Goal: Task Accomplishment & Management: Manage account settings

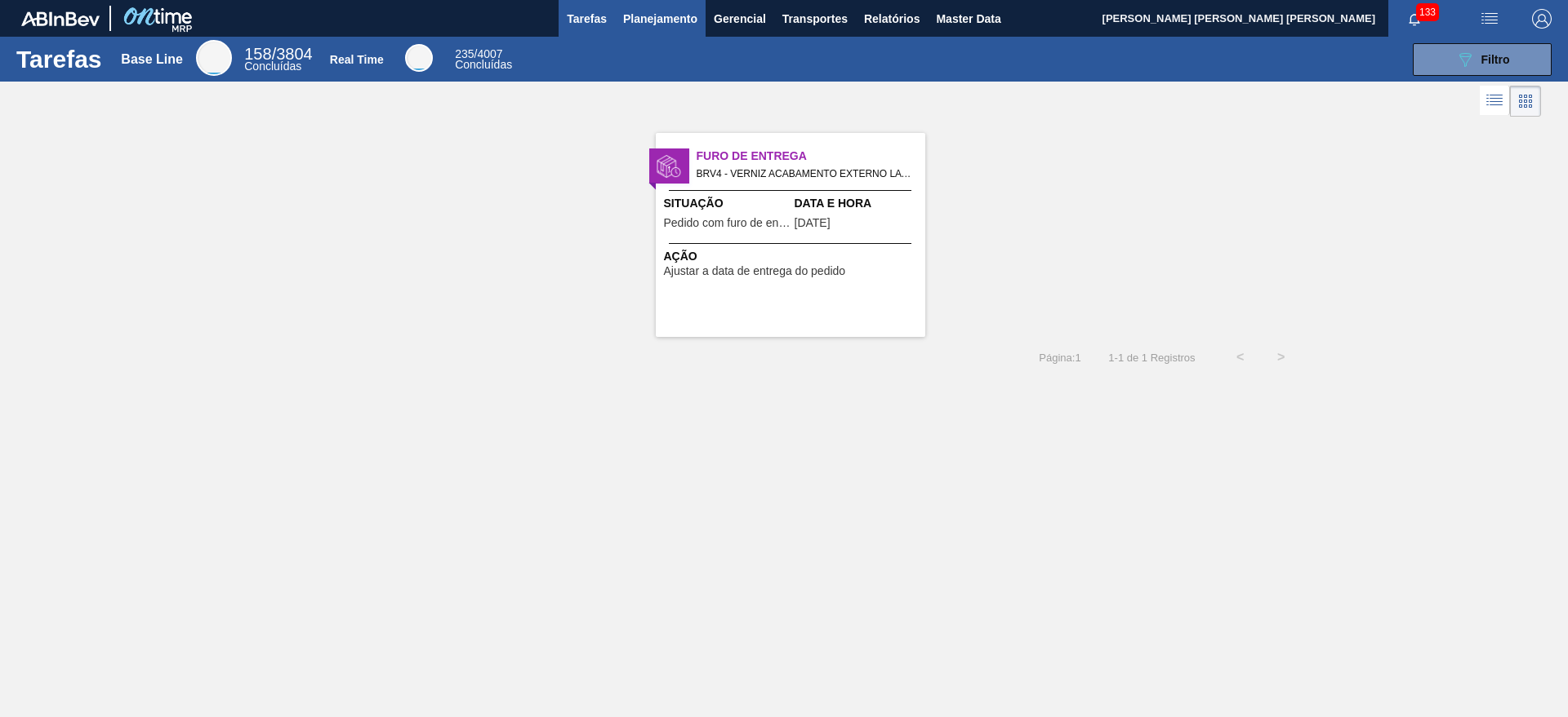
click at [663, 21] on span "Planejamento" at bounding box center [659, 19] width 74 height 20
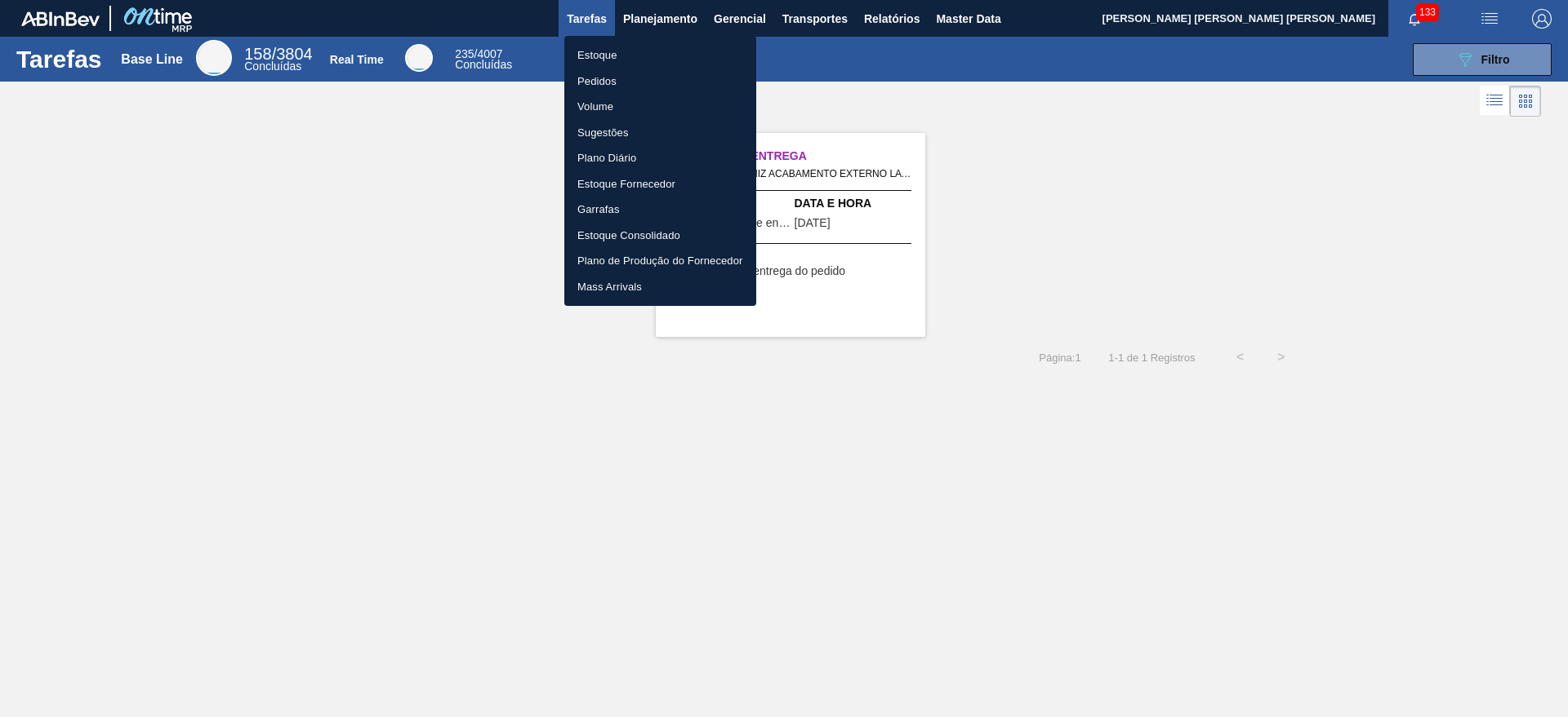
click at [677, 56] on li "Estoque" at bounding box center [660, 55] width 192 height 26
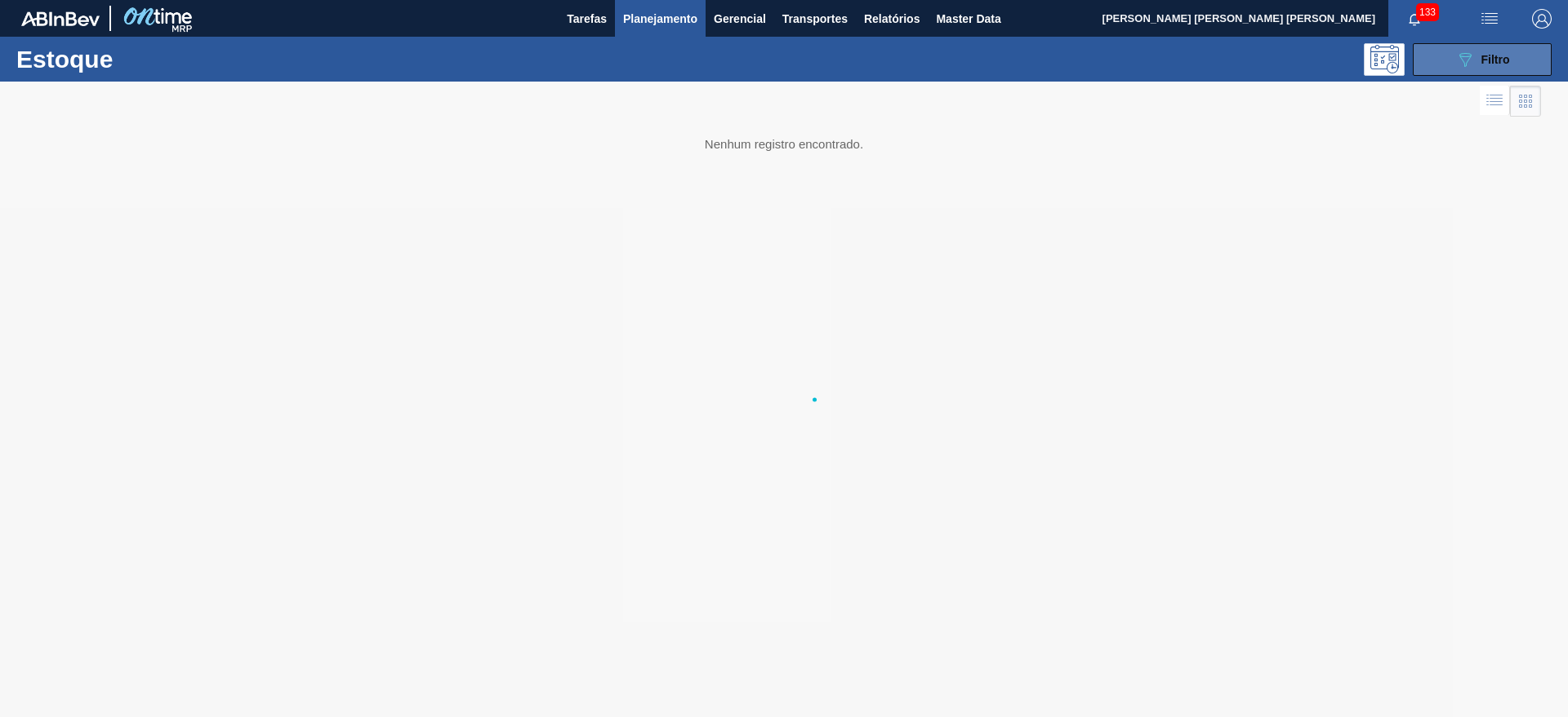
click at [1455, 61] on icon "089F7B8B-B2A5-4AFE-B5C0-19BA573D28AC" at bounding box center [1465, 60] width 20 height 20
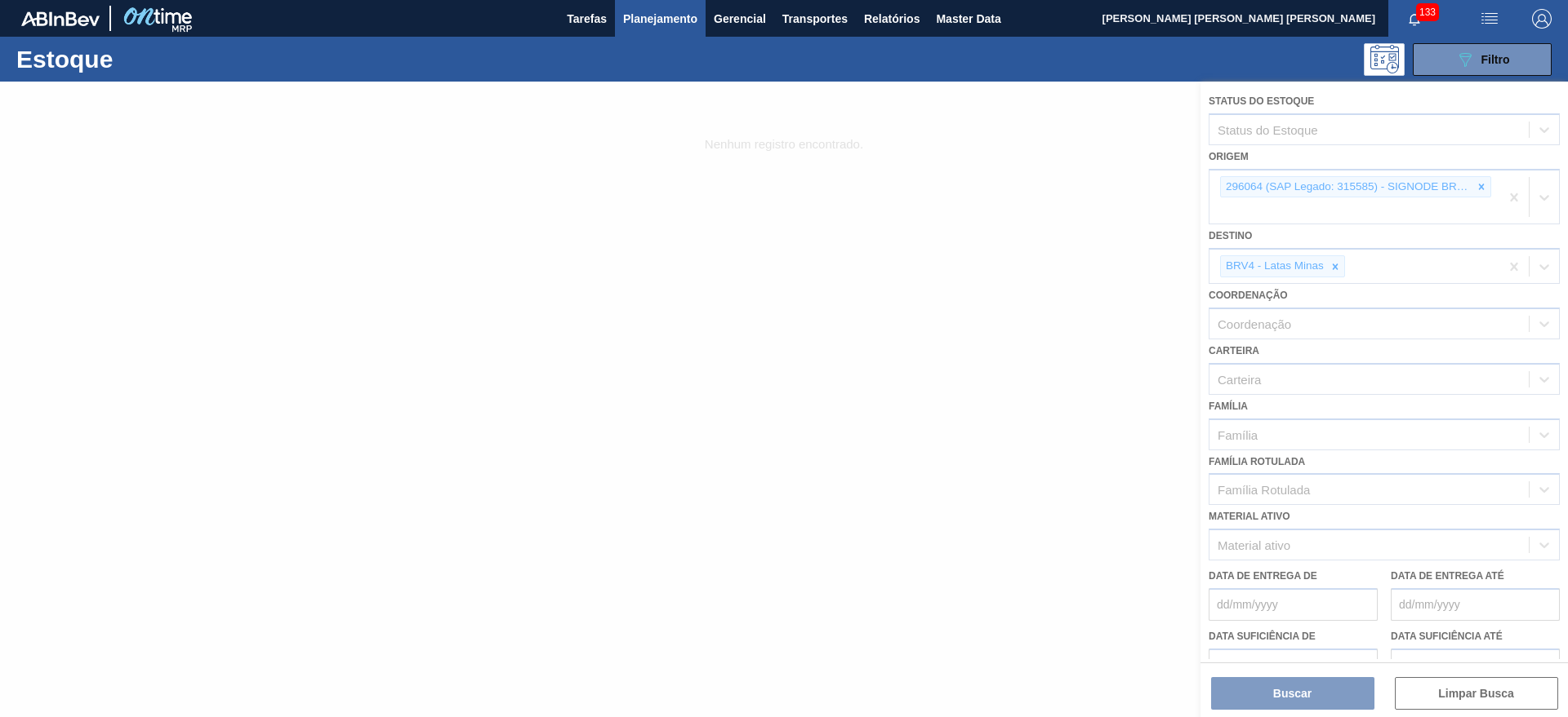
click at [915, 223] on div at bounding box center [784, 399] width 1568 height 636
click at [892, 303] on div at bounding box center [784, 399] width 1568 height 636
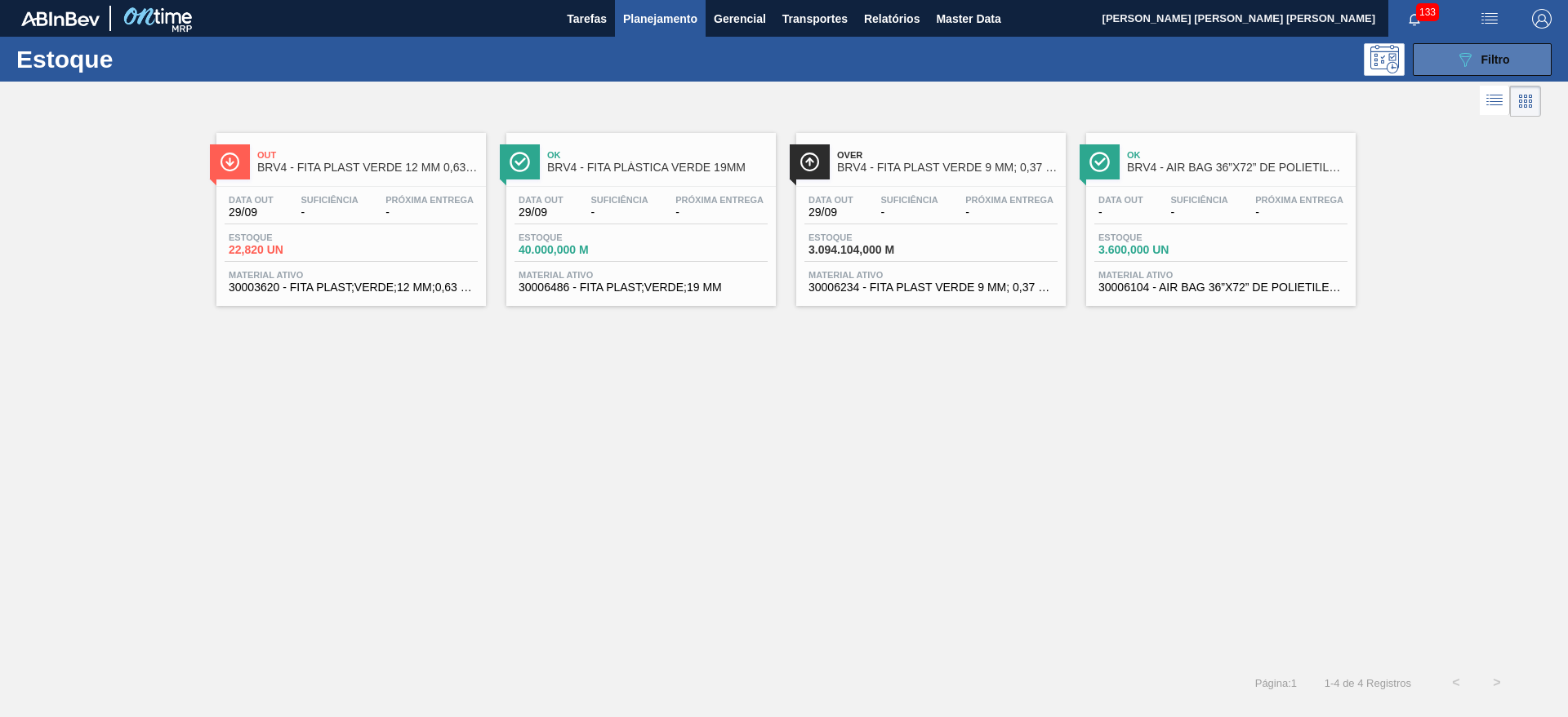
click at [1462, 50] on icon "089F7B8B-B2A5-4AFE-B5C0-19BA573D28AC" at bounding box center [1465, 60] width 20 height 20
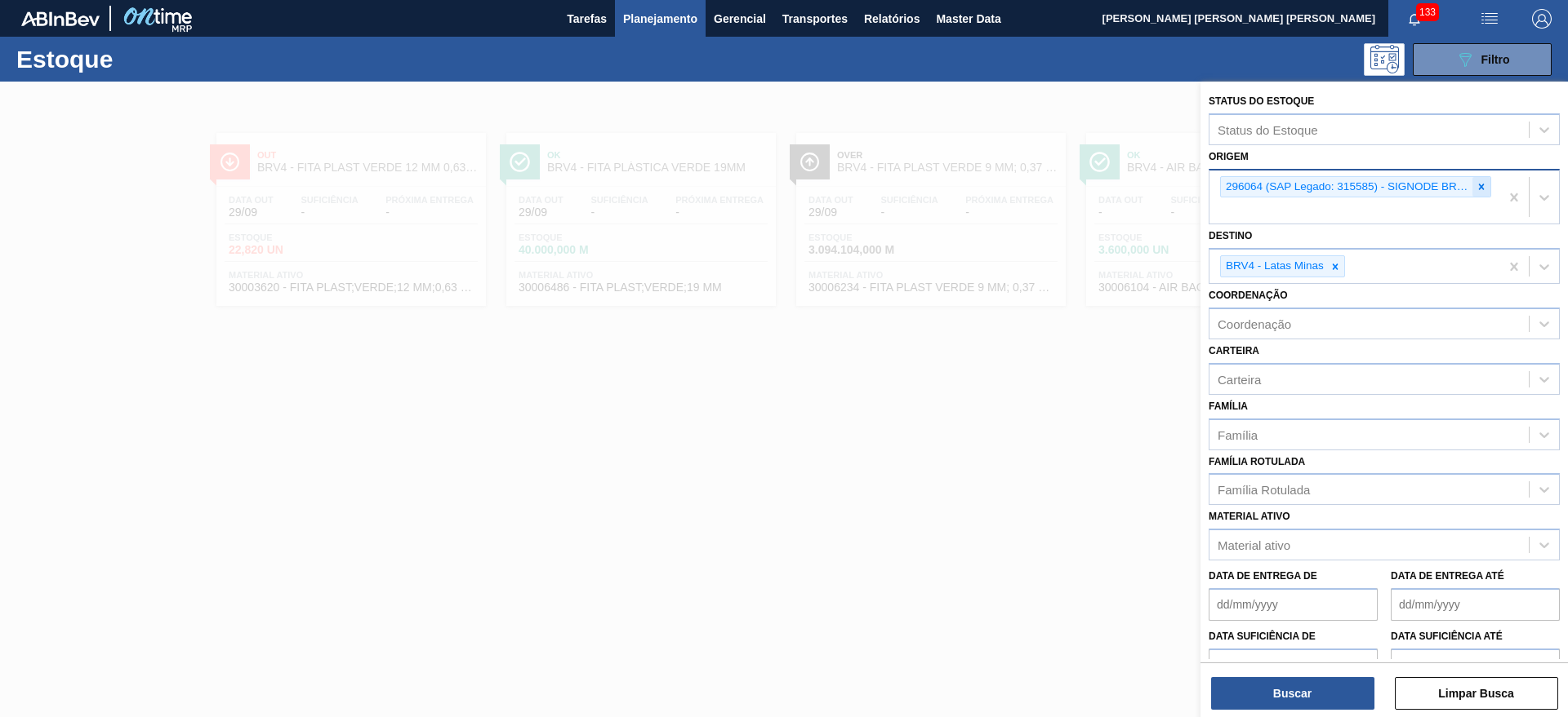
click at [1482, 188] on icon at bounding box center [1482, 187] width 12 height 12
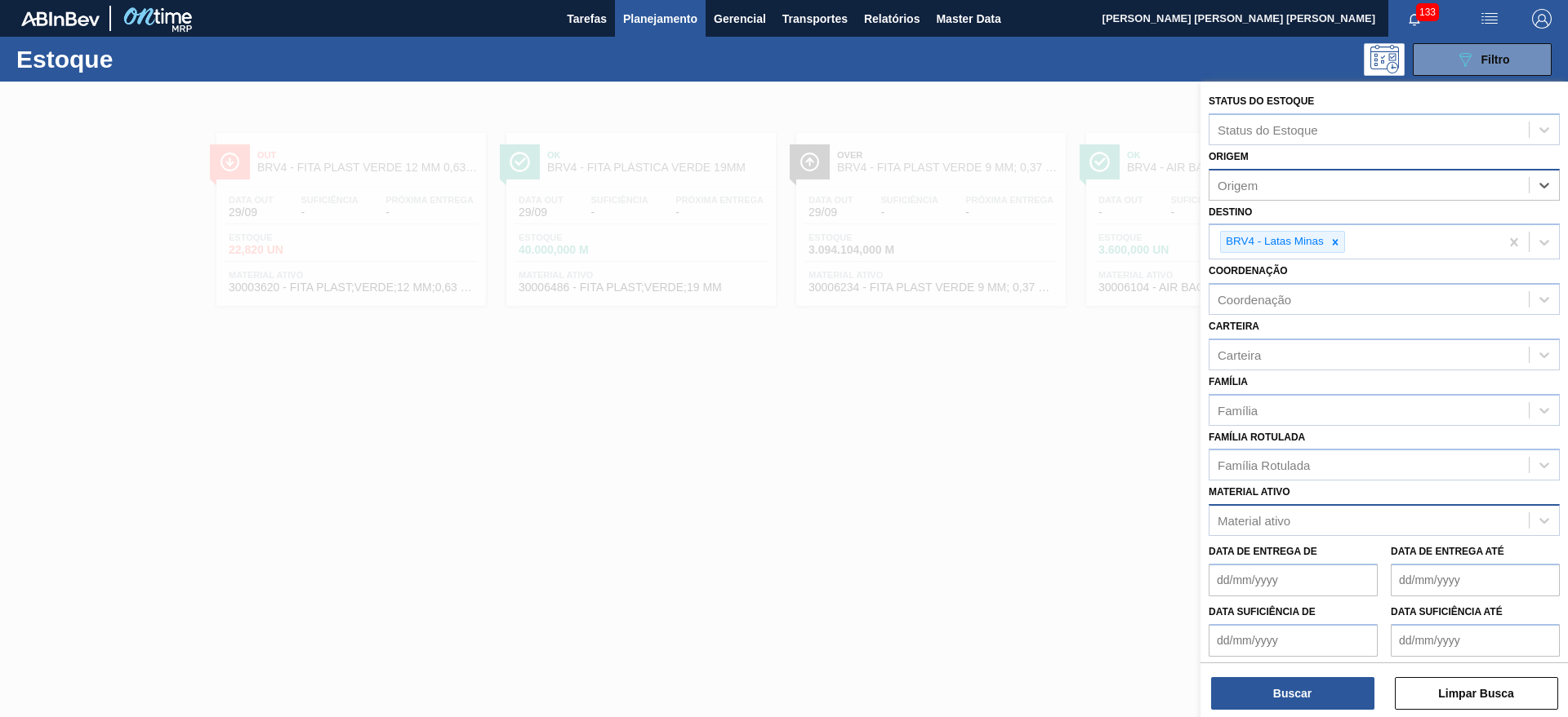
click at [1323, 515] on div "Material ativo" at bounding box center [1368, 521] width 319 height 23
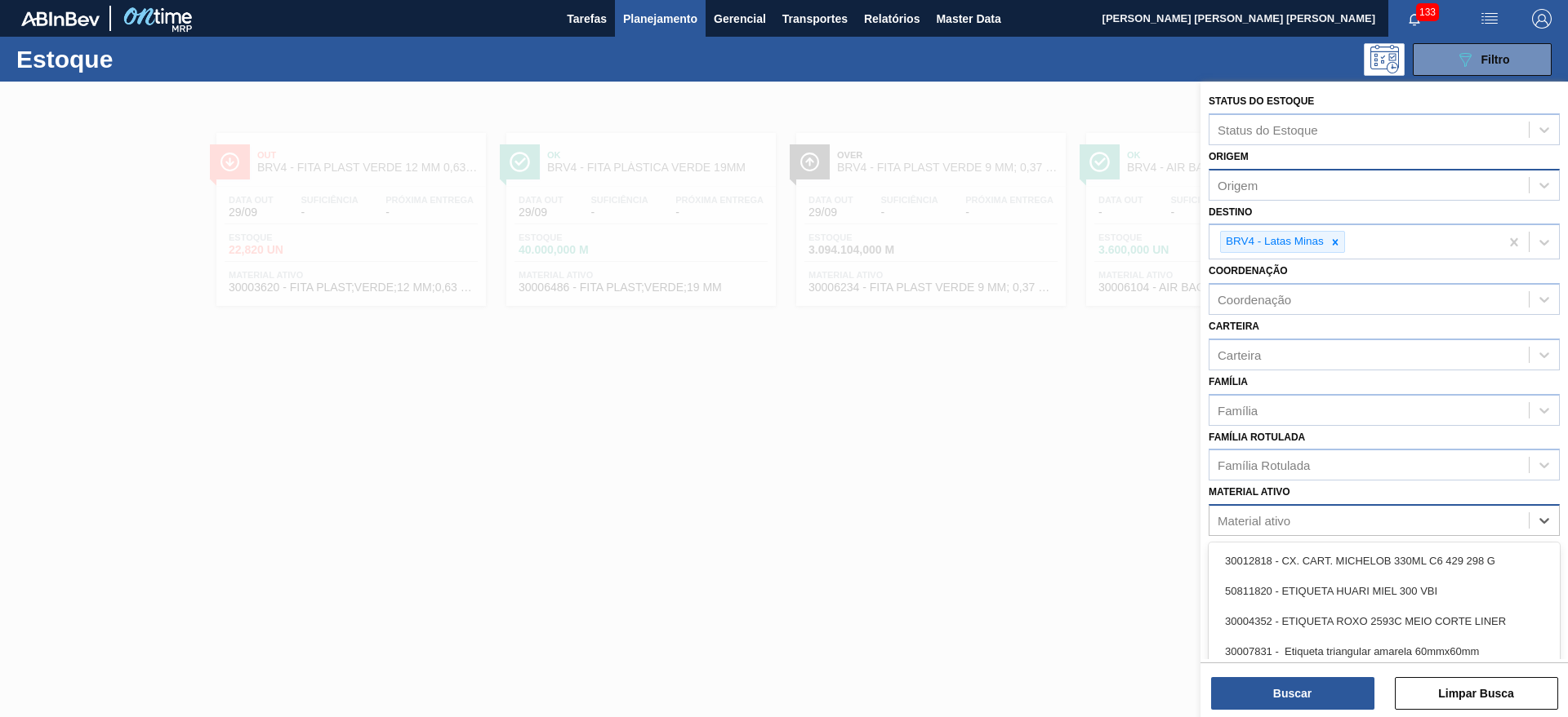
paste ativo "30004691"
type ativo "30004691"
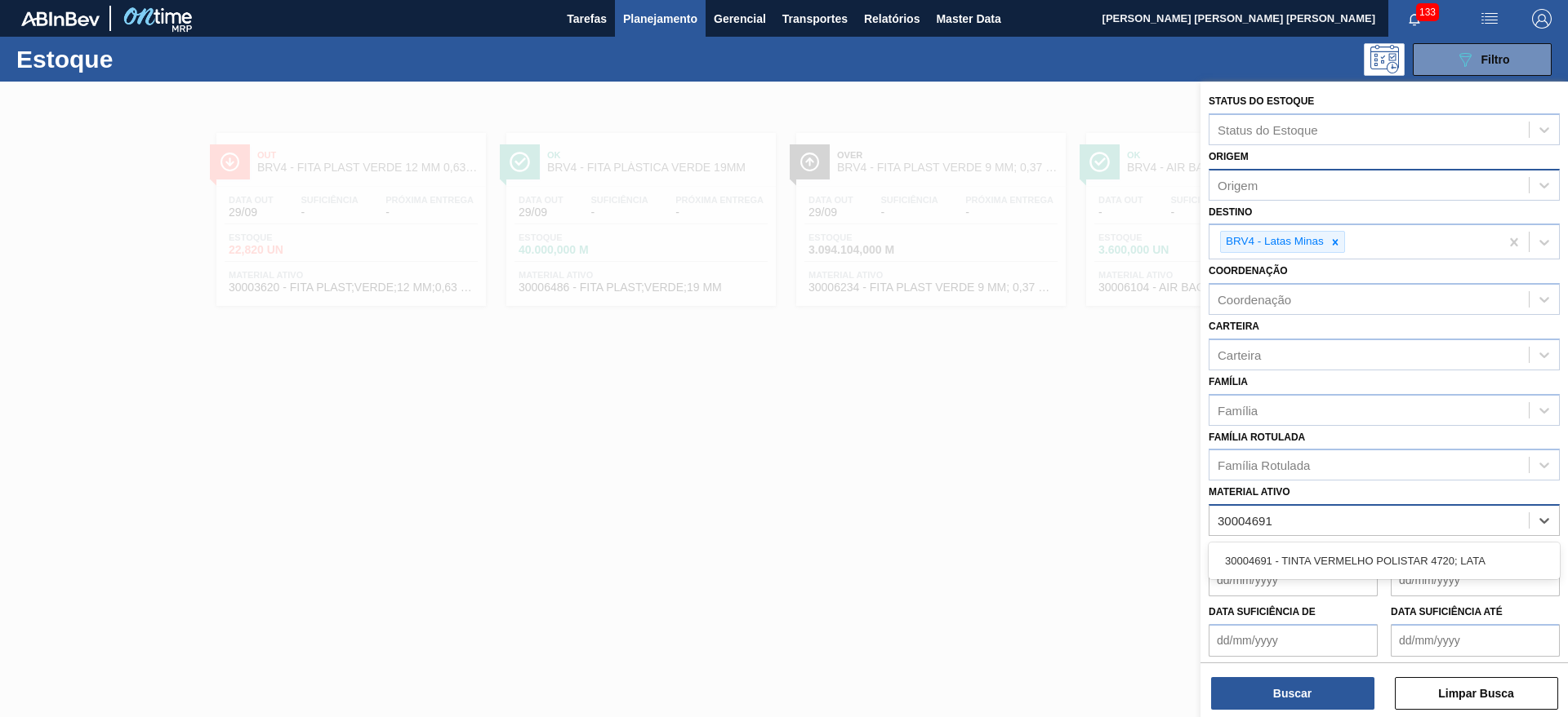
click at [1329, 549] on div "30004691 - TINTA VERMELHO POLISTAR 4720; LATA" at bounding box center [1384, 561] width 351 height 30
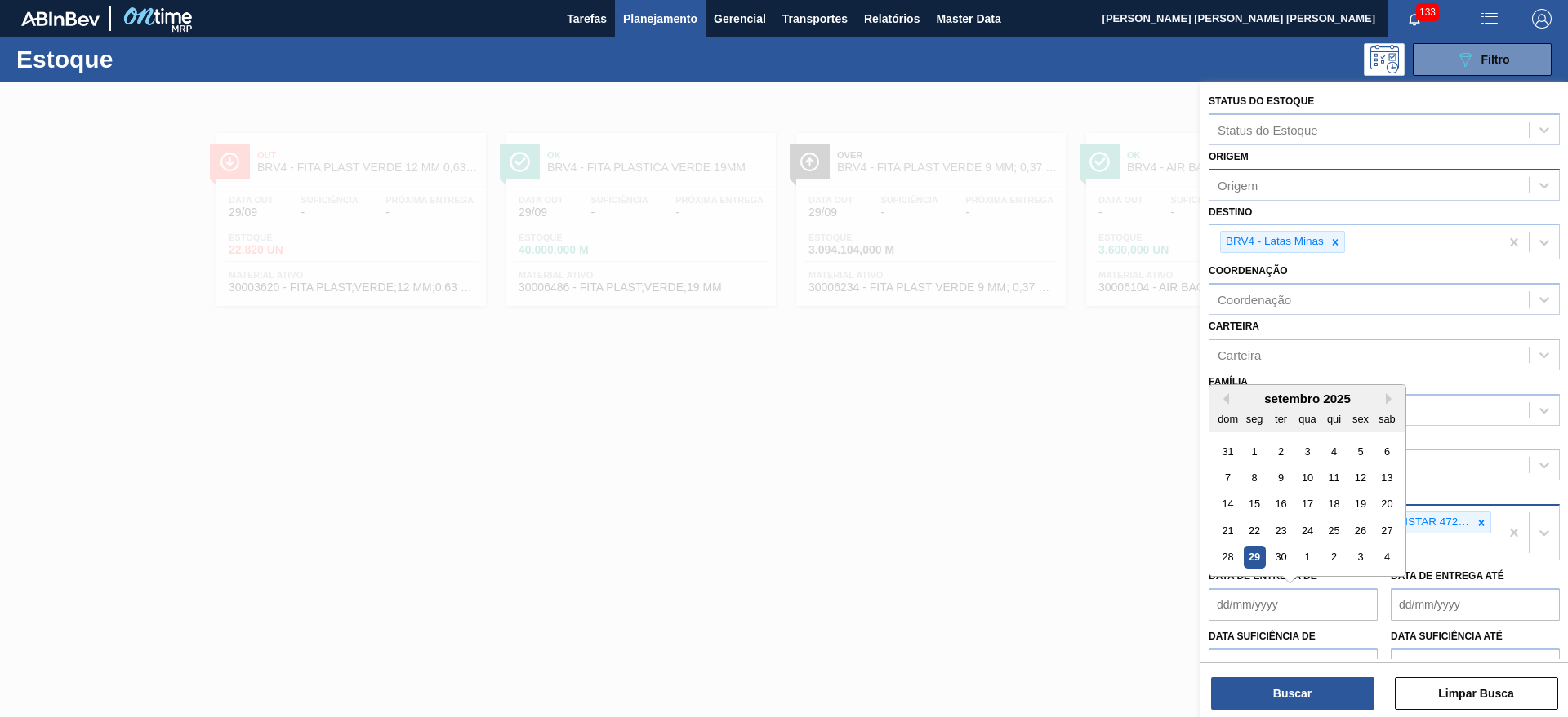
click at [1482, 543] on div "30004691 - TINTA VERMELHO POLISTAR 4720; LATA" at bounding box center [1354, 533] width 290 height 54
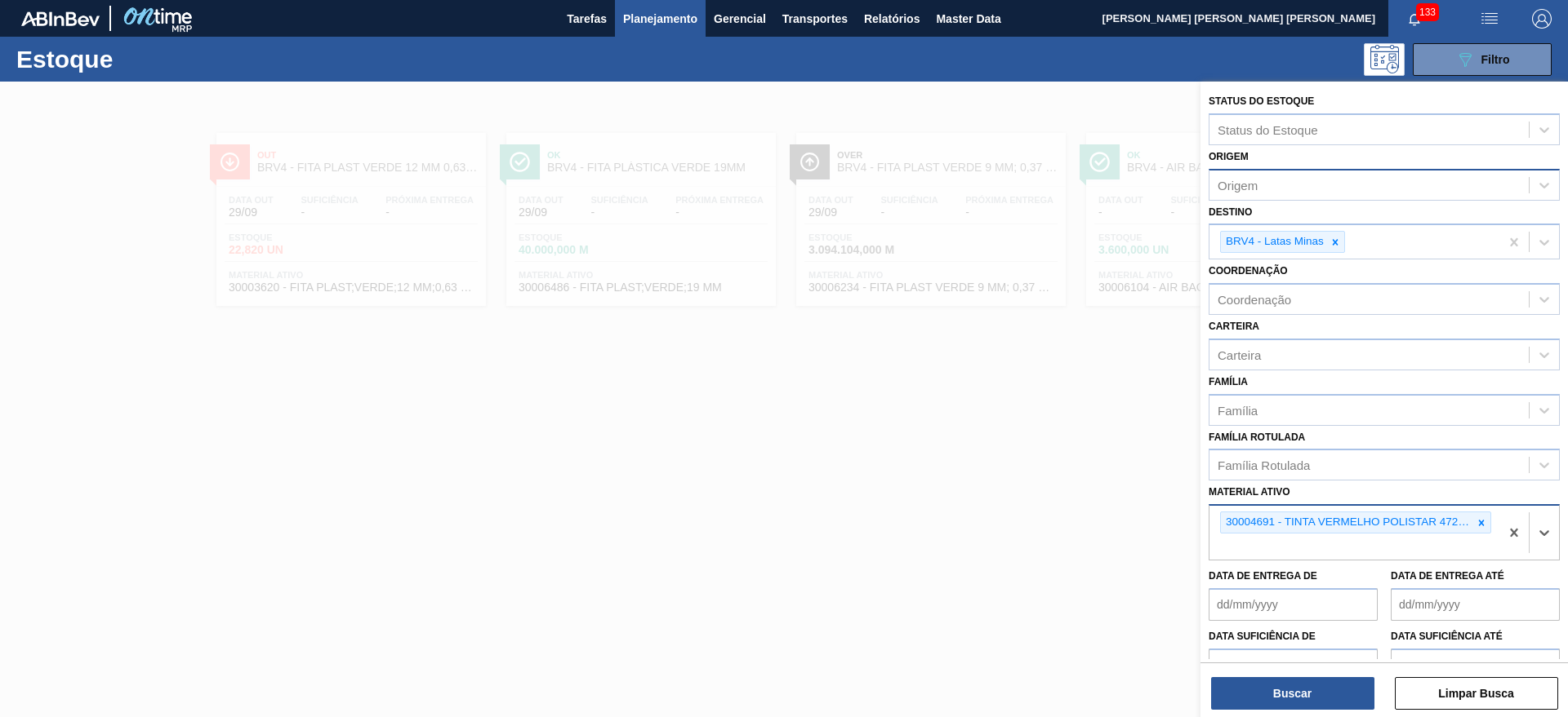
paste ativo "30006561"
type ativo "30006561"
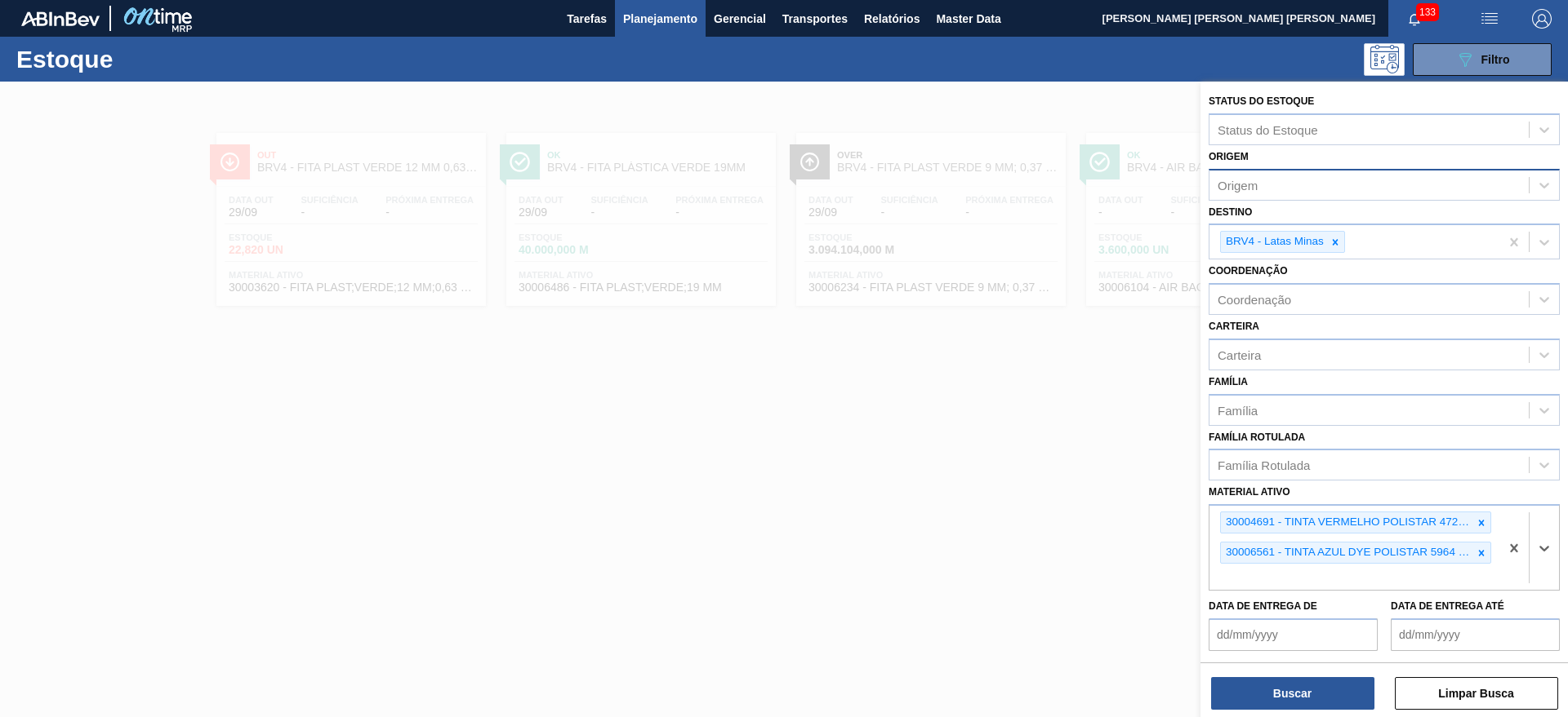
paste ativo "30006600"
type ativo "30006600"
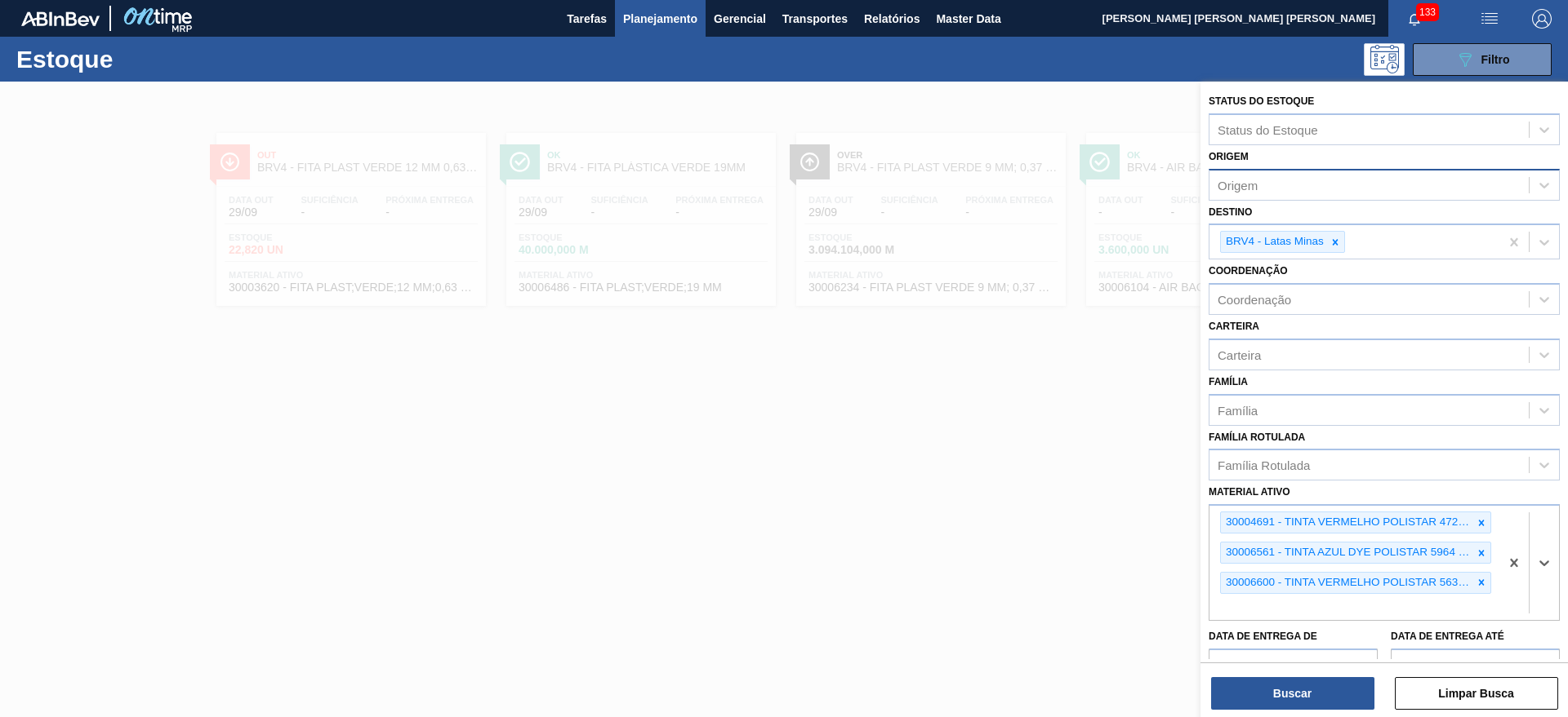
paste ativo "30006560"
type ativo "30006560"
paste ativo "30006588"
type ativo "30006588"
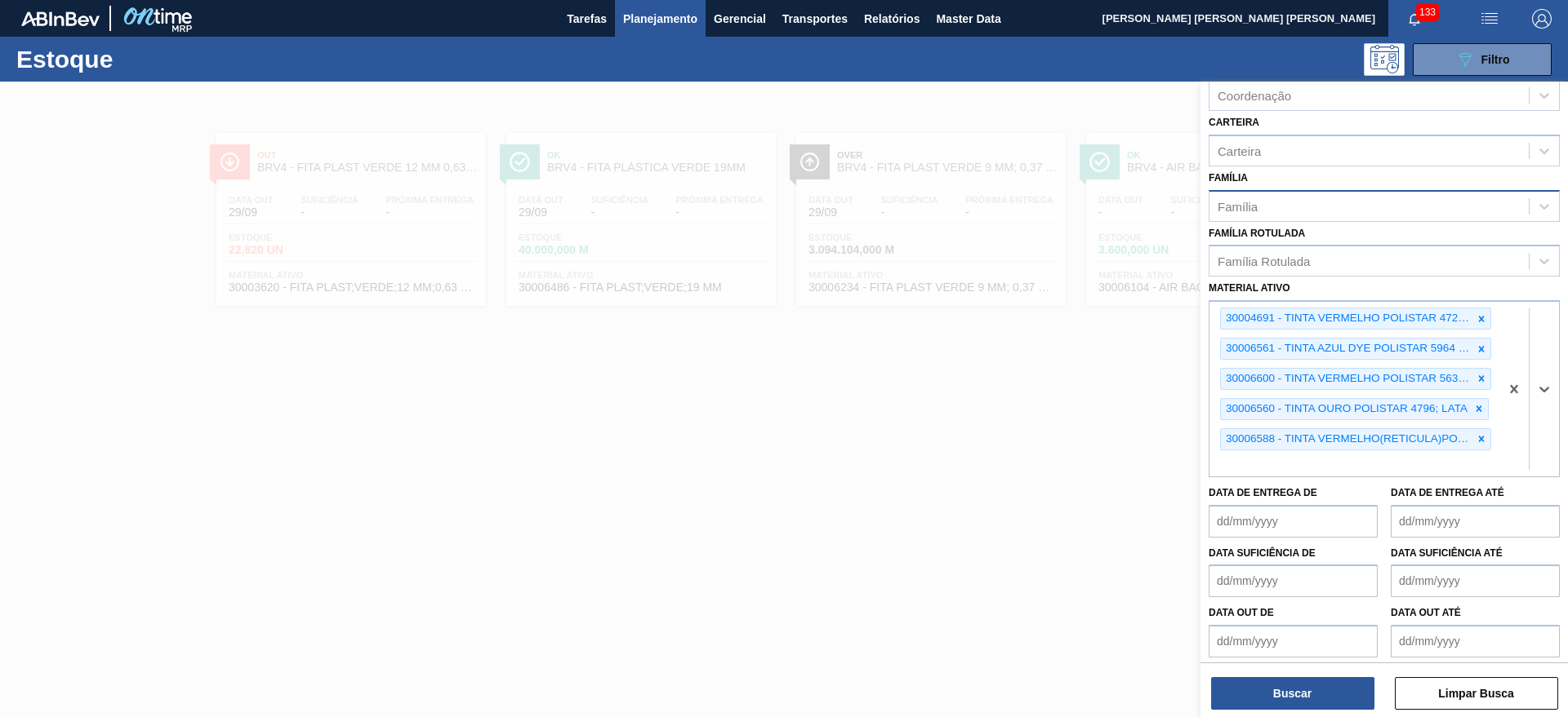
paste ativo "30006601"
type ativo "30006601"
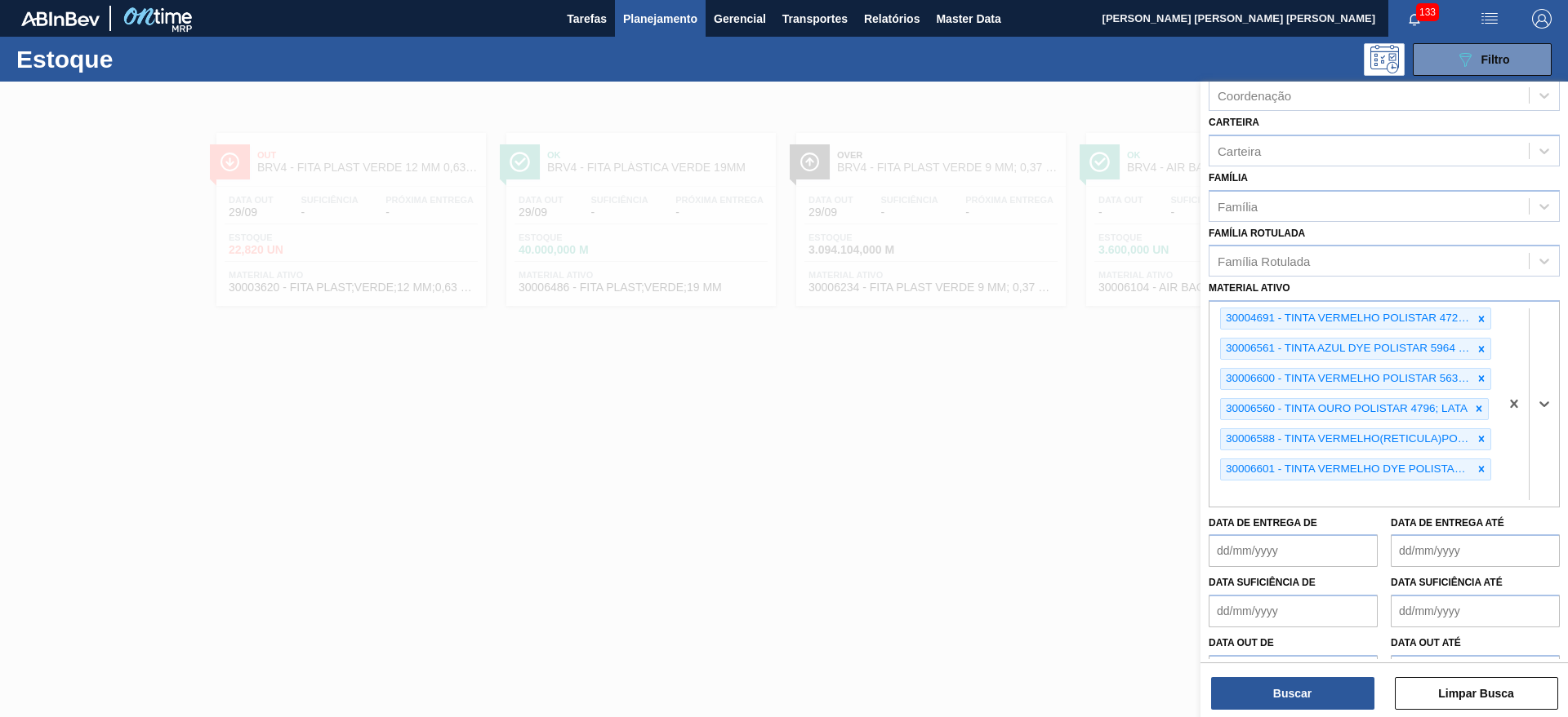
paste ativo "30004218"
type ativo "30004218"
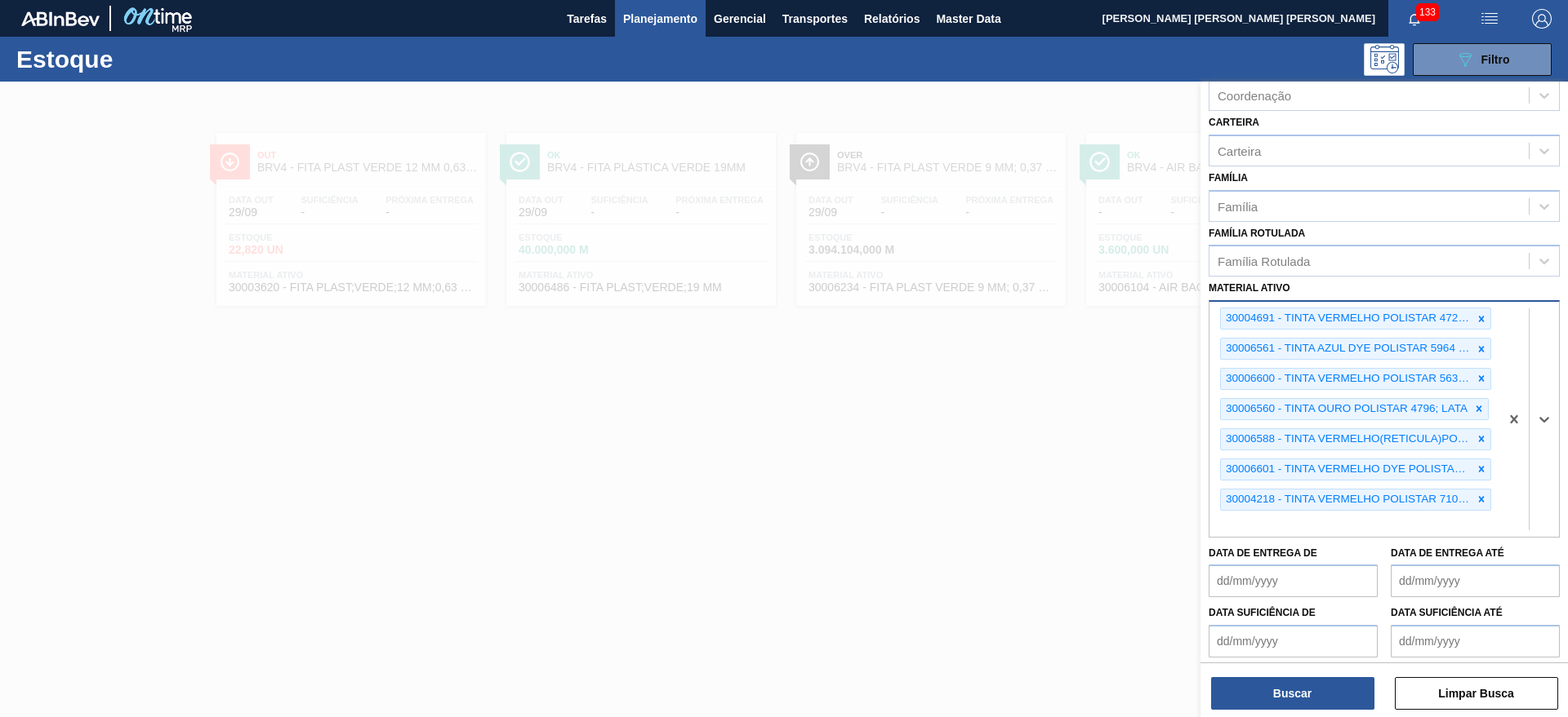
paste ativo "30006567"
type ativo "30006567"
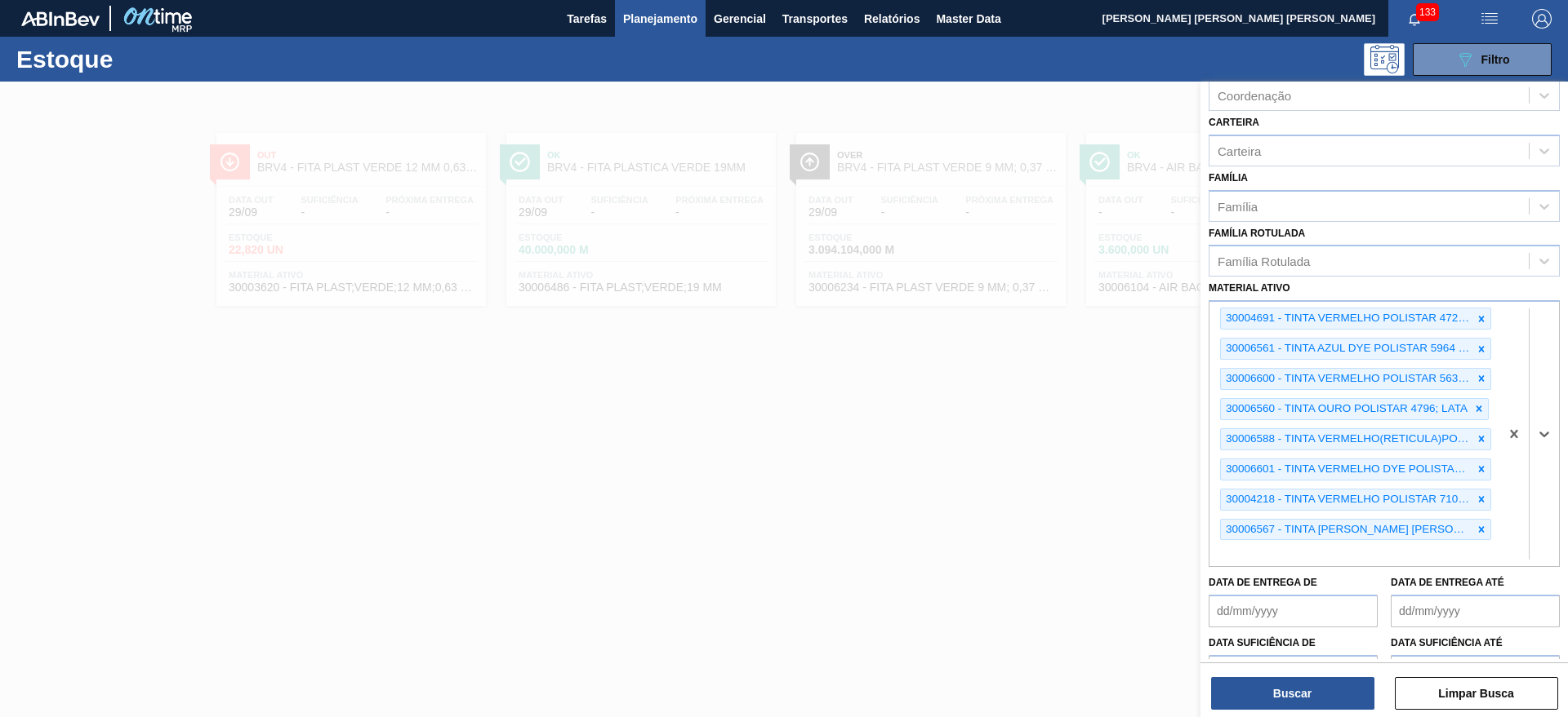
paste ativo "30017790"
type ativo "30017790"
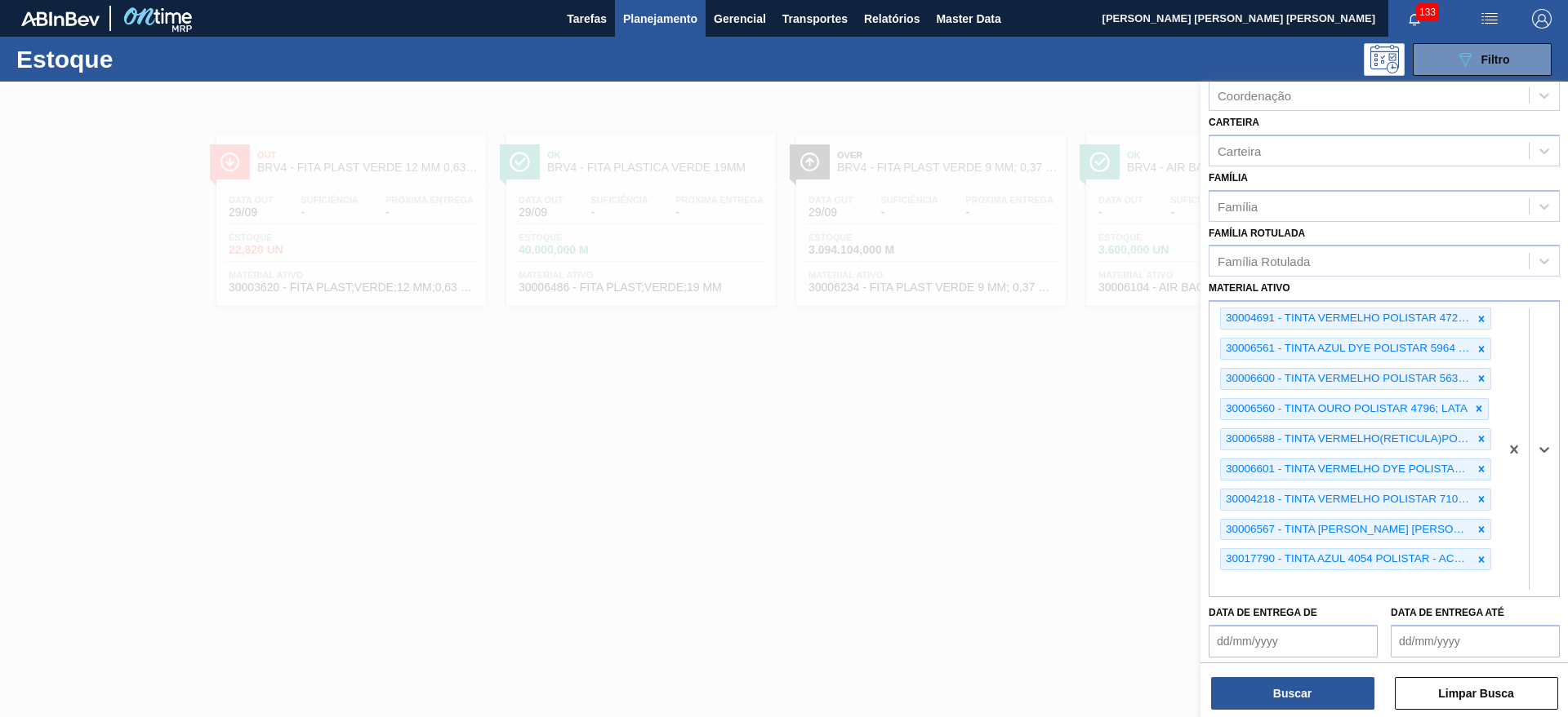
paste ativo "30017793"
type ativo "30017793"
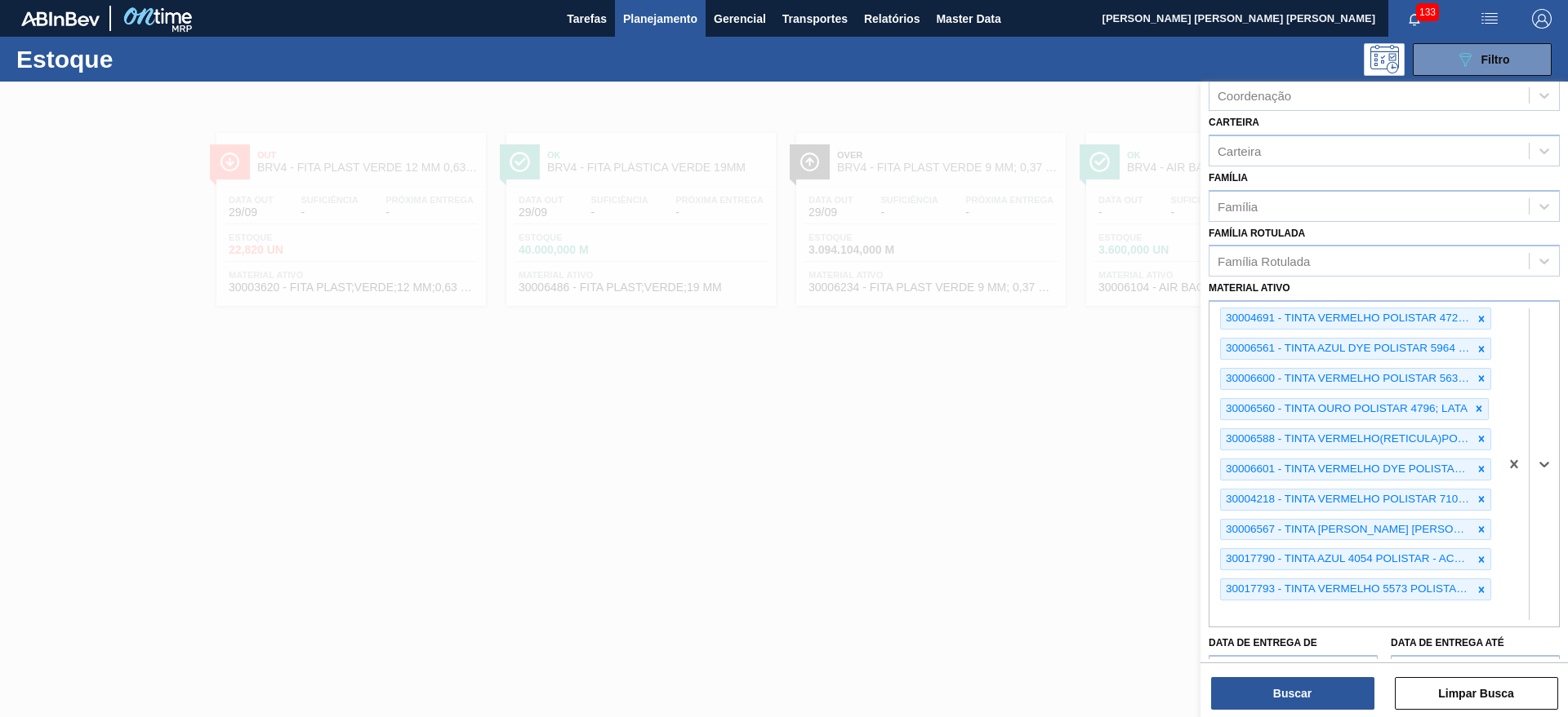
paste ativo "30017789"
type ativo "30017789"
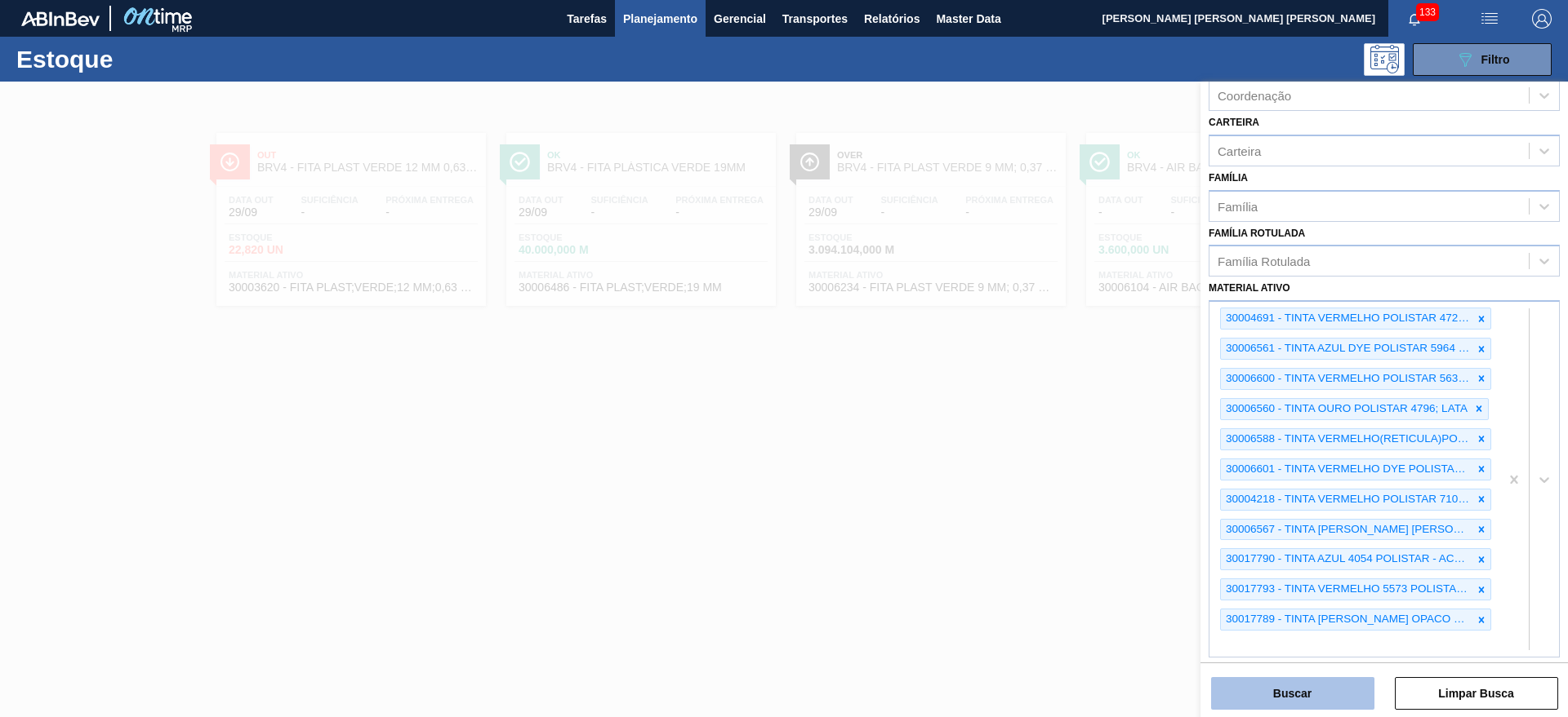
click at [1339, 706] on button "Buscar" at bounding box center [1292, 693] width 163 height 32
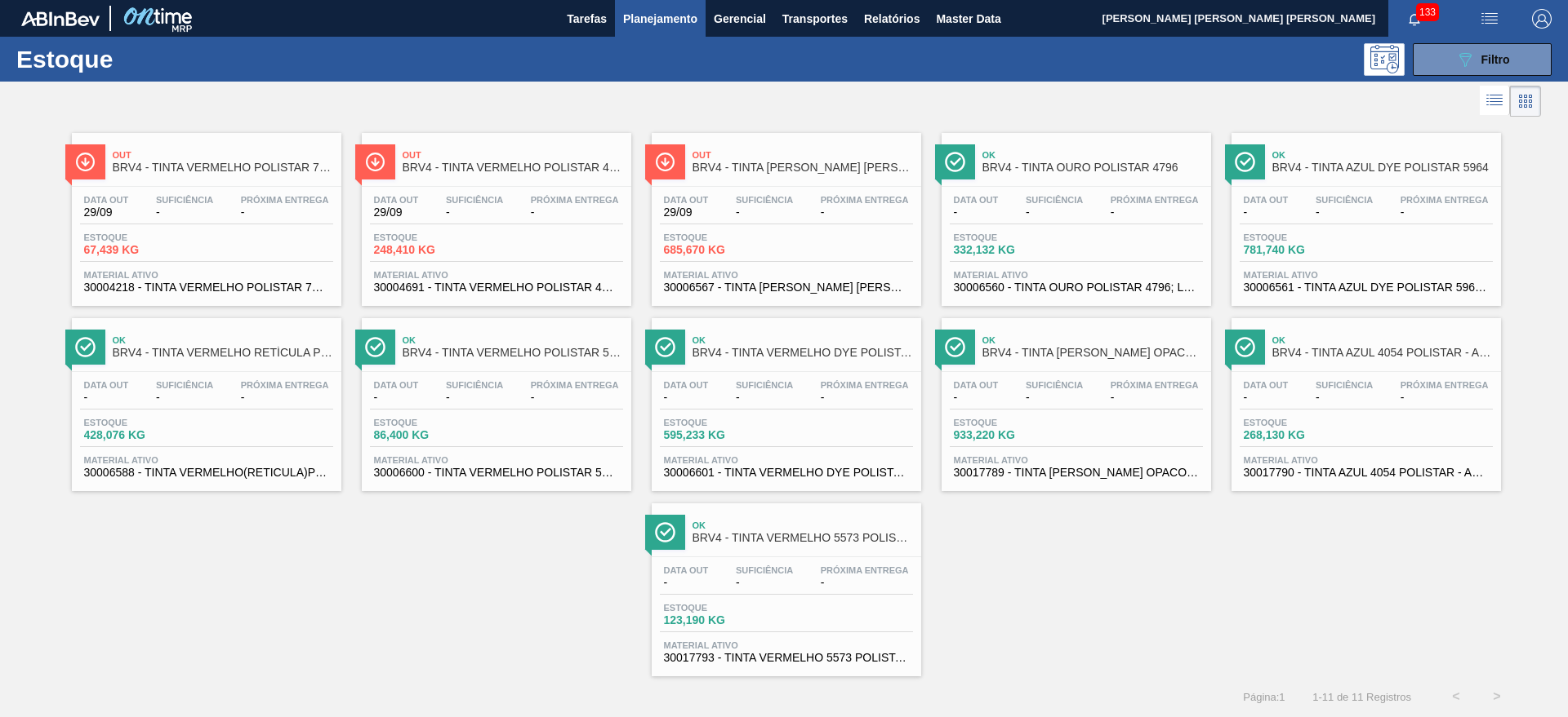
click at [849, 626] on div "Estoque 123,190 KG" at bounding box center [786, 617] width 253 height 29
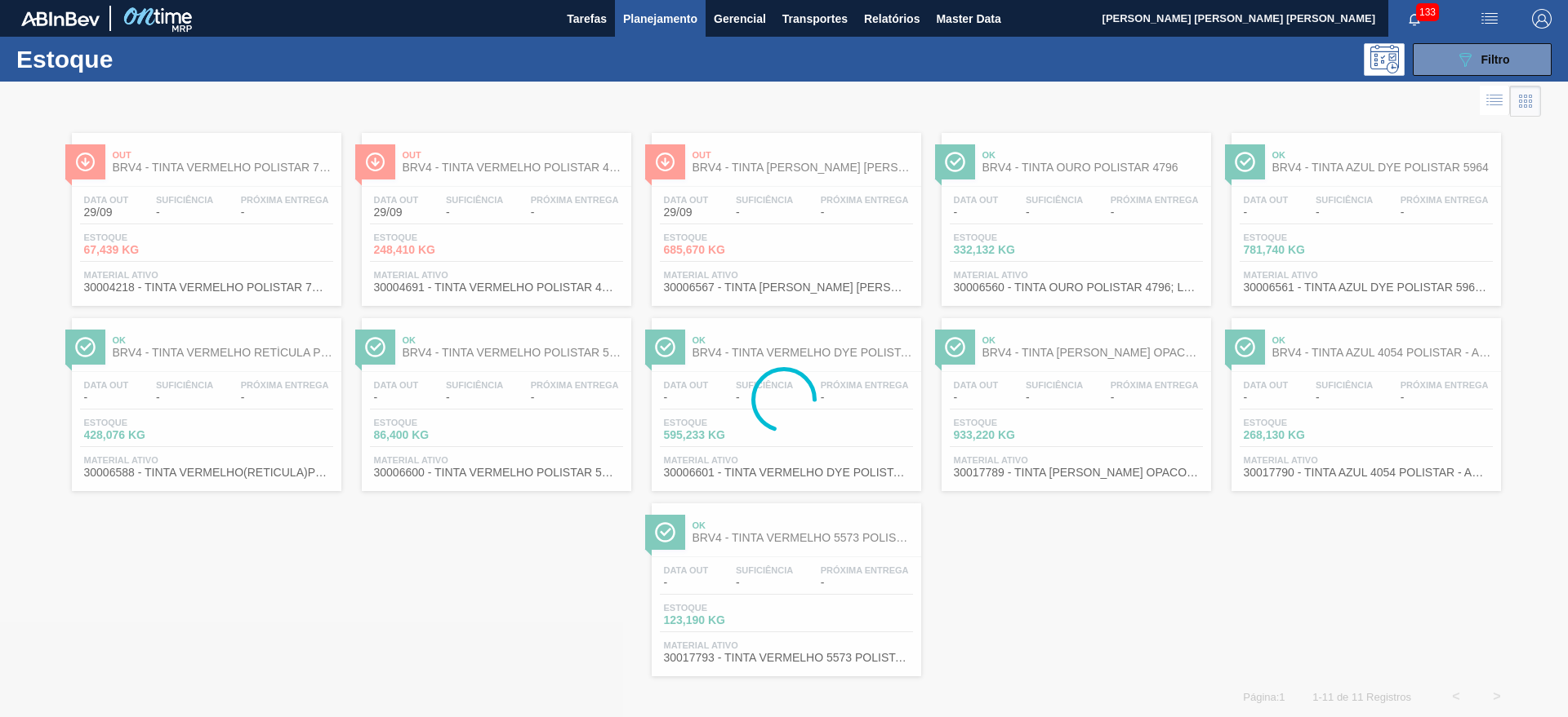
drag, startPoint x: 741, startPoint y: 569, endPoint x: 530, endPoint y: 562, distance: 211.1
click at [529, 562] on div at bounding box center [784, 399] width 1568 height 636
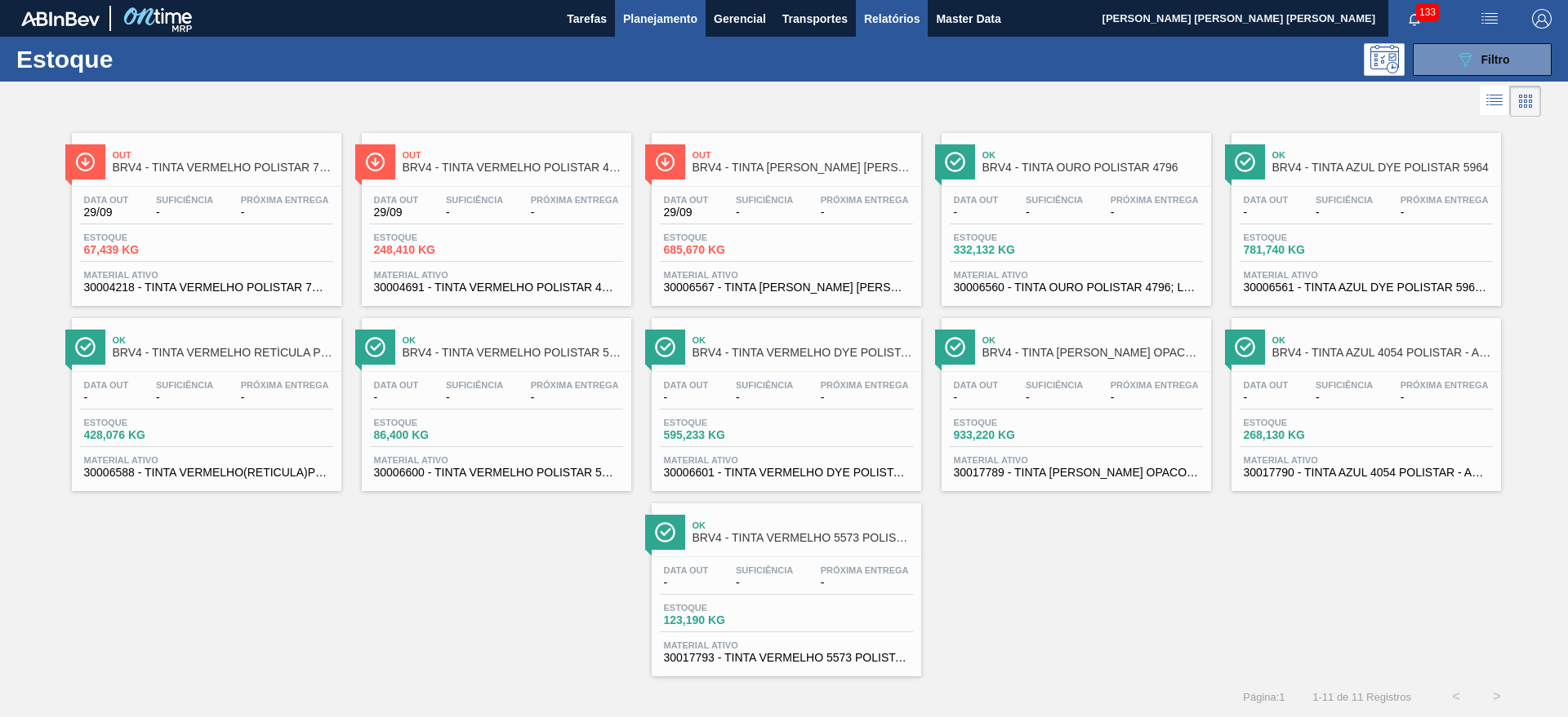
click at [882, 20] on span "Relatórios" at bounding box center [891, 19] width 56 height 20
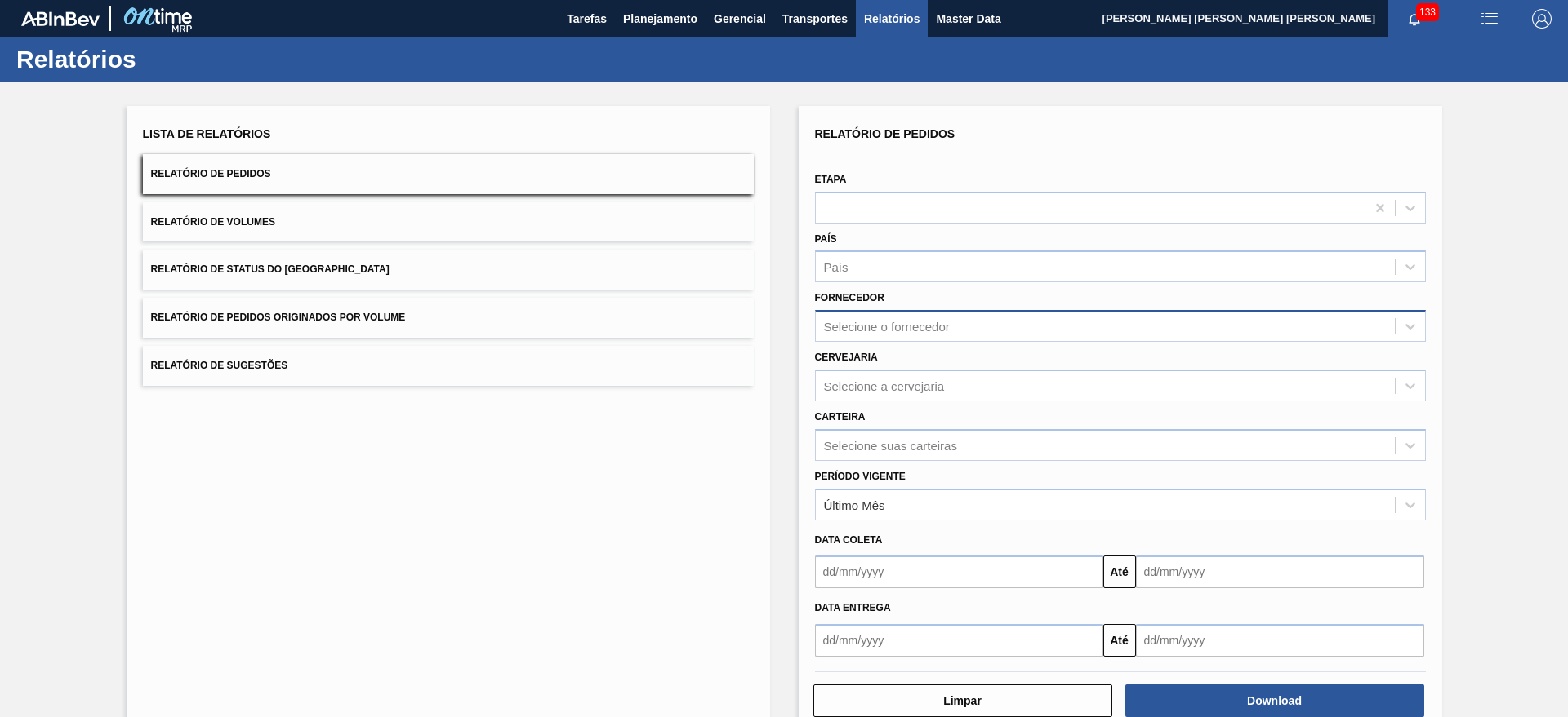
click at [890, 332] on div "Selecione o fornecedor" at bounding box center [886, 327] width 126 height 14
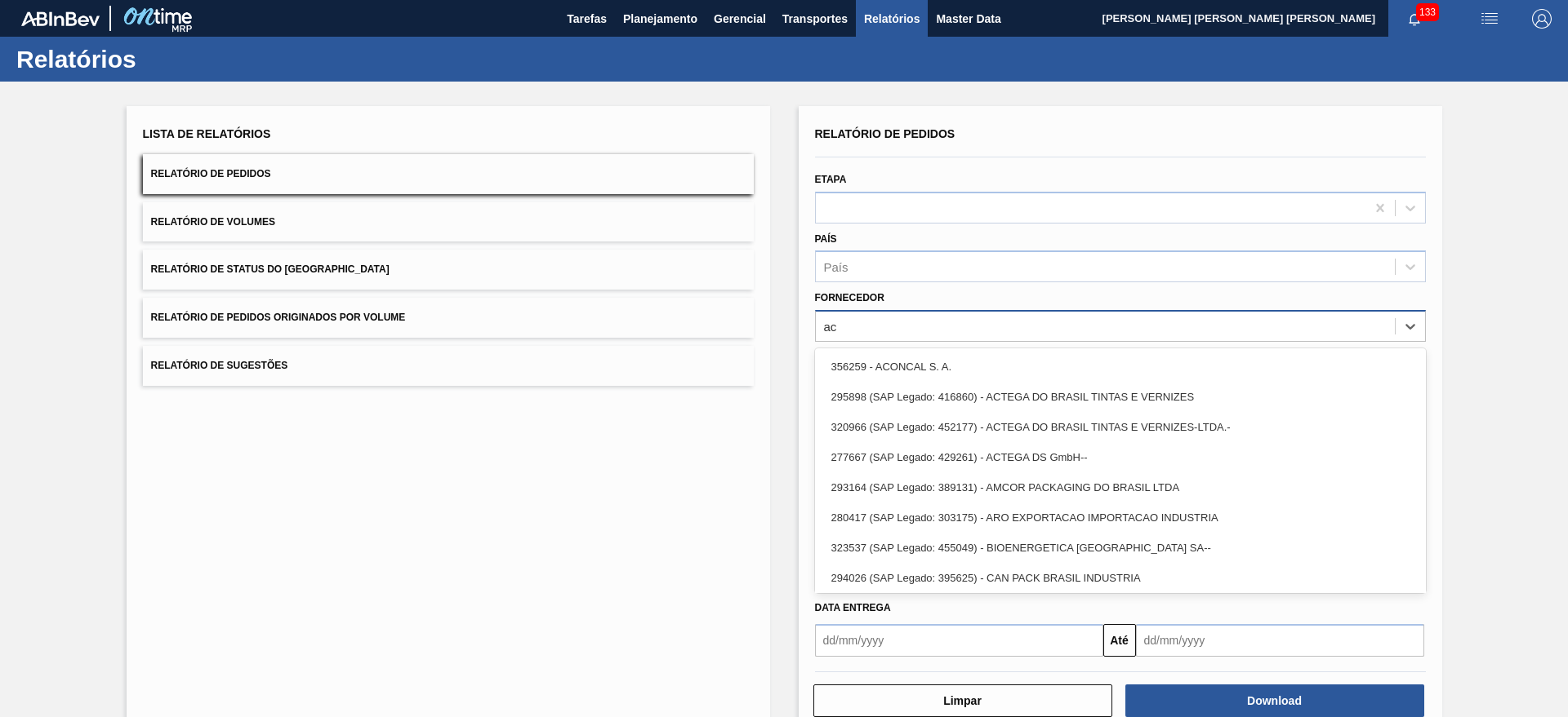
type input "act"
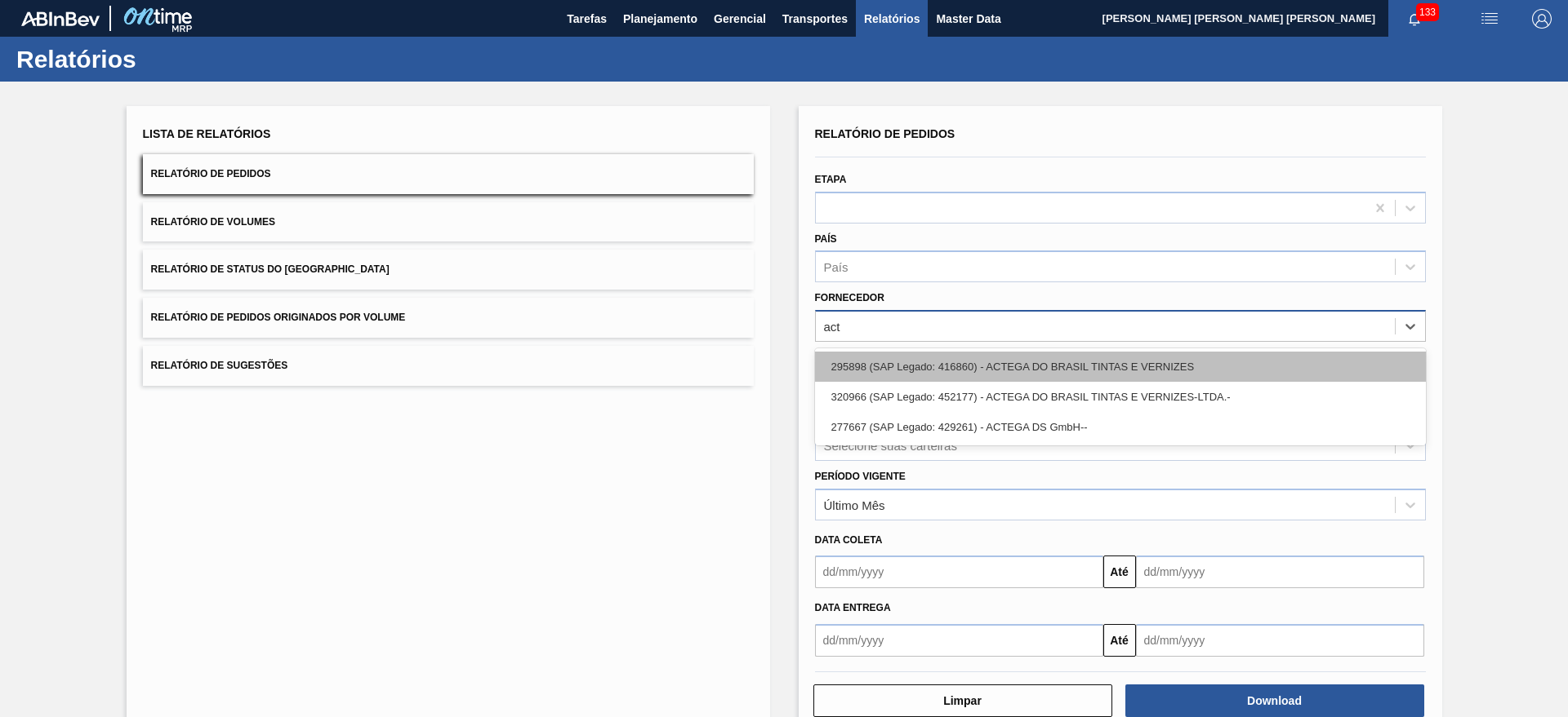
click at [1057, 364] on div "295898 (SAP Legado: 416860) - ACTEGA DO BRASIL TINTAS E VERNIZES" at bounding box center [1120, 366] width 611 height 30
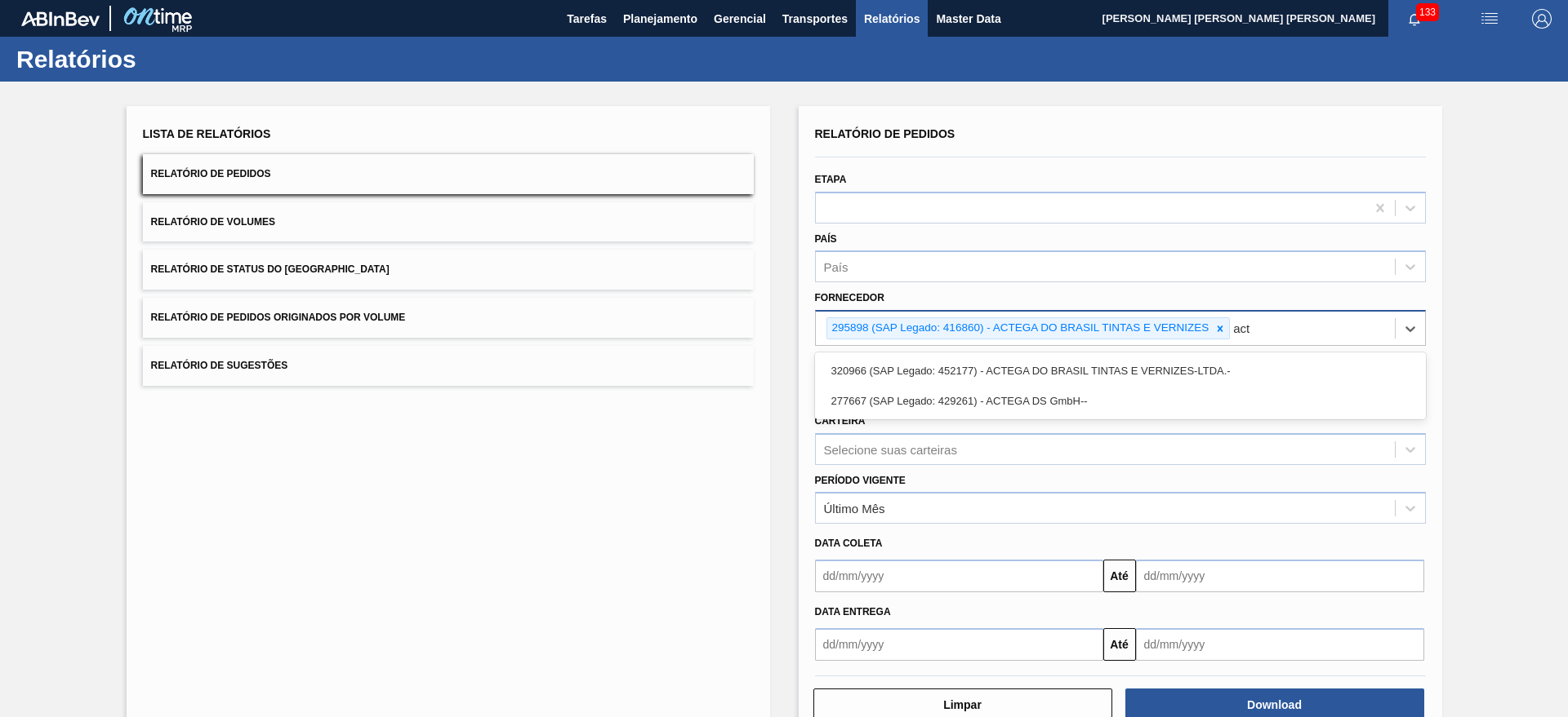
type input "acte"
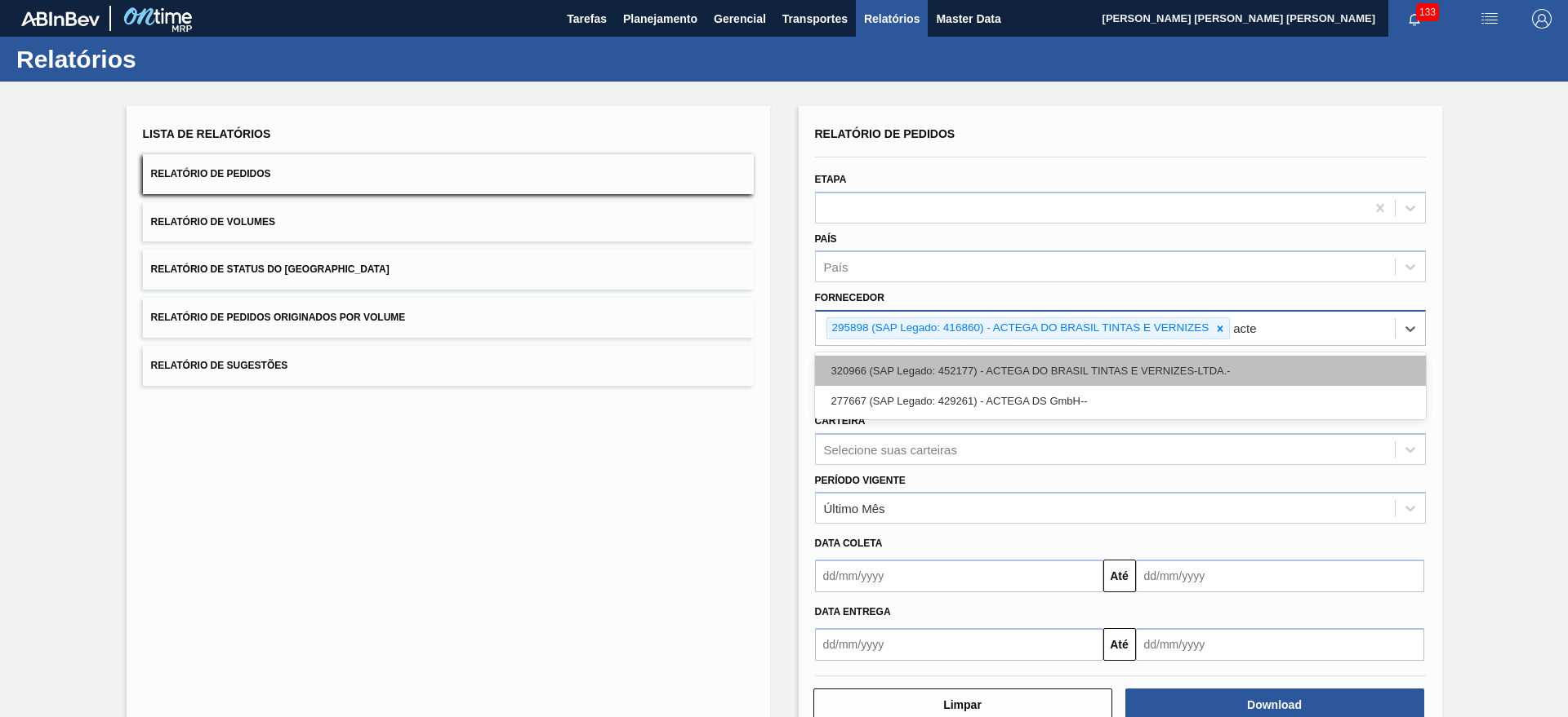
click at [1059, 366] on div "320966 (SAP Legado: 452177) - ACTEGA DO BRASIL TINTAS E VERNIZES-LTDA.-" at bounding box center [1120, 371] width 611 height 30
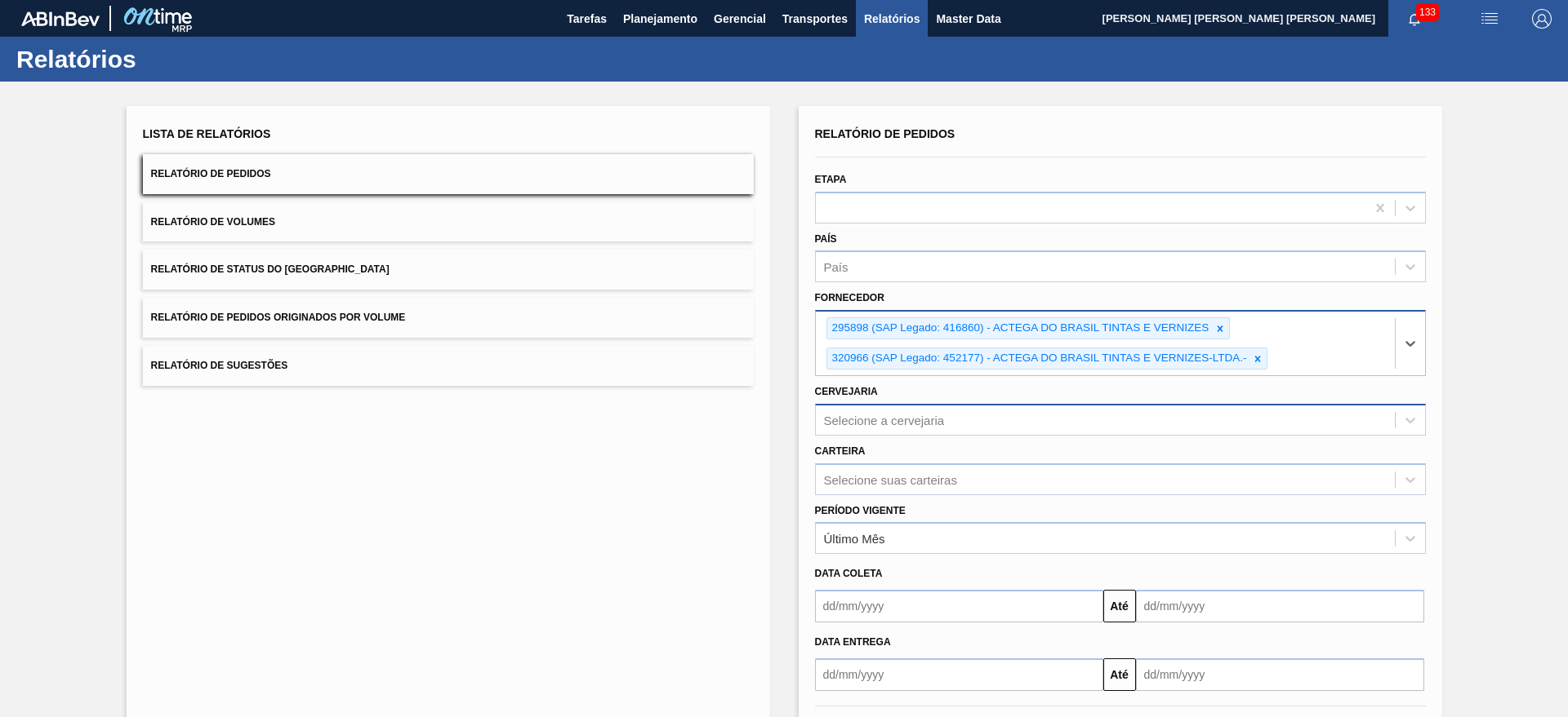
click at [982, 419] on div "Selecione a cervejaria" at bounding box center [1105, 420] width 579 height 23
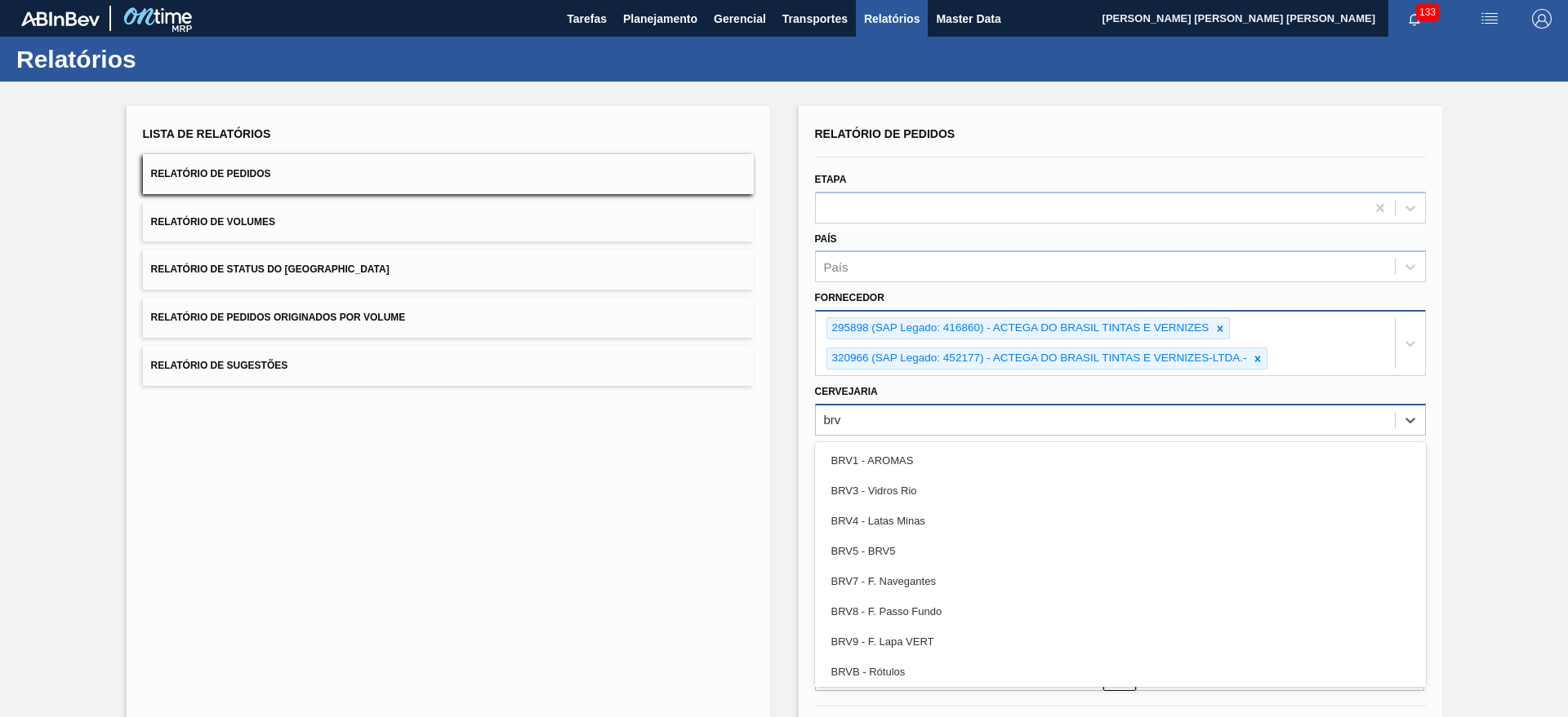
type input "brv4"
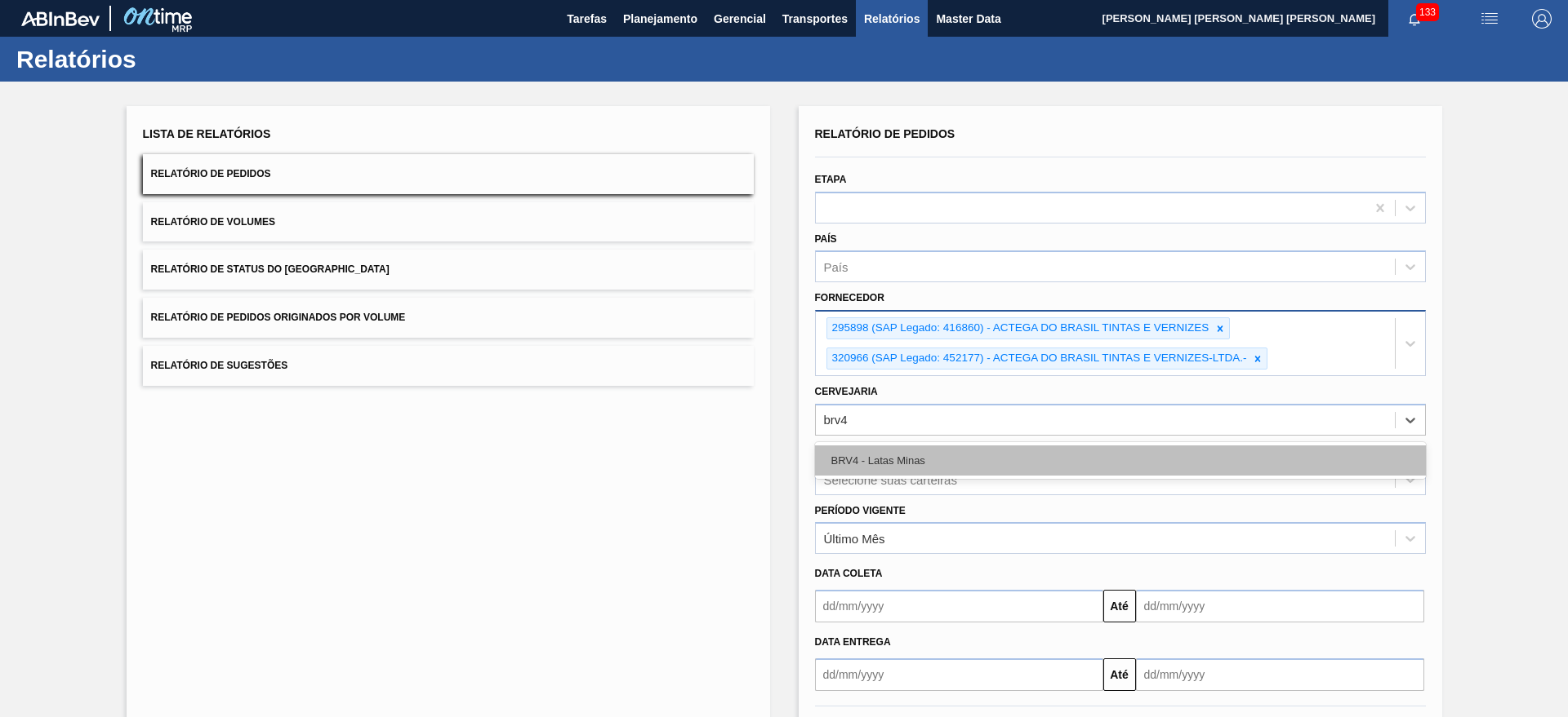
click at [993, 455] on div "BRV4 - Latas Minas" at bounding box center [1120, 460] width 611 height 30
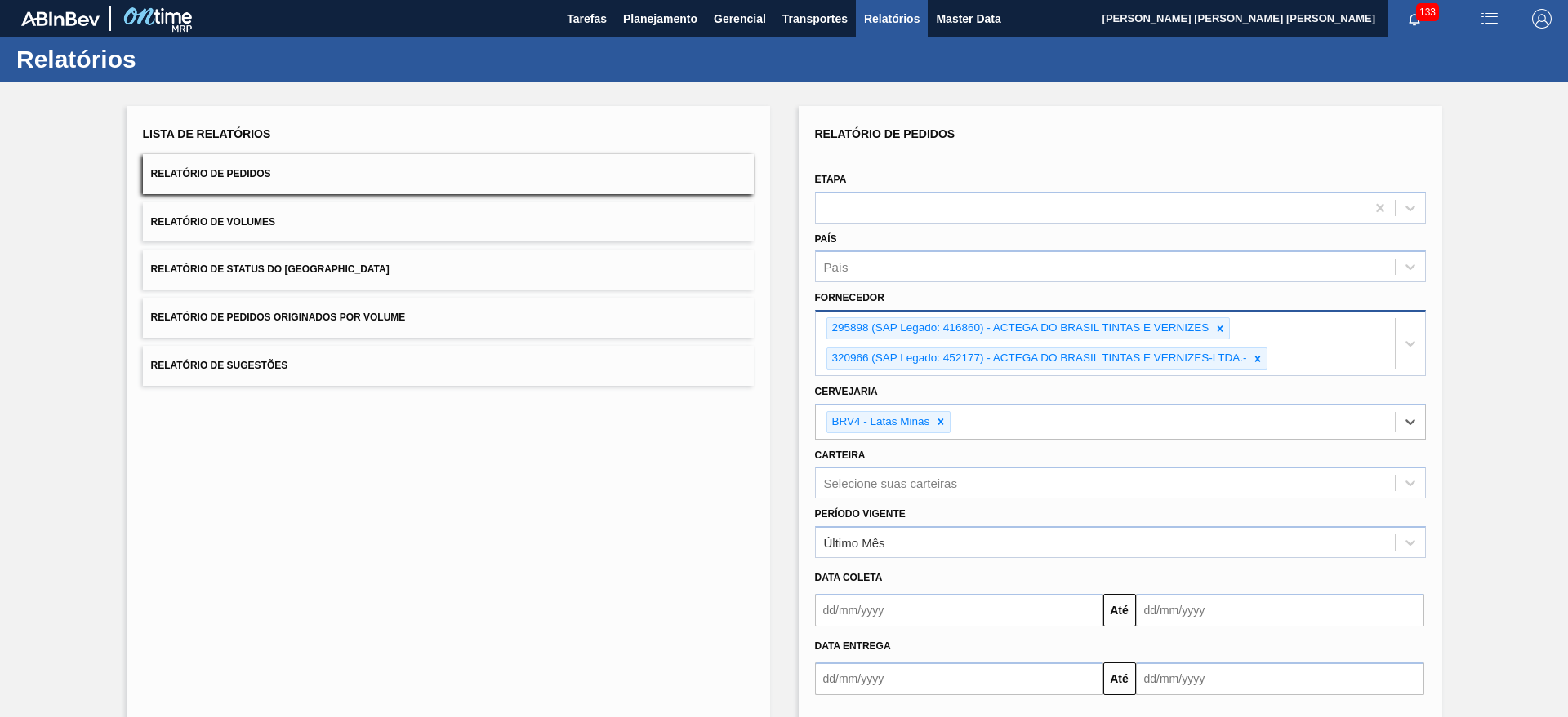
scroll to position [76, 0]
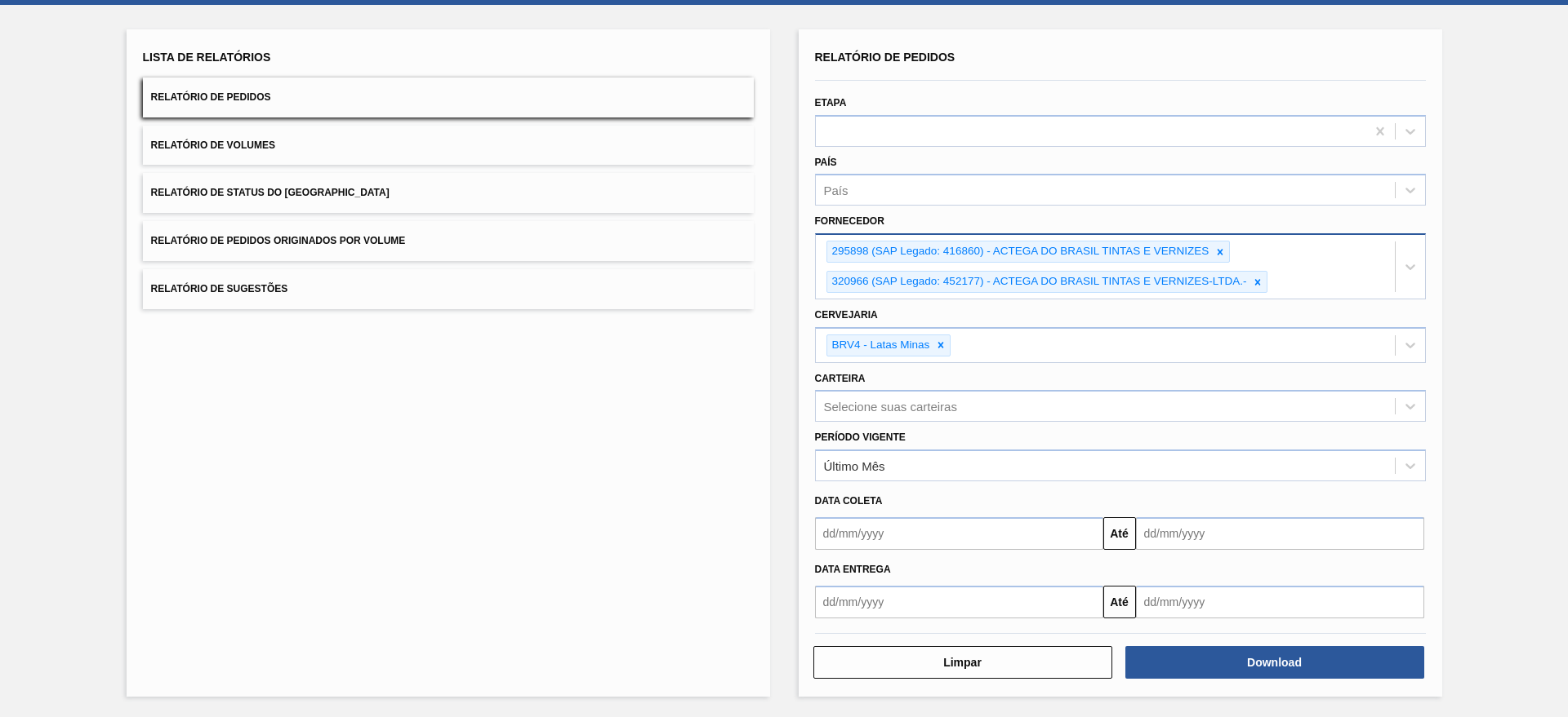
click at [984, 446] on div "Período Vigente Último Mês" at bounding box center [1120, 454] width 611 height 56
click at [983, 459] on div "Último Mês" at bounding box center [1105, 466] width 579 height 23
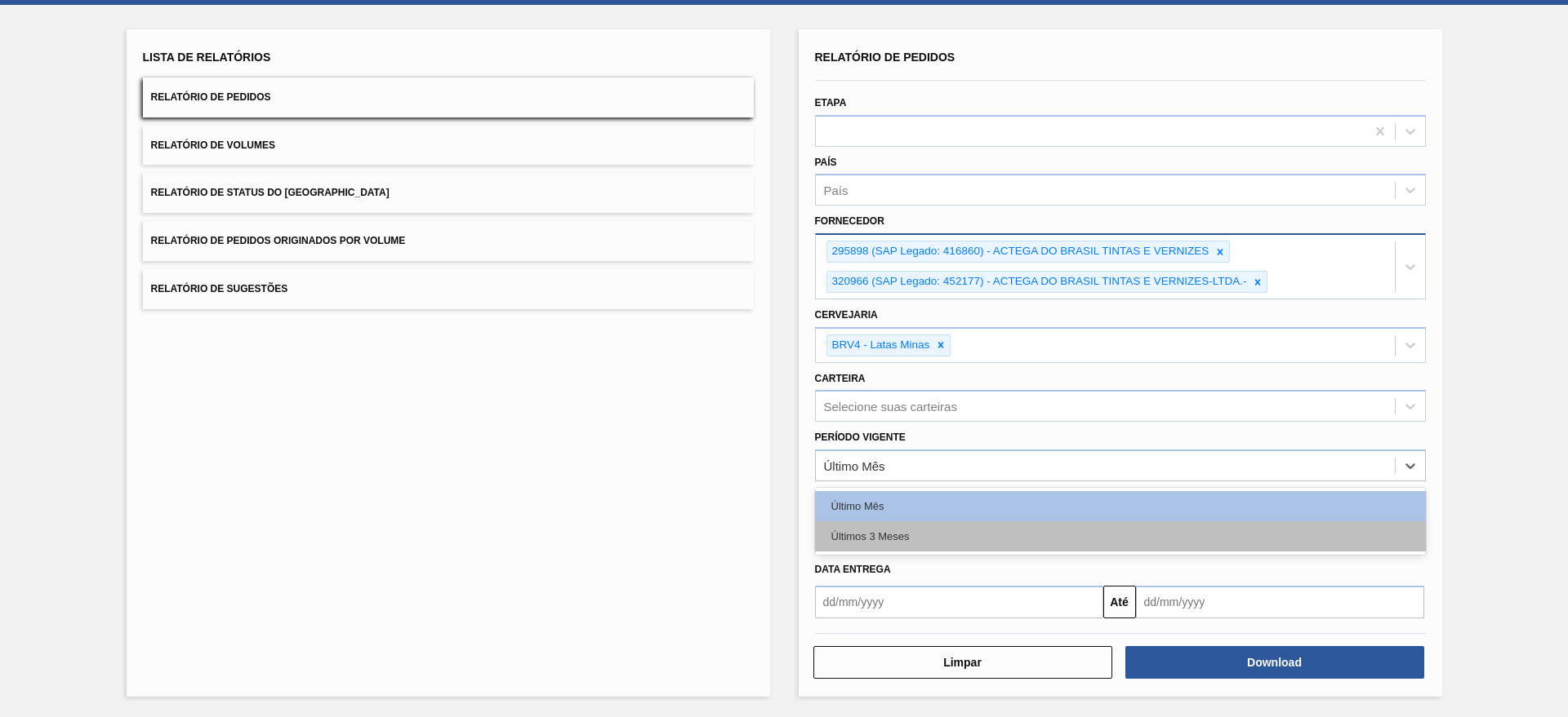
click at [876, 538] on div "Últimos 3 Meses" at bounding box center [1120, 537] width 611 height 30
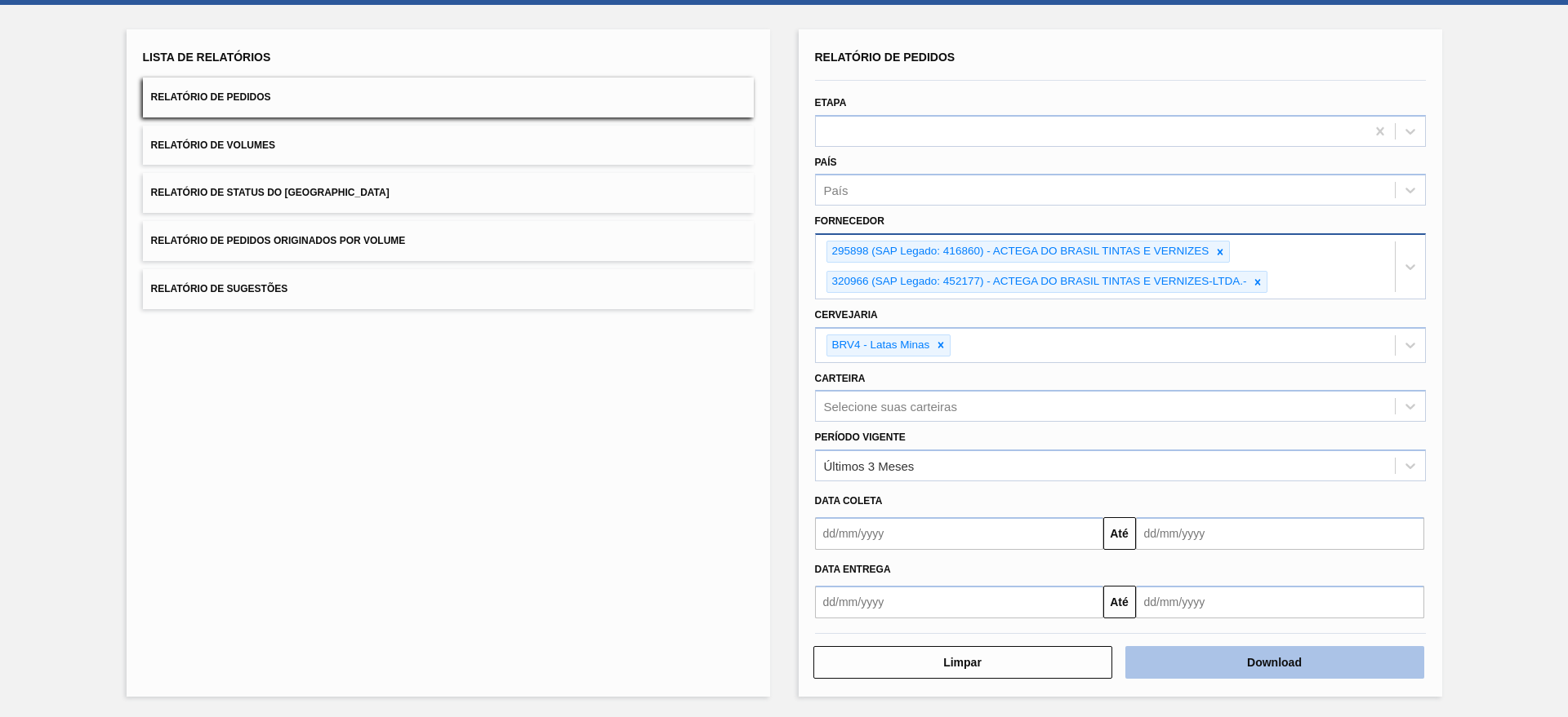
click at [1350, 670] on button "Download" at bounding box center [1274, 662] width 298 height 32
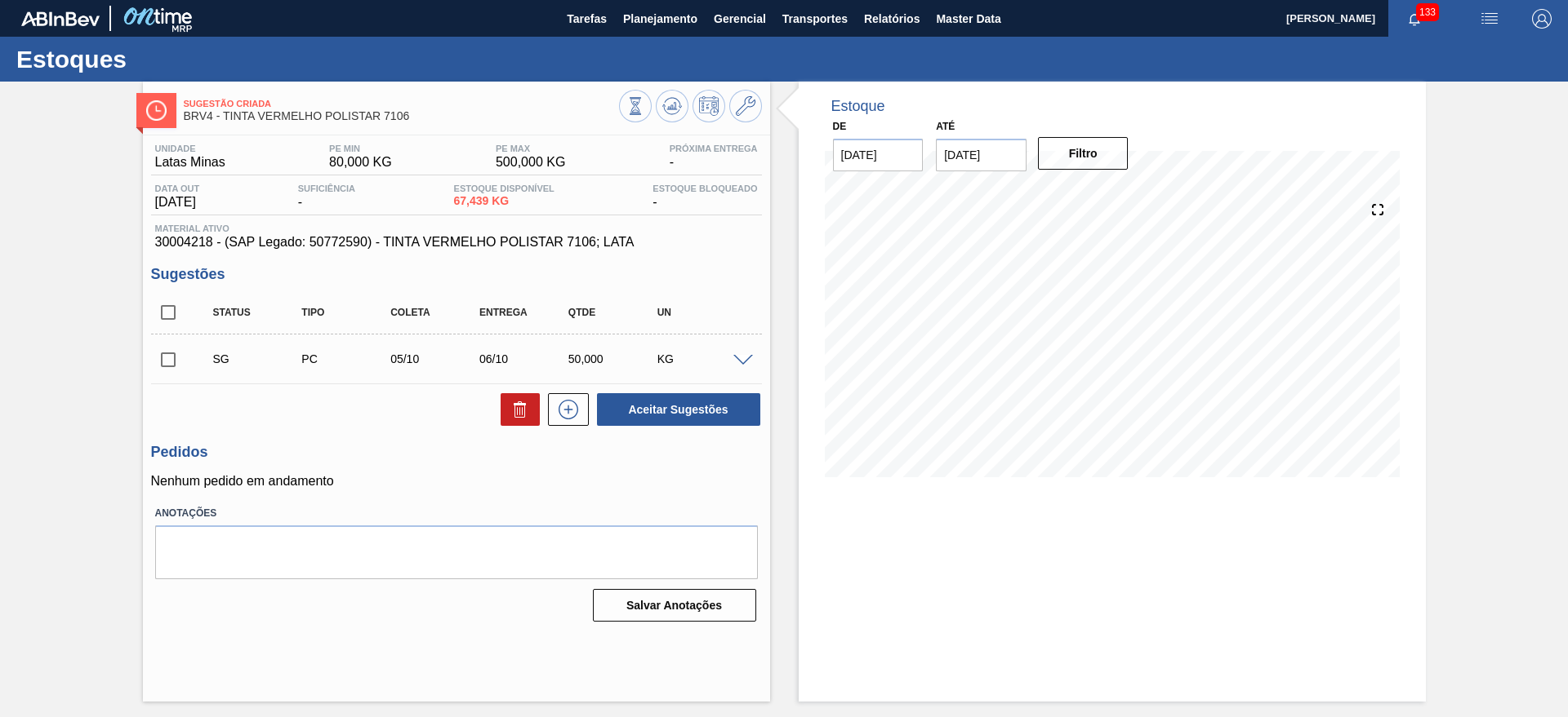
click at [740, 366] on div "SG PC 05/10 06/10 50,000 KG" at bounding box center [456, 359] width 611 height 41
click at [743, 363] on span at bounding box center [743, 361] width 20 height 12
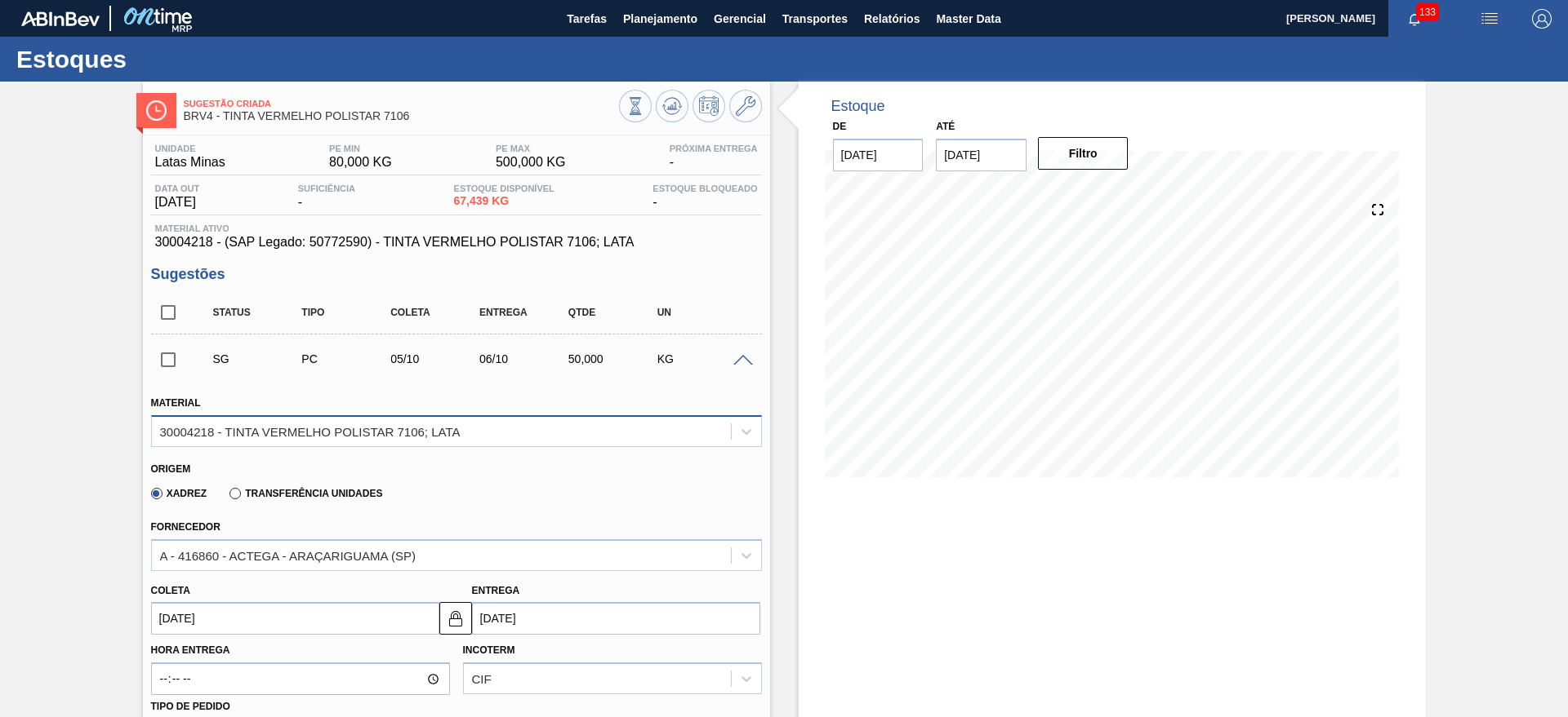
scroll to position [306, 0]
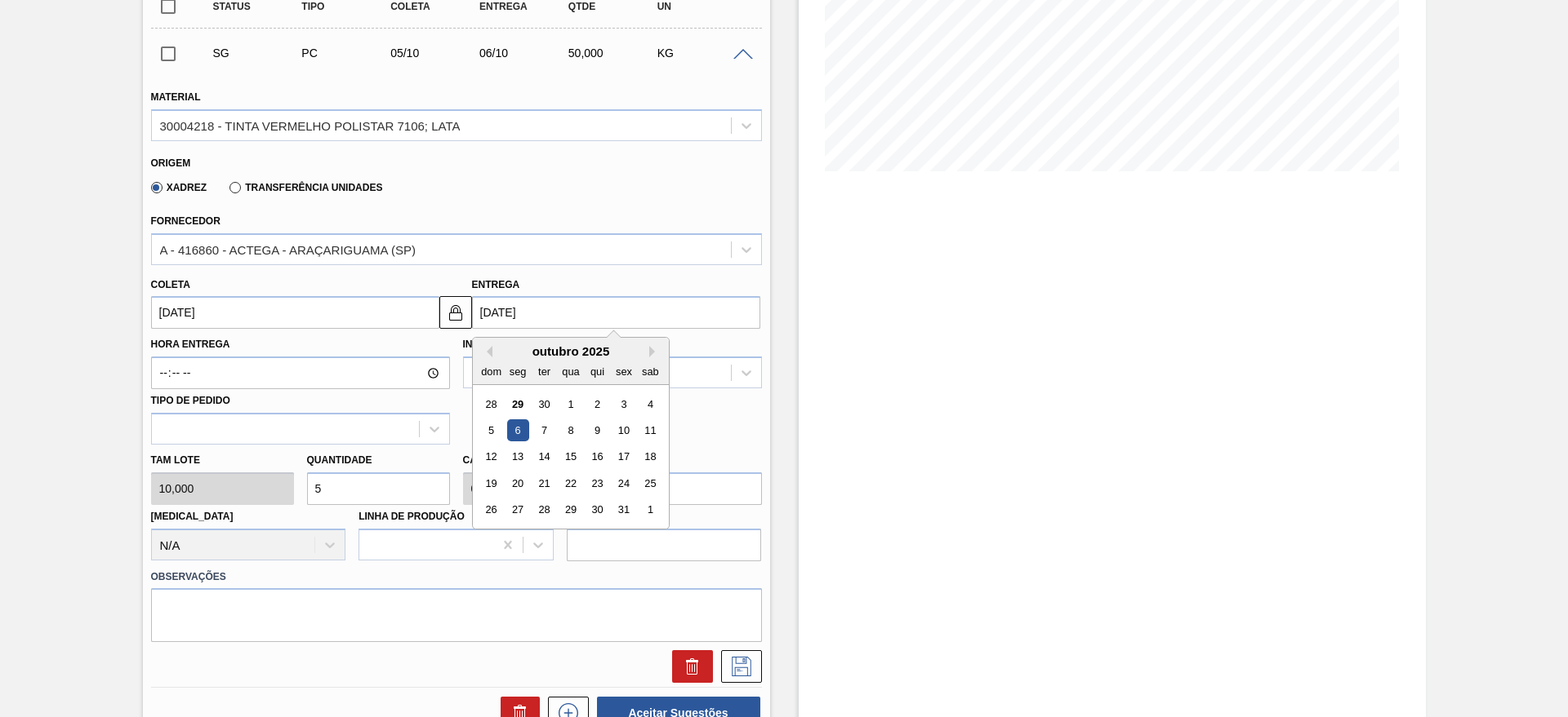
click at [560, 315] on input "06/10/2025" at bounding box center [616, 312] width 288 height 32
click at [515, 431] on div "6" at bounding box center [517, 430] width 22 height 22
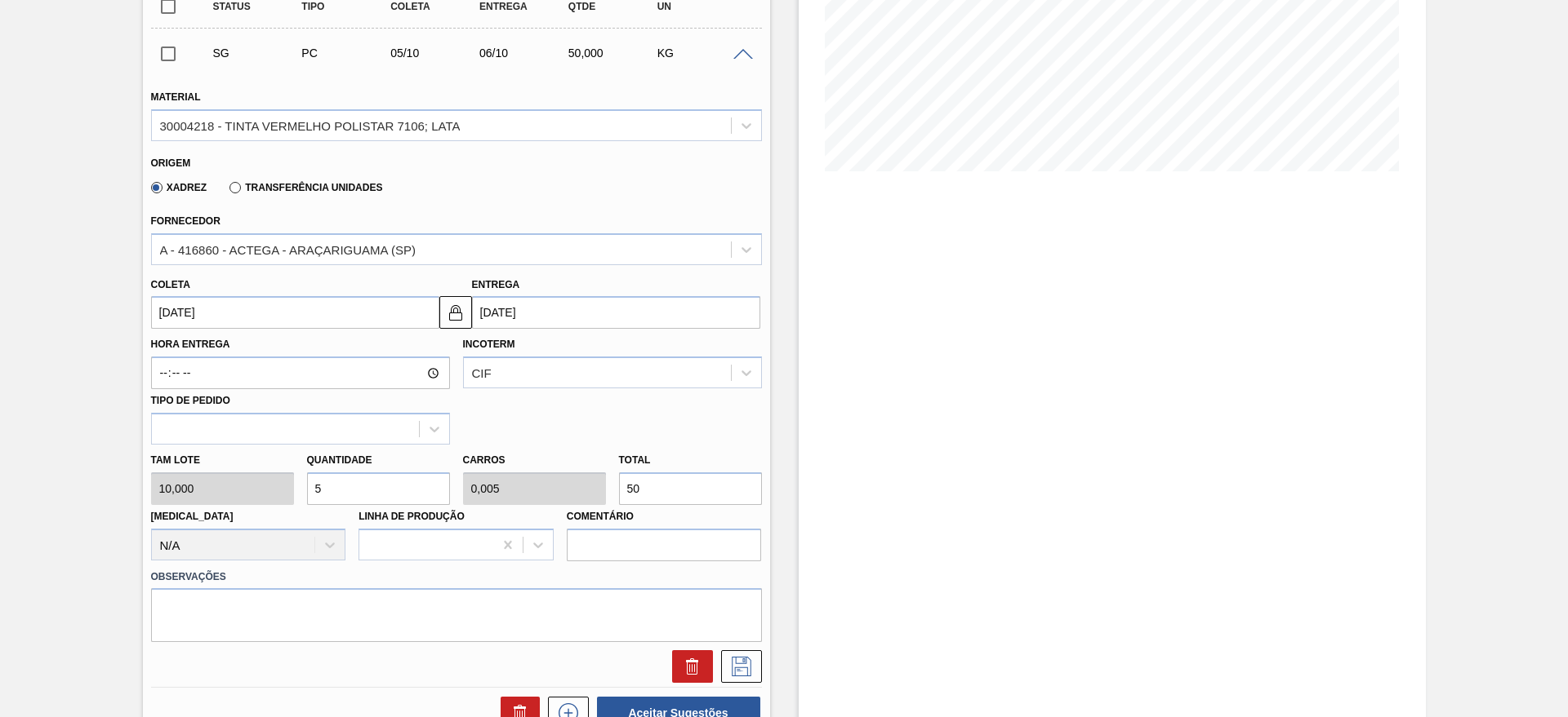
click at [374, 482] on input "5" at bounding box center [378, 489] width 143 height 32
type input "0"
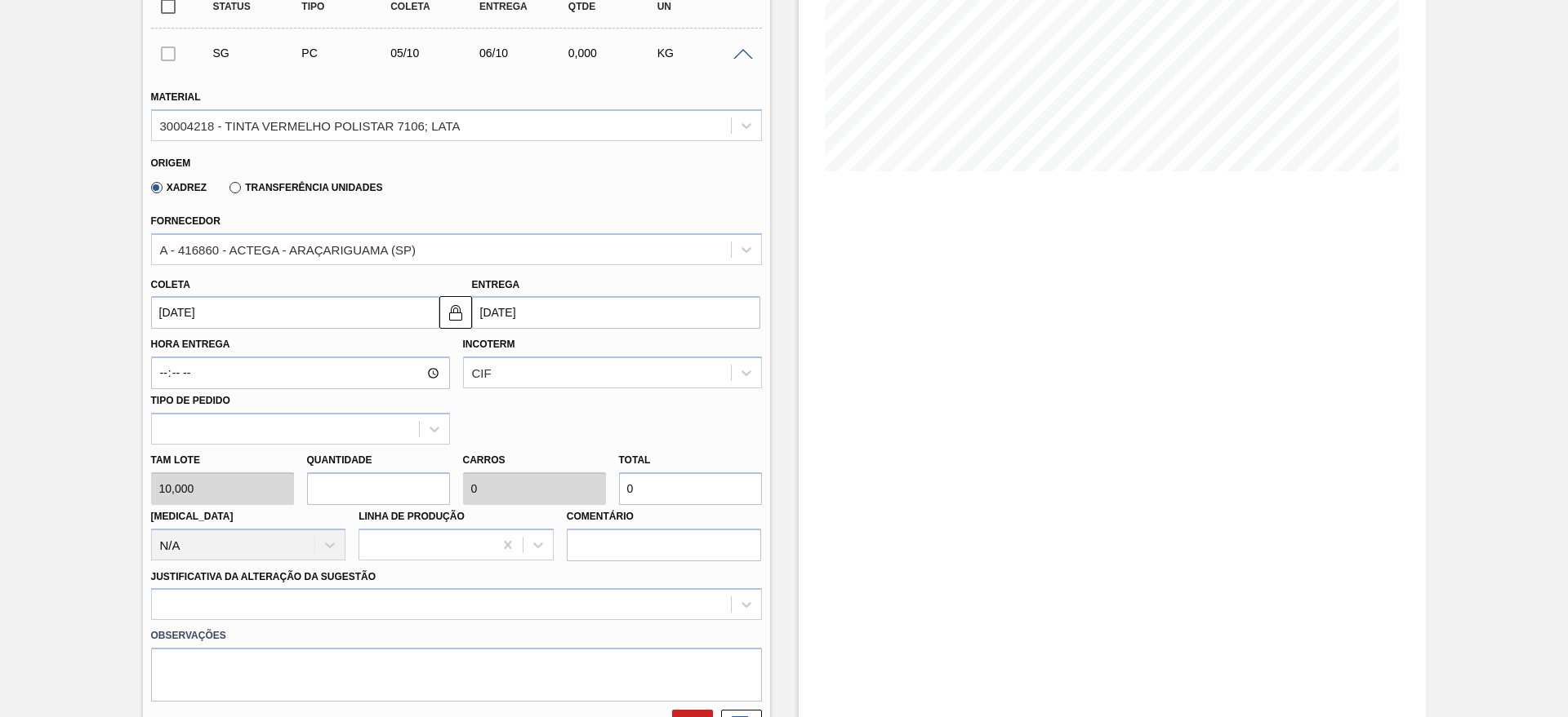
type input "1"
type input "0,001"
type input "10"
type input "1"
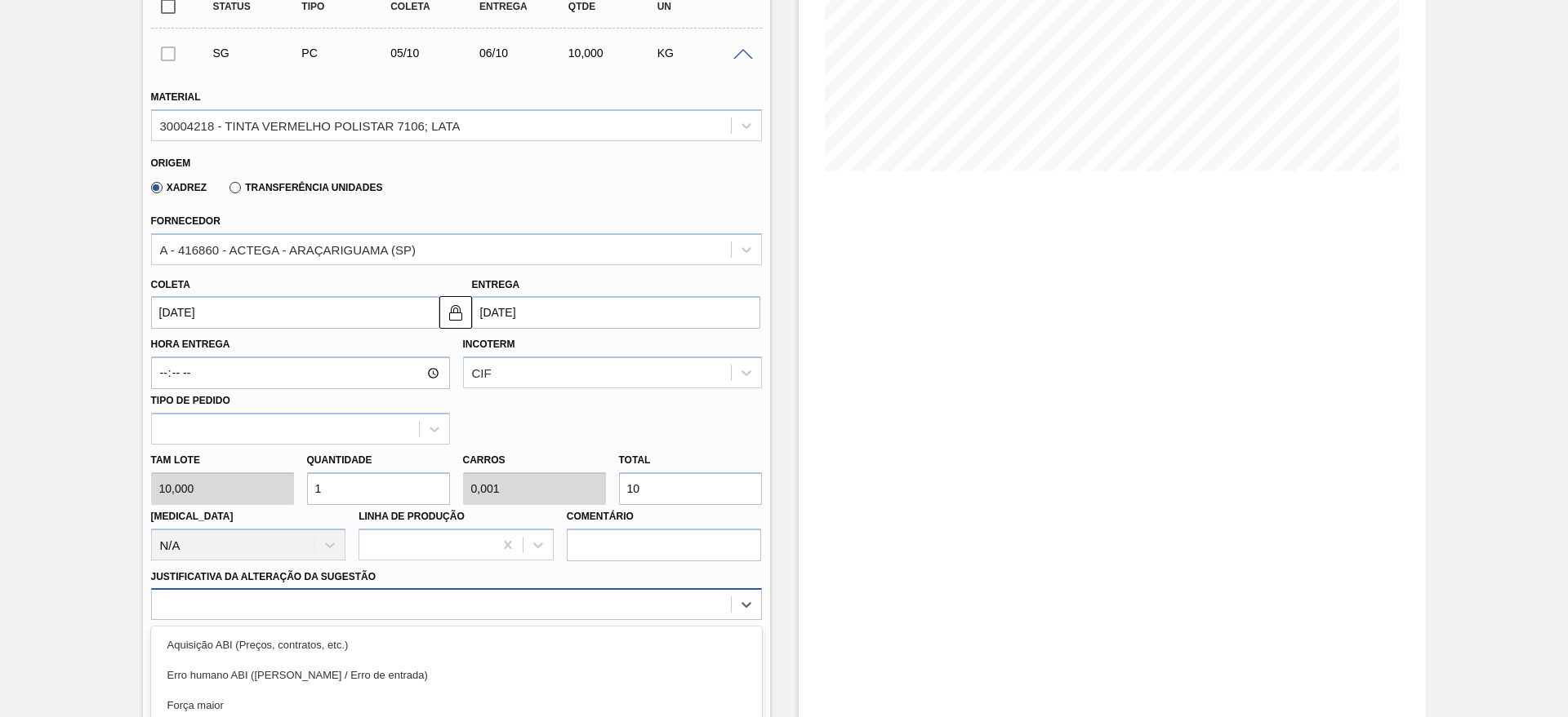
click at [348, 606] on div "option Master data incorreto ABI (LT, MOQ, etc.) focused, 5 of 18. 18 results a…" at bounding box center [456, 604] width 611 height 32
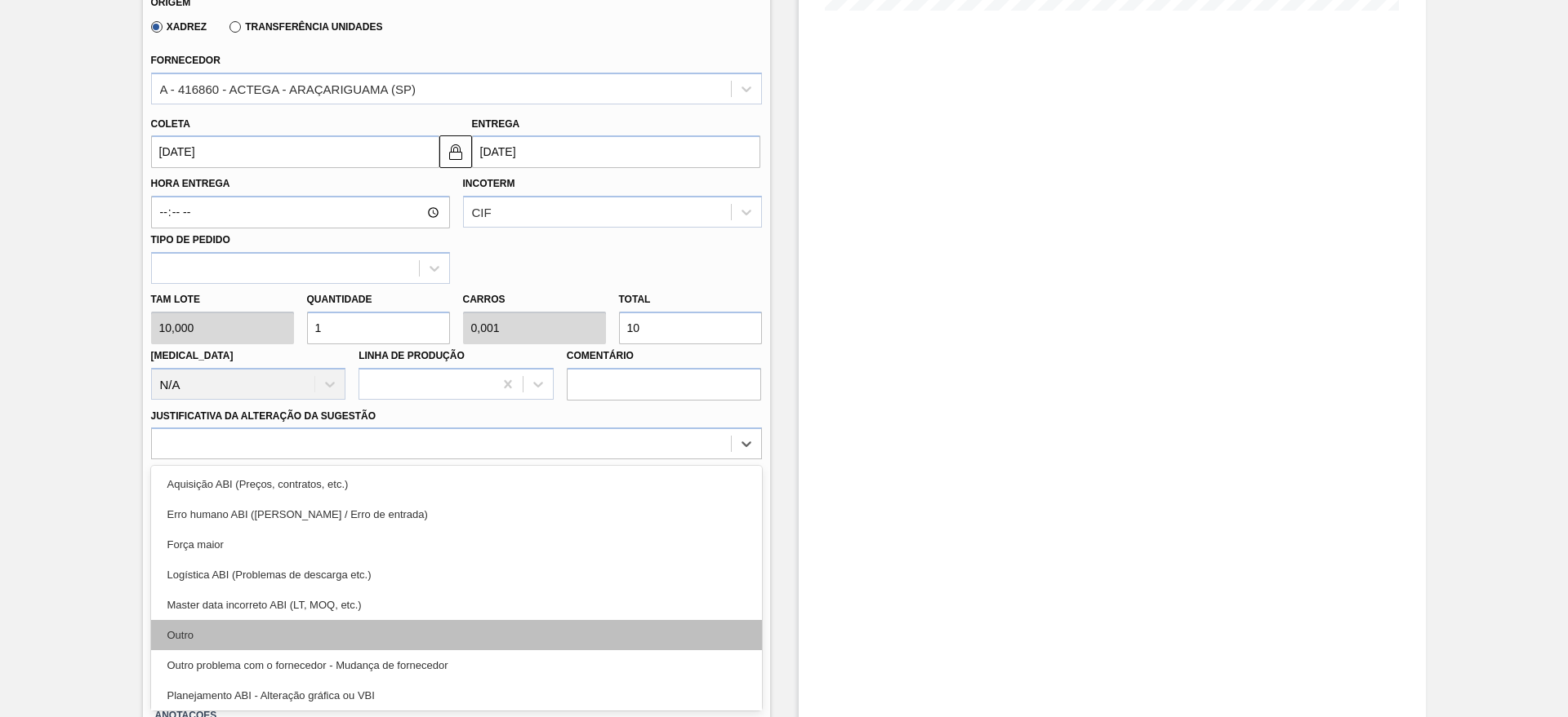
click at [265, 626] on div "Outro" at bounding box center [456, 635] width 611 height 30
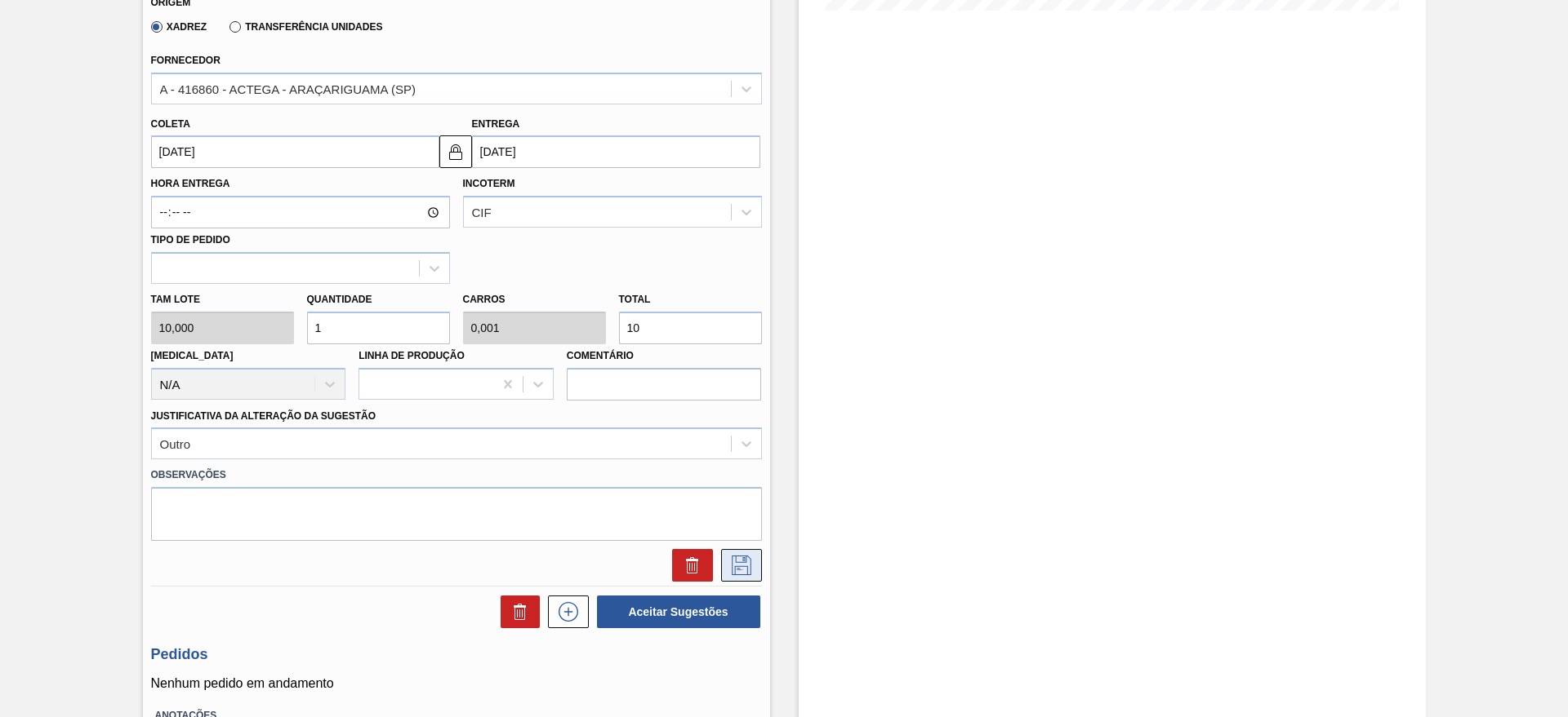
click at [736, 567] on icon at bounding box center [741, 566] width 26 height 20
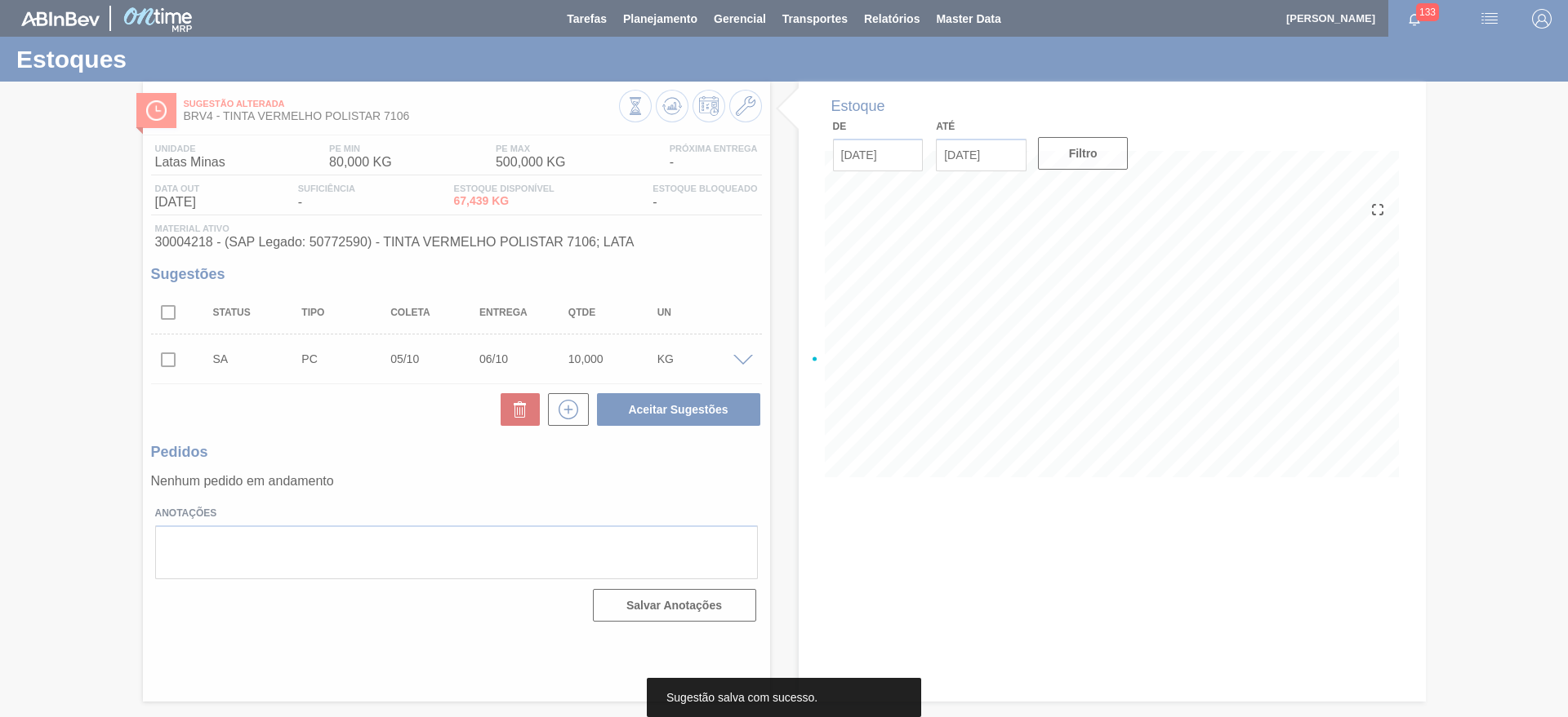
scroll to position [0, 0]
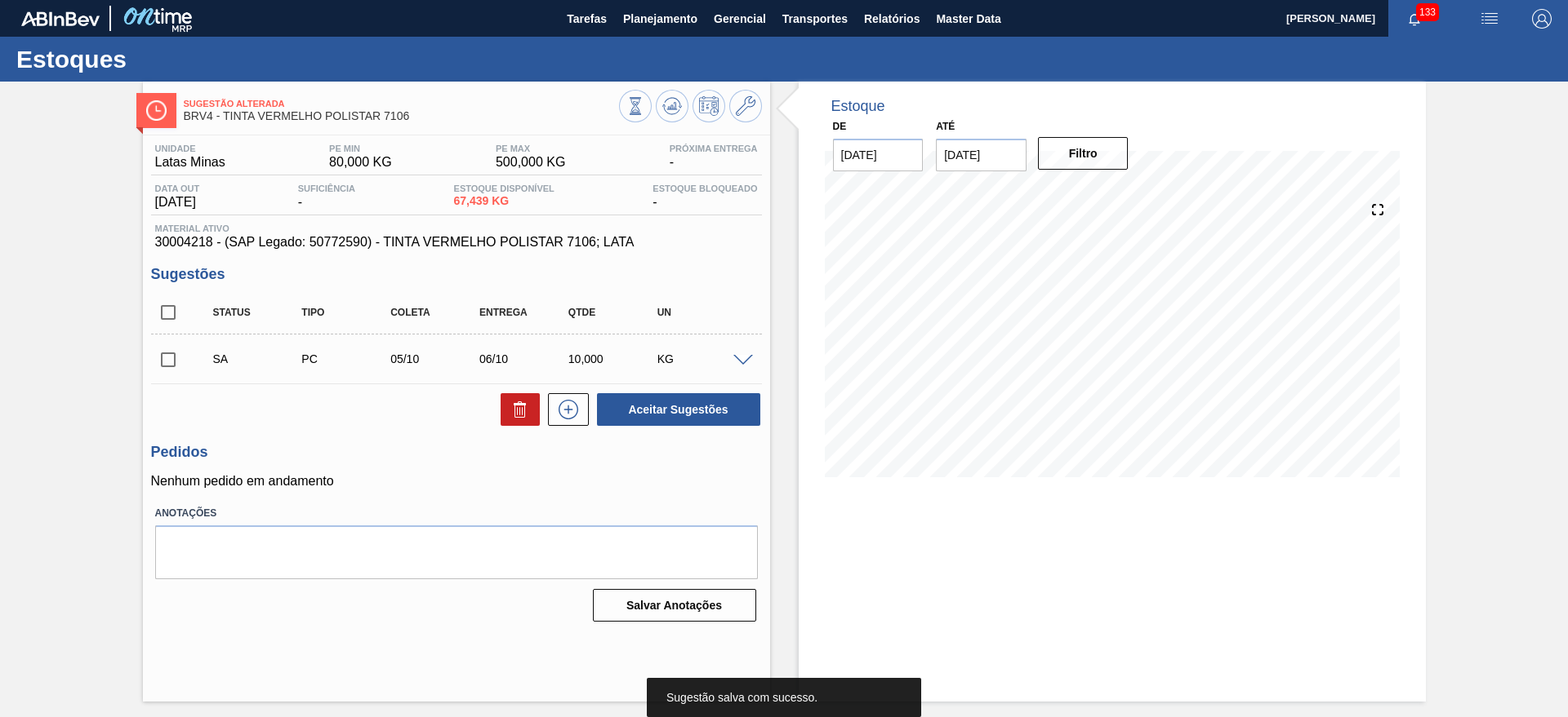
click at [166, 352] on input "checkbox" at bounding box center [168, 359] width 34 height 34
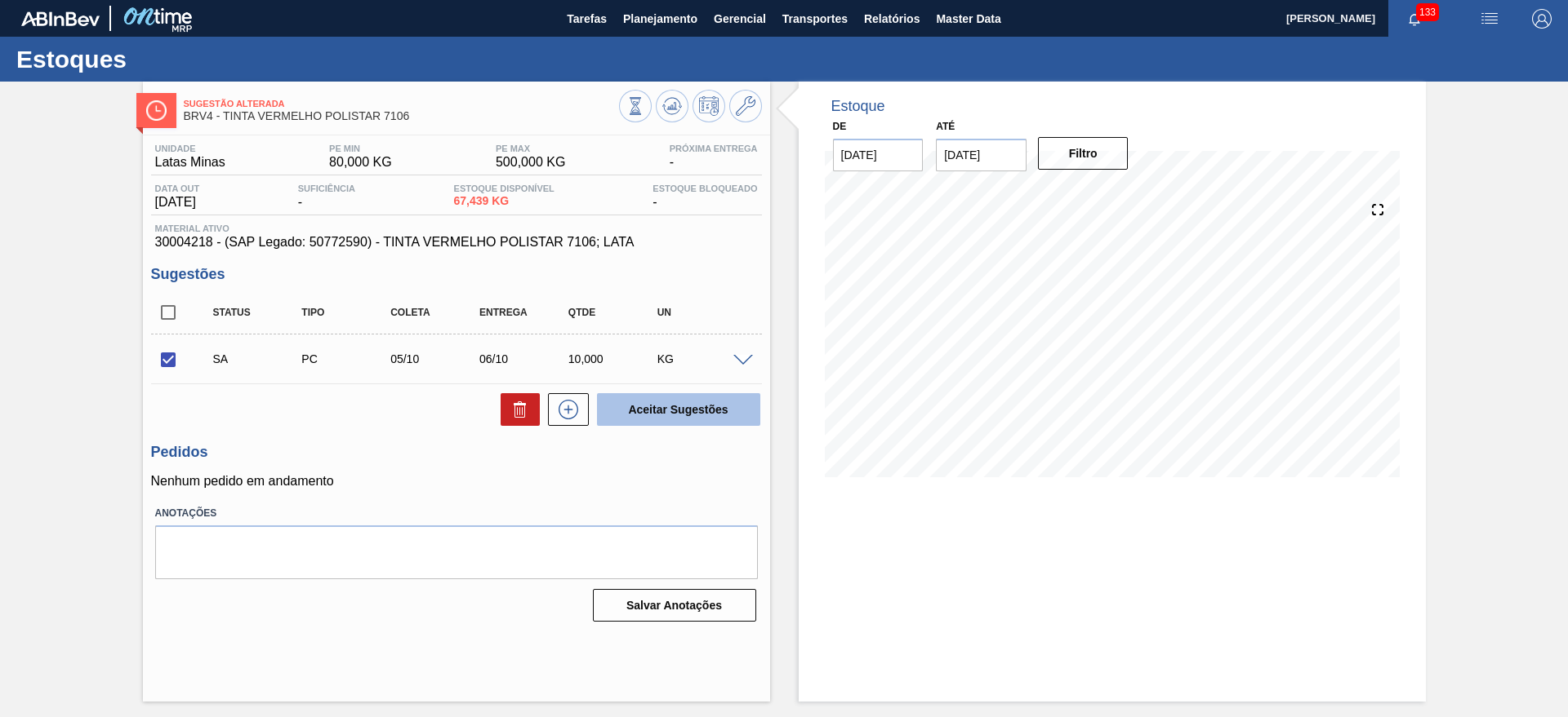
click at [688, 410] on button "Aceitar Sugestões" at bounding box center [678, 409] width 163 height 32
checkbox input "false"
click at [742, 356] on span at bounding box center [743, 361] width 20 height 12
type input "10,000"
type input "0,02"
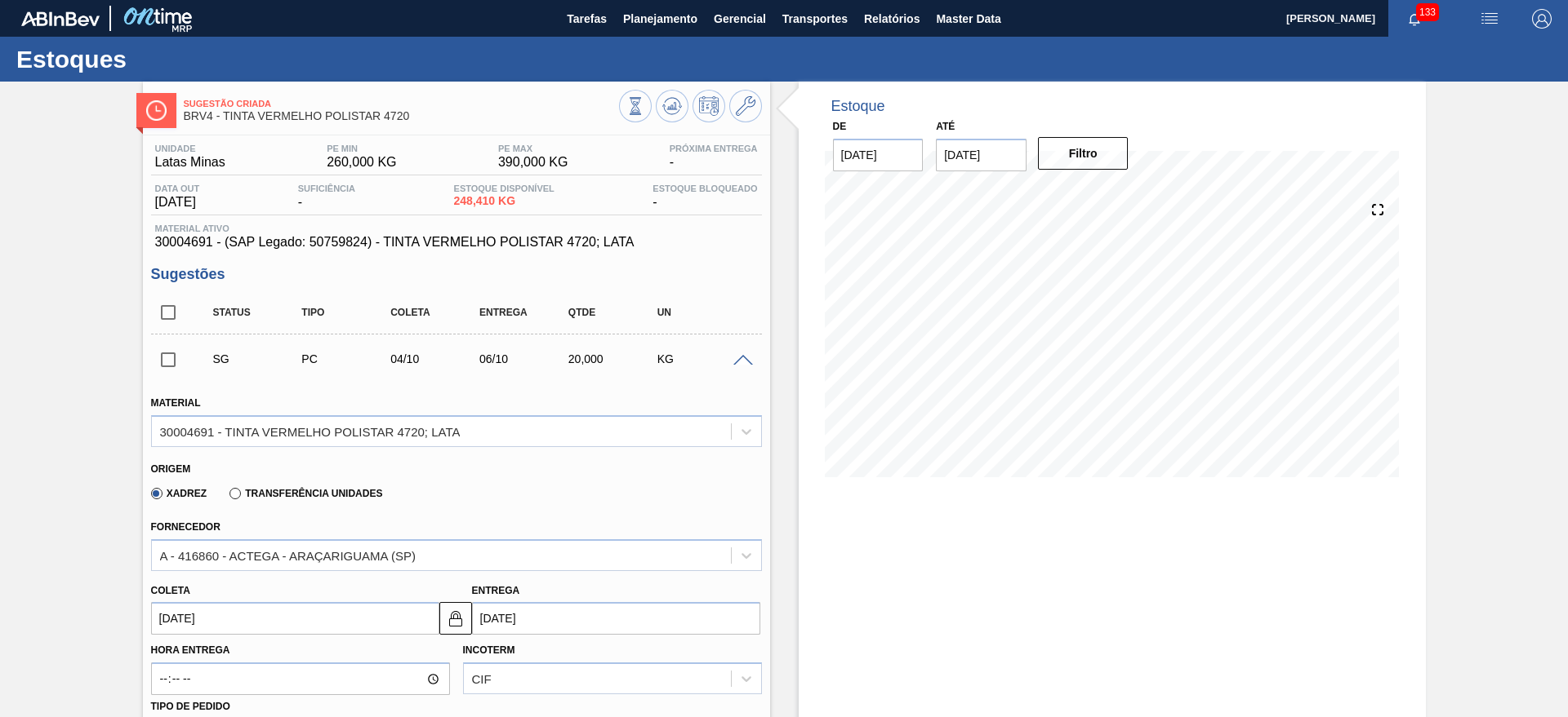
scroll to position [204, 0]
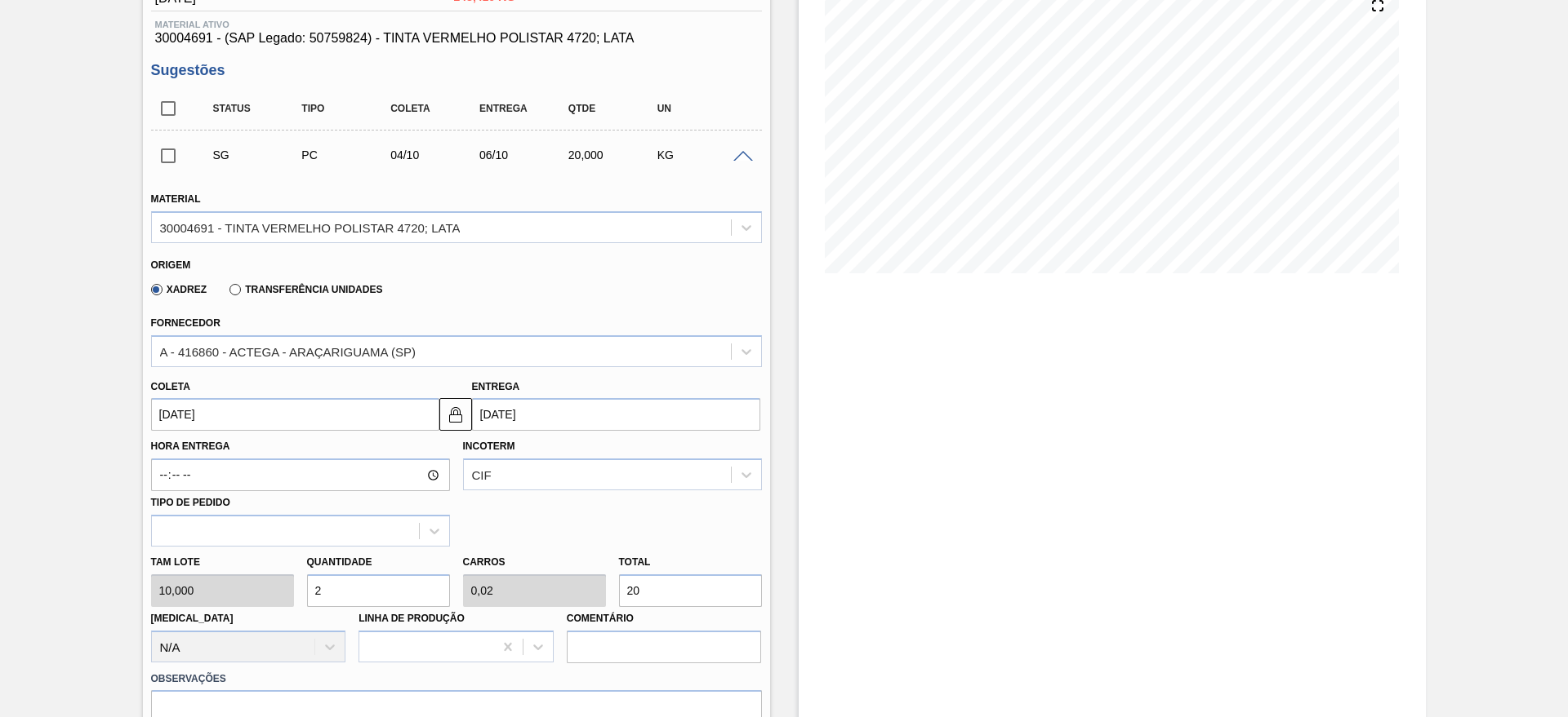
click at [530, 429] on input "06/10/2025" at bounding box center [616, 414] width 288 height 32
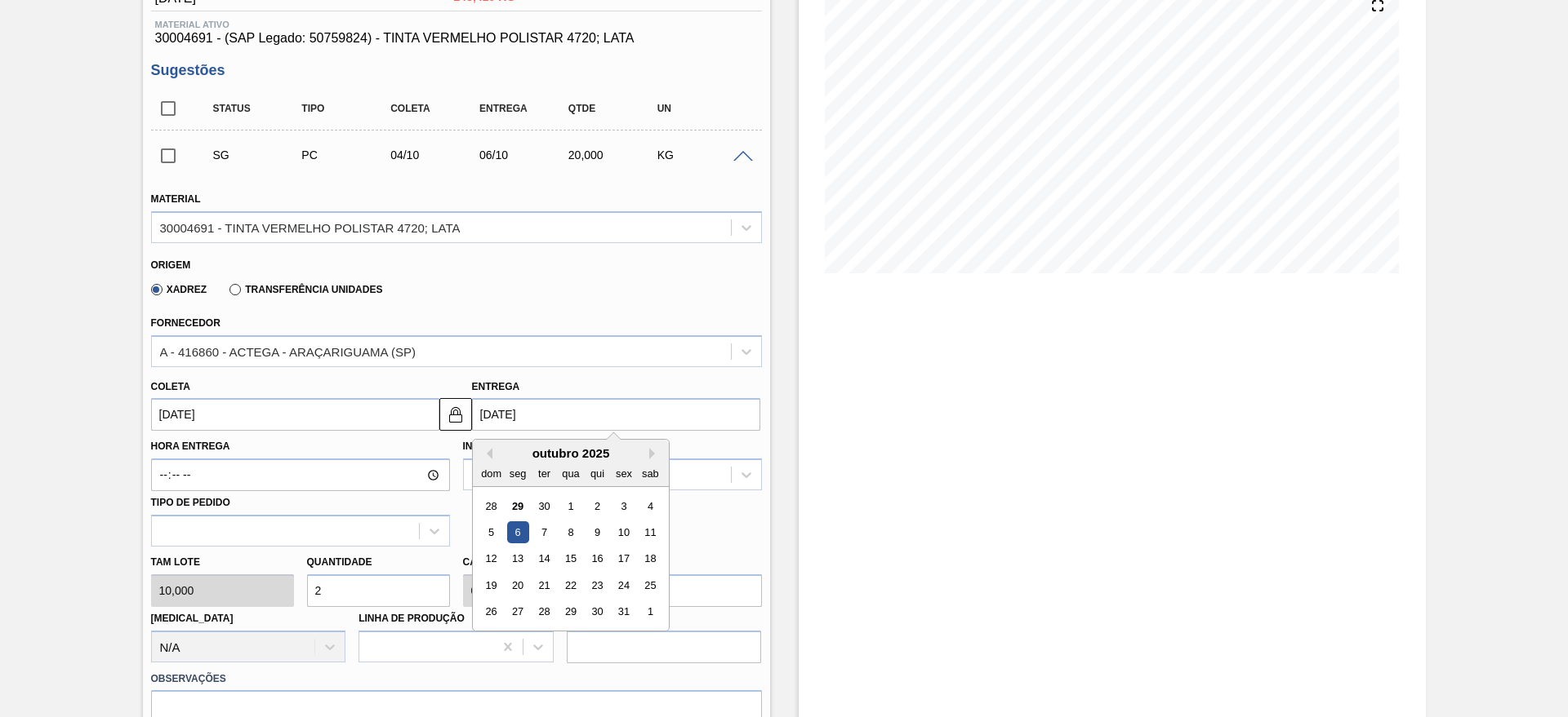
click at [365, 572] on div "Quantidade 2" at bounding box center [378, 579] width 143 height 56
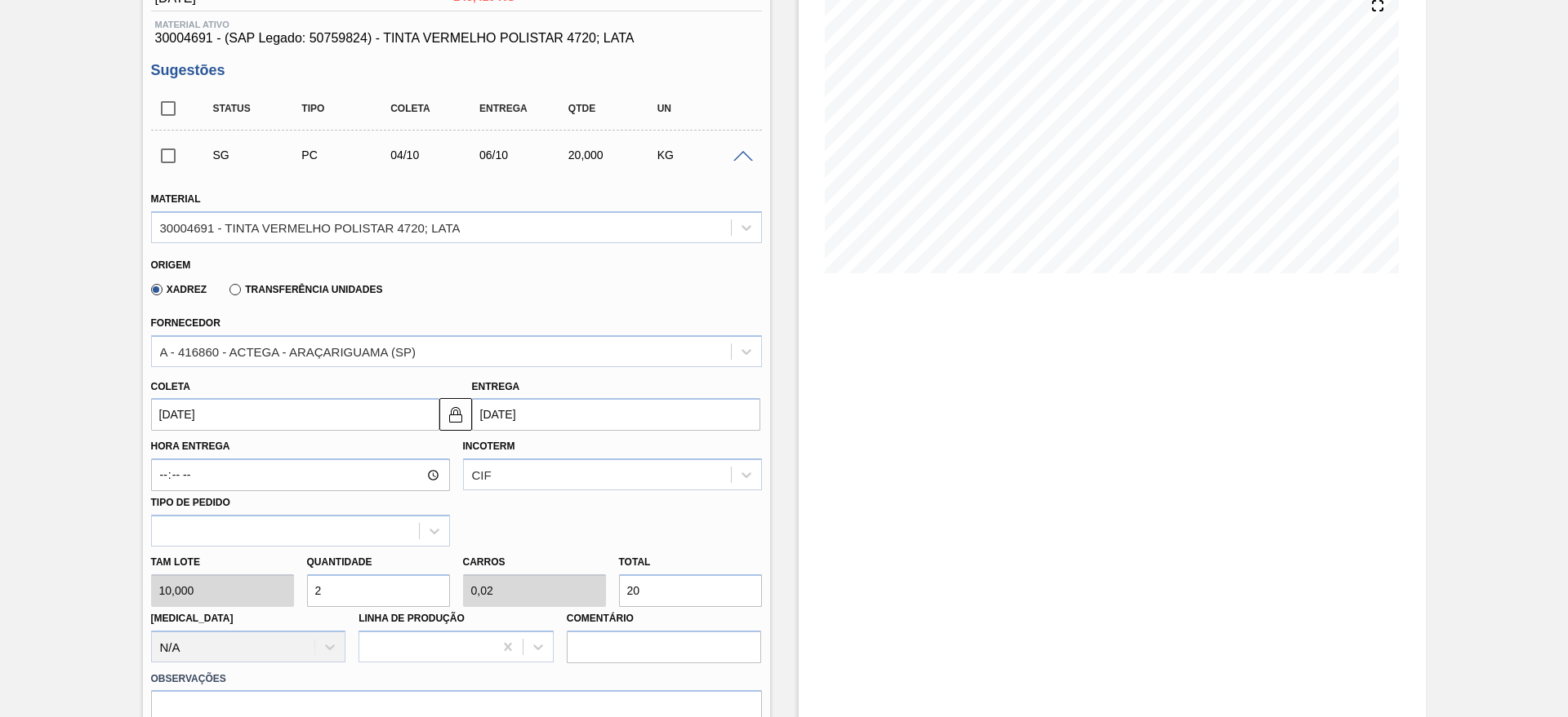
click at [364, 581] on input "2" at bounding box center [378, 590] width 143 height 32
type input "0"
type input "8"
type input "0,08"
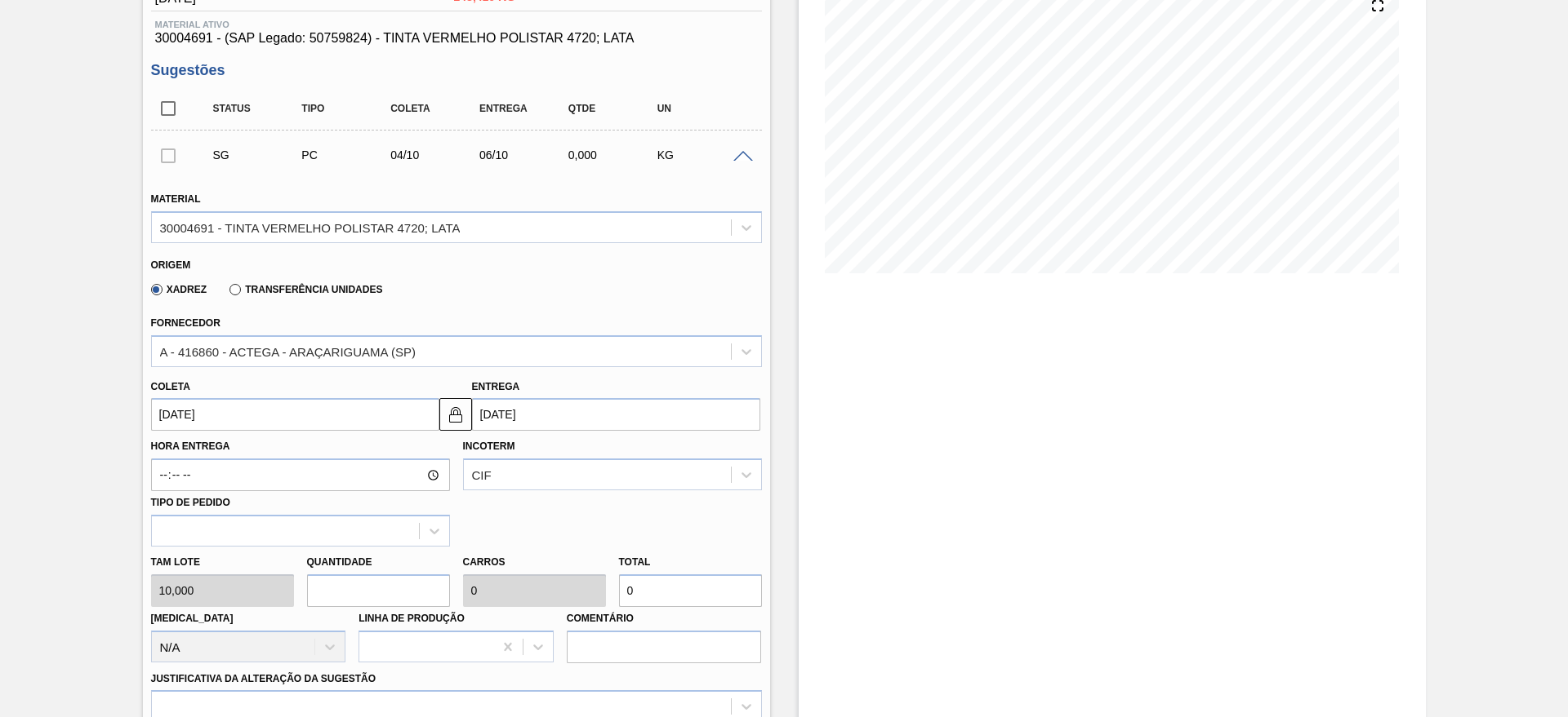
type input "80"
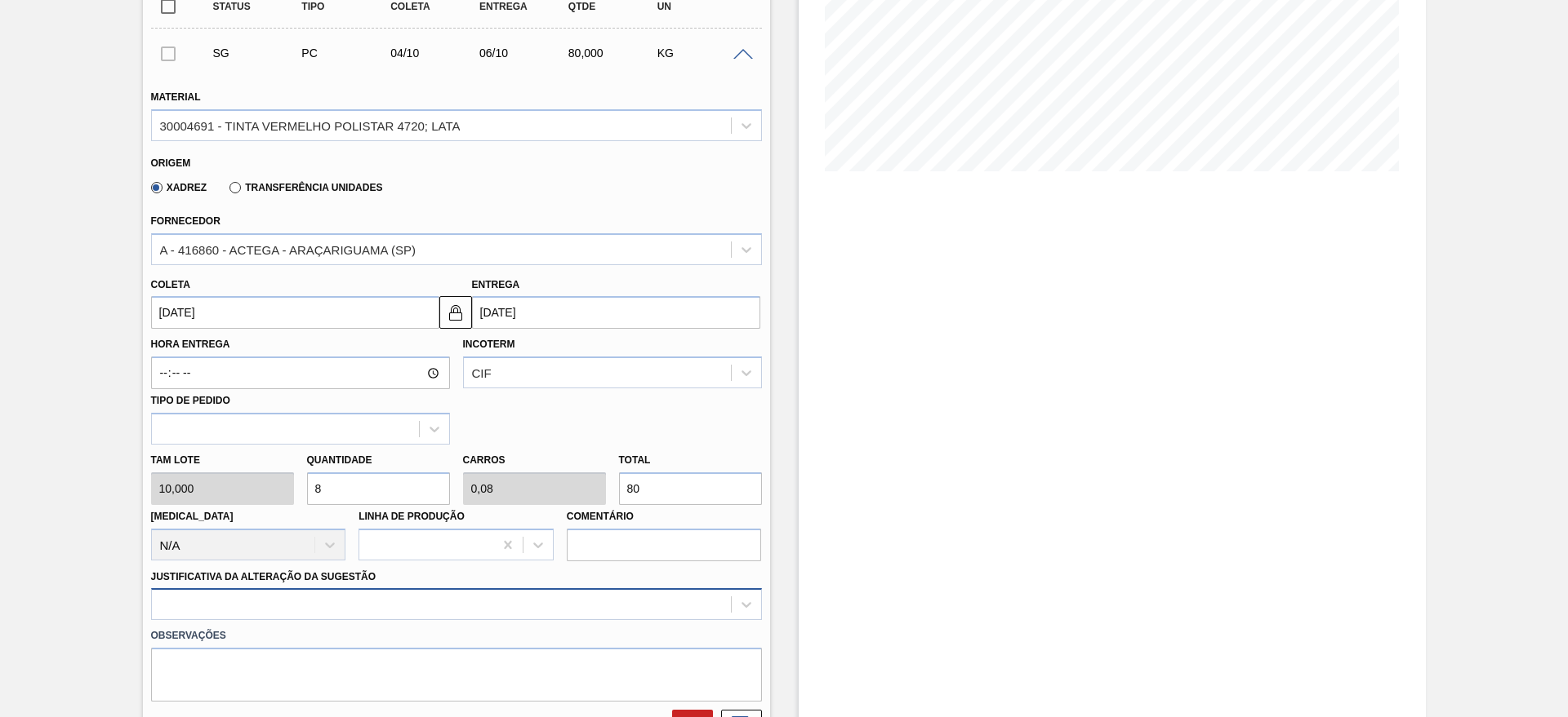
type input "8"
click at [239, 607] on div at bounding box center [456, 604] width 611 height 32
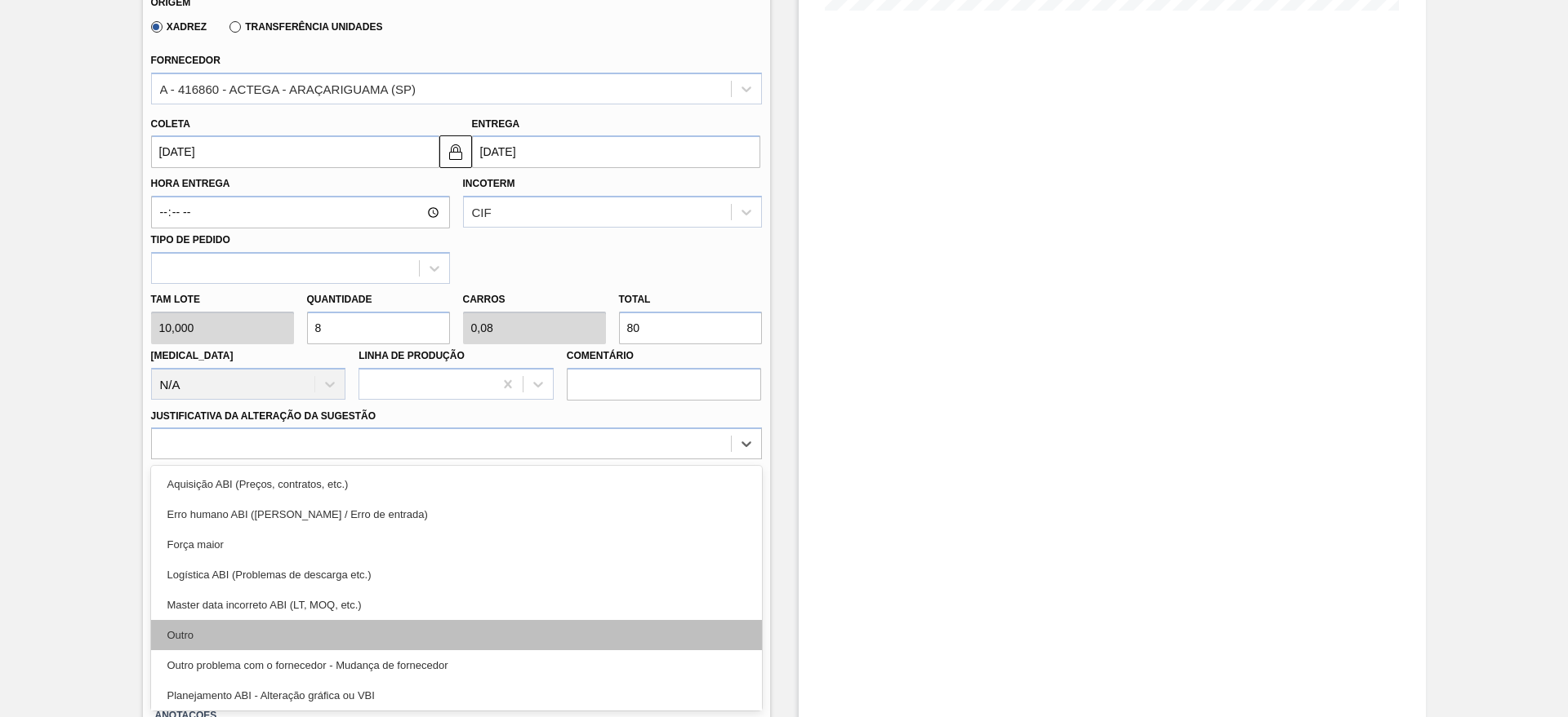
click at [222, 636] on div "Outro" at bounding box center [456, 635] width 611 height 30
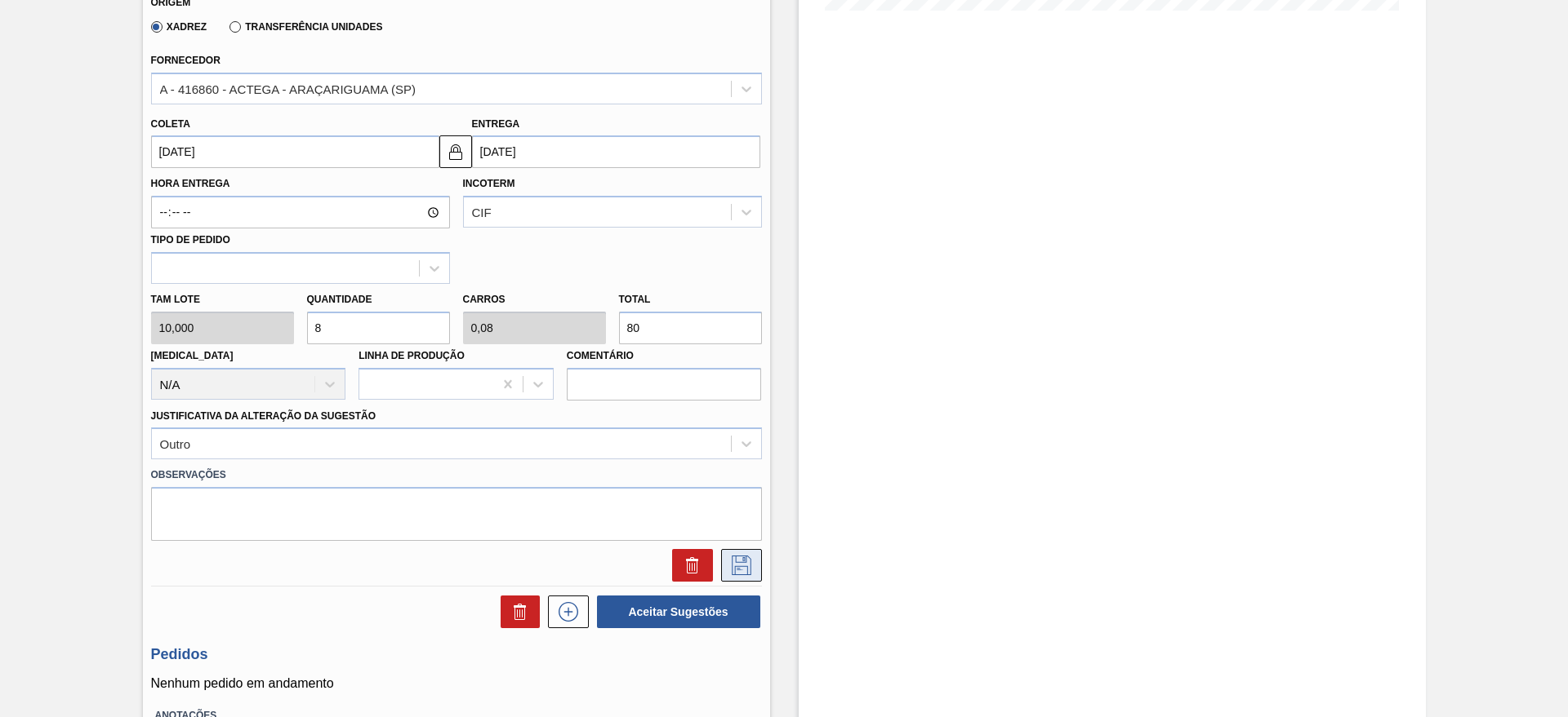
click at [732, 565] on icon at bounding box center [742, 566] width 20 height 20
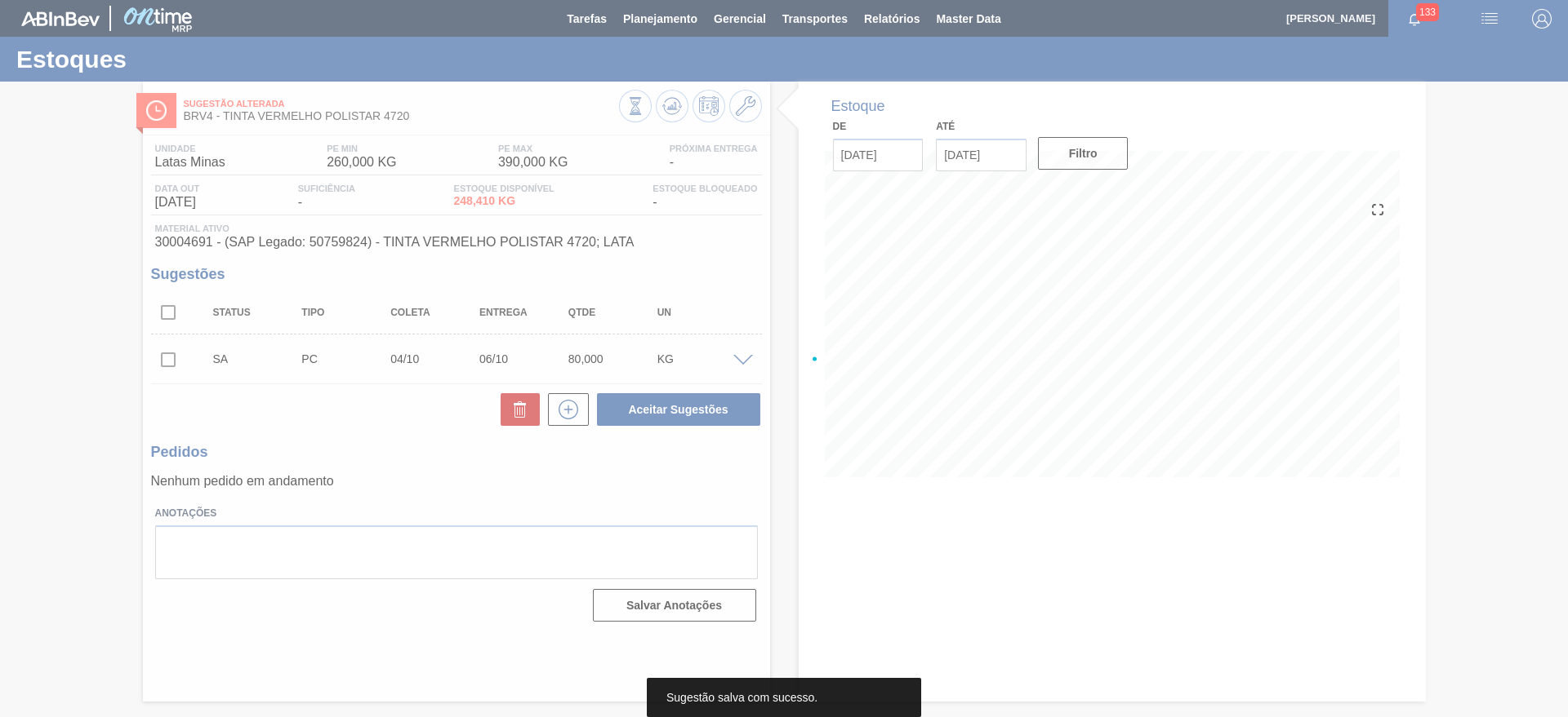
scroll to position [0, 0]
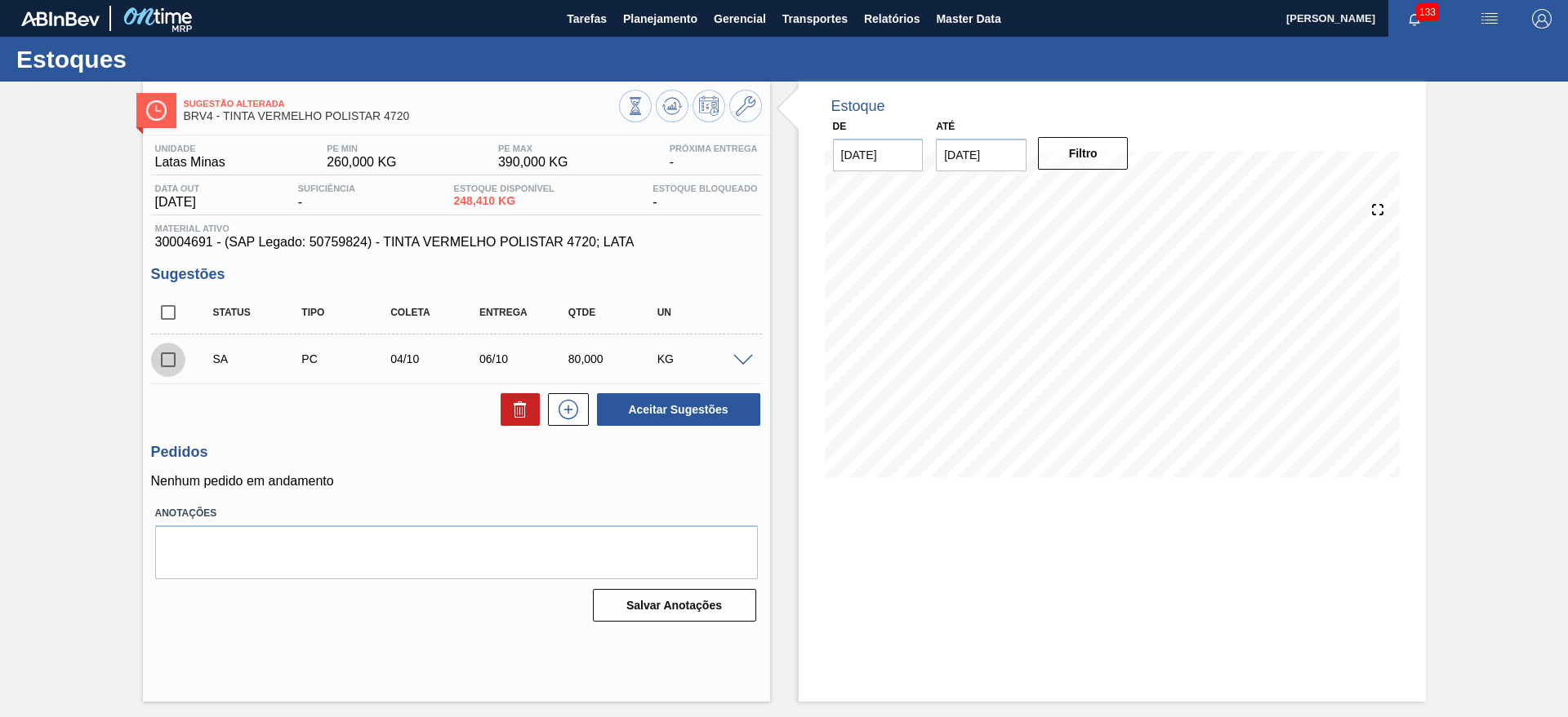
click at [163, 351] on input "checkbox" at bounding box center [168, 359] width 34 height 34
click at [639, 400] on button "Aceitar Sugestões" at bounding box center [678, 409] width 163 height 32
checkbox input "false"
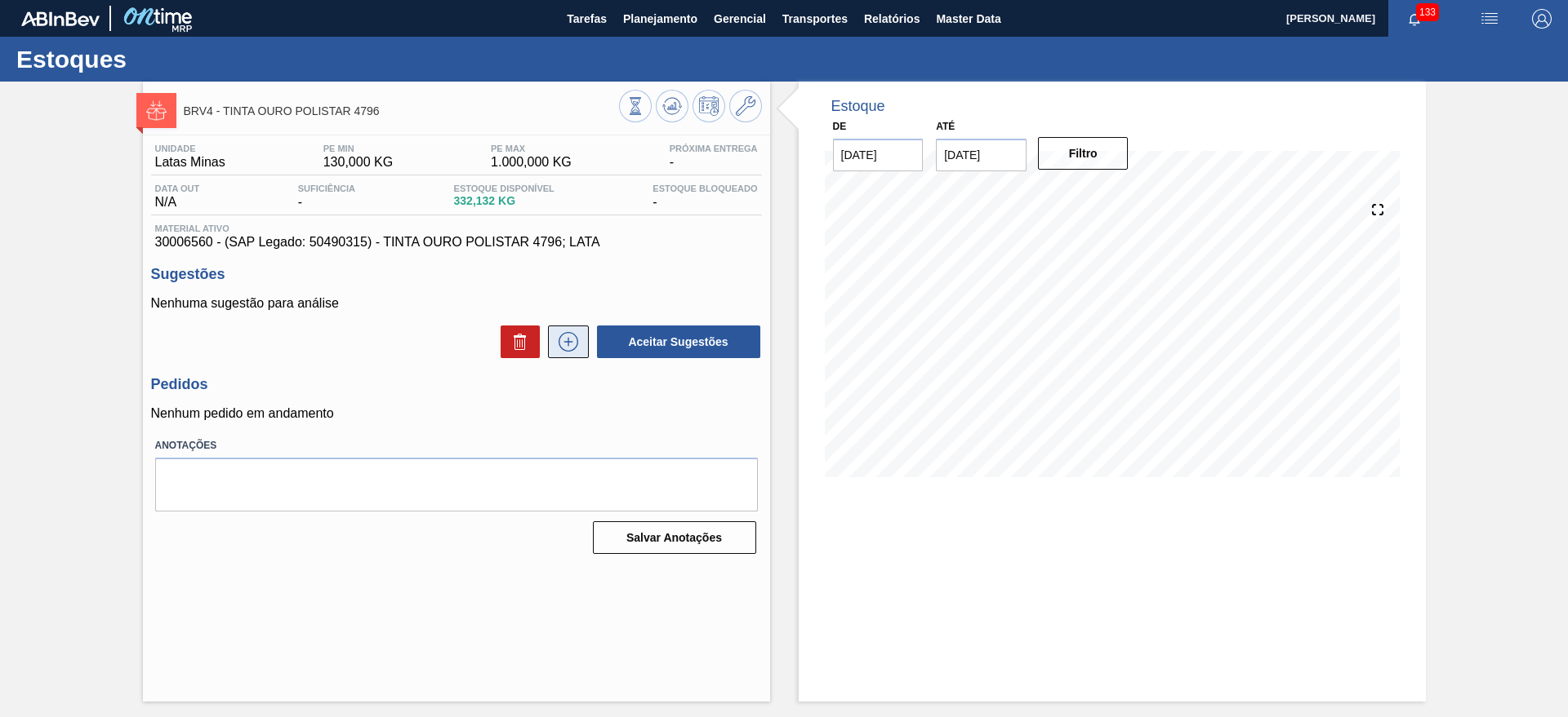
click at [565, 336] on icon at bounding box center [568, 342] width 26 height 20
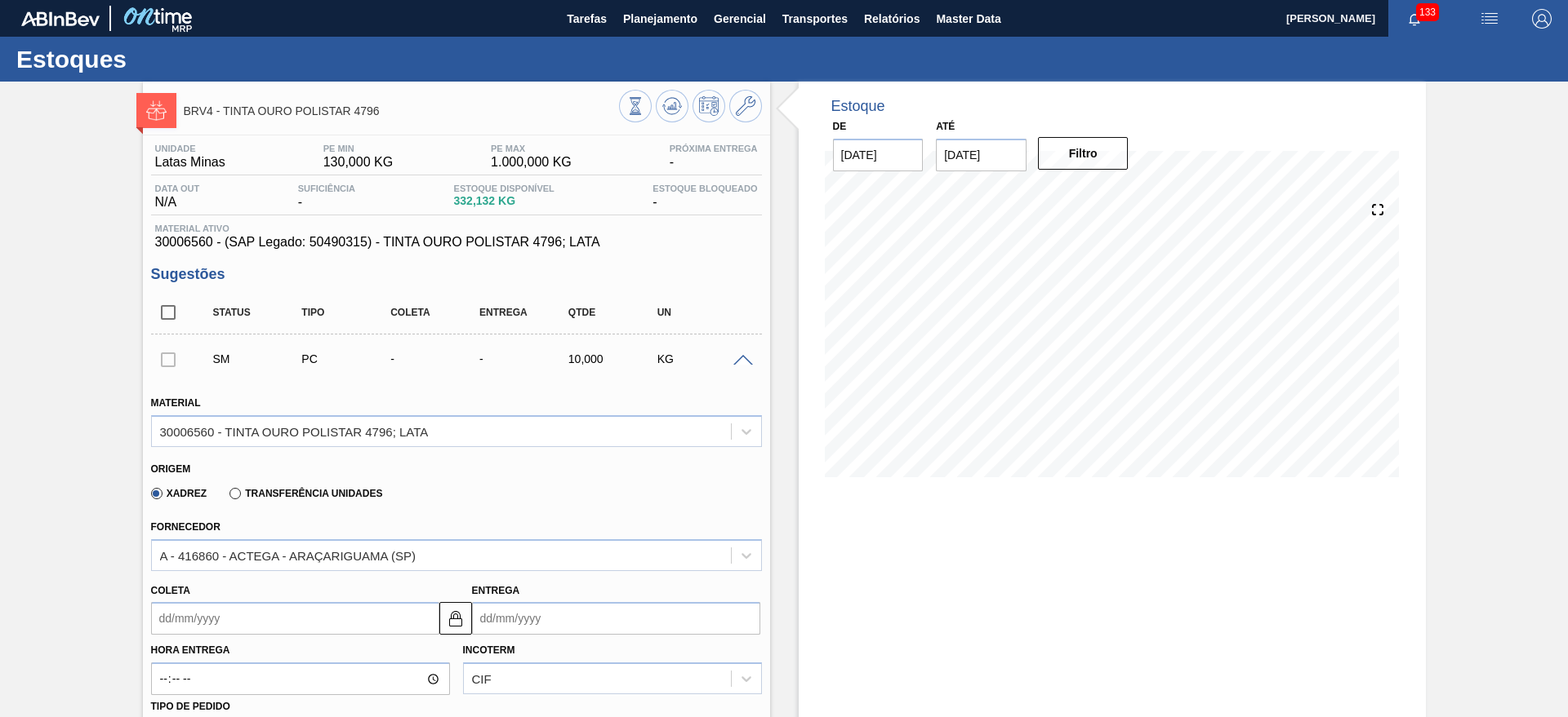
scroll to position [408, 0]
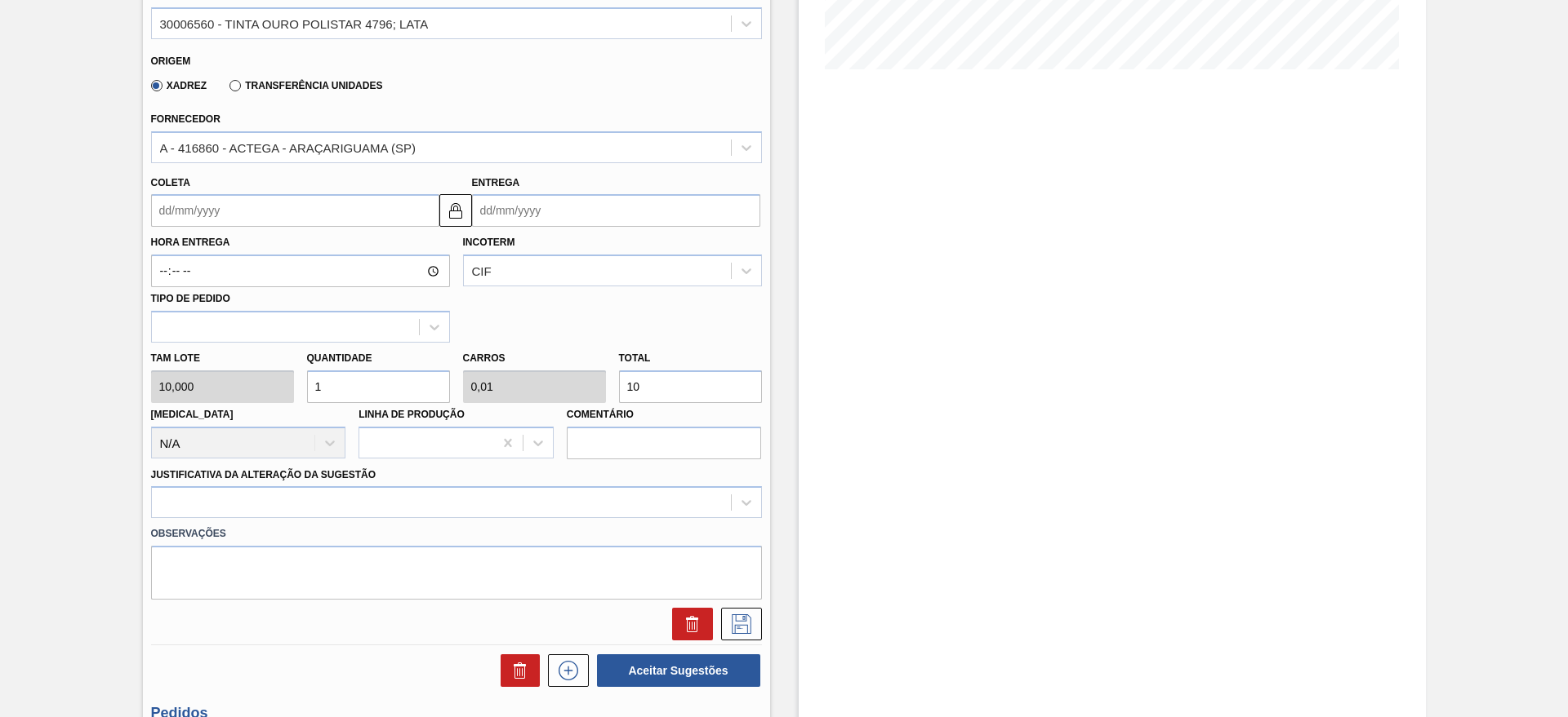
click at [591, 188] on div "Entrega" at bounding box center [616, 199] width 288 height 56
click at [592, 200] on input "Entrega" at bounding box center [616, 210] width 288 height 32
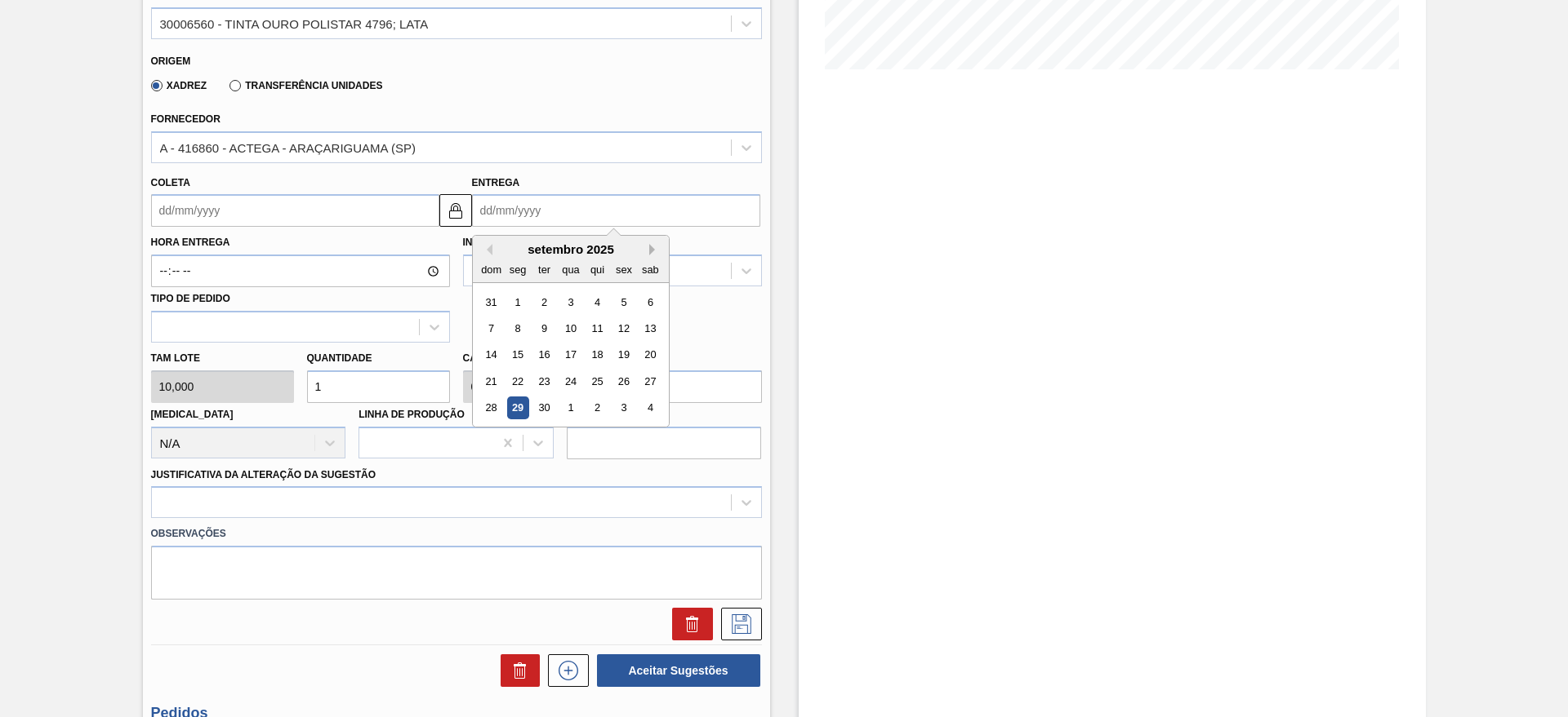
click at [655, 251] on button "Next Month" at bounding box center [655, 250] width 12 height 12
click at [519, 331] on div "6" at bounding box center [517, 328] width 22 height 22
type input "05/10/2025"
type input "06/10/2025"
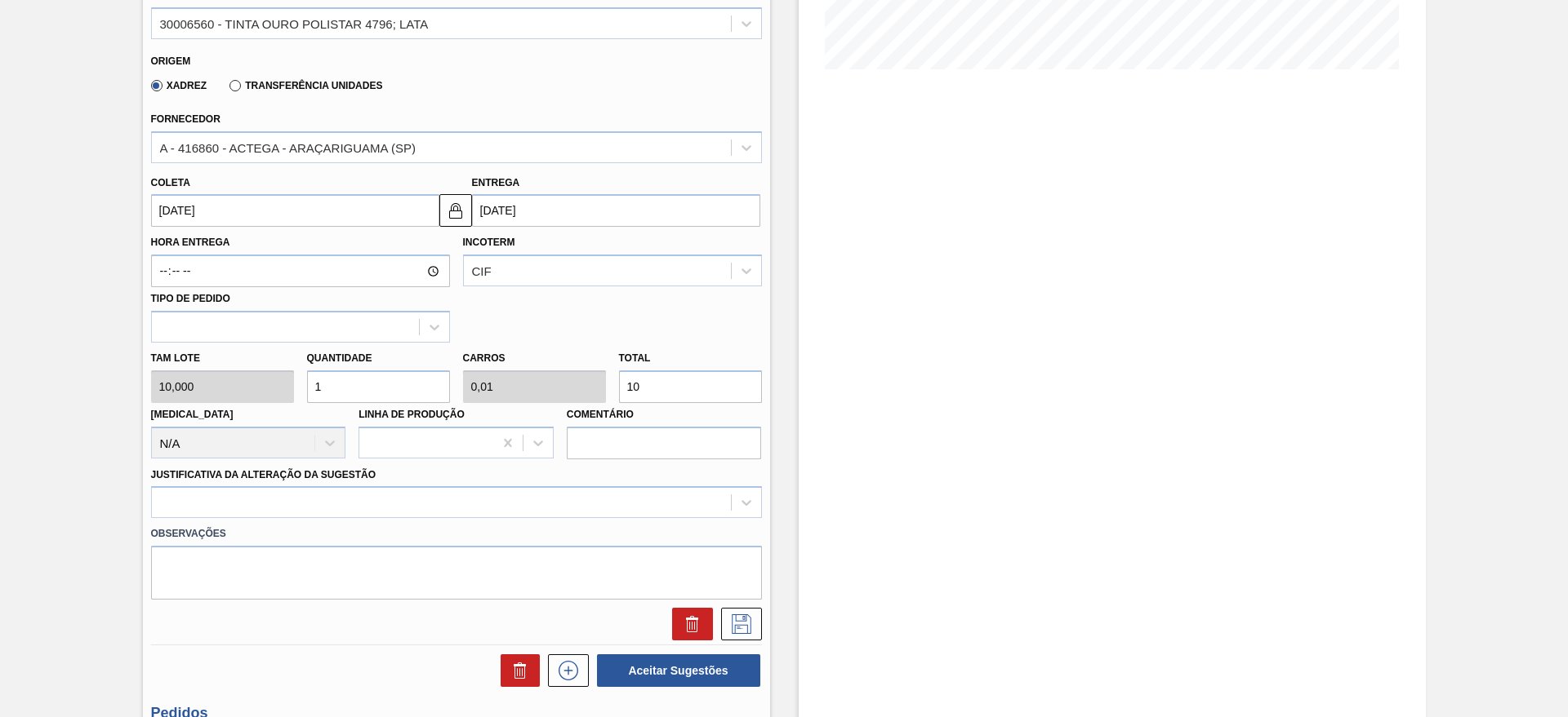
click at [366, 368] on div "Quantidade 1" at bounding box center [378, 375] width 143 height 56
click at [365, 384] on input "1" at bounding box center [378, 386] width 143 height 32
type input "0"
type input "2"
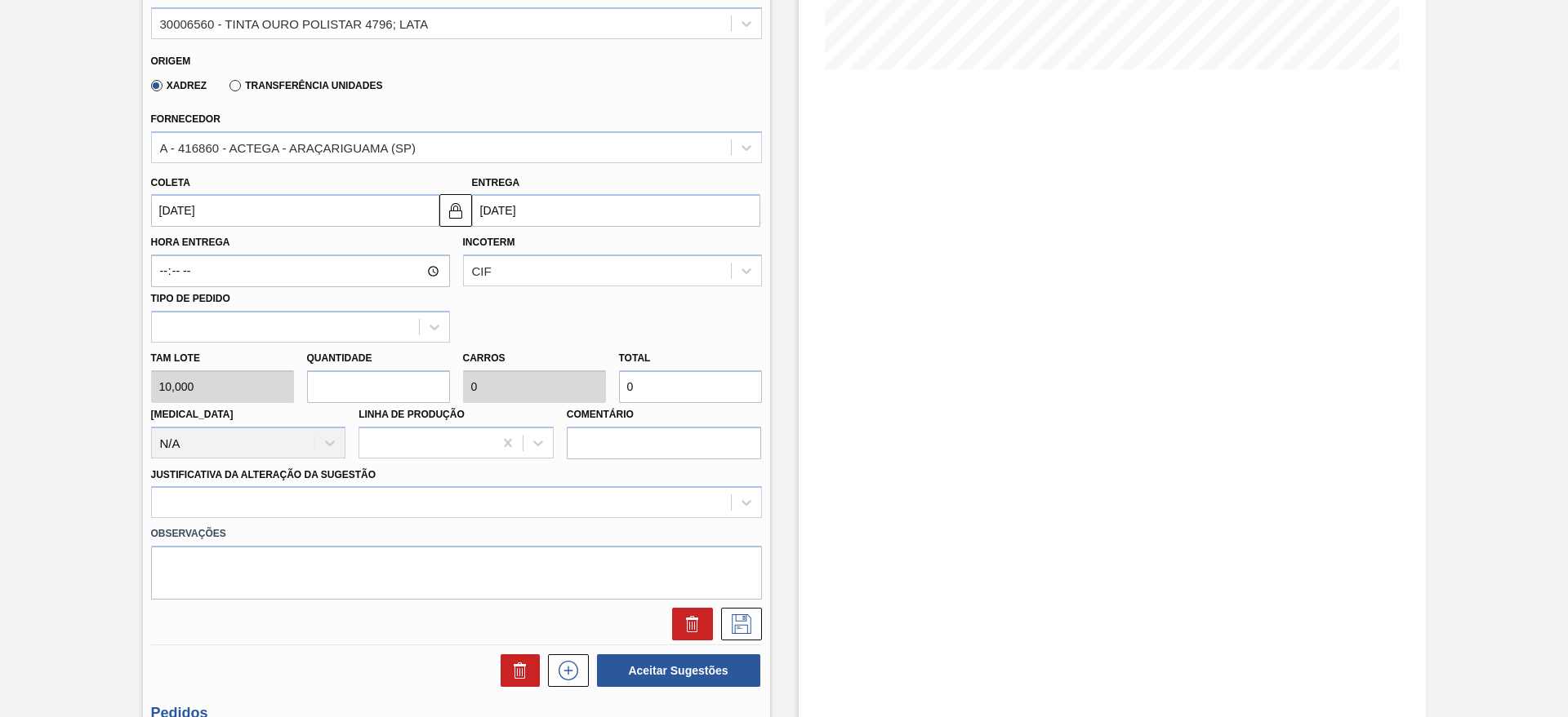
type input "0,02"
type input "20"
type input "22"
type input "0,22"
type input "220"
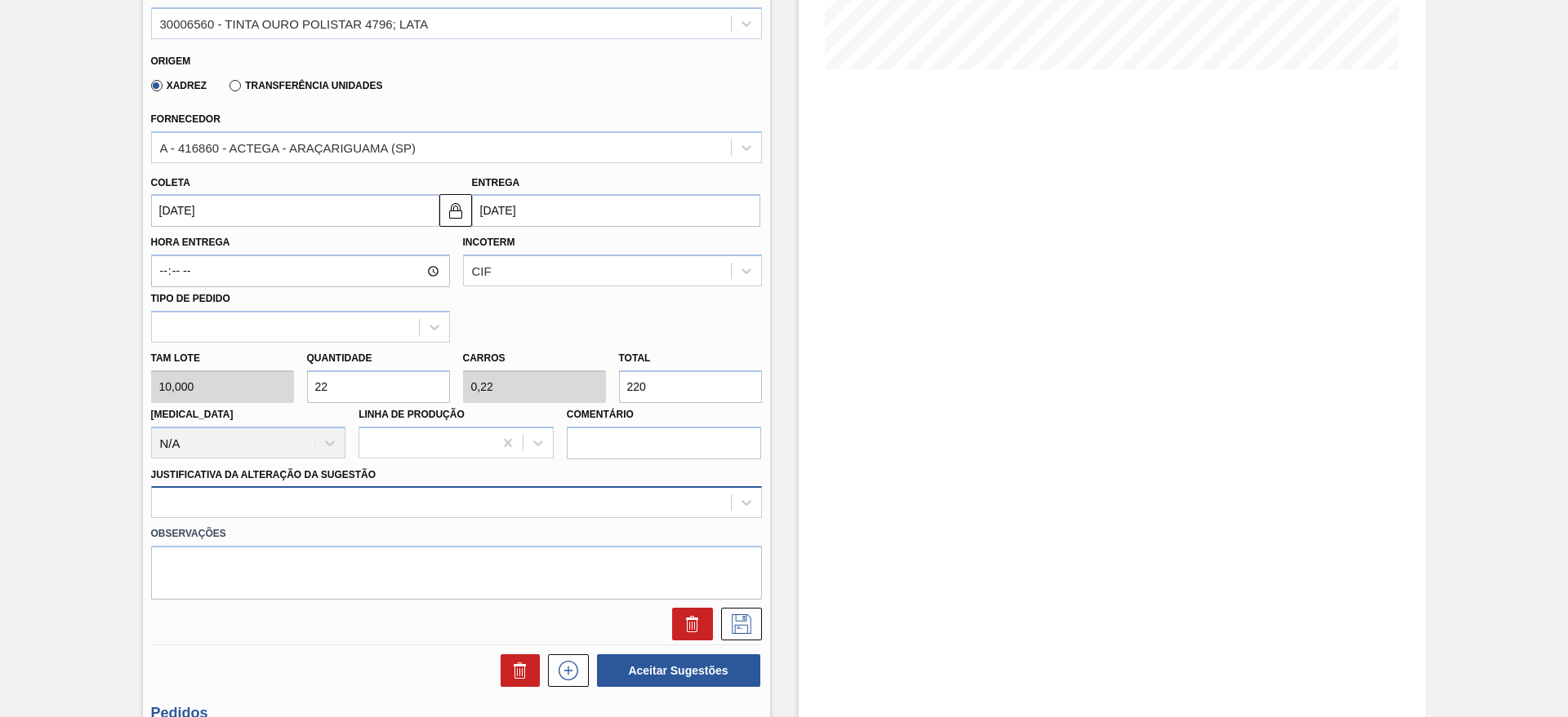
type input "22"
click at [339, 504] on div at bounding box center [456, 502] width 611 height 32
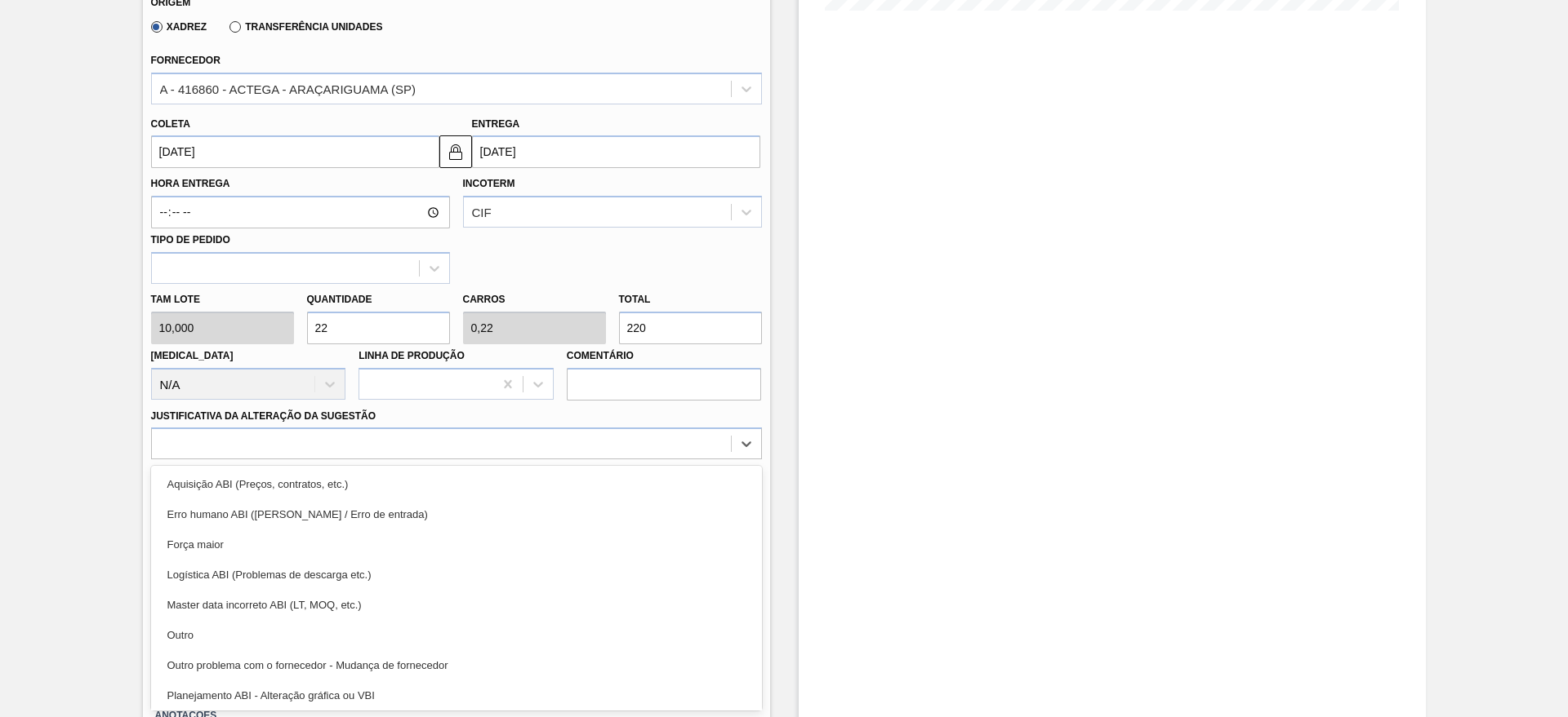
click at [225, 629] on div "Outro" at bounding box center [456, 635] width 611 height 30
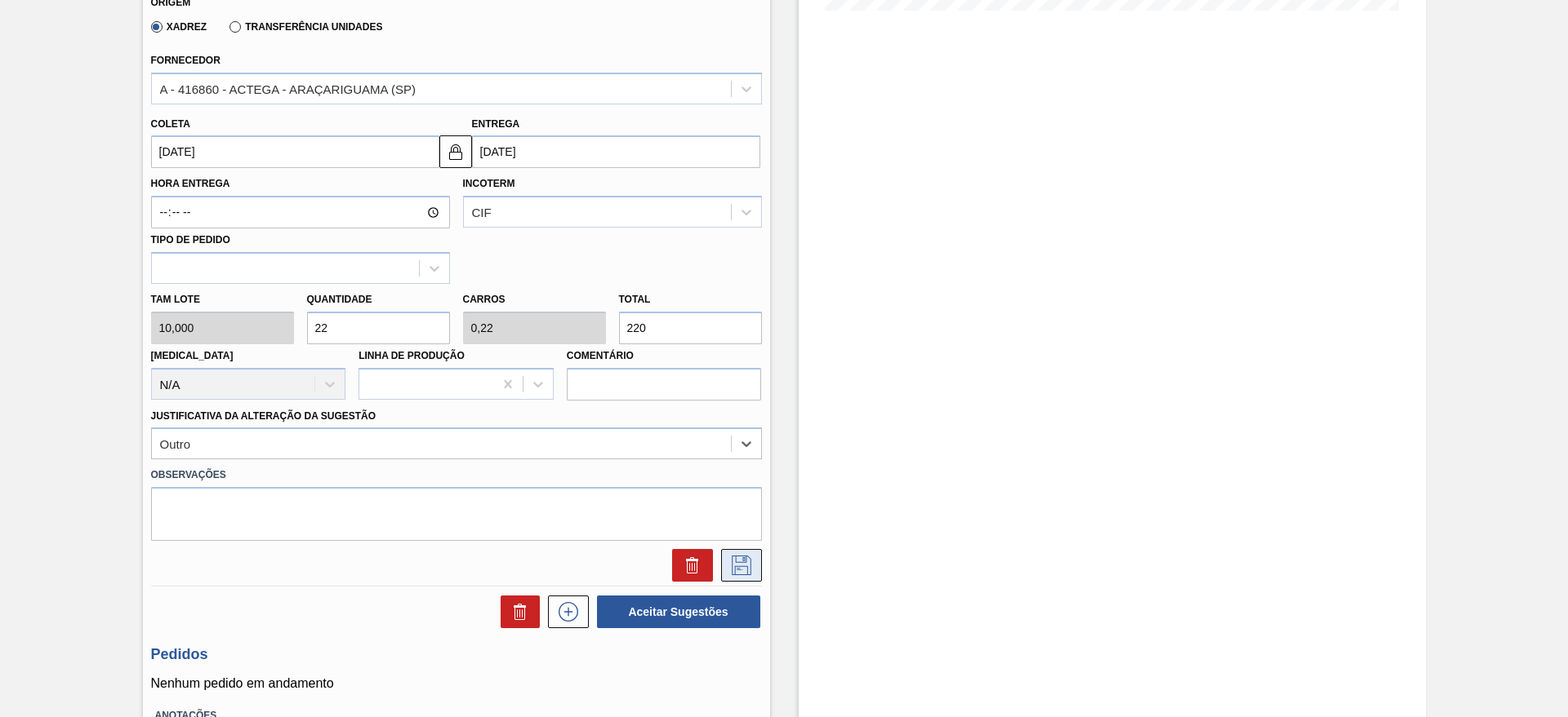
click at [732, 552] on button at bounding box center [741, 565] width 41 height 32
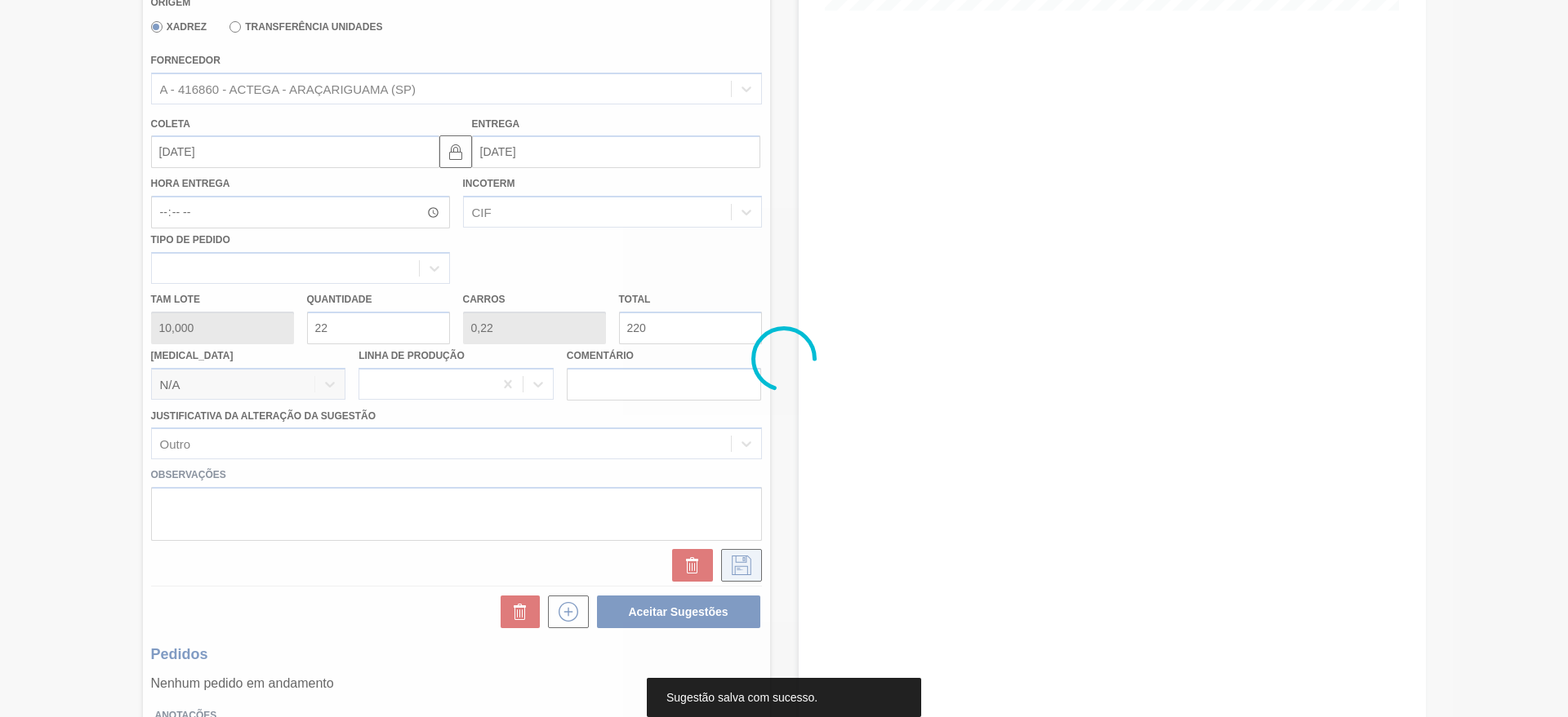
scroll to position [0, 0]
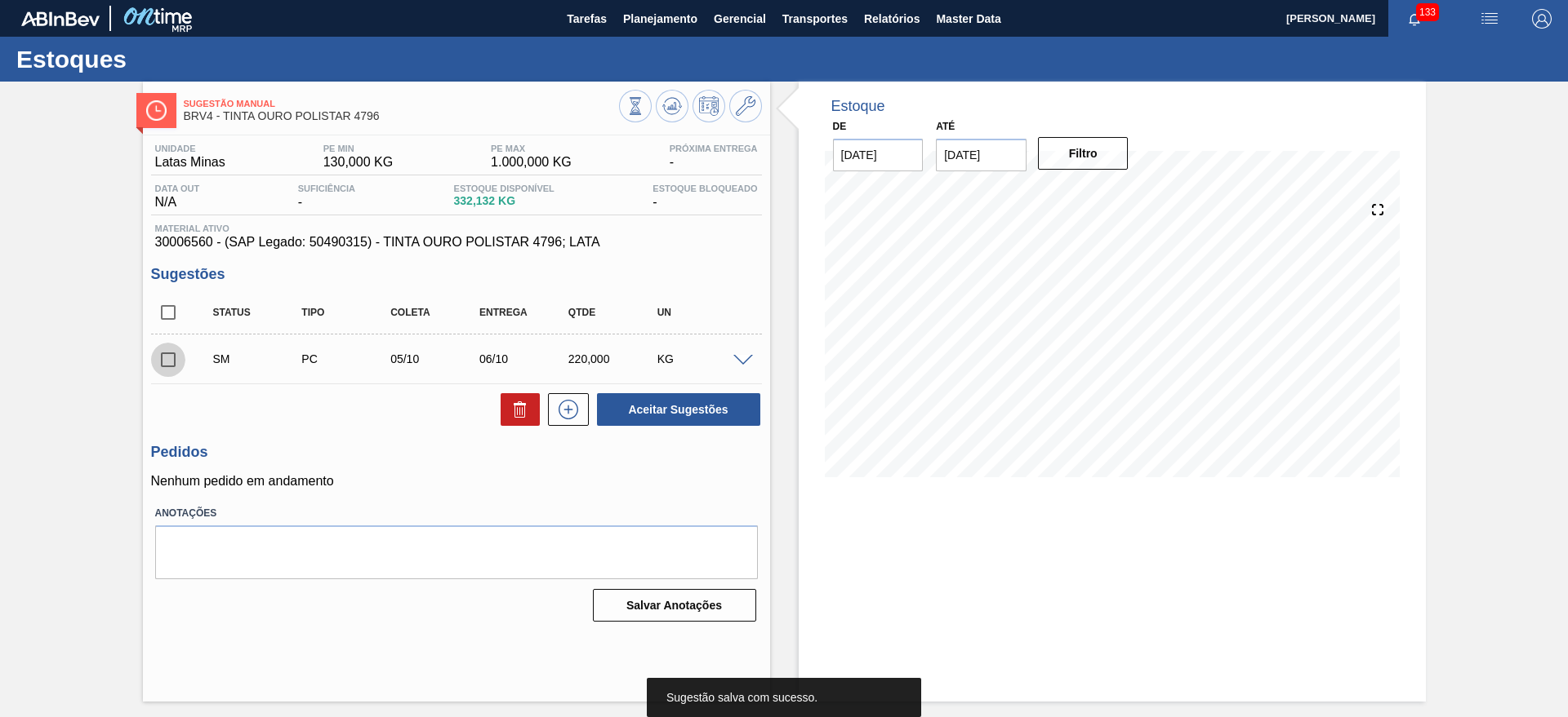
click at [165, 356] on input "checkbox" at bounding box center [168, 359] width 34 height 34
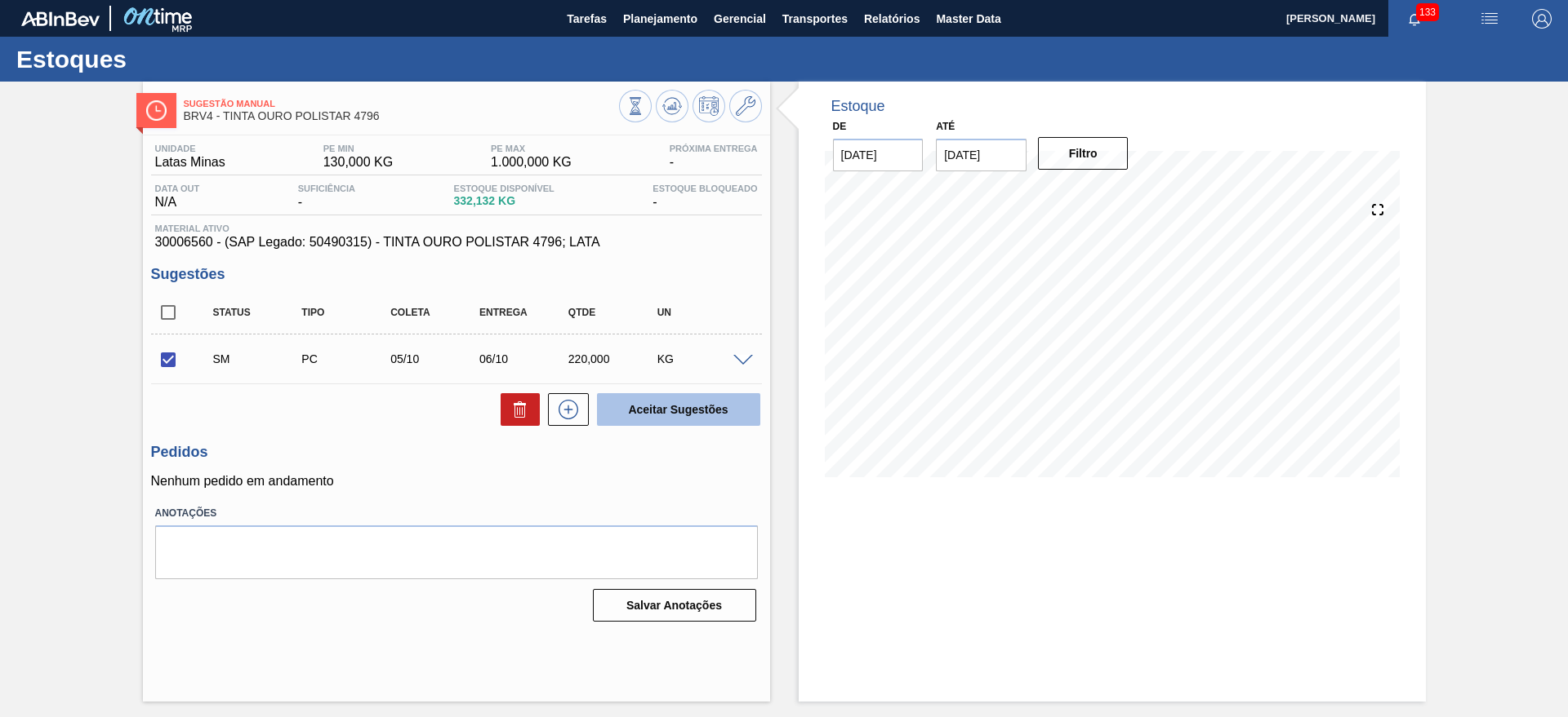
click at [677, 415] on button "Aceitar Sugestões" at bounding box center [678, 409] width 163 height 32
checkbox input "false"
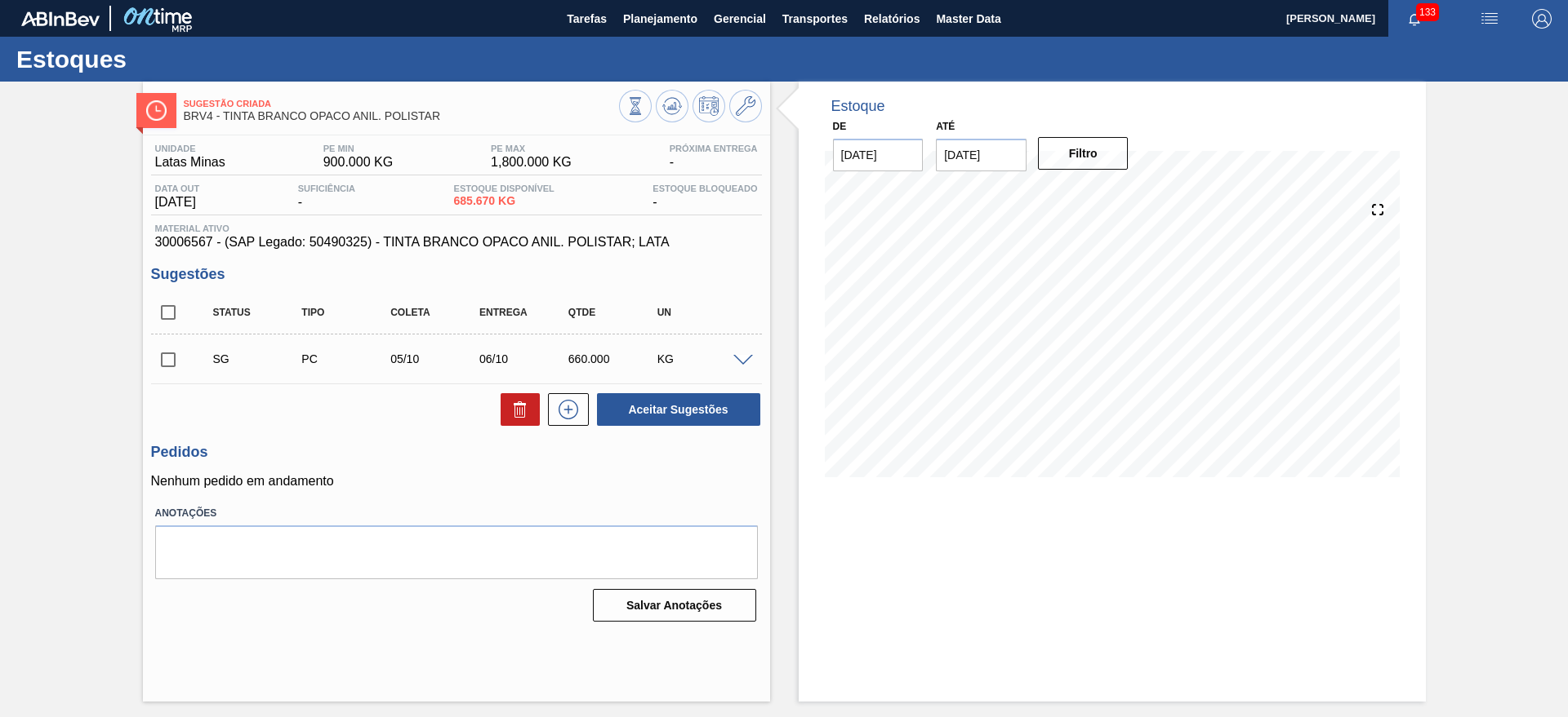
click at [738, 366] on div "SG PC 05/10 06/10 660.000 KG" at bounding box center [456, 359] width 611 height 41
click at [742, 363] on span at bounding box center [743, 361] width 20 height 12
type input "10,000"
type input "0,066"
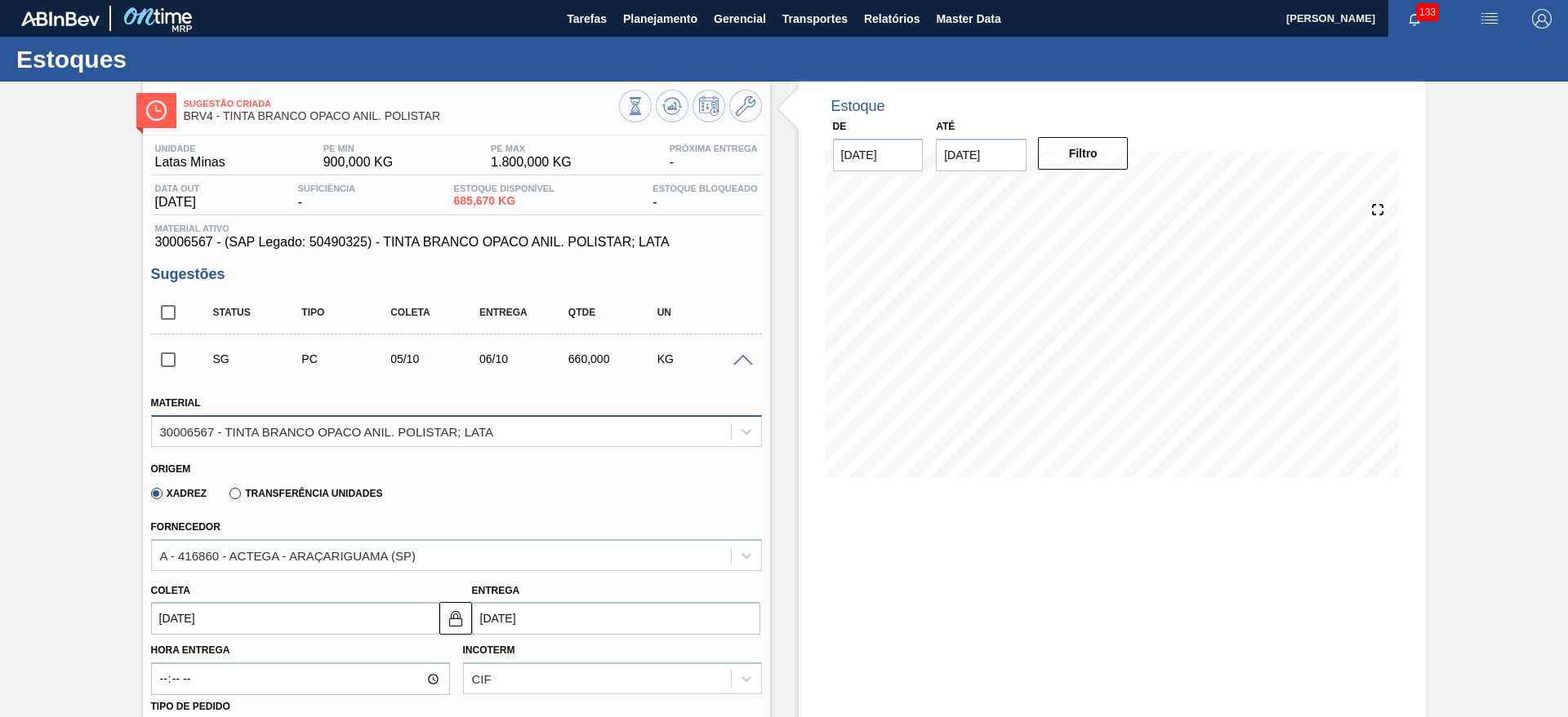
scroll to position [408, 0]
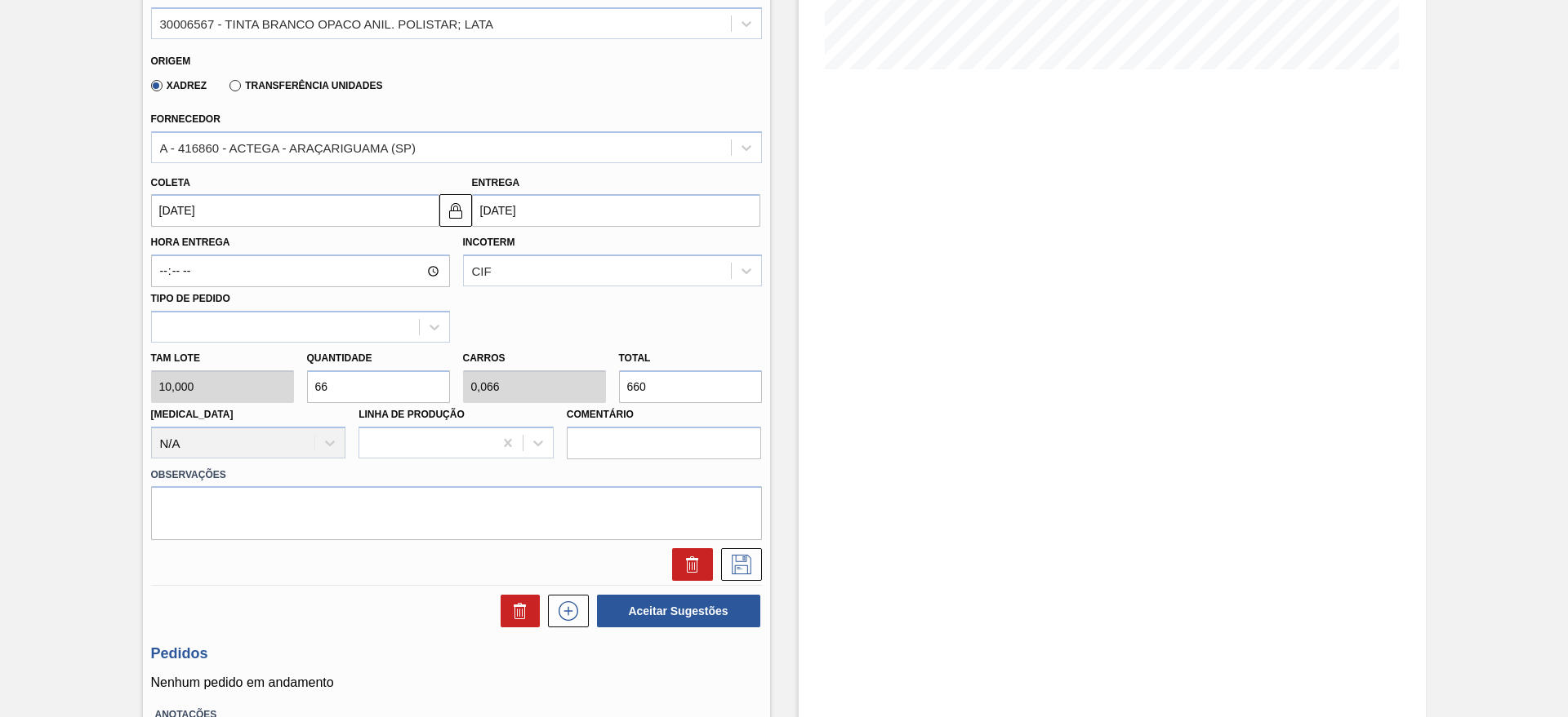
click at [368, 387] on input "66" at bounding box center [378, 386] width 143 height 32
type input "6"
type input "0,006"
type input "60"
type input "0"
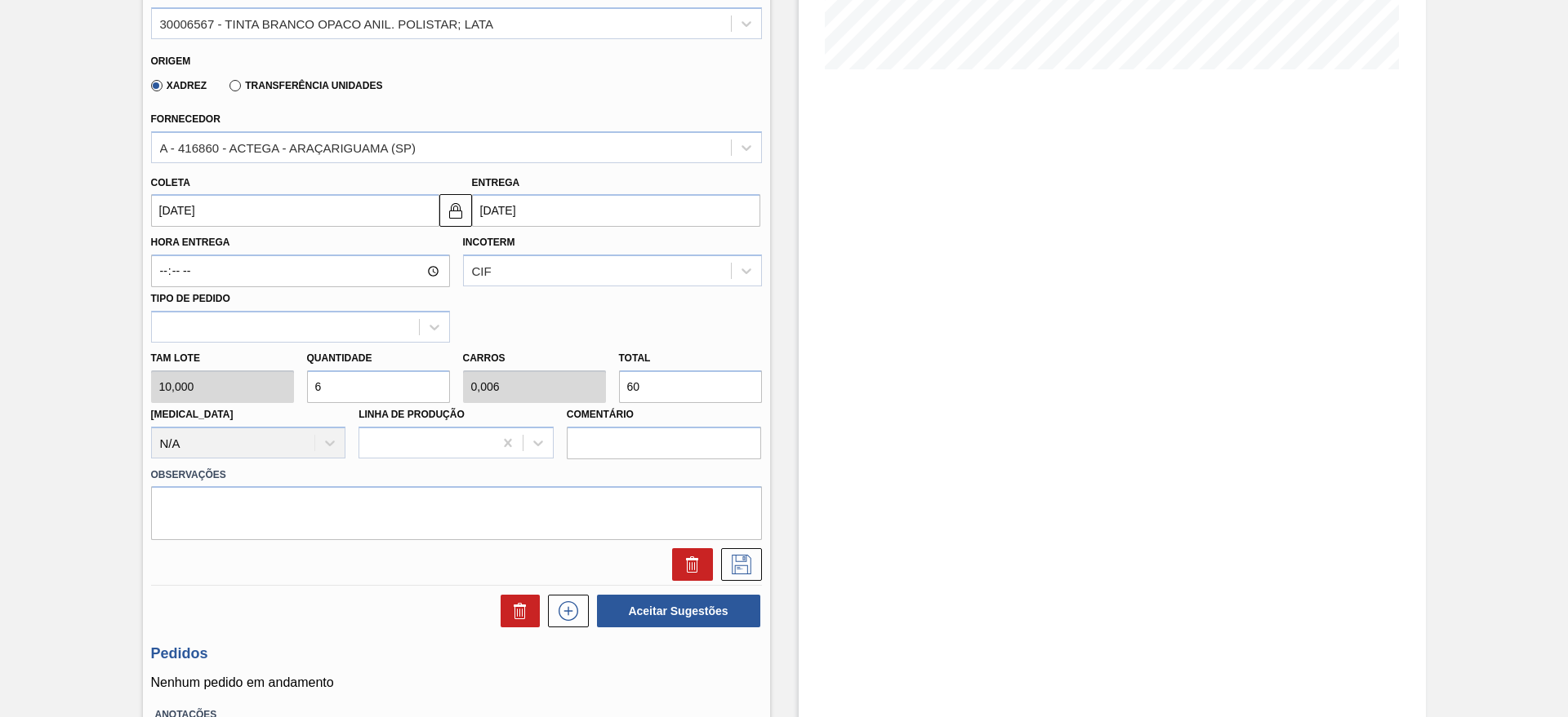
type input "0"
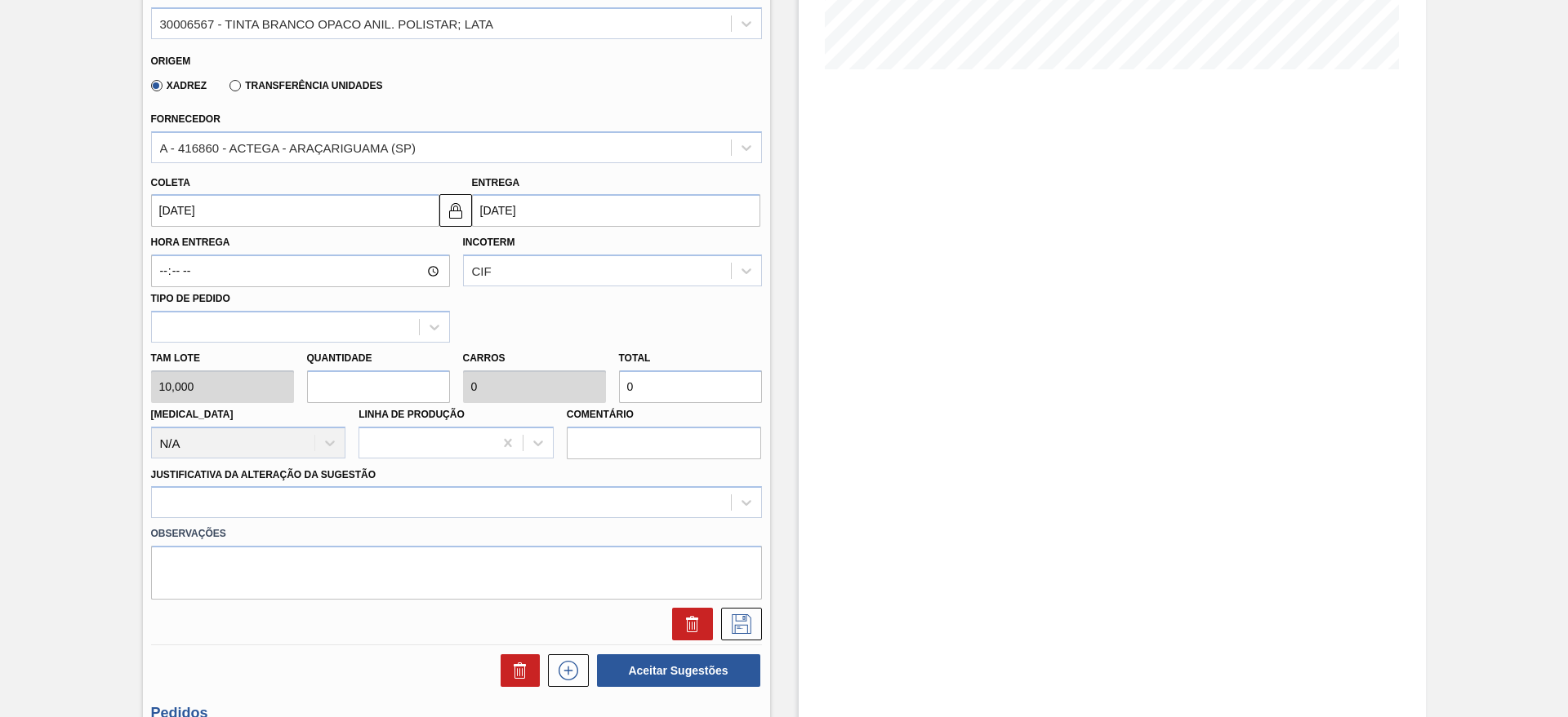
type input "4"
type input "0,004"
type input "40"
type input "0,04"
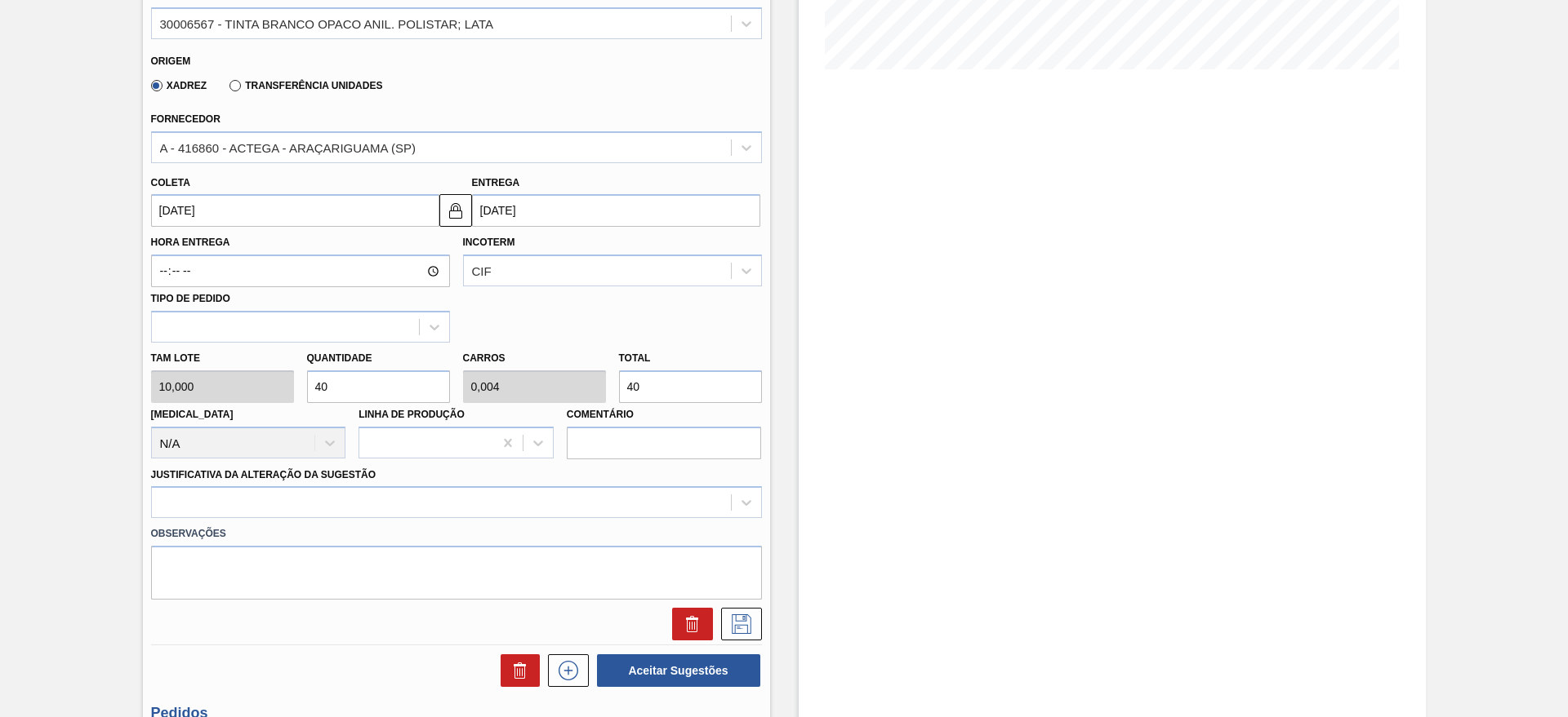
type input "400"
type input "40"
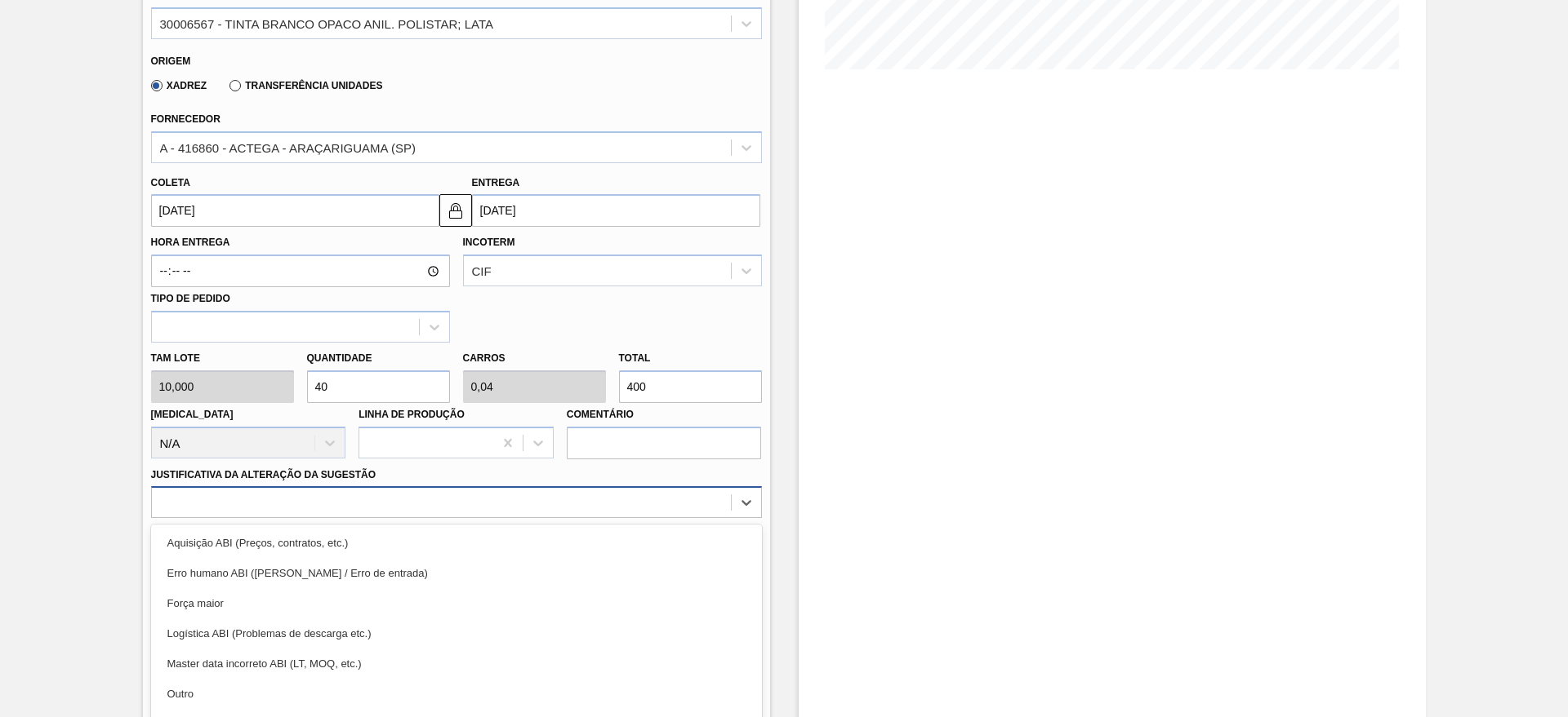
scroll to position [467, 0]
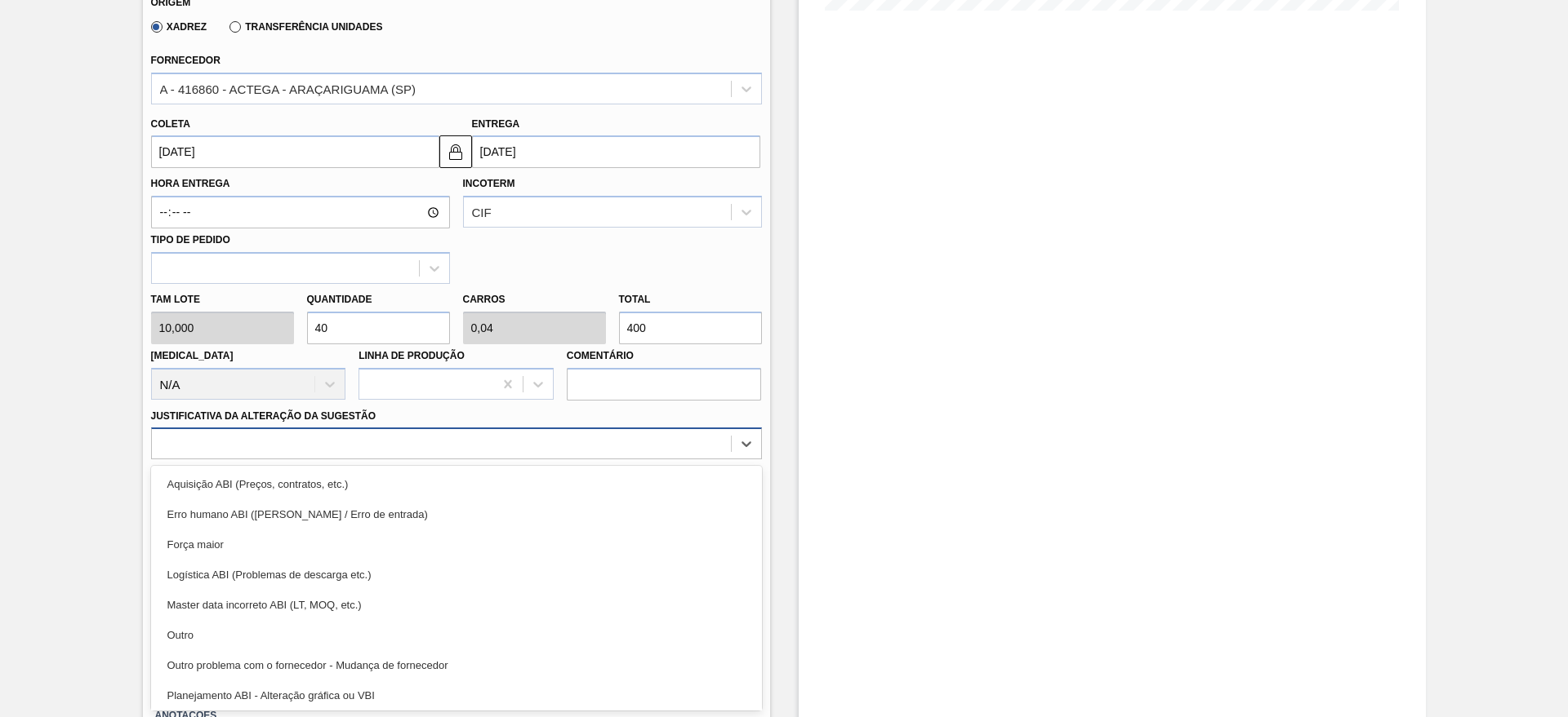
click at [287, 459] on div "option Erro humano ABI (Cálculo / Erro de entrada) focused, 2 of 18. 18 results…" at bounding box center [456, 444] width 611 height 32
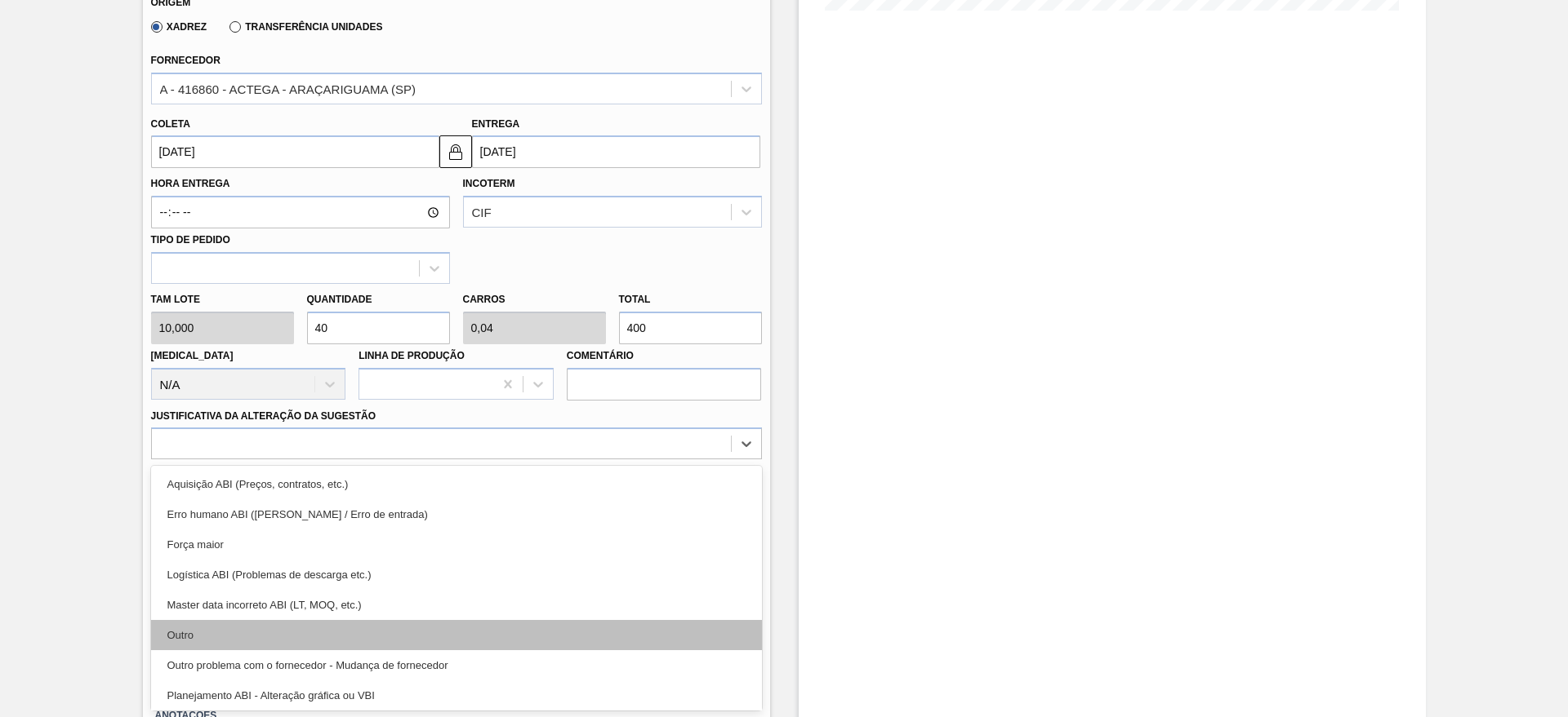
click at [212, 624] on div "Outro" at bounding box center [456, 635] width 611 height 30
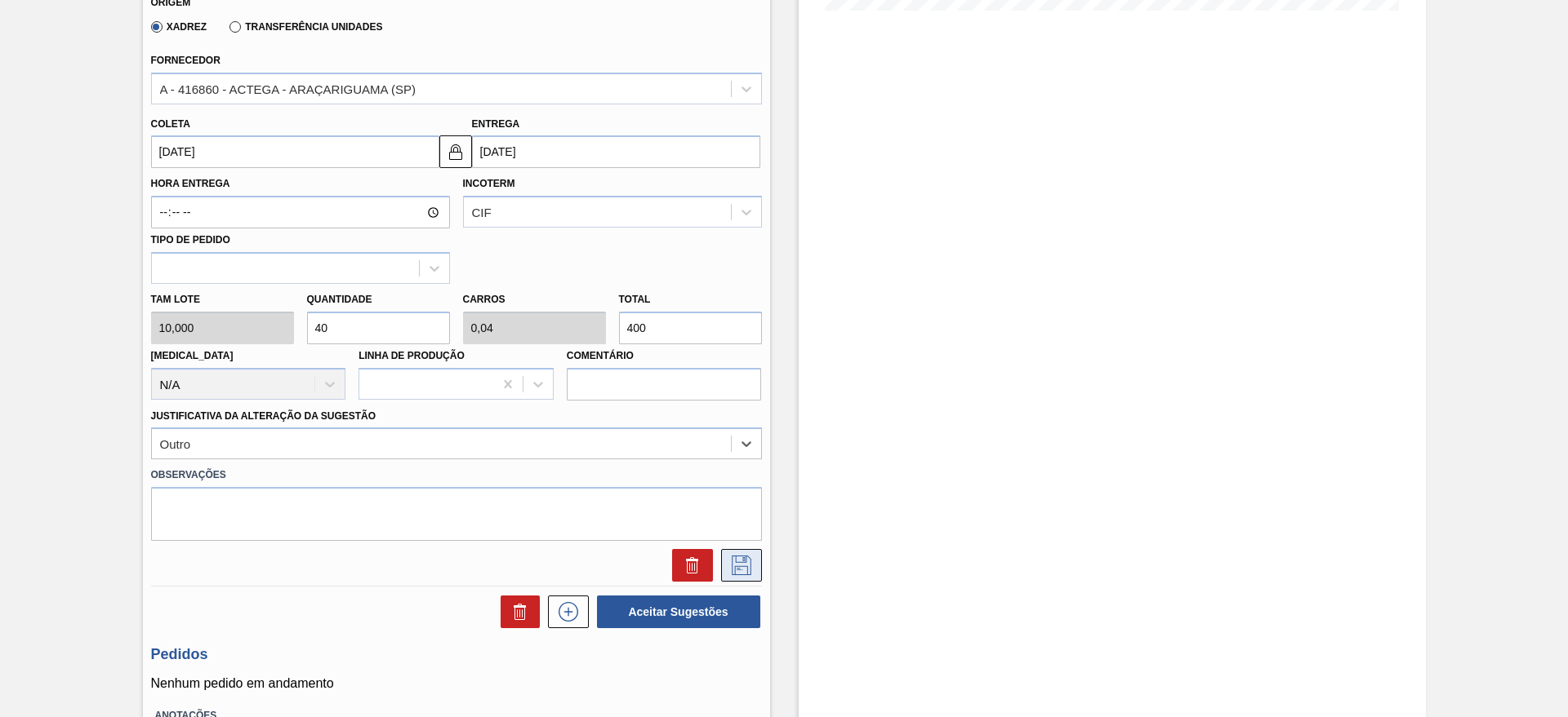
click at [725, 560] on button at bounding box center [741, 565] width 41 height 32
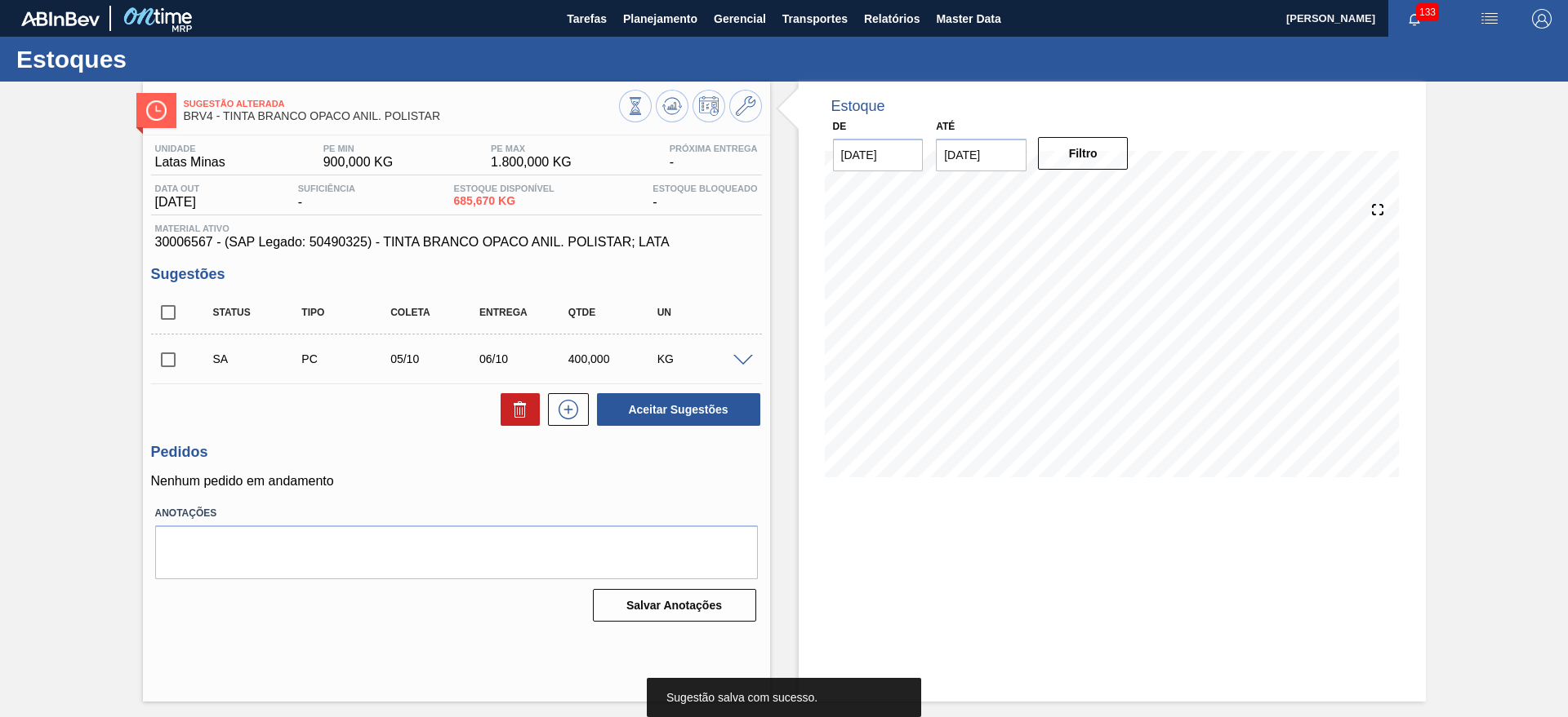
scroll to position [0, 0]
click at [745, 353] on div at bounding box center [745, 359] width 32 height 12
click at [745, 361] on span at bounding box center [743, 361] width 20 height 12
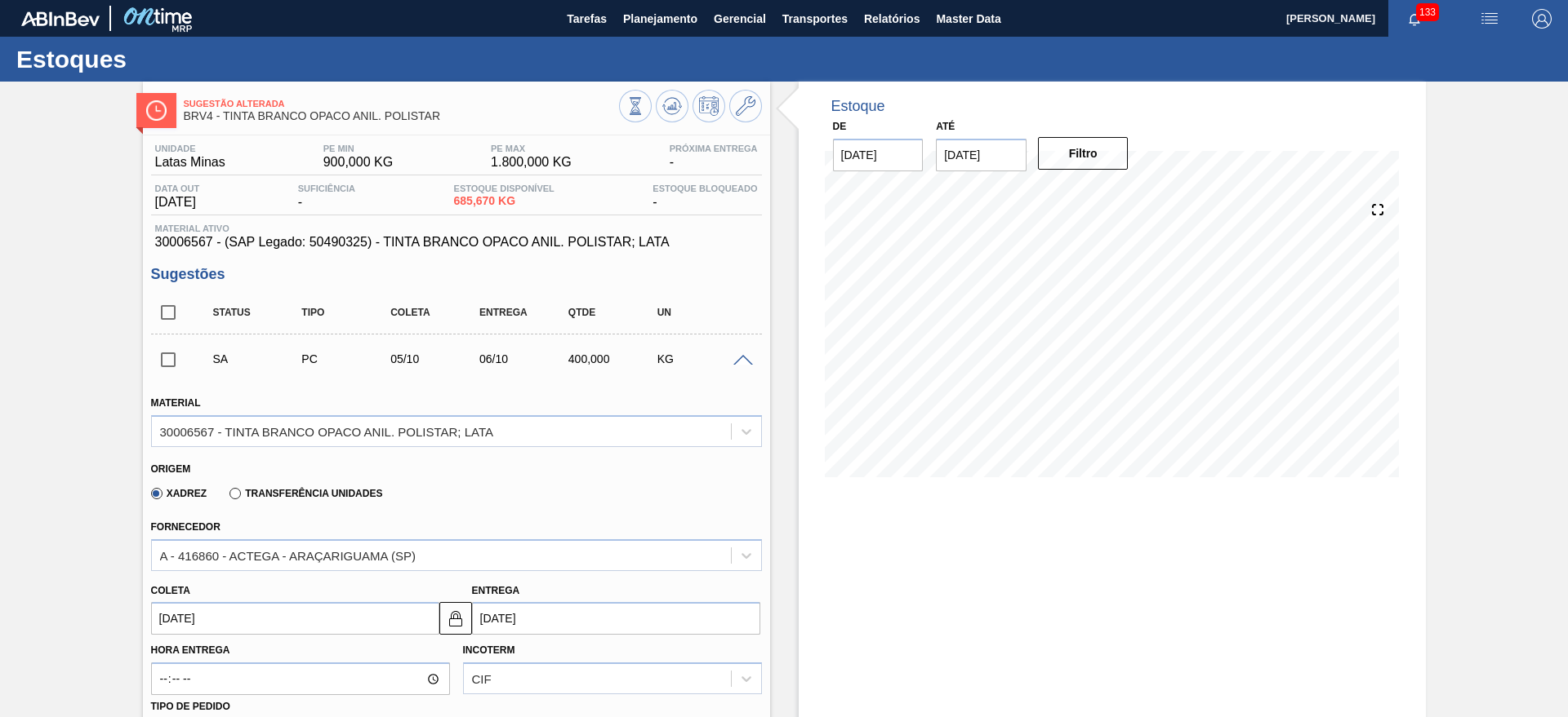
scroll to position [510, 0]
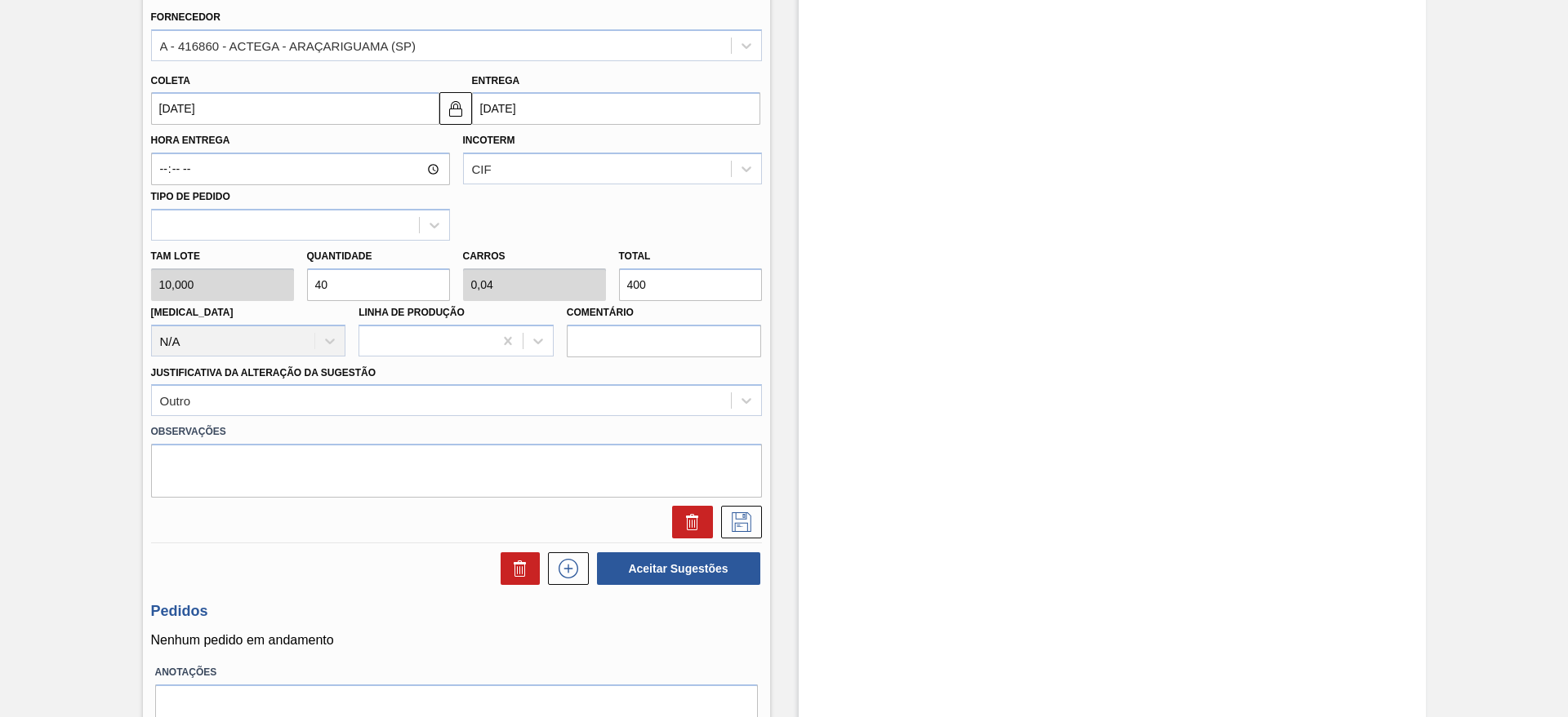
click at [346, 294] on input "40" at bounding box center [378, 284] width 143 height 32
type input "4"
type input "0,004"
type input "40"
type input "0"
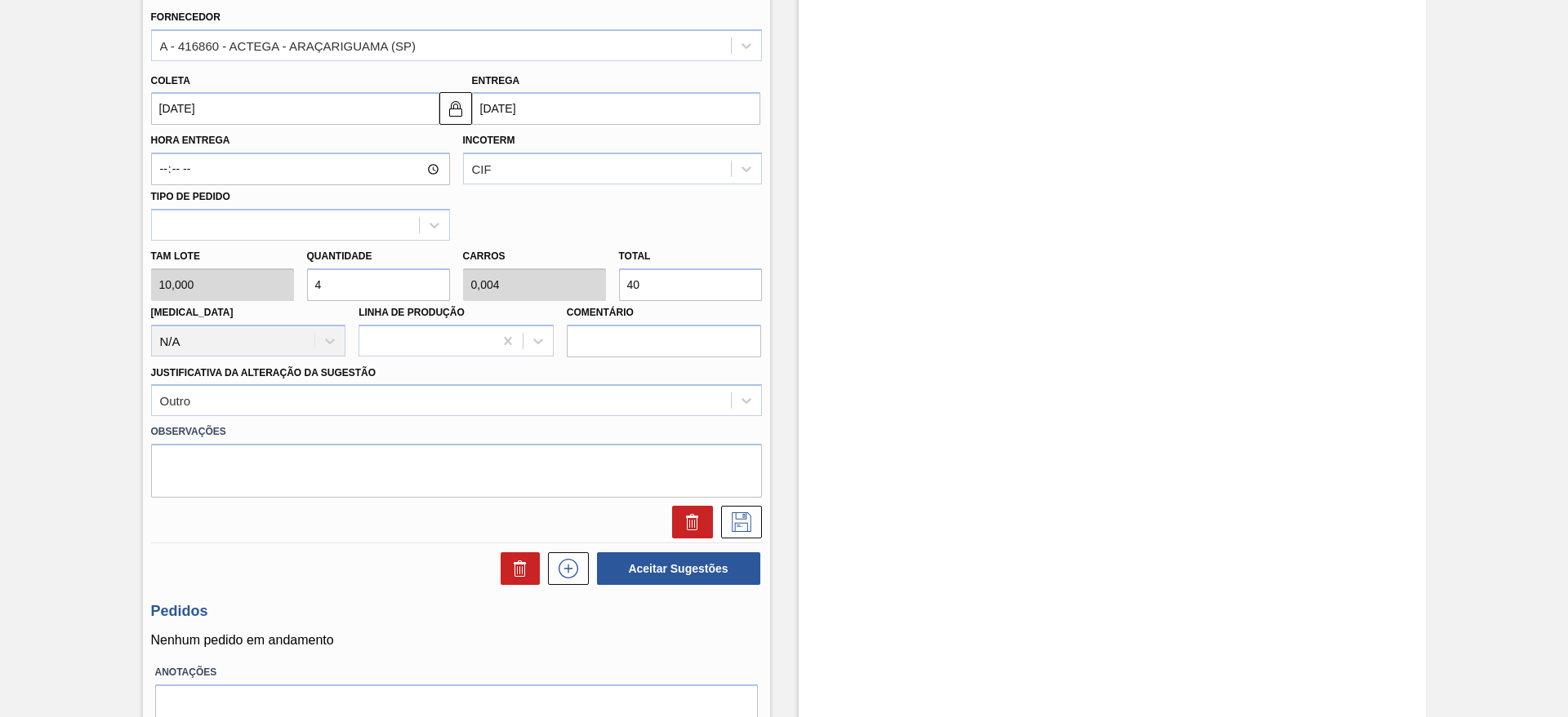
type input "0"
type input "3"
type input "0,003"
type input "30"
type input "35"
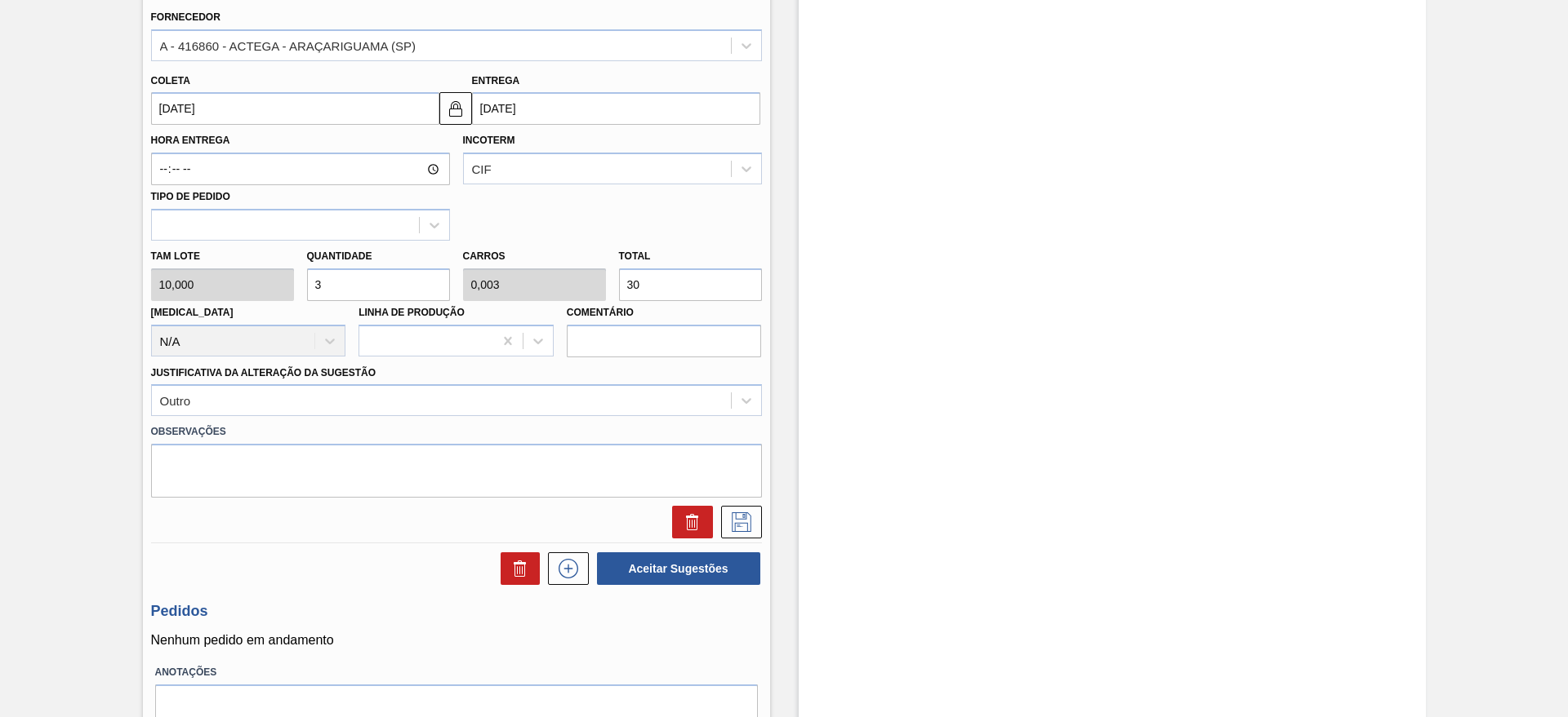
type input "0,035"
type input "350"
type input "35"
click at [745, 513] on icon at bounding box center [742, 523] width 20 height 20
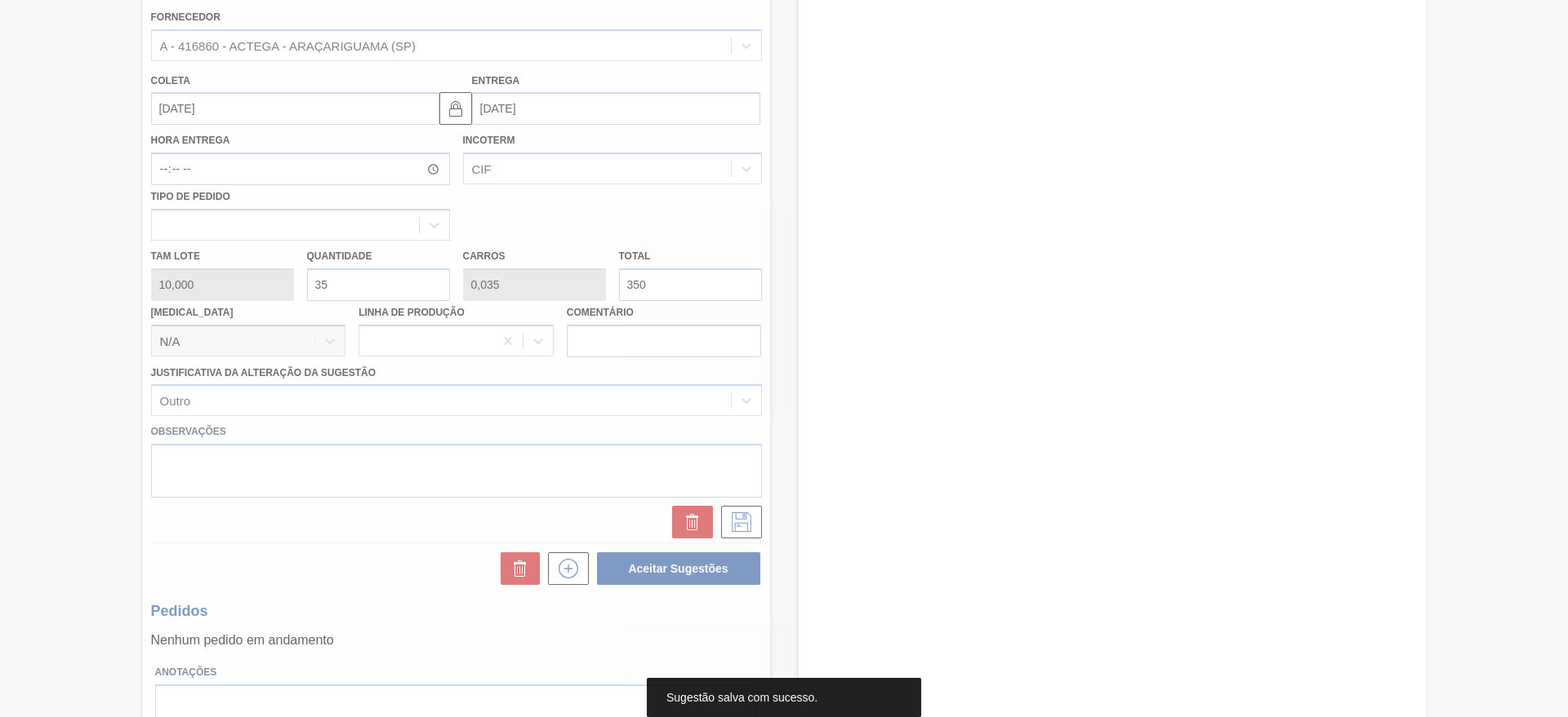
scroll to position [0, 0]
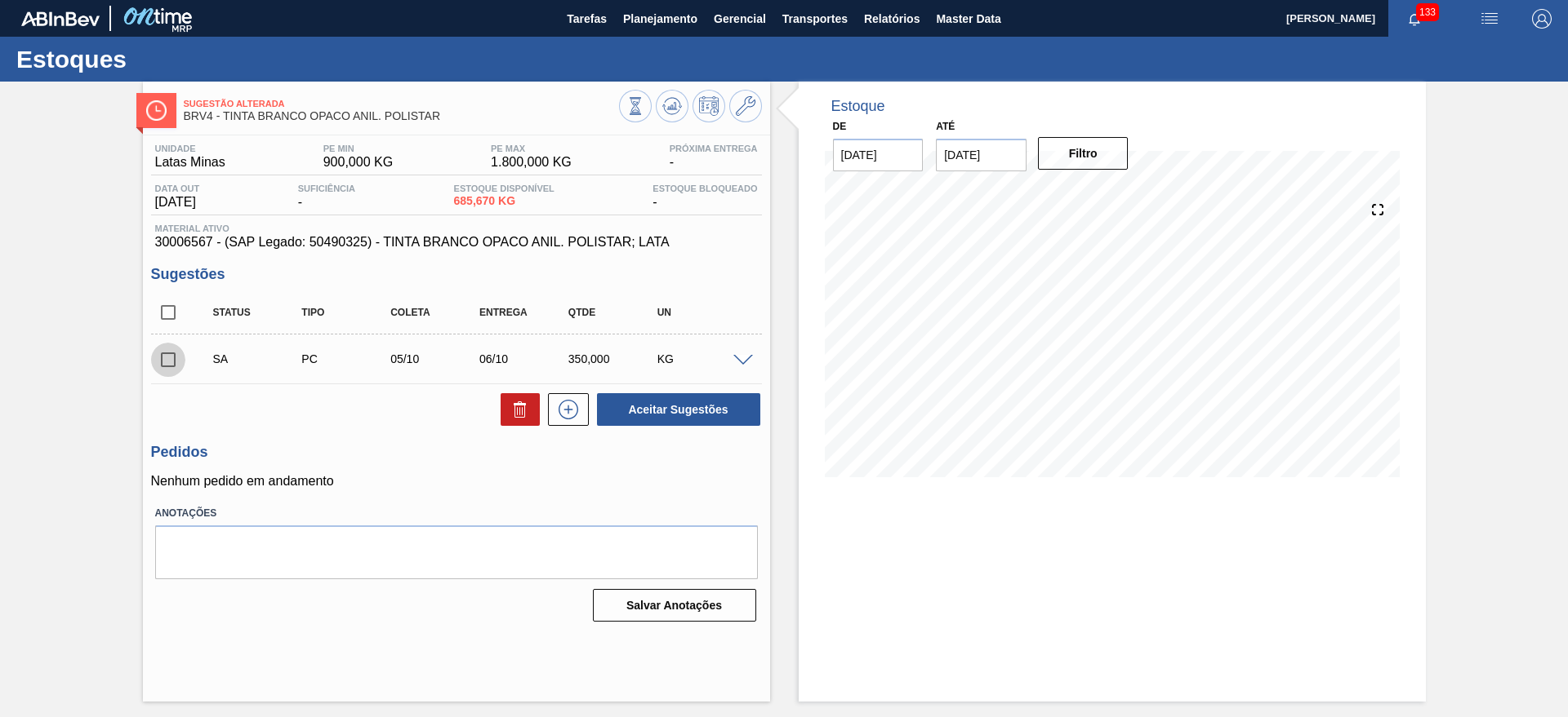
click at [178, 361] on input "checkbox" at bounding box center [168, 359] width 34 height 34
click at [681, 415] on button "Aceitar Sugestões" at bounding box center [678, 409] width 163 height 32
checkbox input "false"
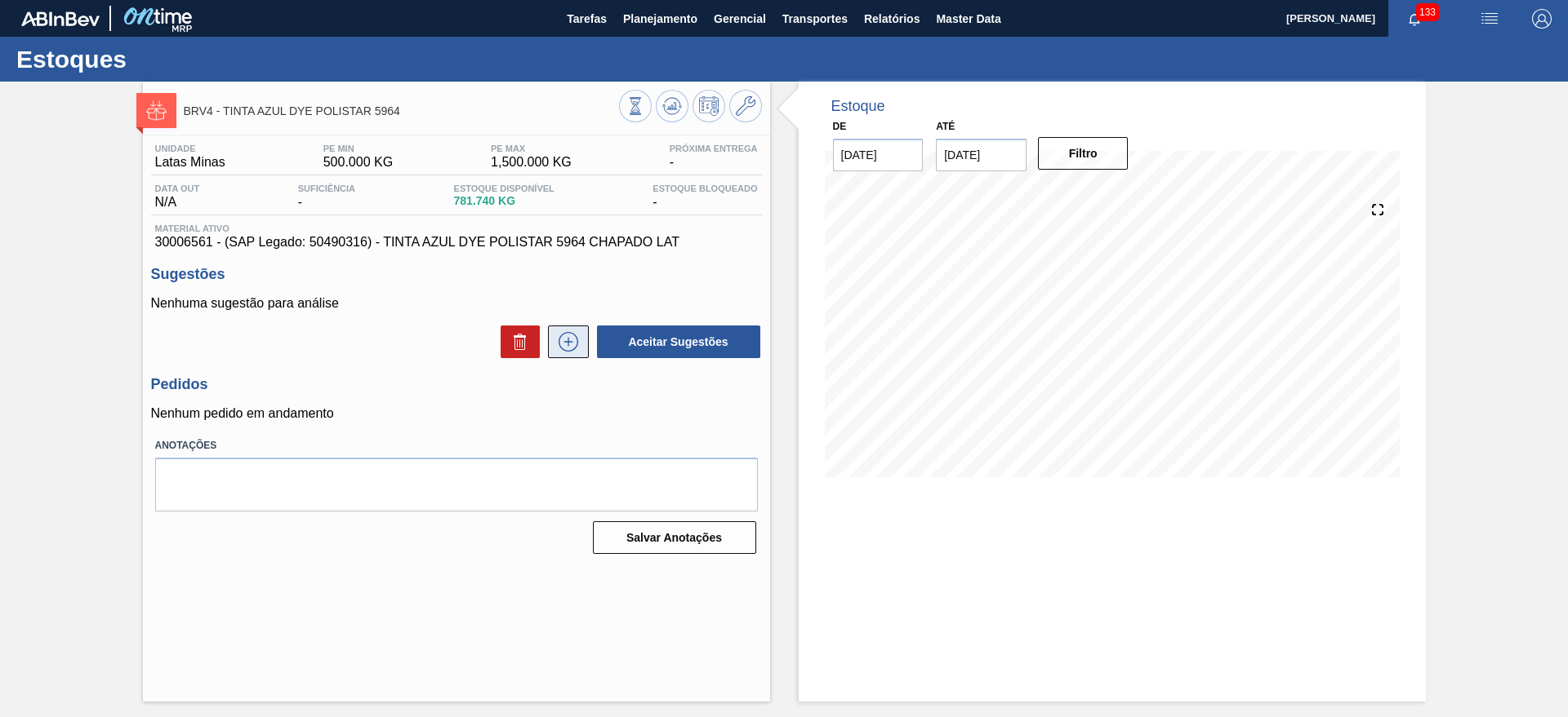
click at [560, 339] on icon at bounding box center [568, 342] width 26 height 20
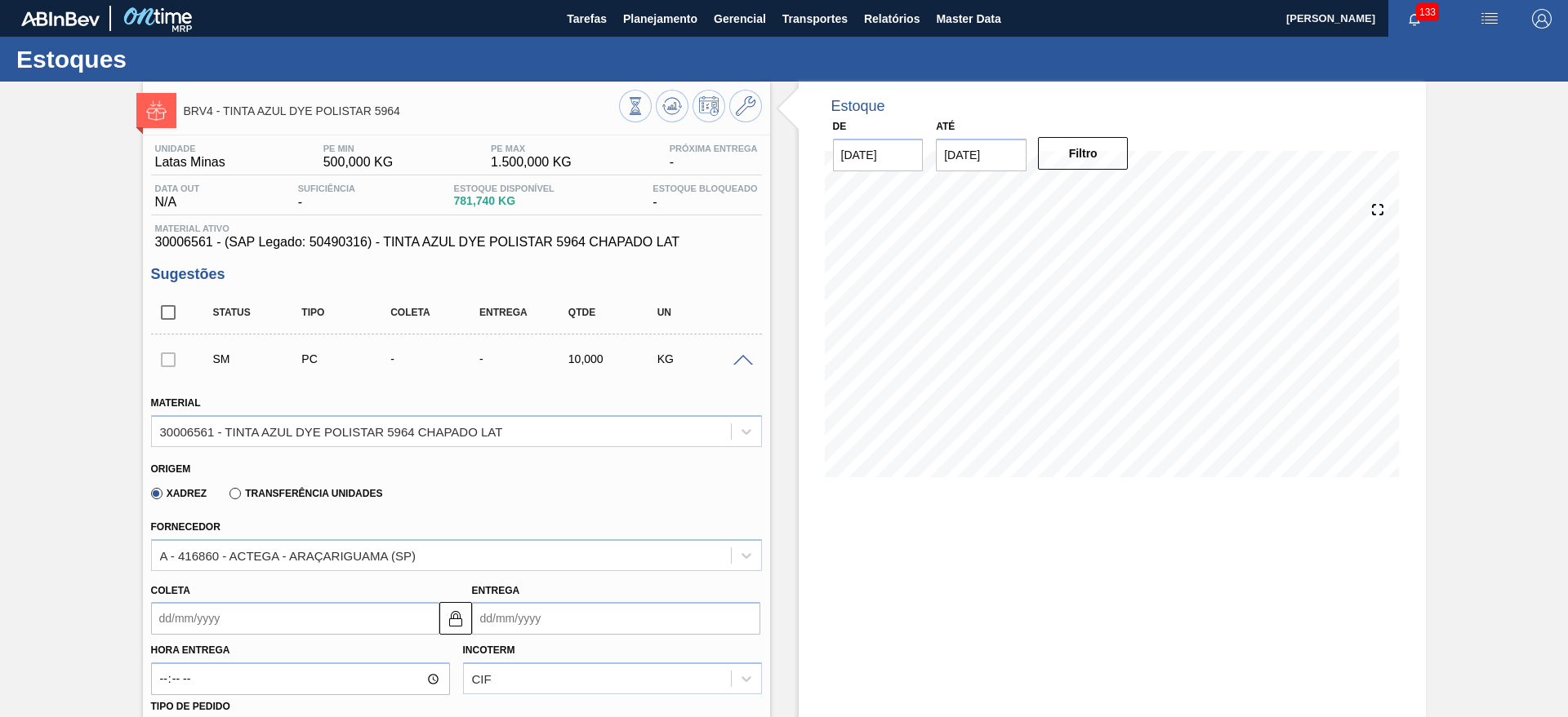
scroll to position [510, 0]
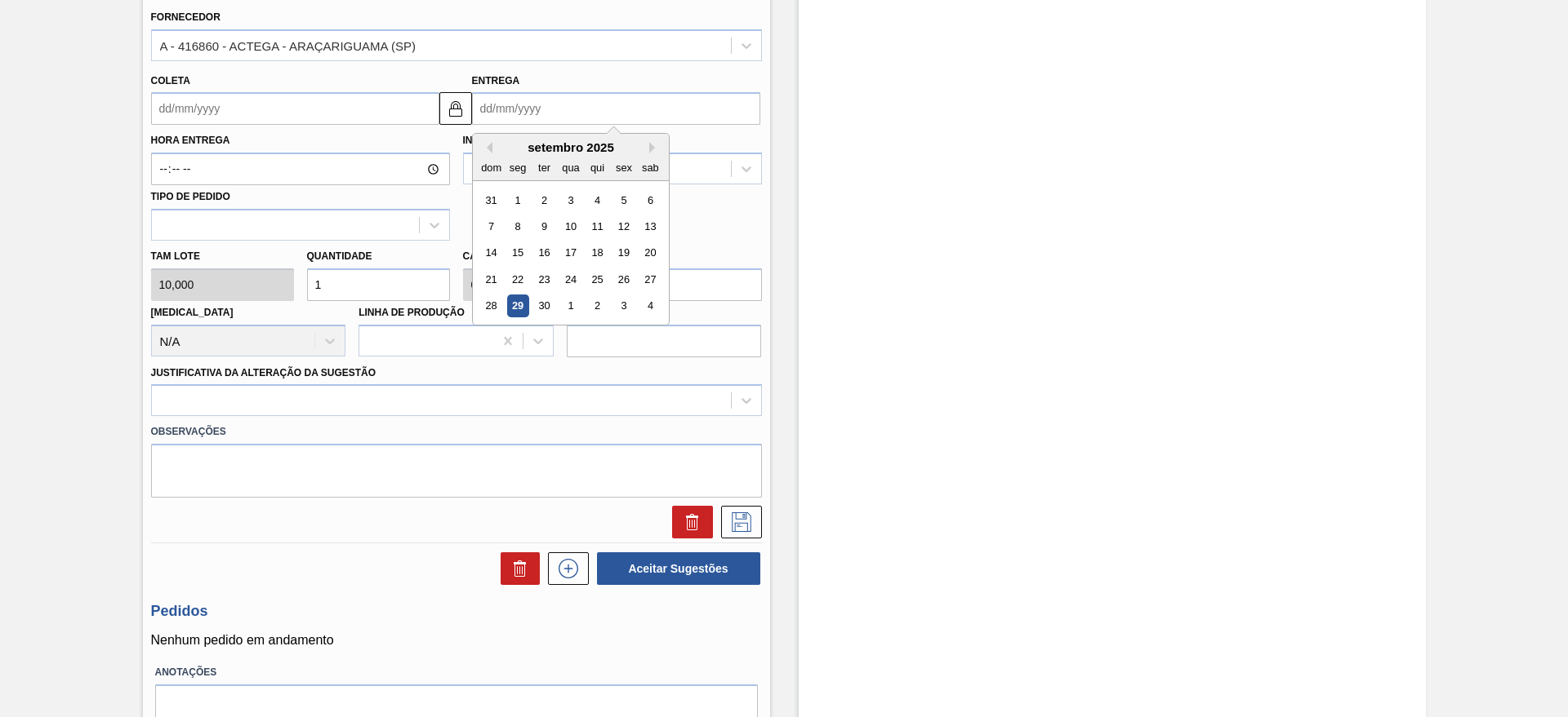
click at [565, 106] on input "Entrega" at bounding box center [616, 108] width 288 height 32
click at [654, 144] on button "Next Month" at bounding box center [655, 148] width 12 height 12
click at [523, 218] on div "6" at bounding box center [517, 226] width 22 height 22
type input "[DATE]"
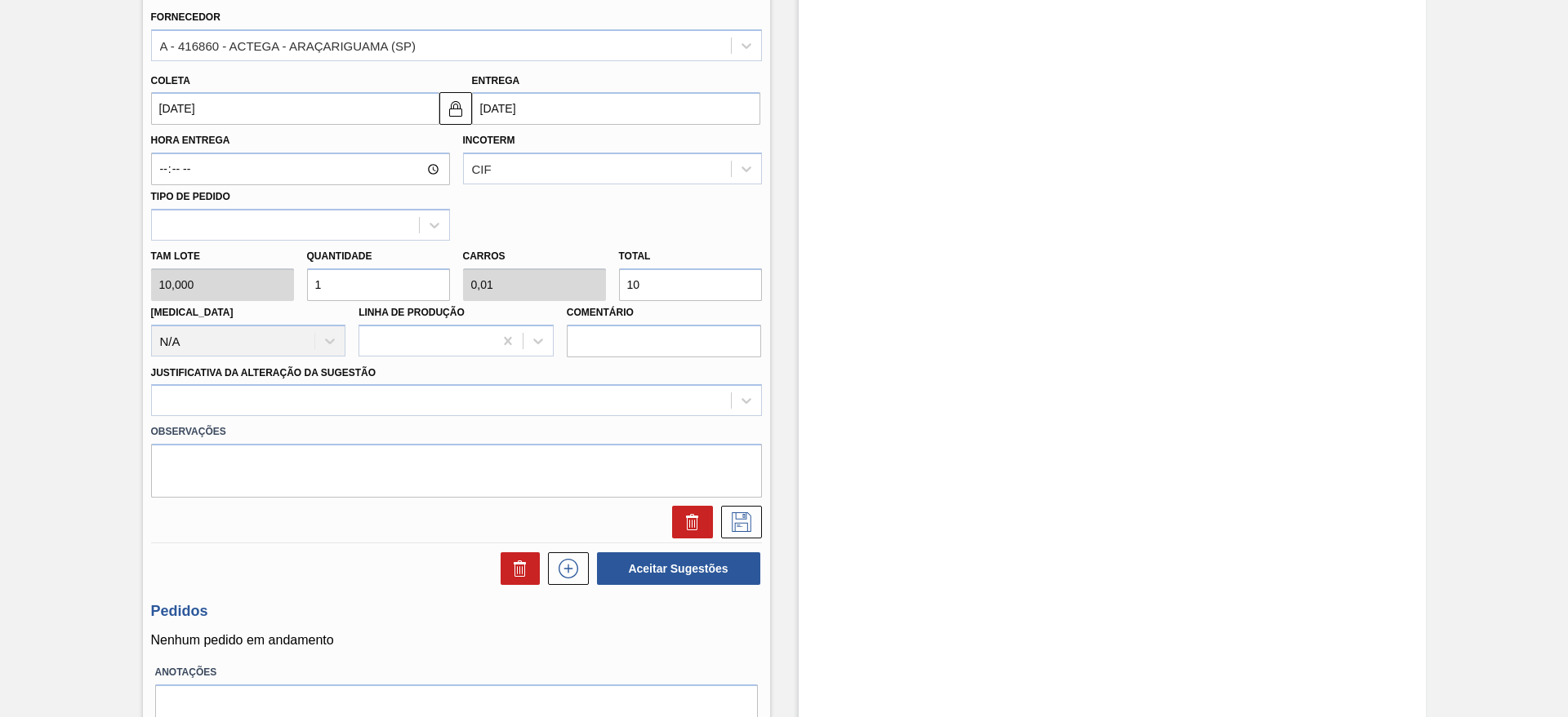
click at [337, 284] on input "1" at bounding box center [378, 284] width 143 height 32
type input "15"
type input "0,15"
type input "150"
type input "15"
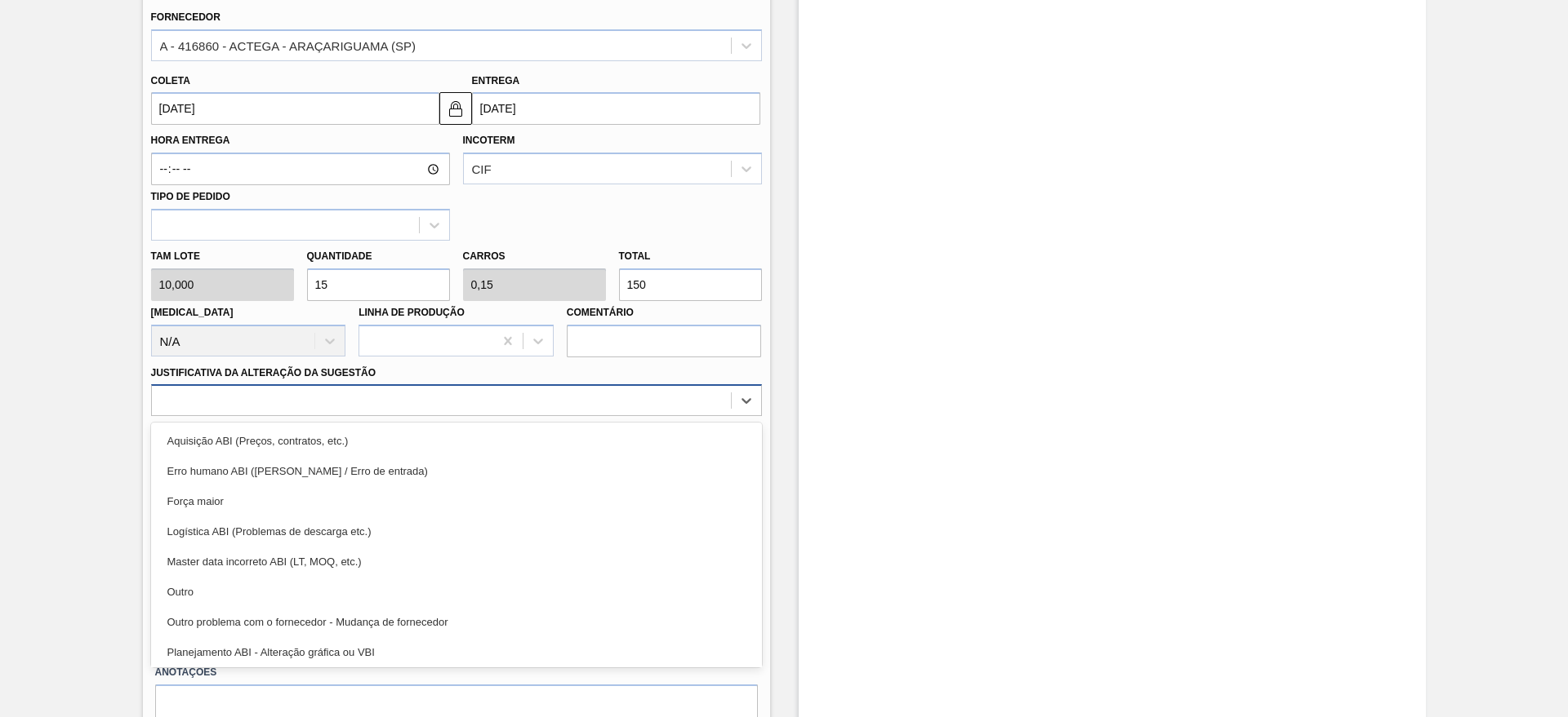
click at [282, 398] on div at bounding box center [441, 400] width 579 height 23
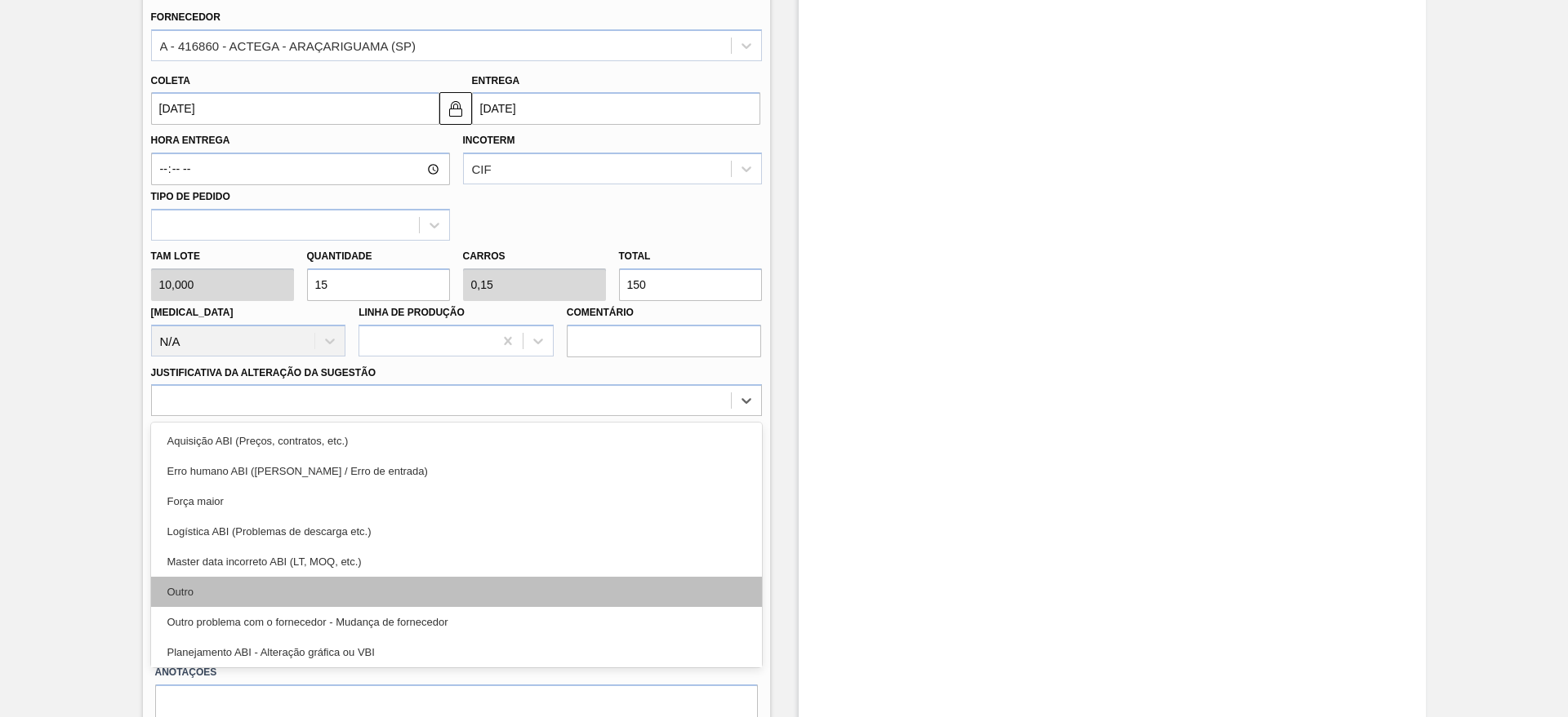
click at [224, 588] on div "Outro" at bounding box center [456, 592] width 611 height 30
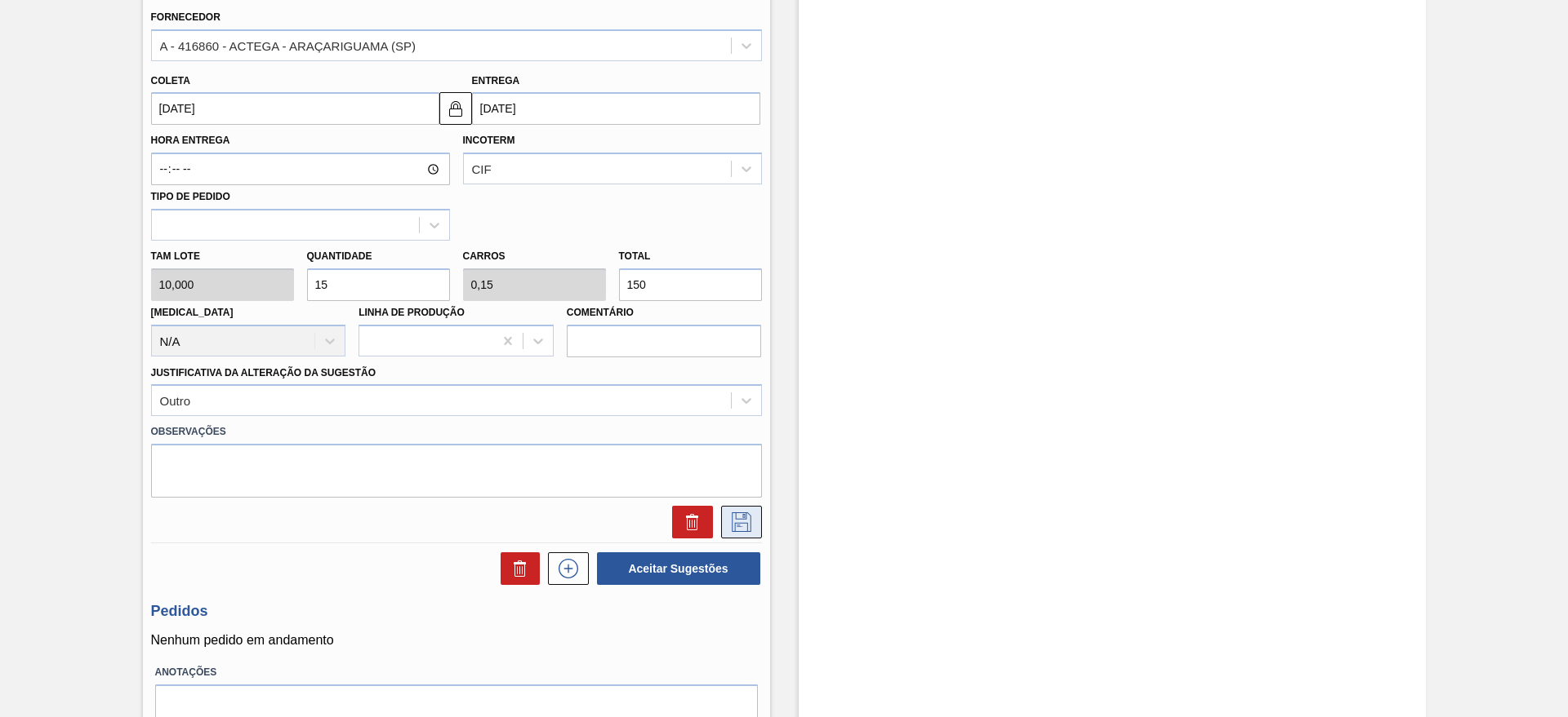
click at [732, 513] on icon at bounding box center [742, 523] width 20 height 20
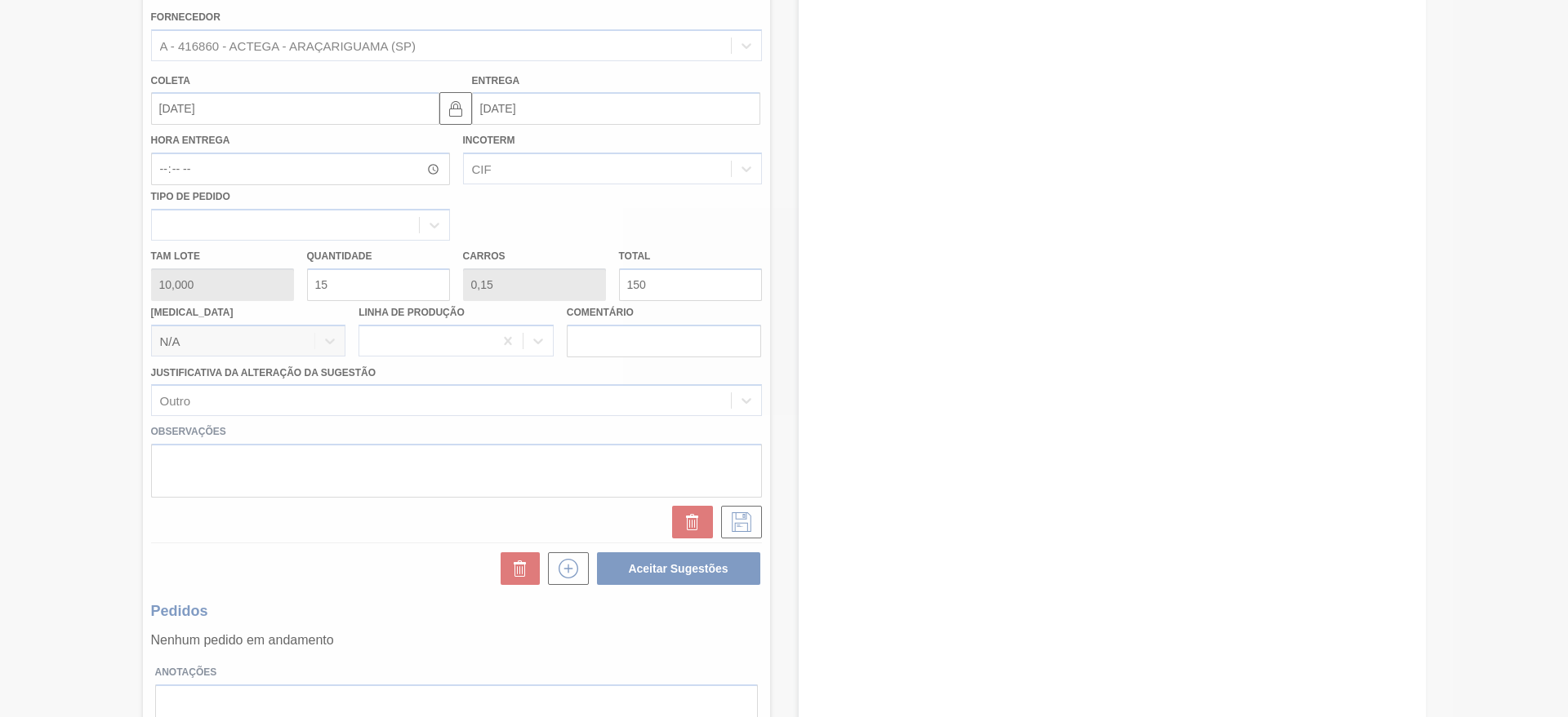
scroll to position [0, 0]
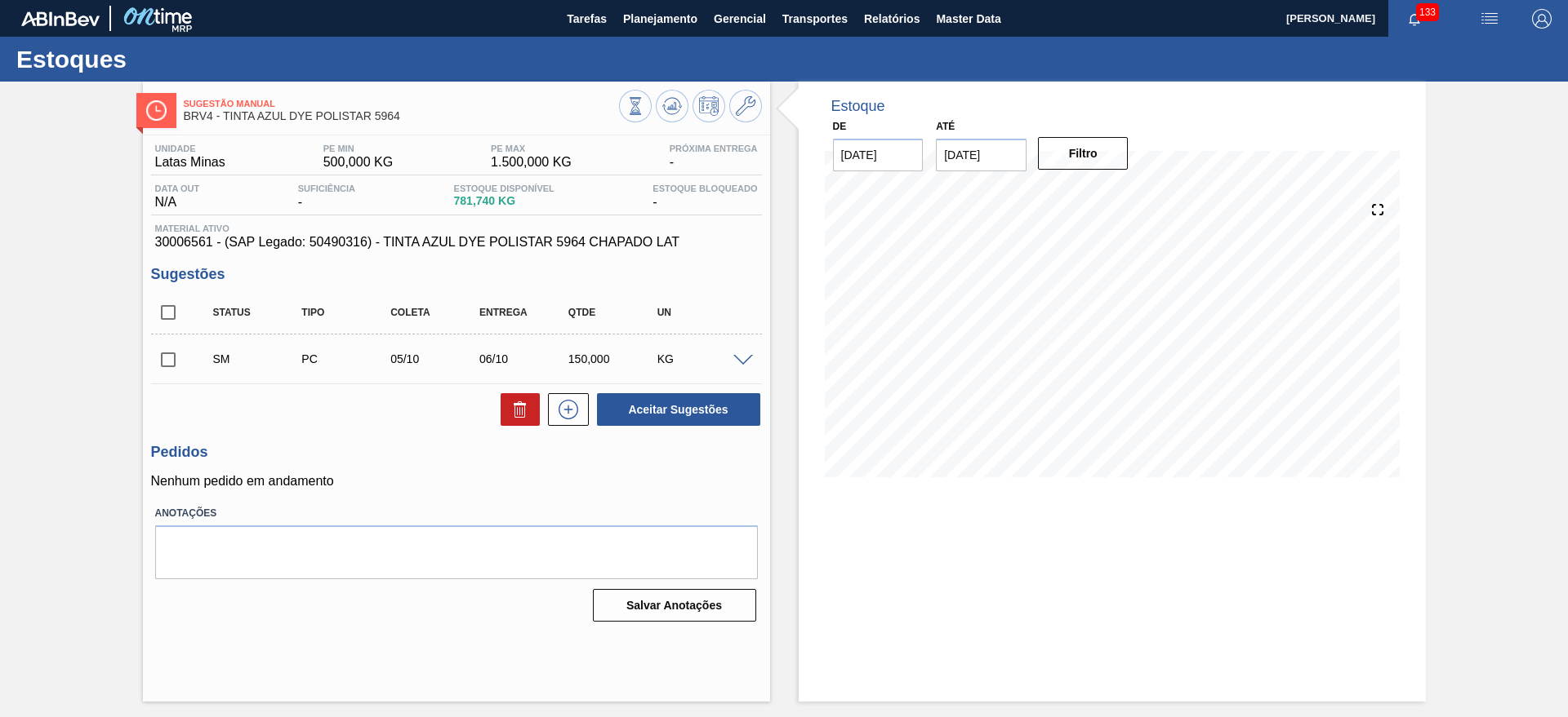
click at [160, 361] on input "checkbox" at bounding box center [168, 359] width 34 height 34
click at [710, 394] on button "Aceitar Sugestões" at bounding box center [678, 409] width 163 height 32
checkbox input "false"
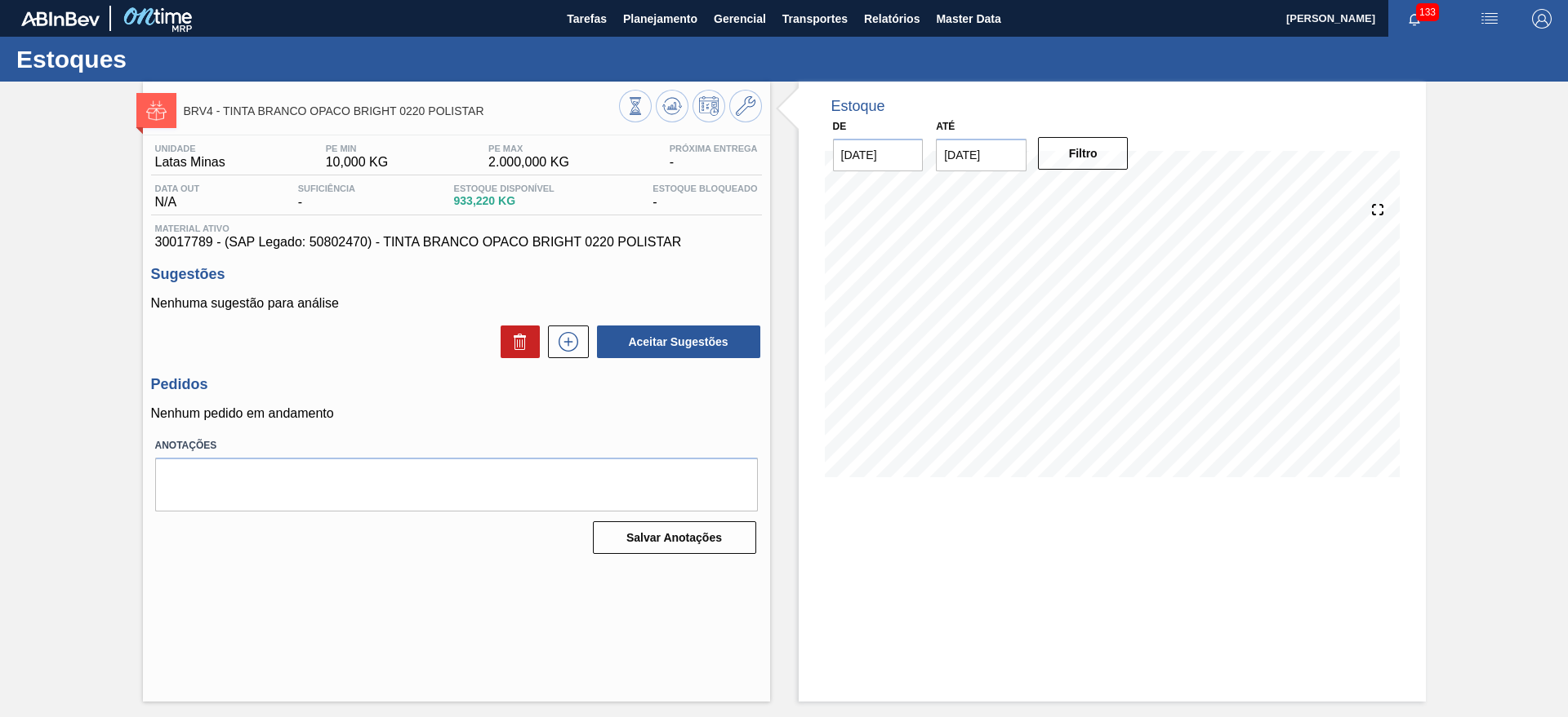
click at [589, 326] on div "Aceitar Sugestões" at bounding box center [675, 341] width 173 height 36
click at [581, 331] on button at bounding box center [568, 341] width 41 height 32
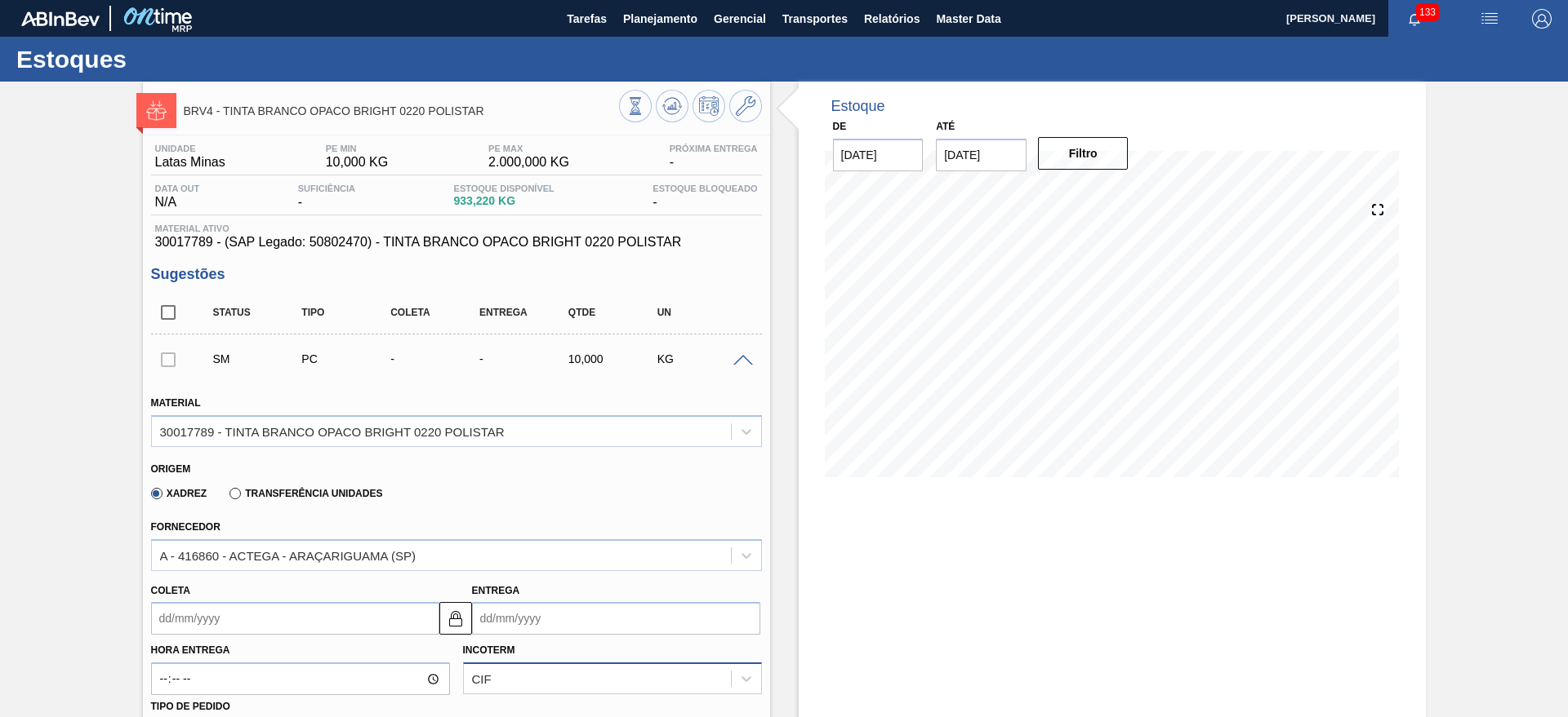
scroll to position [306, 0]
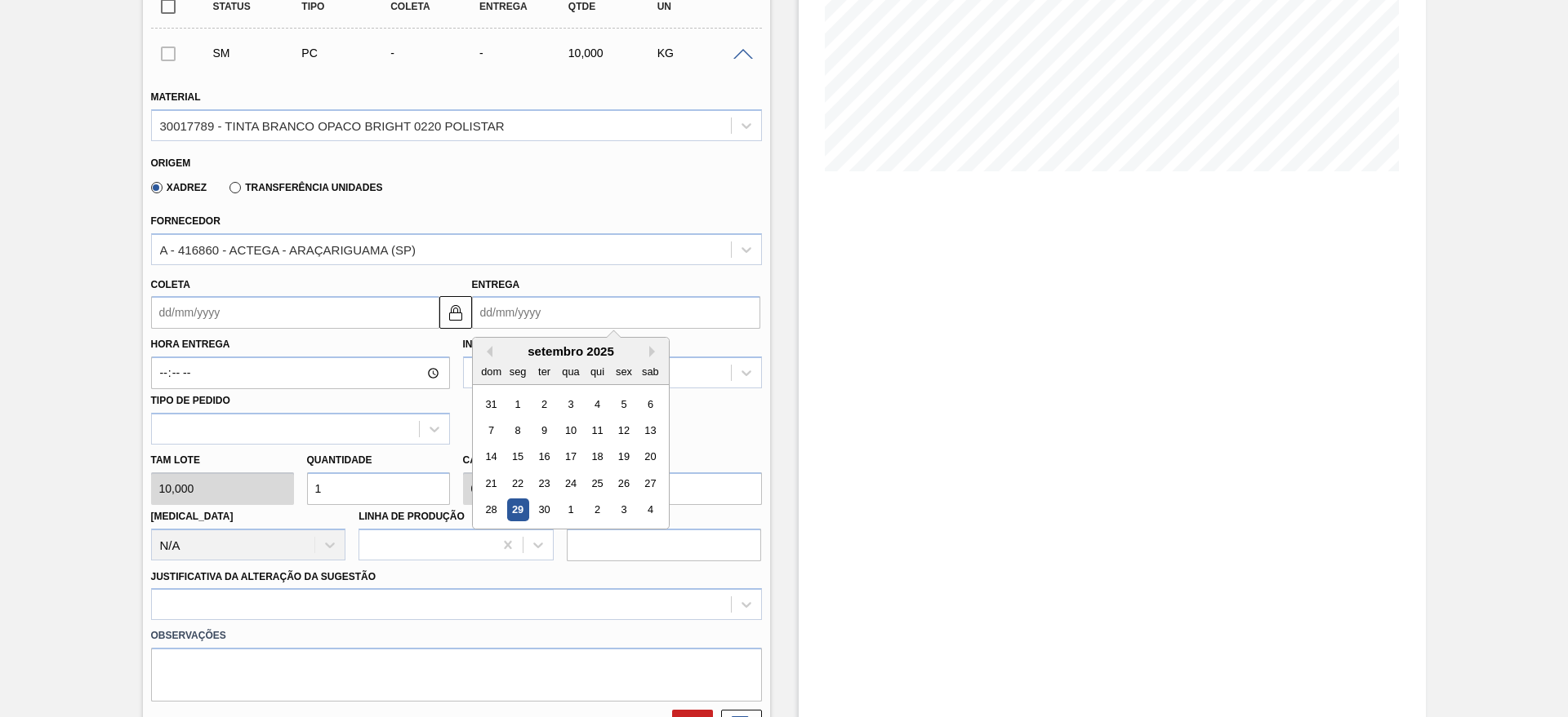
click at [566, 322] on input "Entrega" at bounding box center [616, 312] width 288 height 32
click at [652, 353] on button "Next Month" at bounding box center [655, 351] width 12 height 12
click at [511, 426] on div "6" at bounding box center [517, 430] width 22 height 22
type input "[DATE]"
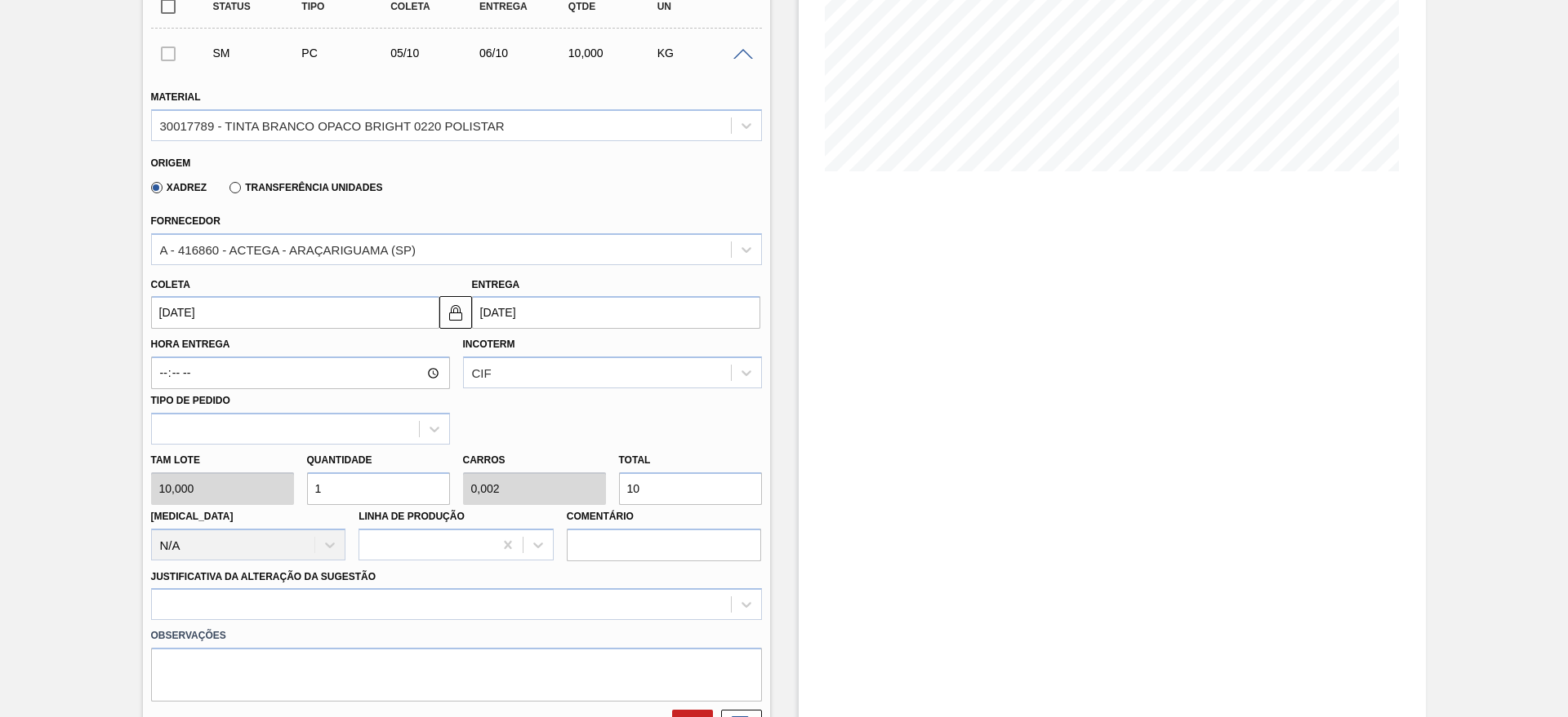
click at [398, 492] on input "1" at bounding box center [378, 489] width 143 height 32
type input "0"
type input "3"
type input "0,006"
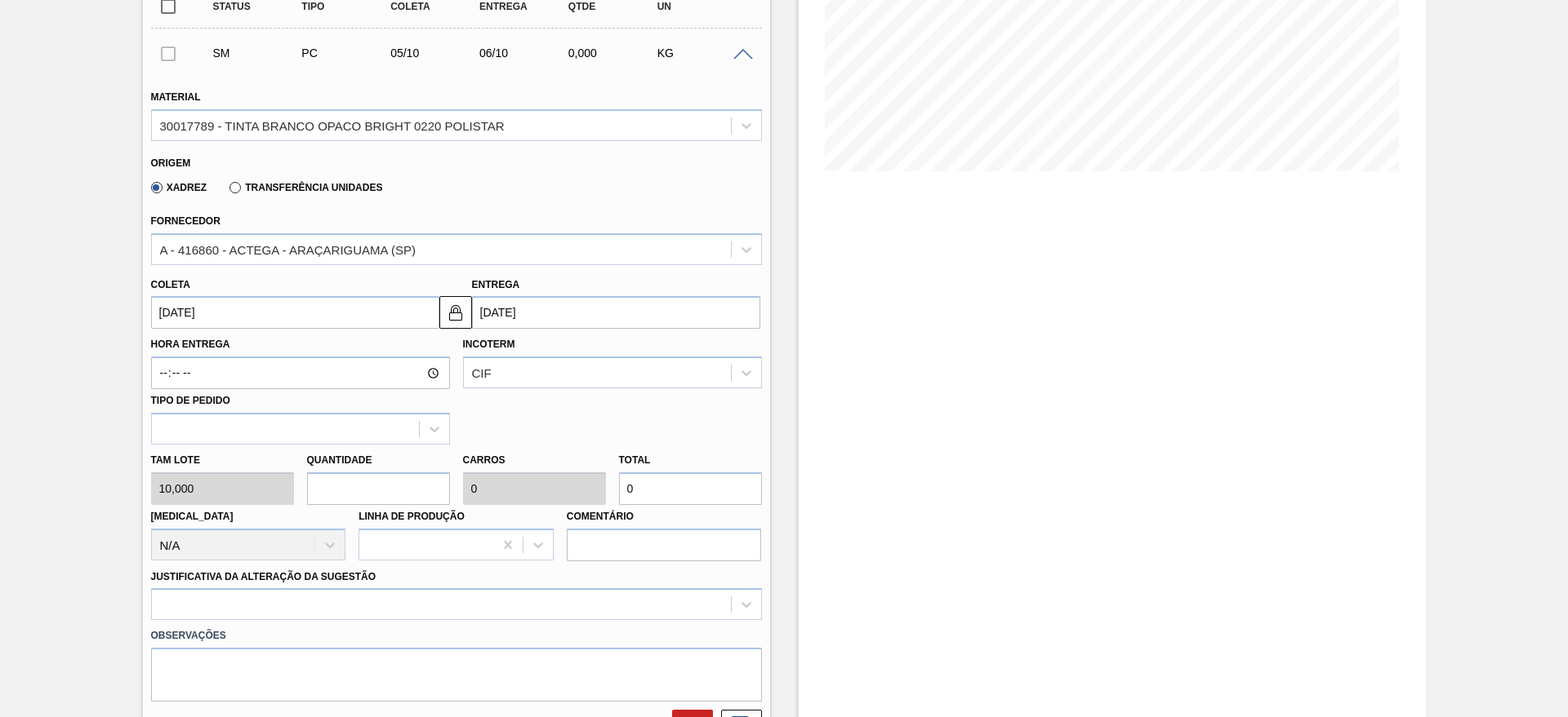
type input "30"
type input "35"
type input "0,07"
type input "350"
type input "35"
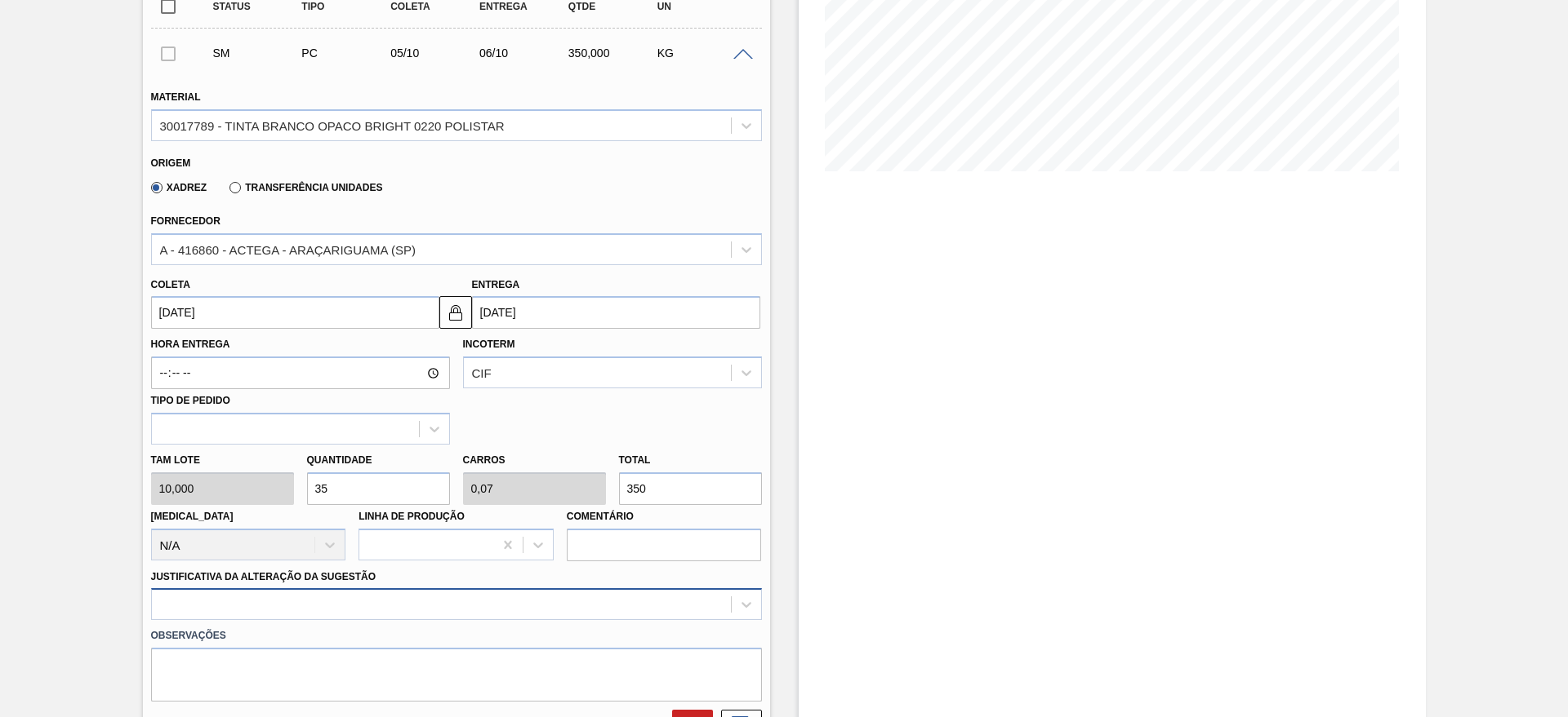
click at [333, 596] on div at bounding box center [456, 604] width 611 height 32
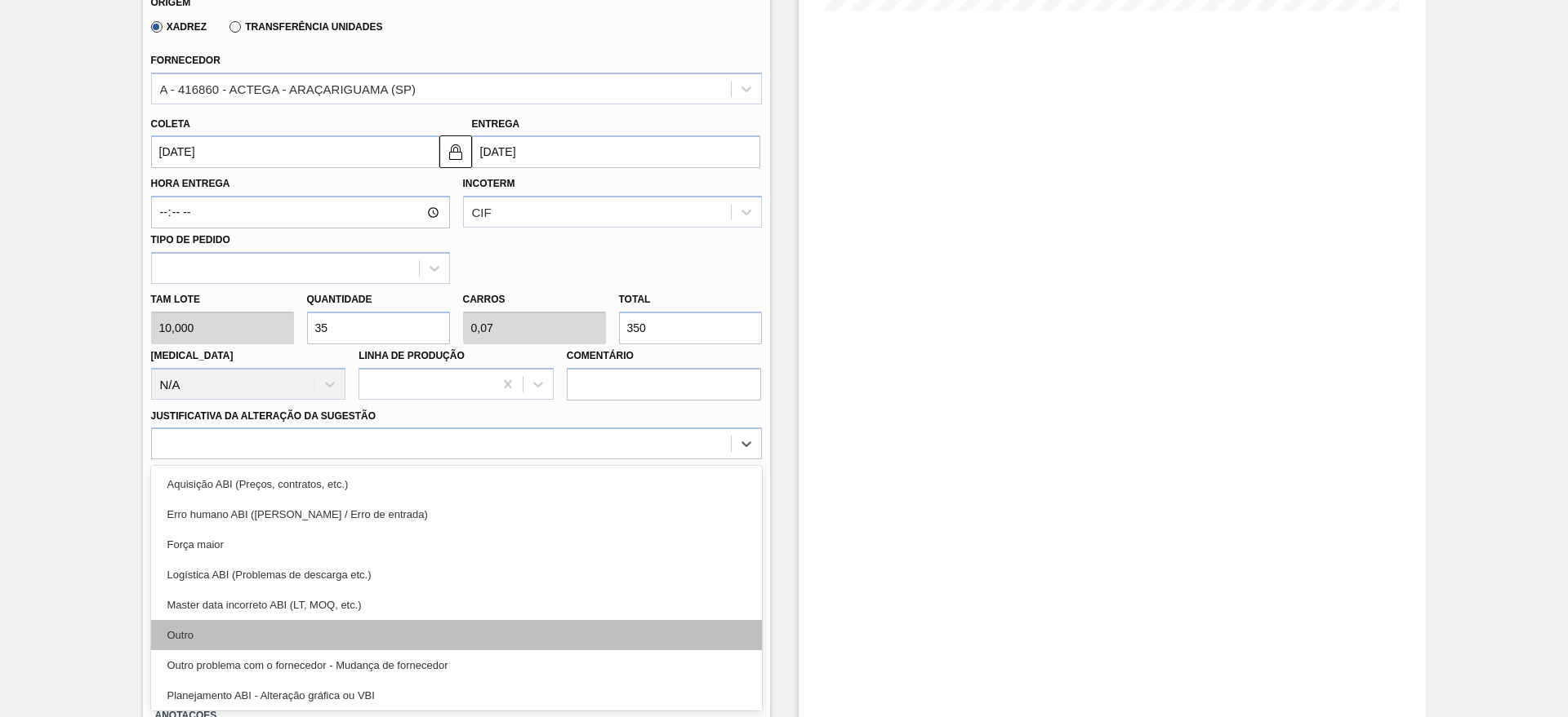
click at [229, 636] on div "Outro" at bounding box center [456, 635] width 611 height 30
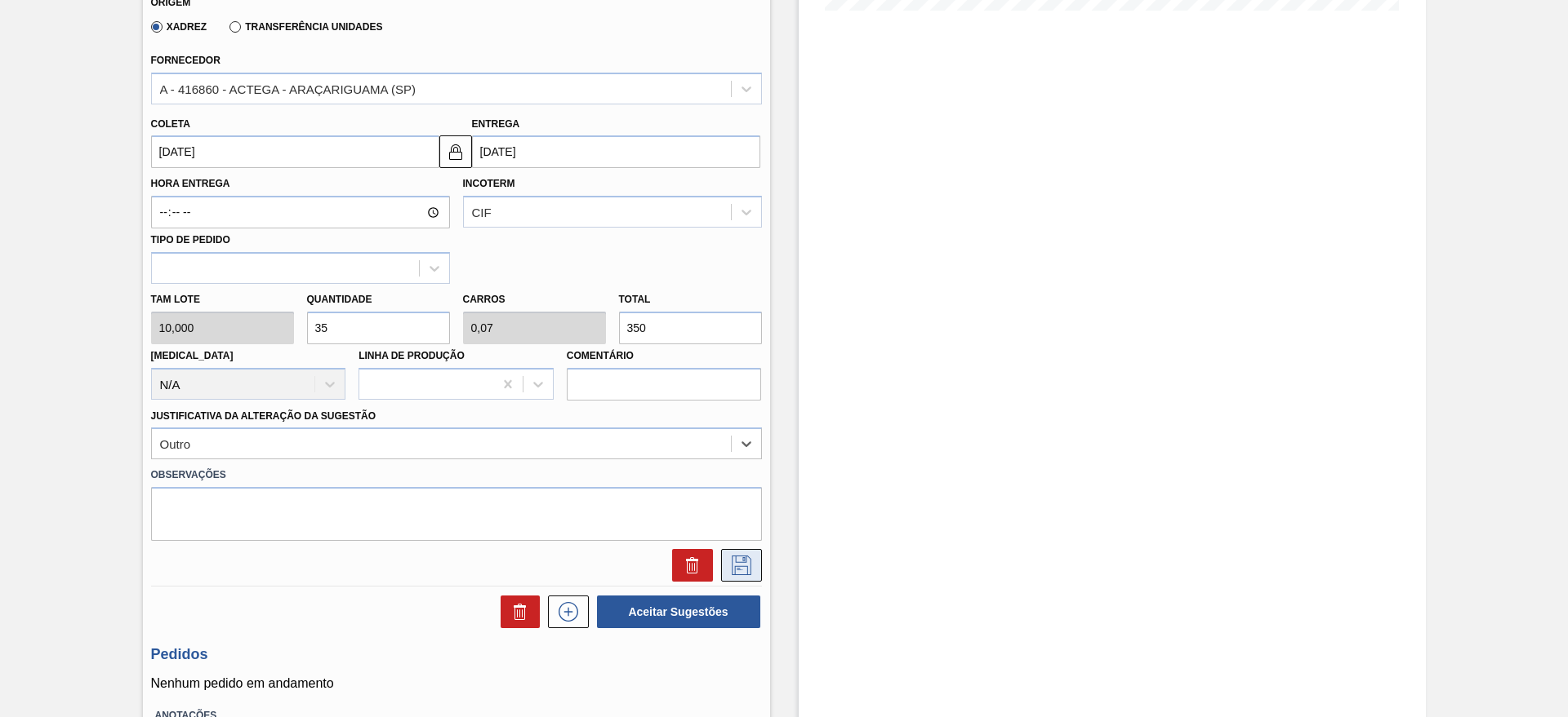
click at [736, 562] on icon at bounding box center [741, 566] width 26 height 20
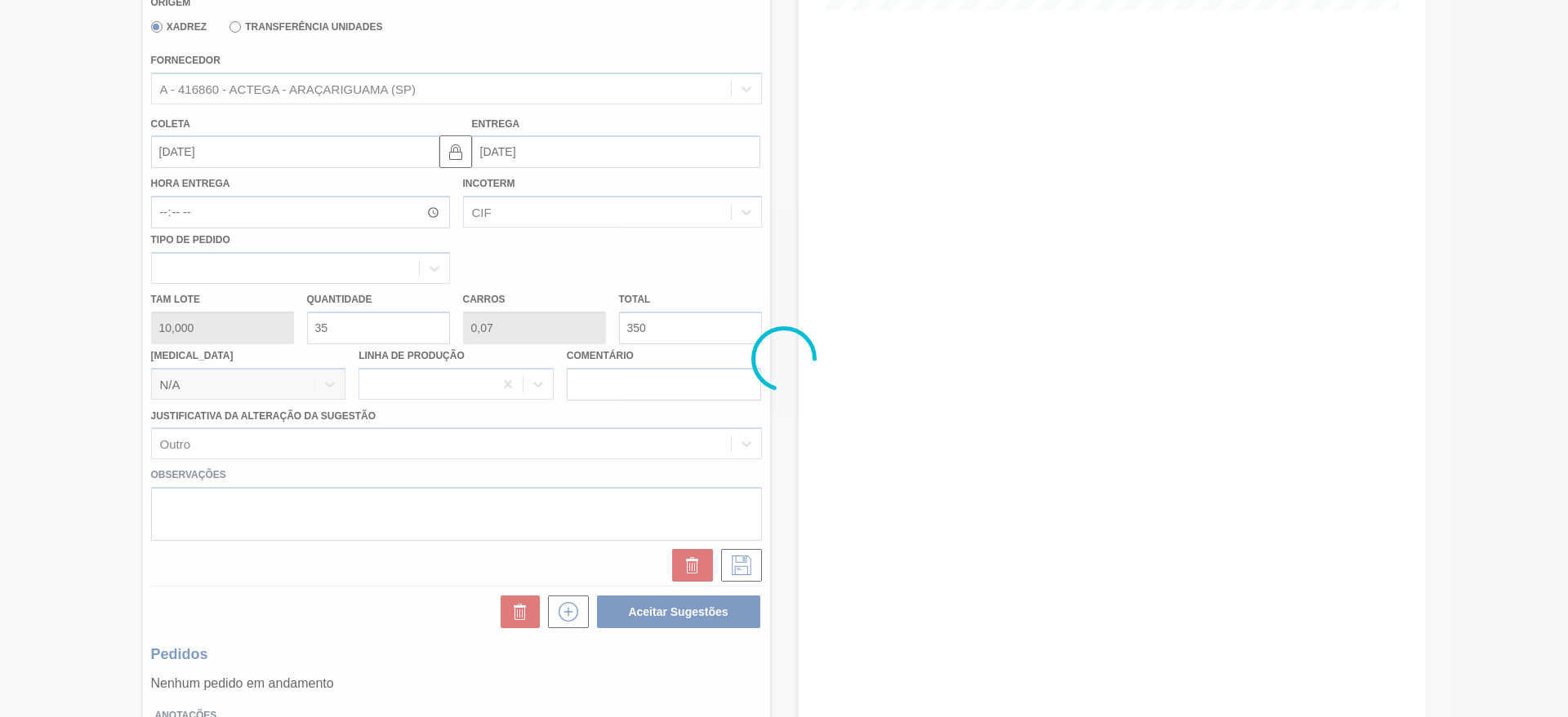
scroll to position [0, 0]
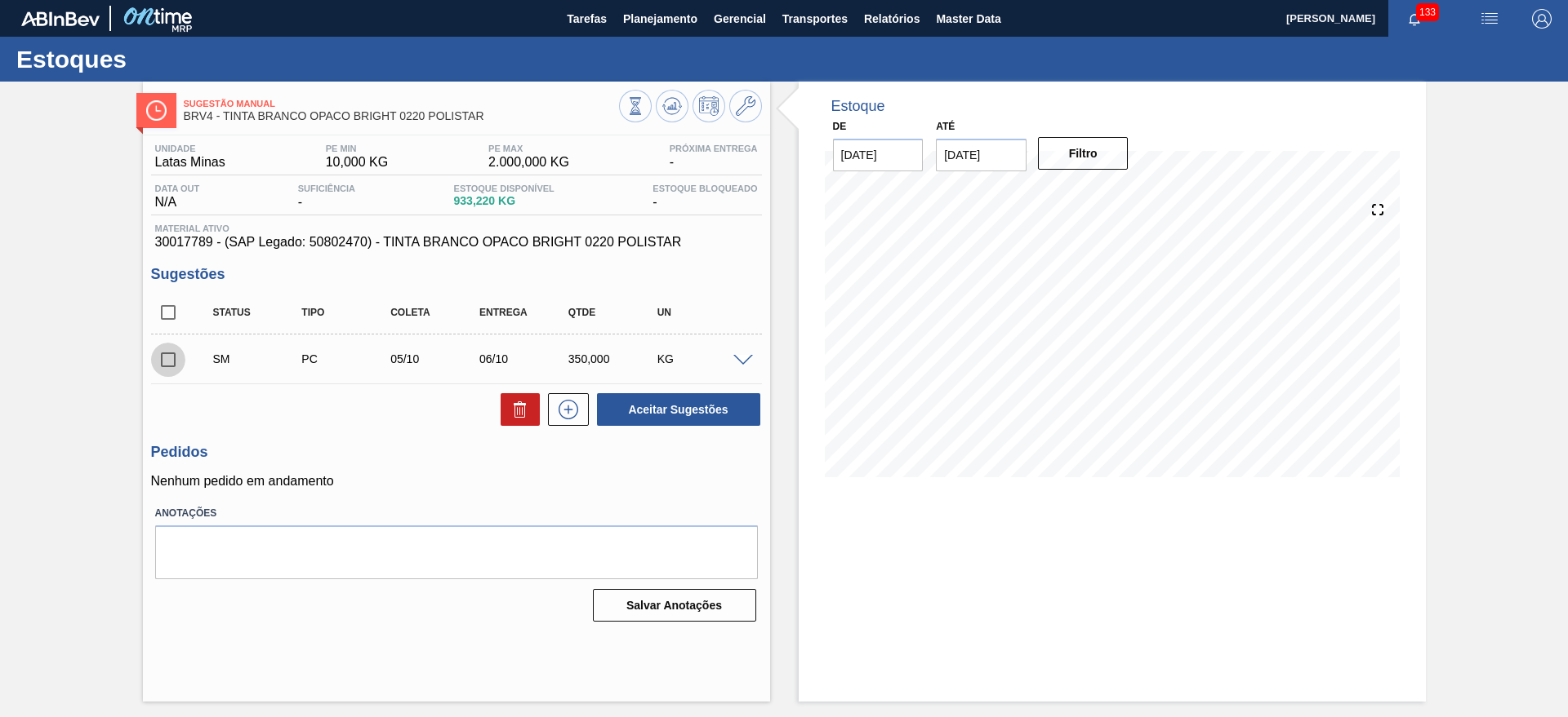
click at [169, 359] on input "checkbox" at bounding box center [168, 359] width 34 height 34
click at [644, 405] on button "Aceitar Sugestões" at bounding box center [678, 409] width 163 height 32
checkbox input "false"
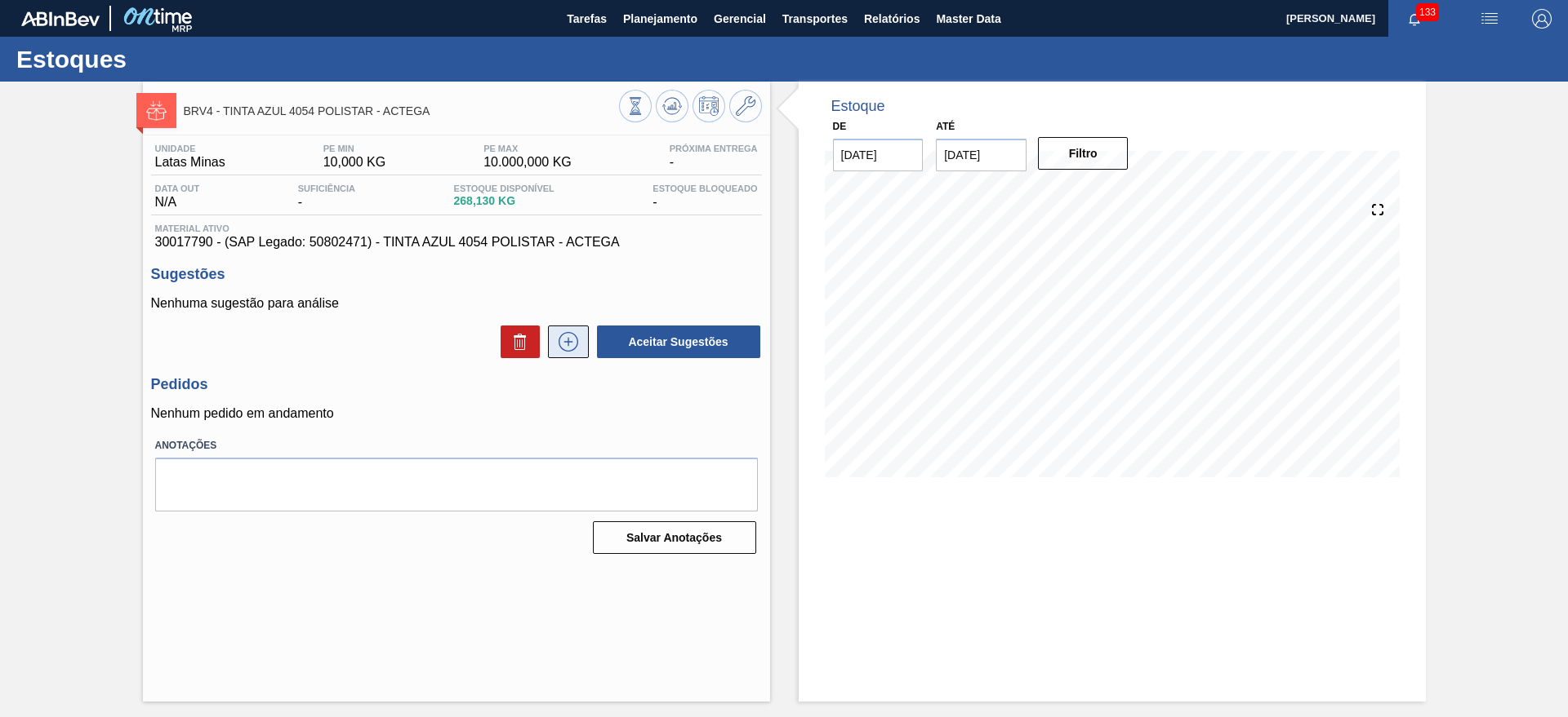
click at [569, 343] on icon at bounding box center [568, 342] width 1 height 9
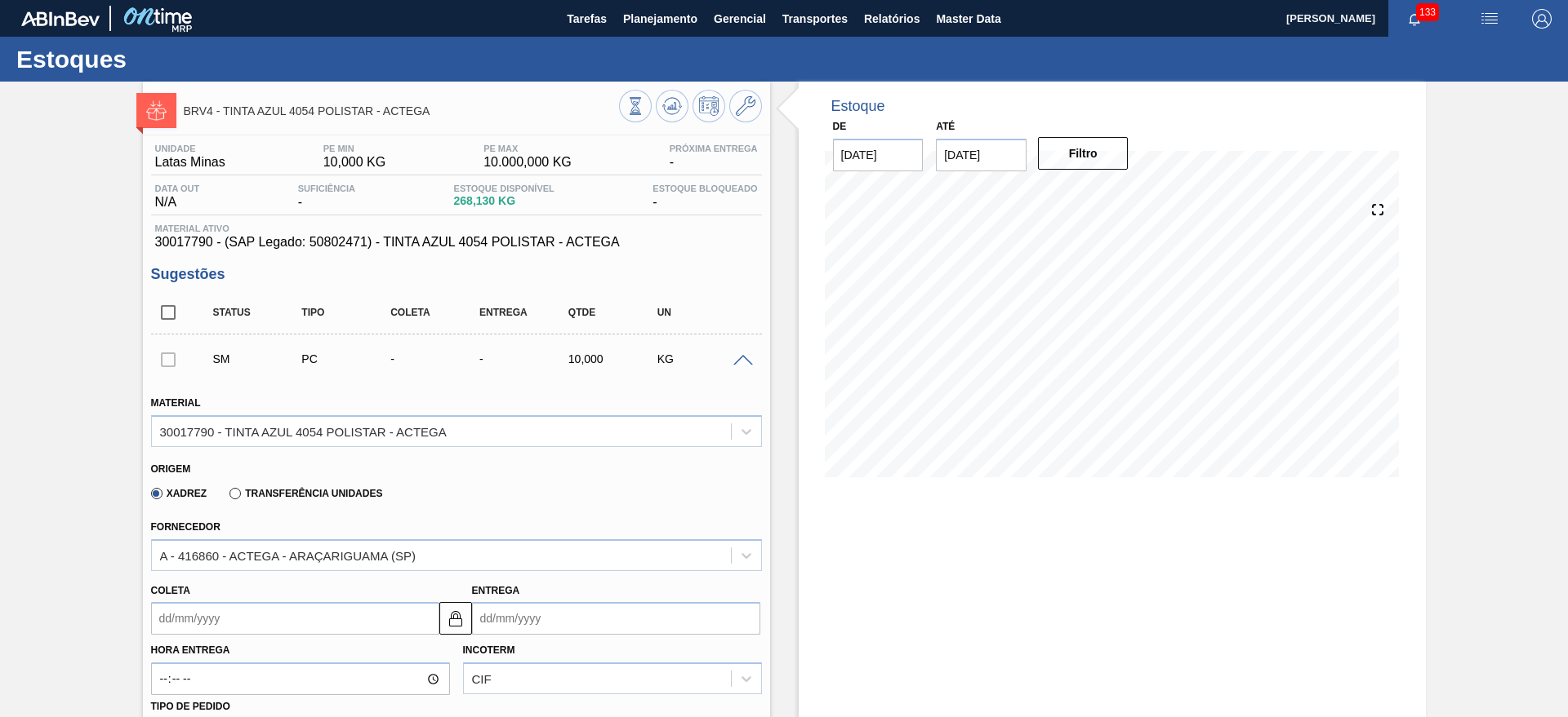
scroll to position [408, 0]
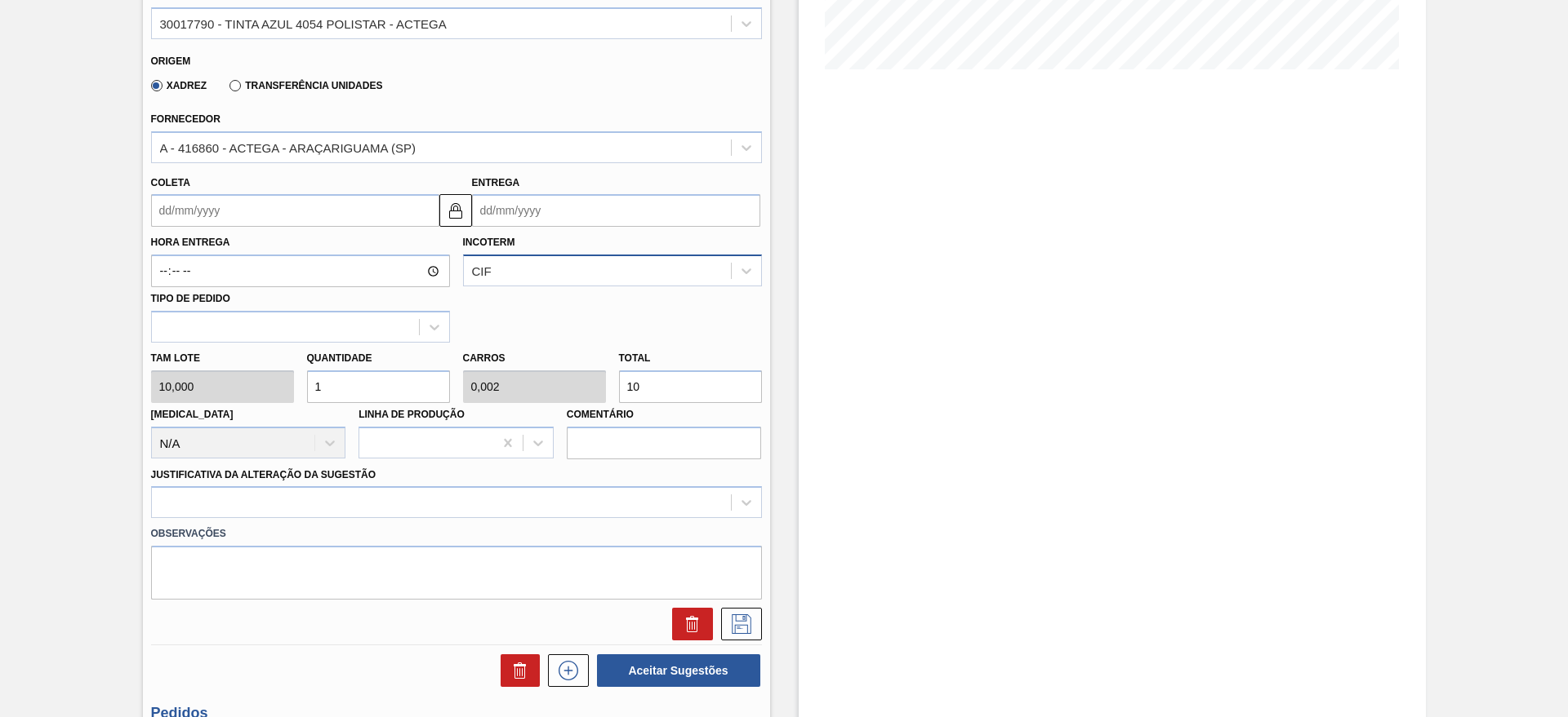
click at [557, 269] on div "CIF" at bounding box center [597, 271] width 267 height 23
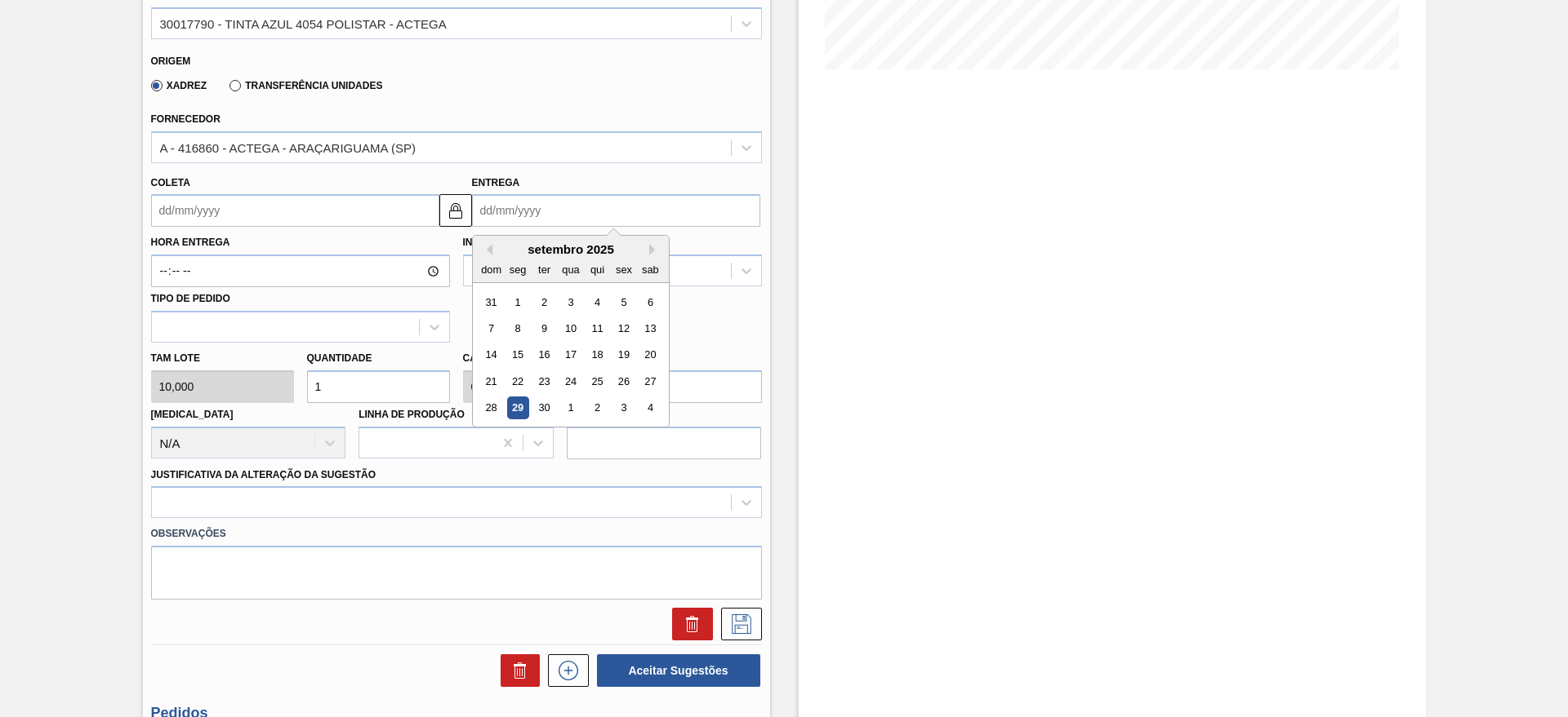
click at [555, 225] on input "Entrega" at bounding box center [616, 210] width 288 height 32
click at [652, 248] on button "Next Month" at bounding box center [655, 250] width 12 height 12
click at [520, 327] on div "6" at bounding box center [517, 328] width 22 height 22
type input "[DATE]"
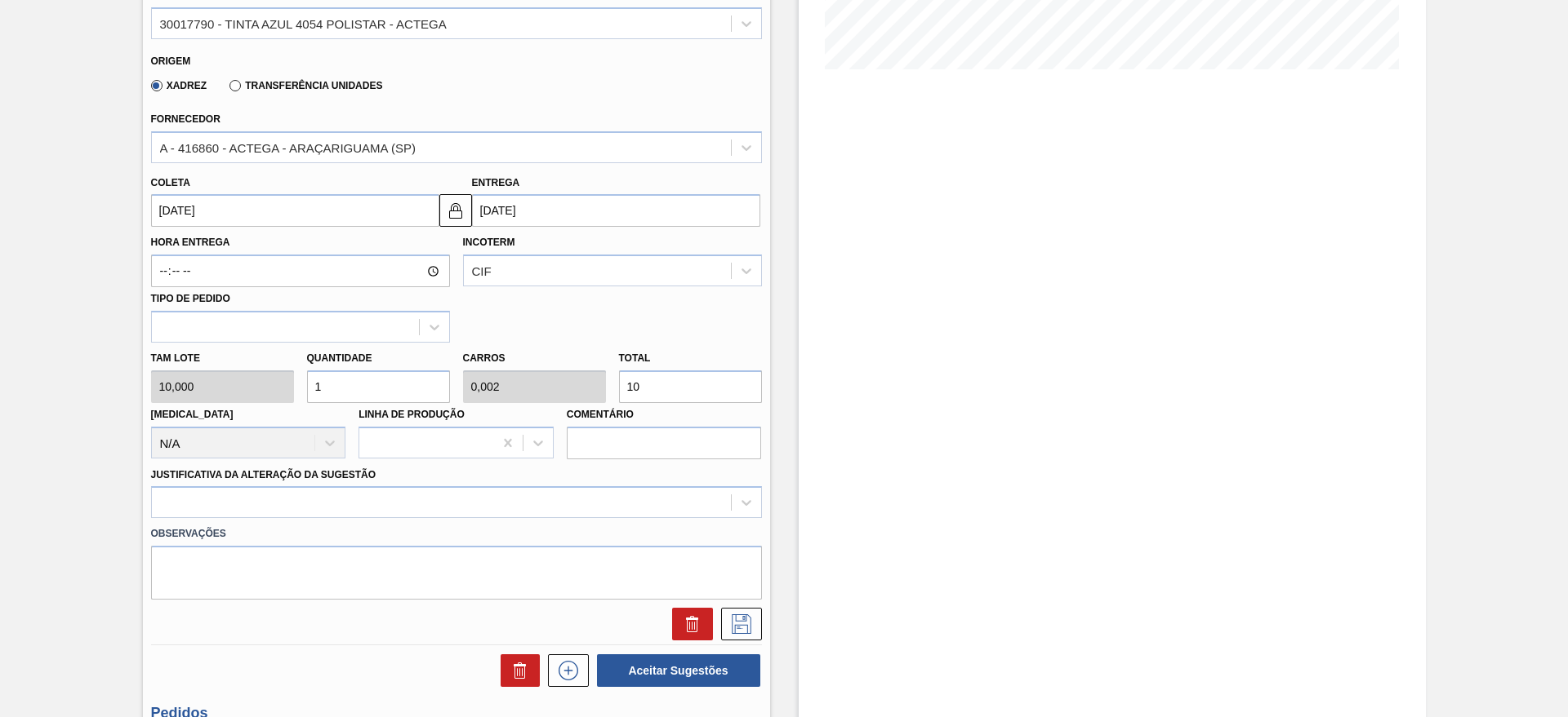
click at [402, 383] on input "1" at bounding box center [378, 386] width 143 height 32
type input "0"
type input "4"
type input "0,008"
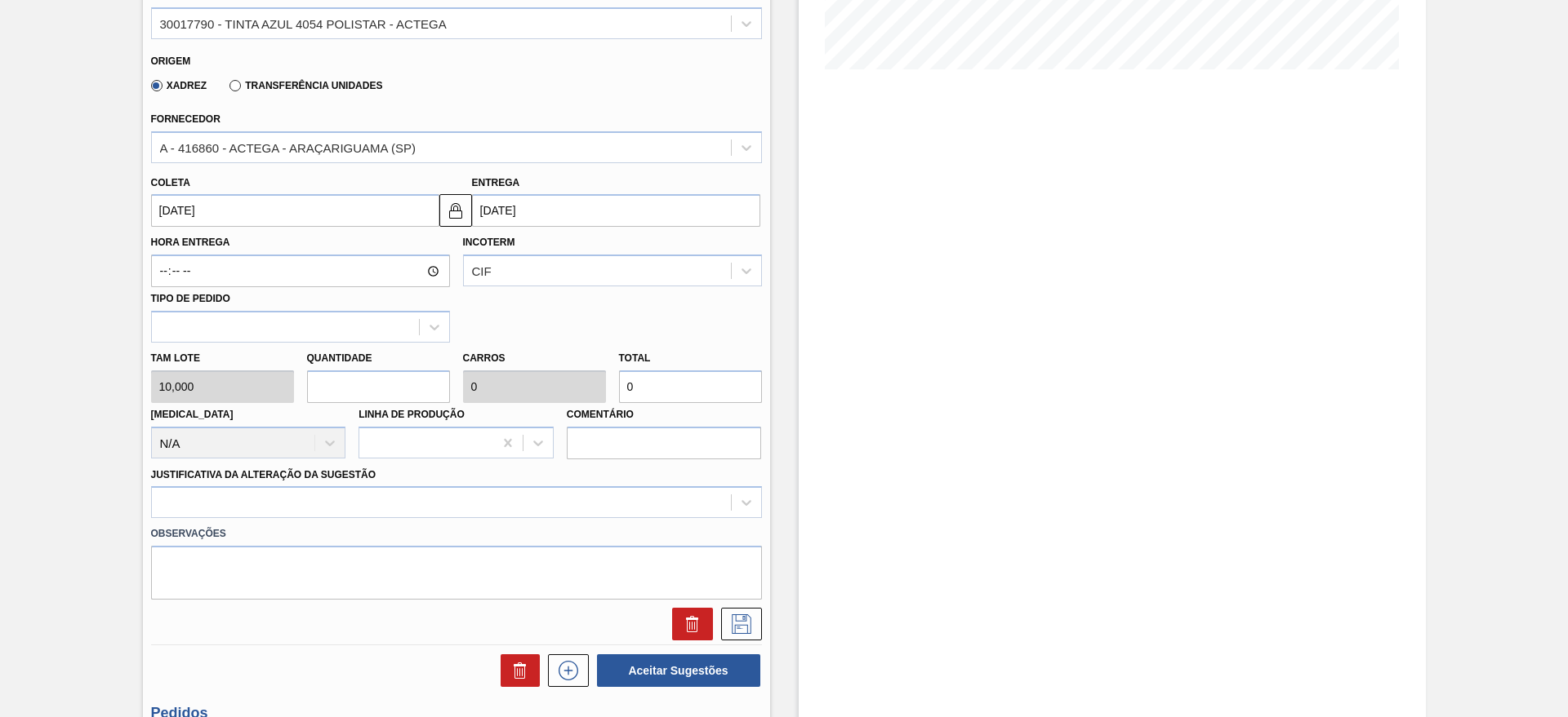
type input "40"
type input "4"
click at [353, 516] on div at bounding box center [456, 502] width 611 height 32
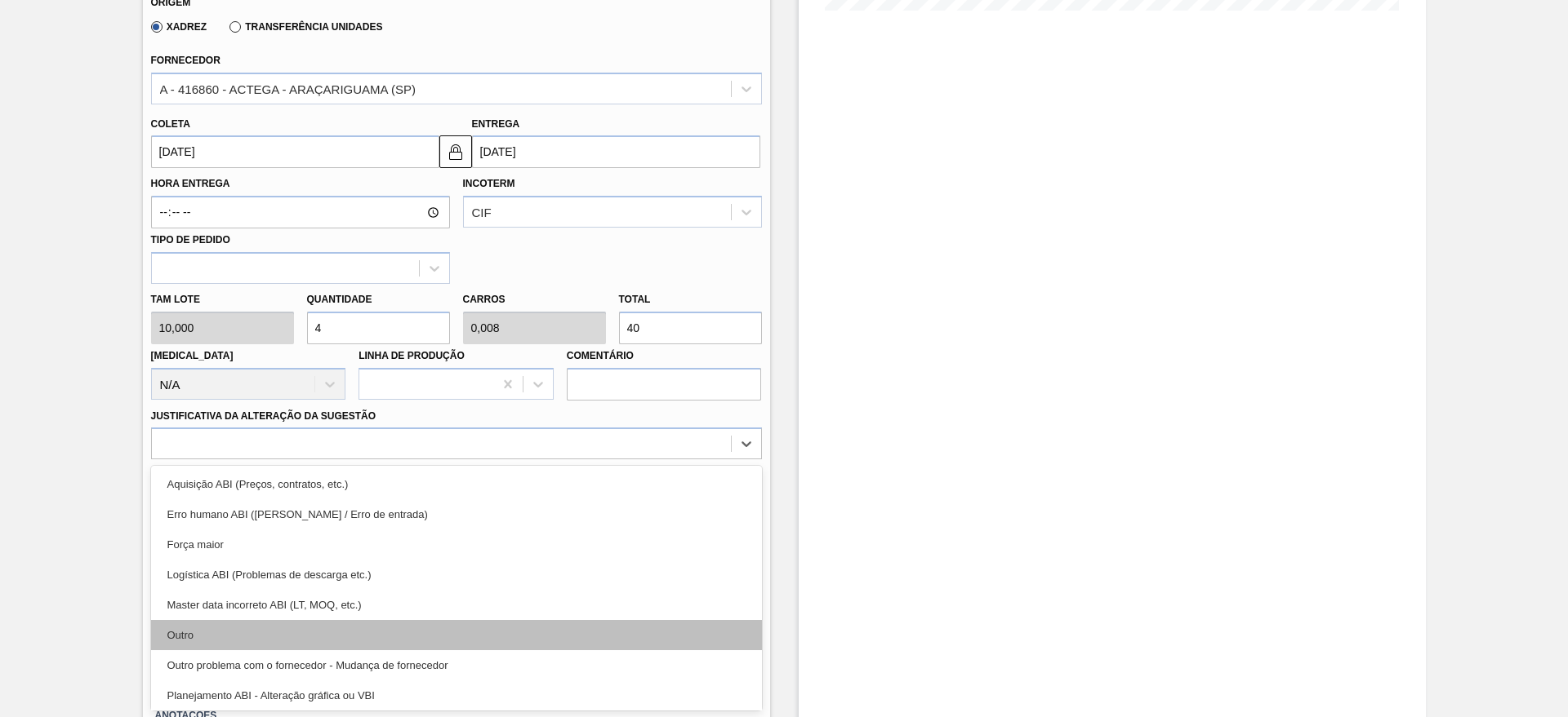
click at [227, 625] on div "Outro" at bounding box center [456, 635] width 611 height 30
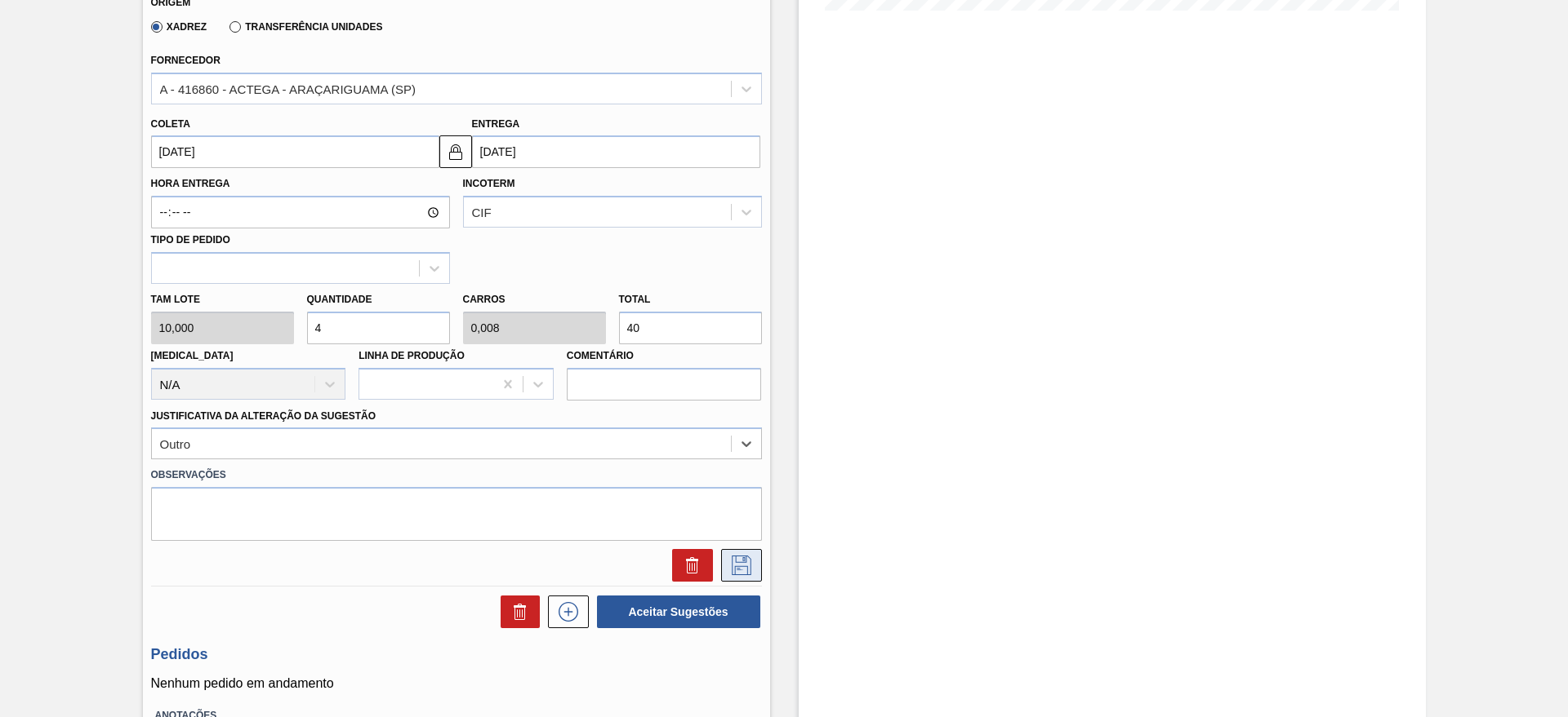
click at [728, 557] on icon at bounding box center [741, 566] width 26 height 20
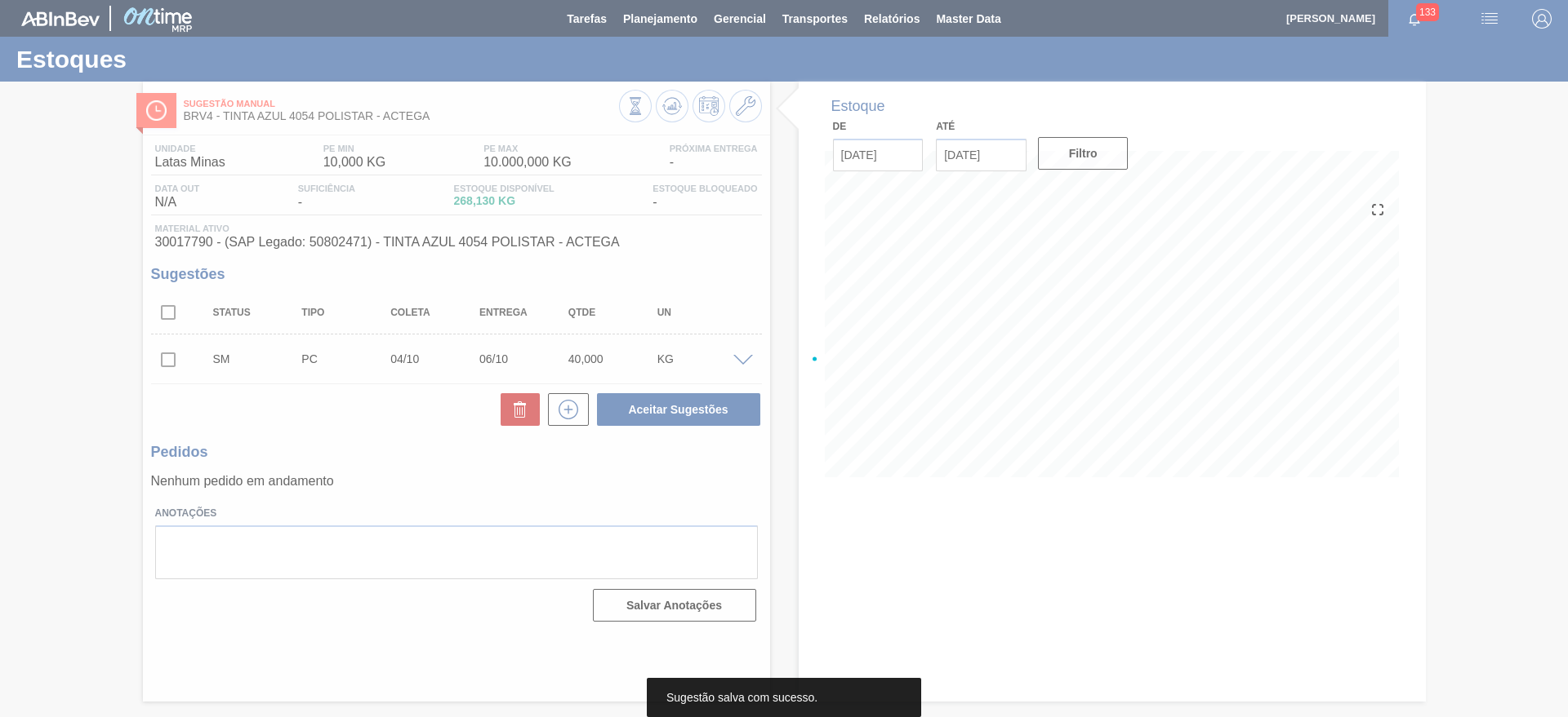
scroll to position [0, 0]
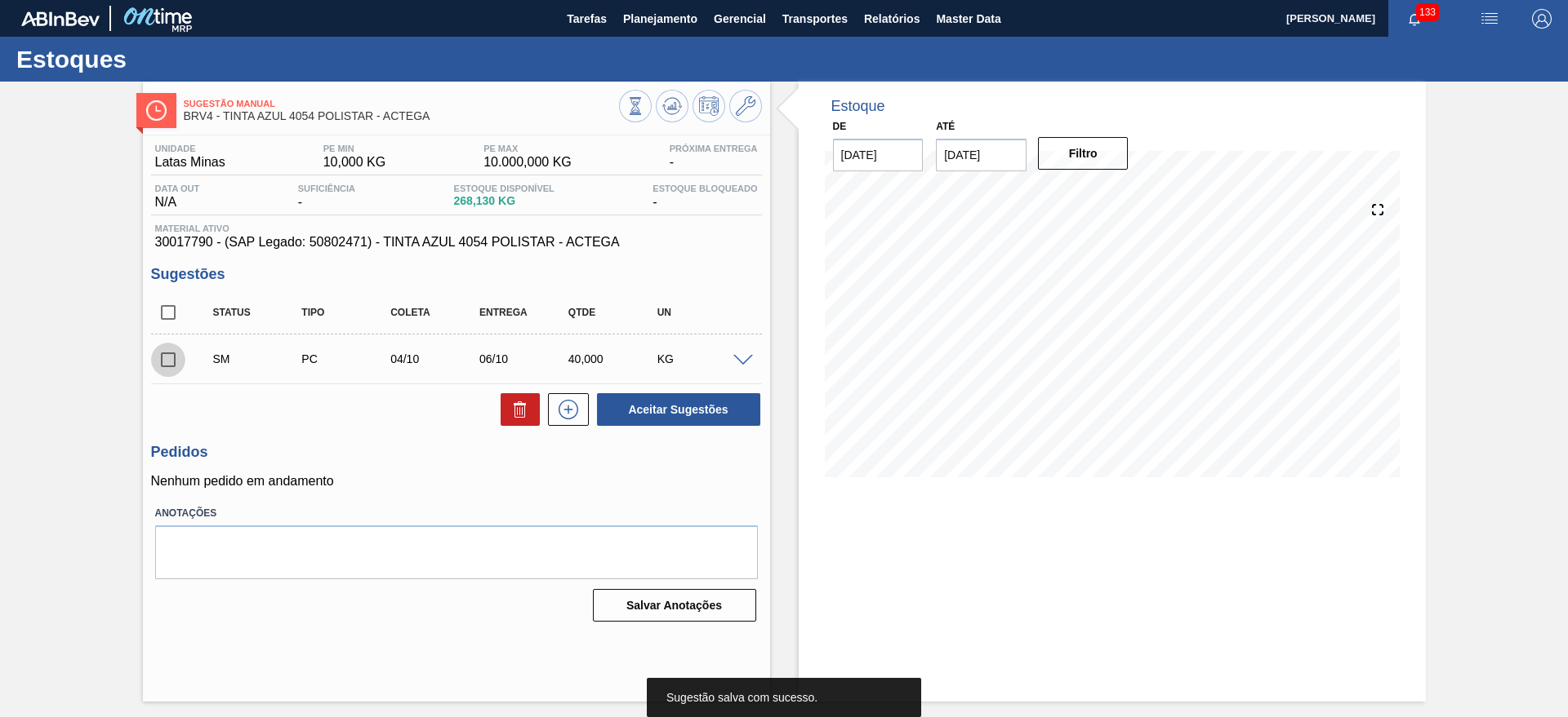
click at [172, 353] on input "checkbox" at bounding box center [168, 359] width 34 height 34
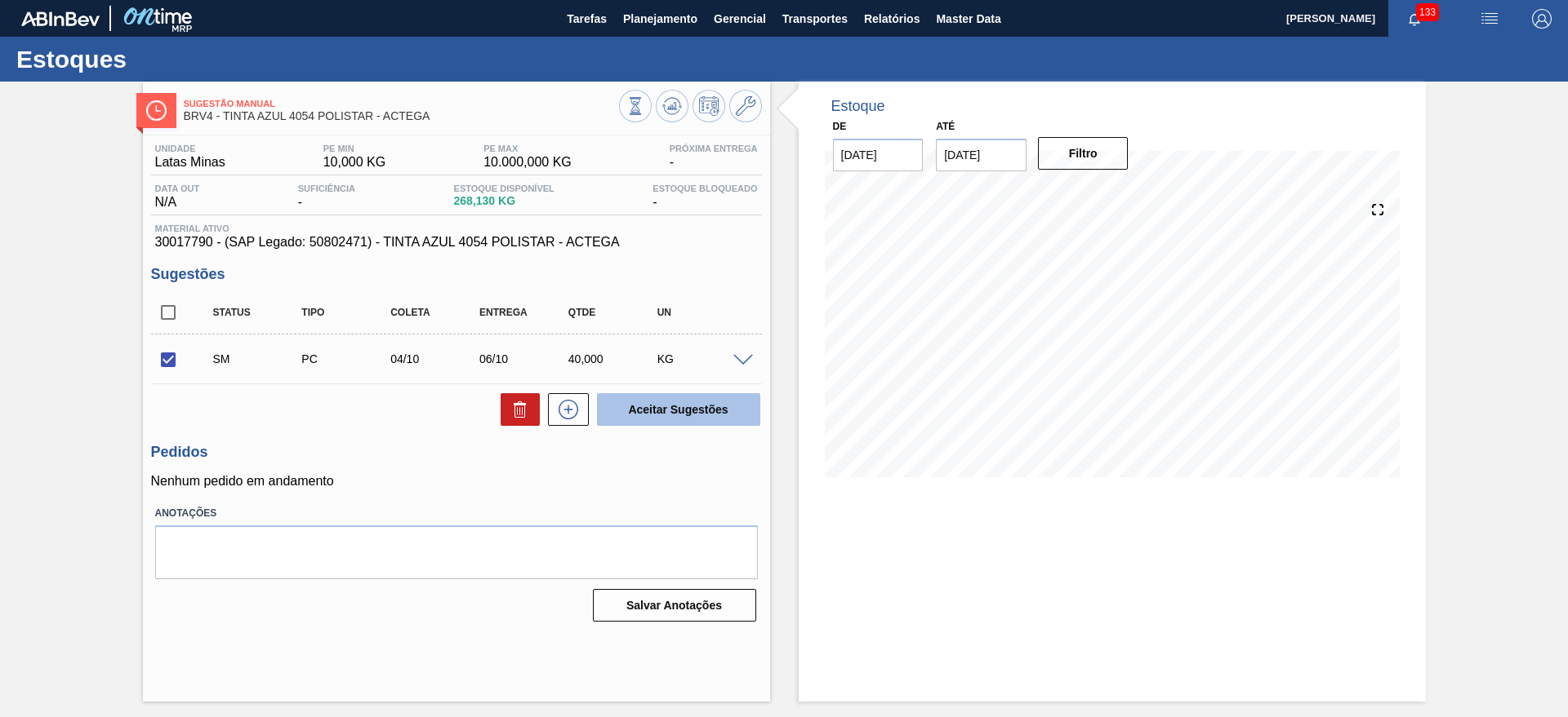
click at [688, 412] on button "Aceitar Sugestões" at bounding box center [678, 409] width 163 height 32
checkbox input "false"
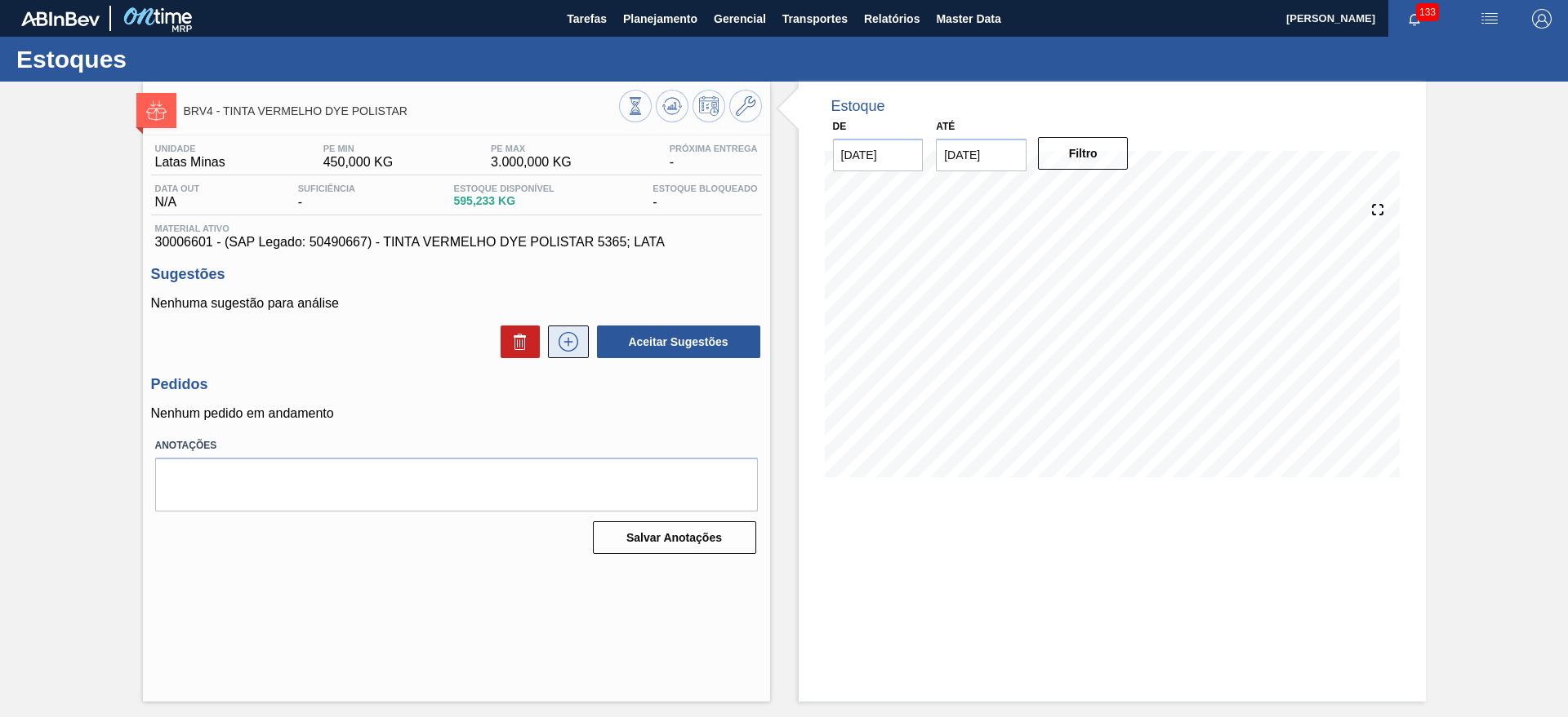
click at [573, 347] on icon at bounding box center [568, 342] width 26 height 20
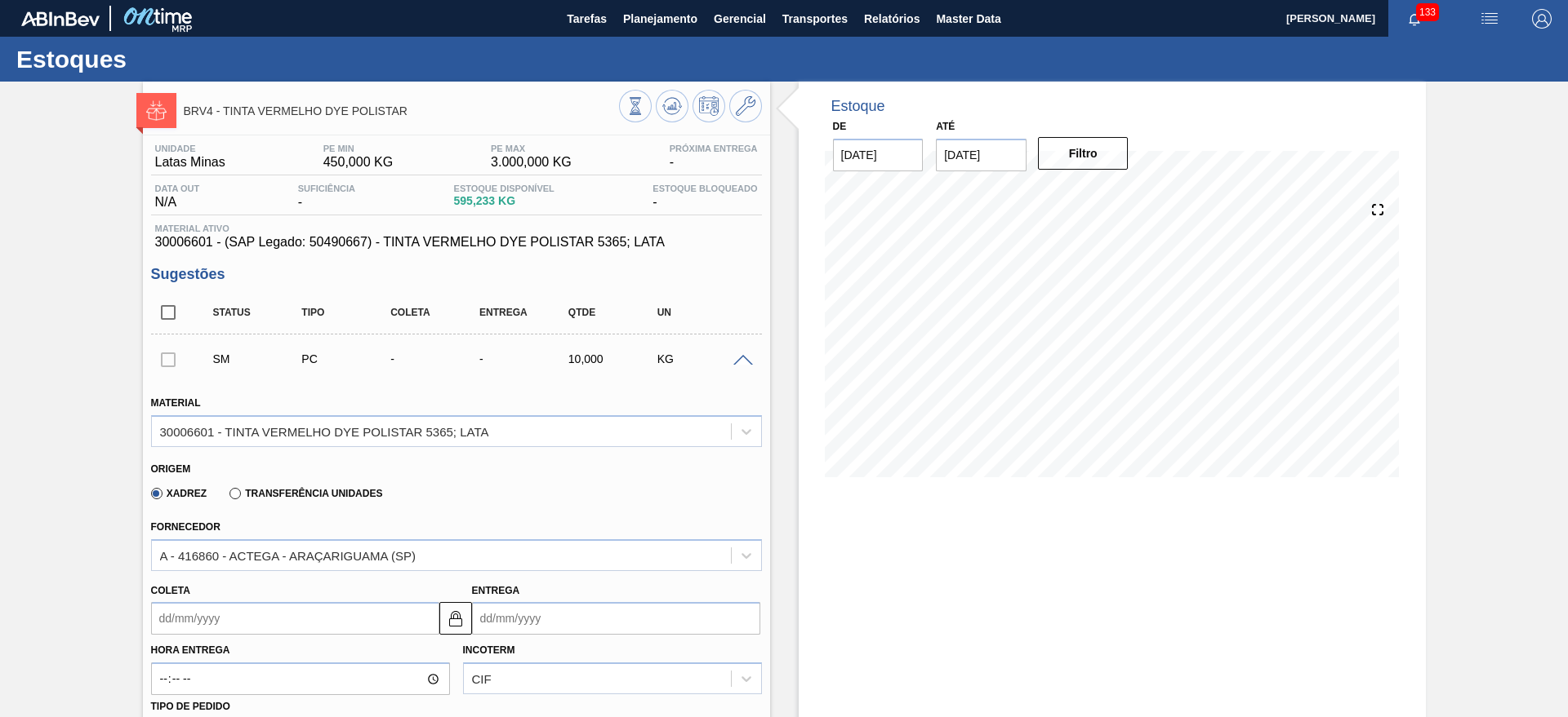
scroll to position [306, 0]
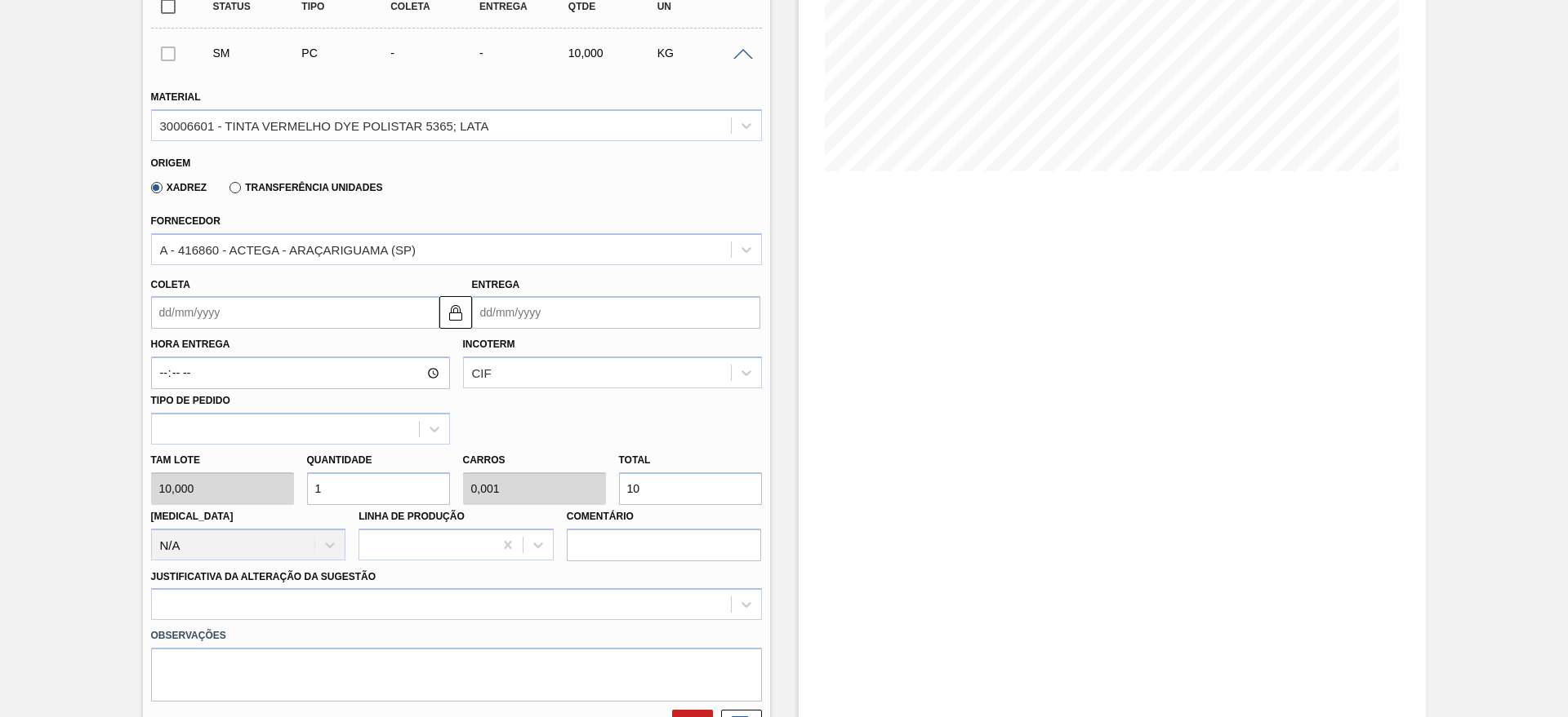
click at [566, 309] on input "Entrega" at bounding box center [616, 312] width 288 height 32
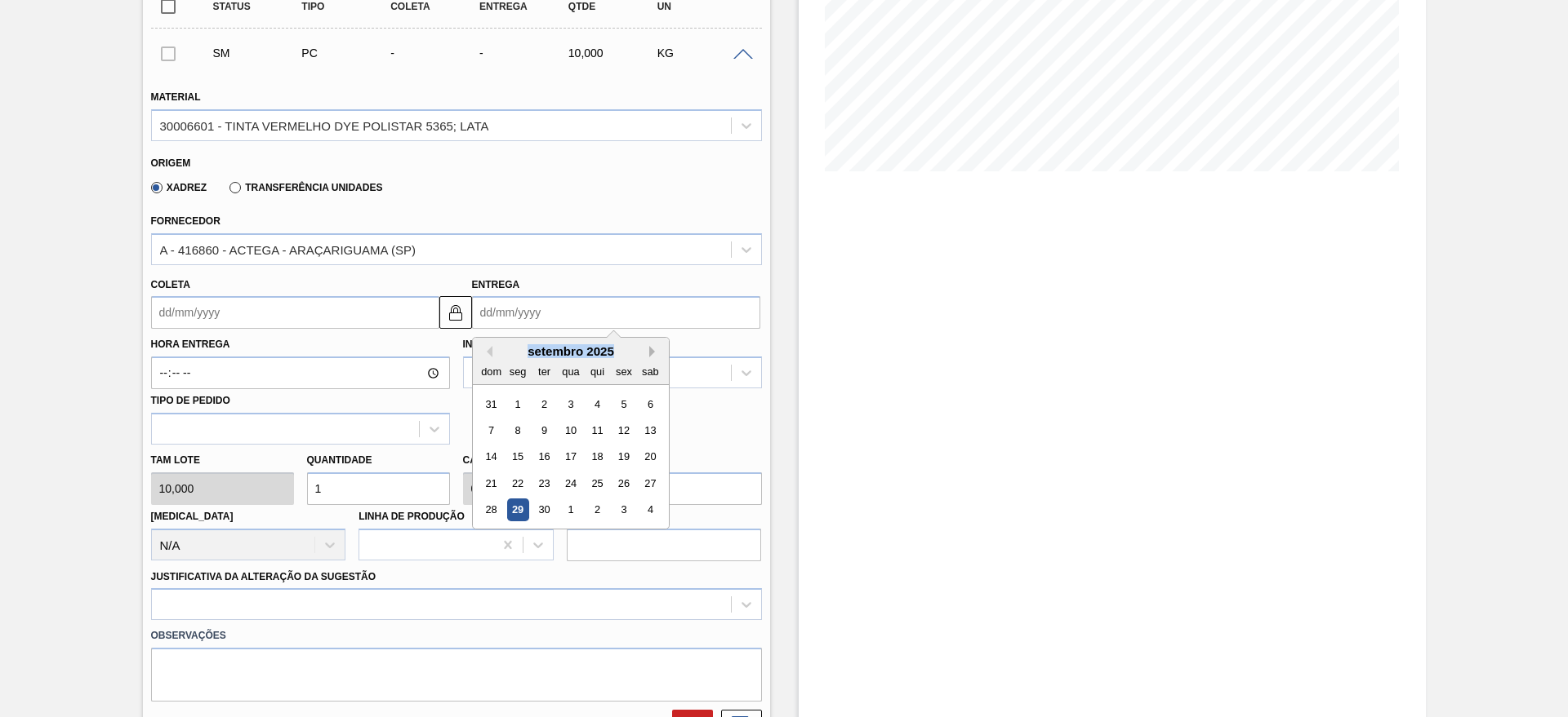
click at [648, 354] on div "Previous Month Next Month setembro 2025 dom seg ter qua qui sex sab 31 1 2 3 4 …" at bounding box center [571, 434] width 198 height 193
click at [654, 351] on button "Next Month" at bounding box center [655, 351] width 12 height 12
click at [520, 424] on div "6" at bounding box center [517, 430] width 22 height 22
type input "[DATE]"
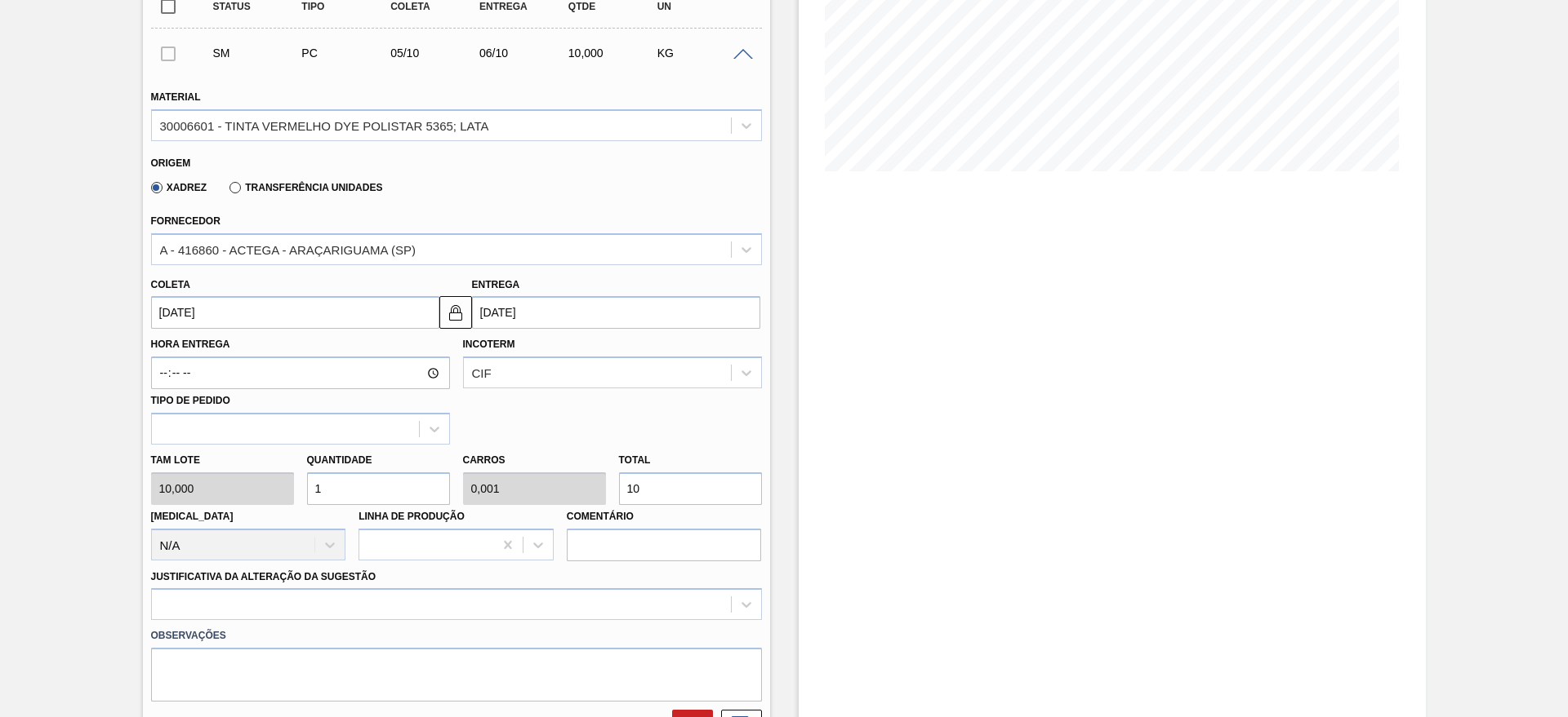
click at [380, 486] on input "1" at bounding box center [378, 489] width 143 height 32
type input "13"
type input "0,013"
type input "130"
type input "135"
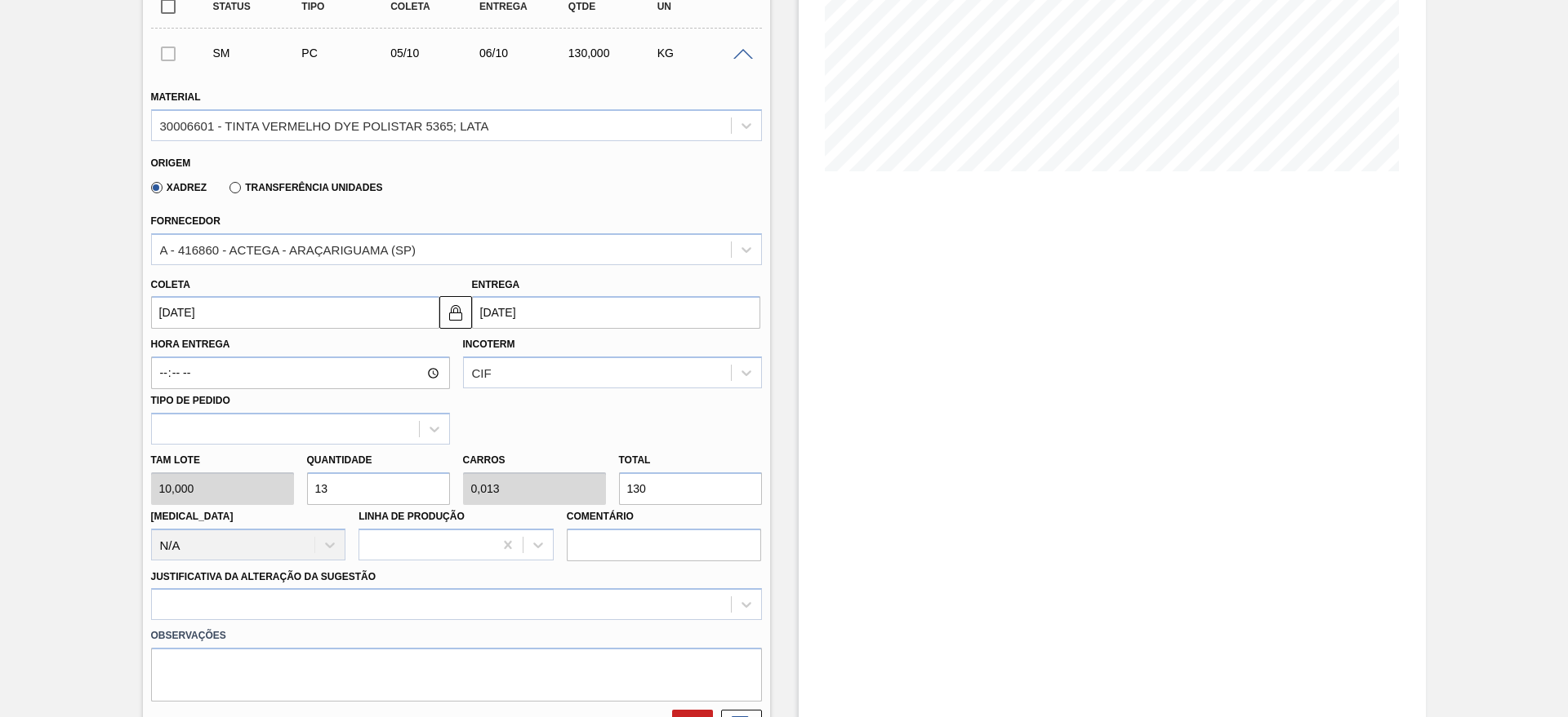
type input "0,135"
type input "1.350"
type input "135"
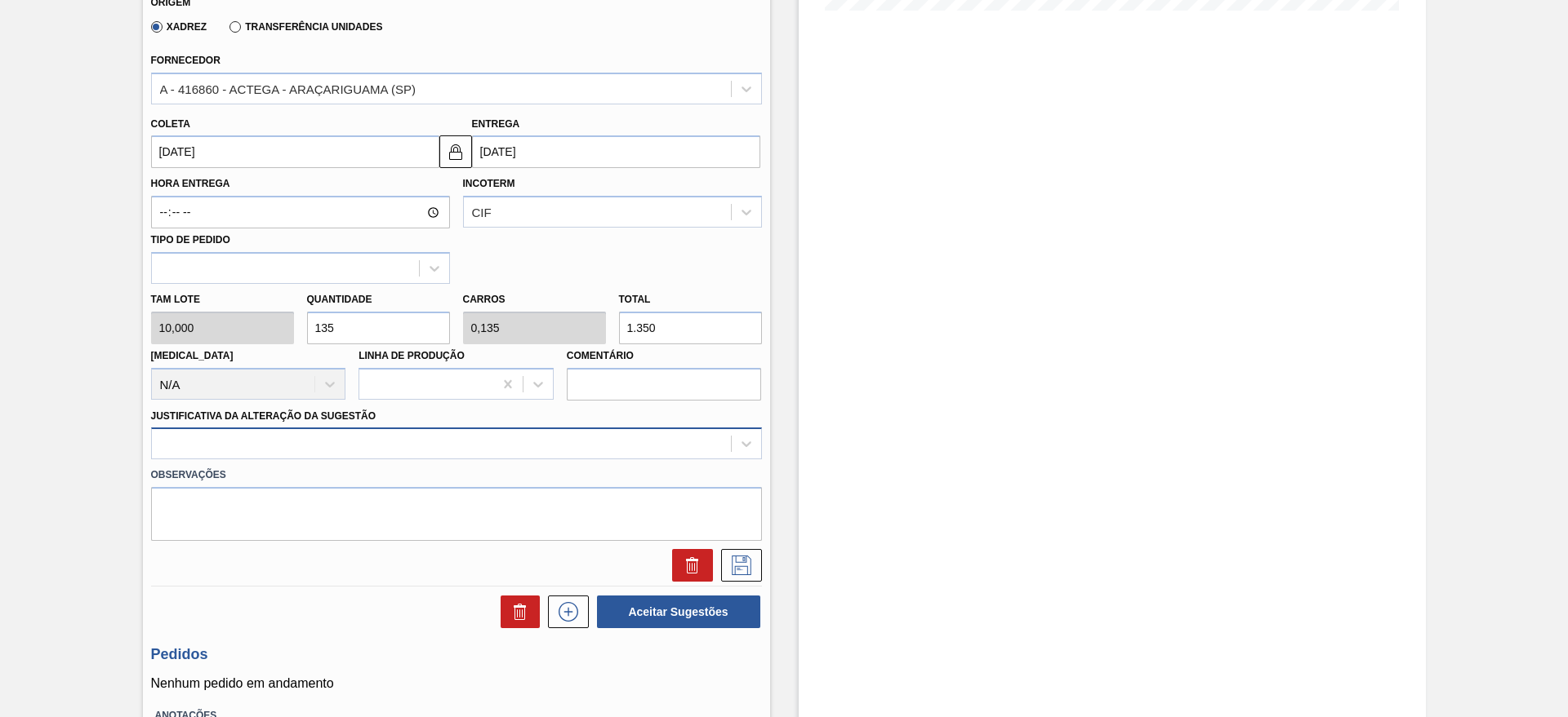
click at [346, 459] on div at bounding box center [456, 444] width 611 height 32
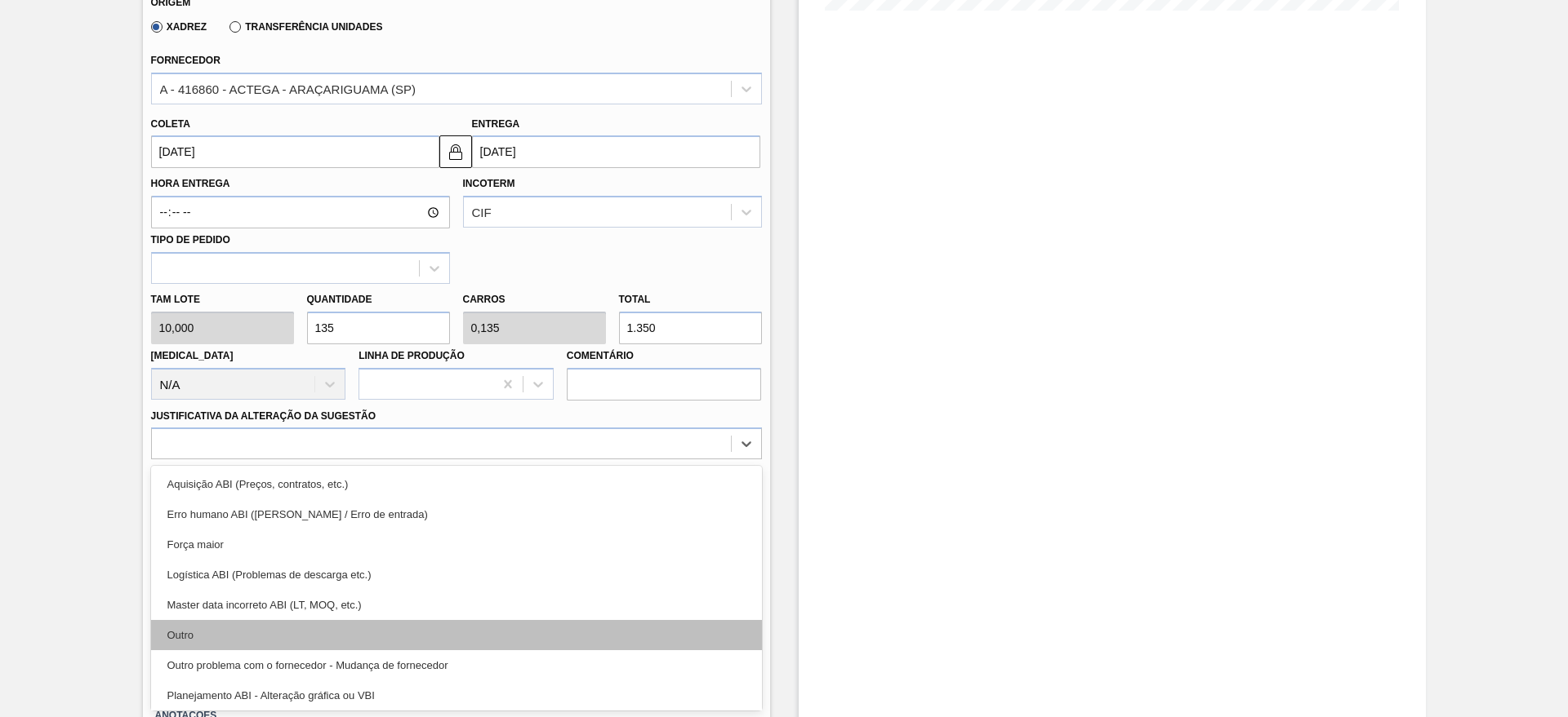
click at [259, 637] on div "Outro" at bounding box center [456, 635] width 611 height 30
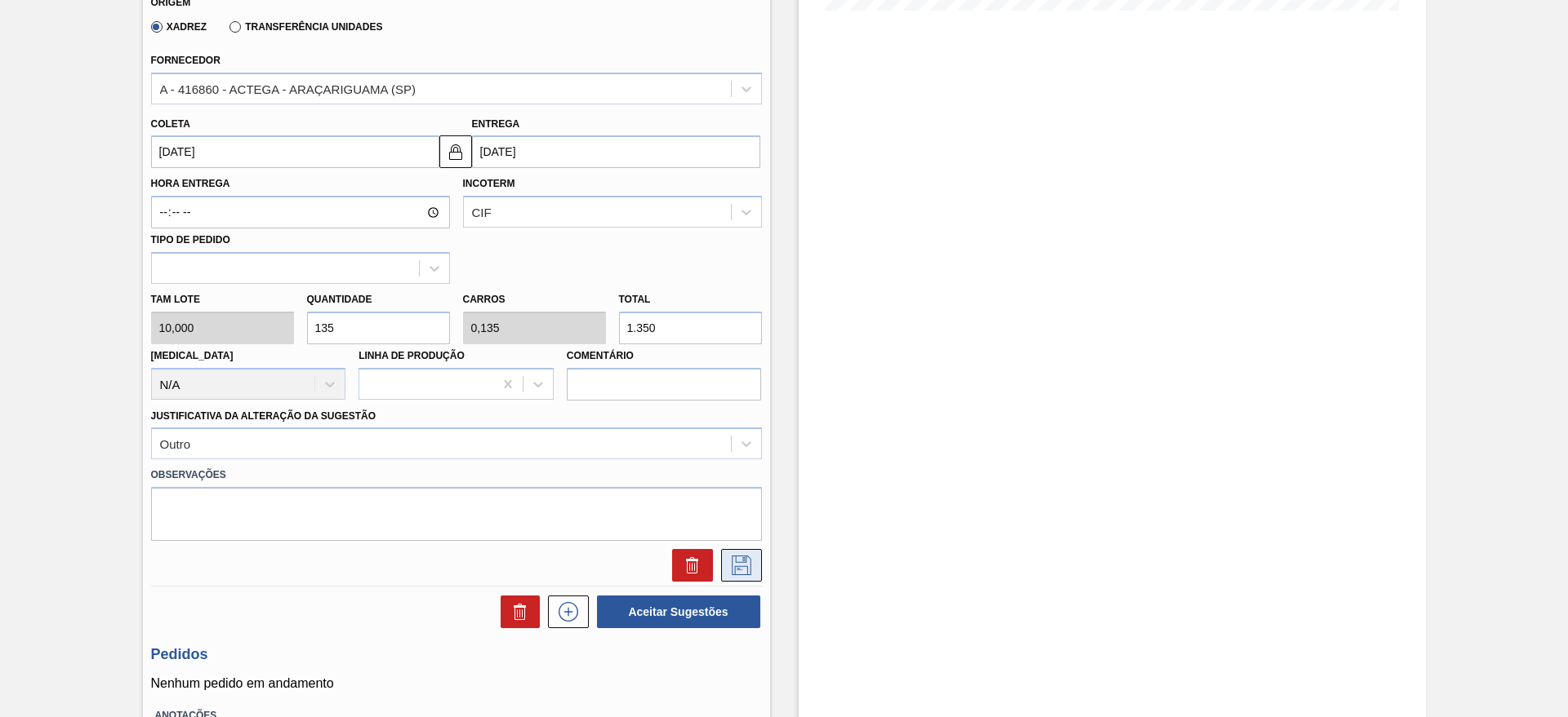
click at [728, 563] on icon at bounding box center [741, 566] width 26 height 20
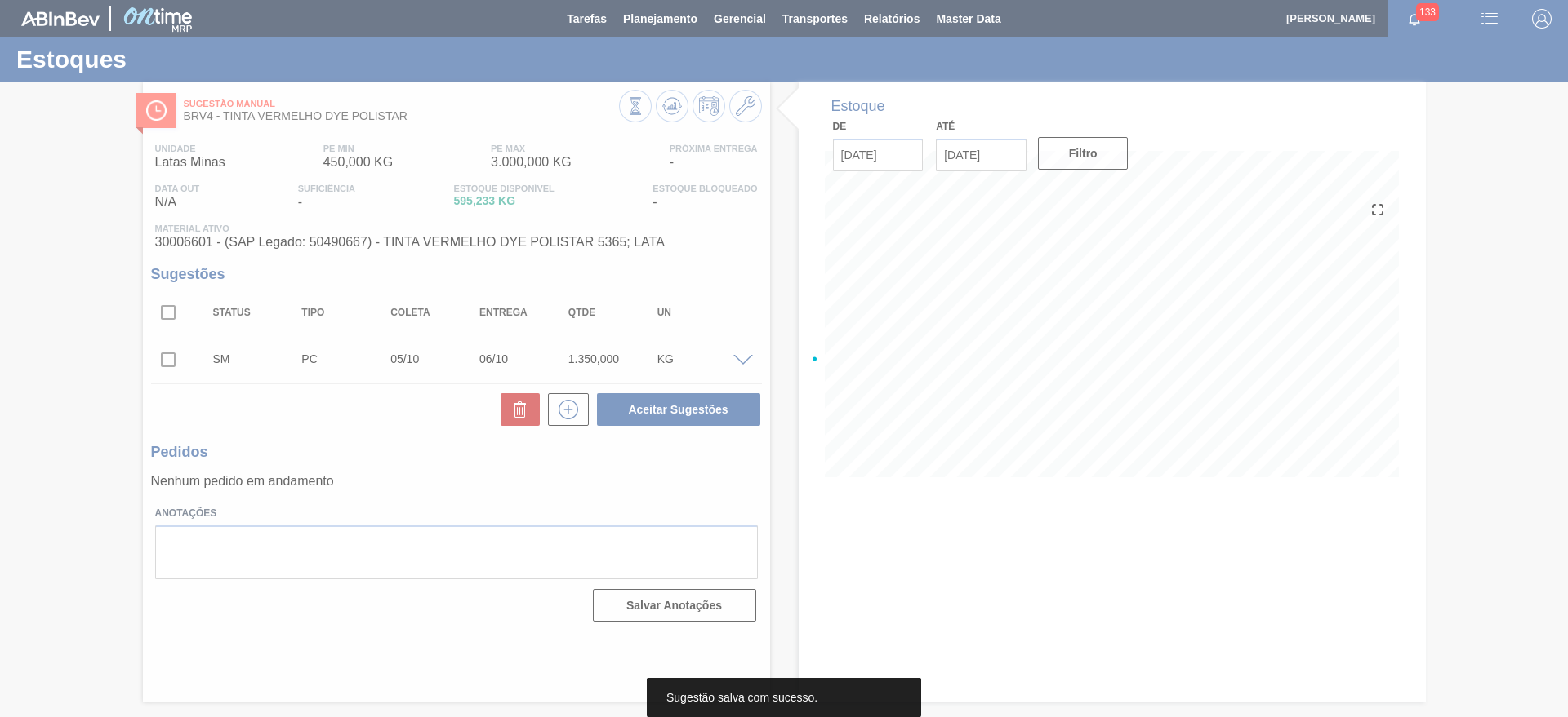
scroll to position [0, 0]
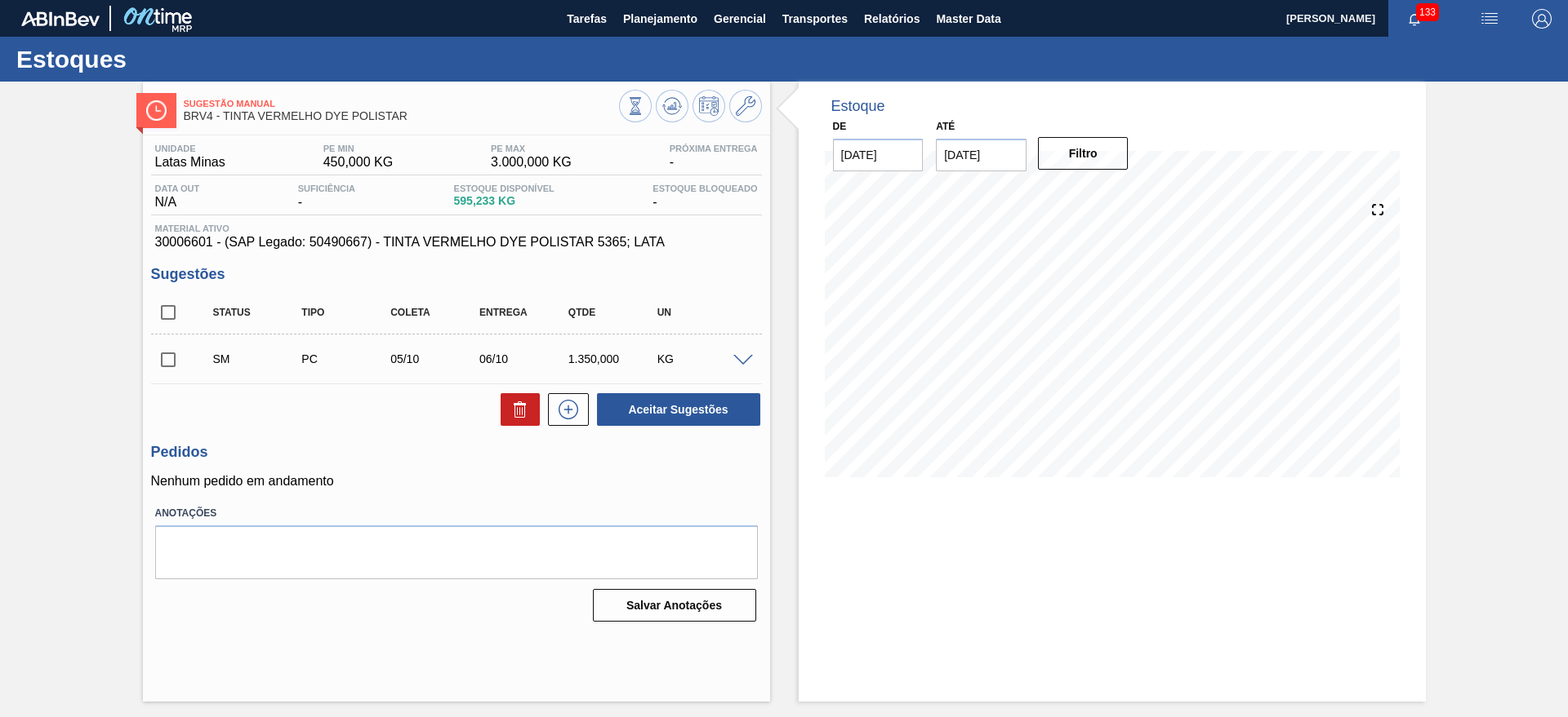
click at [177, 355] on input "checkbox" at bounding box center [168, 359] width 34 height 34
click at [624, 413] on button "Aceitar Sugestões" at bounding box center [678, 409] width 163 height 32
checkbox input "false"
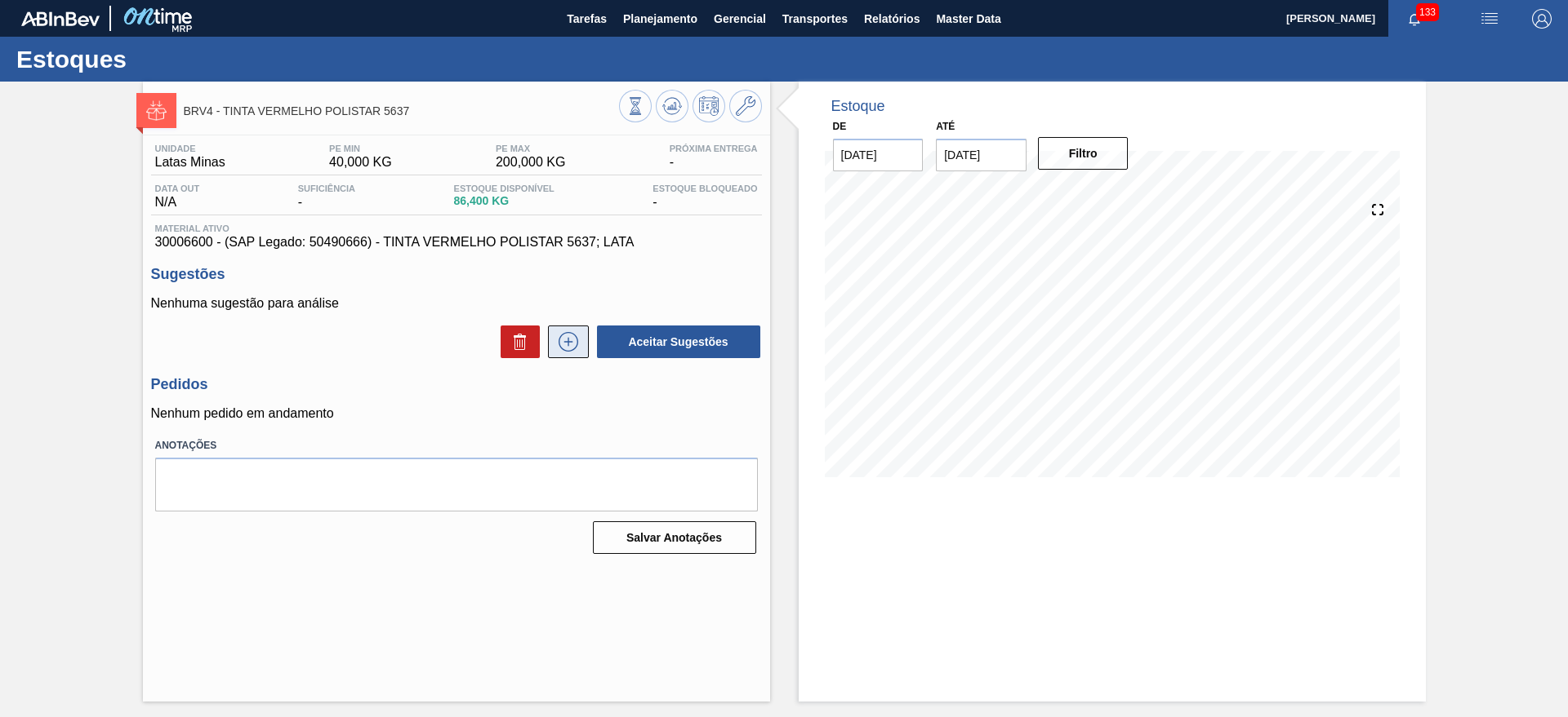
click at [582, 342] on button at bounding box center [568, 341] width 41 height 32
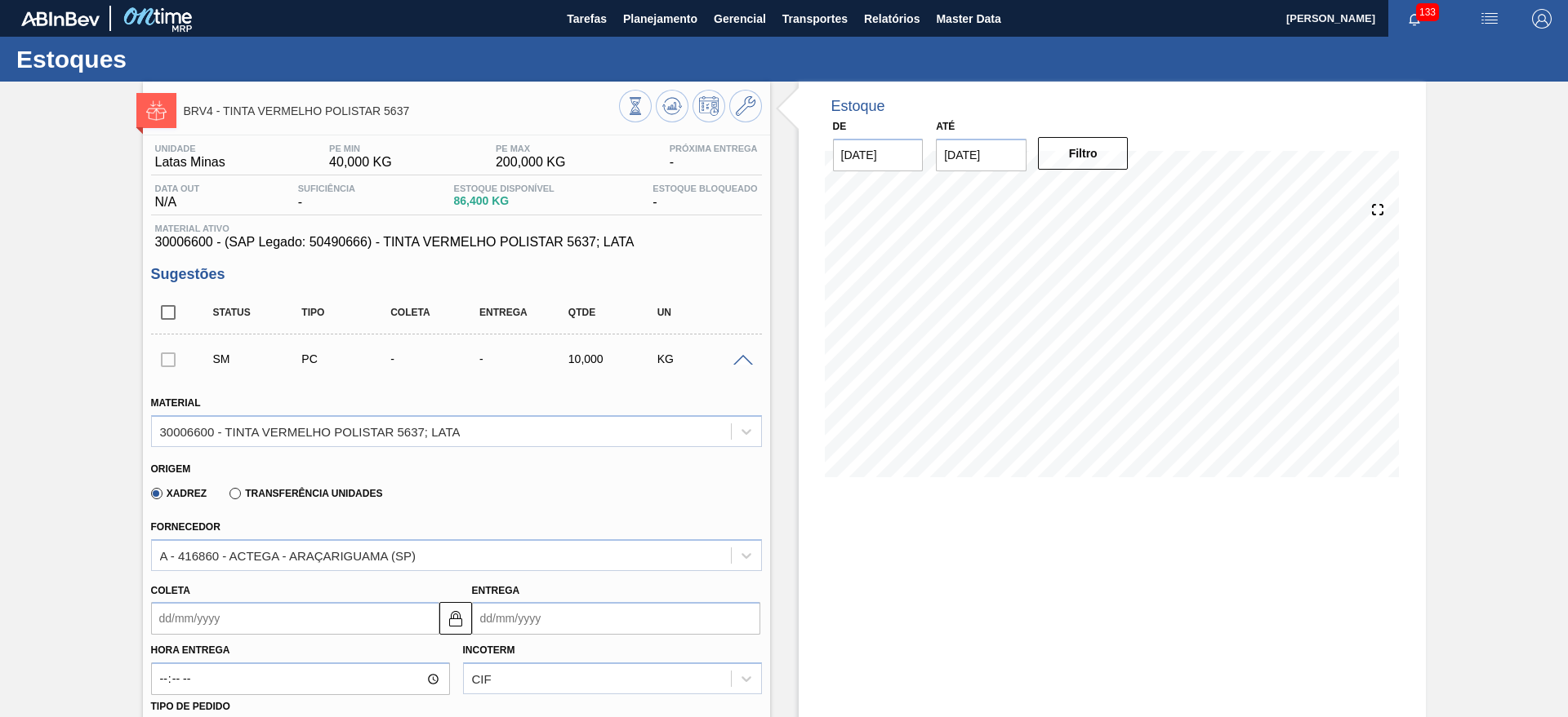
scroll to position [204, 0]
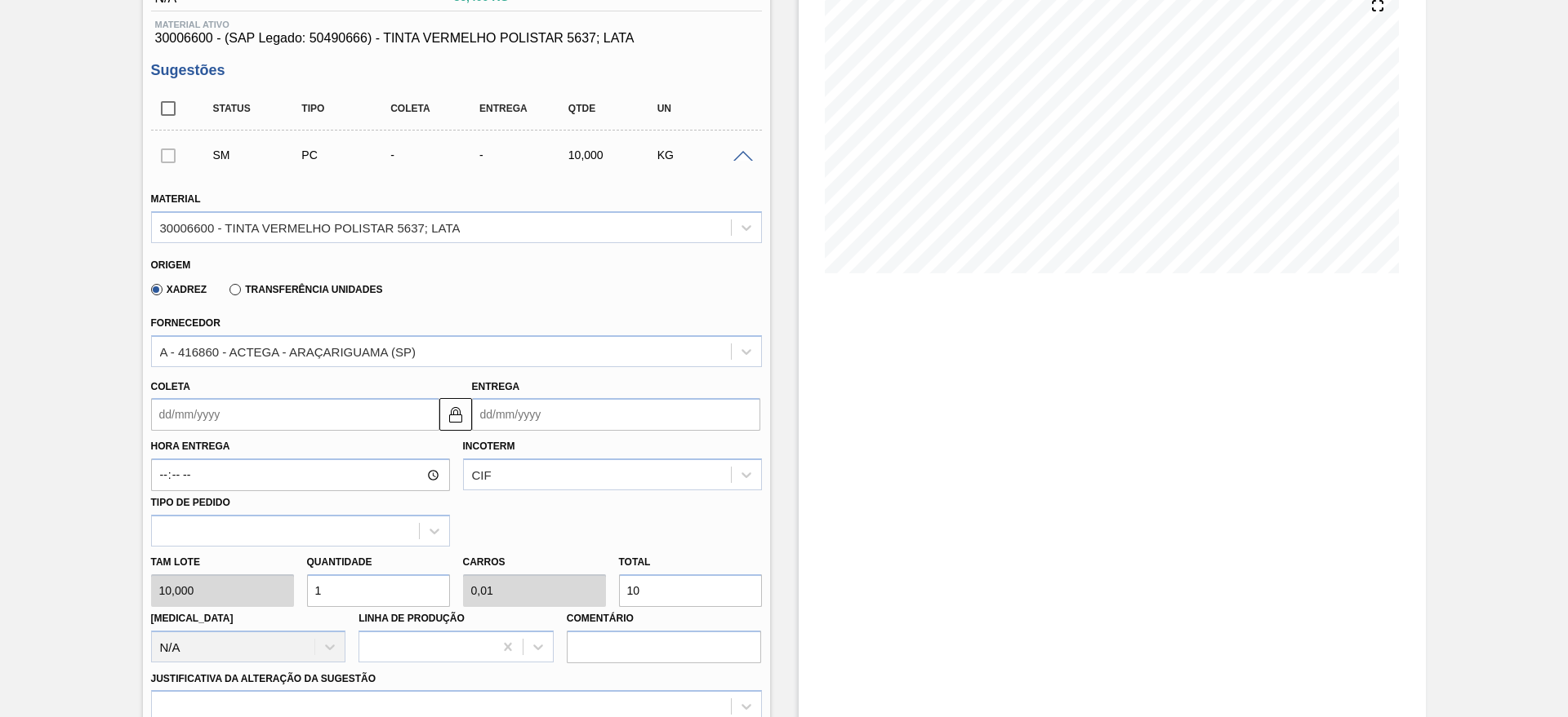
click at [565, 413] on input "Entrega" at bounding box center [616, 414] width 288 height 32
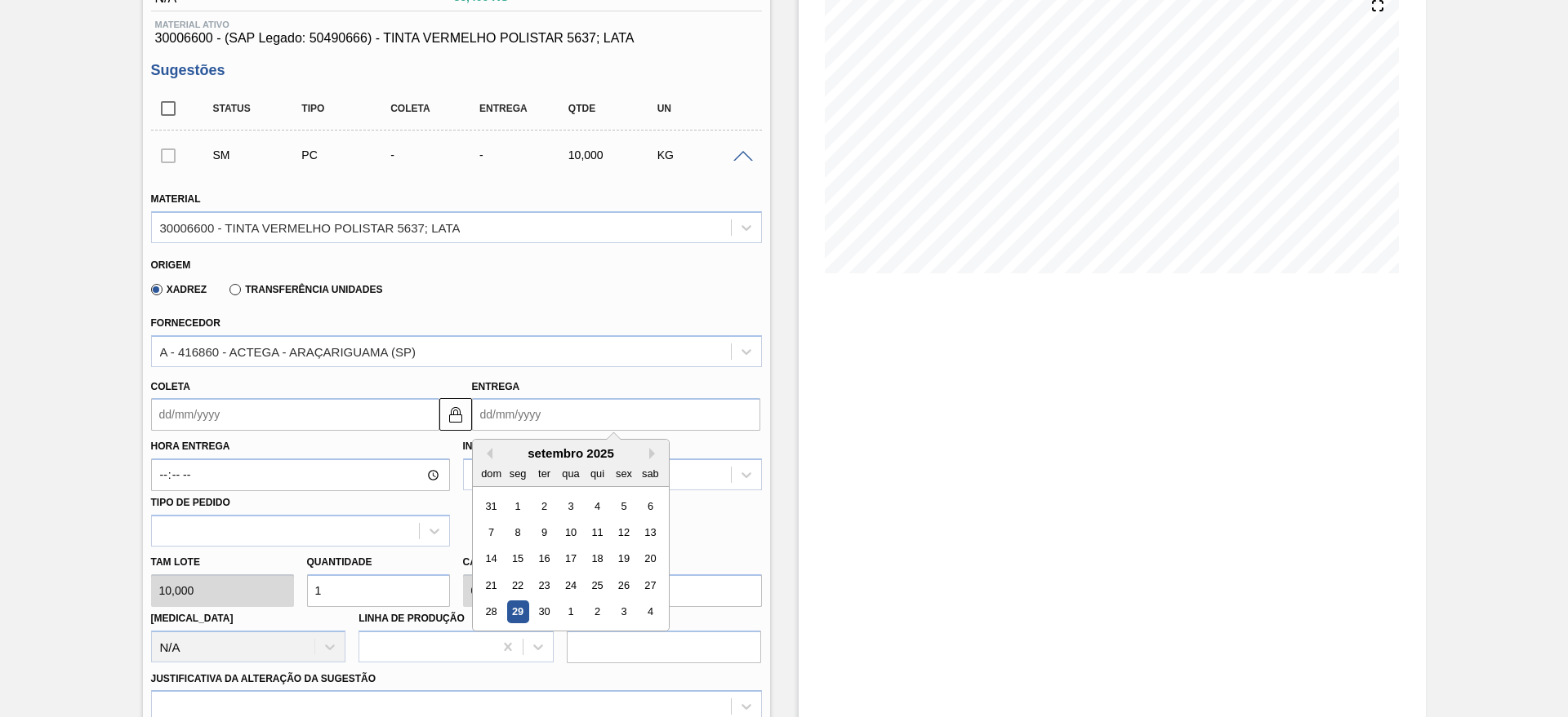
click at [644, 452] on div "setembro 2025" at bounding box center [571, 453] width 196 height 14
click at [648, 452] on div "setembro 2025" at bounding box center [571, 453] width 196 height 14
click at [650, 451] on button "Next Month" at bounding box center [655, 454] width 12 height 12
click at [522, 533] on div "6" at bounding box center [517, 533] width 22 height 22
type input "[DATE]"
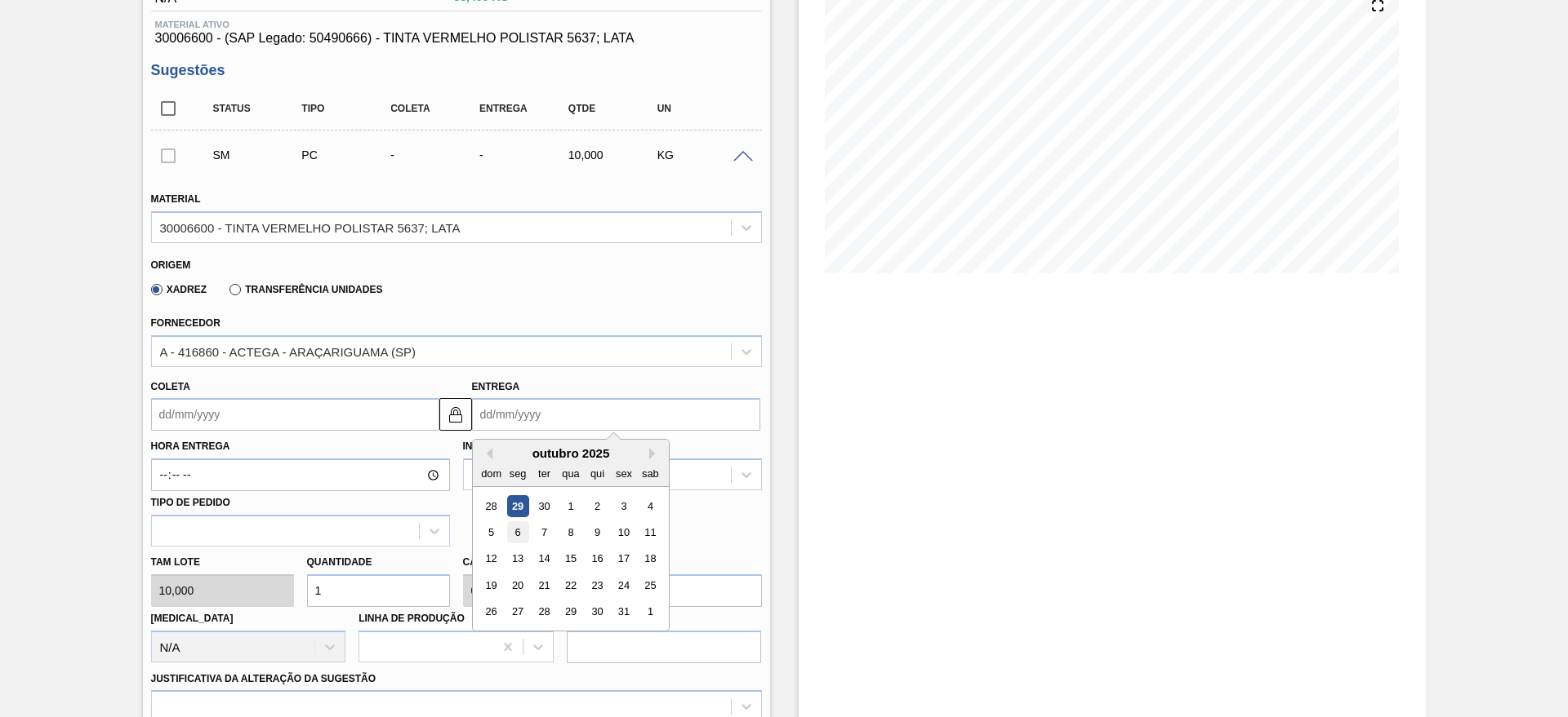
type input "[DATE]"
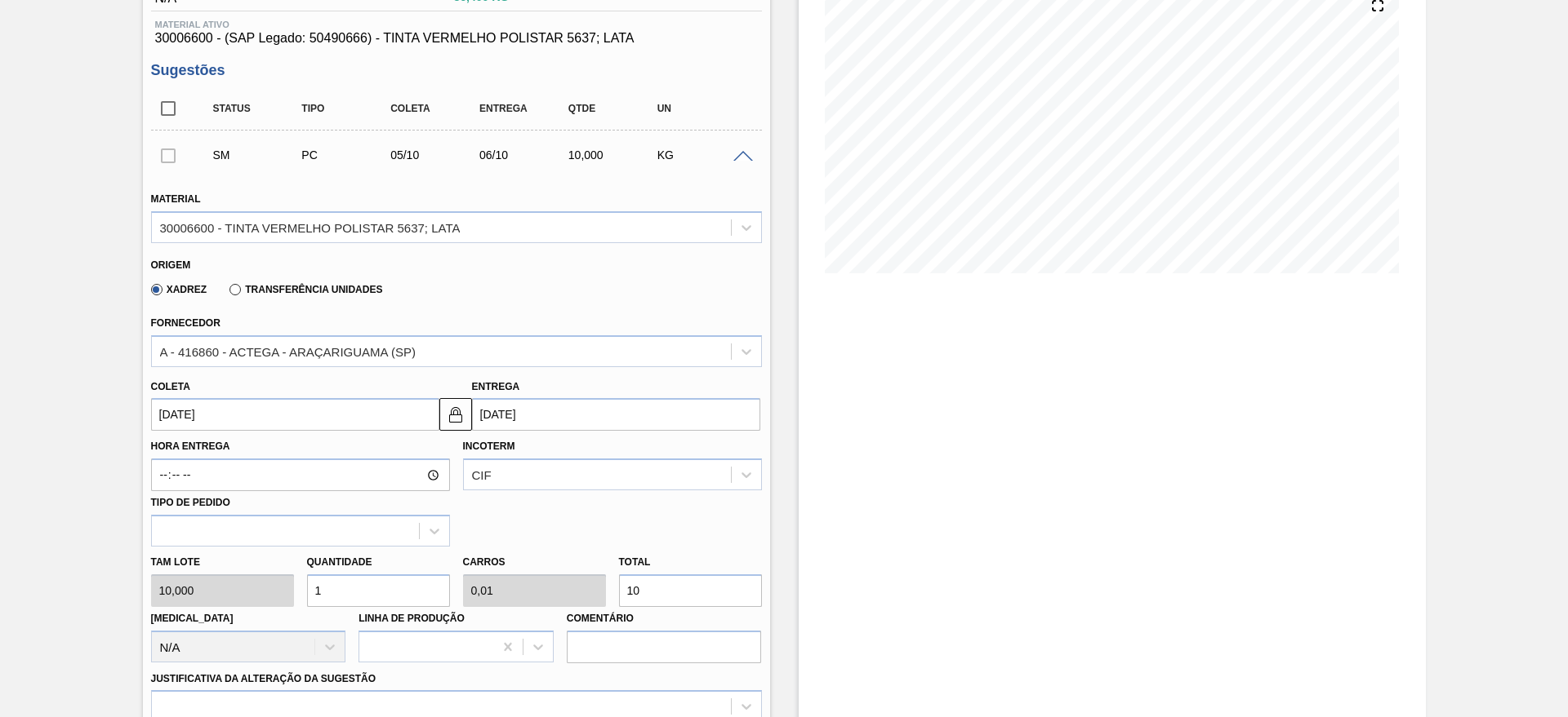
click at [381, 579] on input "1" at bounding box center [378, 590] width 143 height 32
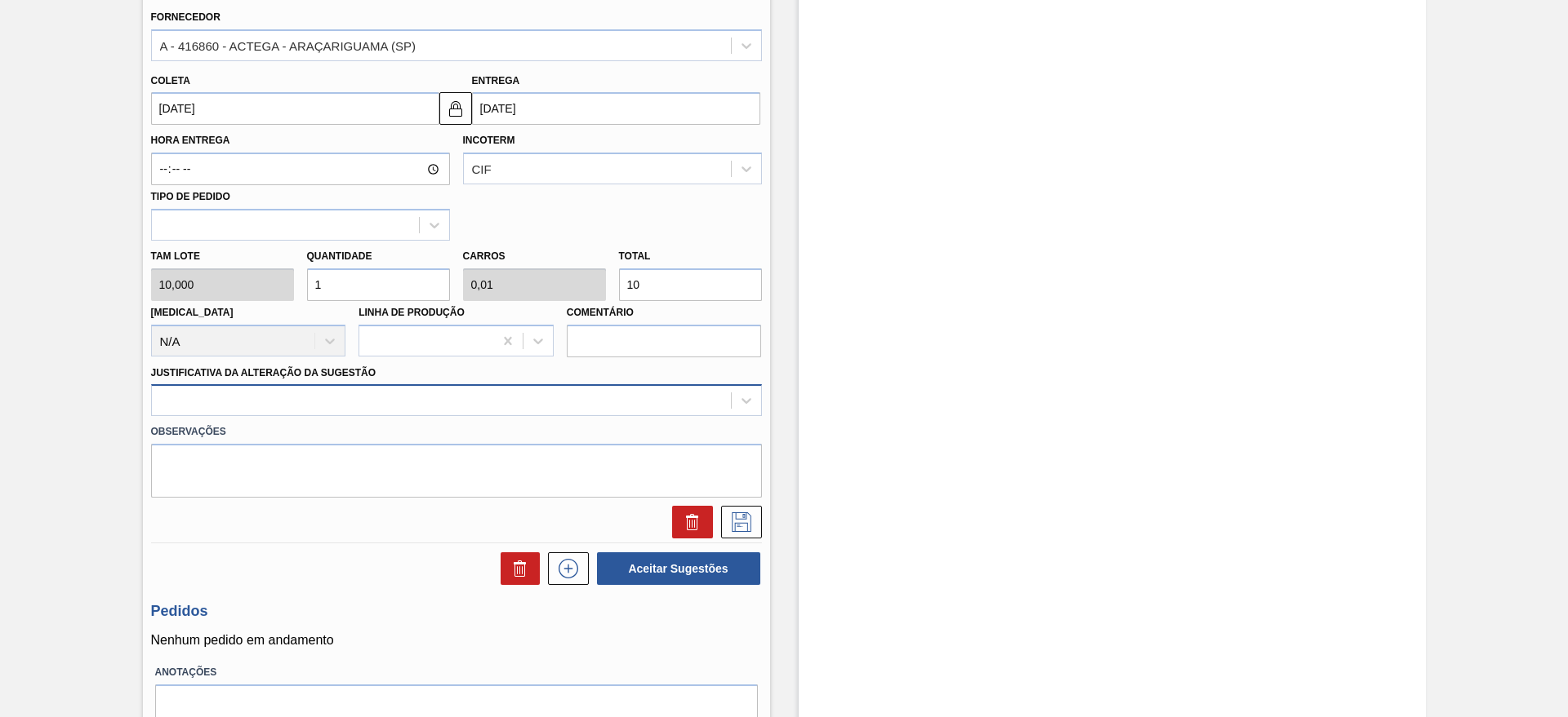
click at [278, 414] on div at bounding box center [456, 400] width 611 height 32
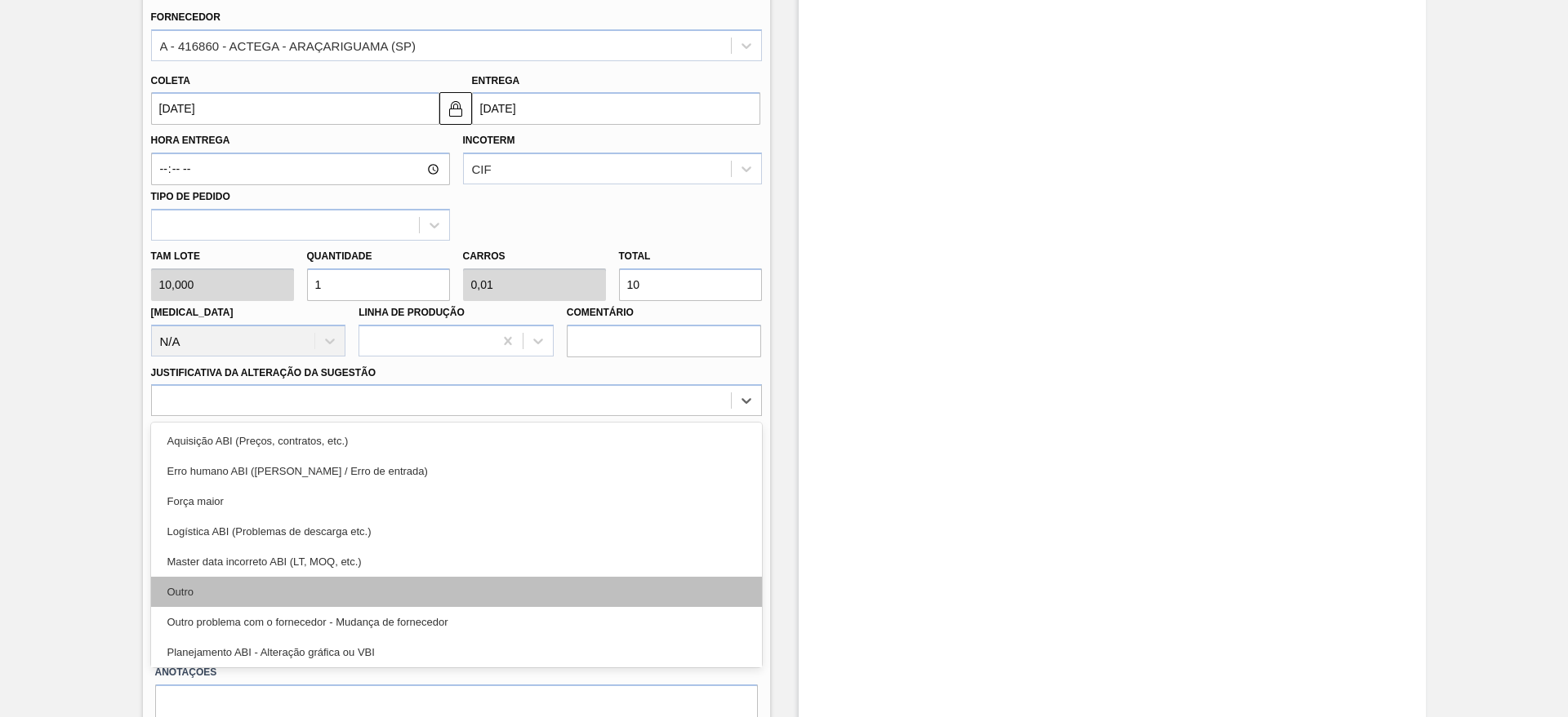
click at [229, 580] on div "Outro" at bounding box center [456, 592] width 611 height 30
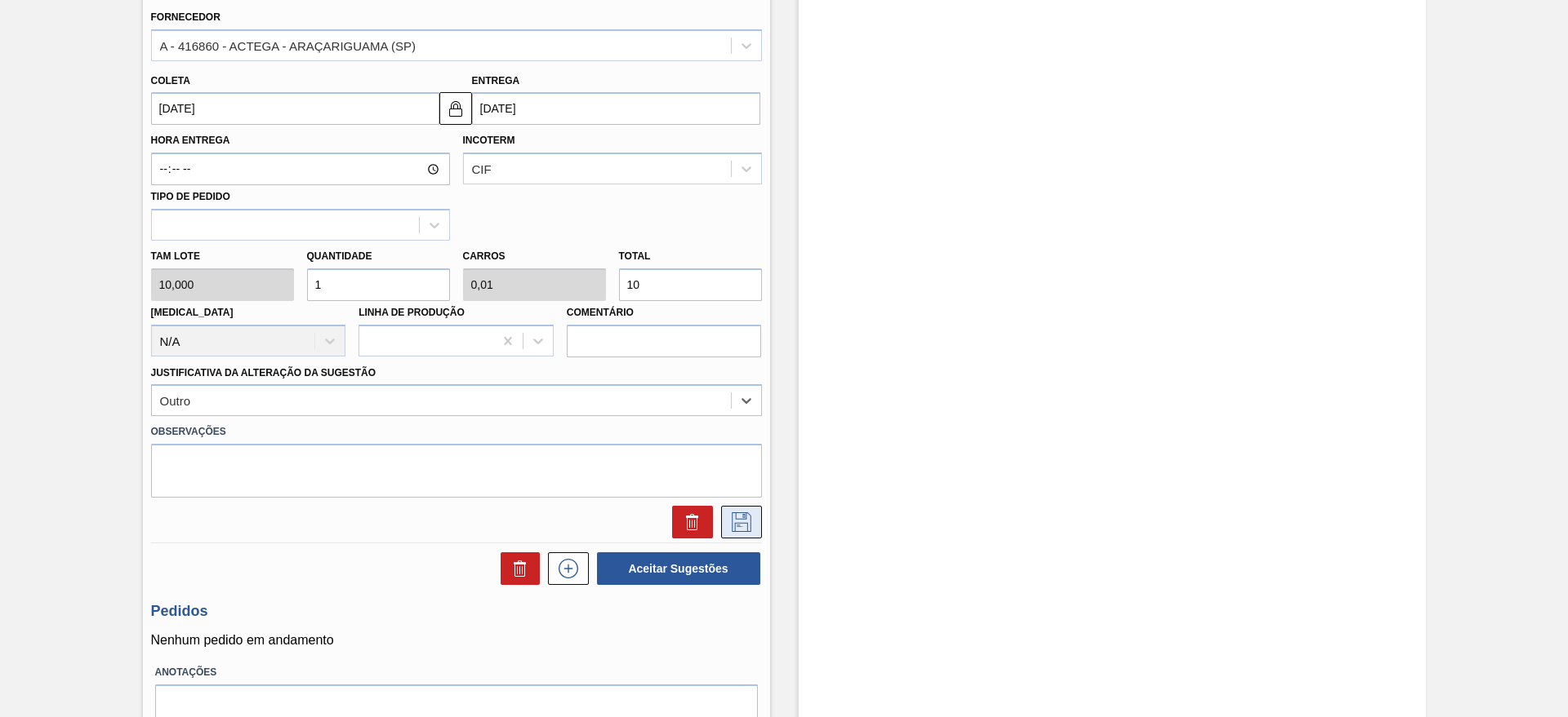
click at [729, 523] on icon at bounding box center [741, 523] width 26 height 20
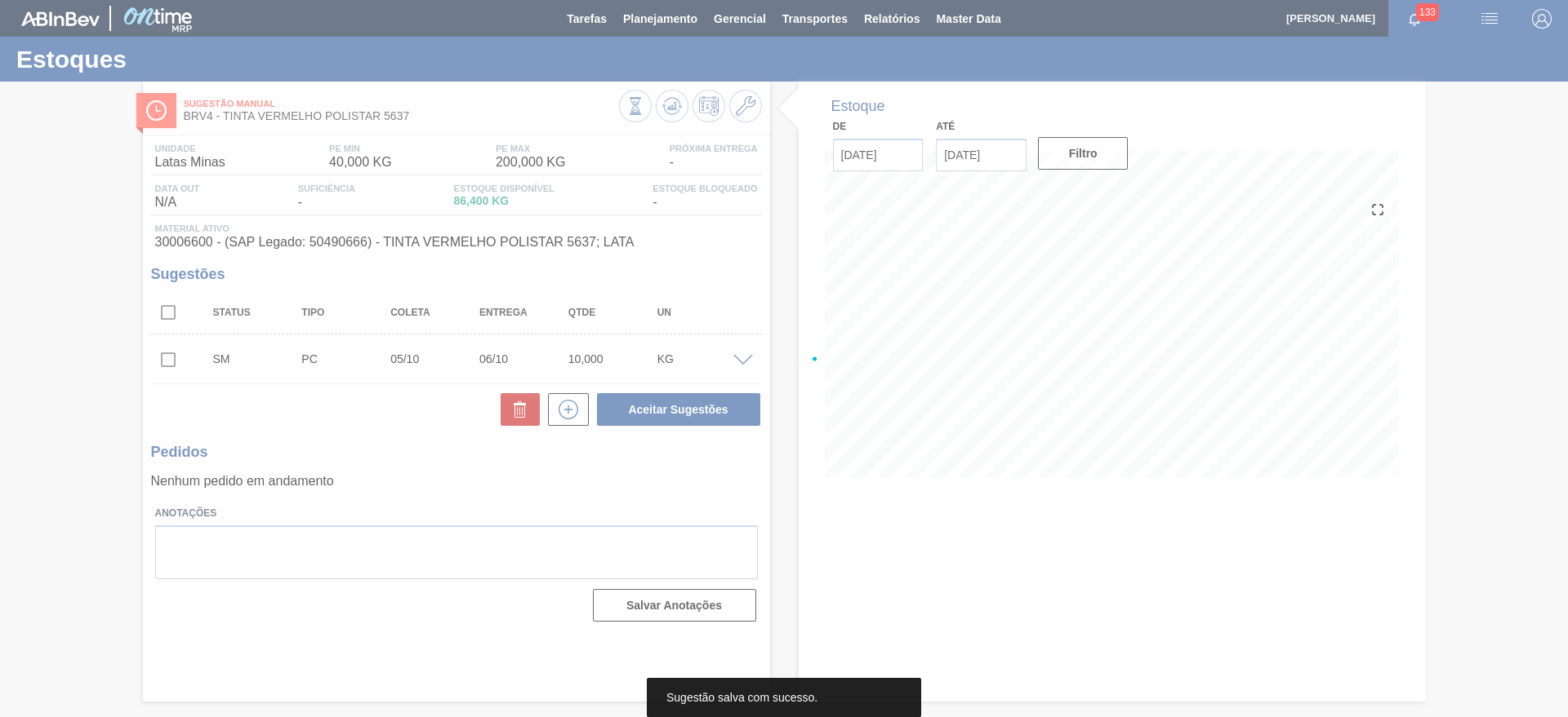
scroll to position [0, 0]
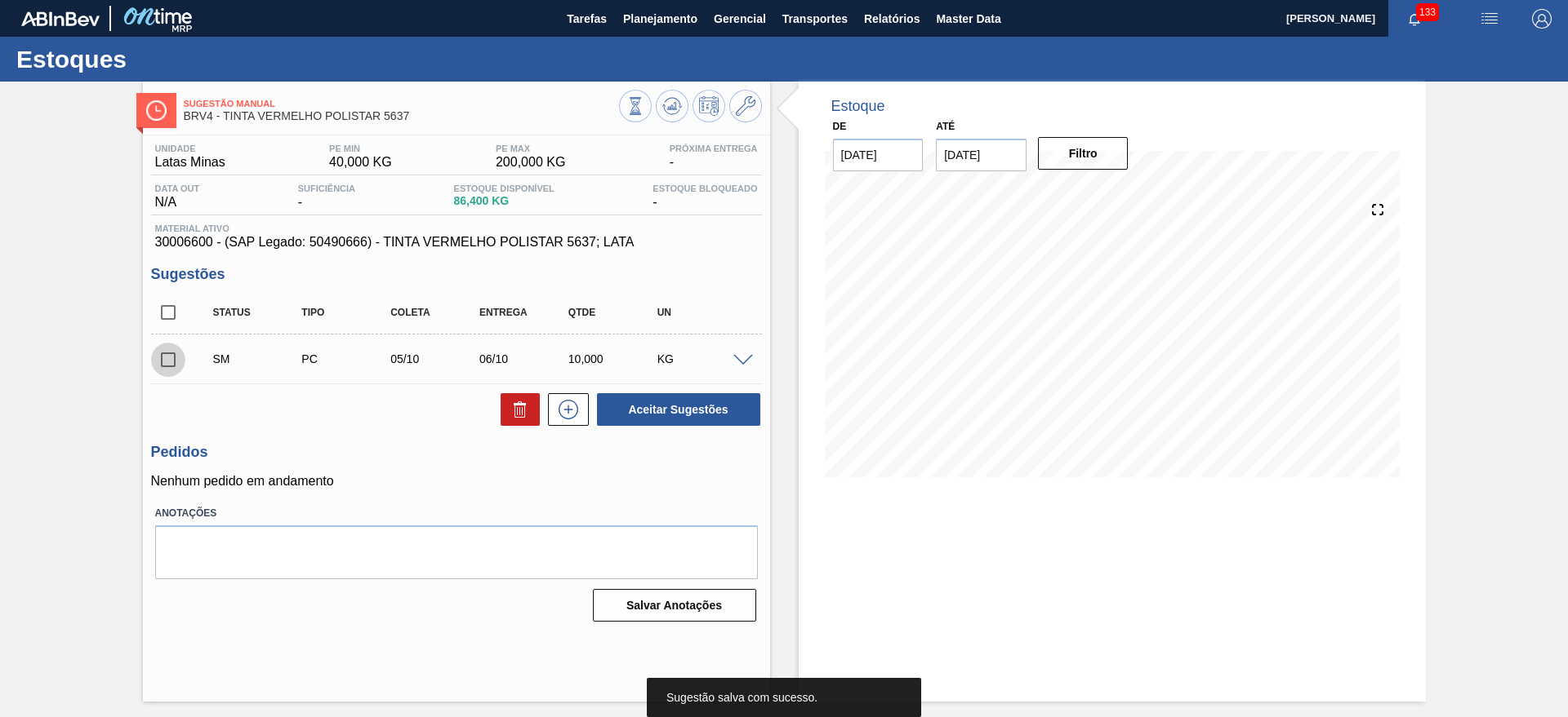
click at [170, 371] on input "checkbox" at bounding box center [168, 359] width 34 height 34
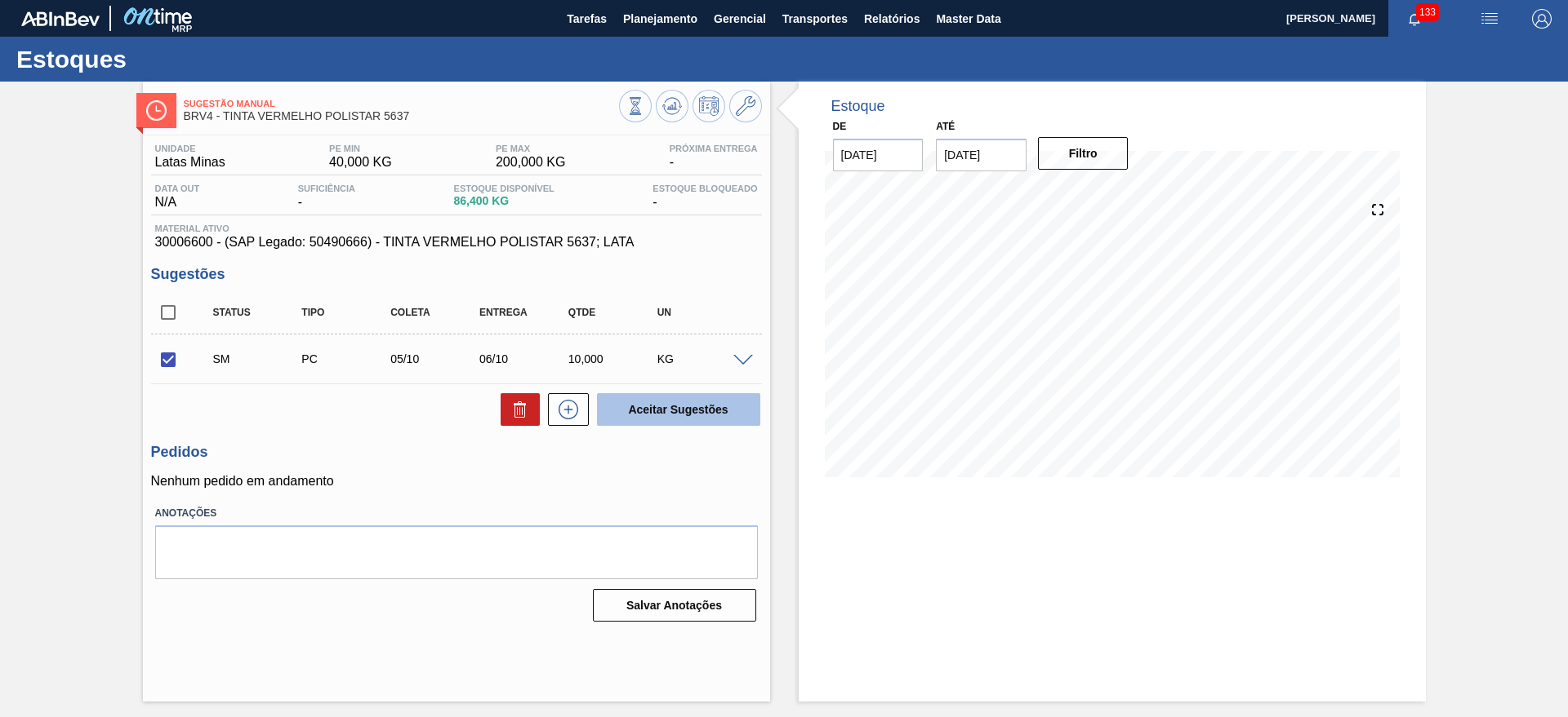
click at [668, 416] on button "Aceitar Sugestões" at bounding box center [678, 409] width 163 height 32
checkbox input "false"
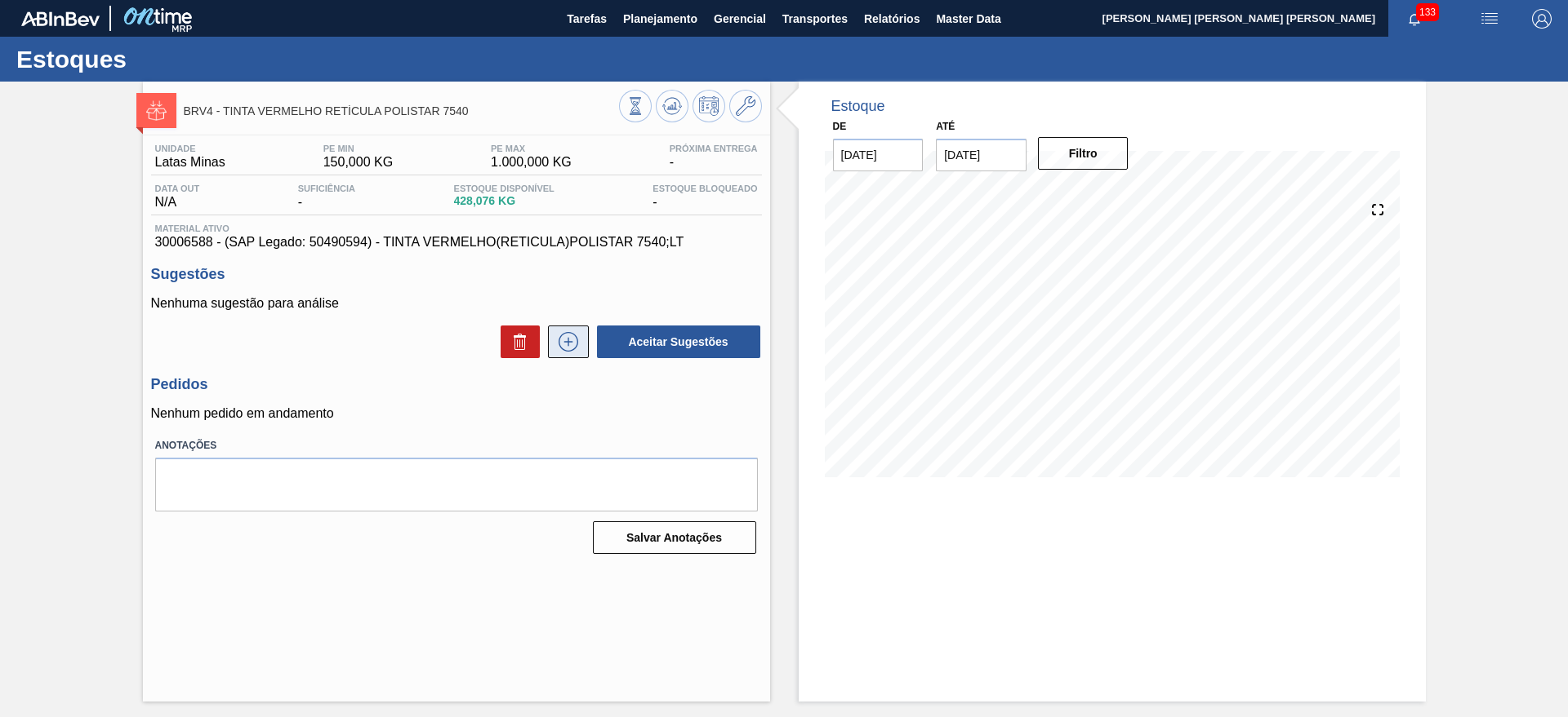
click at [574, 336] on icon at bounding box center [568, 342] width 26 height 20
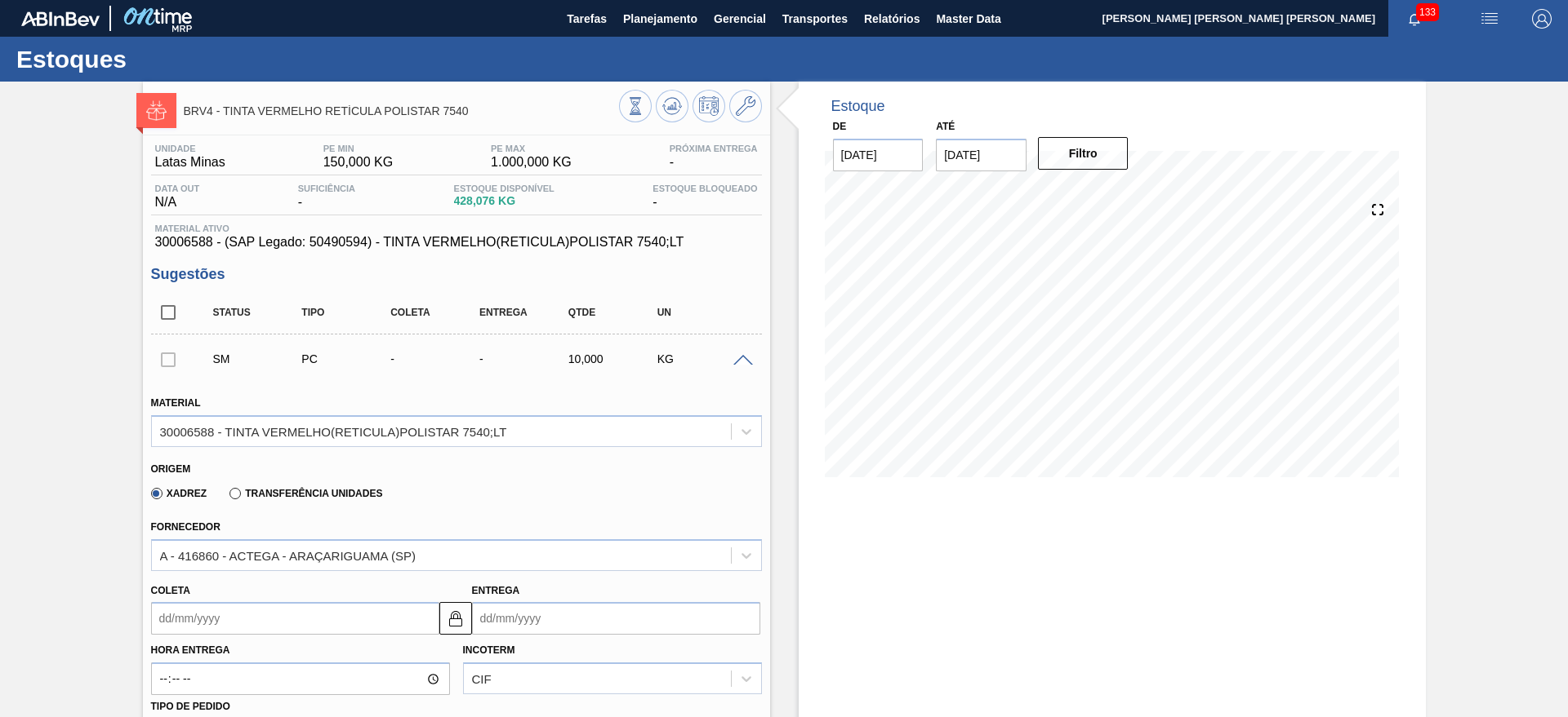
scroll to position [510, 0]
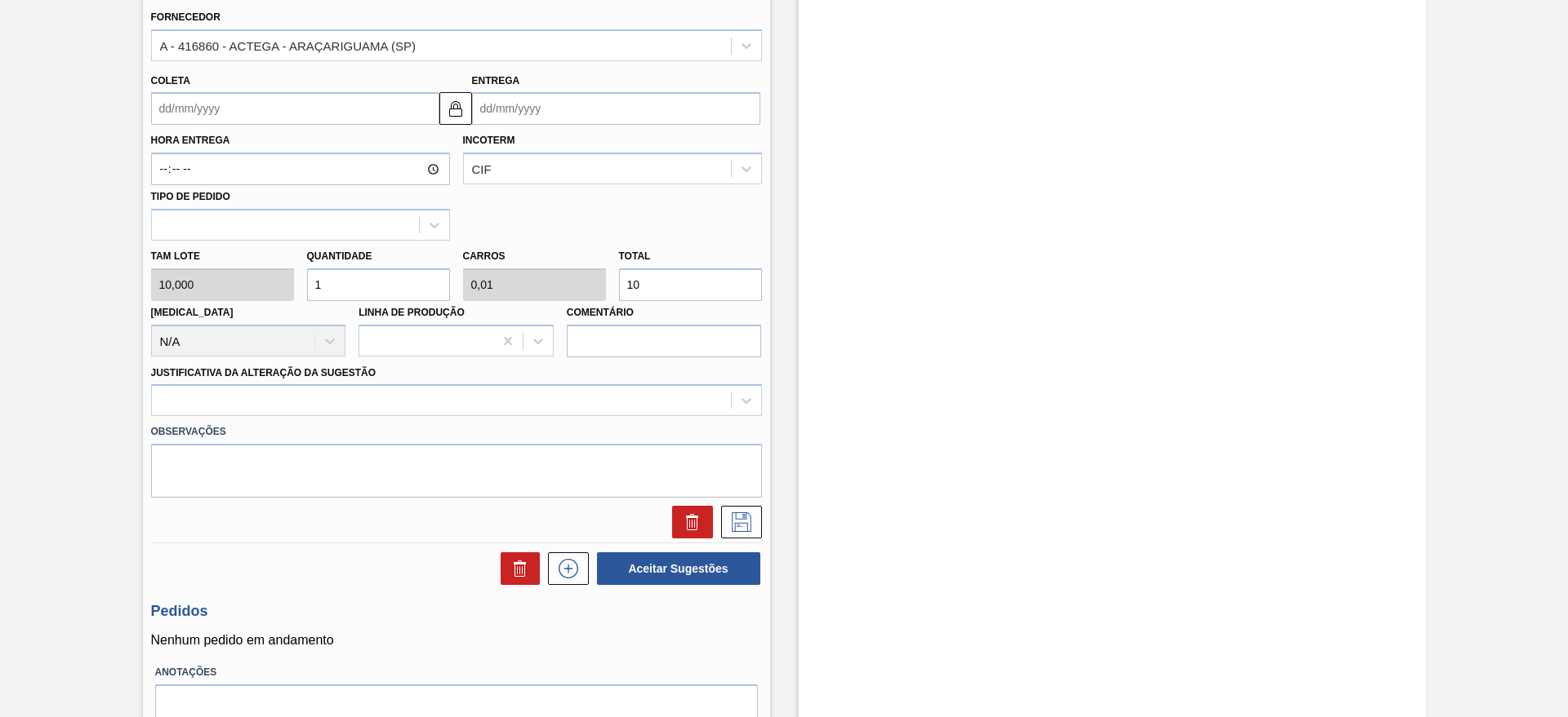
click at [584, 108] on input "Entrega" at bounding box center [616, 108] width 288 height 32
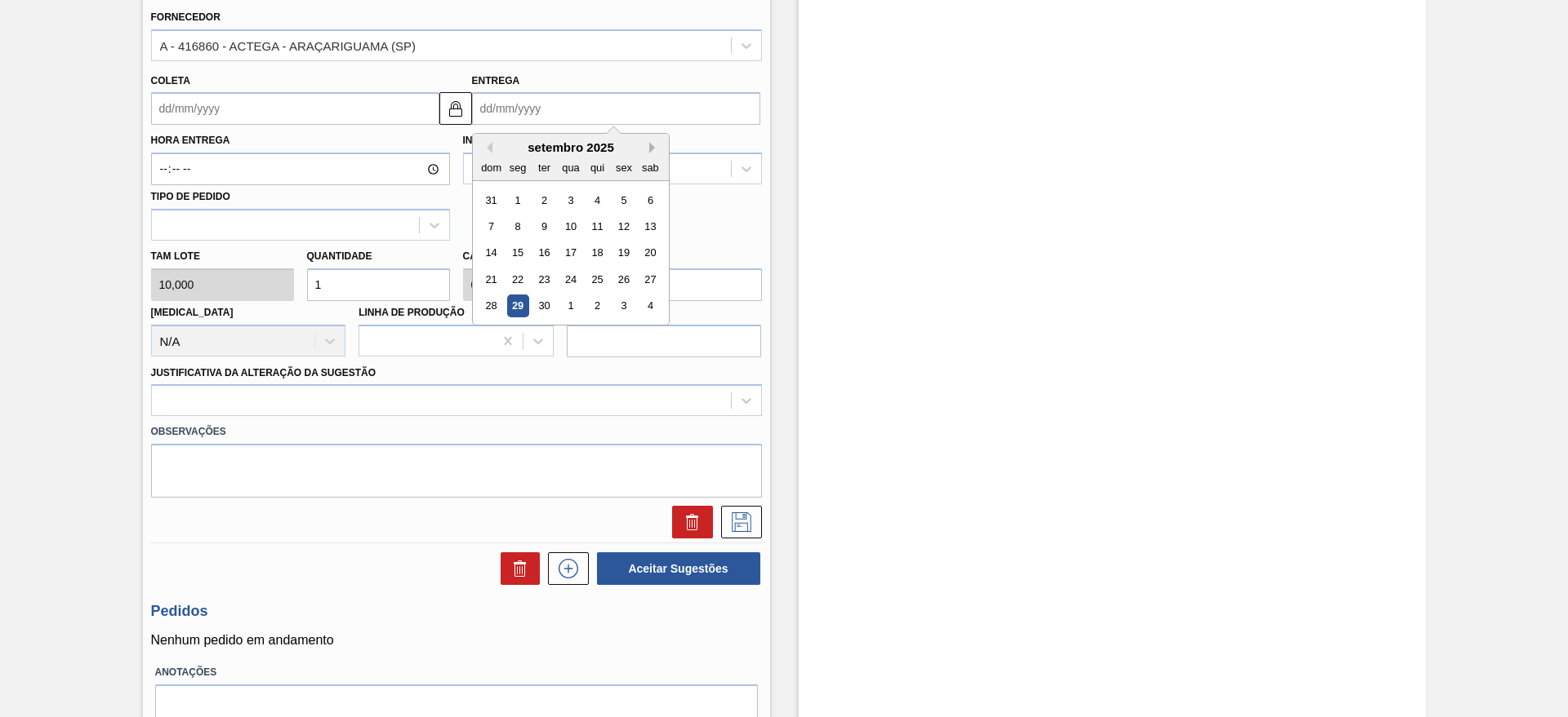
click at [653, 148] on button "Next Month" at bounding box center [655, 148] width 12 height 12
click at [510, 232] on div "6" at bounding box center [517, 226] width 22 height 22
type input "[DATE]"
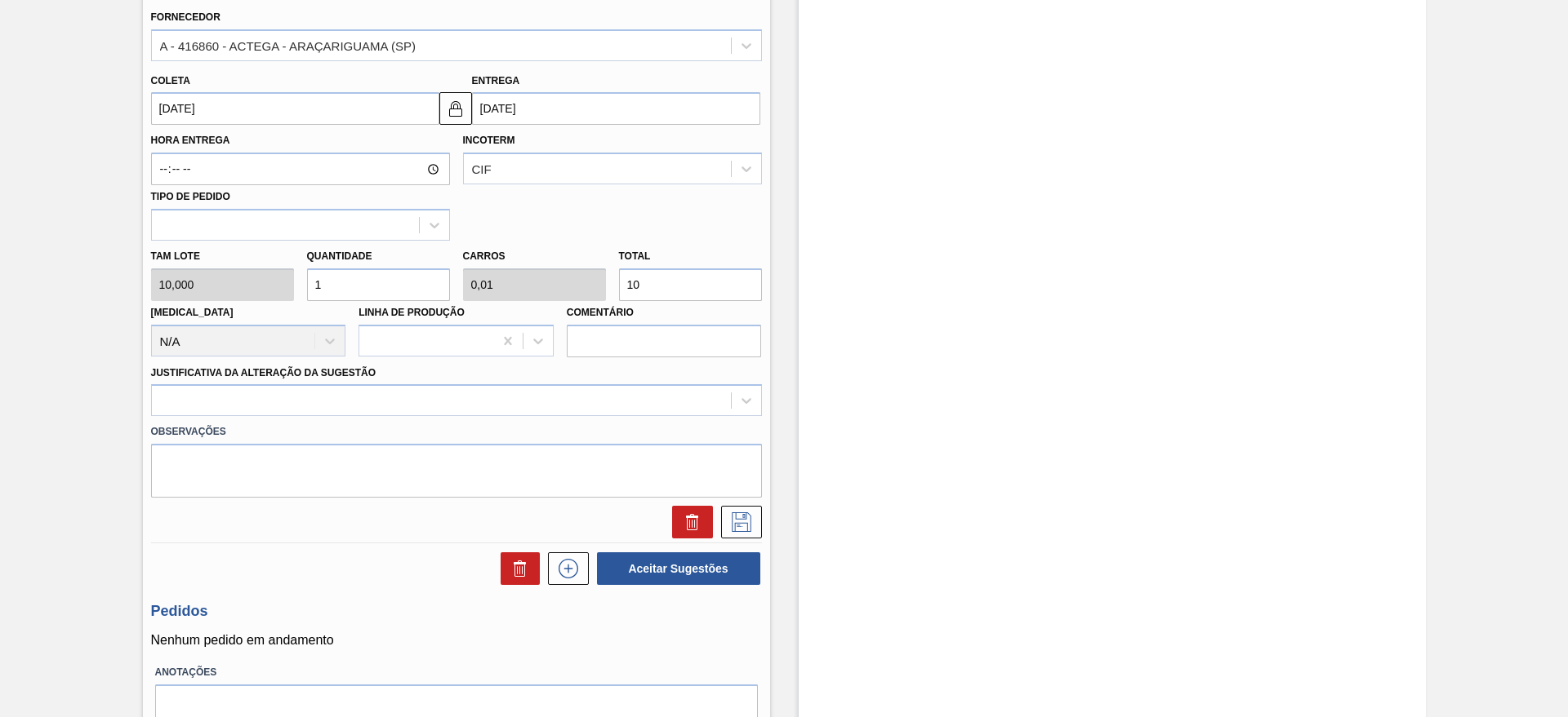
click at [397, 269] on input "1" at bounding box center [378, 284] width 143 height 32
type input "0"
type input "2"
type input "0,02"
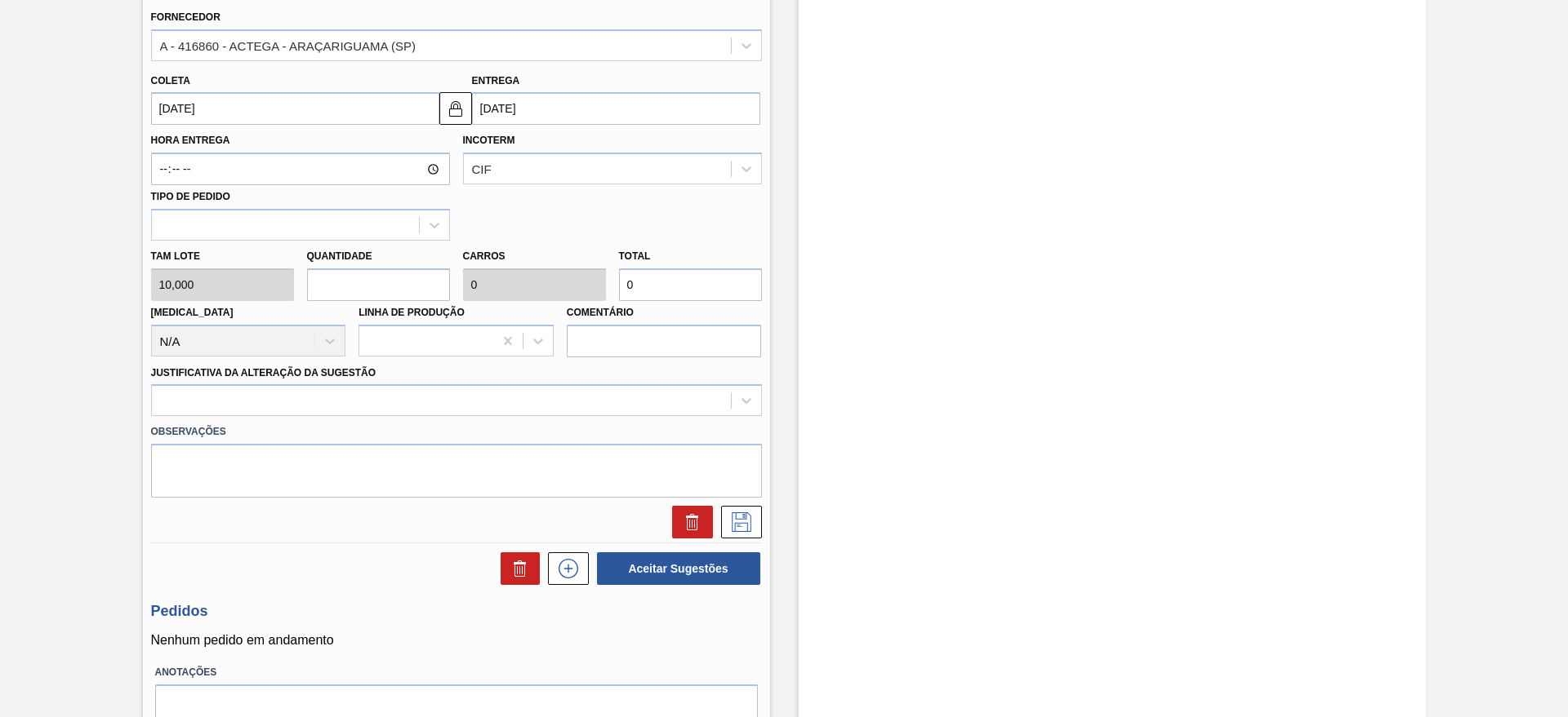
type input "20"
type input "23"
type input "0,23"
type input "230"
type input "23"
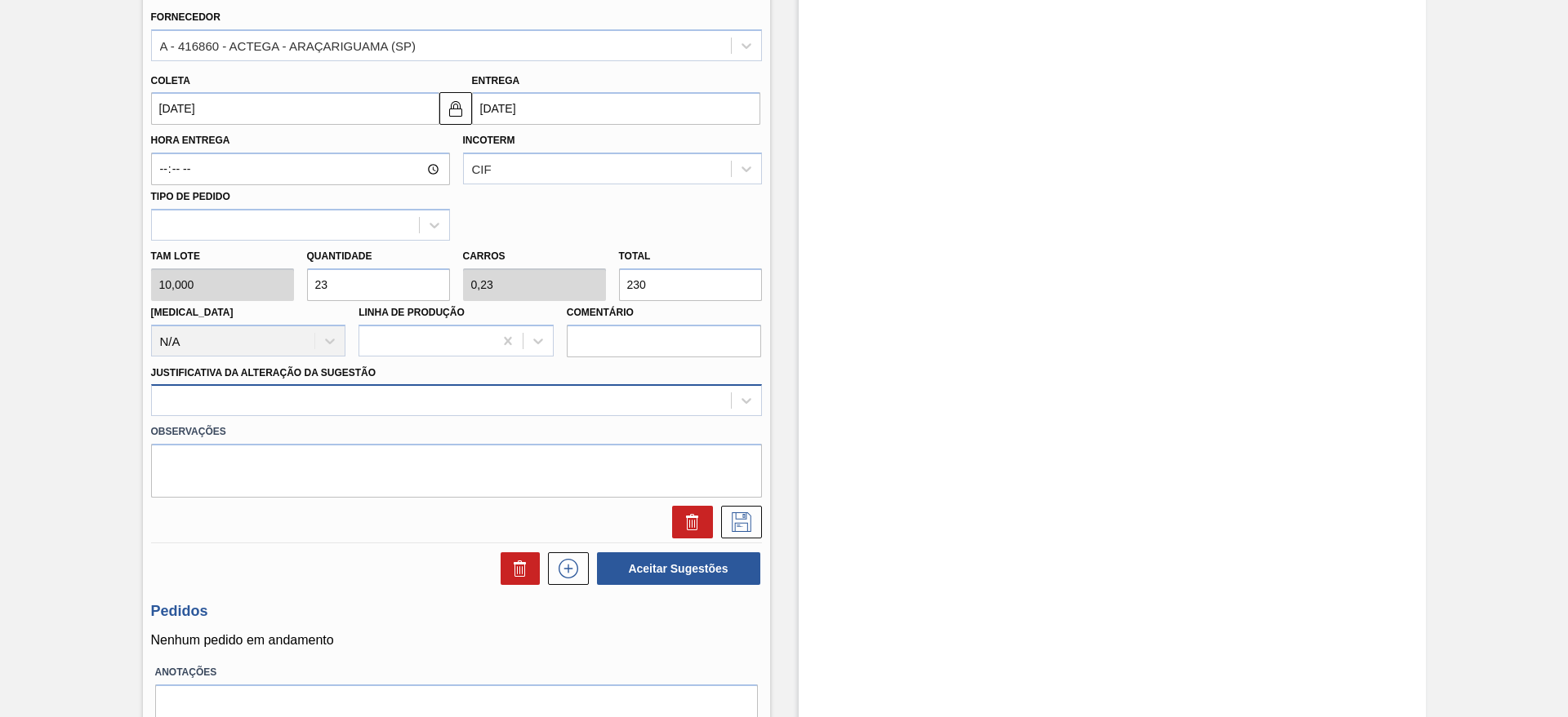
click at [373, 395] on div at bounding box center [441, 400] width 579 height 23
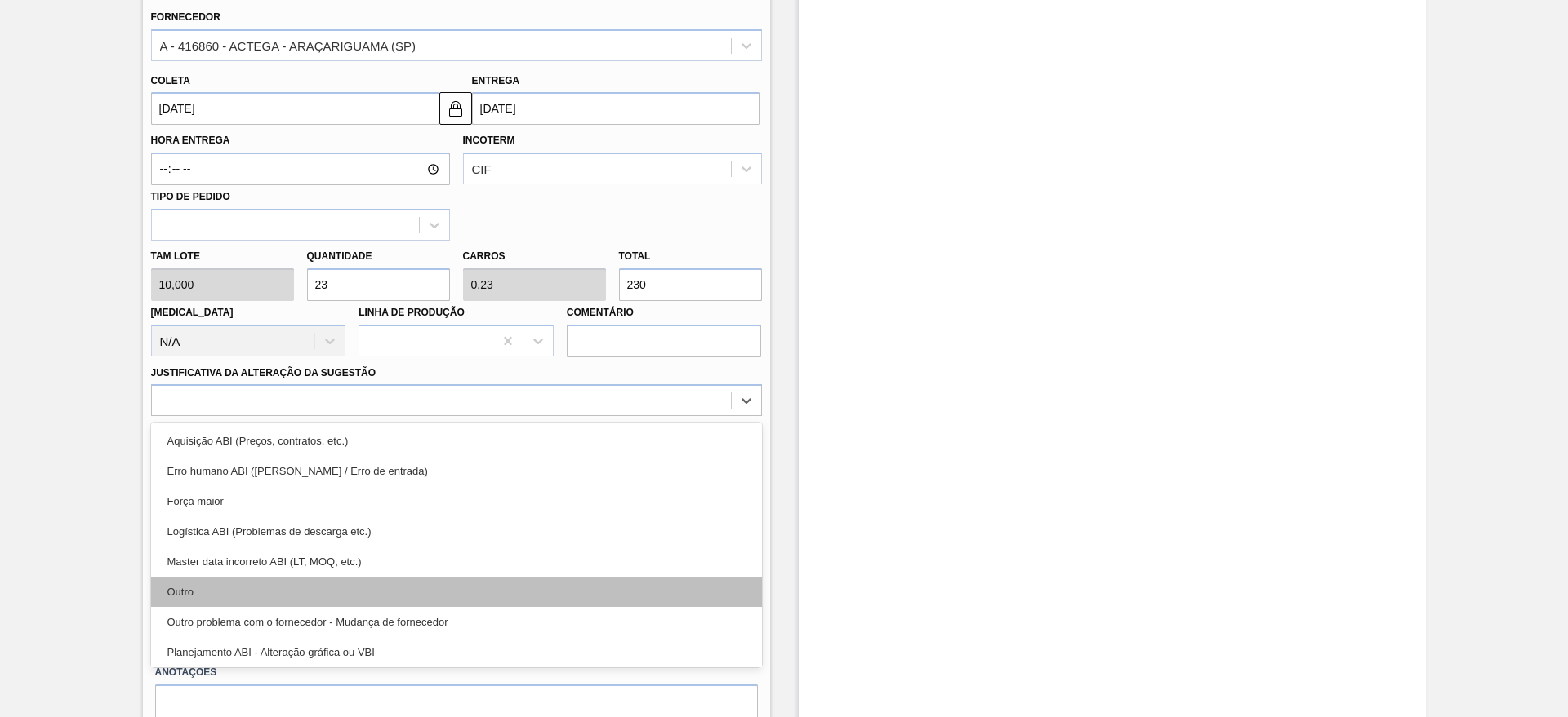
click at [219, 589] on div "Outro" at bounding box center [456, 592] width 611 height 30
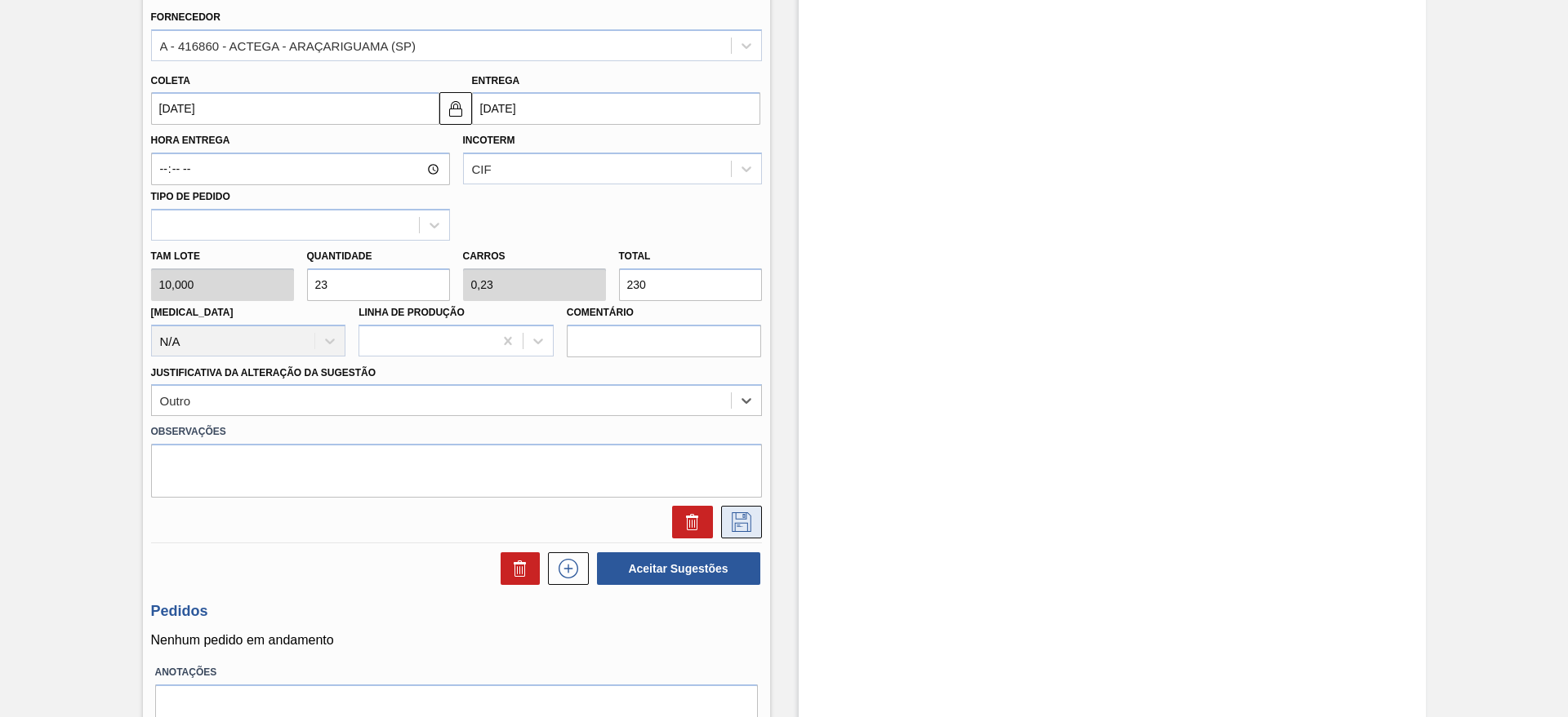
click at [728, 514] on icon at bounding box center [741, 523] width 26 height 20
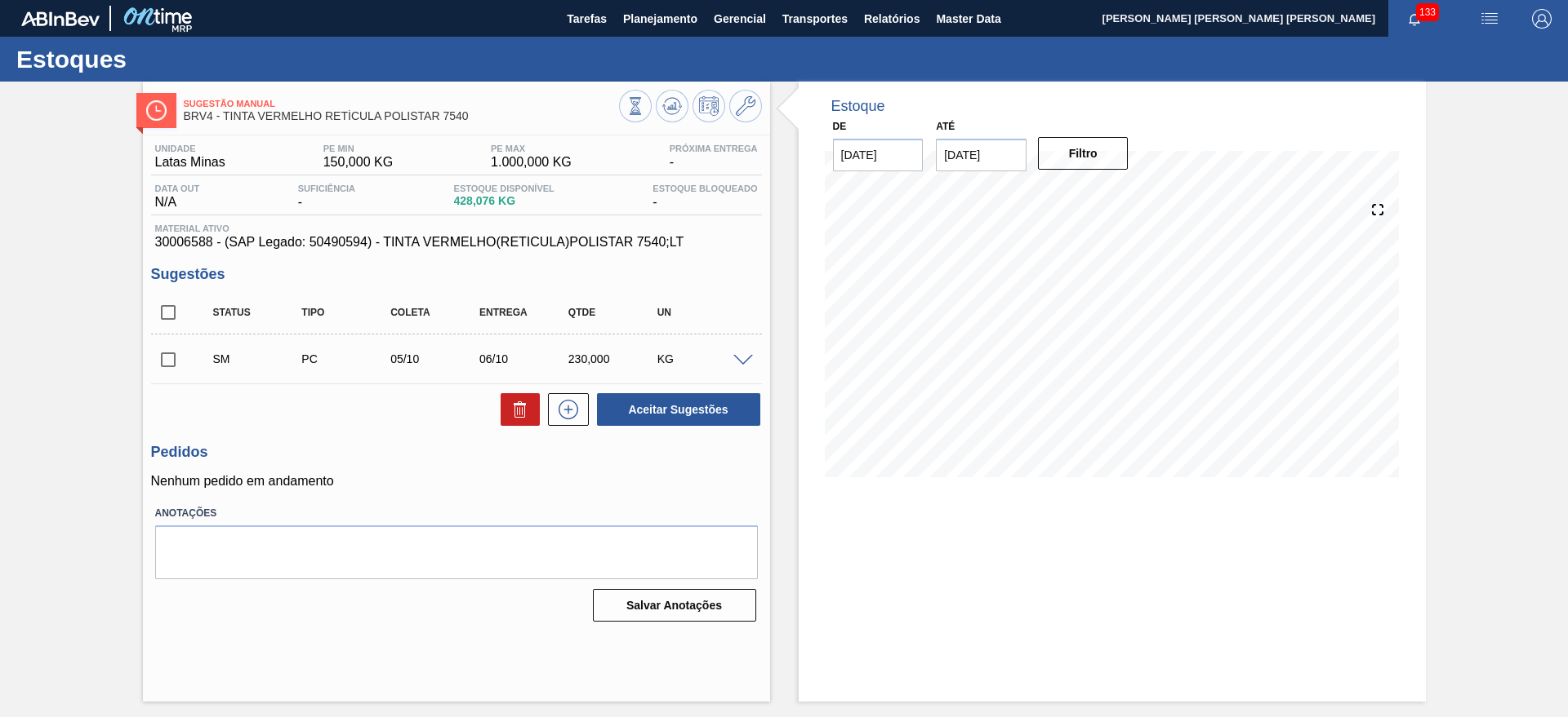
scroll to position [0, 0]
click at [175, 358] on input "checkbox" at bounding box center [168, 359] width 34 height 34
click at [669, 409] on button "Aceitar Sugestões" at bounding box center [678, 409] width 163 height 32
checkbox input "false"
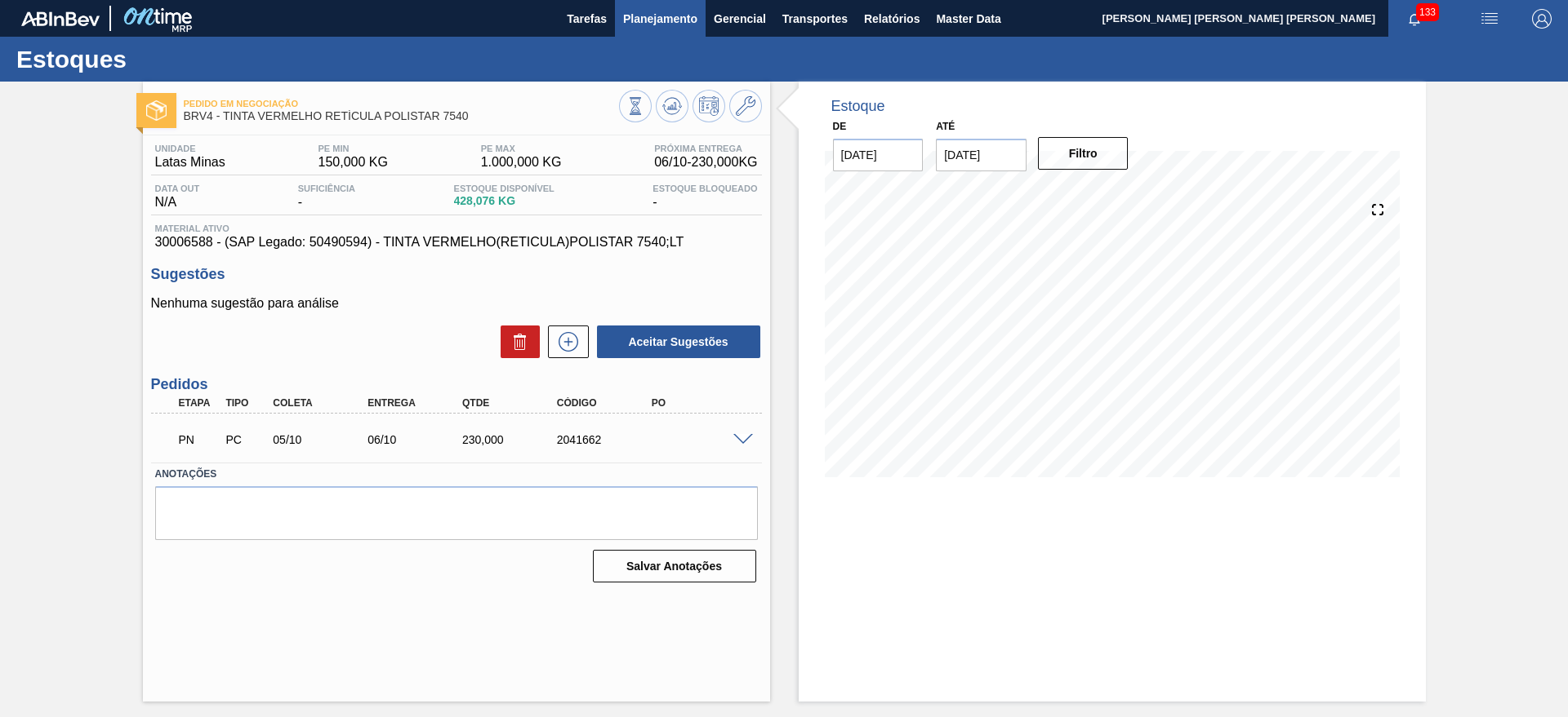
click at [673, 22] on span "Planejamento" at bounding box center [659, 19] width 74 height 20
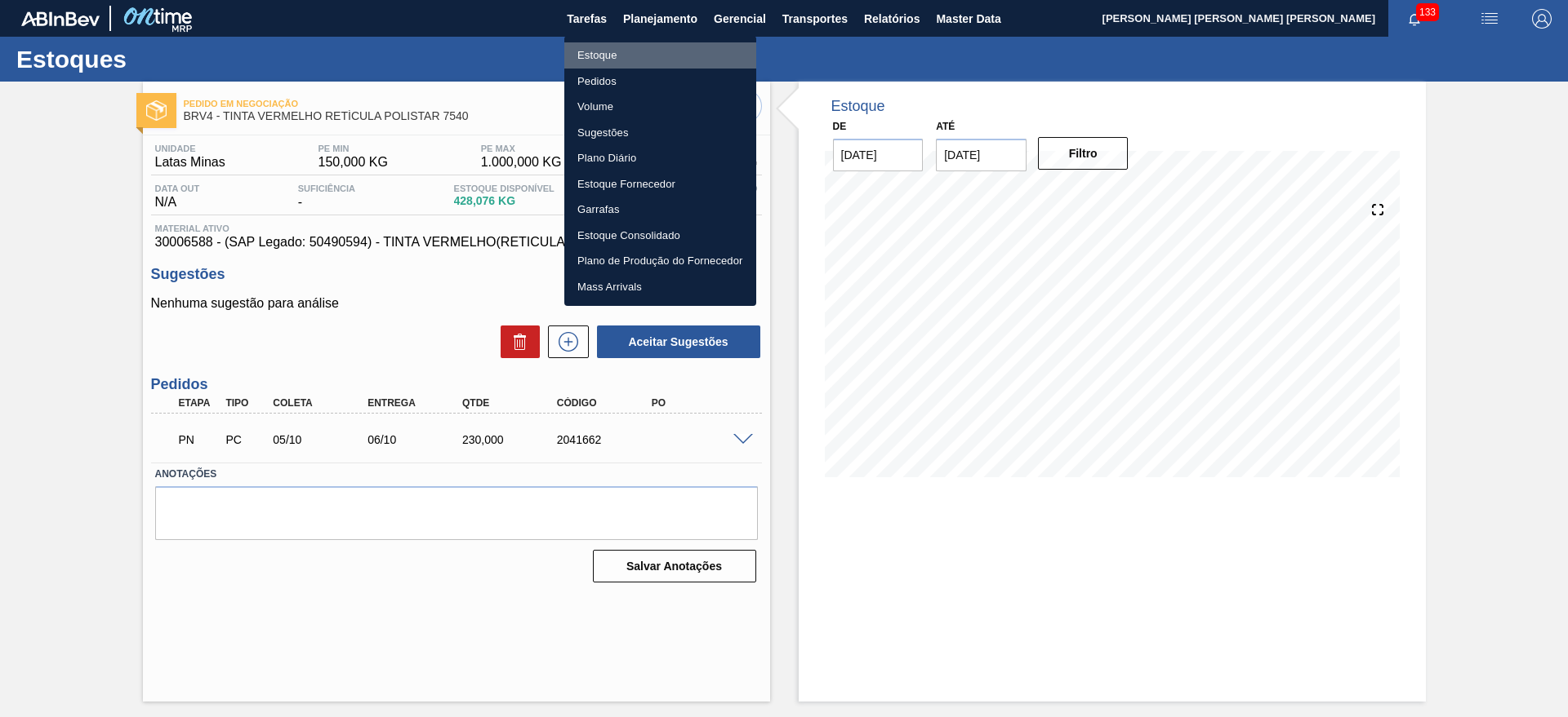
click at [669, 52] on li "Estoque" at bounding box center [660, 55] width 192 height 26
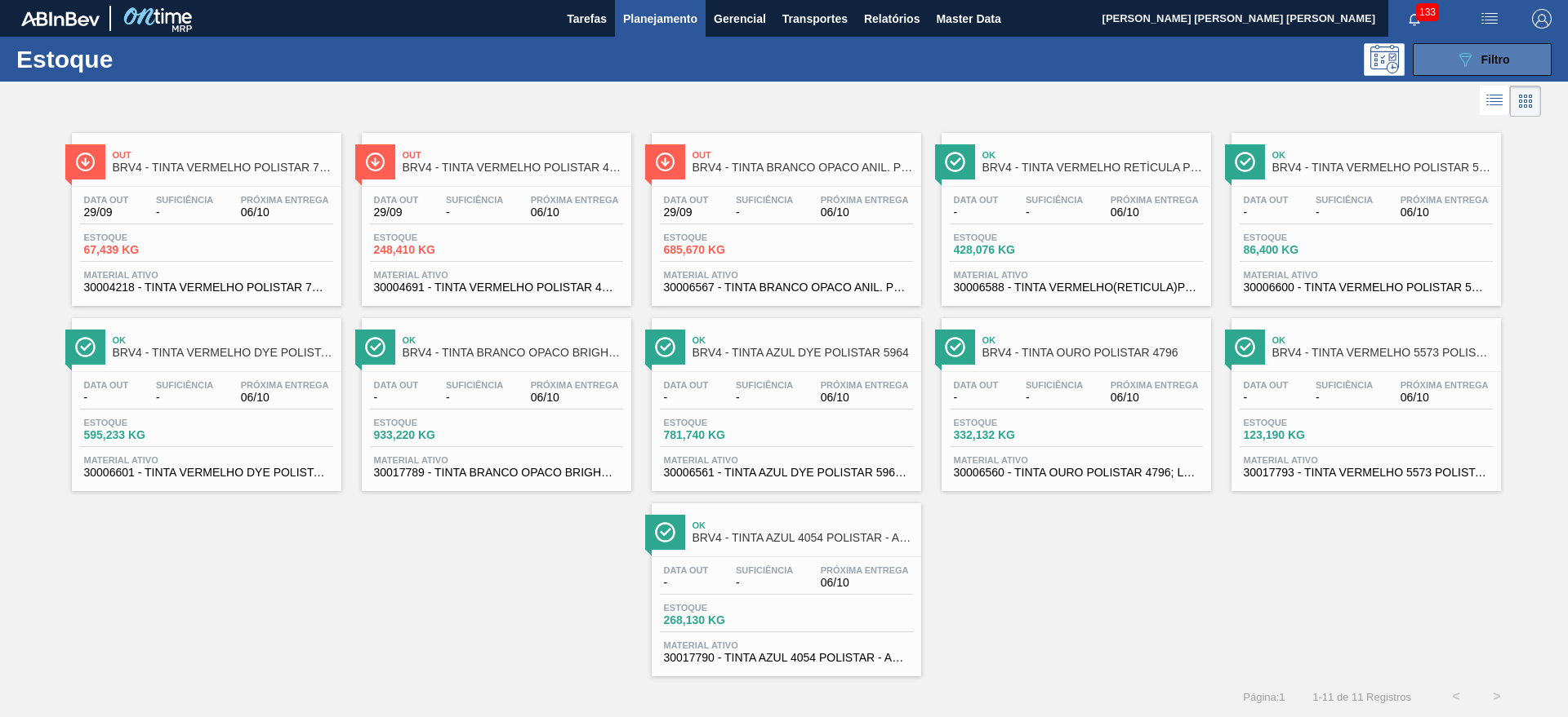
click at [1507, 57] on span "Filtro" at bounding box center [1496, 60] width 28 height 13
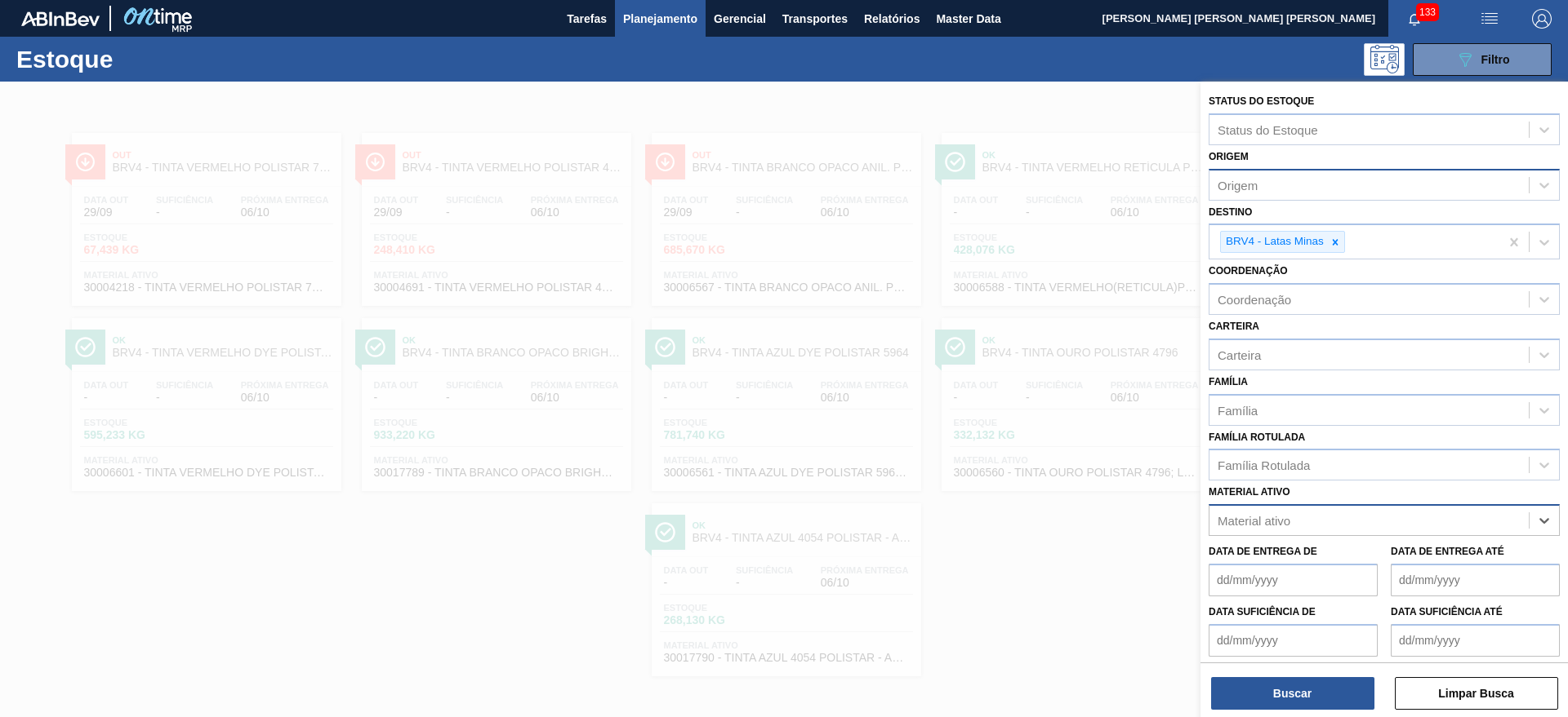
click at [1298, 177] on div "Origem" at bounding box center [1368, 184] width 319 height 23
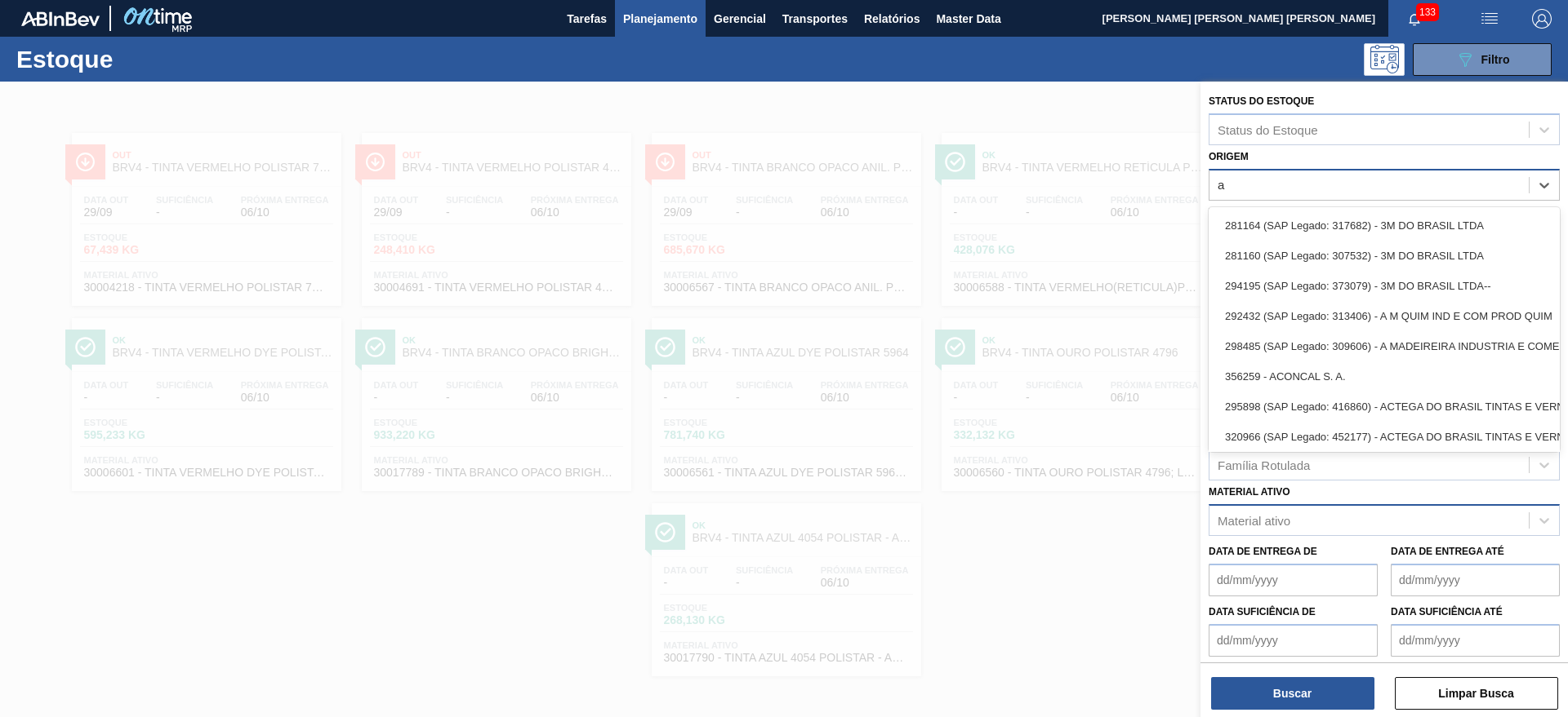
type input "ak"
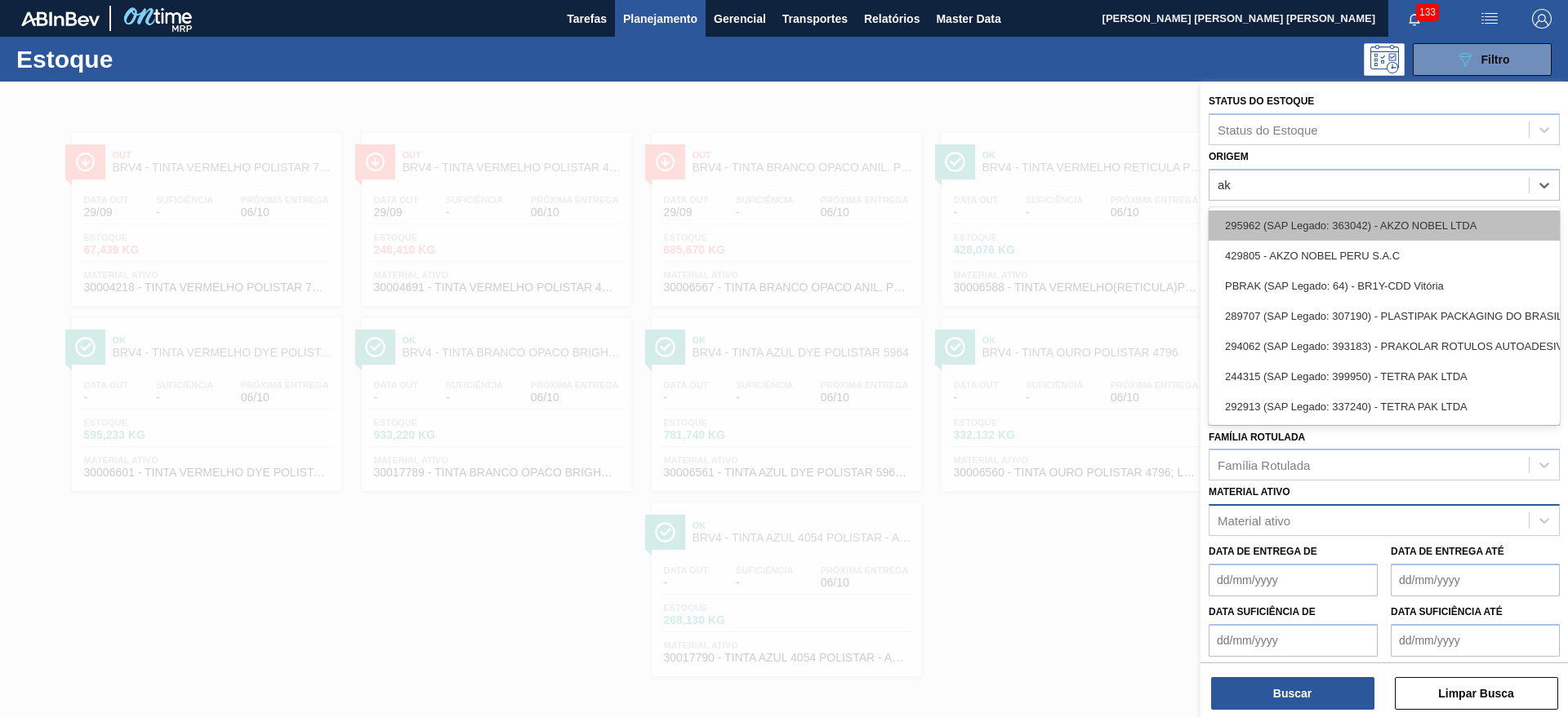
click at [1363, 222] on div "295962 (SAP Legado: 363042) - AKZO NOBEL LTDA" at bounding box center [1384, 225] width 351 height 30
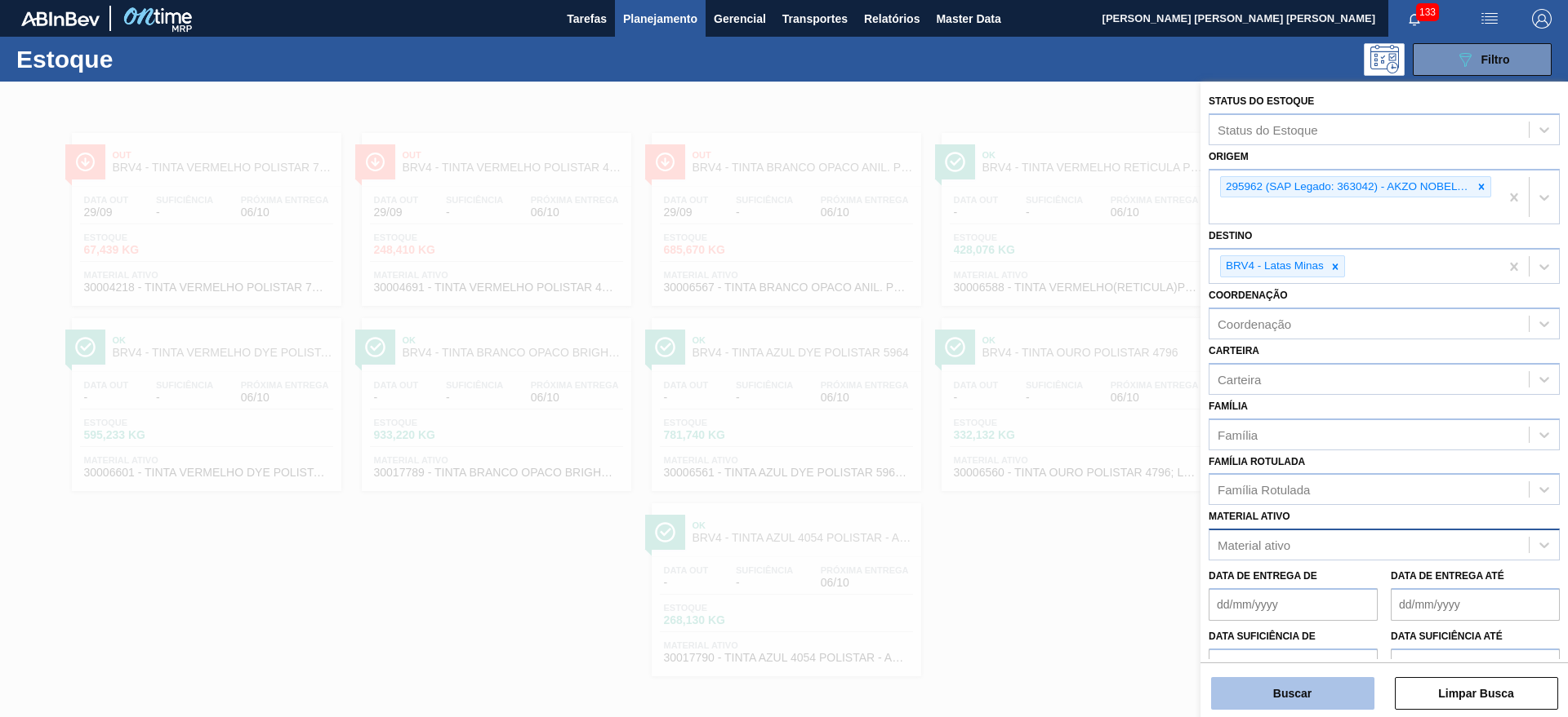
click at [1298, 680] on button "Buscar" at bounding box center [1292, 693] width 163 height 32
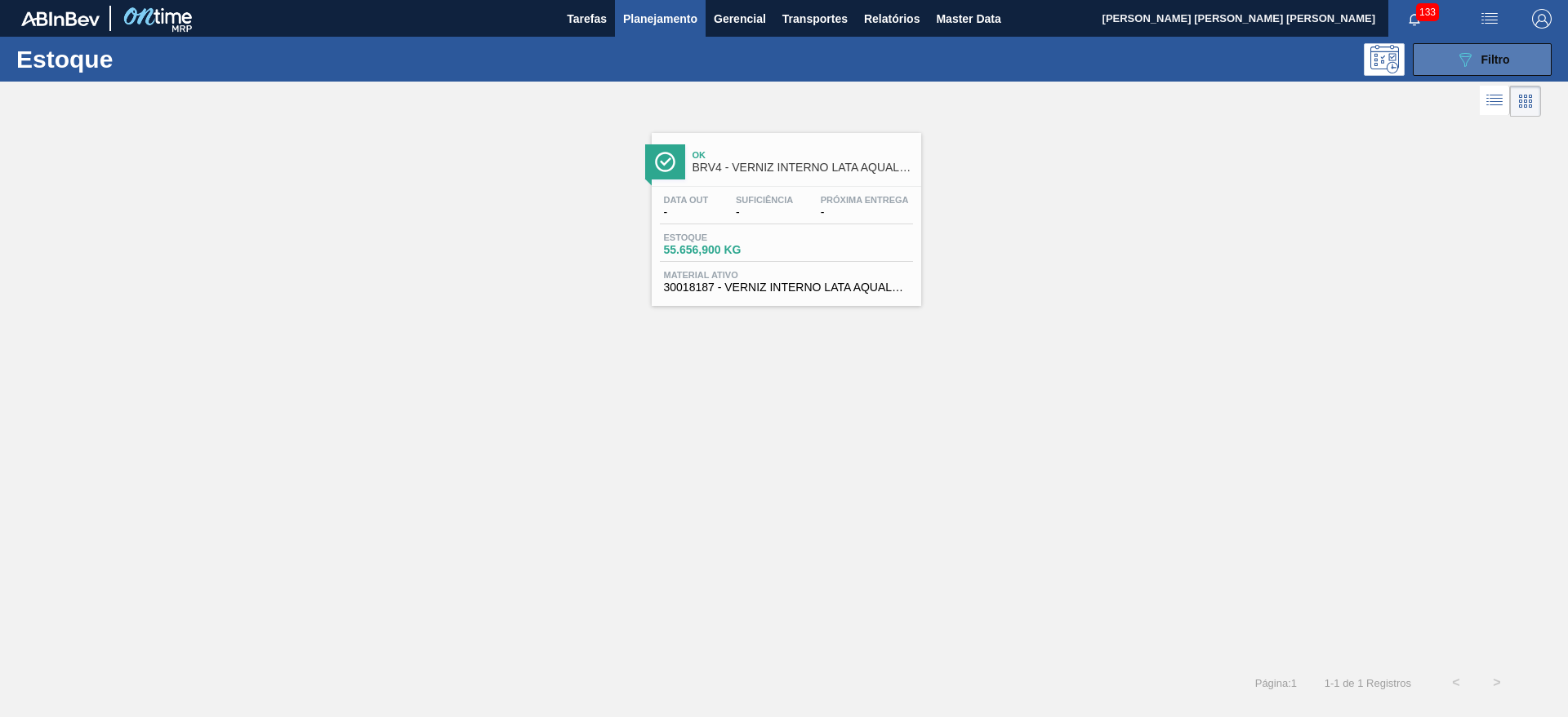
click at [1431, 57] on button "089F7B8B-B2A5-4AFE-B5C0-19BA573D28AC Filtro" at bounding box center [1482, 59] width 139 height 32
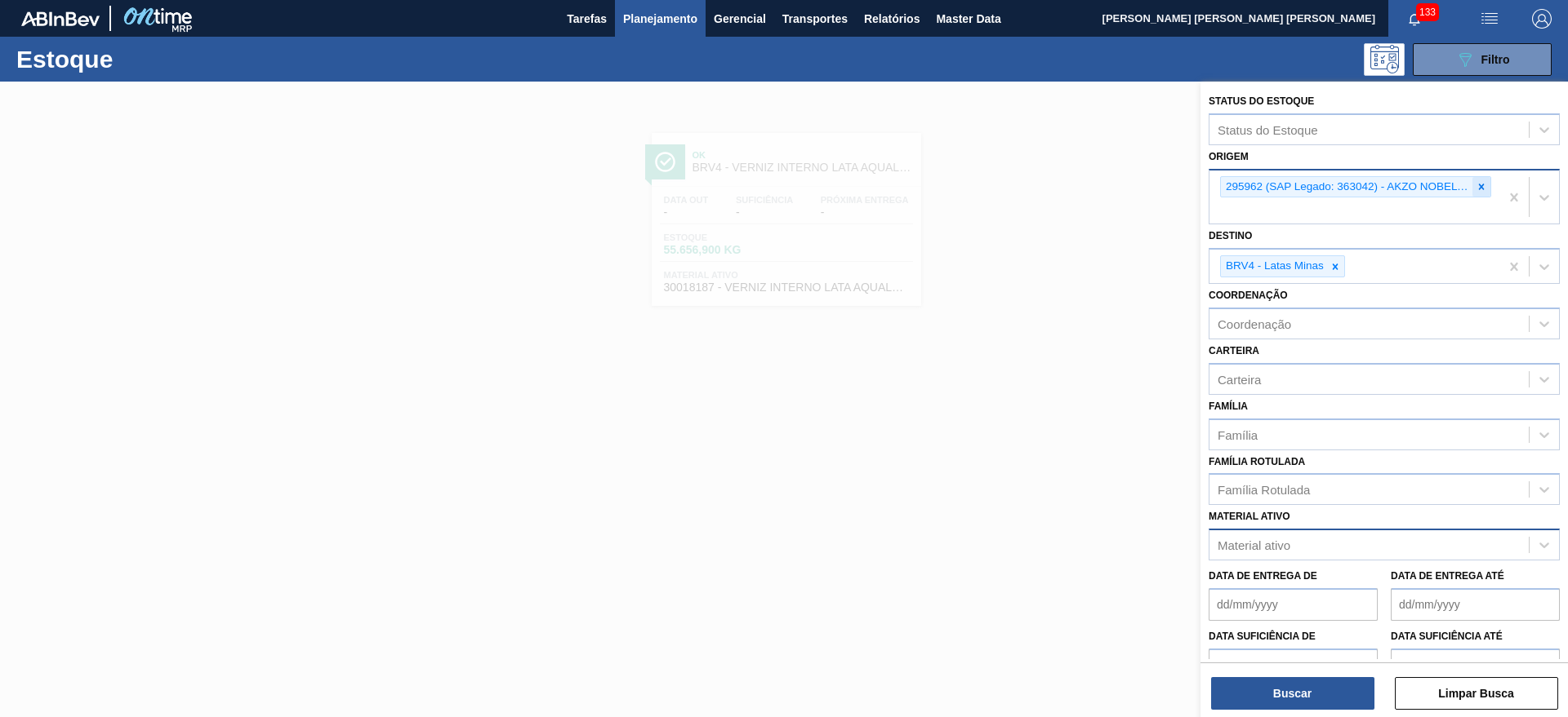
click at [1480, 183] on icon at bounding box center [1482, 187] width 12 height 12
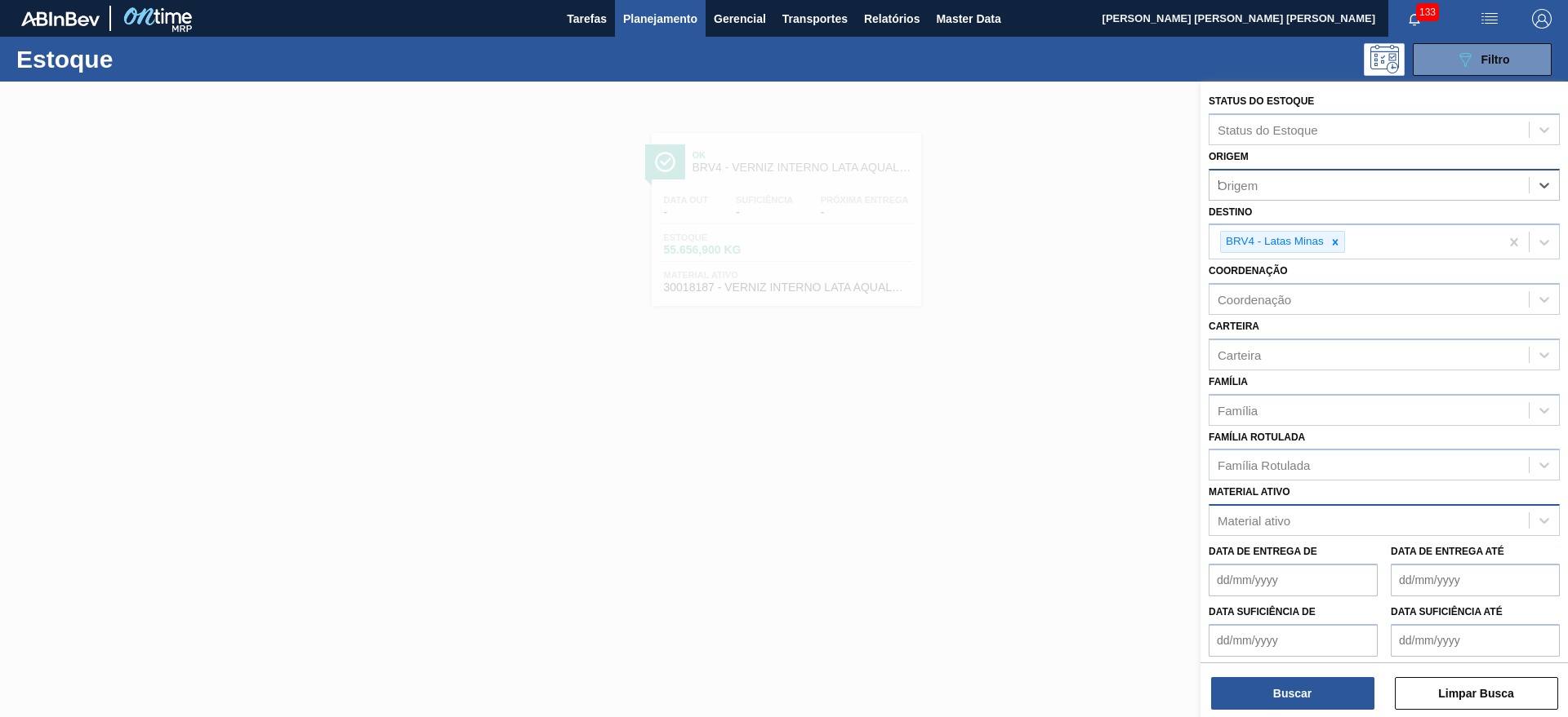
type input "hen"
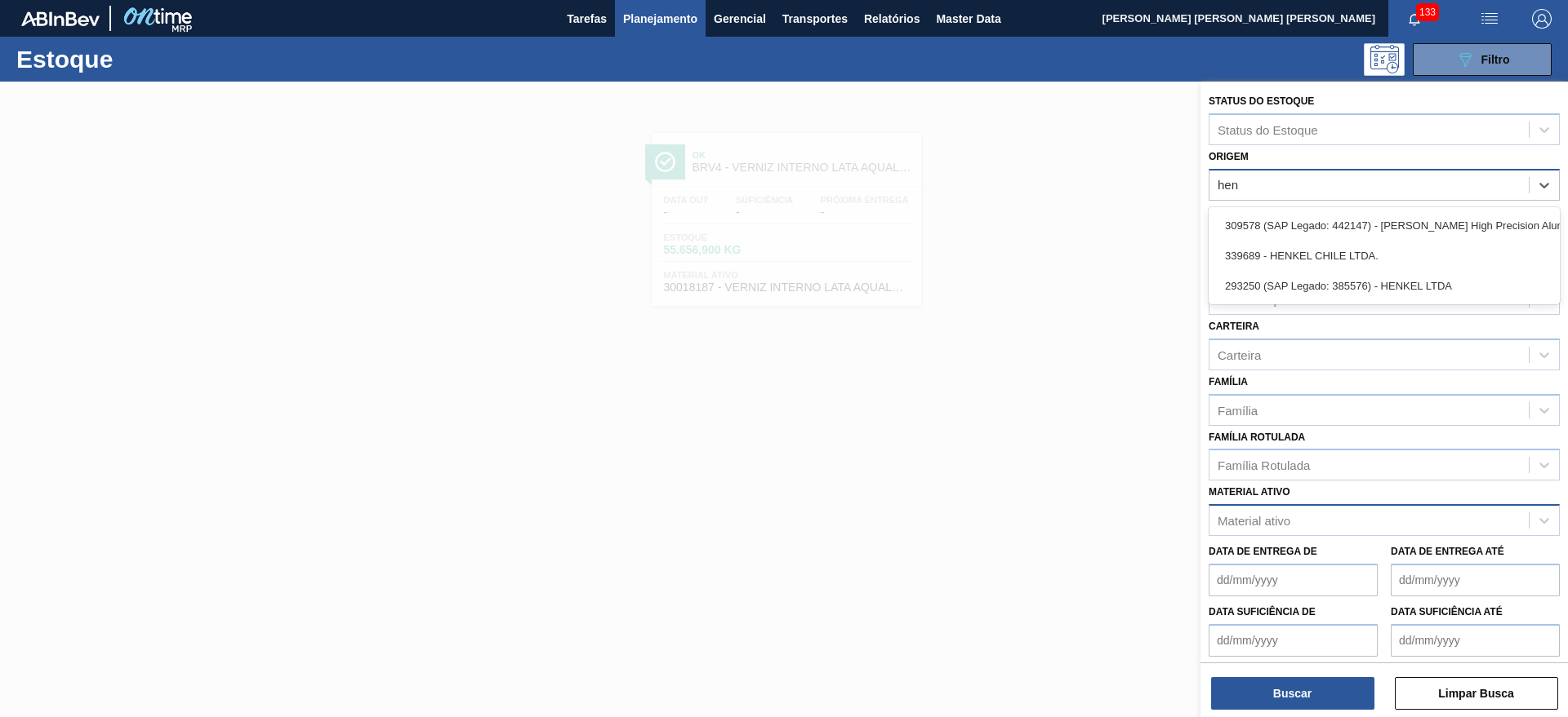
click at [1429, 210] on div "309578 (SAP Legado: 442147) - Henan Zhongfu High Precision Alumin" at bounding box center [1384, 225] width 351 height 30
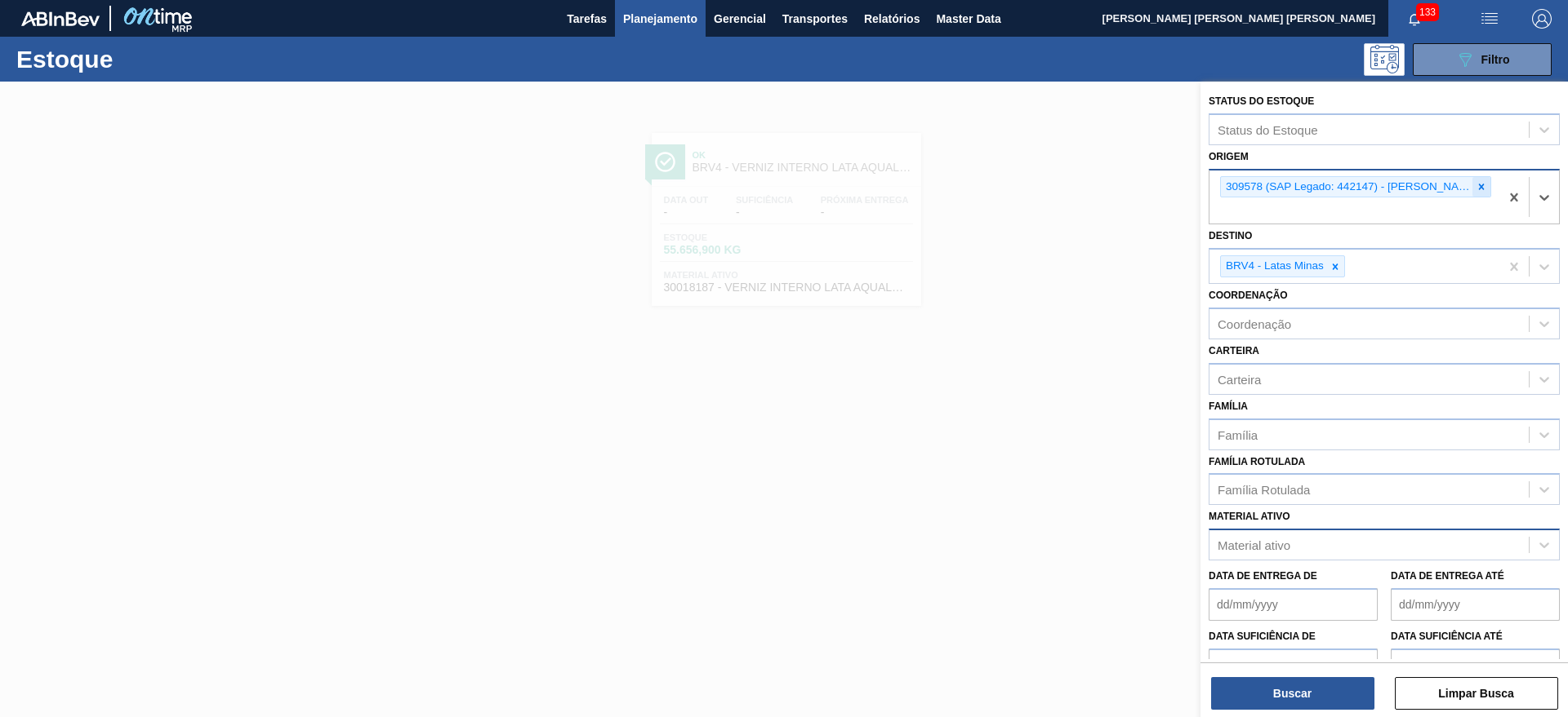
click at [1472, 186] on div at bounding box center [1482, 187] width 18 height 21
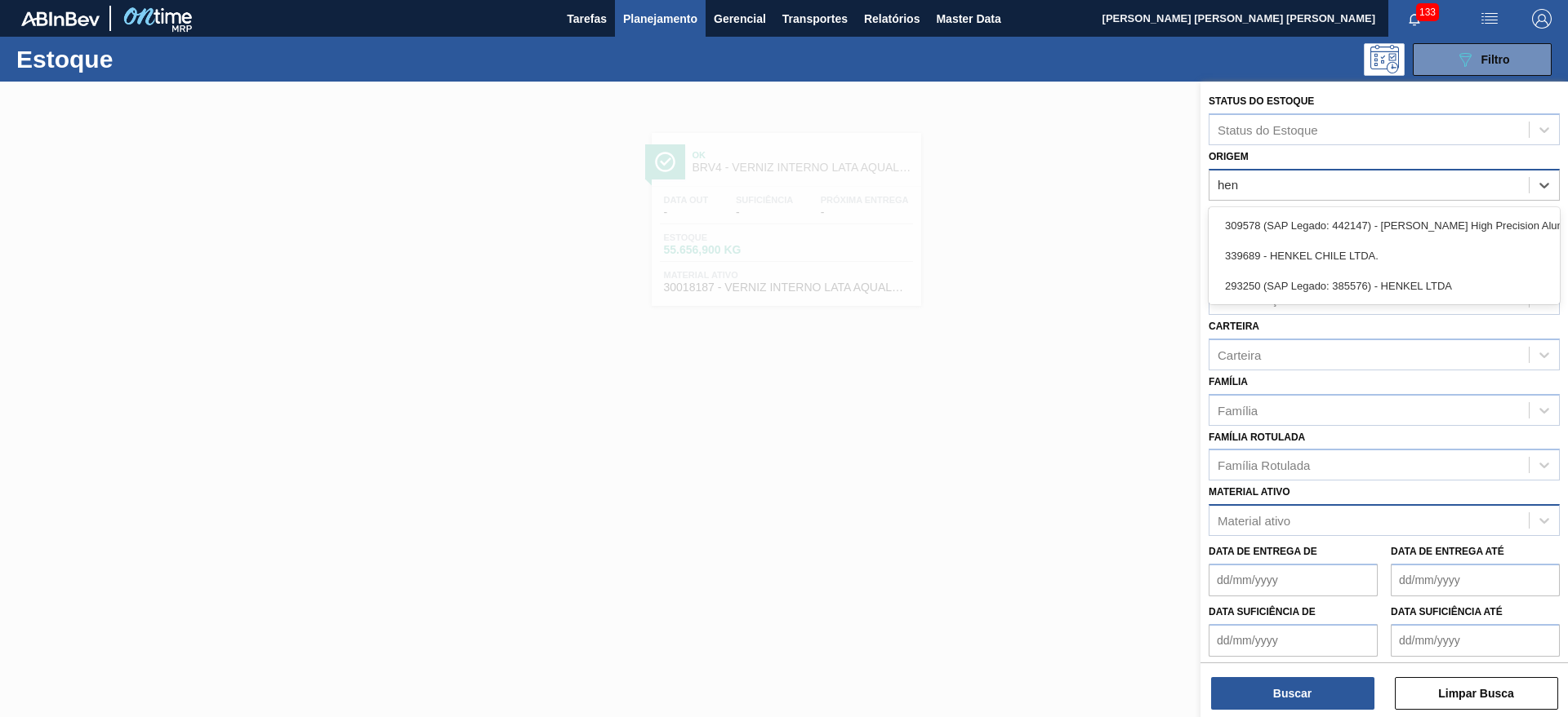
type input "henk"
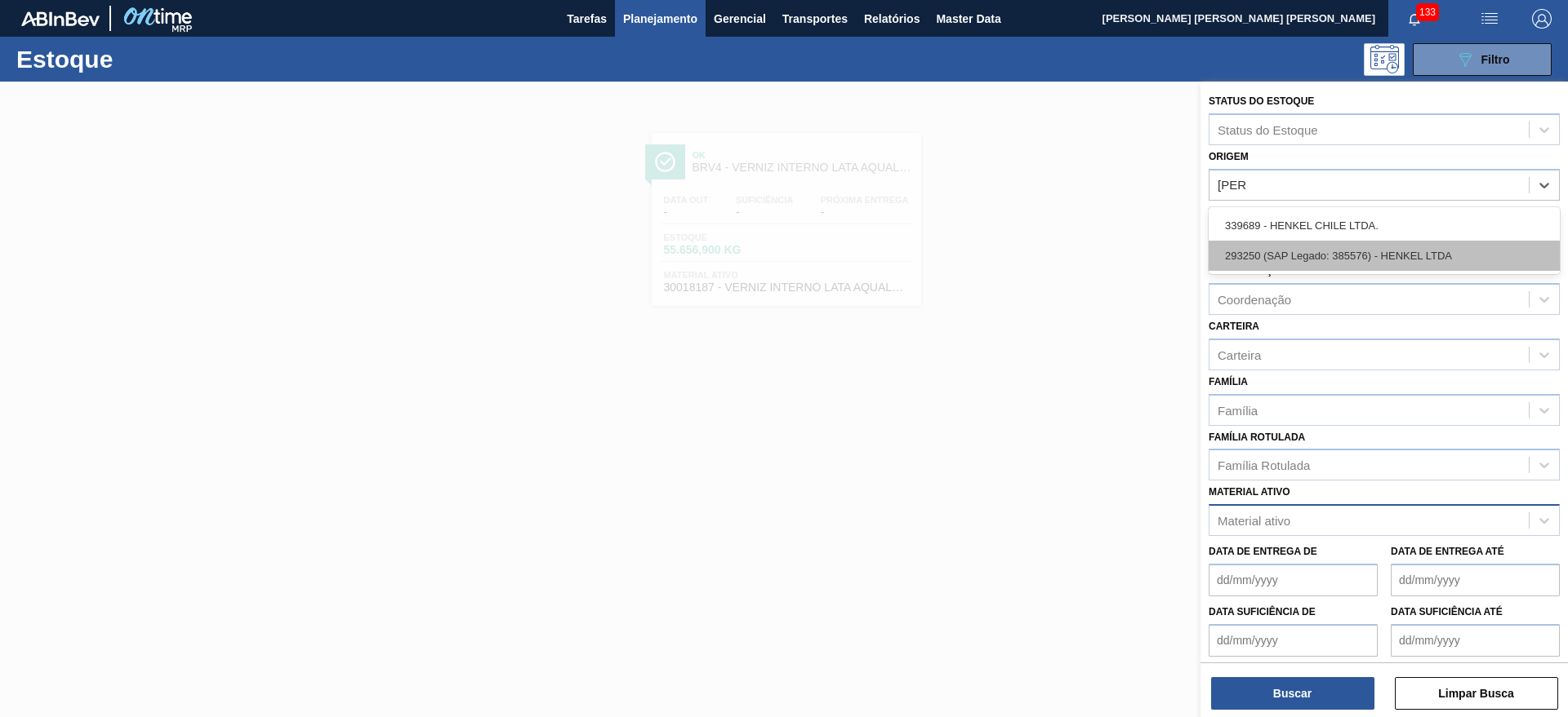
click at [1378, 241] on div "293250 (SAP Legado: 385576) - HENKEL LTDA" at bounding box center [1384, 256] width 351 height 30
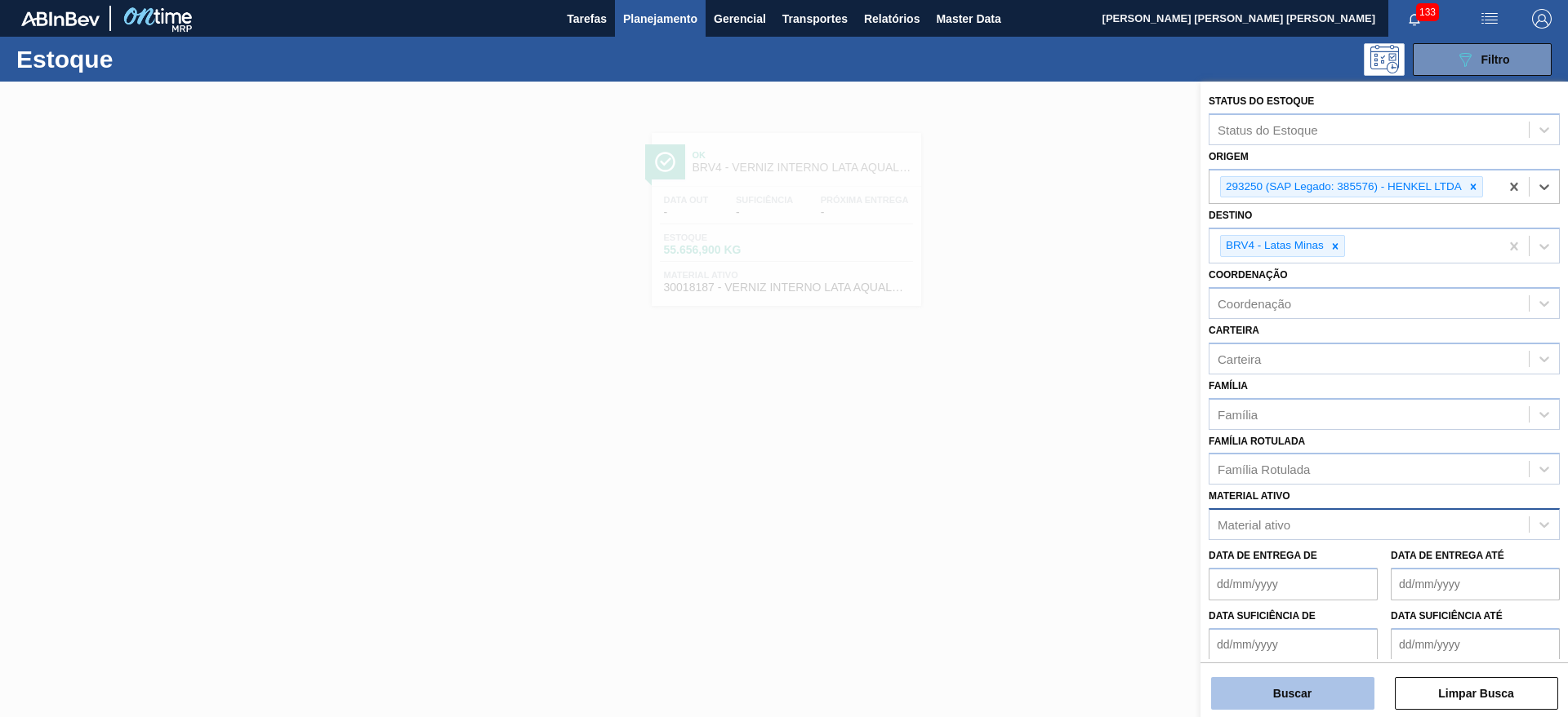
click at [1319, 678] on button "Buscar" at bounding box center [1292, 693] width 163 height 32
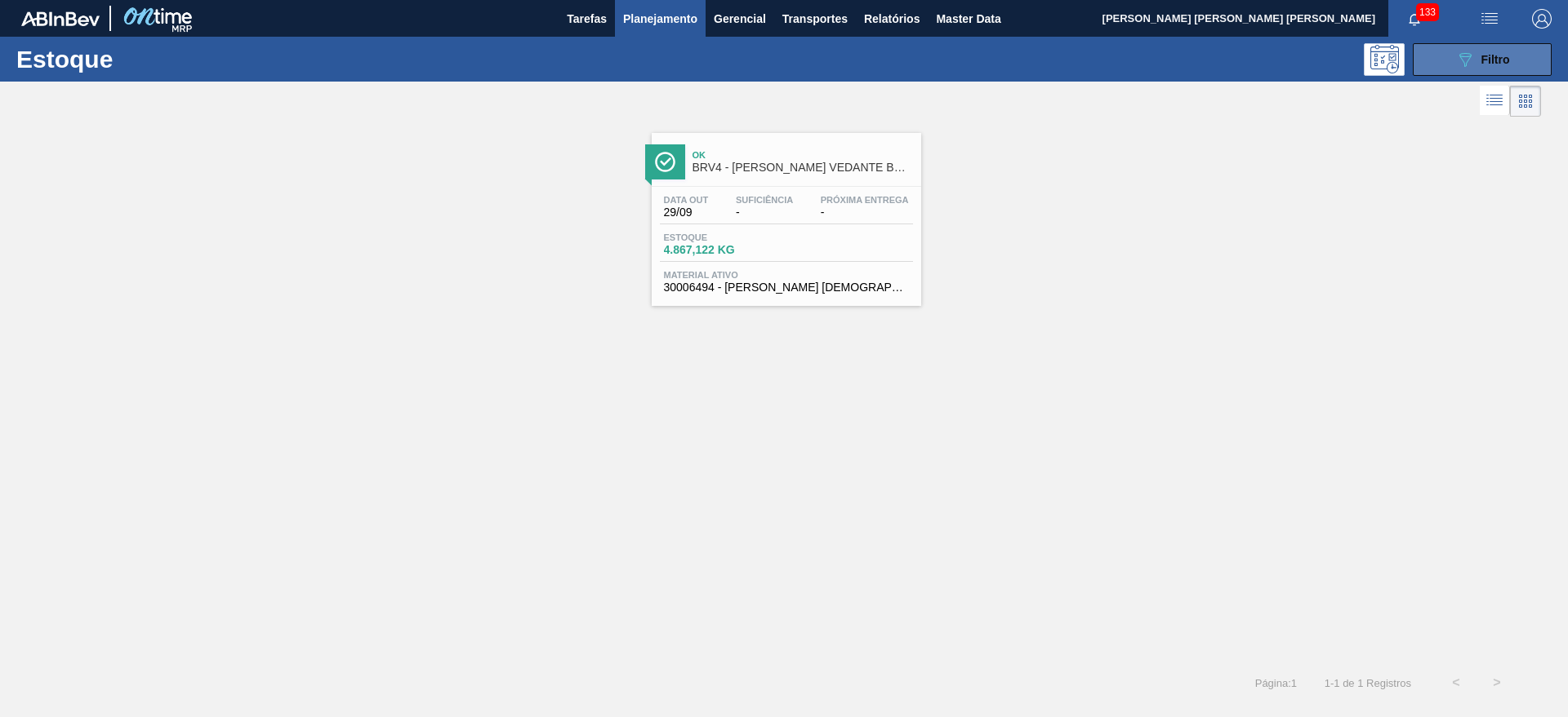
click at [1483, 53] on span "Filtro" at bounding box center [1496, 60] width 28 height 13
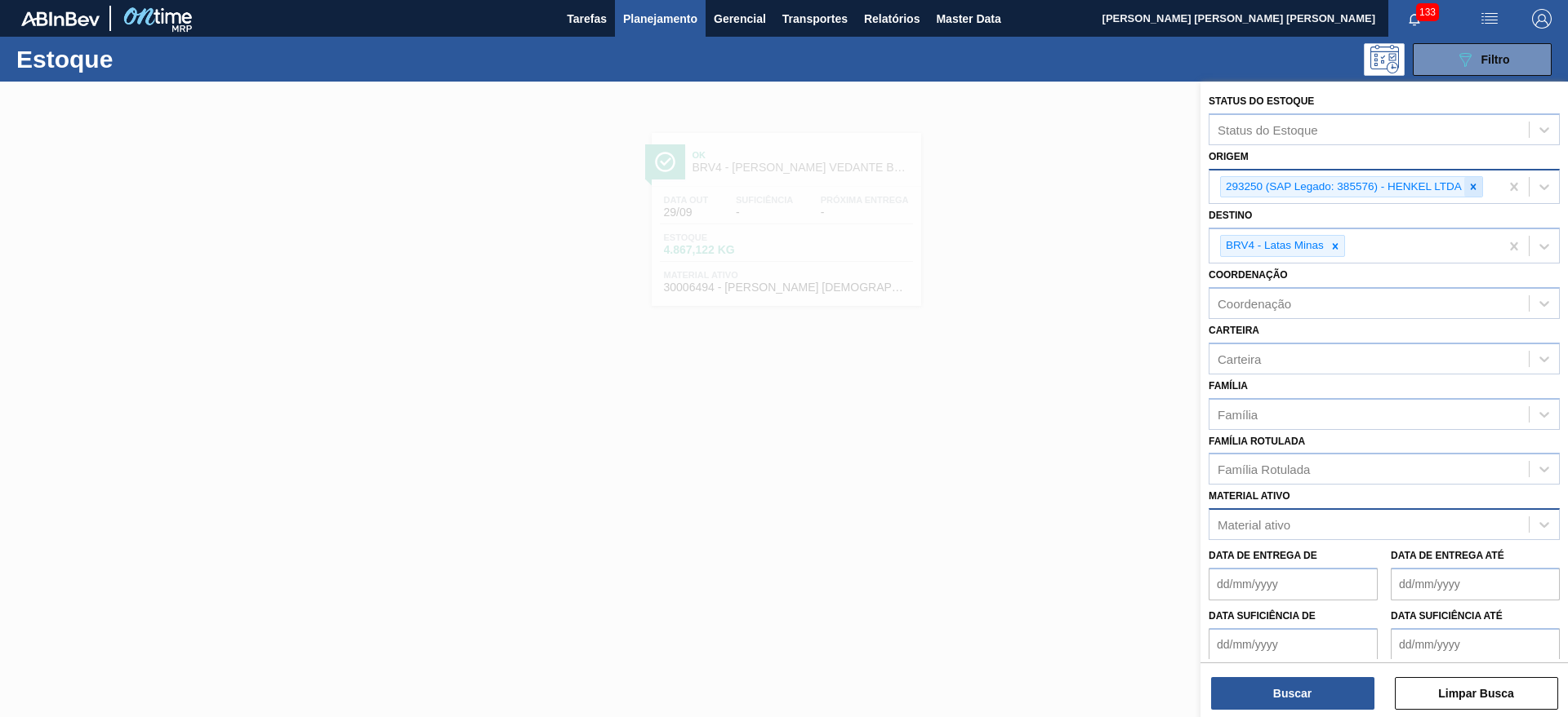
click at [1478, 185] on icon at bounding box center [1473, 187] width 12 height 12
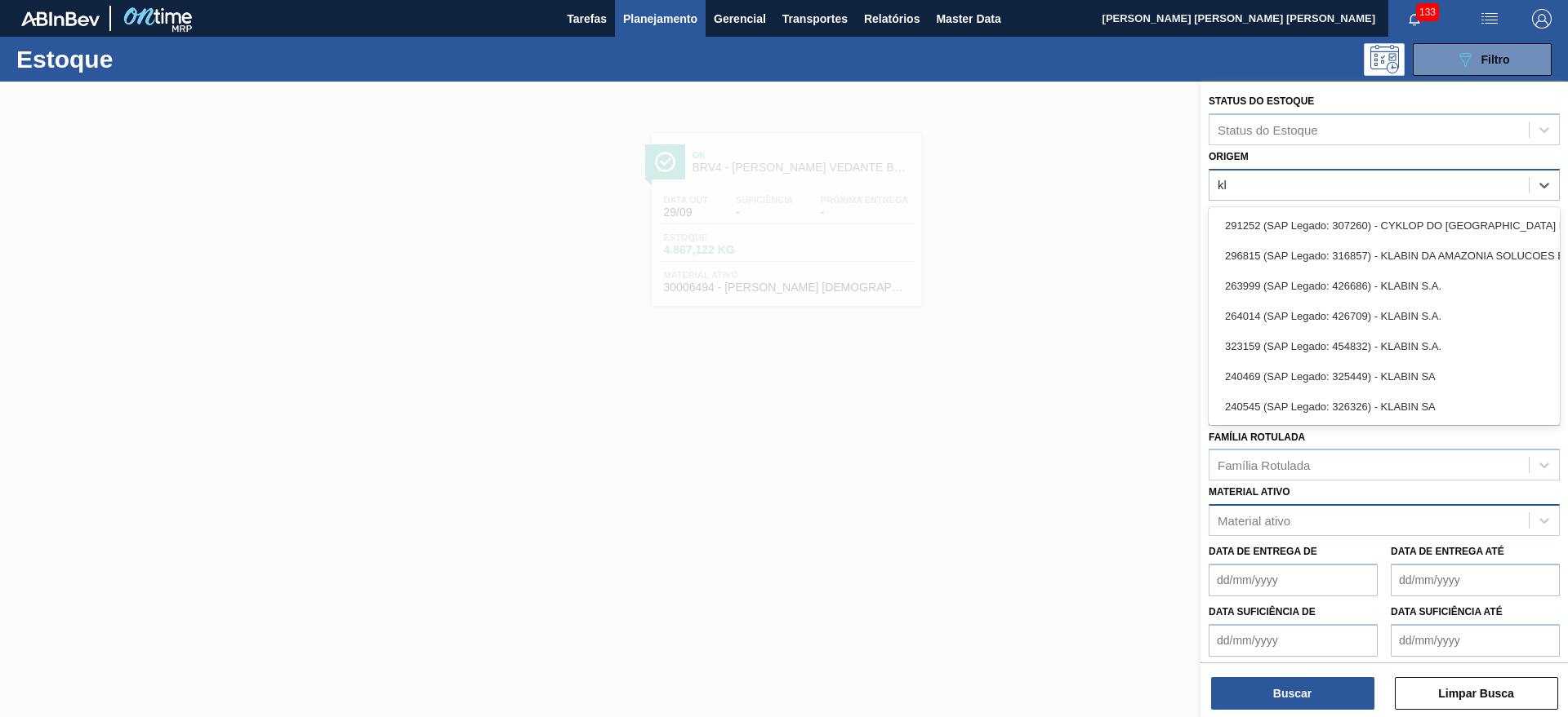
type input "kla"
click at [1288, 174] on div "kla" at bounding box center [1368, 184] width 319 height 23
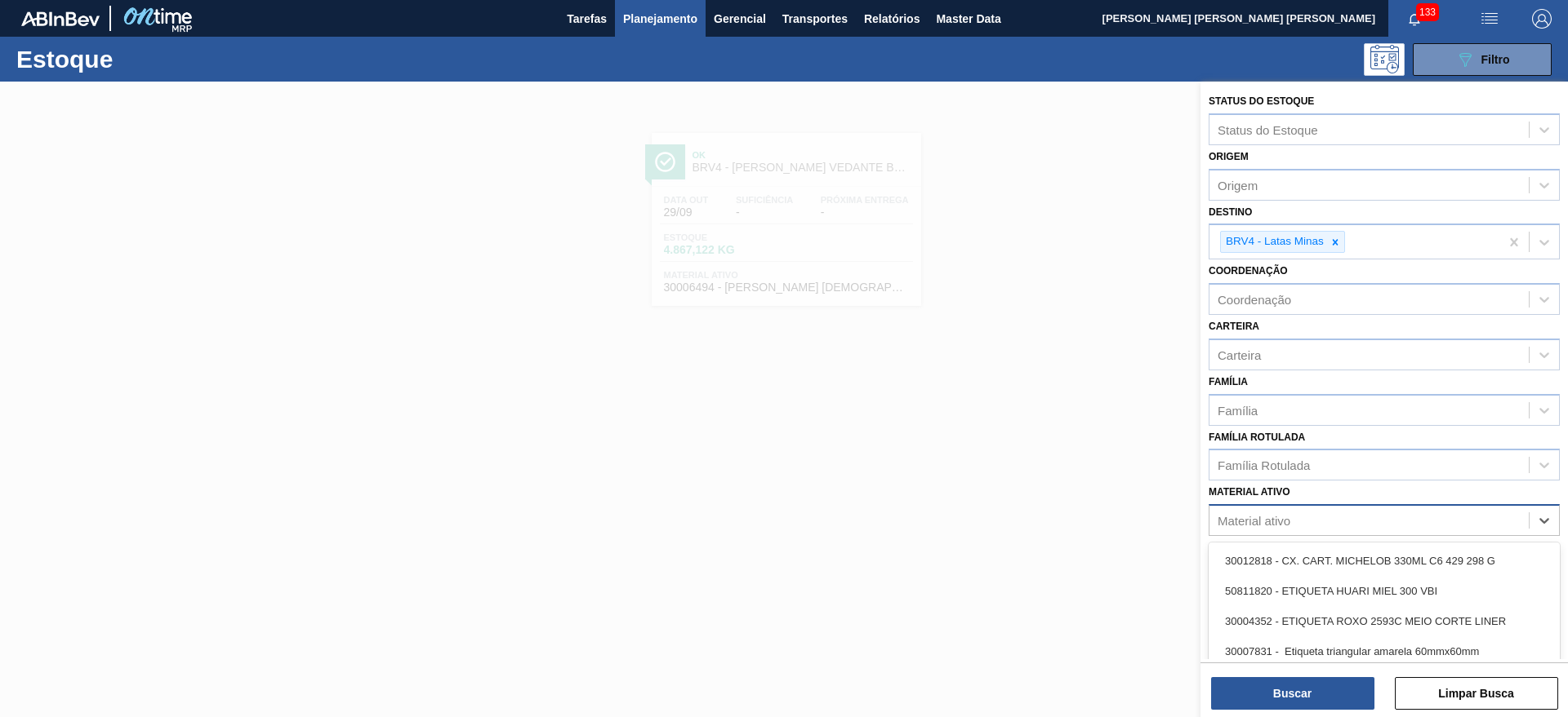
click at [1313, 509] on div "Material ativo" at bounding box center [1368, 521] width 319 height 23
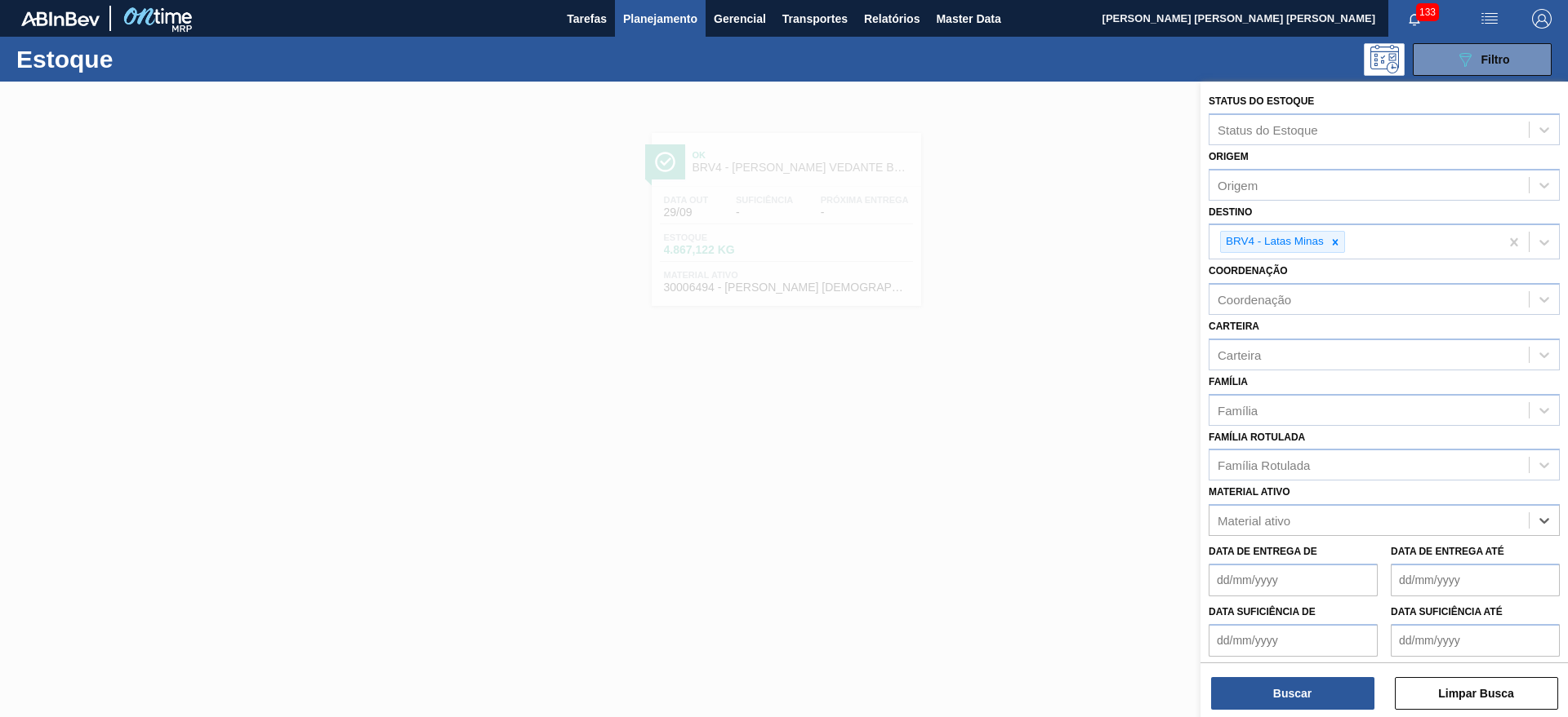
paste ativo "30006479"
type ativo "30006479"
click at [1325, 557] on div "30006479 - TAMPA PARDA; TAMPA ALUMINIO" at bounding box center [1384, 561] width 351 height 30
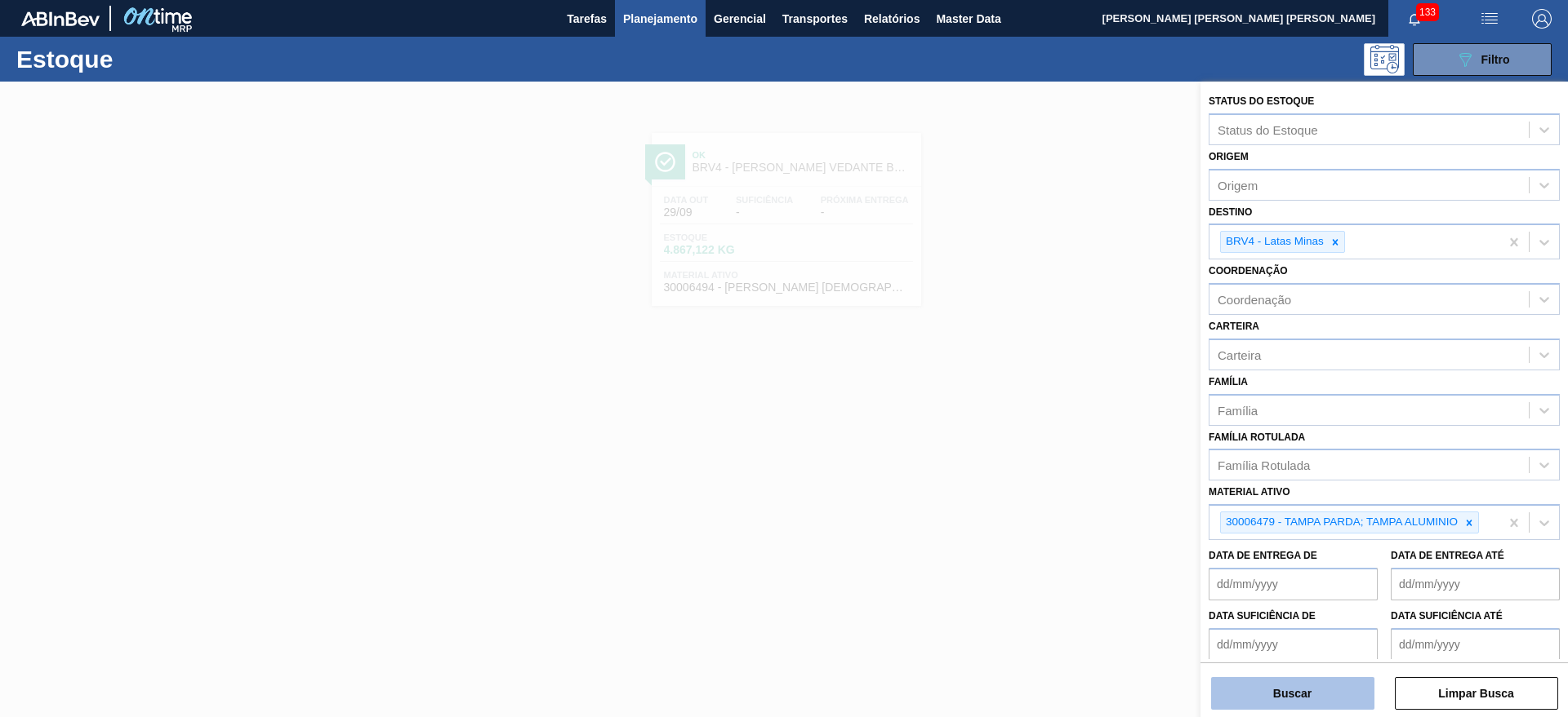
click at [1311, 694] on button "Buscar" at bounding box center [1292, 693] width 163 height 32
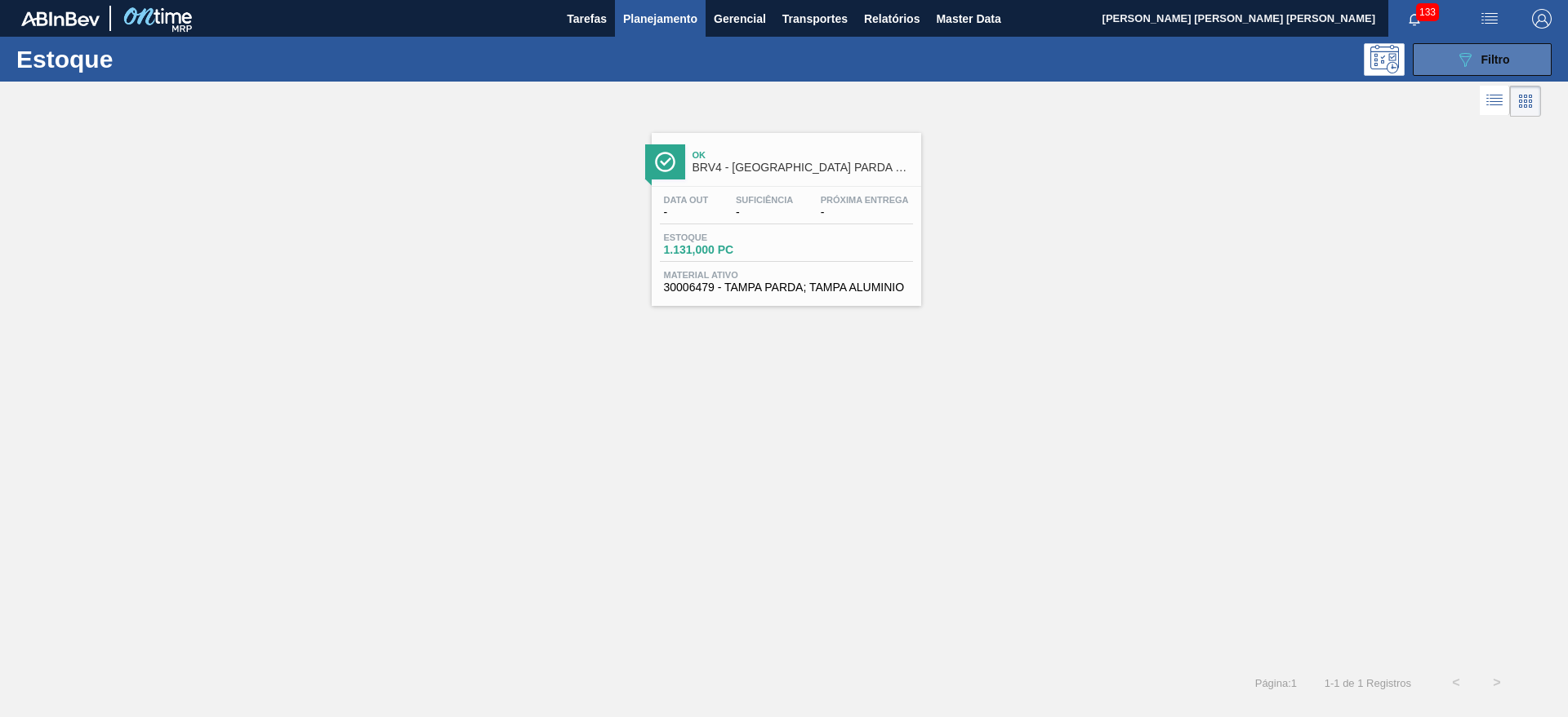
click at [1466, 68] on button "089F7B8B-B2A5-4AFE-B5C0-19BA573D28AC Filtro" at bounding box center [1482, 59] width 139 height 32
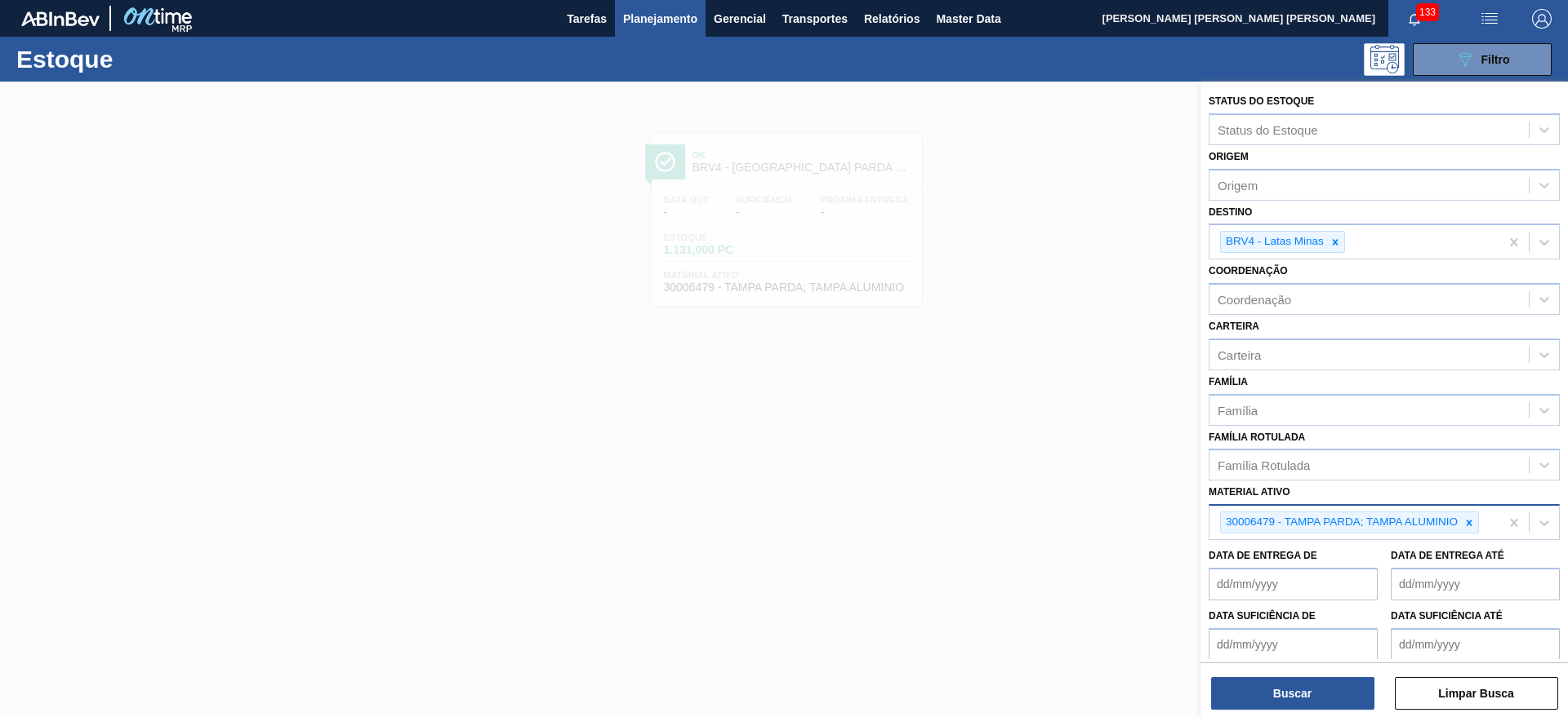
click at [1462, 520] on div at bounding box center [1469, 523] width 18 height 21
paste ativo "30006209"
type ativo "30006209"
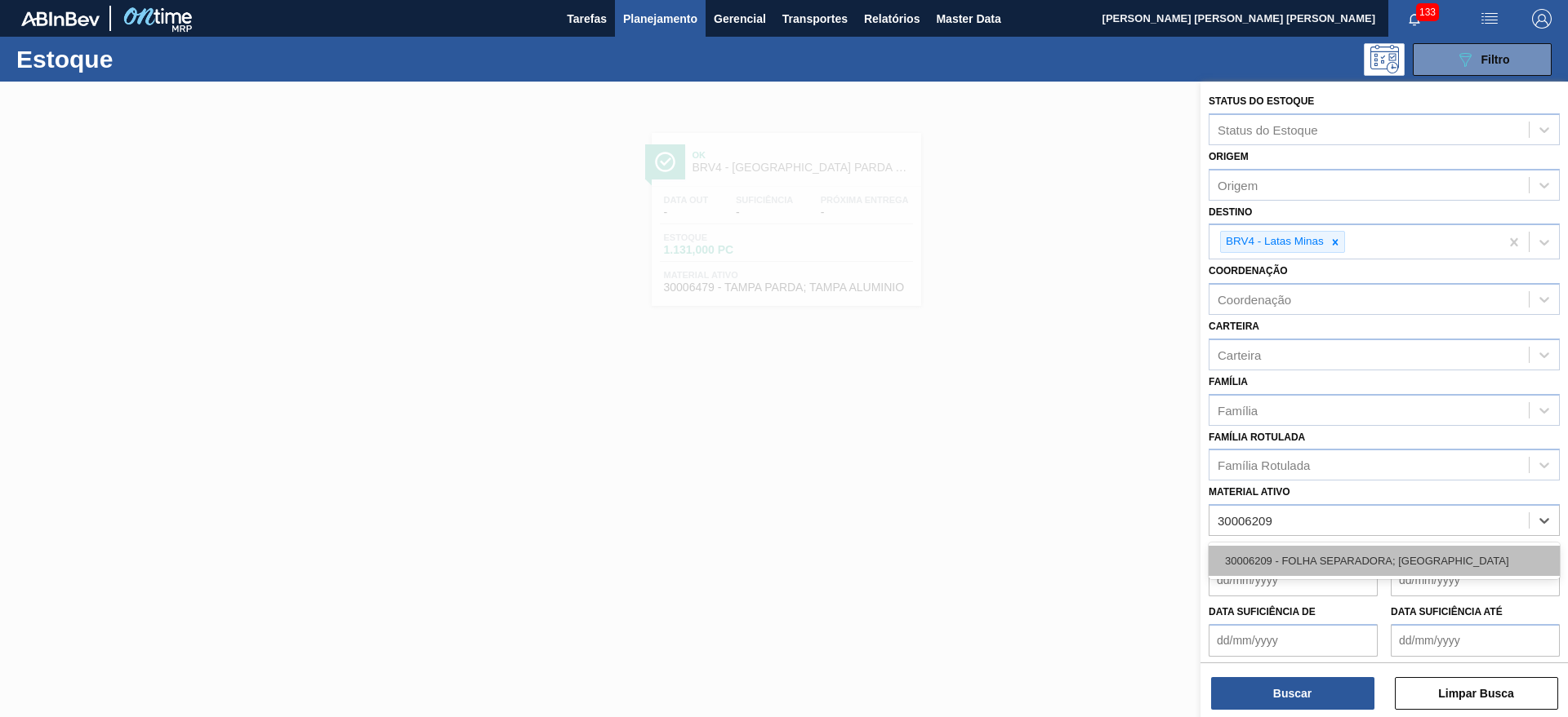
click at [1423, 547] on div "30006209 - FOLHA SEPARADORA; TAMPA" at bounding box center [1384, 561] width 351 height 30
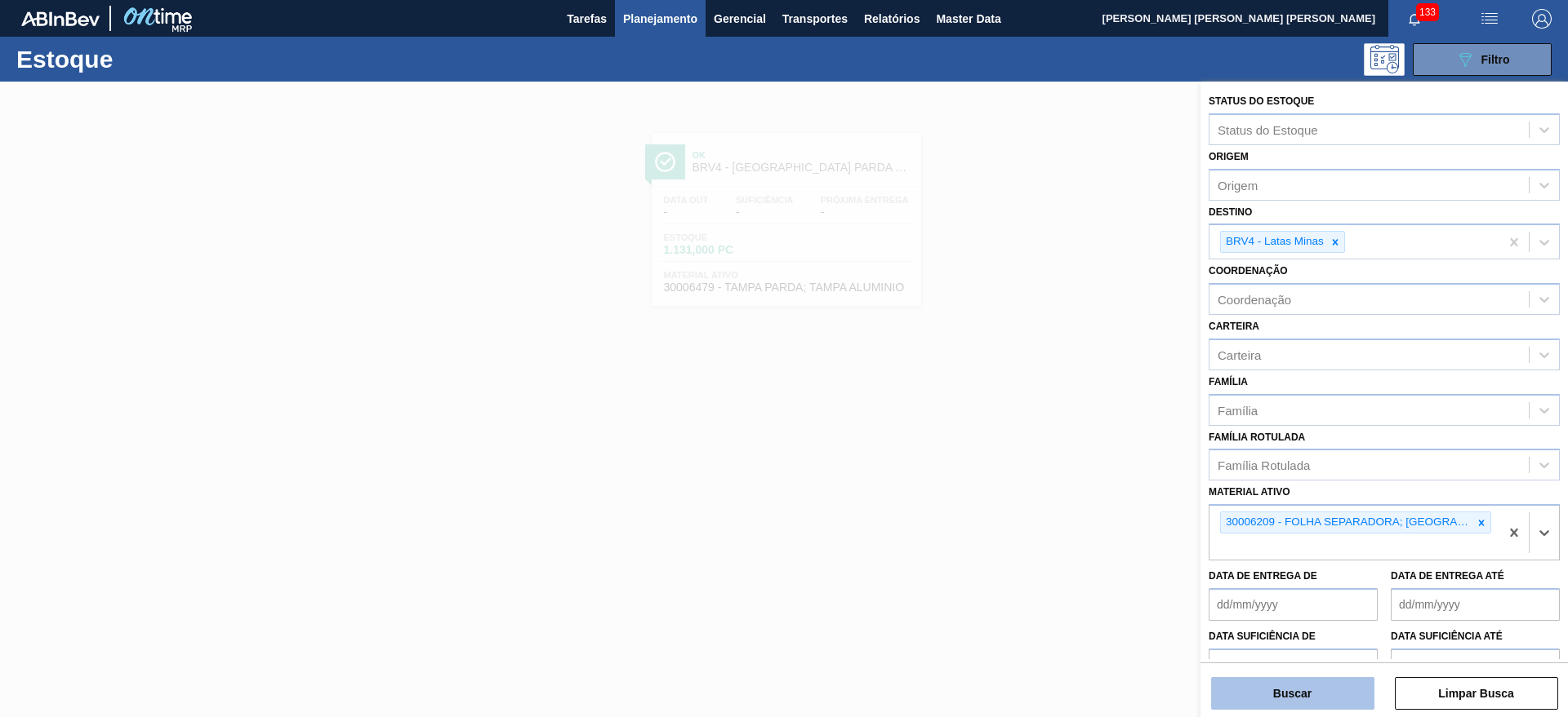
click at [1316, 698] on button "Buscar" at bounding box center [1292, 693] width 163 height 32
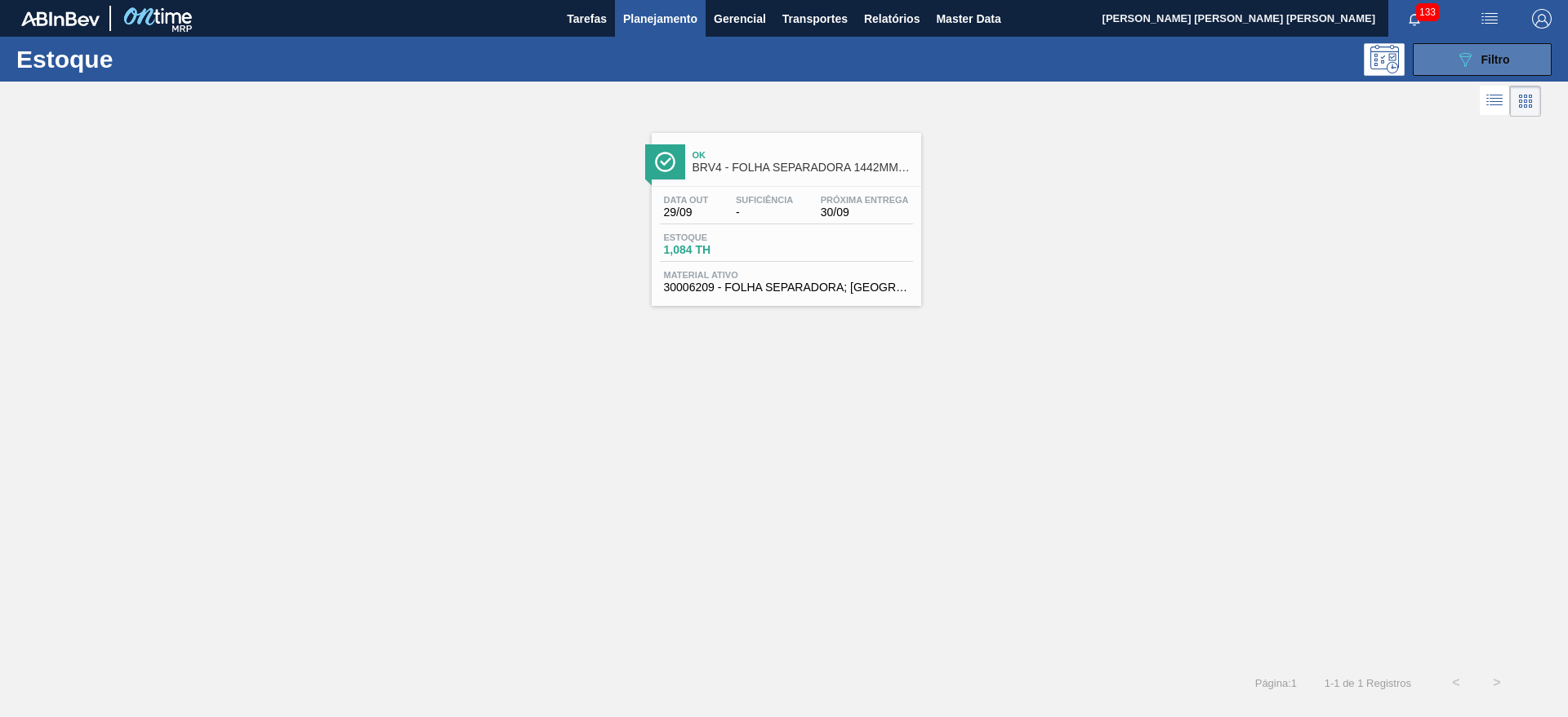
click at [1484, 59] on span "Filtro" at bounding box center [1496, 60] width 28 height 13
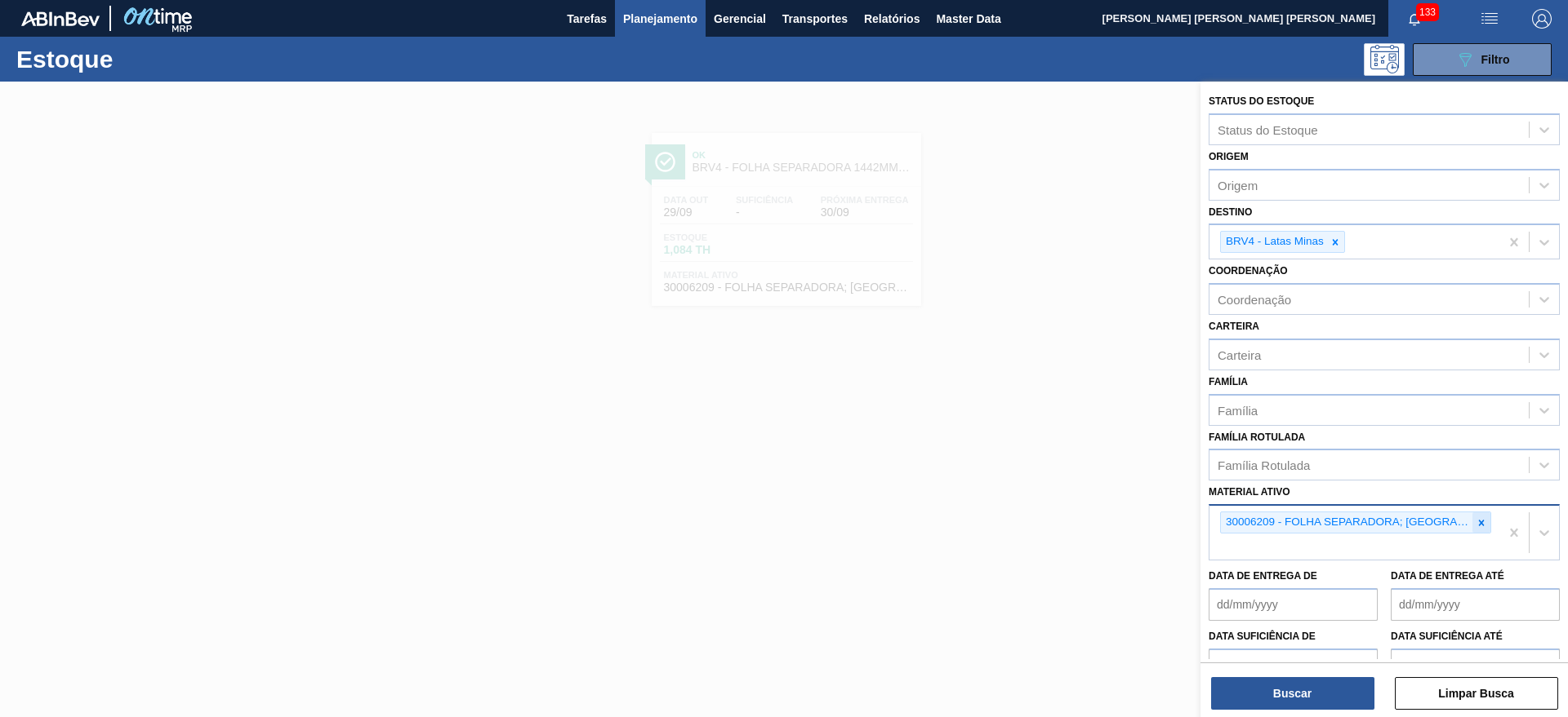
click at [1472, 528] on div at bounding box center [1482, 523] width 18 height 21
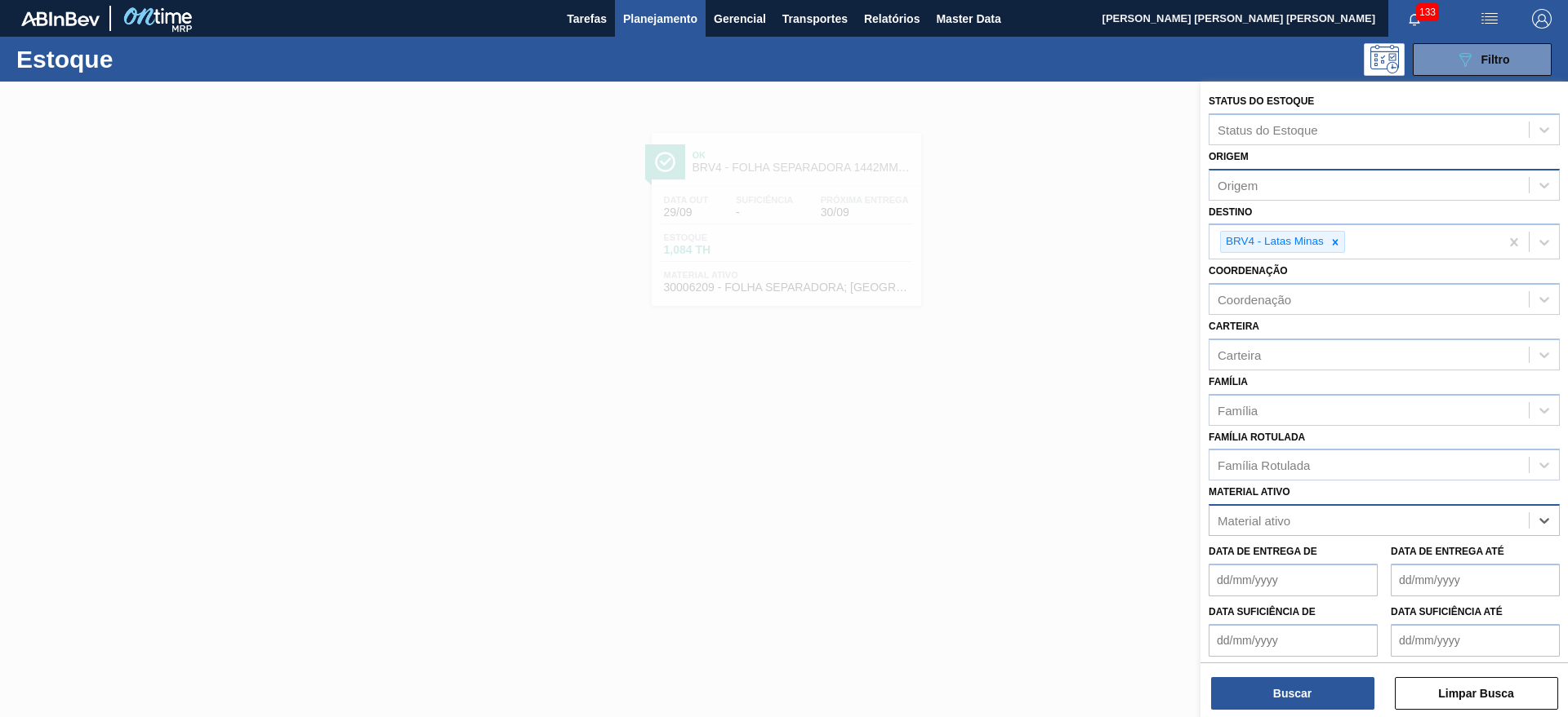
click at [1323, 192] on div "Origem" at bounding box center [1368, 184] width 319 height 23
type input "supe"
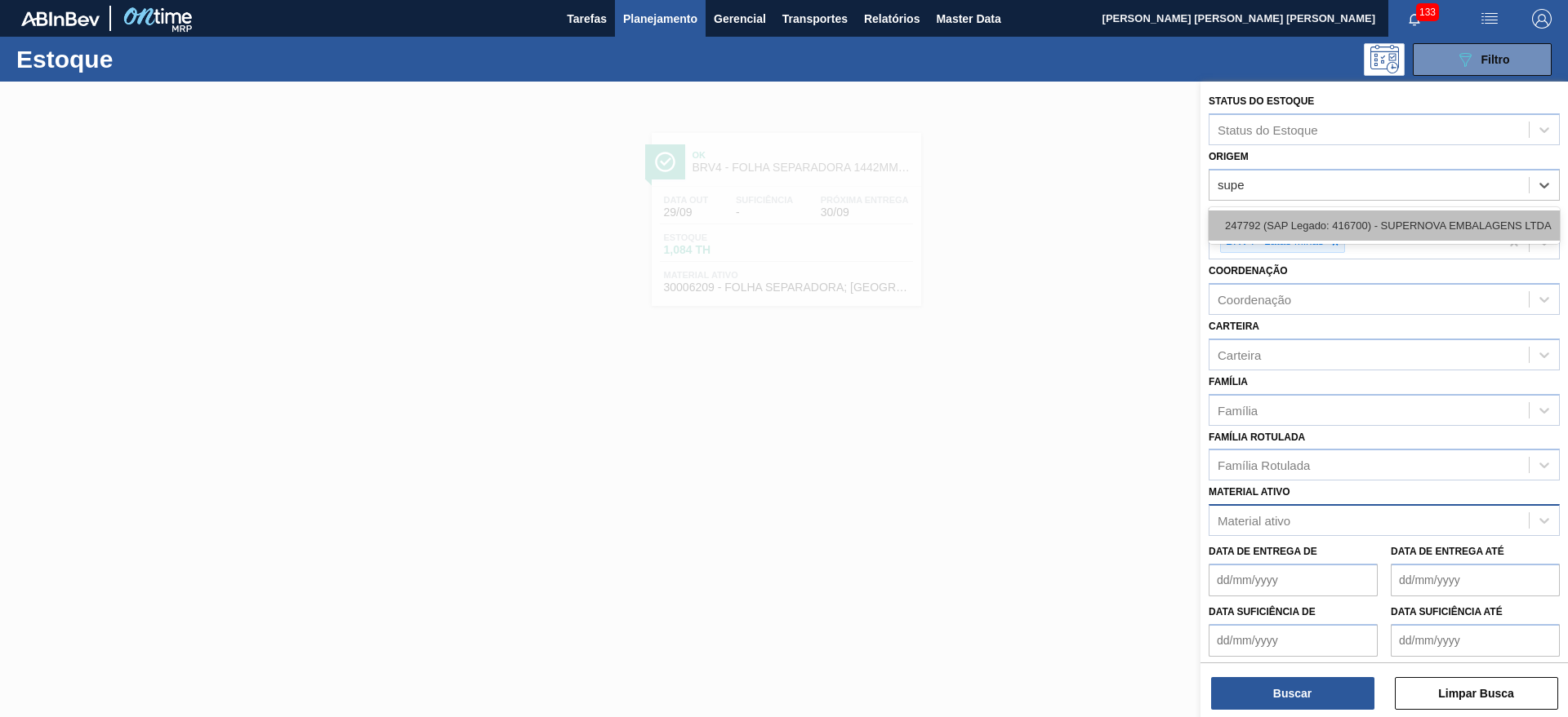
click at [1352, 234] on div "247792 (SAP Legado: 416700) - SUPERNOVA EMBALAGENS LTDA" at bounding box center [1384, 225] width 351 height 30
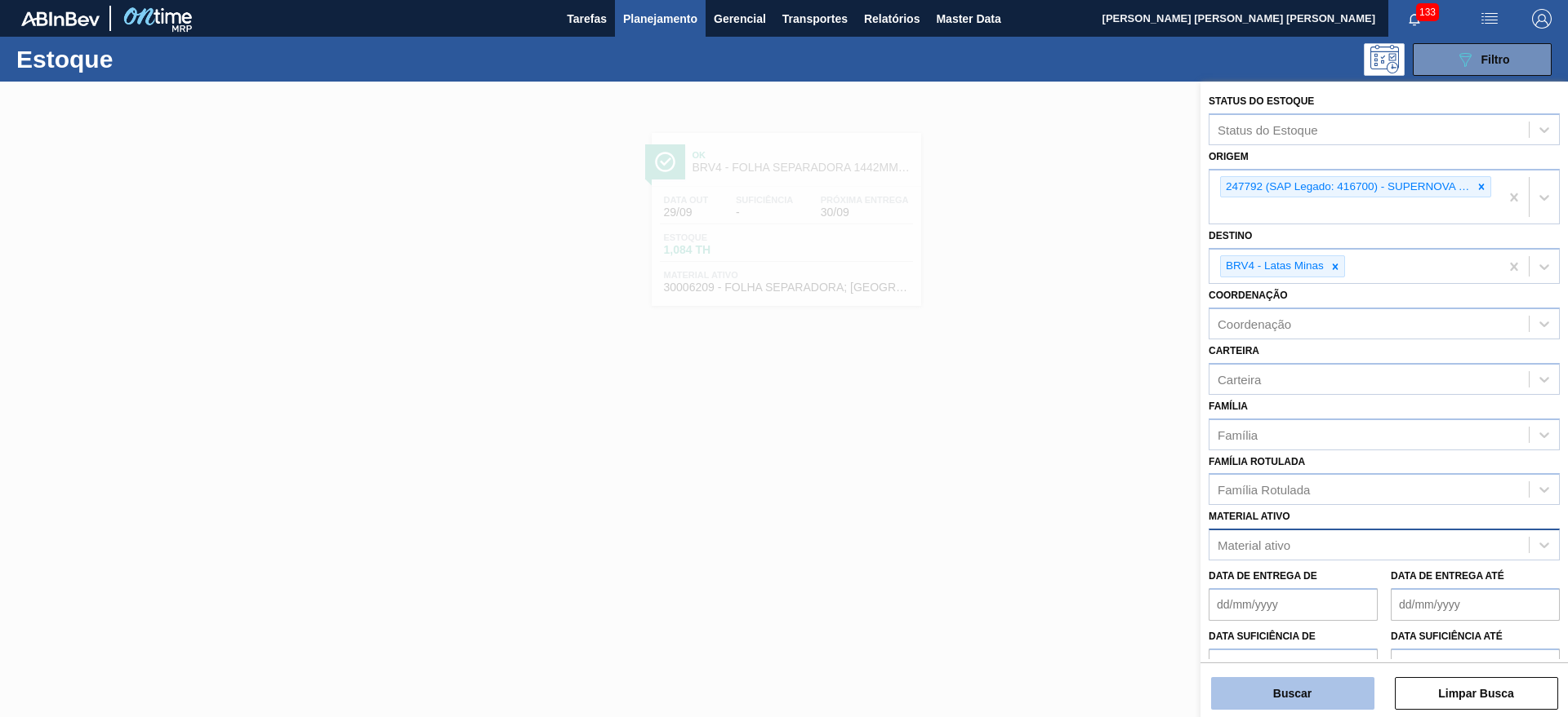
click at [1304, 679] on button "Buscar" at bounding box center [1292, 693] width 163 height 32
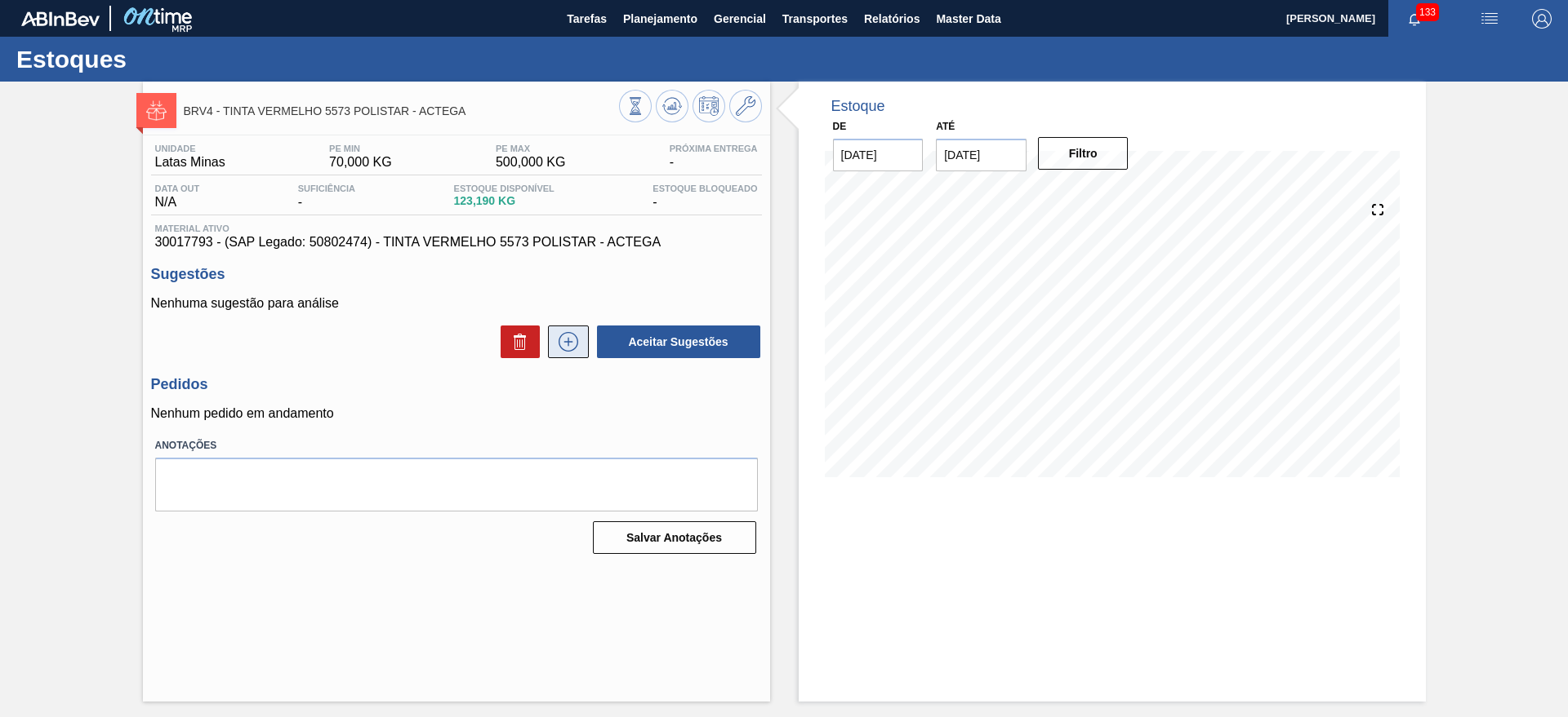
click at [572, 353] on button at bounding box center [568, 341] width 41 height 32
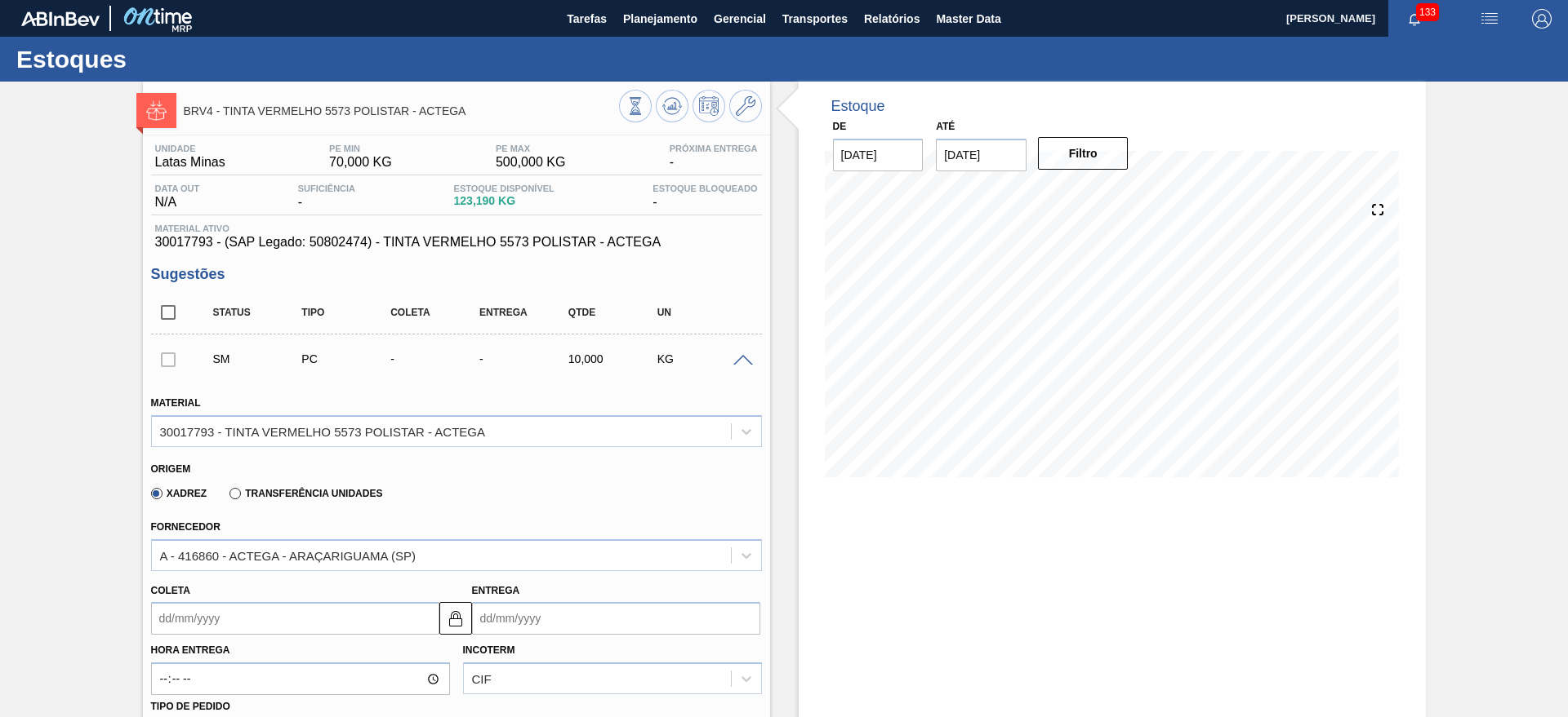
scroll to position [408, 0]
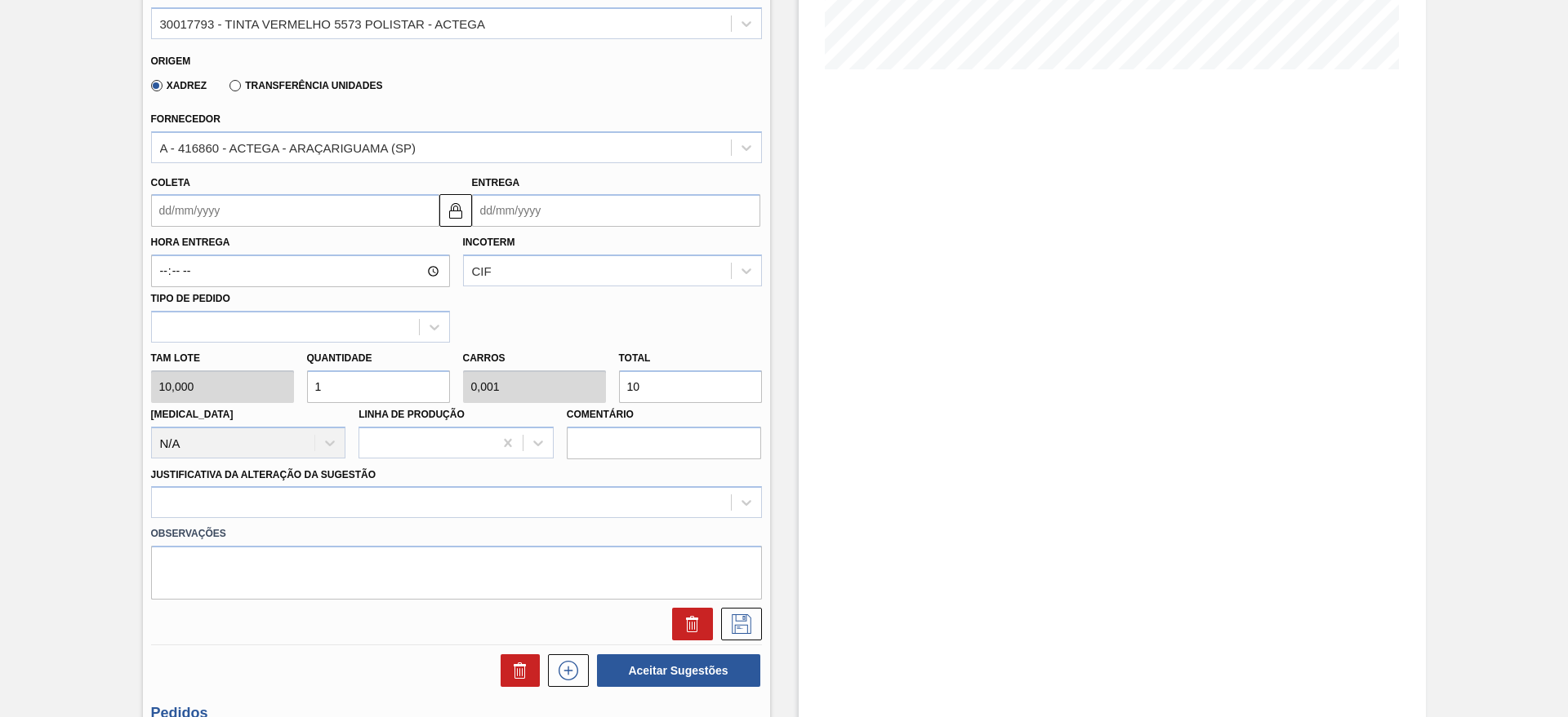
click at [538, 194] on input "Entrega" at bounding box center [616, 210] width 288 height 32
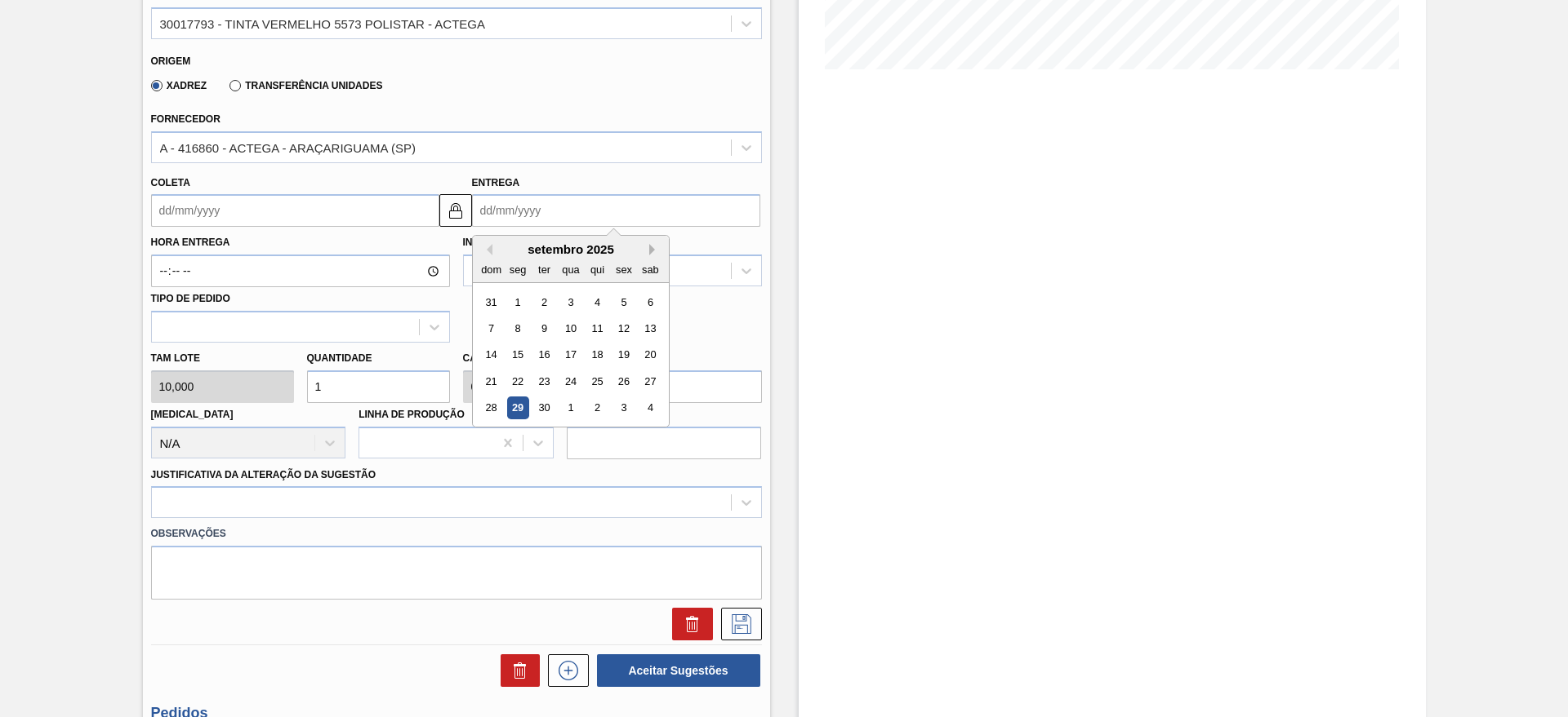
click at [653, 247] on button "Next Month" at bounding box center [655, 250] width 12 height 12
click at [520, 319] on div "6" at bounding box center [517, 328] width 22 height 22
type input "[DATE]"
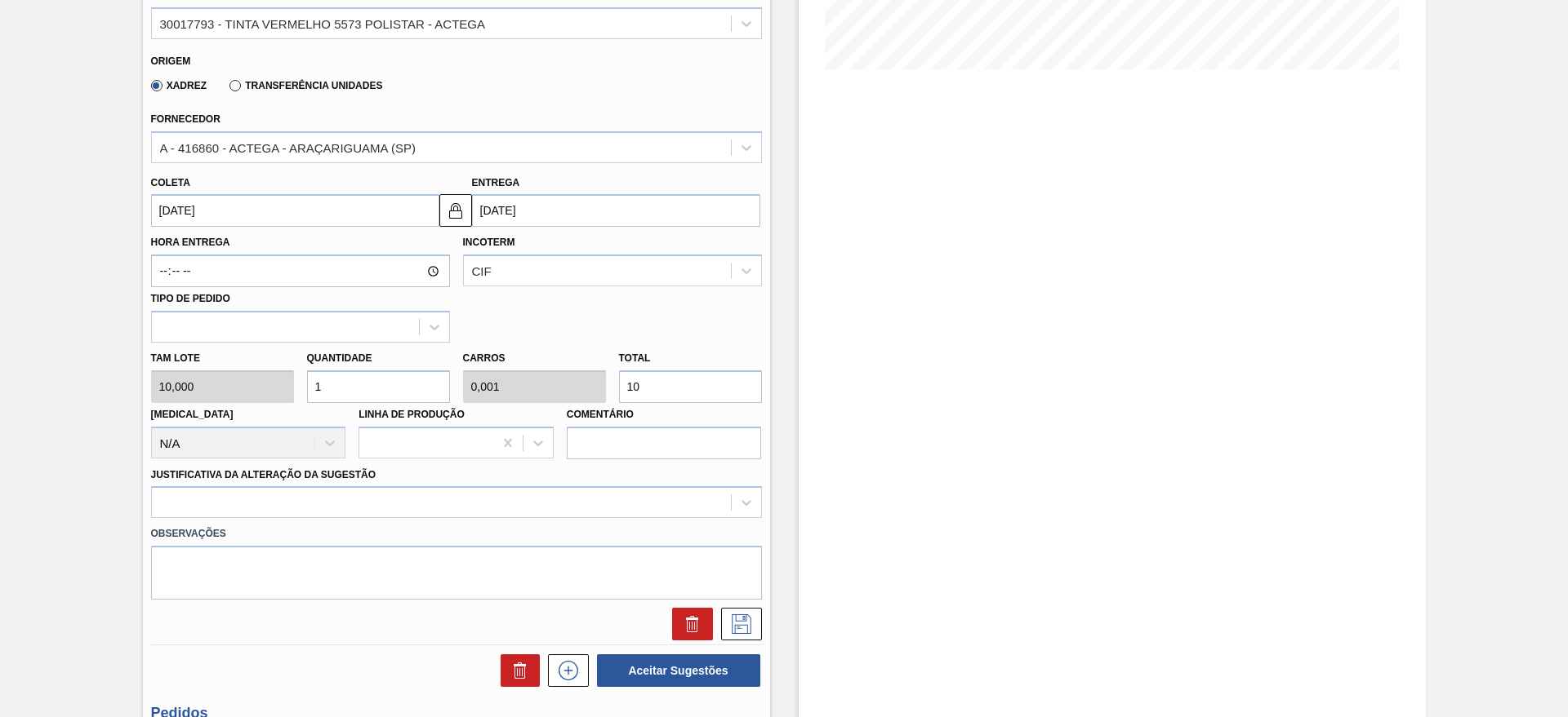
click at [377, 381] on input "1" at bounding box center [378, 386] width 143 height 32
type input "0"
type input "3"
type input "0,003"
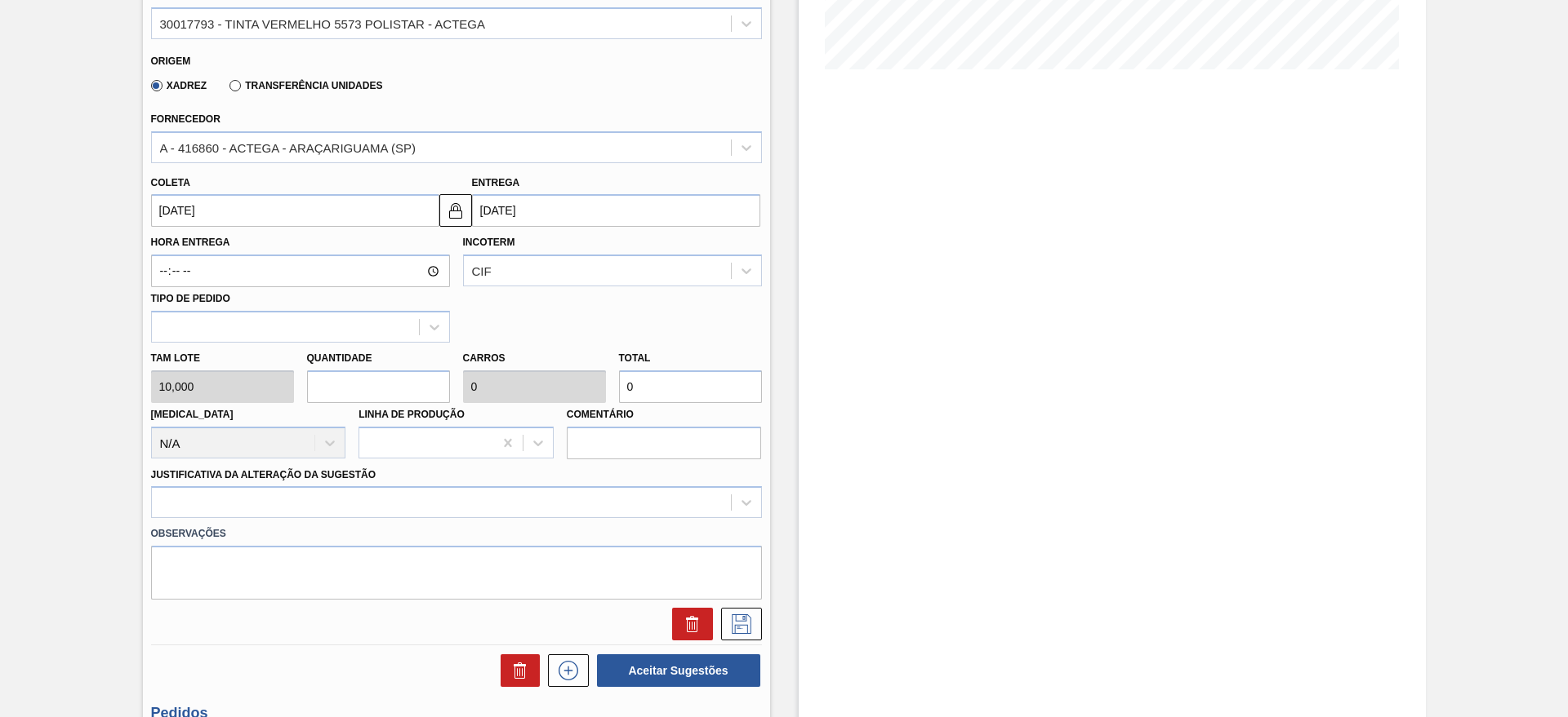
type input "30"
type input "3"
click at [328, 520] on div "Observações" at bounding box center [456, 559] width 624 height 81
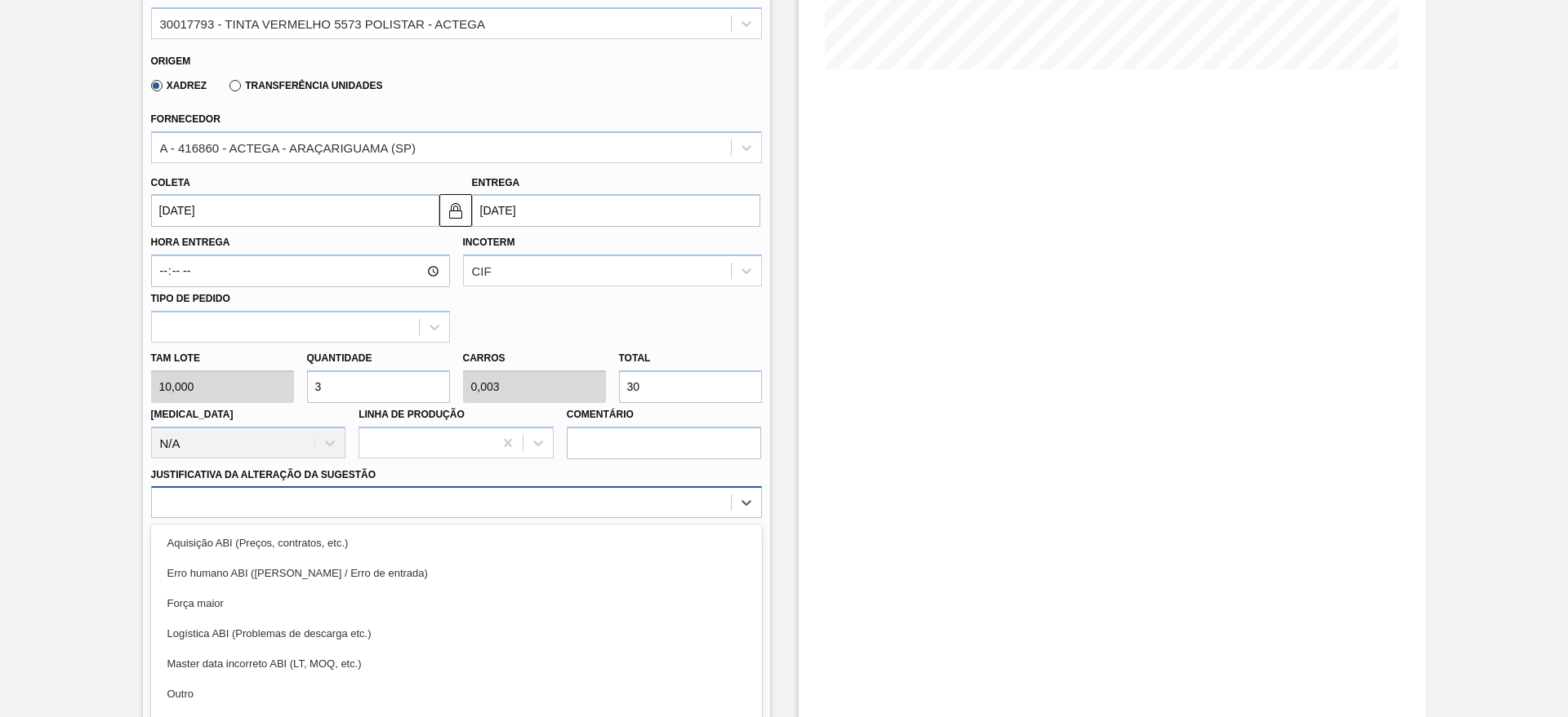
click at [323, 510] on div "option Erro humano ABI (Cálculo / Erro de entrada) focused, 2 of 18. 18 results…" at bounding box center [456, 502] width 611 height 32
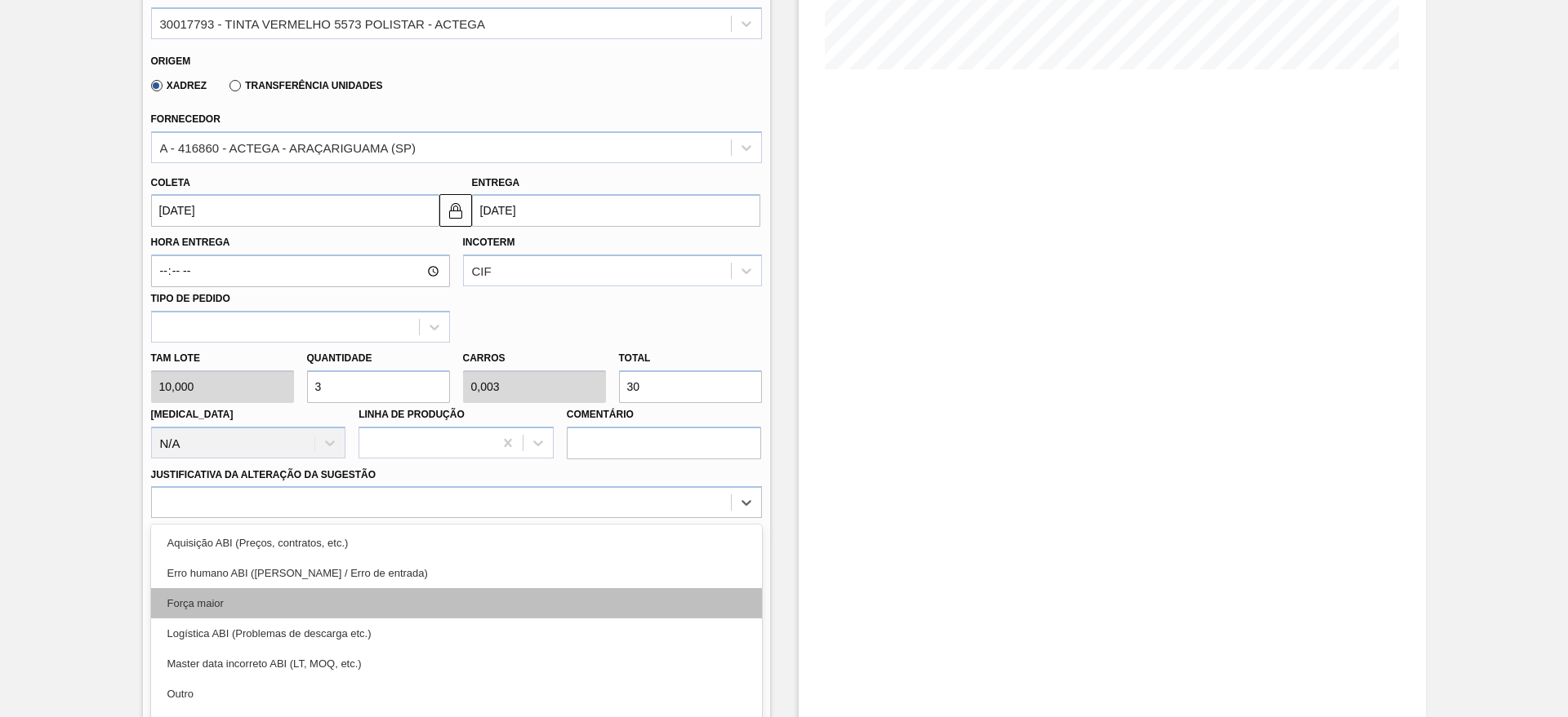
scroll to position [467, 0]
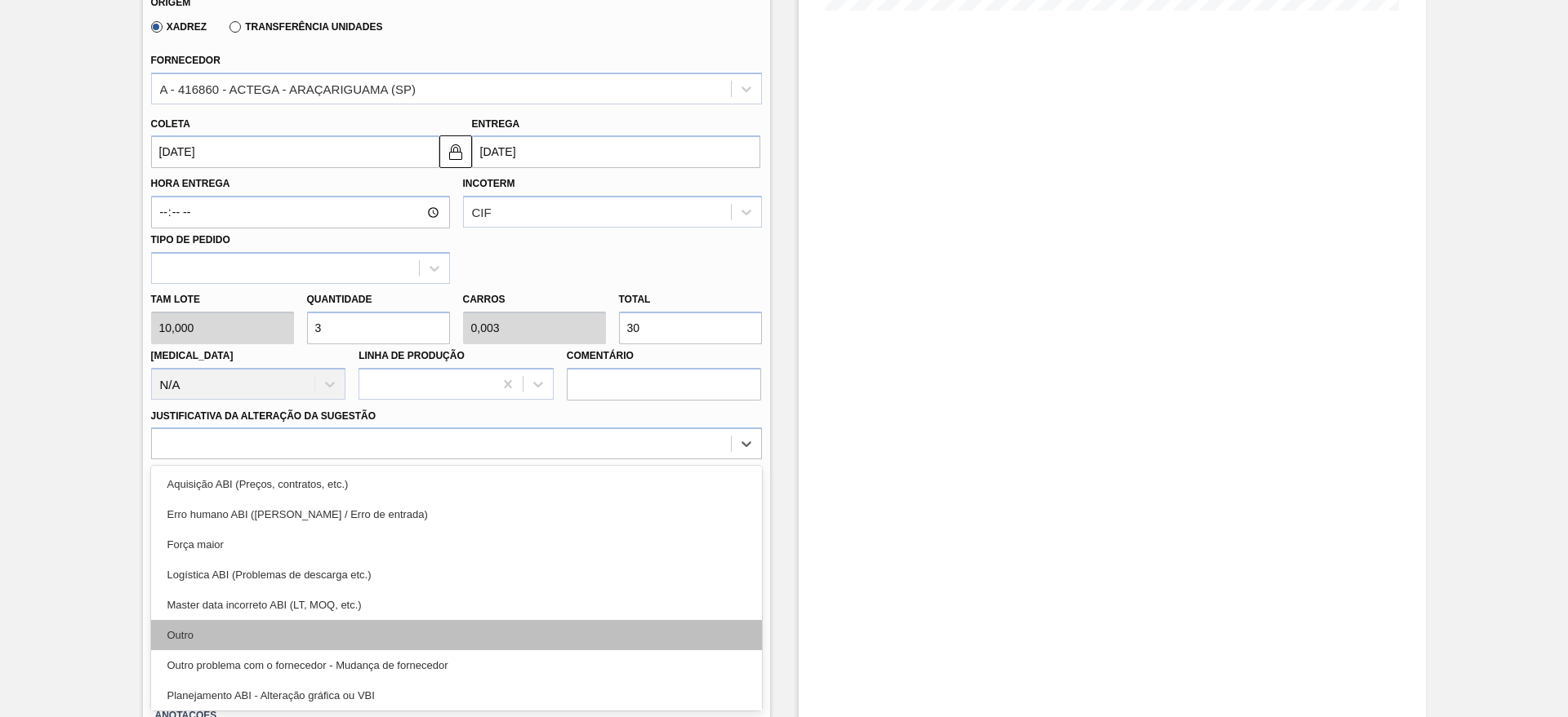
click at [190, 634] on div "Outro" at bounding box center [456, 635] width 611 height 30
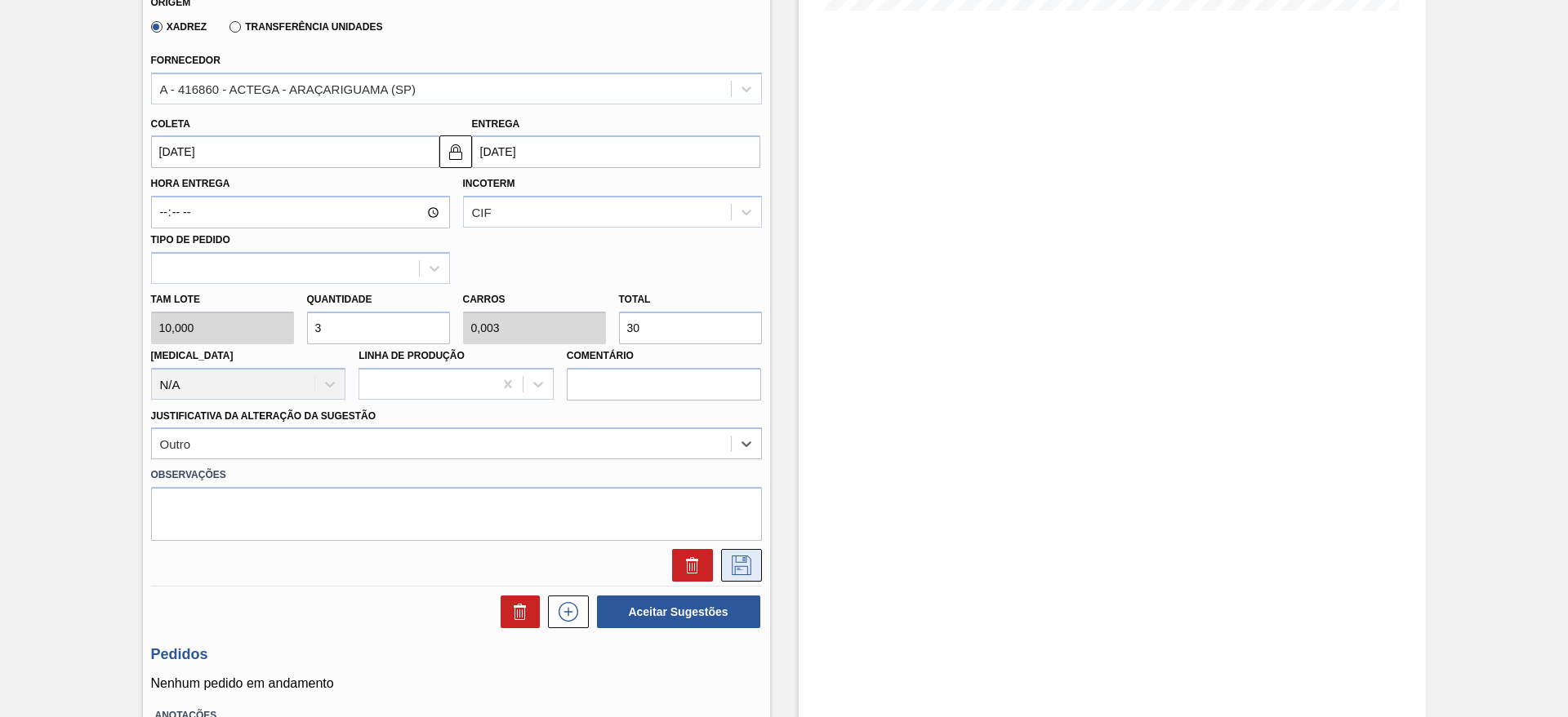
click at [721, 561] on button at bounding box center [741, 565] width 41 height 32
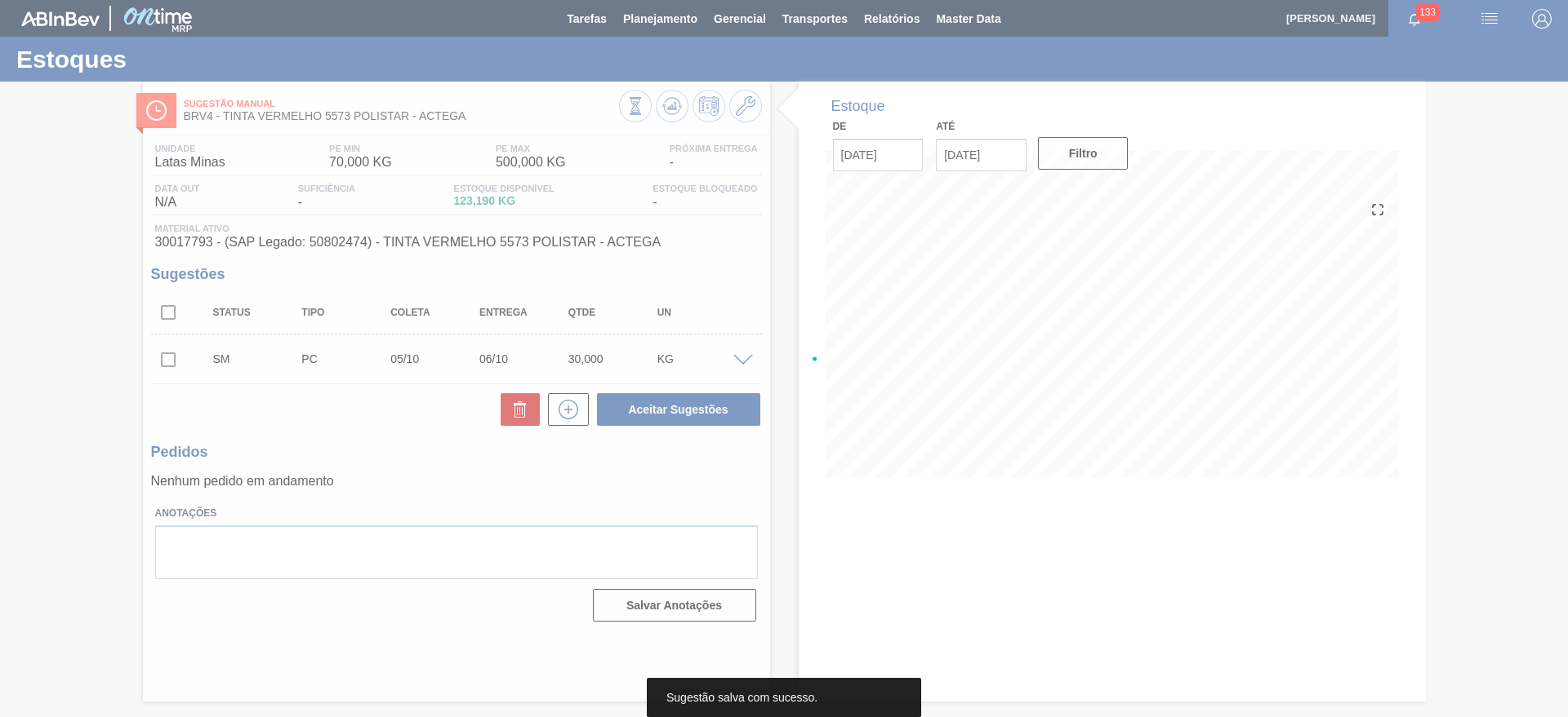
scroll to position [0, 0]
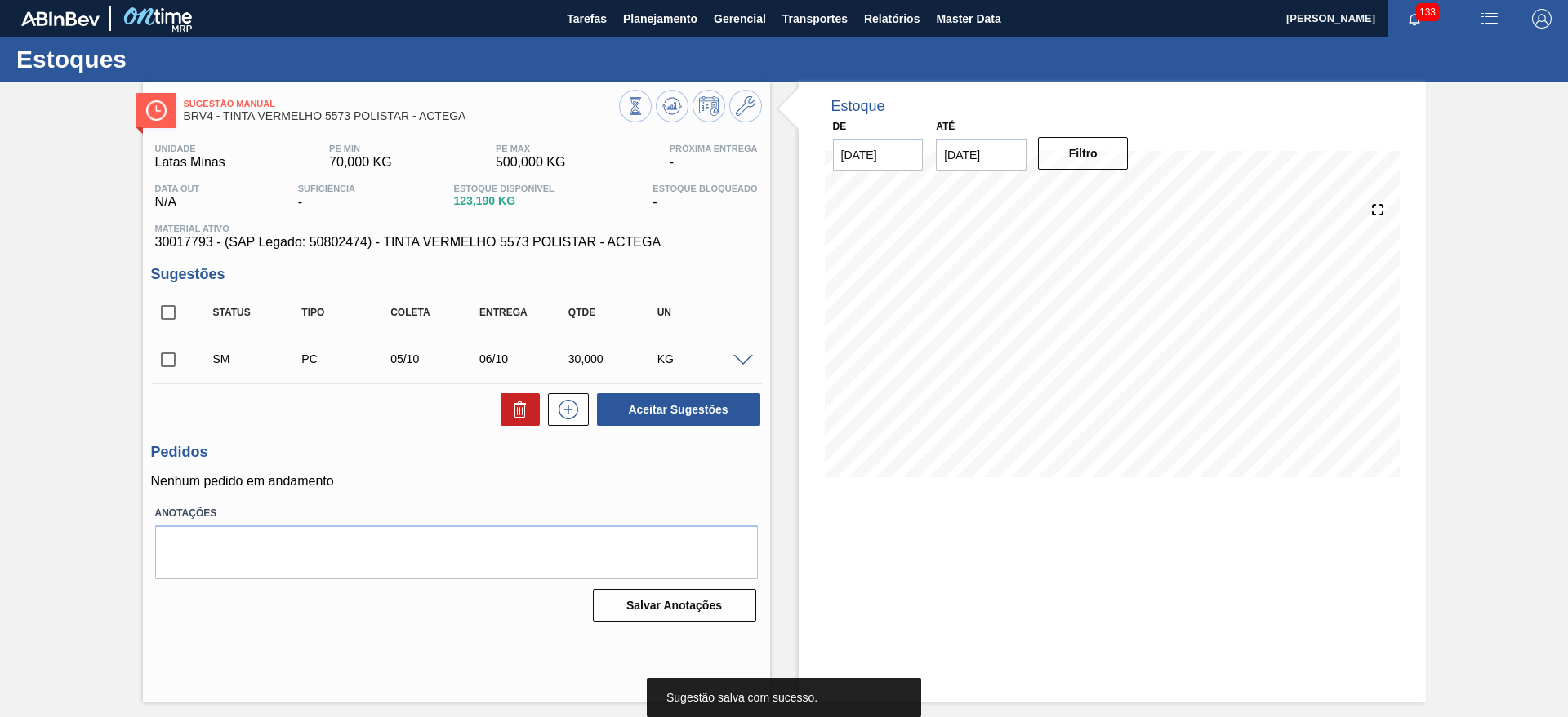
click at [160, 345] on input "checkbox" at bounding box center [168, 359] width 34 height 34
click at [777, 405] on div "Estoque De [DATE] Até [DATE] Filtro" at bounding box center [1097, 391] width 656 height 620
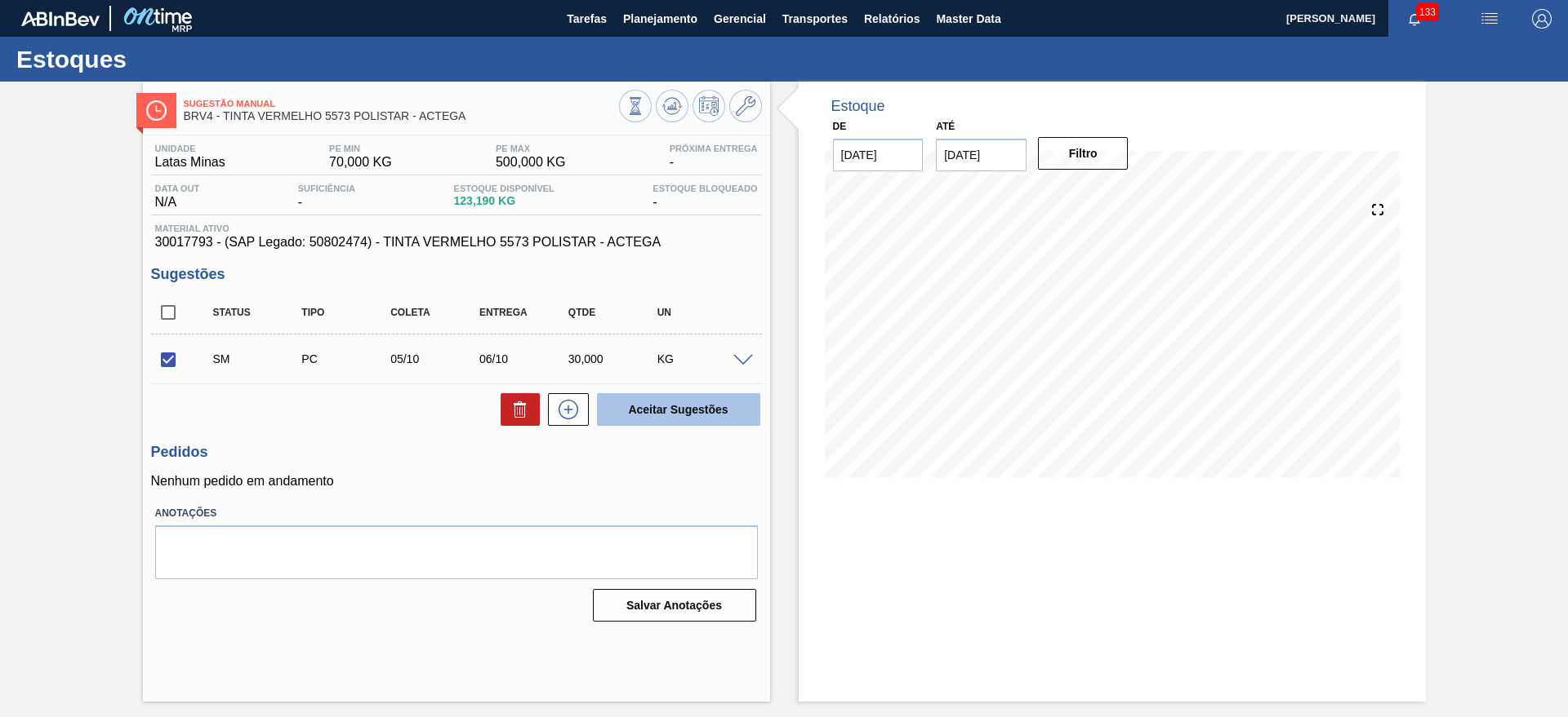
click at [719, 406] on button "Aceitar Sugestões" at bounding box center [678, 409] width 163 height 32
checkbox input "false"
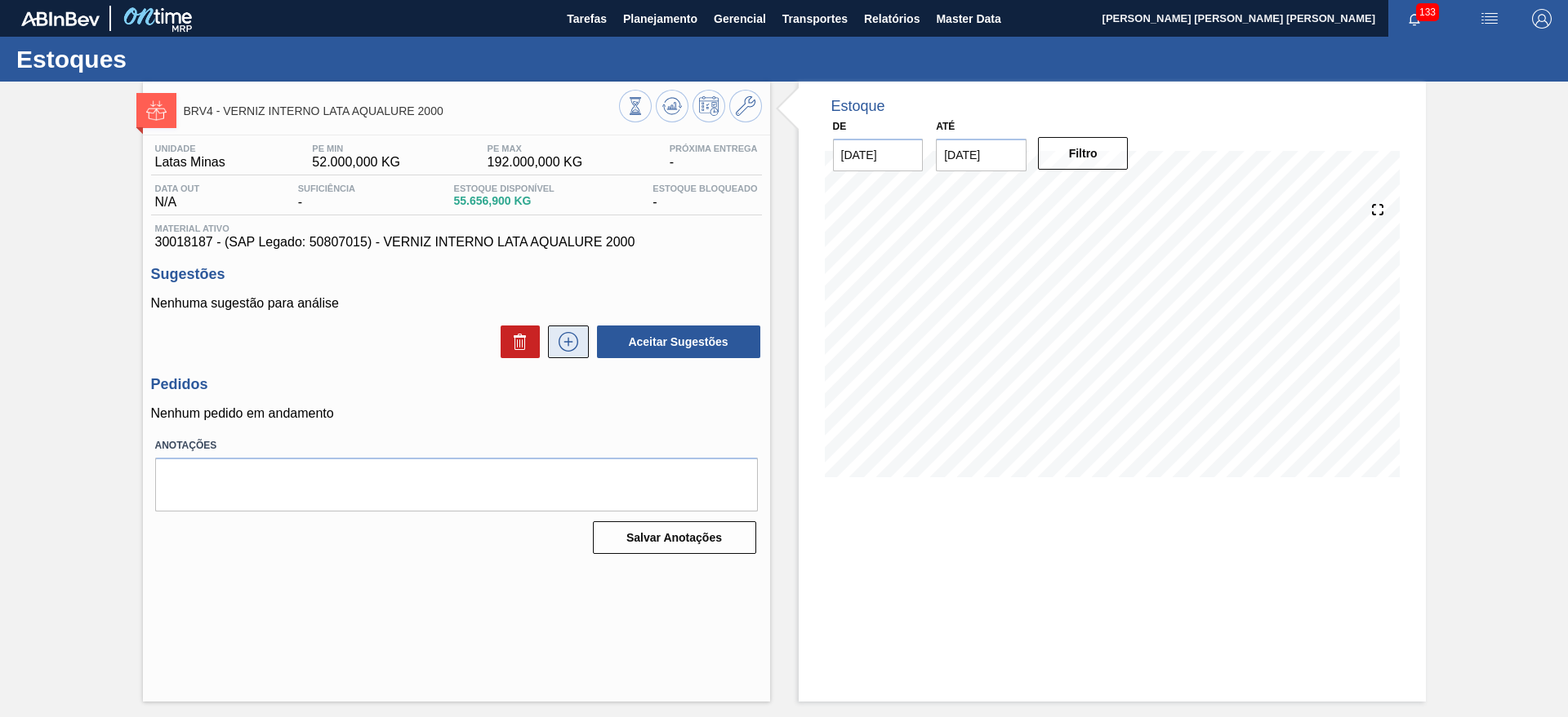
click at [578, 341] on icon at bounding box center [568, 342] width 26 height 20
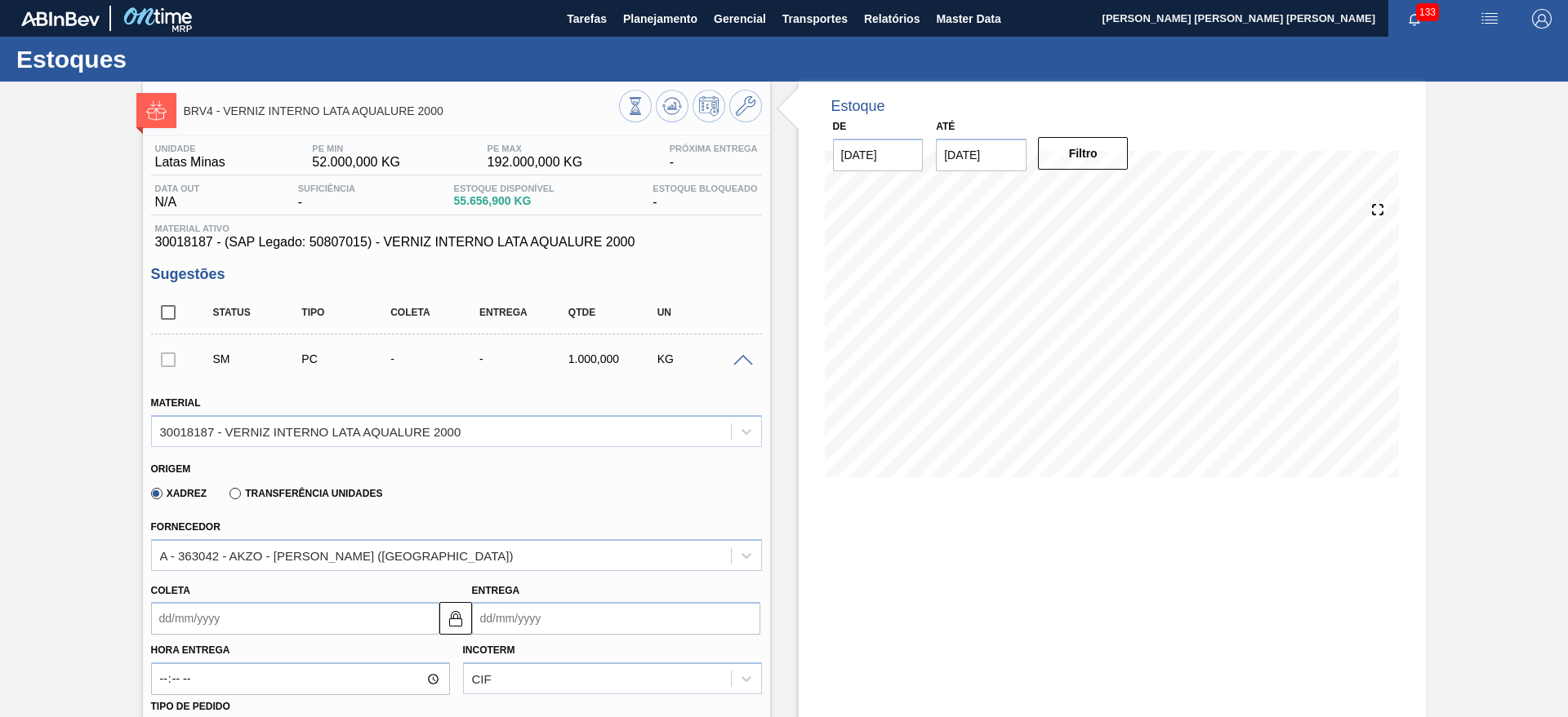
scroll to position [408, 0]
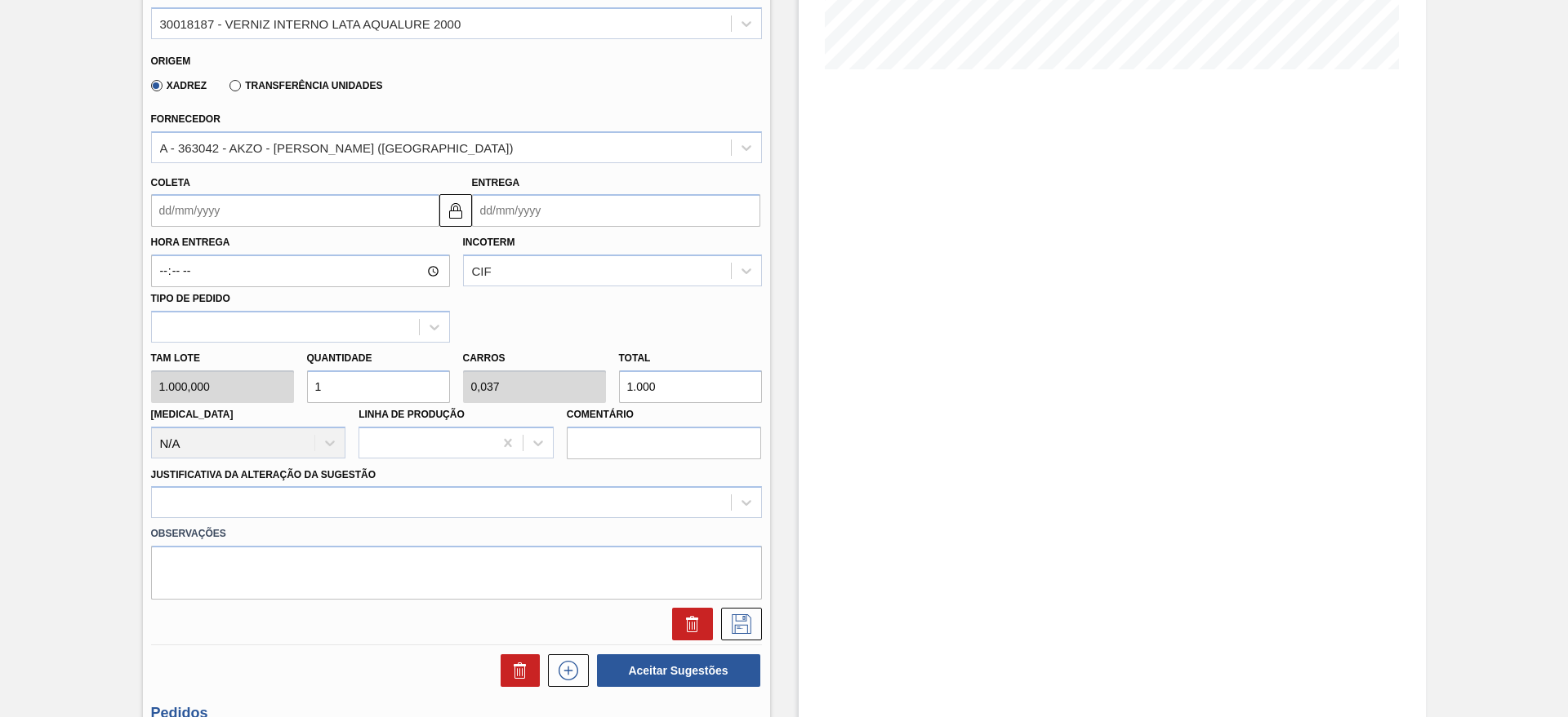
click at [591, 214] on input "Entrega" at bounding box center [616, 210] width 288 height 32
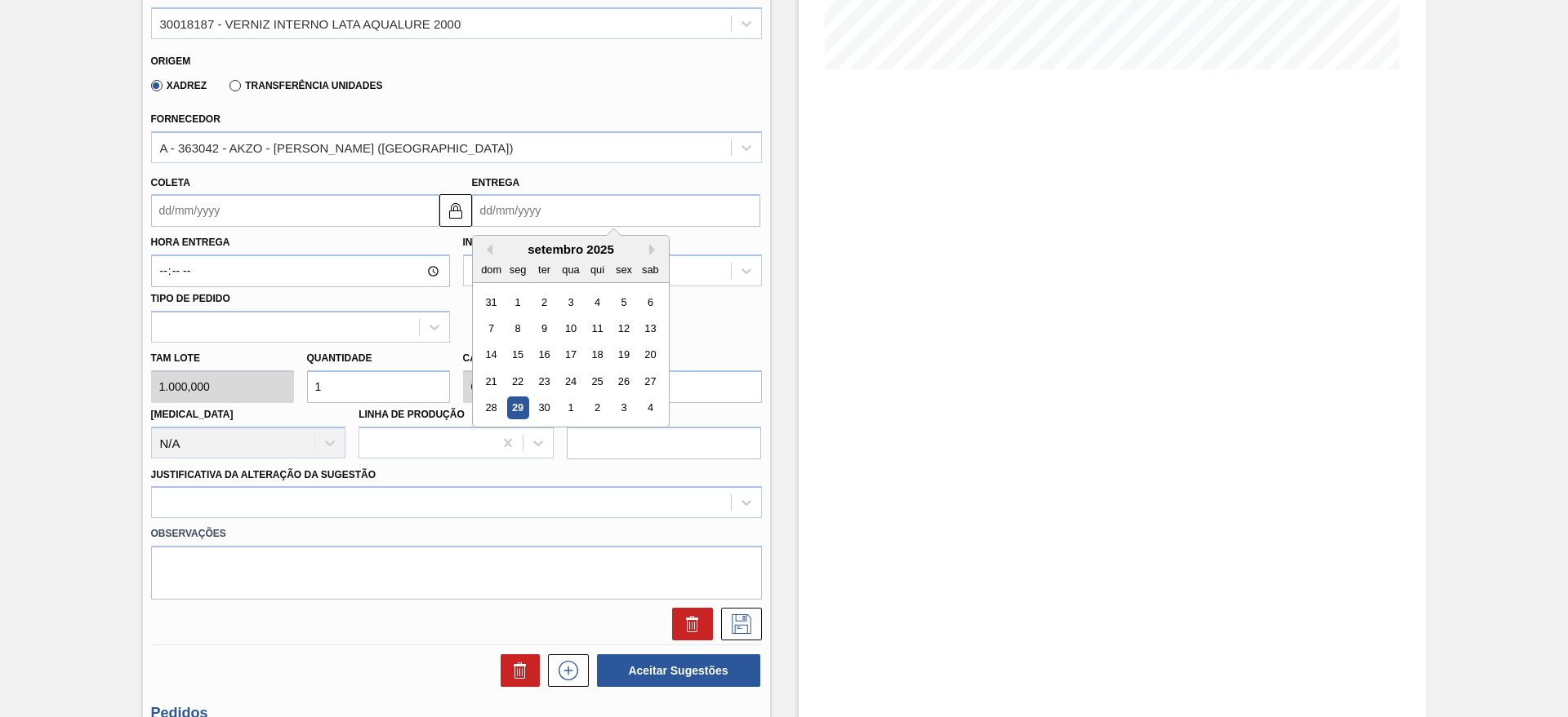
click at [647, 246] on div "setembro 2025" at bounding box center [571, 249] width 196 height 14
click at [649, 248] on button "Next Month" at bounding box center [655, 250] width 12 height 12
click at [518, 324] on div "6" at bounding box center [517, 328] width 22 height 22
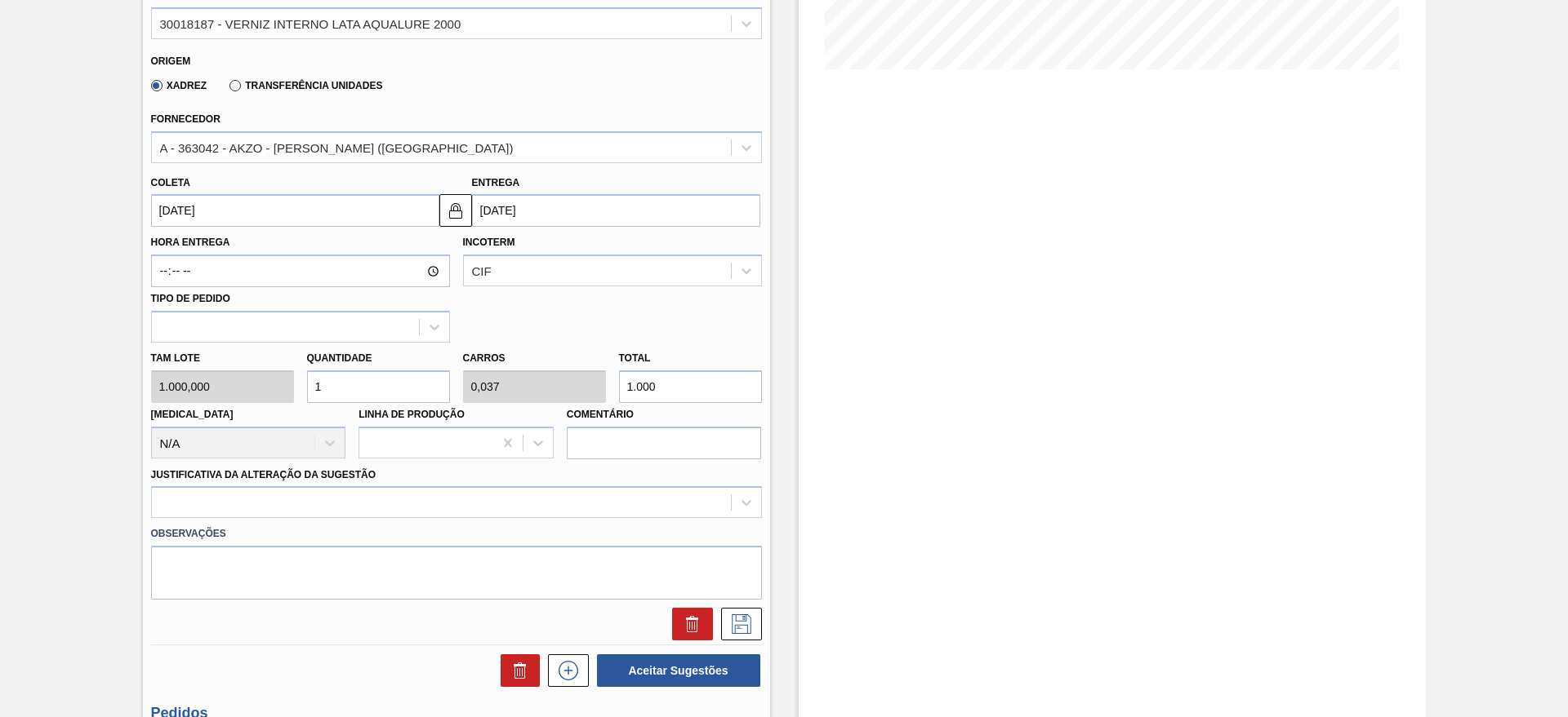
type input "04/10/2025"
type input "[DATE]"
click at [403, 387] on input "1" at bounding box center [378, 386] width 143 height 32
type input "0"
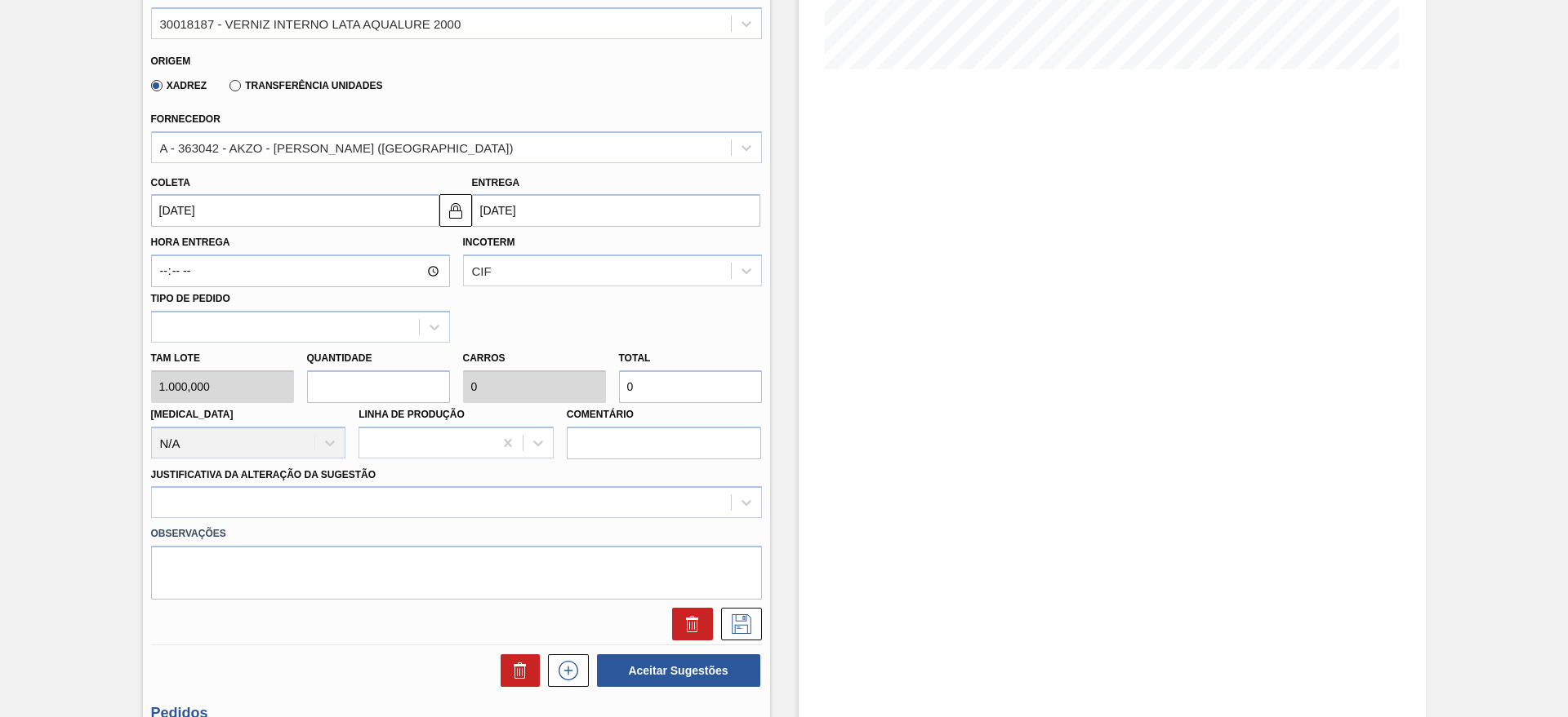
type input "2"
type input "0,074"
type input "2.000"
type input "27"
type input "0,993"
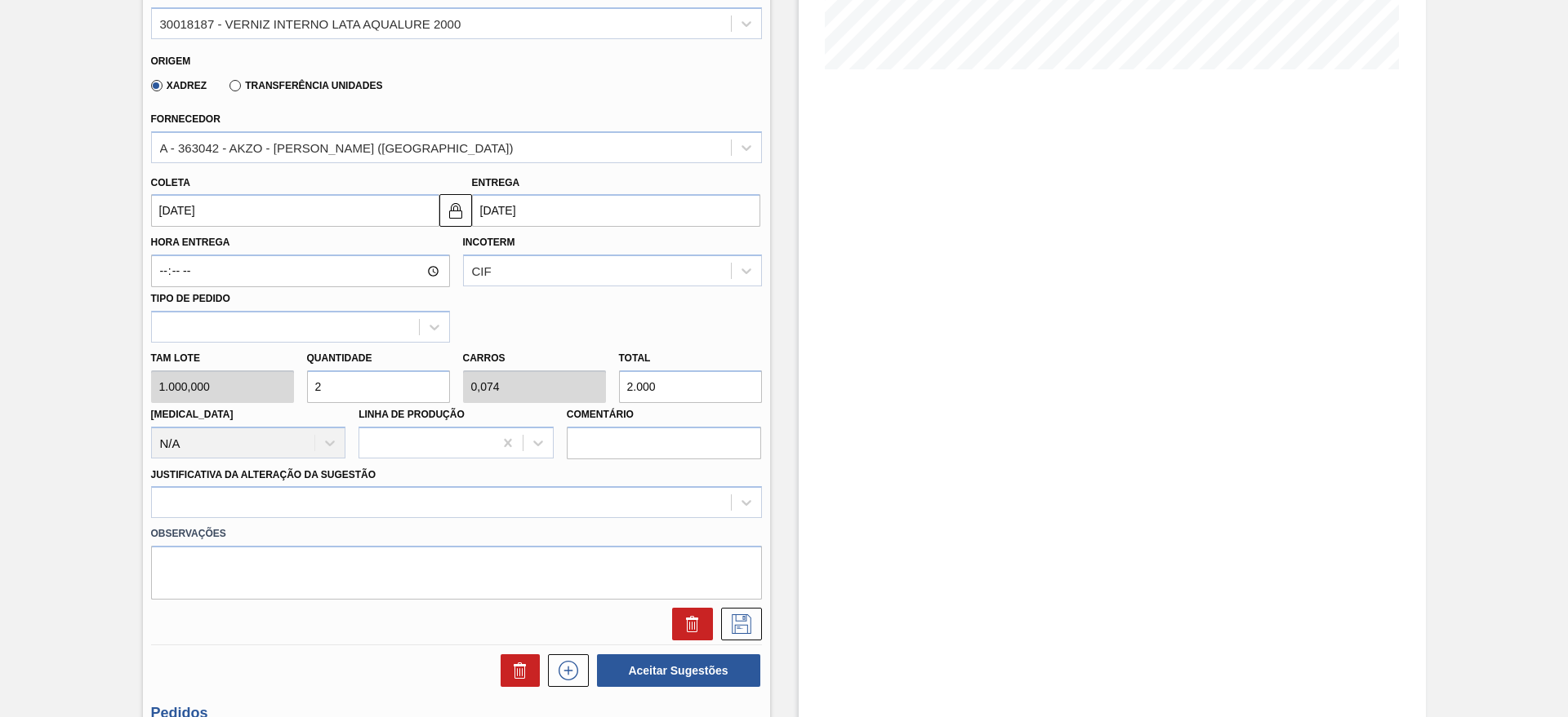
type input "27.000"
type input "27,2"
type input "1"
type input "27.200"
type input "27,2"
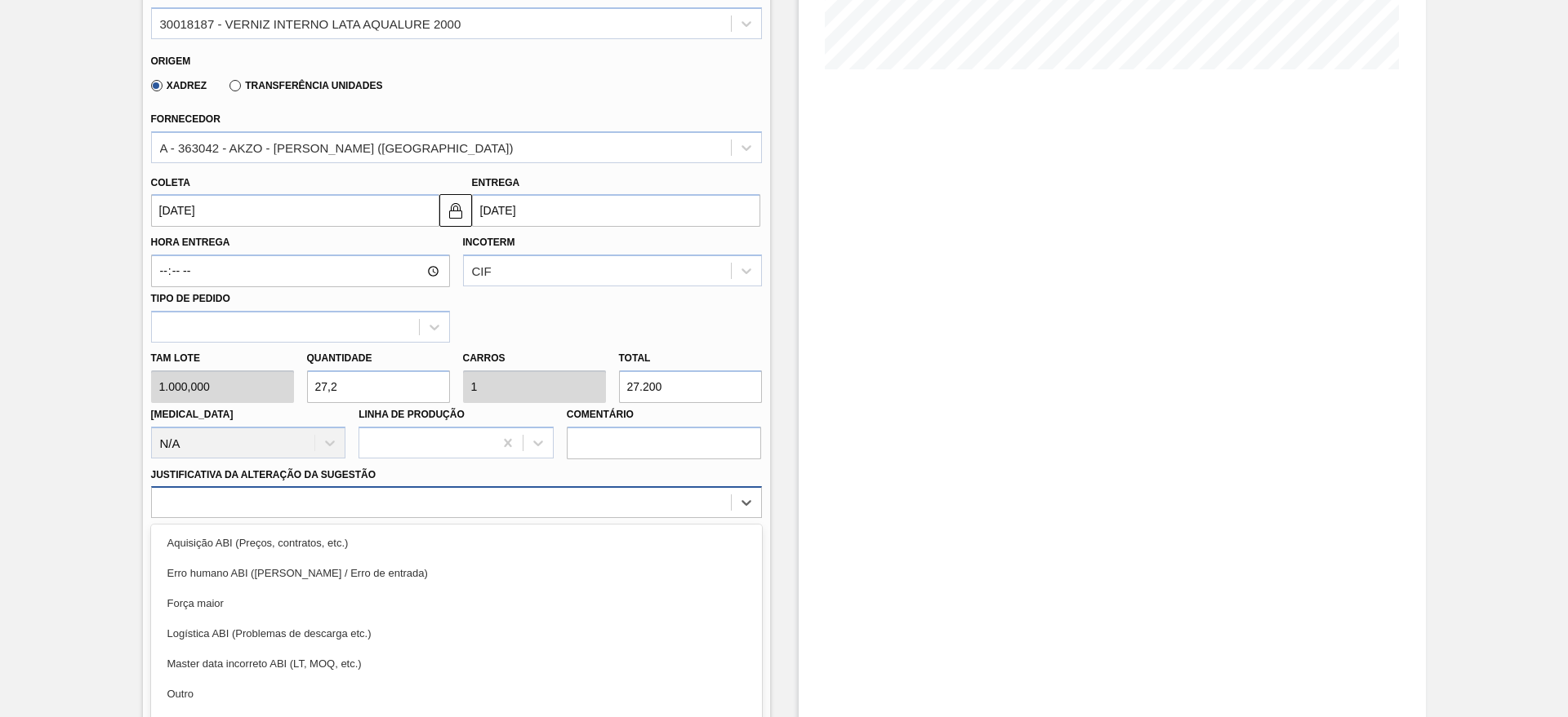
scroll to position [467, 0]
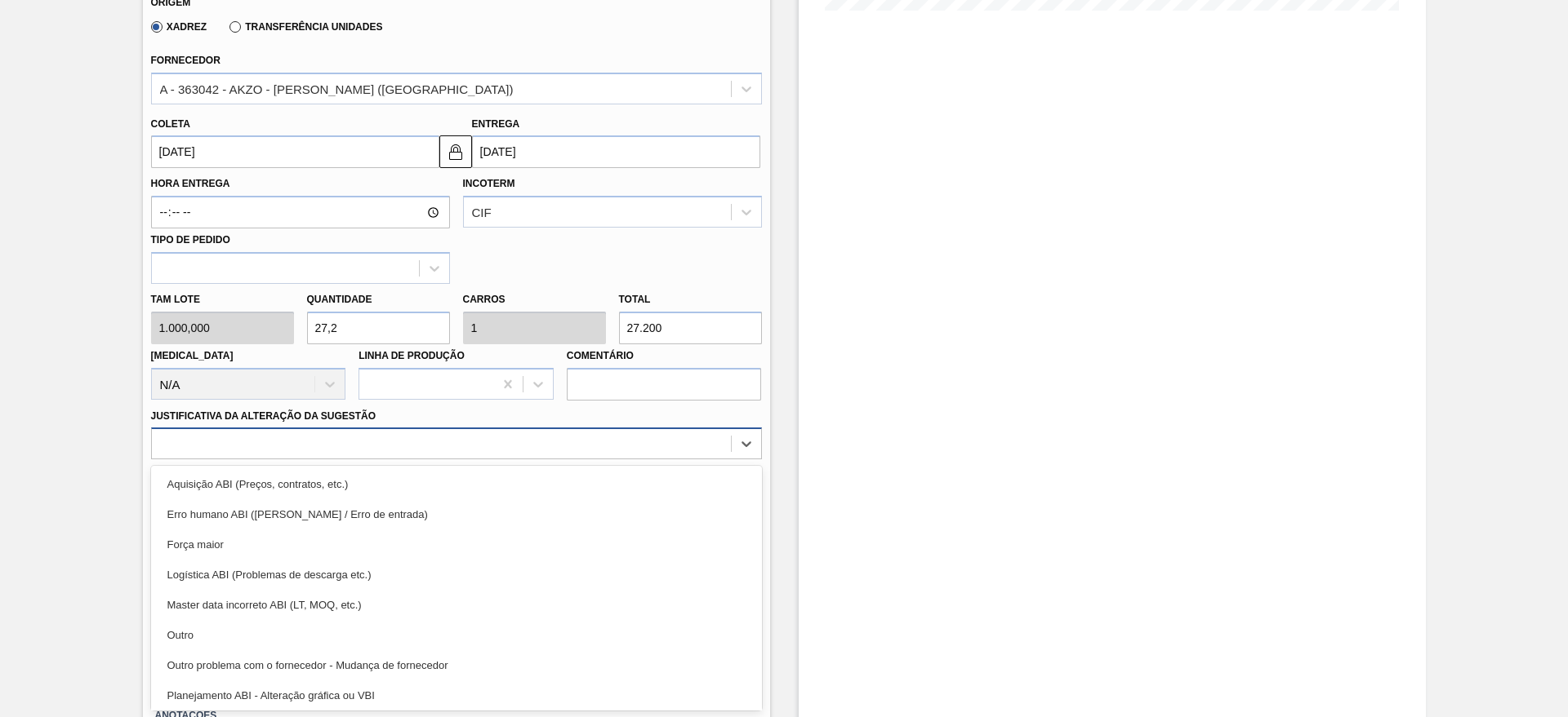
click at [392, 459] on div "option Erro humano ABI (Cálculo / Erro de entrada) focused, 2 of 18. 18 results…" at bounding box center [456, 444] width 611 height 32
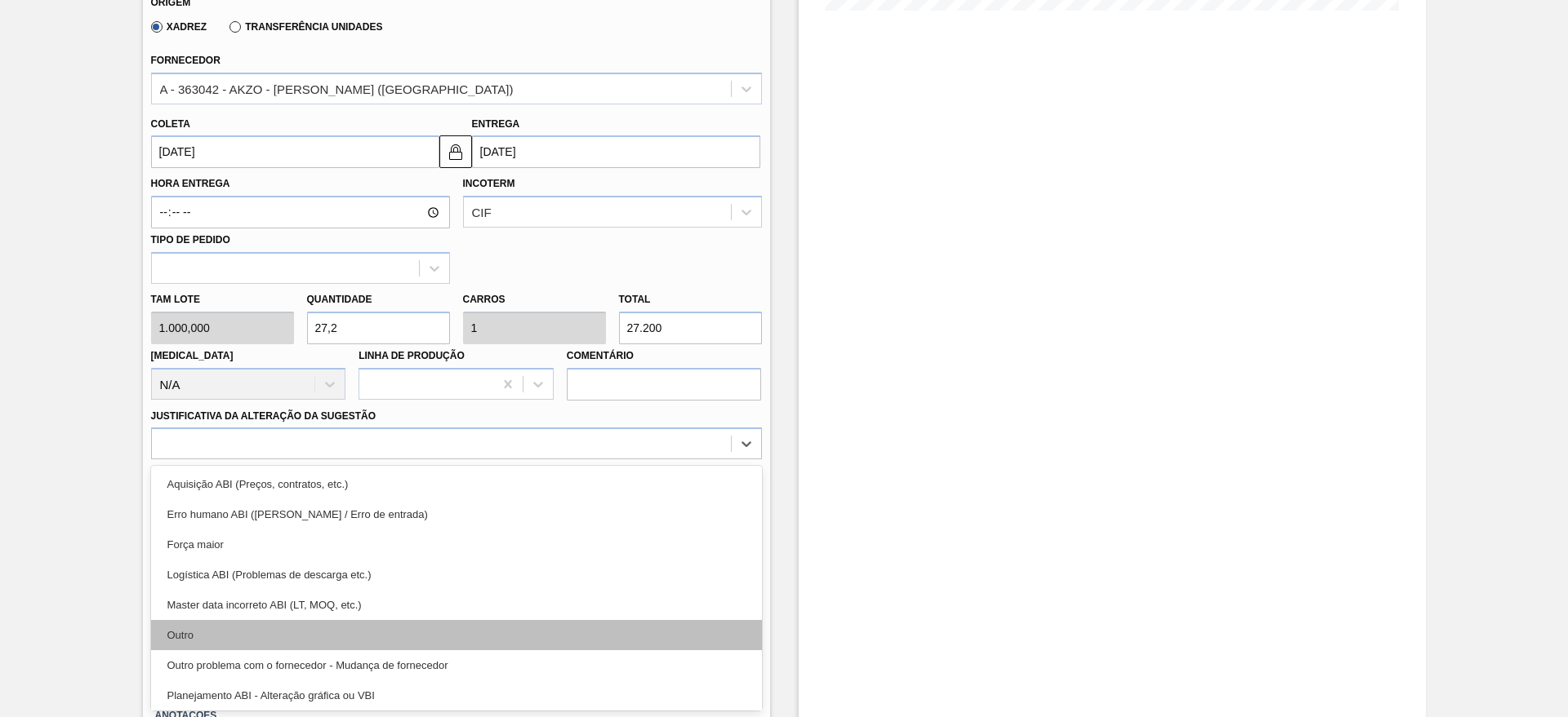
click at [256, 631] on div "Outro" at bounding box center [456, 635] width 611 height 30
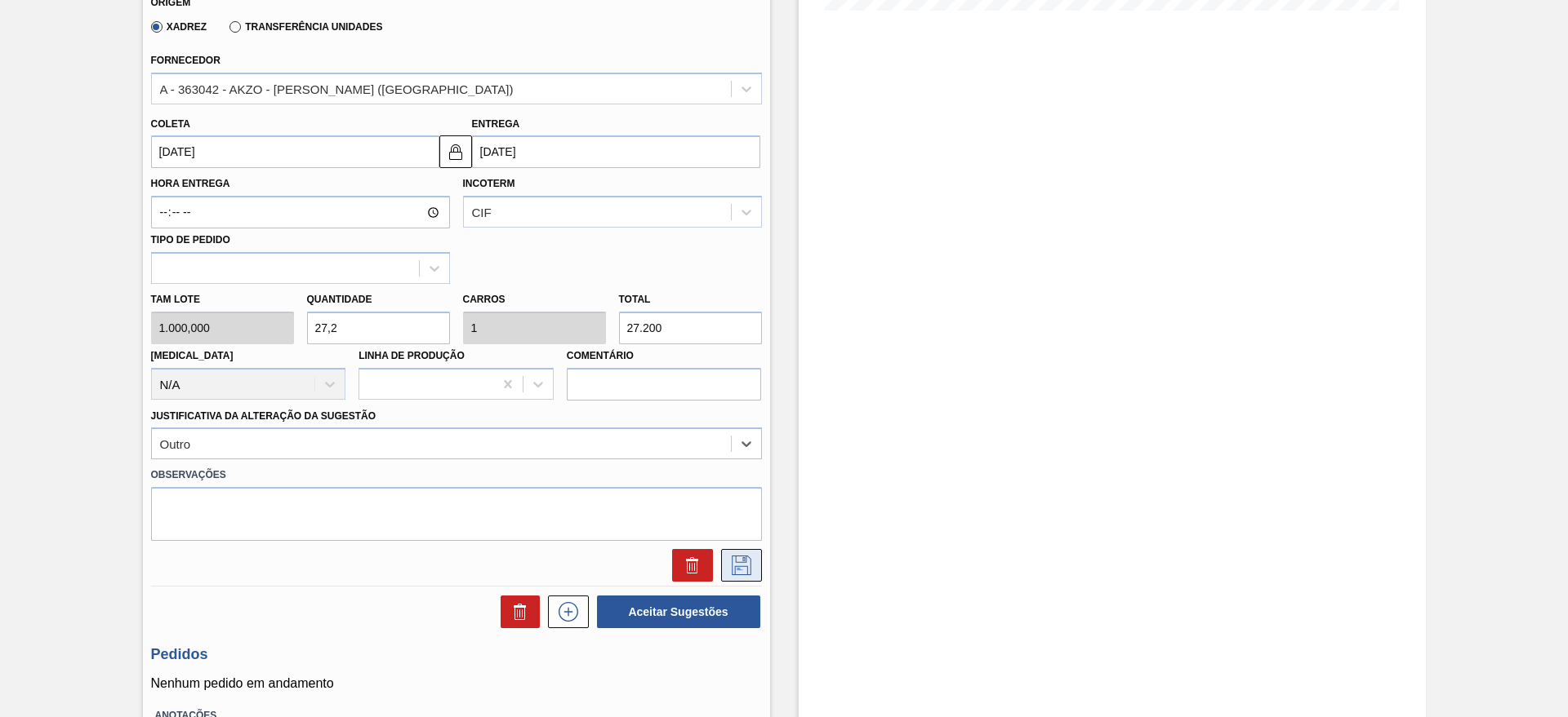
click at [747, 564] on icon at bounding box center [741, 566] width 26 height 20
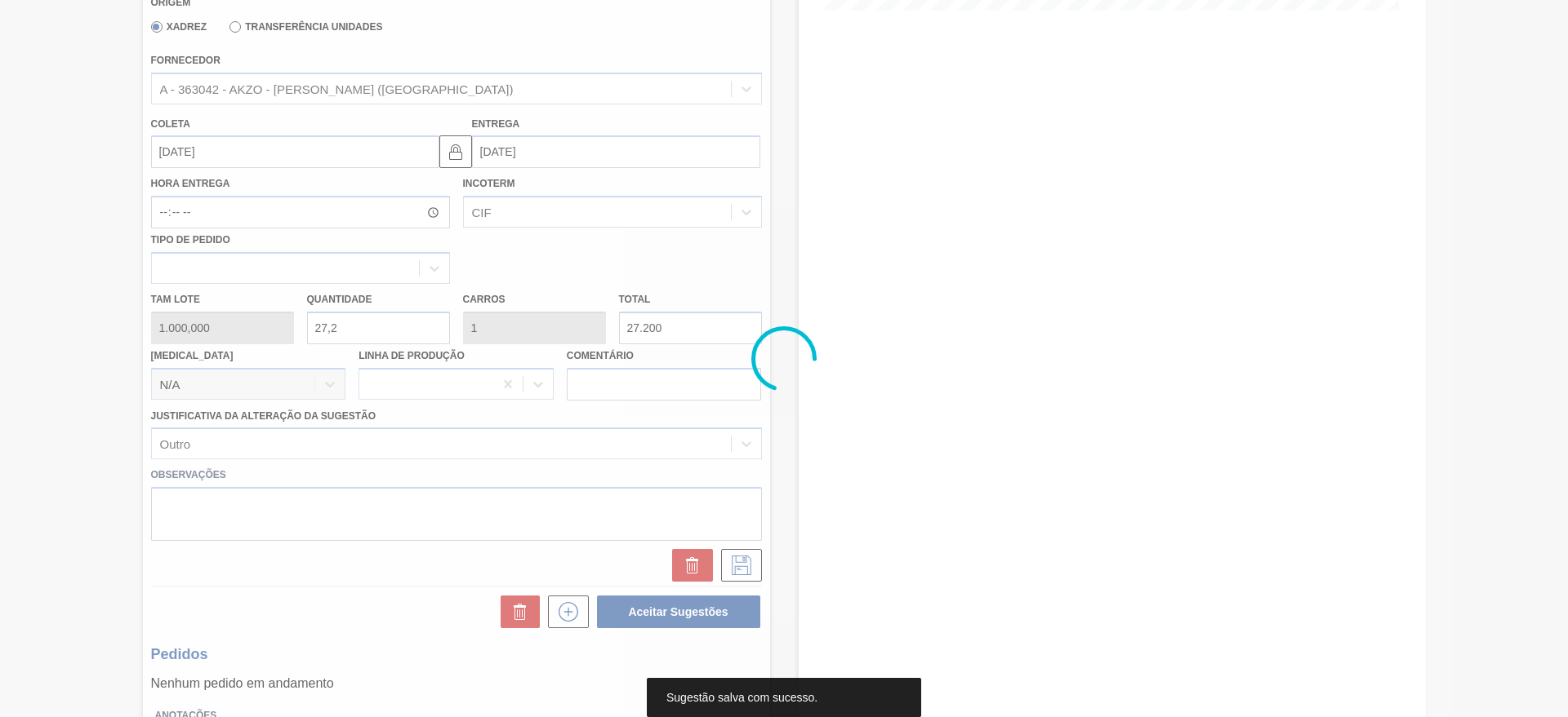
scroll to position [0, 0]
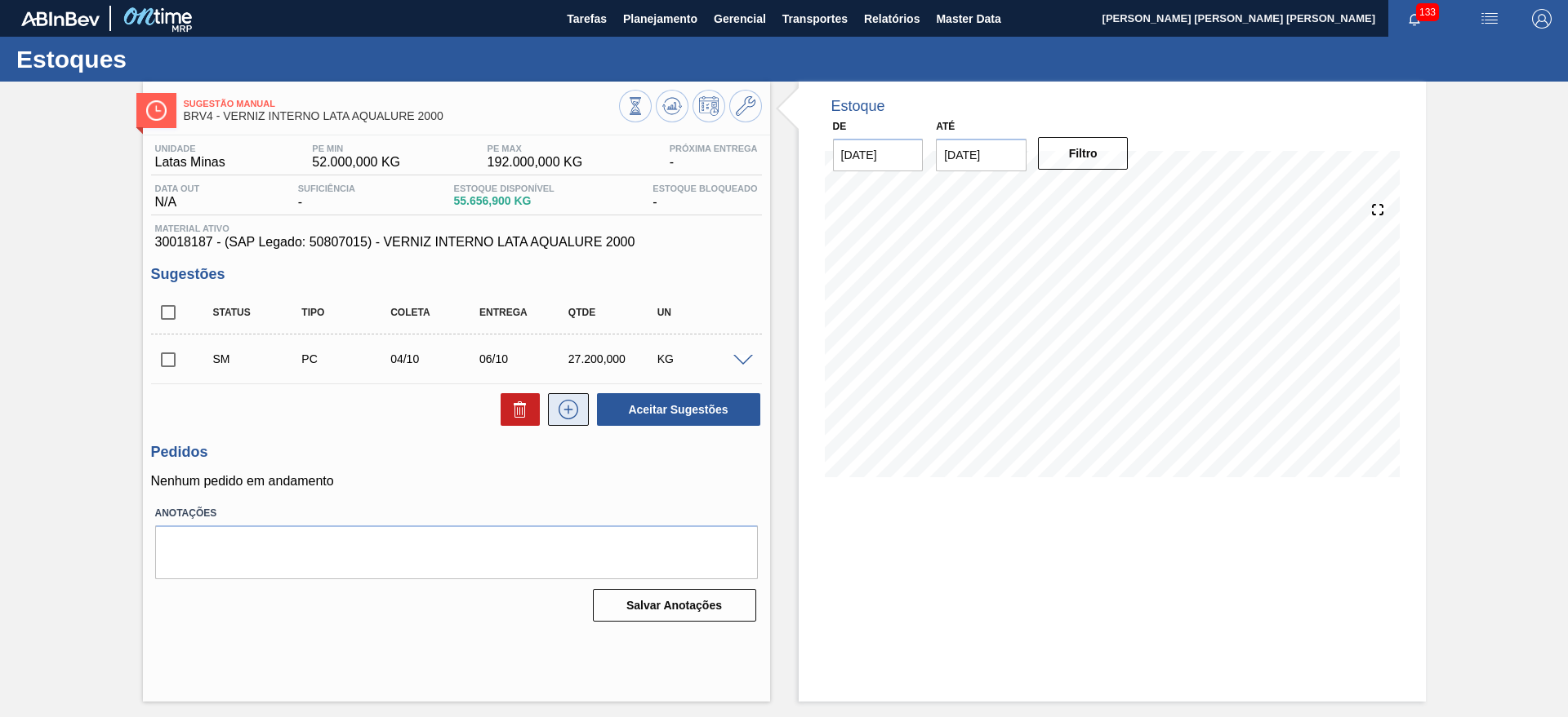
click at [561, 413] on icon at bounding box center [568, 410] width 26 height 20
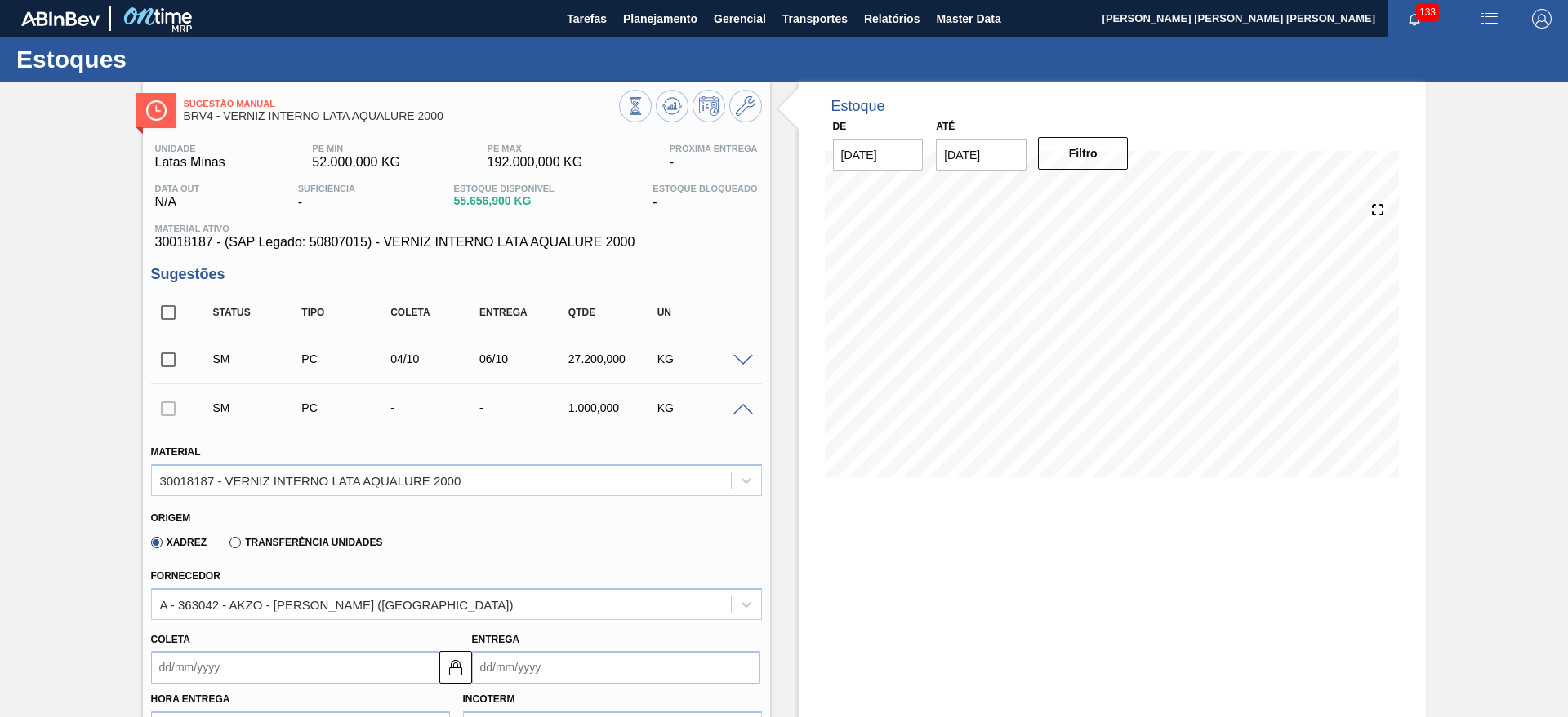
scroll to position [306, 0]
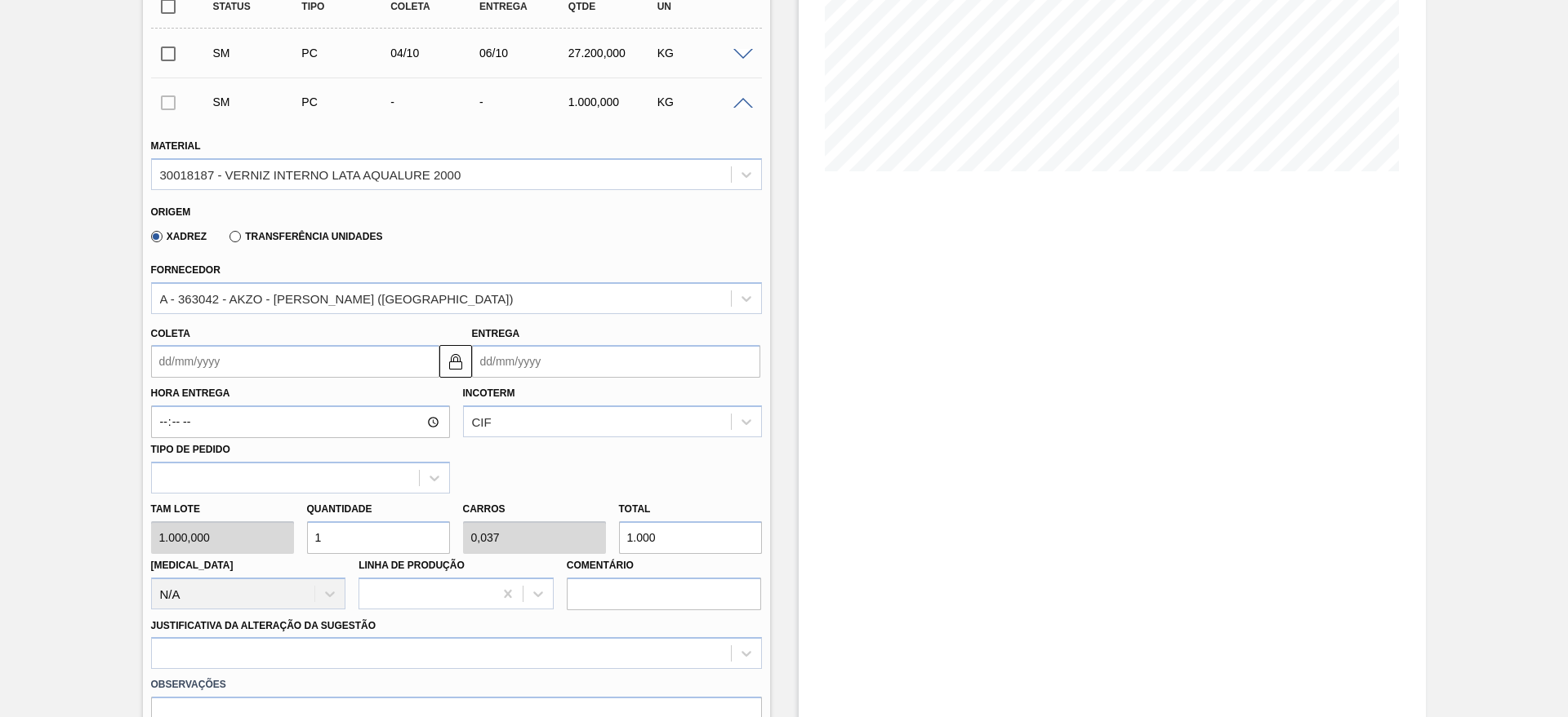
click at [595, 349] on input "Entrega" at bounding box center [616, 361] width 288 height 32
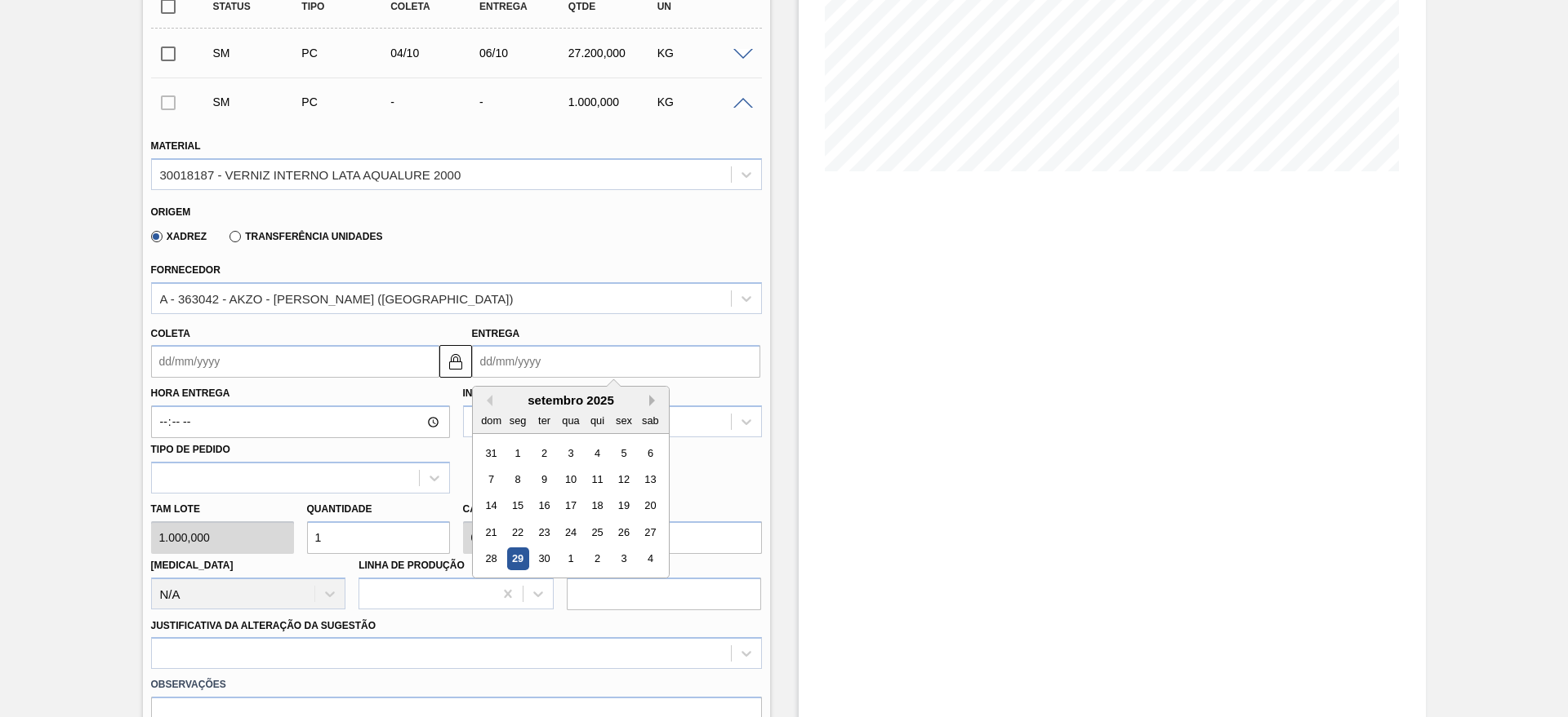
click at [653, 405] on button "Next Month" at bounding box center [655, 400] width 12 height 12
click at [522, 504] on div "13" at bounding box center [517, 506] width 22 height 22
type input "11/10/2025"
type input "[DATE]"
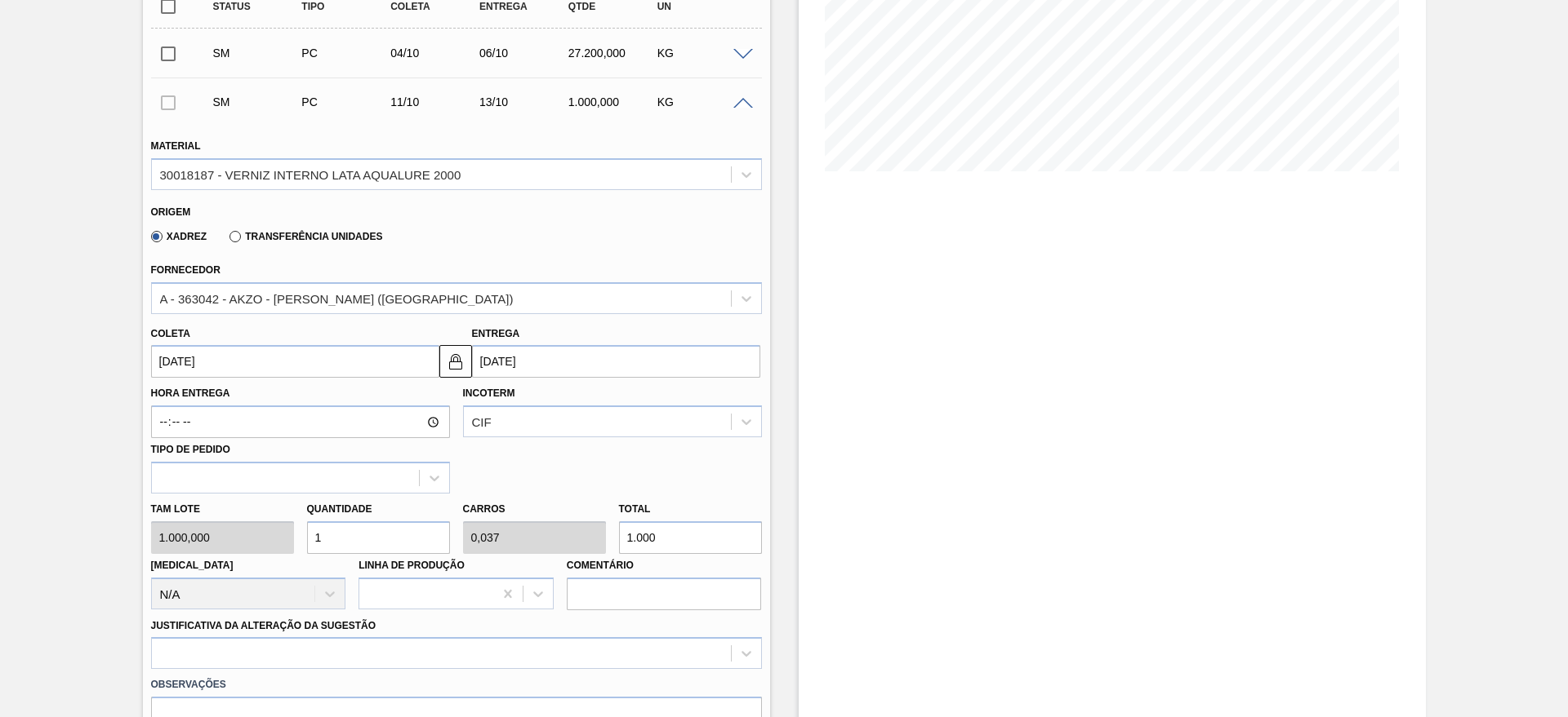
click at [387, 541] on input "1" at bounding box center [378, 538] width 143 height 32
type input "0"
type input "2"
type input "0,074"
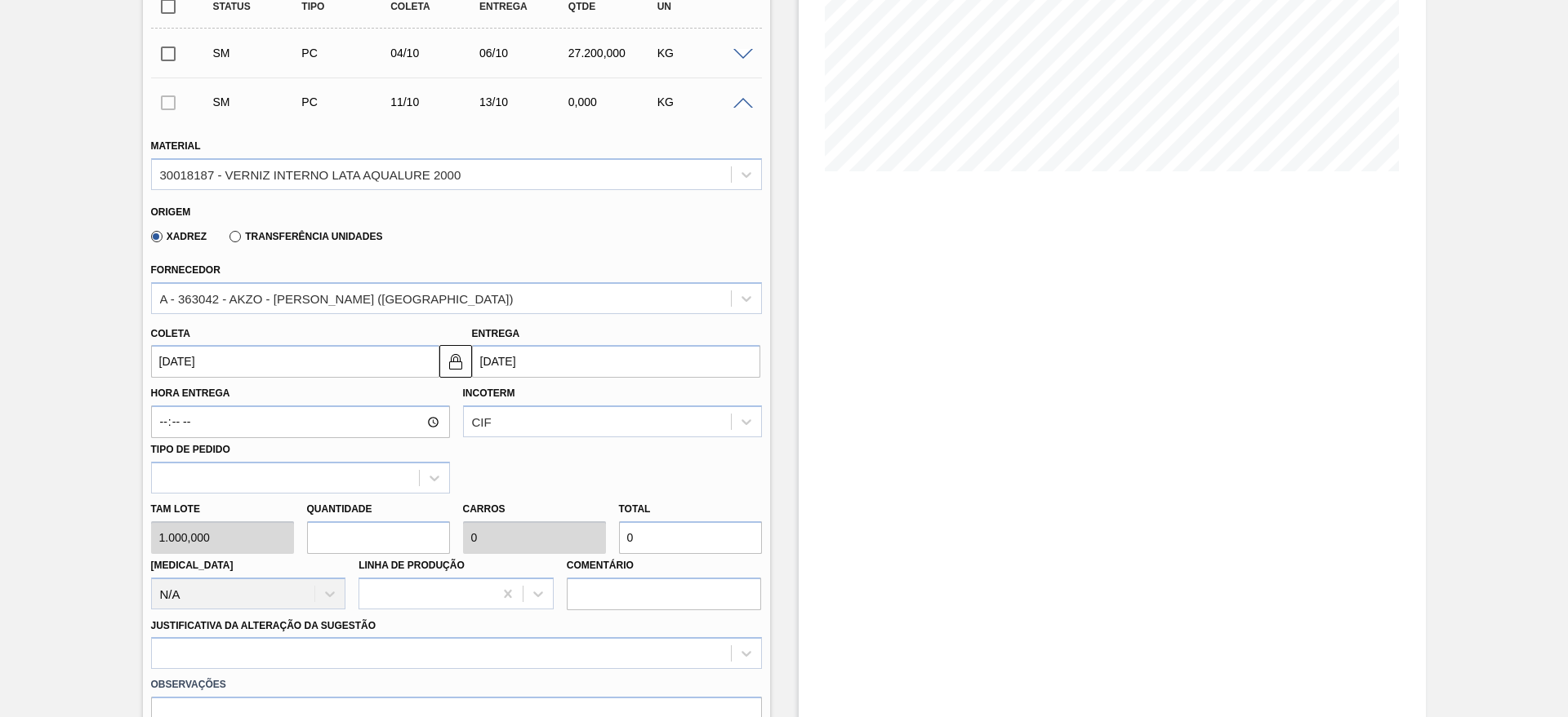
type input "2.000"
type input "27"
type input "0,993"
type input "27.000"
type input "27,2"
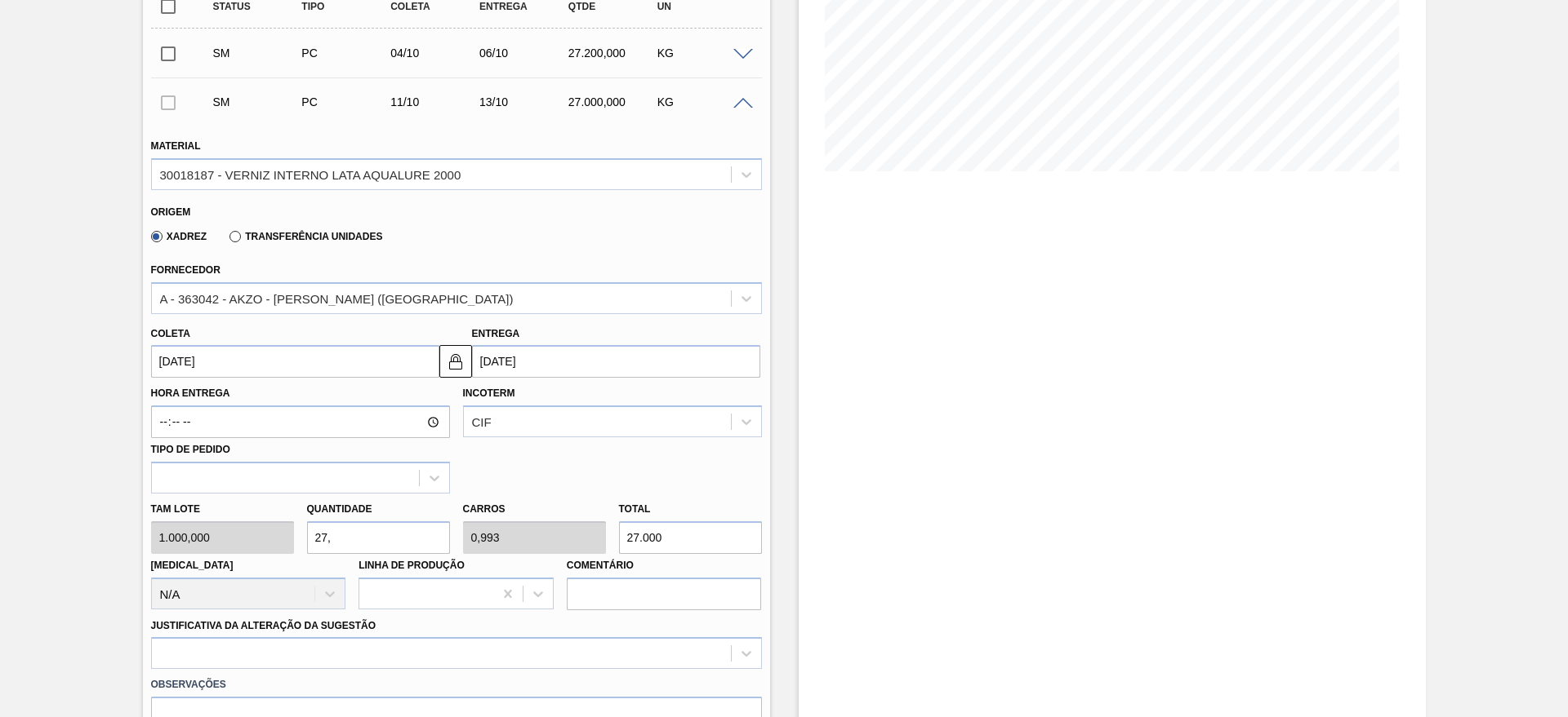
type input "1"
type input "27.200"
type input "27,2"
click at [332, 655] on div "option Aquisição ABI (Preços, contratos, etc.) focused, 1 of 18. 18 results ava…" at bounding box center [456, 653] width 611 height 32
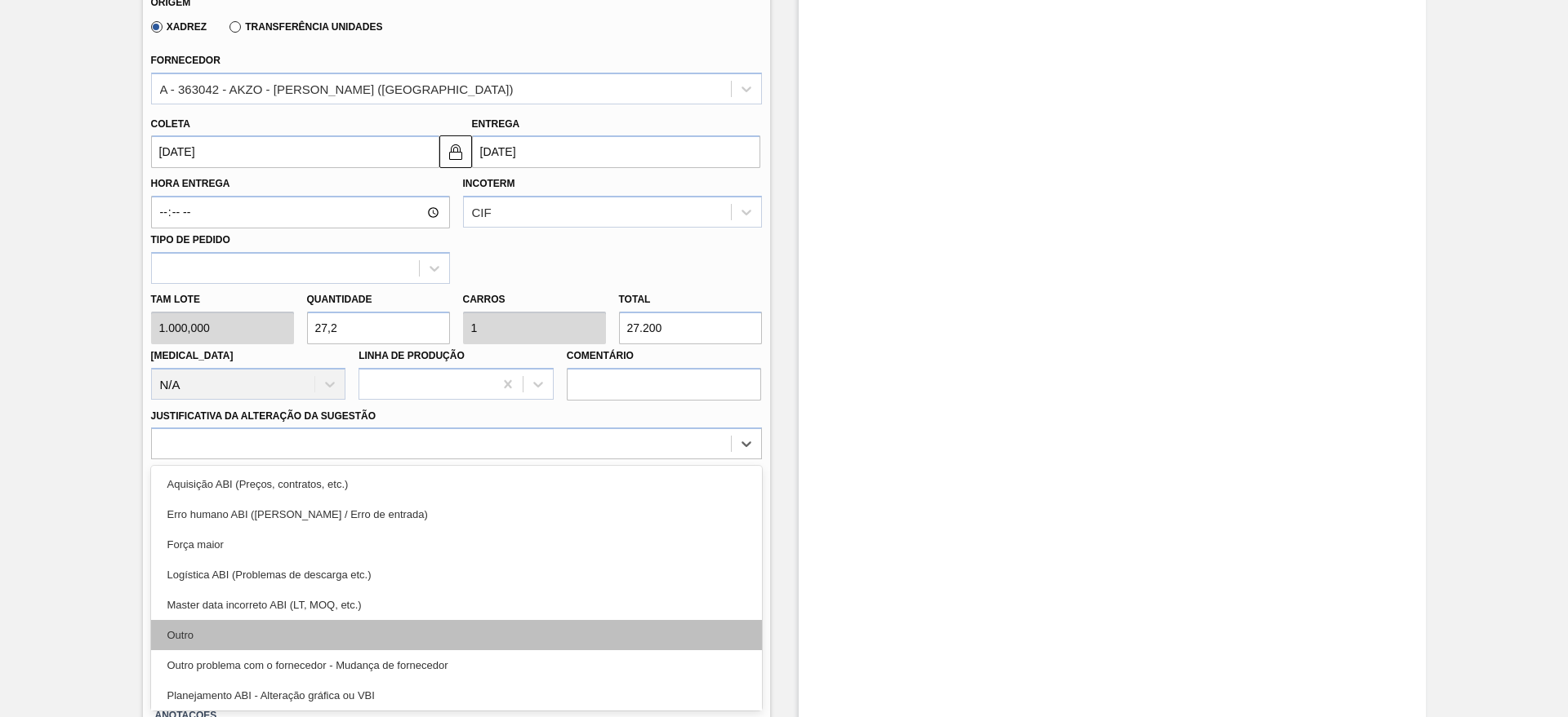
click at [234, 637] on div "Outro" at bounding box center [456, 635] width 611 height 30
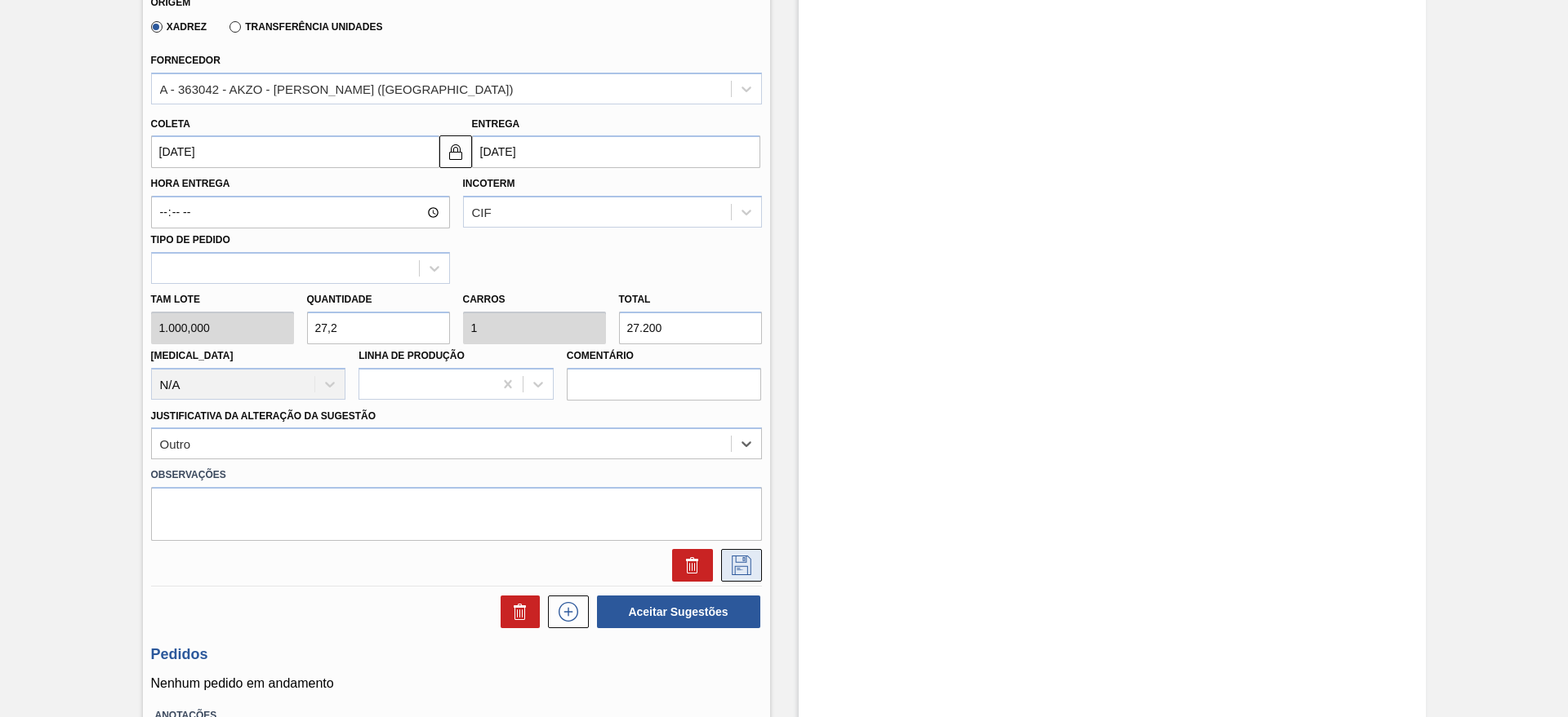
click at [737, 570] on icon at bounding box center [741, 564] width 8 height 13
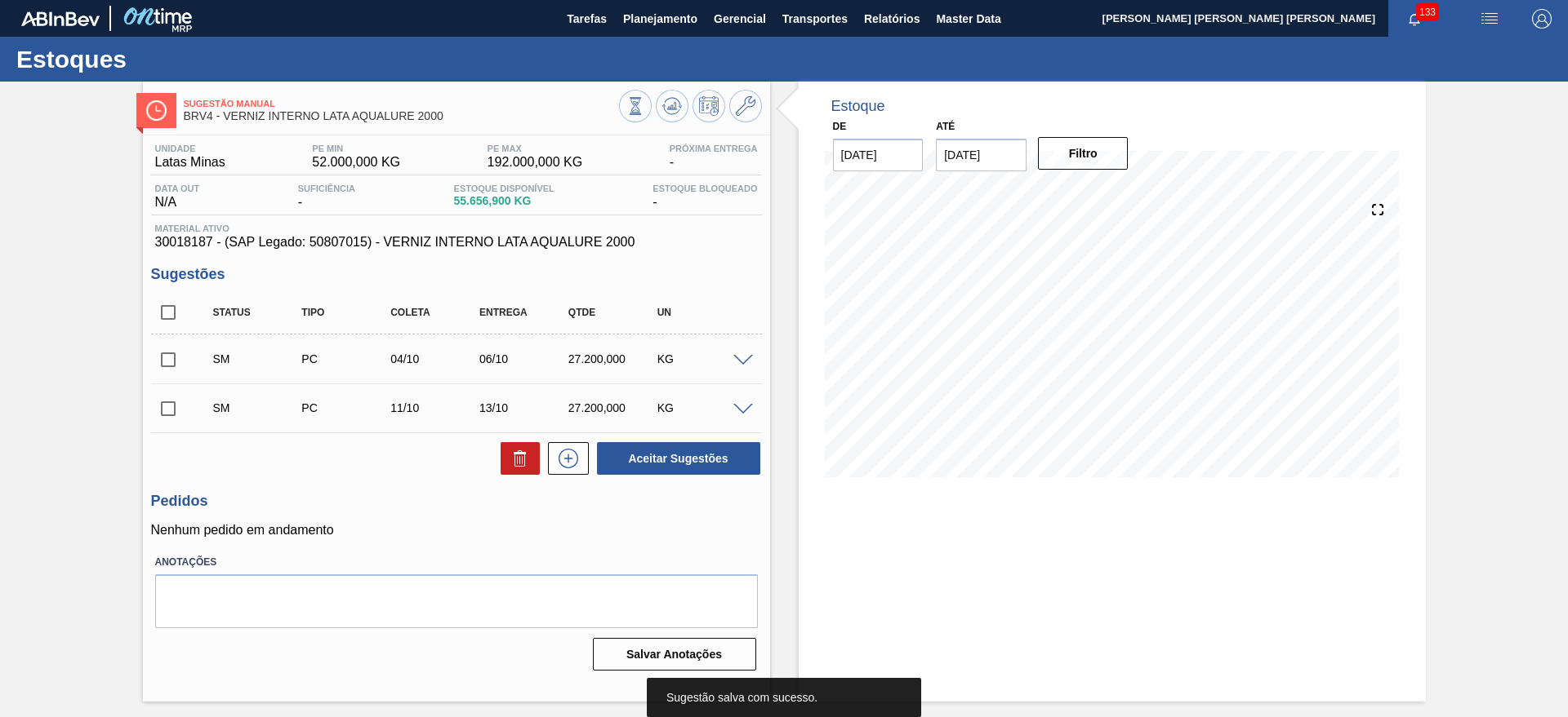
scroll to position [0, 0]
click at [165, 319] on input "checkbox" at bounding box center [168, 312] width 34 height 34
checkbox input "true"
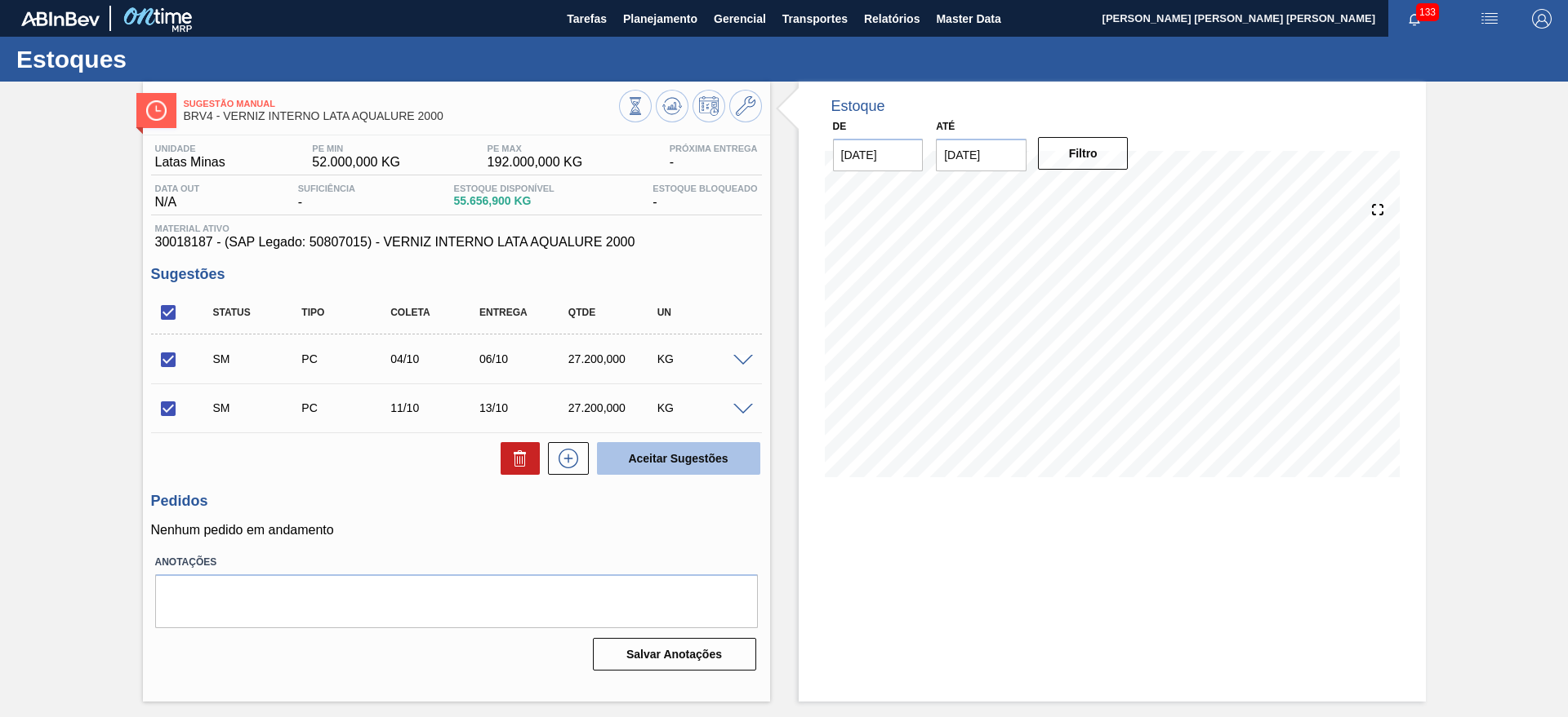
click at [630, 442] on button "Aceitar Sugestões" at bounding box center [678, 458] width 163 height 32
checkbox input "false"
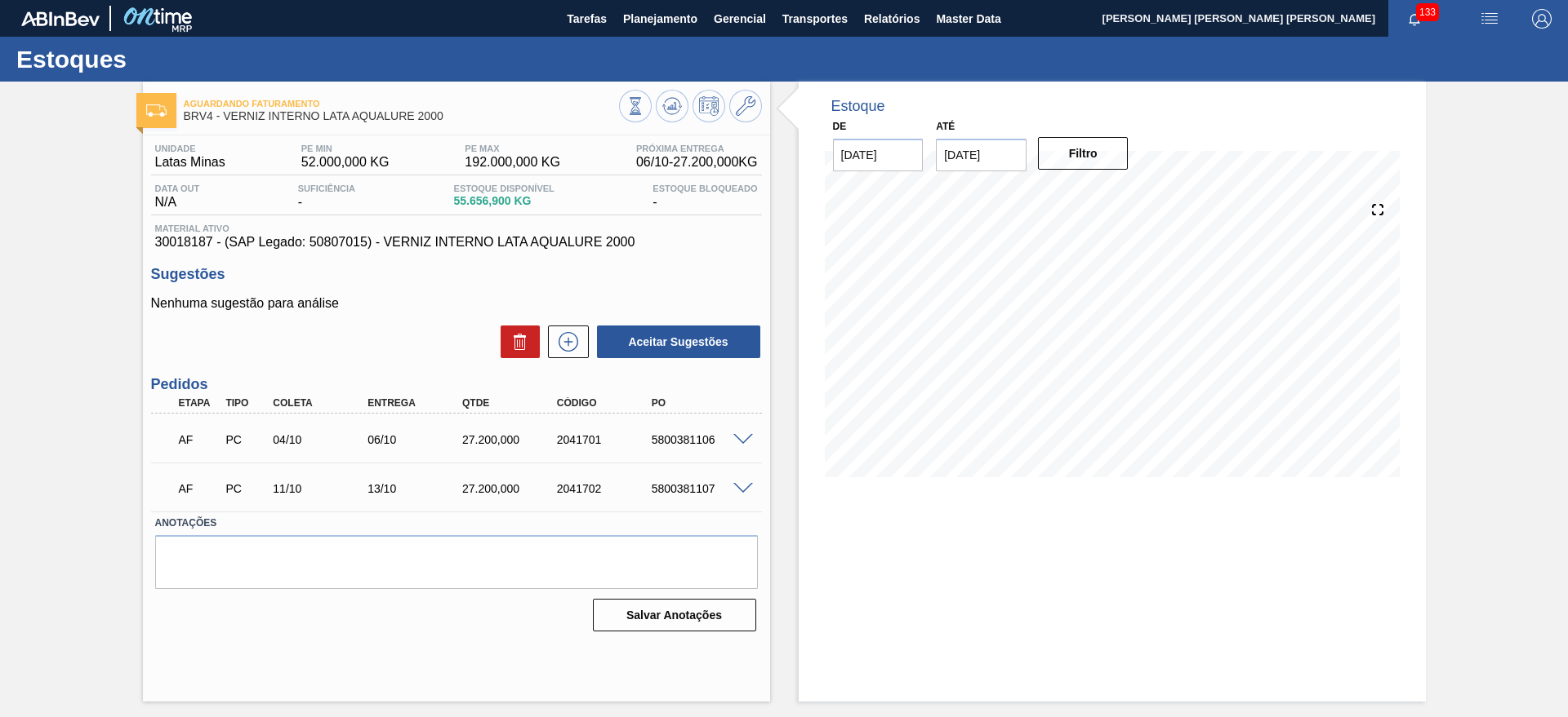
click at [702, 442] on div "5800381106" at bounding box center [701, 440] width 106 height 13
copy div "5800381106"
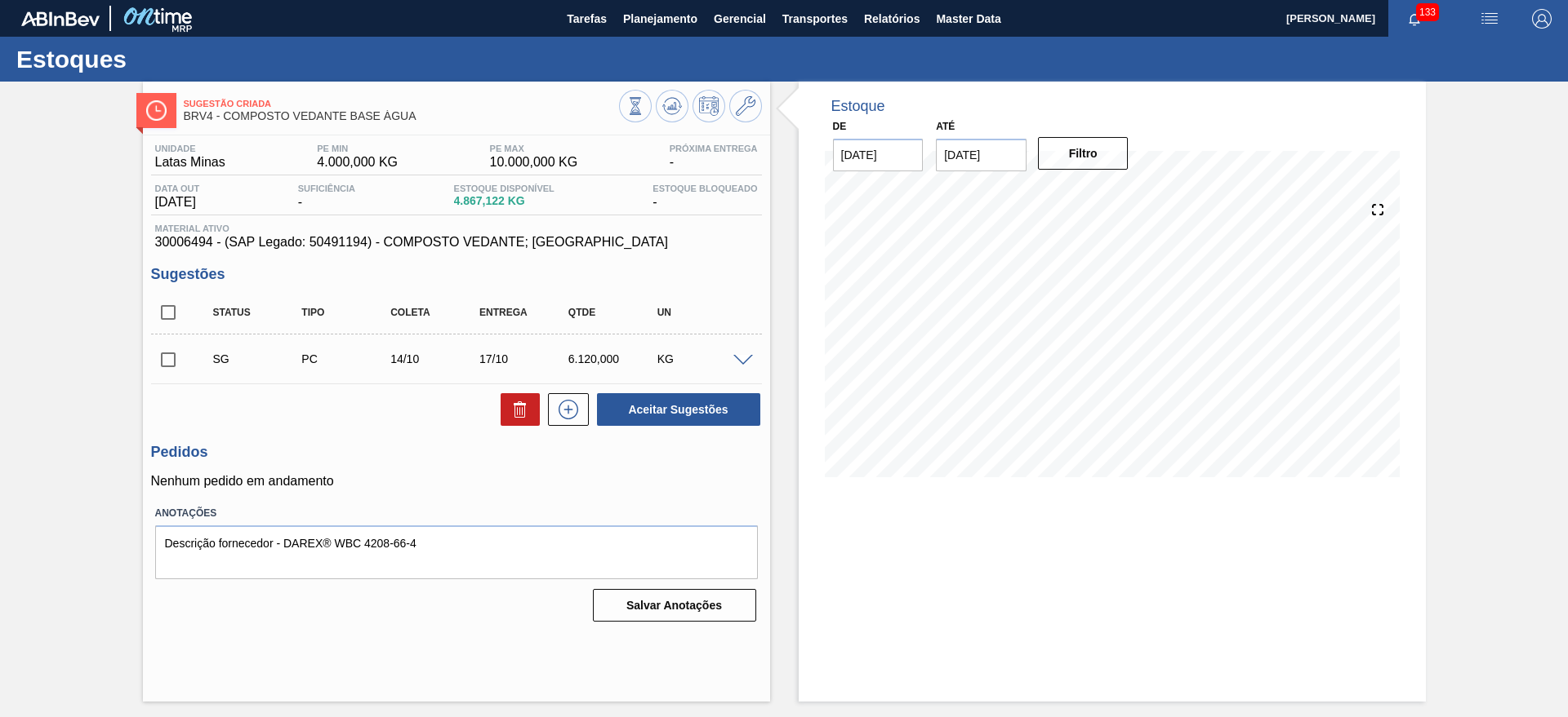
click at [742, 358] on span at bounding box center [743, 361] width 20 height 12
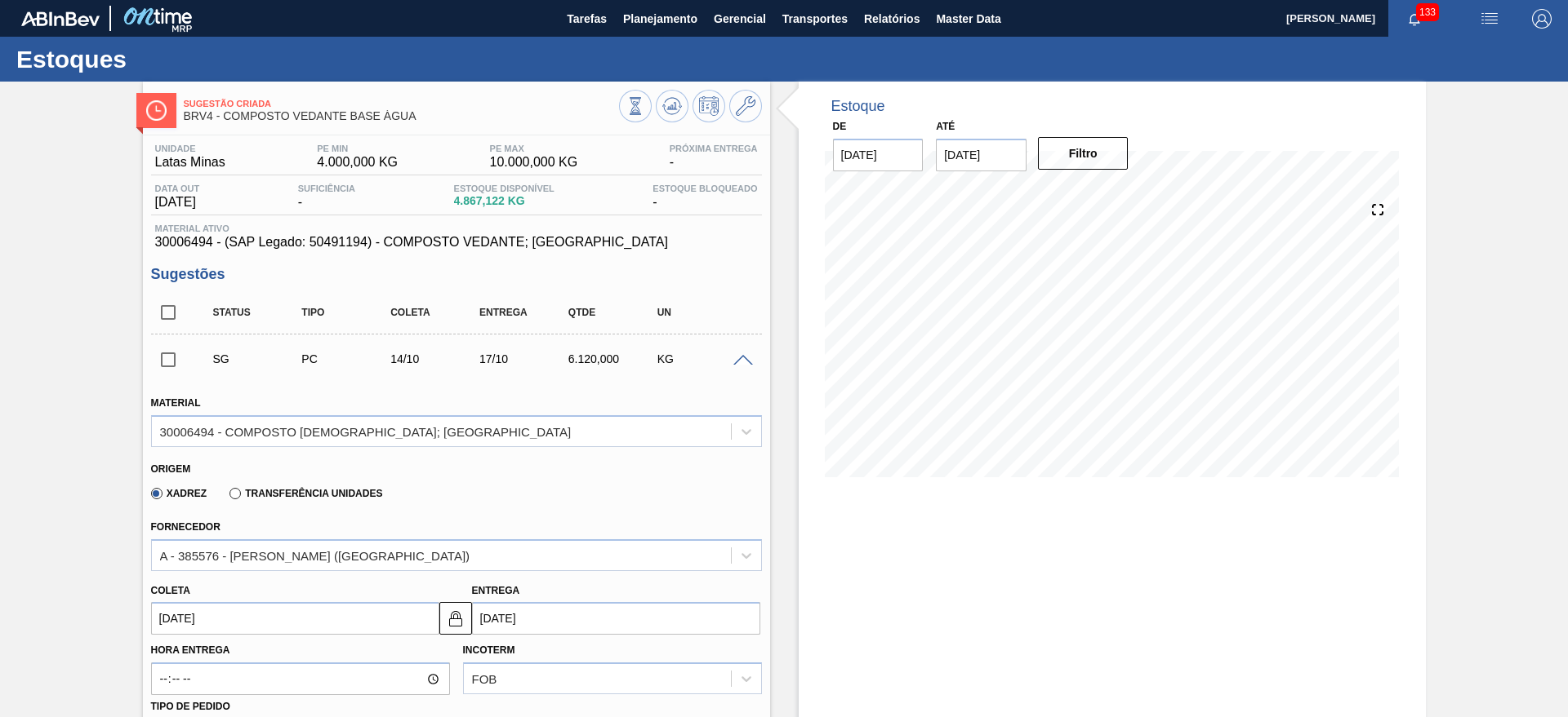
scroll to position [408, 0]
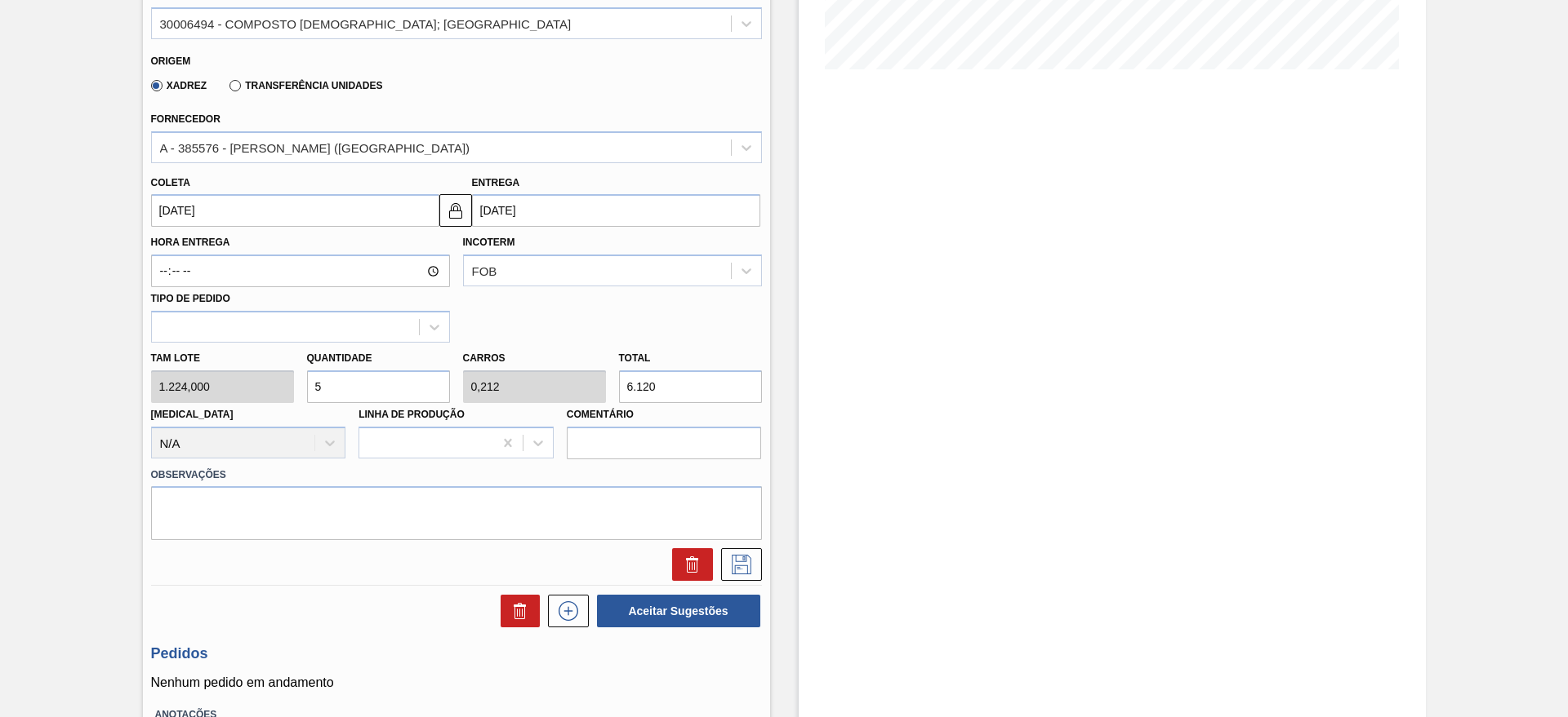
click at [393, 388] on input "5" at bounding box center [378, 386] width 143 height 32
type input "0"
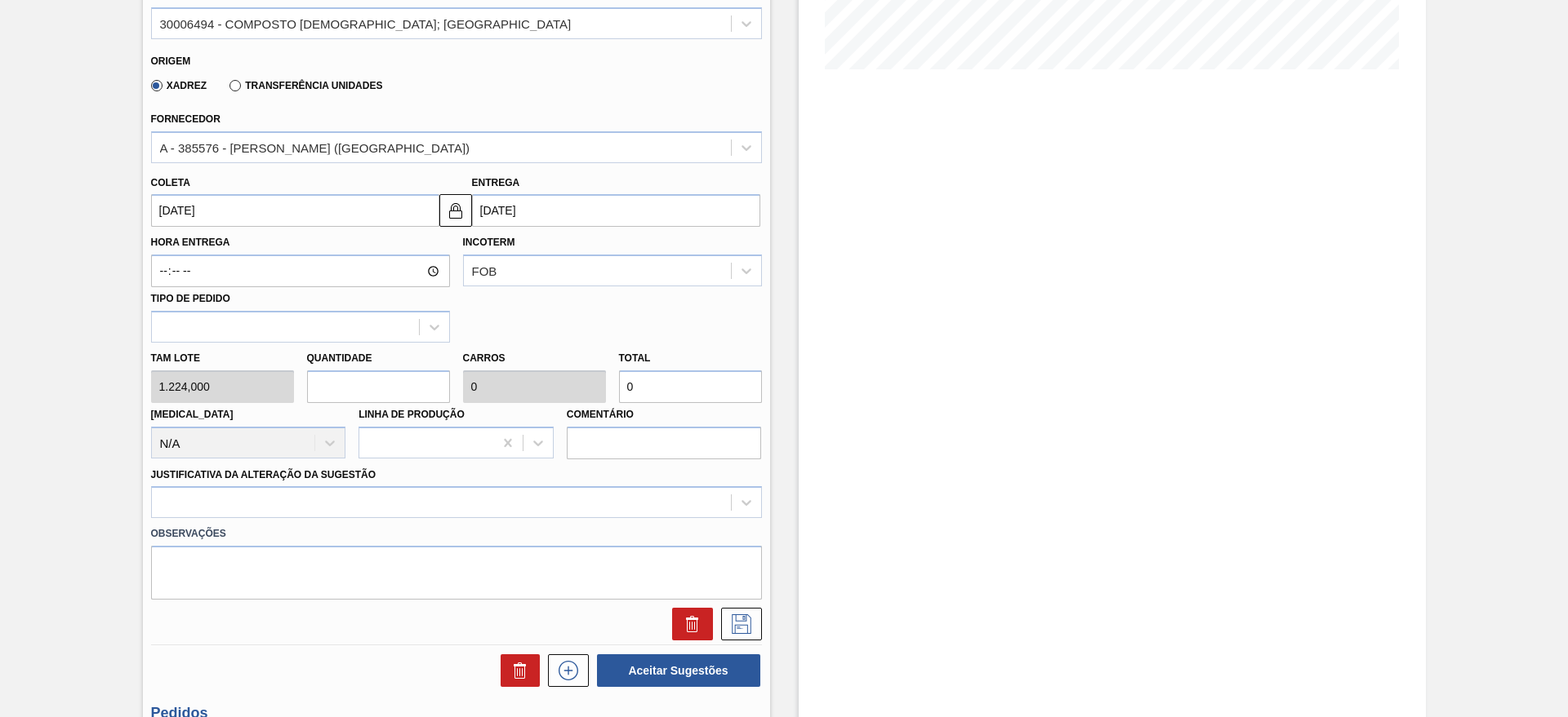
type input "6"
type input "0,255"
type input "7.344"
type input "6"
click at [361, 491] on div at bounding box center [456, 502] width 611 height 32
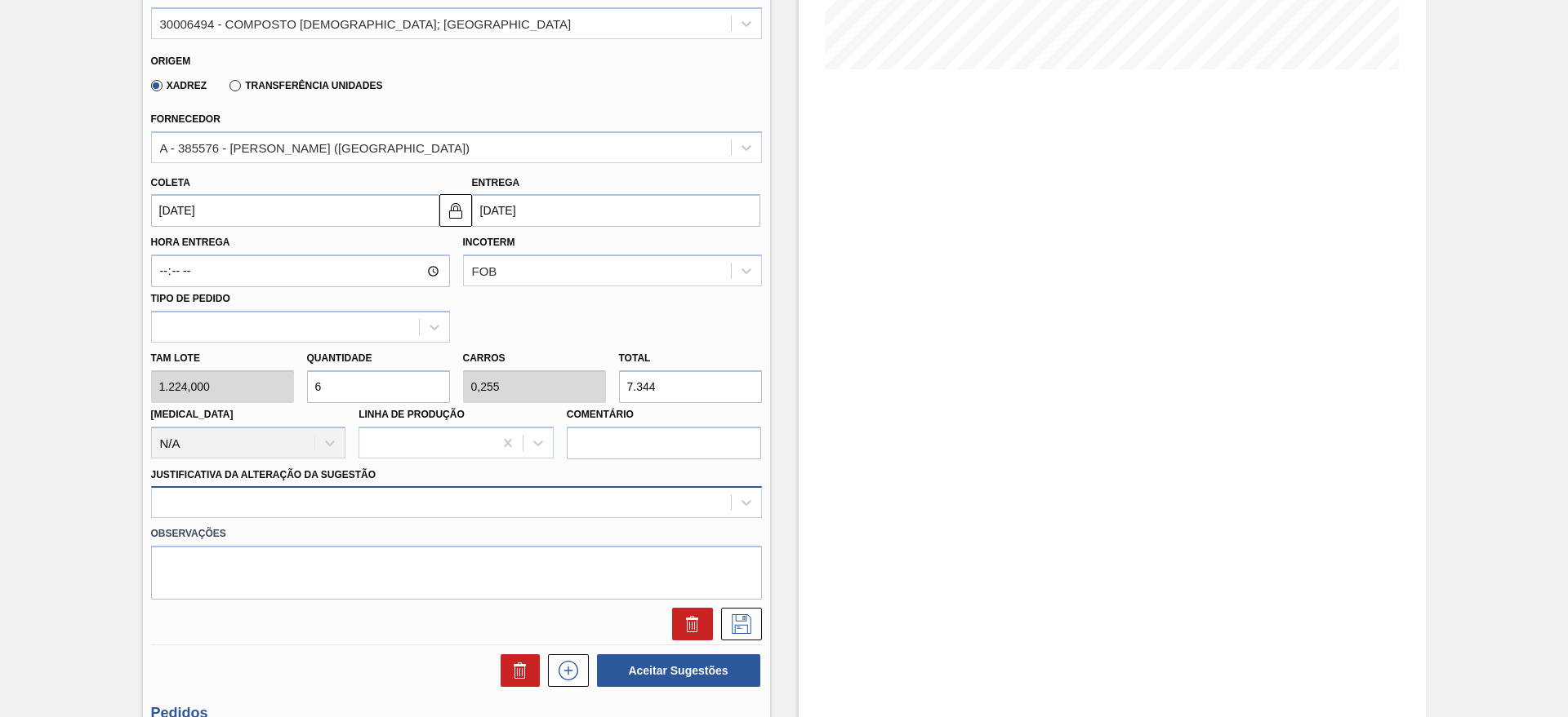
scroll to position [467, 0]
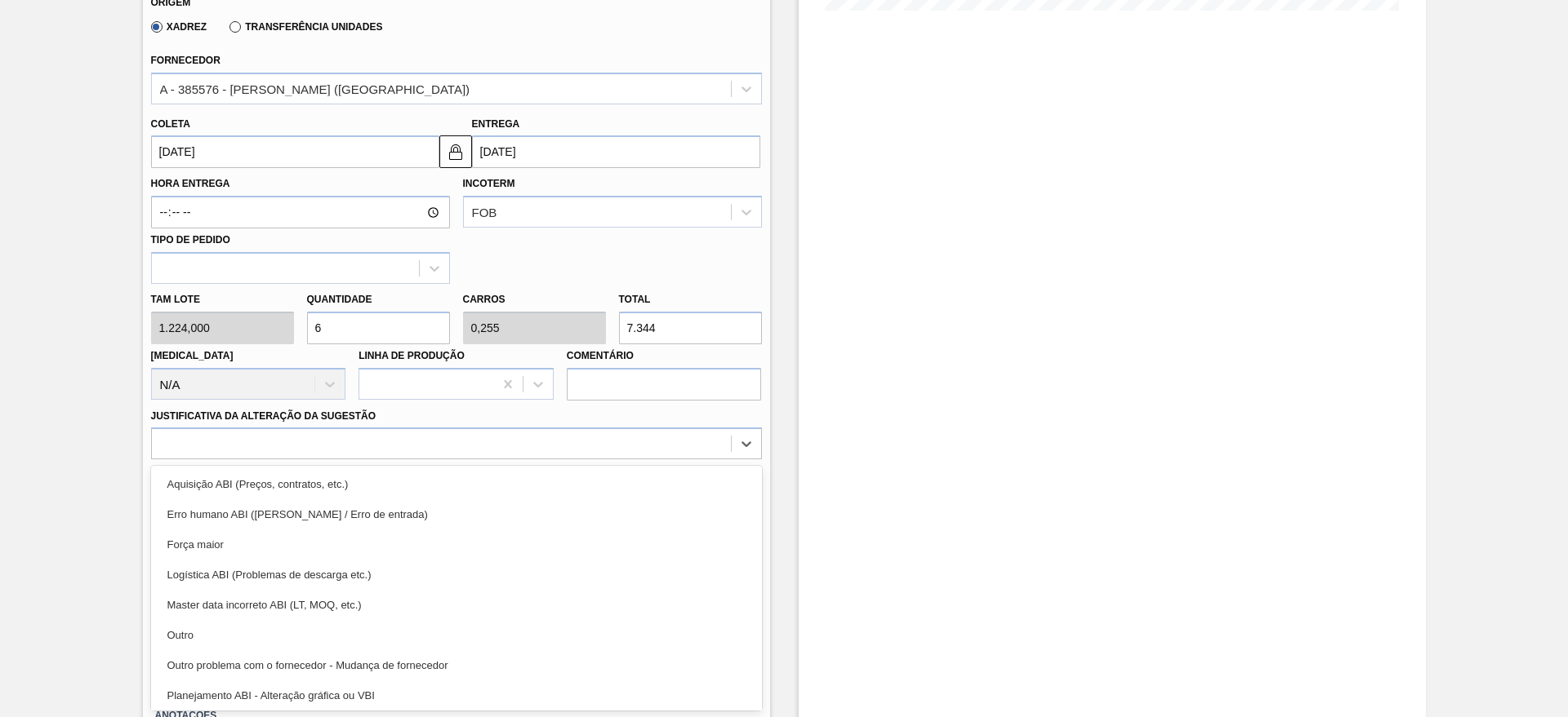
click at [230, 639] on div "Outro" at bounding box center [456, 635] width 611 height 30
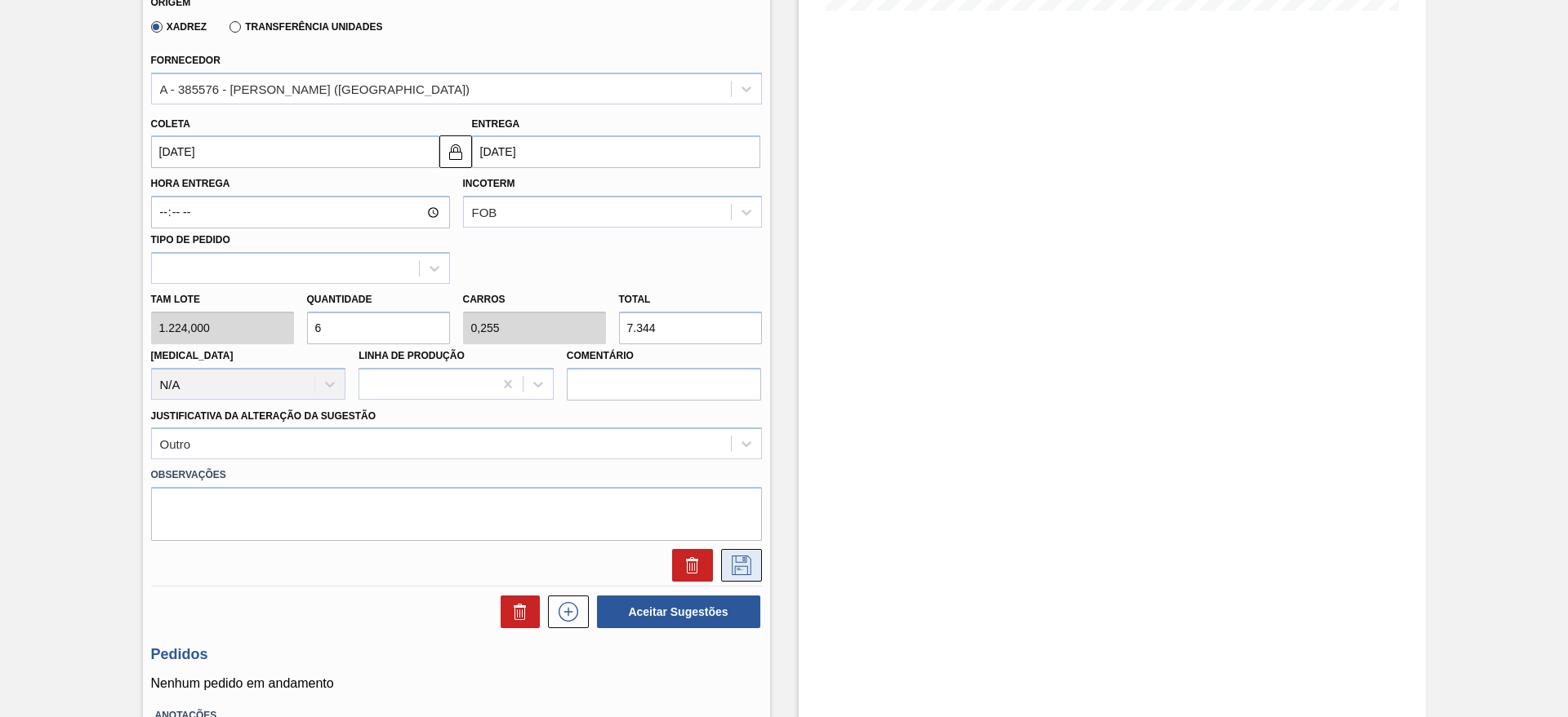
click at [744, 567] on icon at bounding box center [741, 566] width 26 height 20
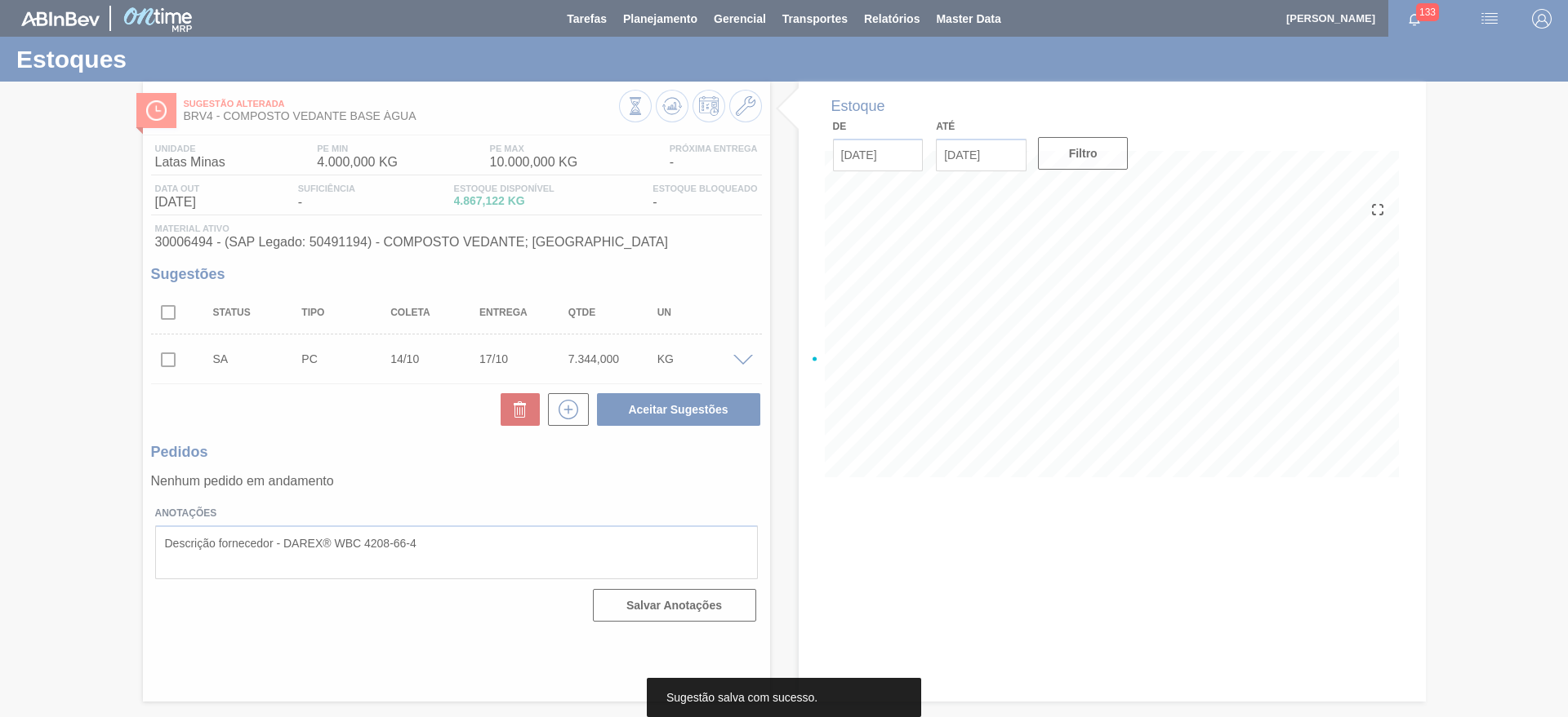
scroll to position [0, 0]
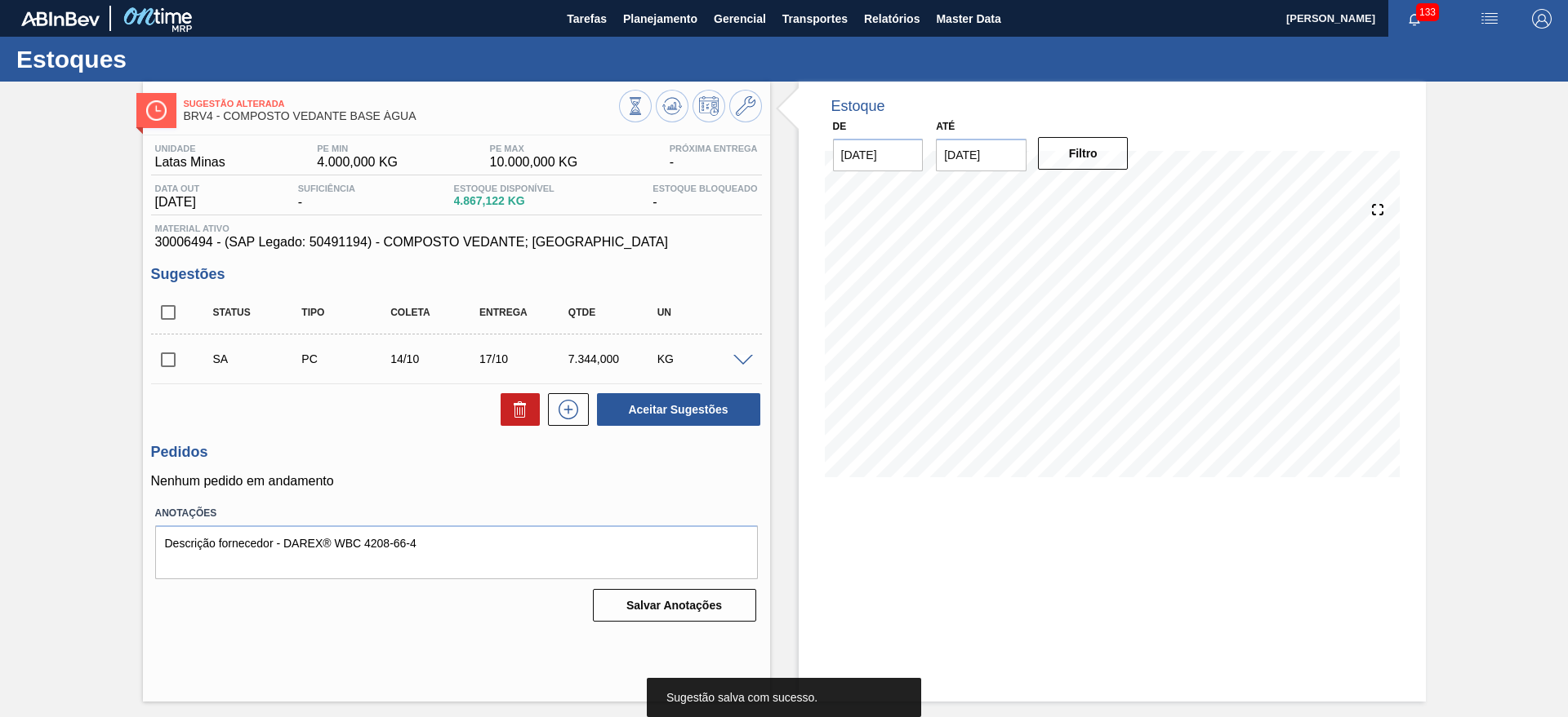
click at [161, 350] on input "checkbox" at bounding box center [168, 359] width 34 height 34
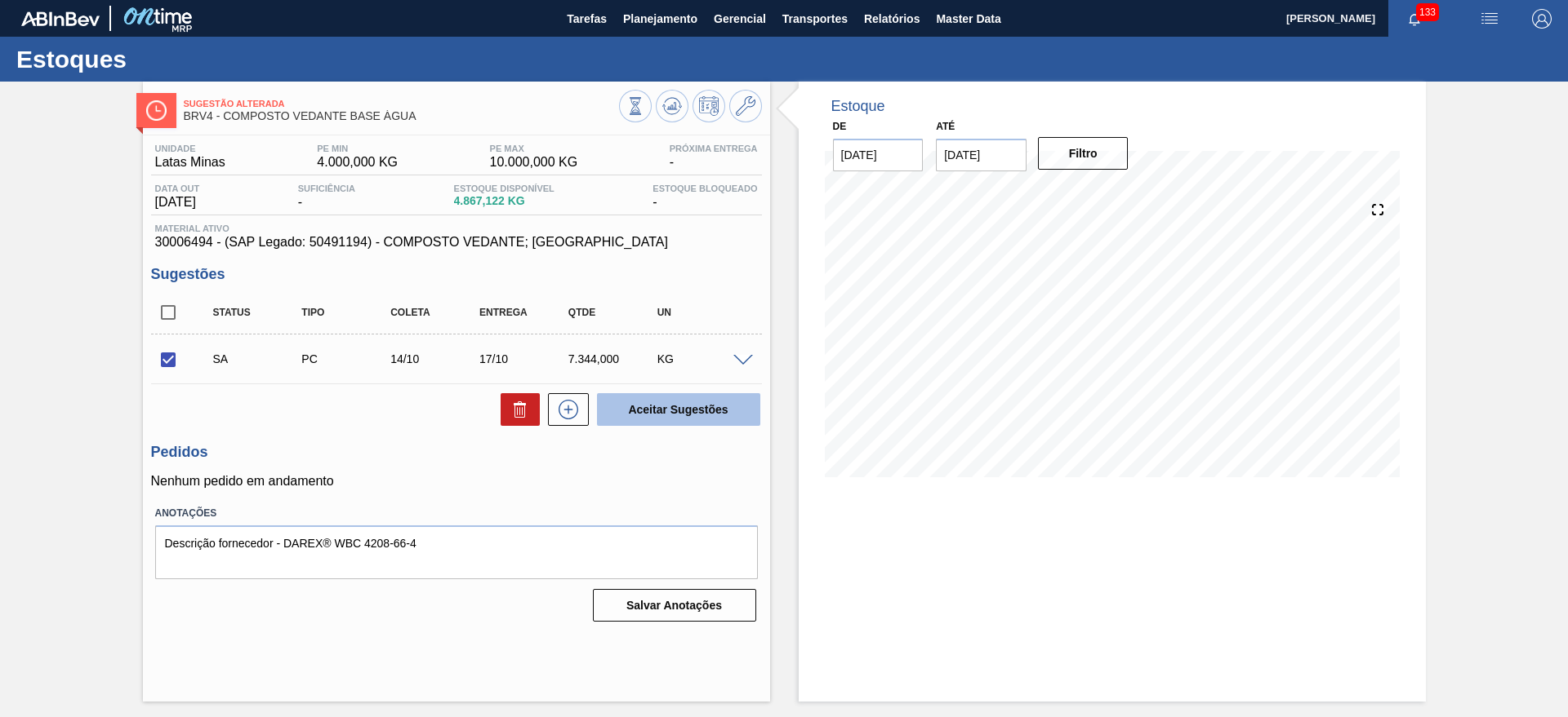
click at [684, 396] on button "Aceitar Sugestões" at bounding box center [678, 409] width 163 height 32
checkbox input "false"
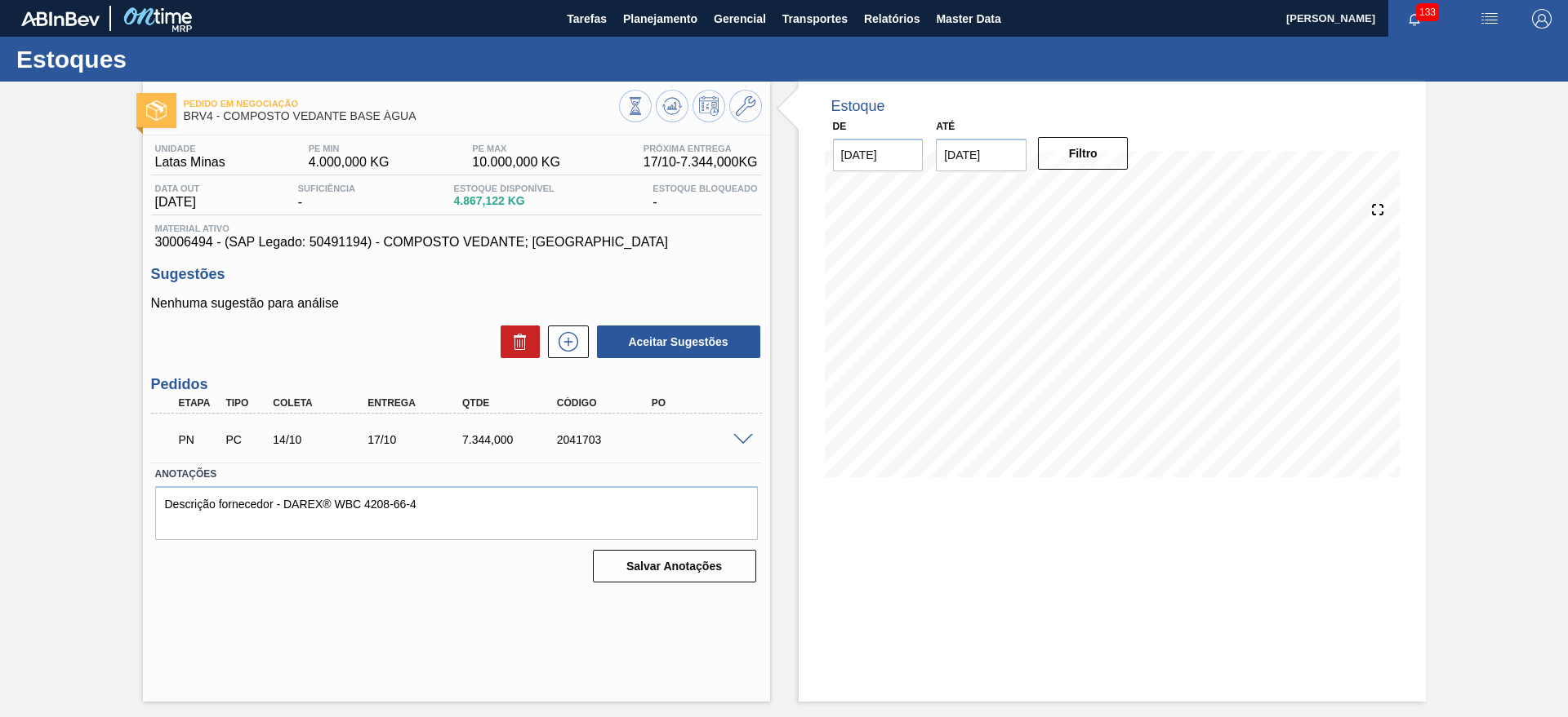
click at [741, 441] on span at bounding box center [743, 440] width 20 height 12
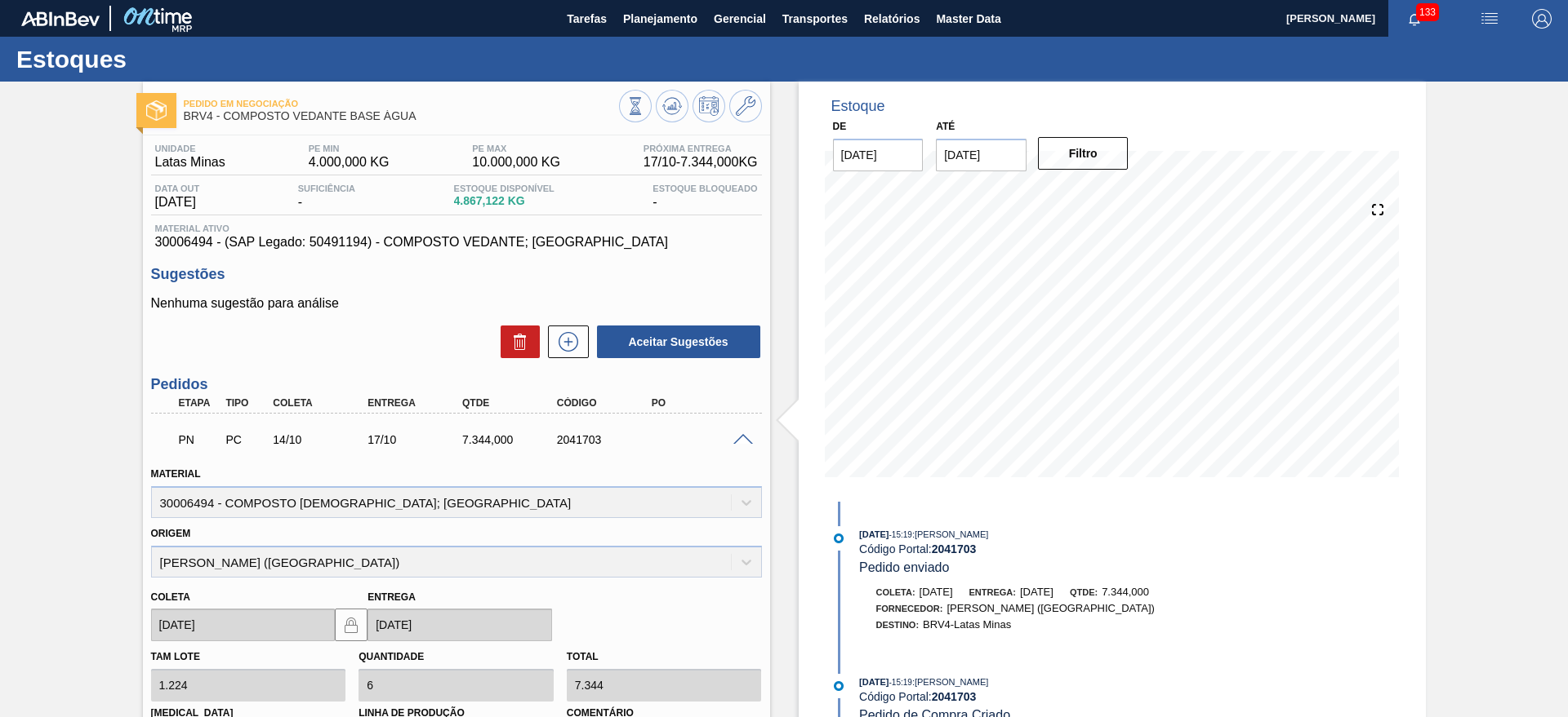
scroll to position [275, 0]
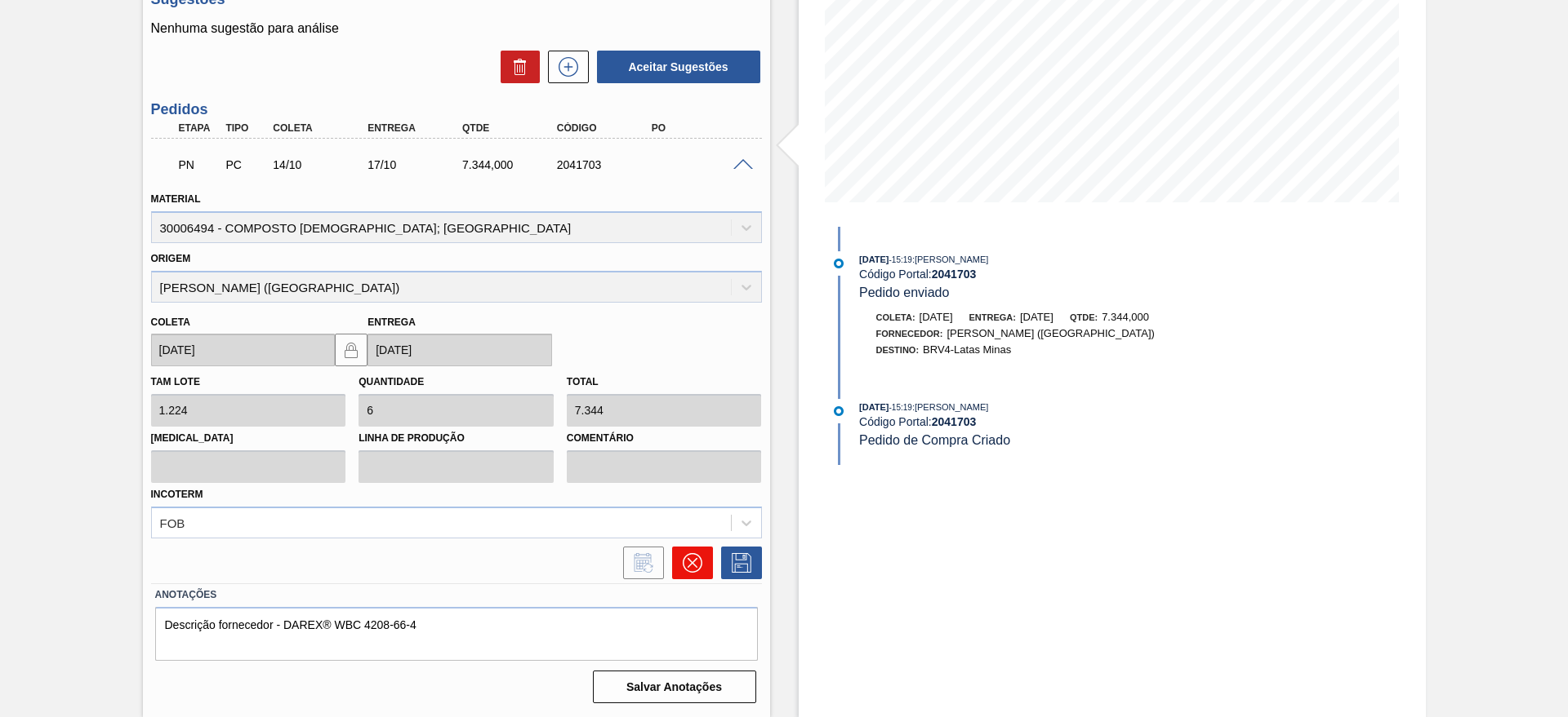
click at [687, 562] on icon at bounding box center [693, 563] width 20 height 20
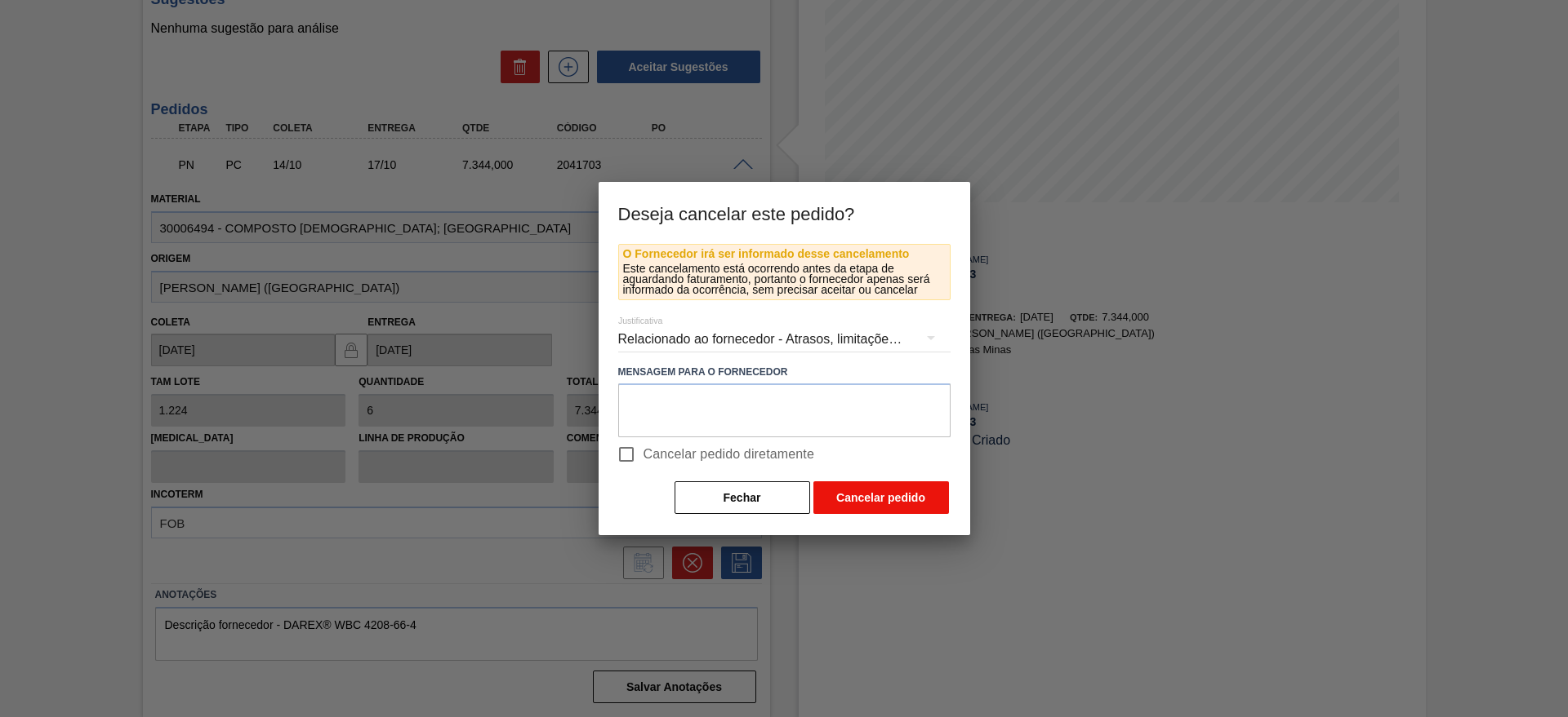
click at [915, 502] on button "Cancelar pedido" at bounding box center [880, 497] width 136 height 32
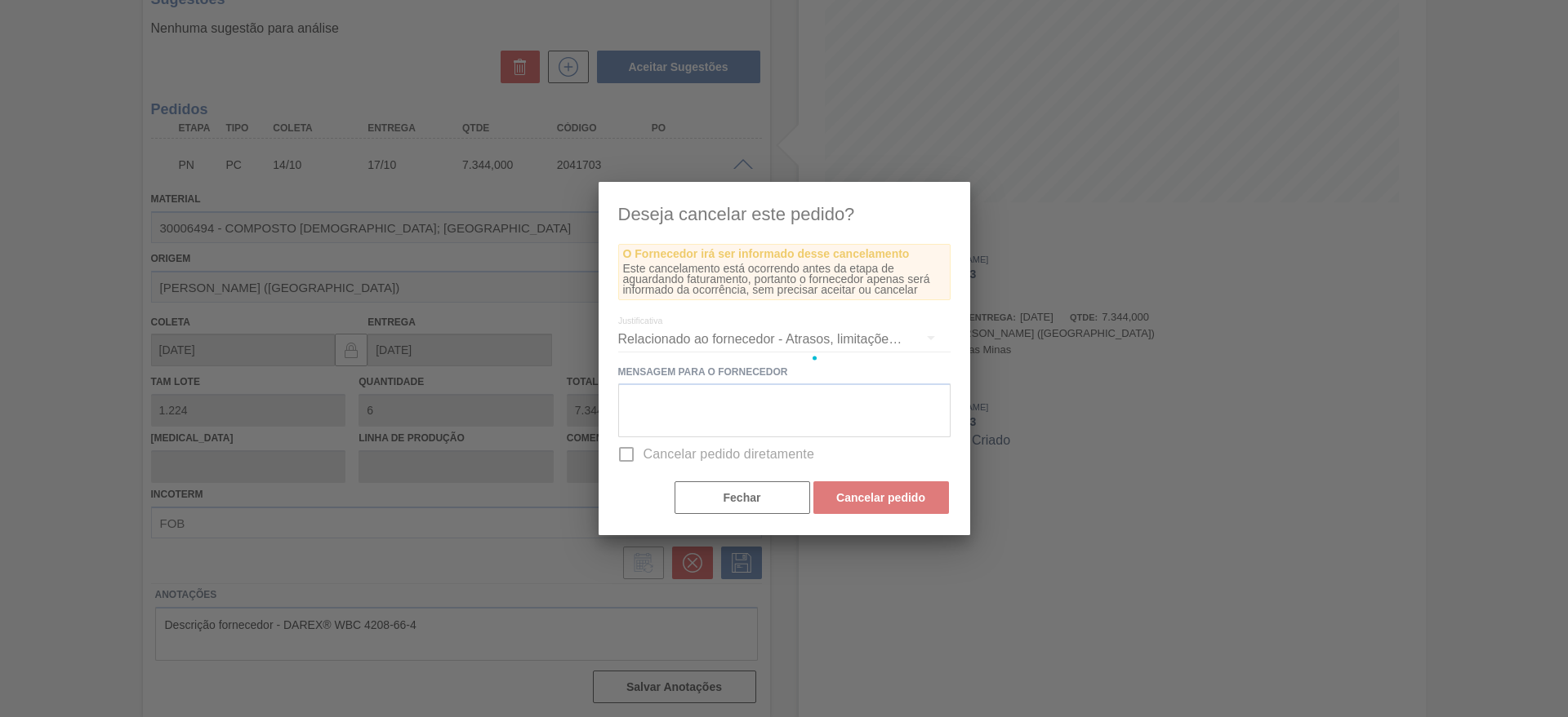
scroll to position [0, 0]
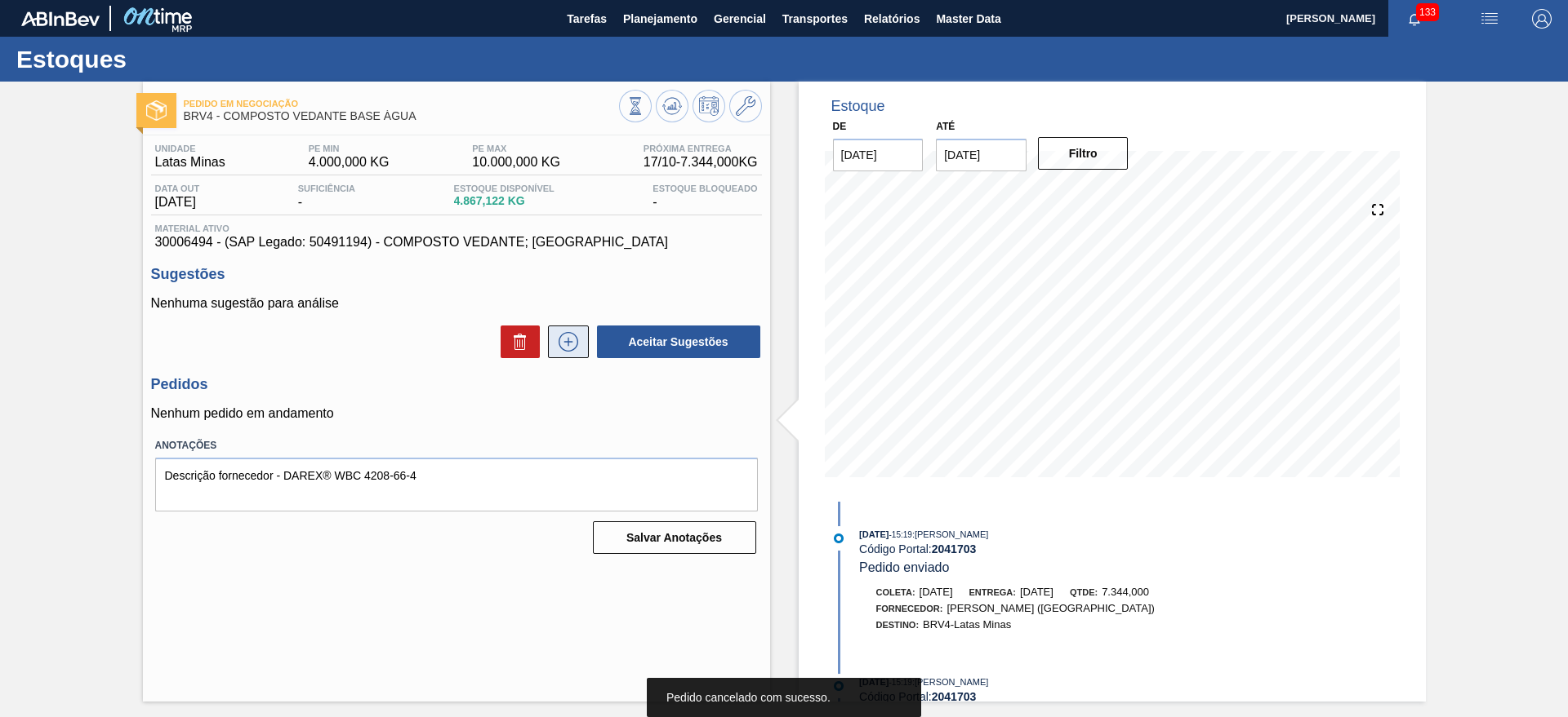
click at [586, 349] on button at bounding box center [568, 341] width 41 height 32
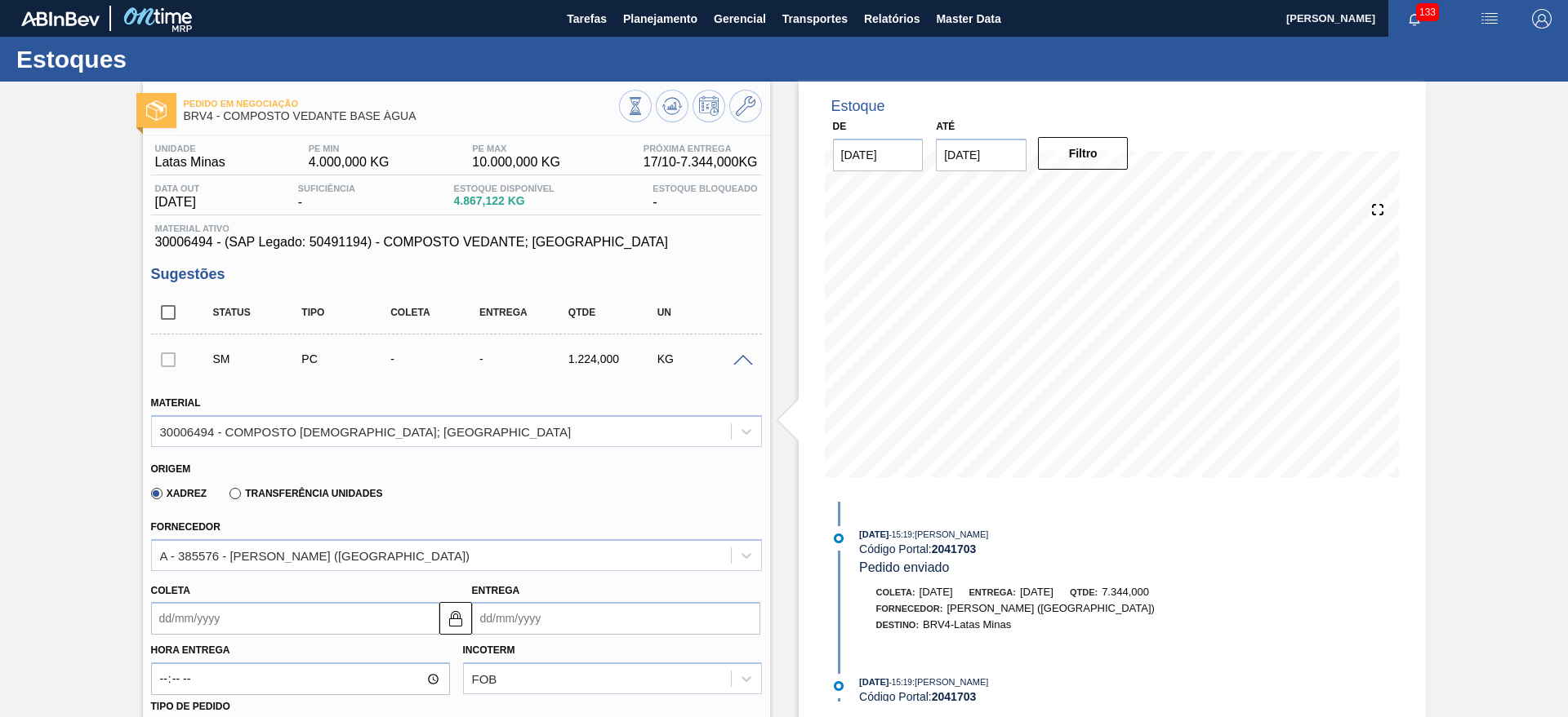
scroll to position [408, 0]
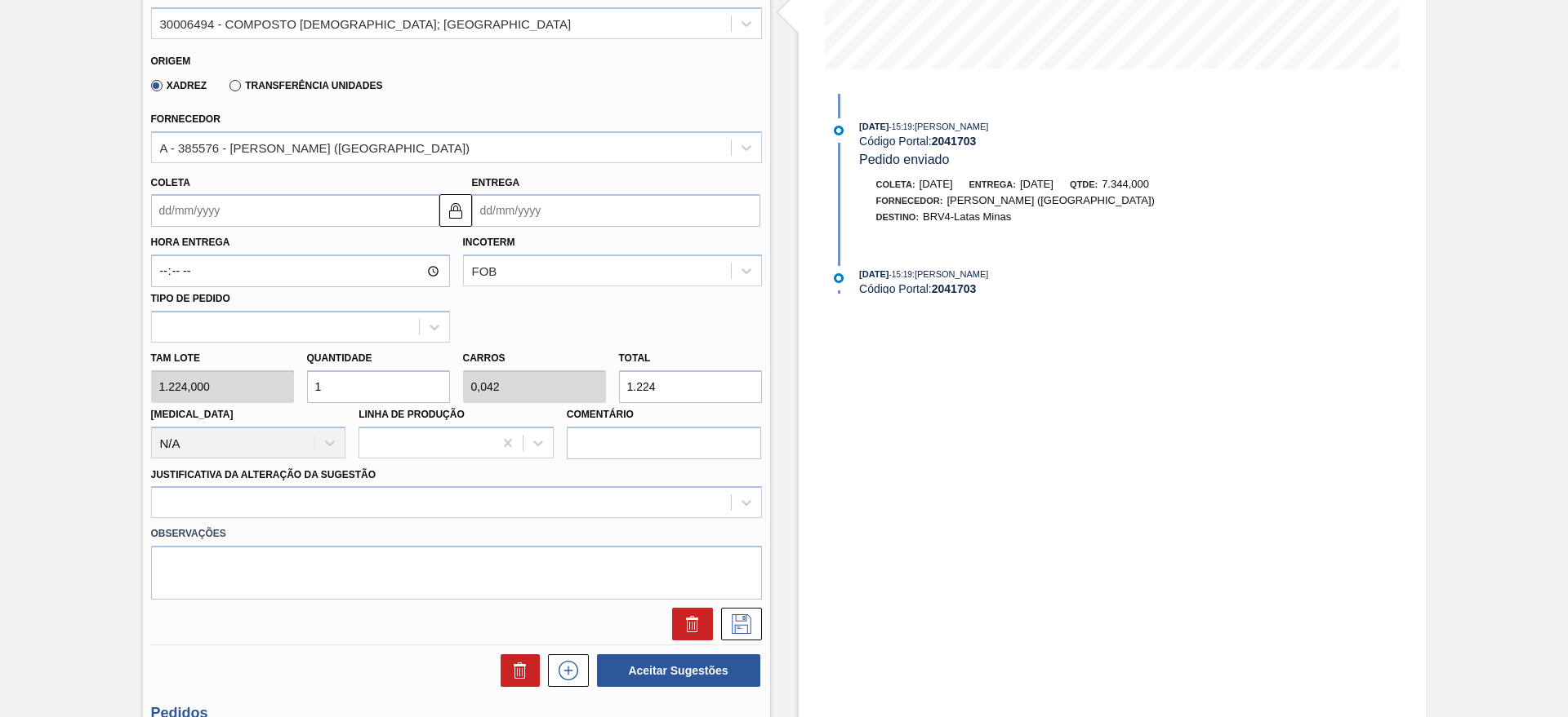
click at [533, 204] on input "Entrega" at bounding box center [616, 210] width 288 height 32
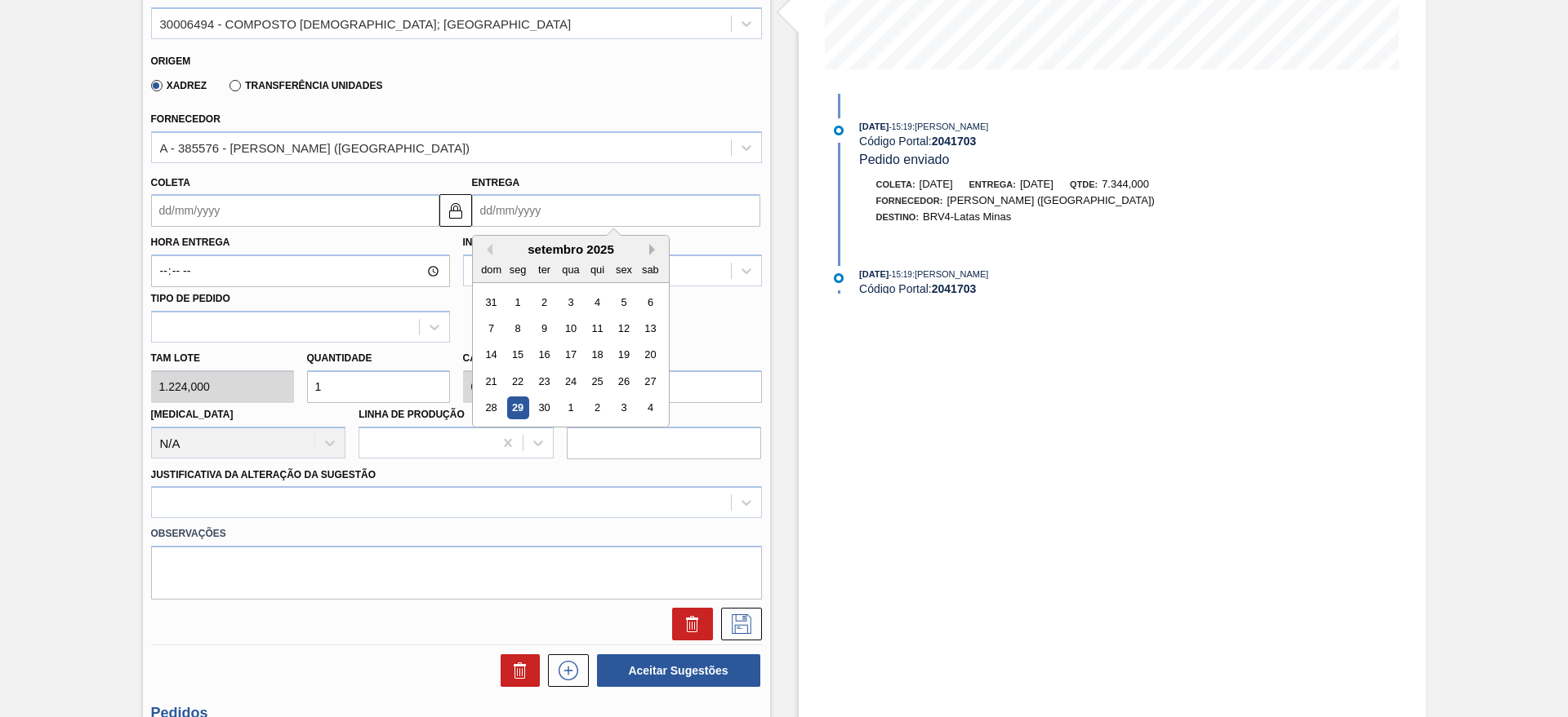
click at [650, 248] on button "Next Month" at bounding box center [655, 250] width 12 height 12
click at [520, 354] on div "13" at bounding box center [517, 355] width 22 height 22
type input "[DATE]"
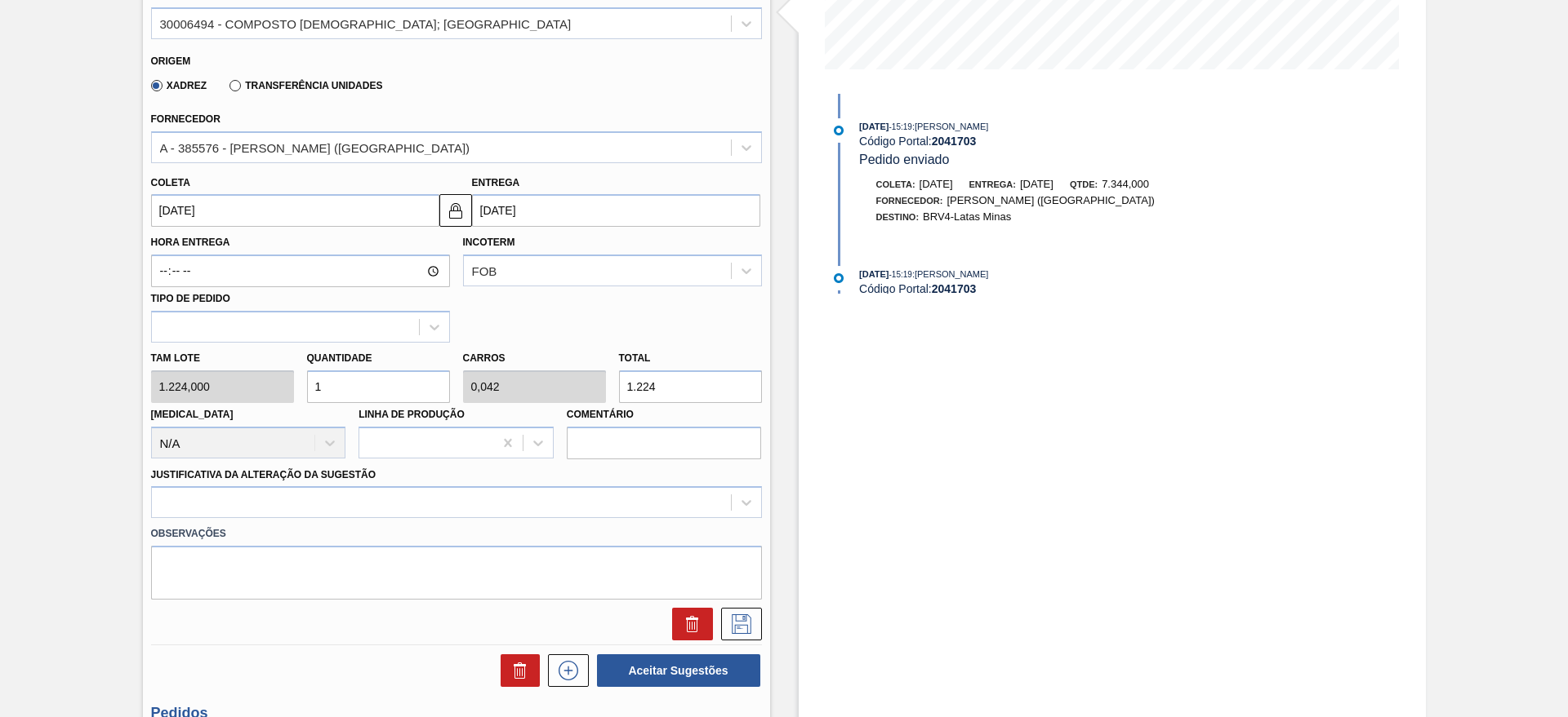
click at [423, 386] on input "1" at bounding box center [378, 386] width 143 height 32
type input "0"
type input "7"
type input "0,297"
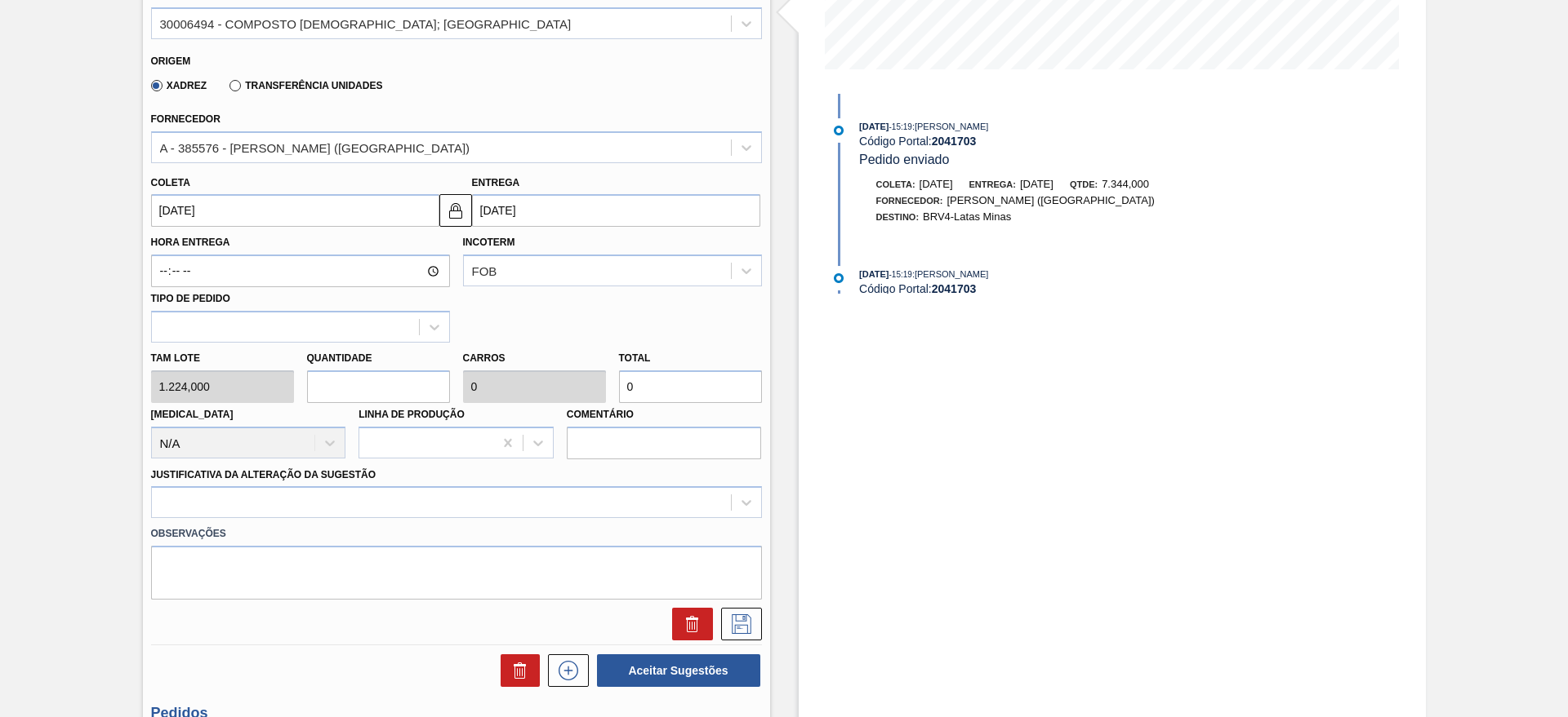
type input "8.568"
type input "0"
type input "6"
type input "0,255"
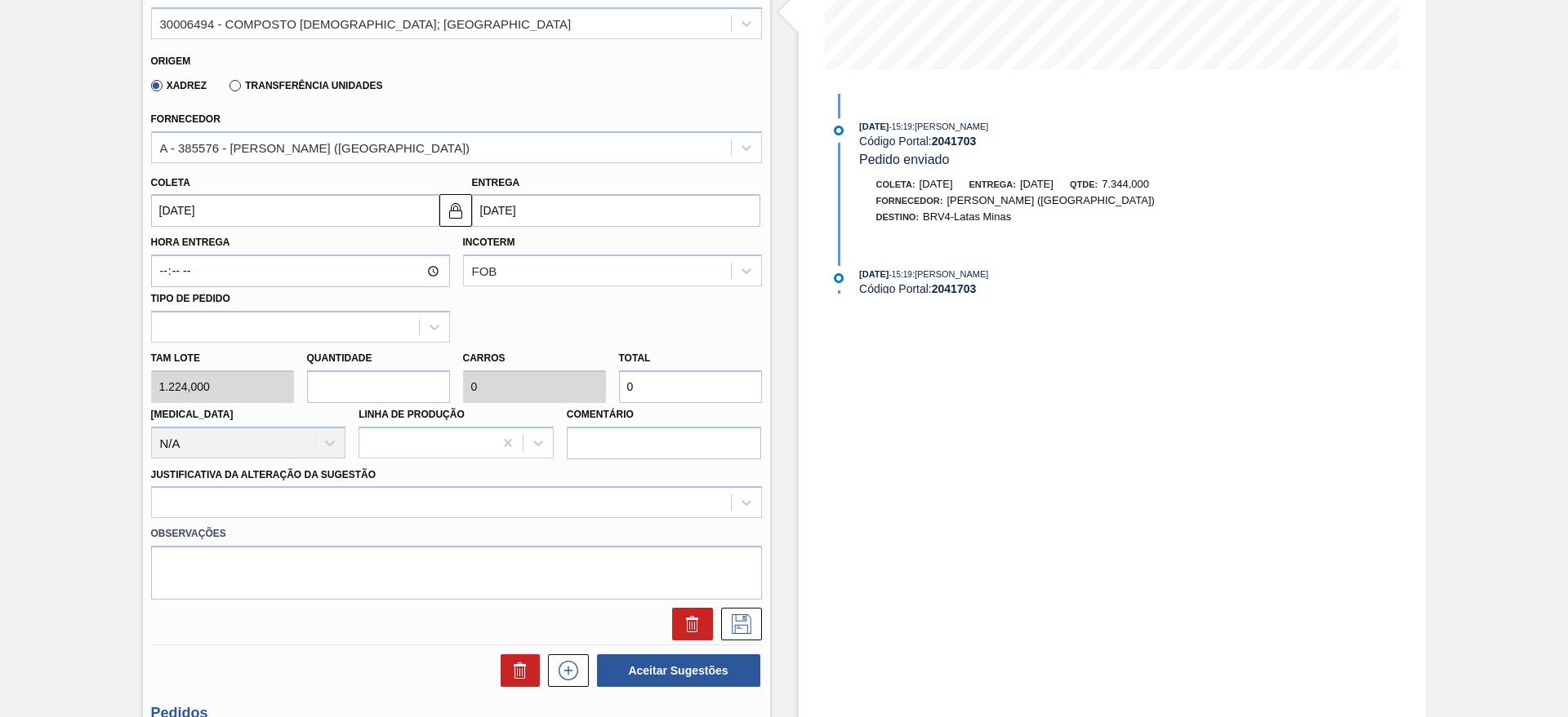
type input "7.344"
type input "6"
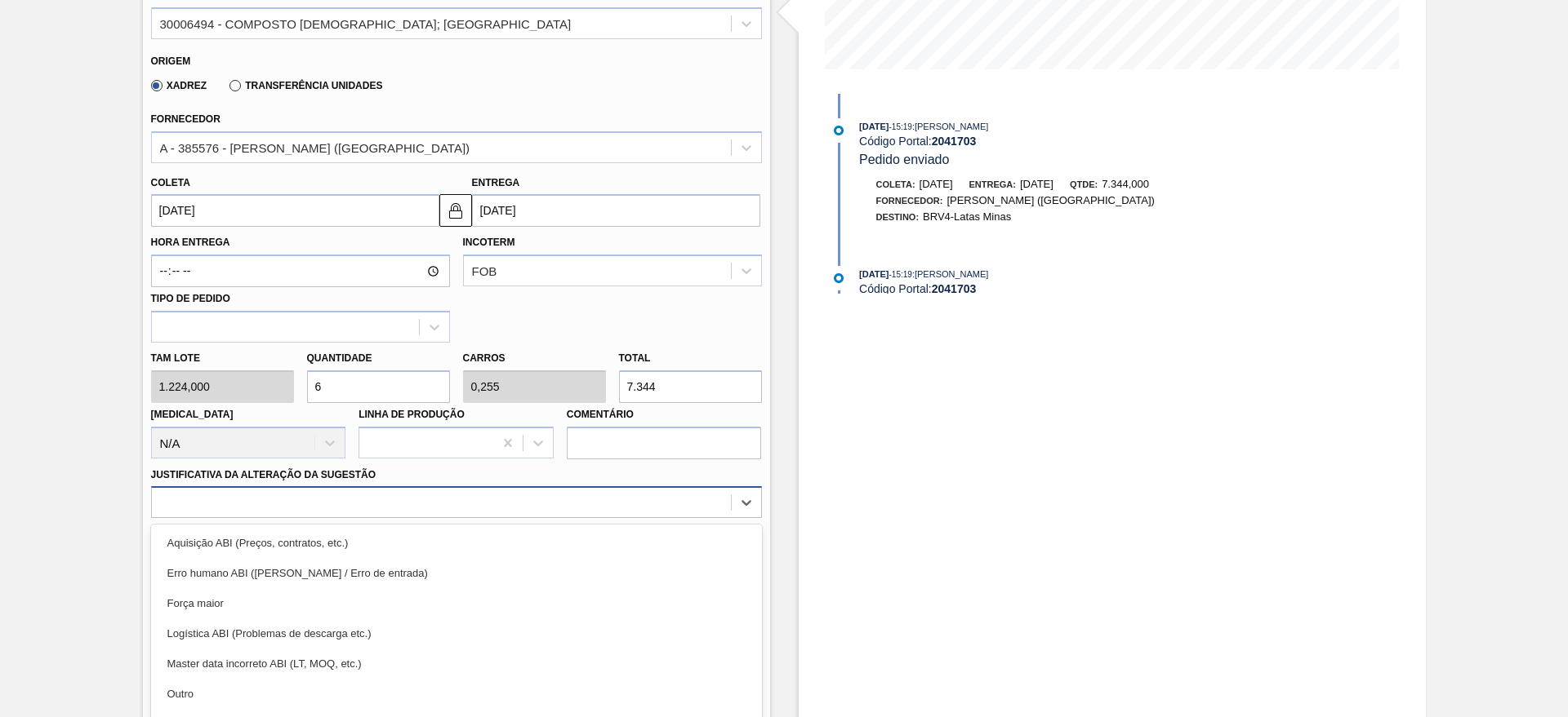
click at [416, 514] on div "option Erro humano ABI (Cálculo / Erro de entrada) focused, 2 of 18. 18 results…" at bounding box center [456, 502] width 611 height 32
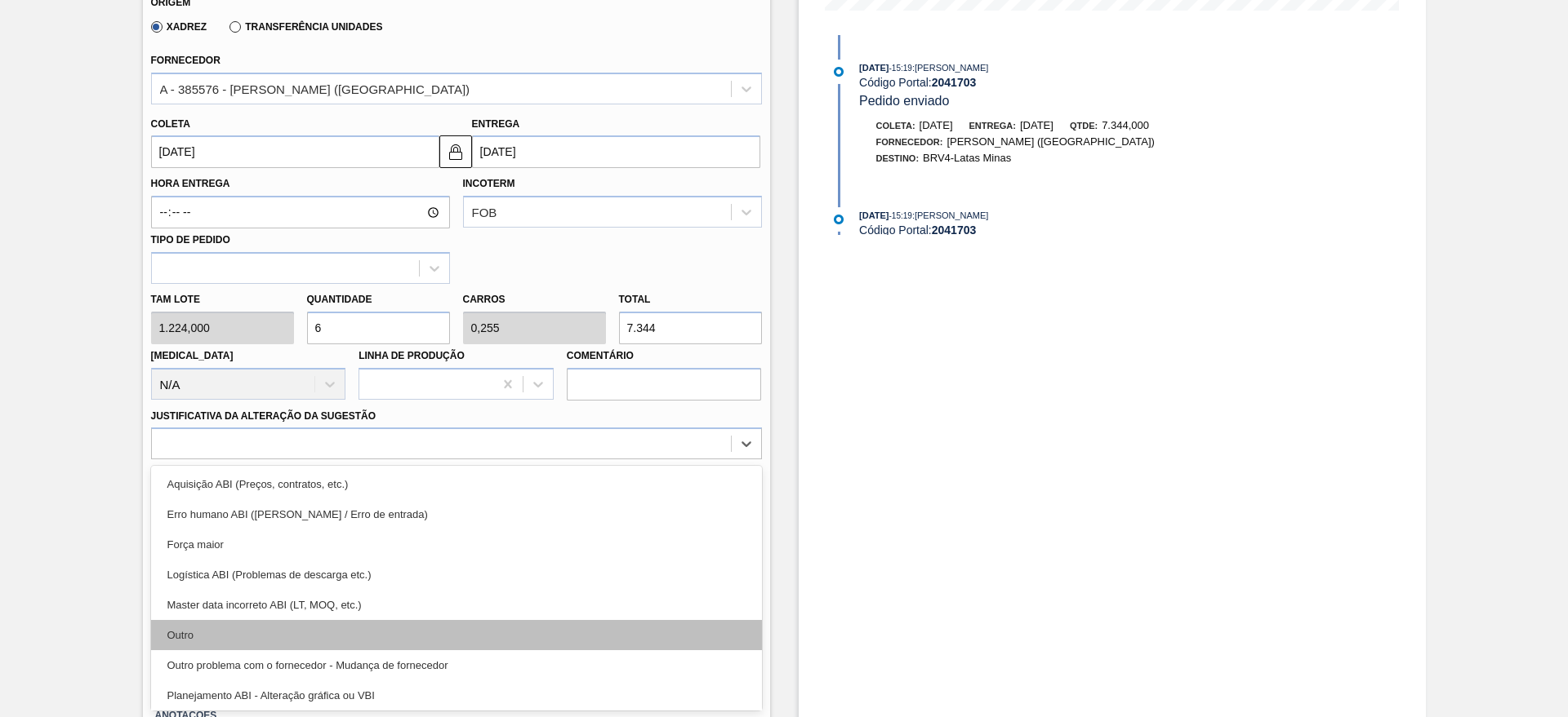
click at [231, 643] on div "Outro" at bounding box center [456, 635] width 611 height 30
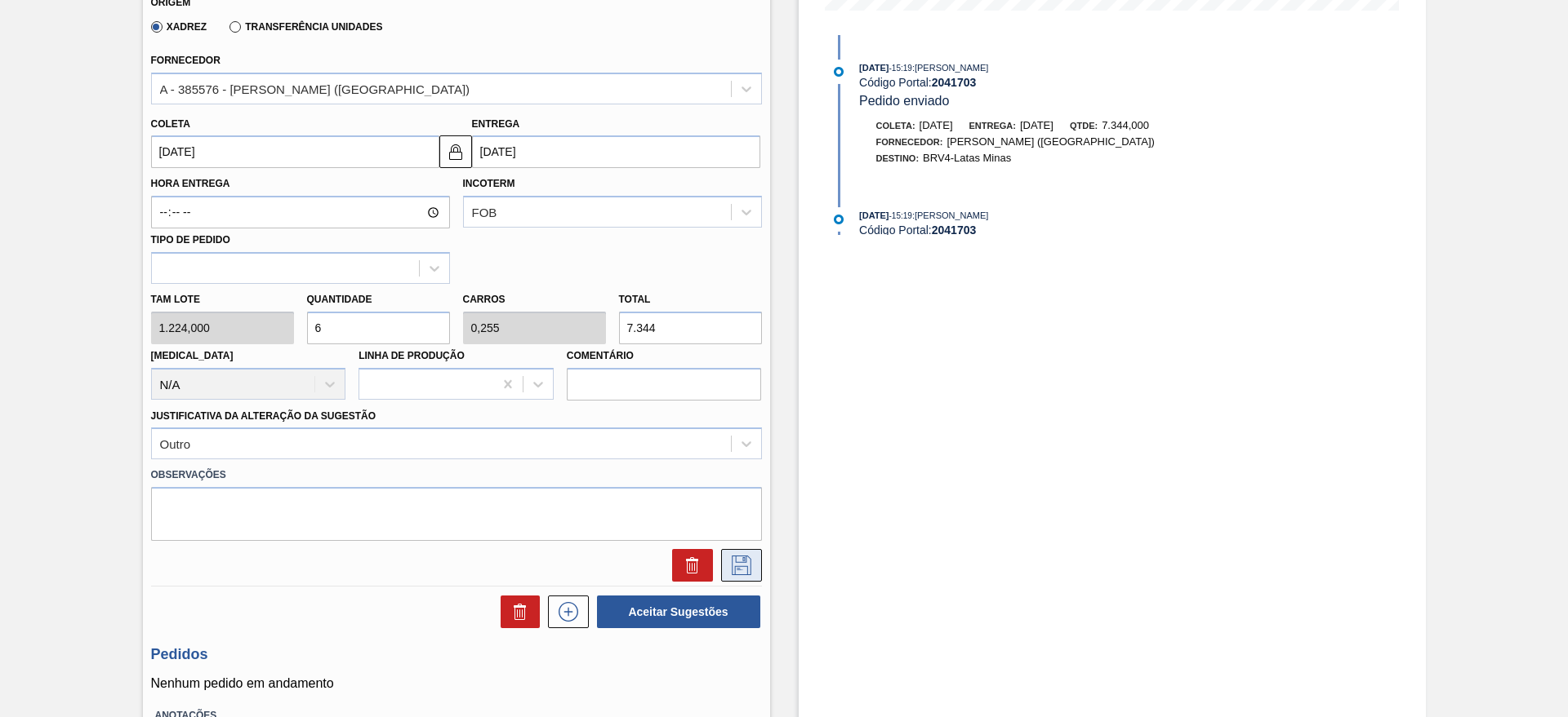
click at [723, 552] on button at bounding box center [741, 565] width 41 height 32
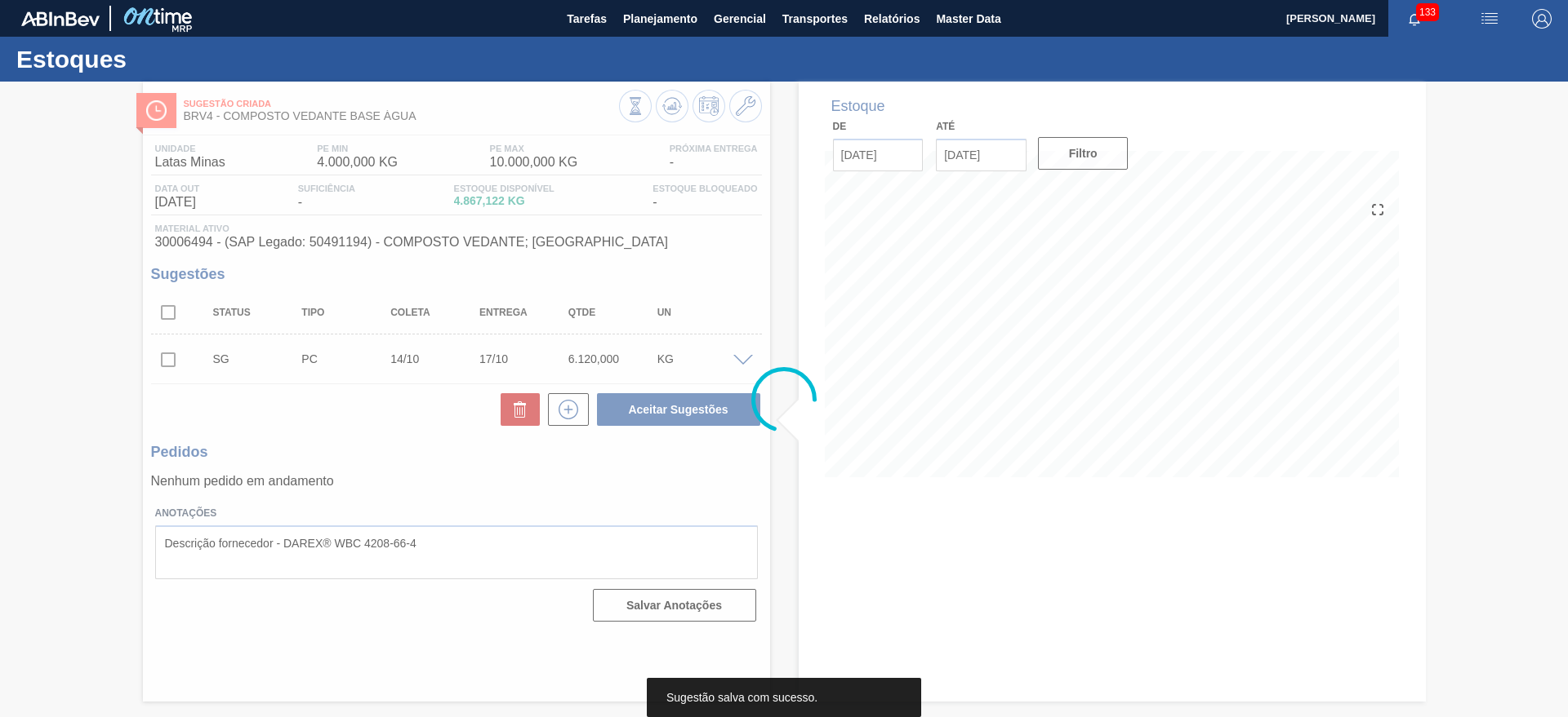
scroll to position [0, 0]
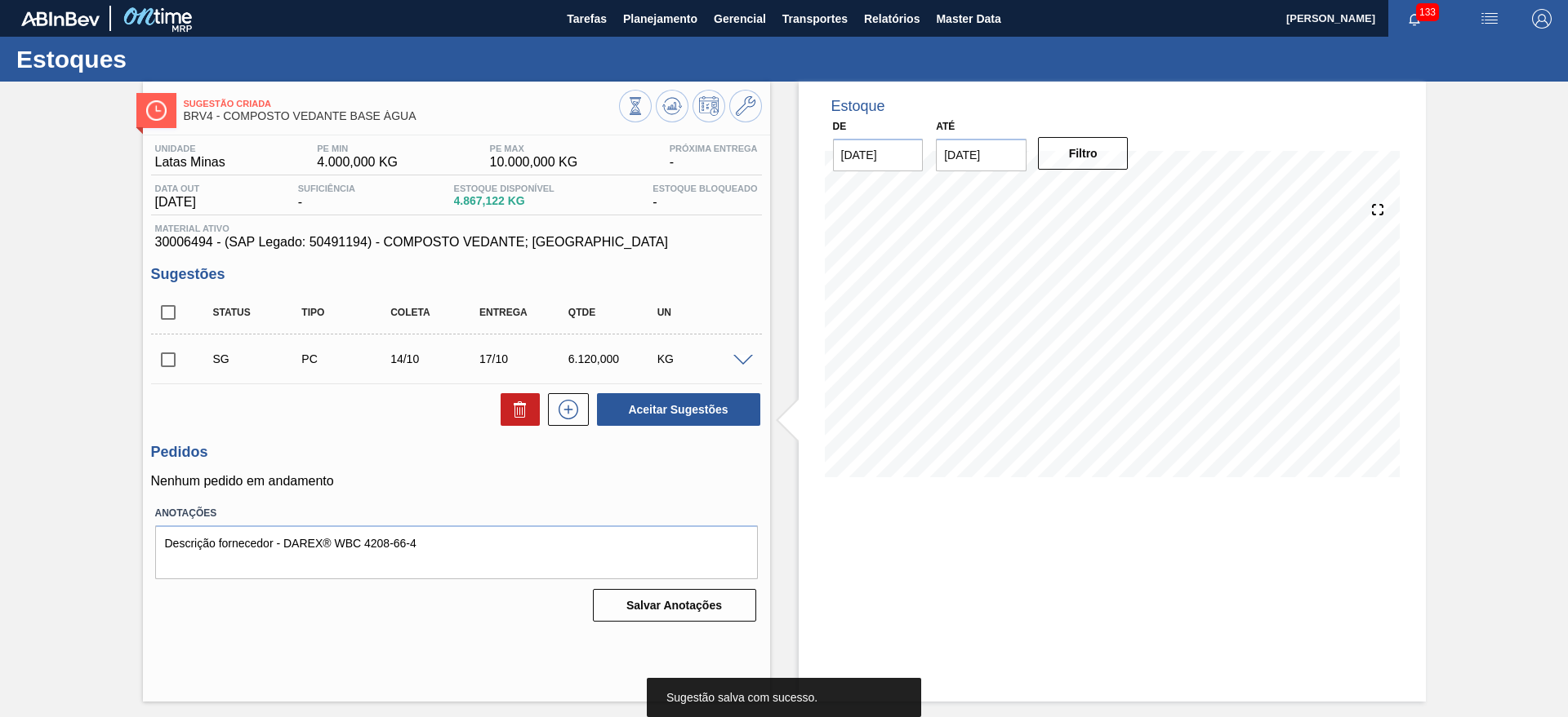
click at [166, 325] on input "checkbox" at bounding box center [168, 312] width 34 height 34
checkbox input "true"
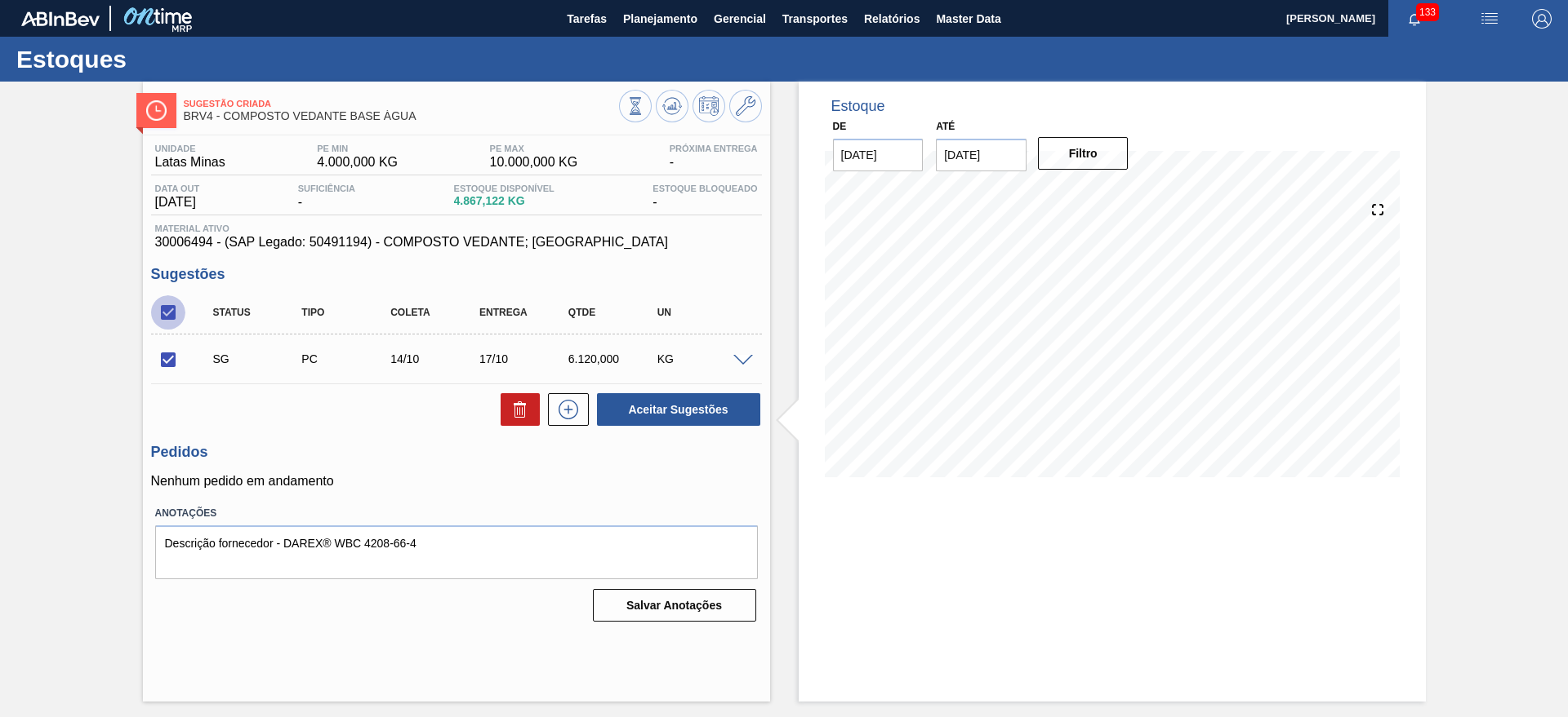
click at [166, 320] on input "checkbox" at bounding box center [168, 312] width 34 height 34
checkbox input "false"
click at [175, 316] on input "checkbox" at bounding box center [168, 312] width 34 height 34
checkbox input "true"
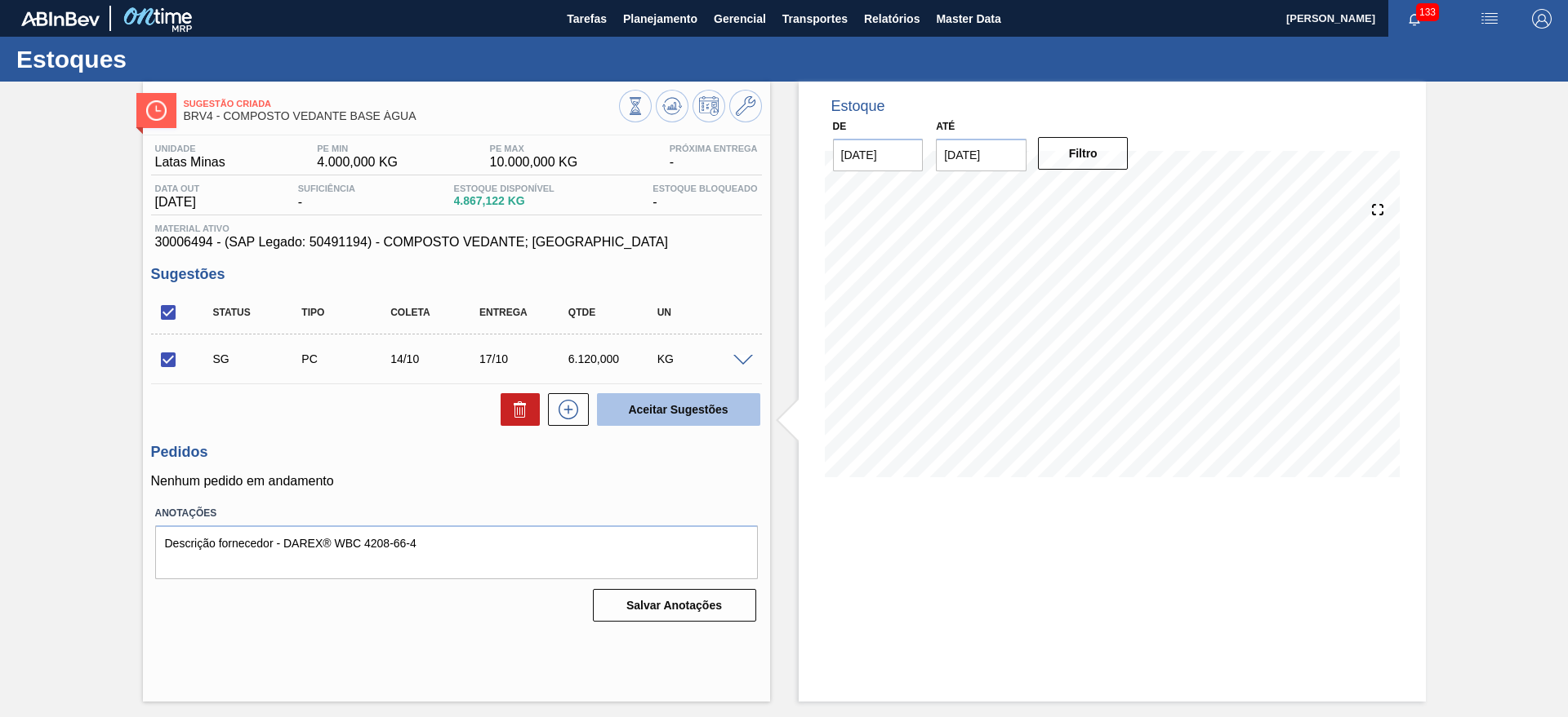
click at [640, 395] on button "Aceitar Sugestões" at bounding box center [678, 409] width 163 height 32
checkbox input "false"
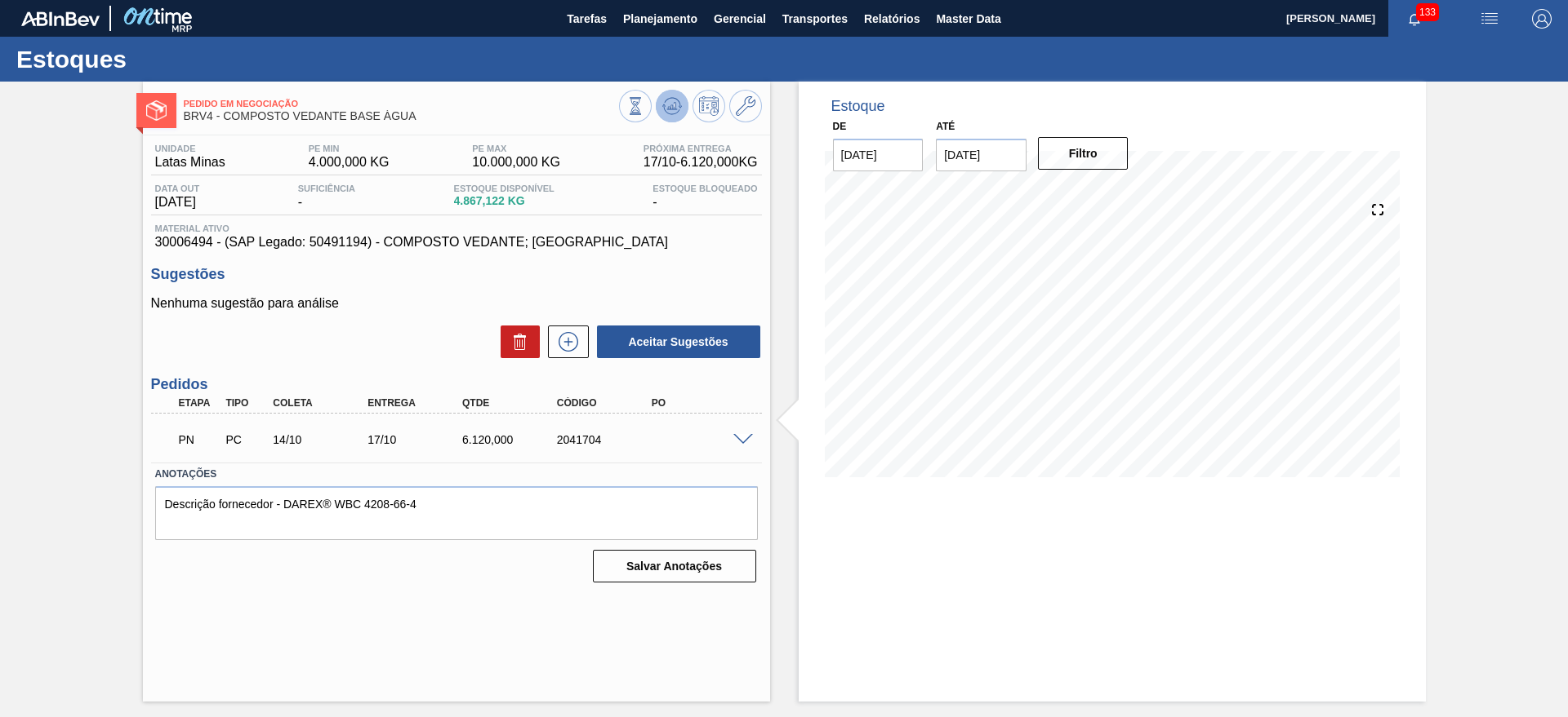
click at [677, 108] on icon at bounding box center [672, 106] width 20 height 20
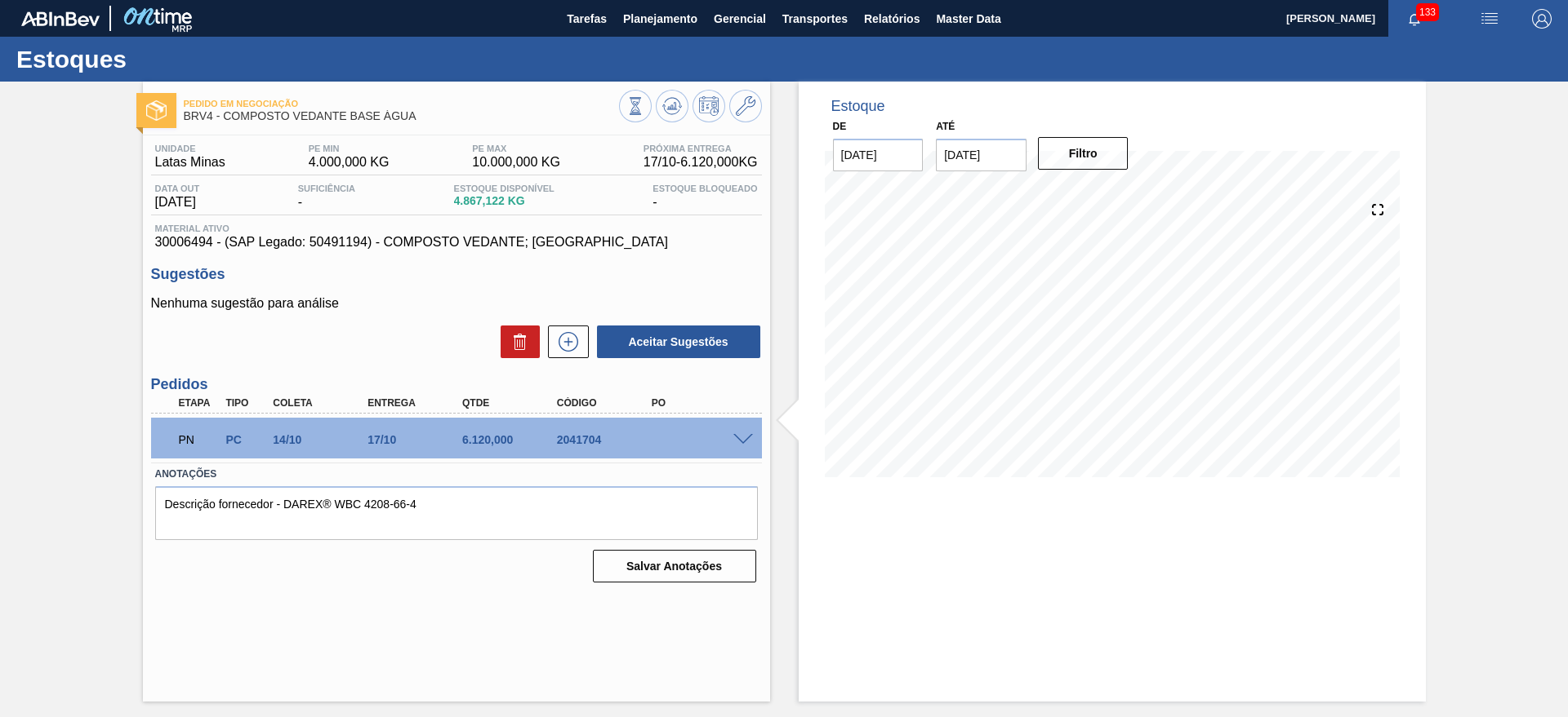
click at [722, 436] on div "PN PC 14/10 17/10 6.120,000 2041704" at bounding box center [451, 438] width 568 height 32
click at [736, 435] on span at bounding box center [743, 440] width 20 height 12
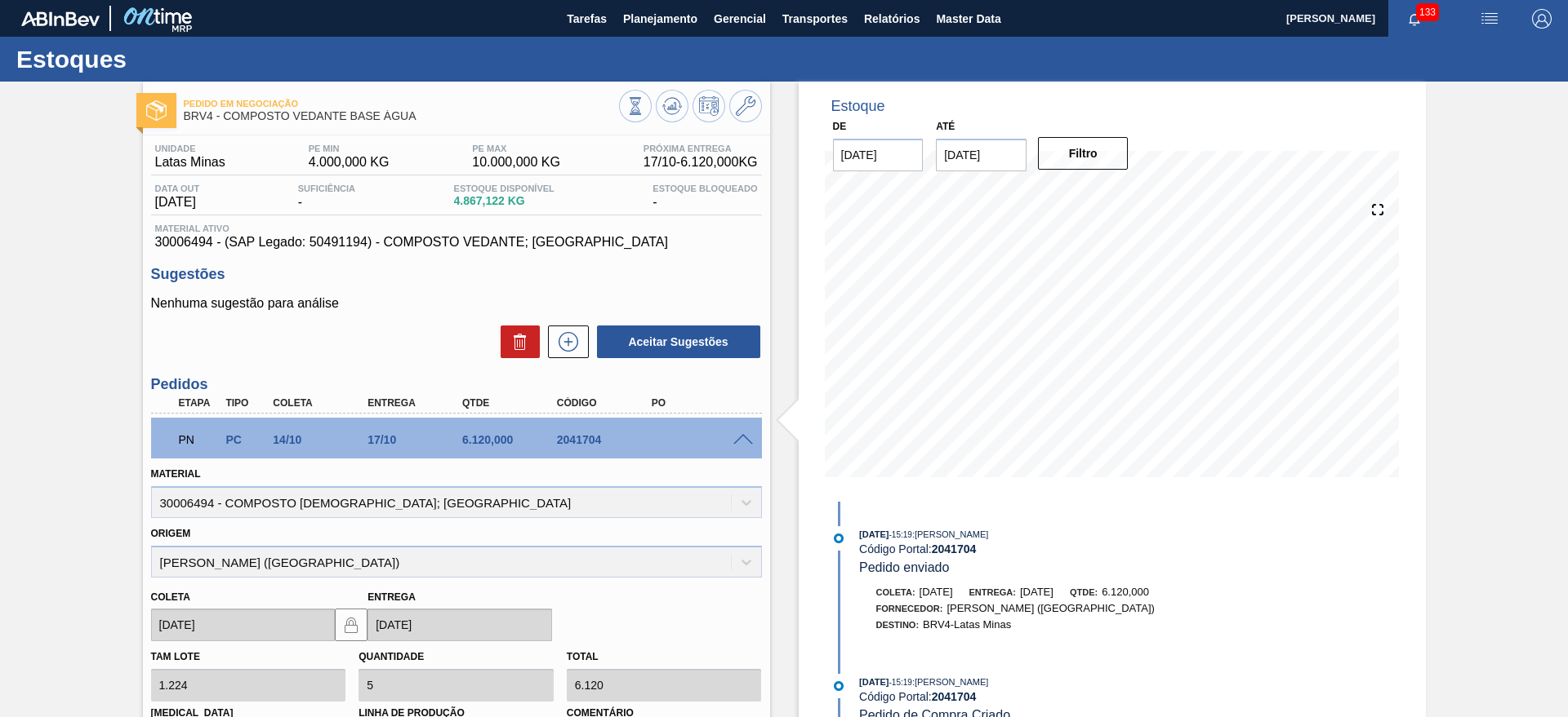
scroll to position [275, 0]
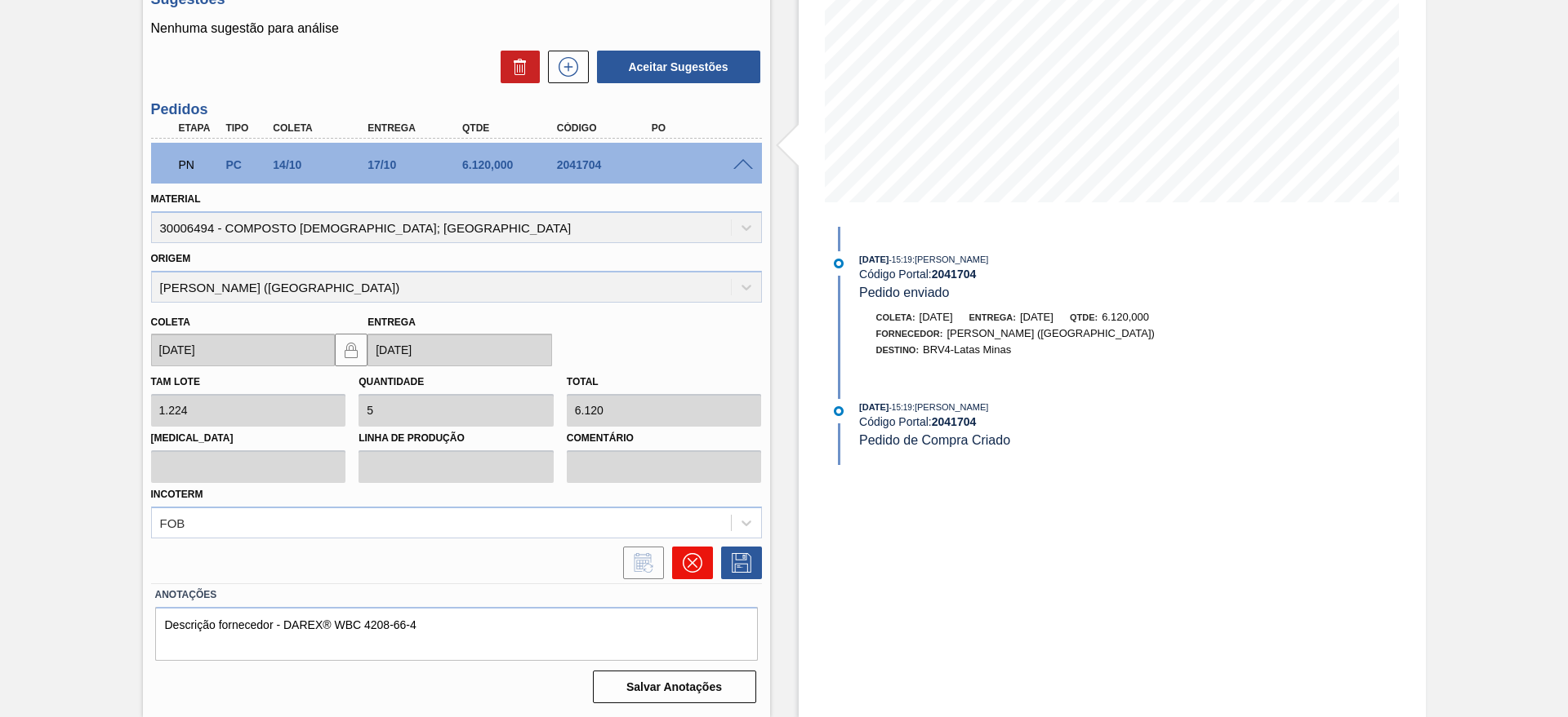
click at [701, 548] on button at bounding box center [692, 562] width 41 height 32
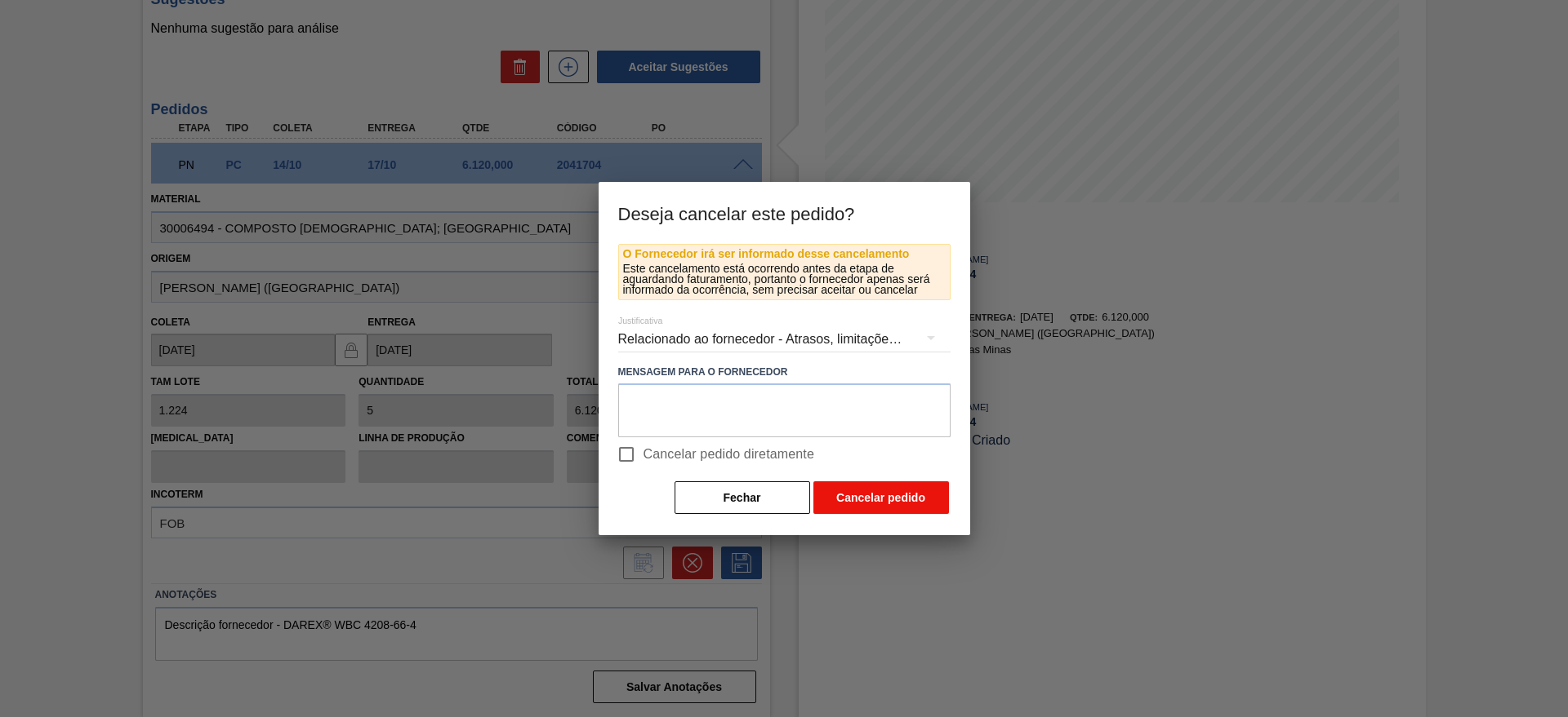
click at [851, 484] on button "Cancelar pedido" at bounding box center [880, 497] width 136 height 32
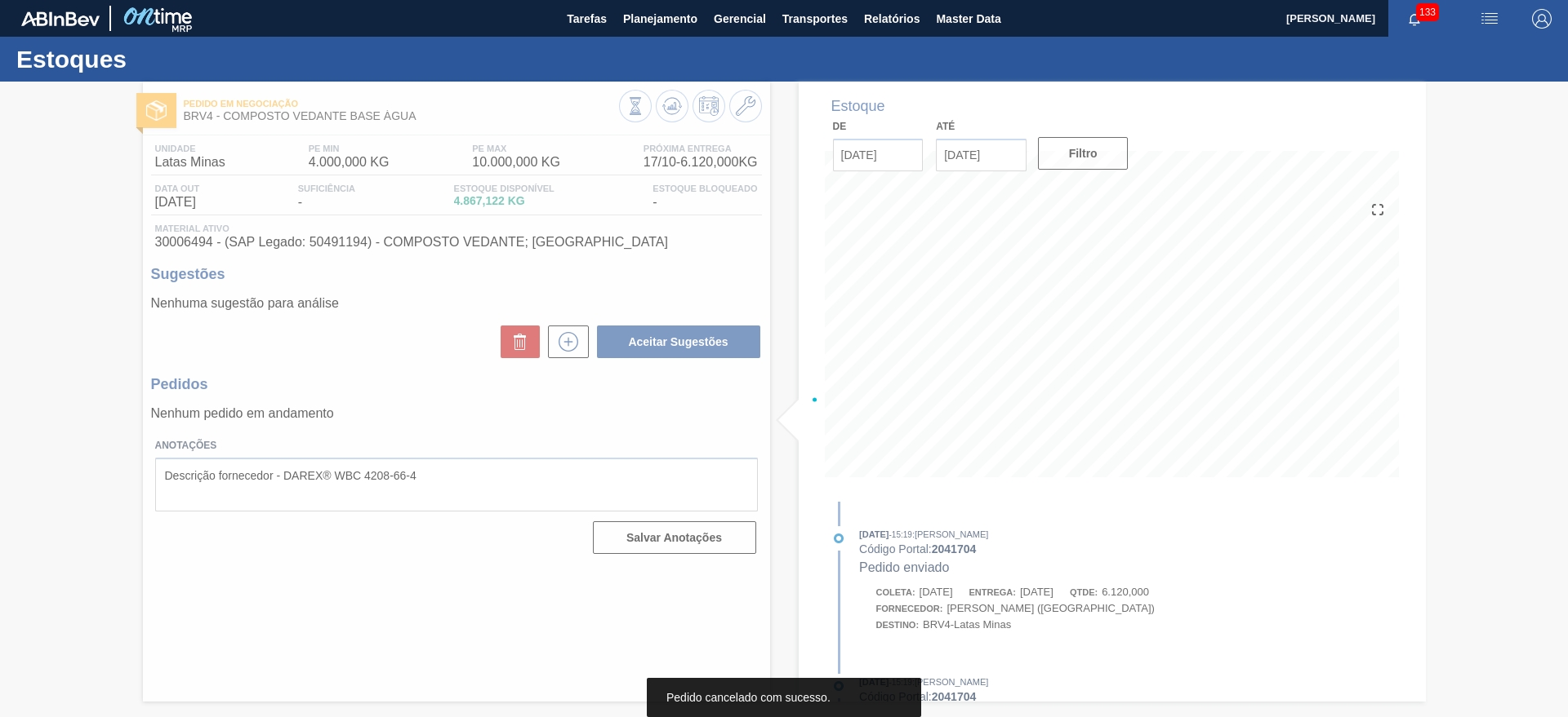
scroll to position [0, 0]
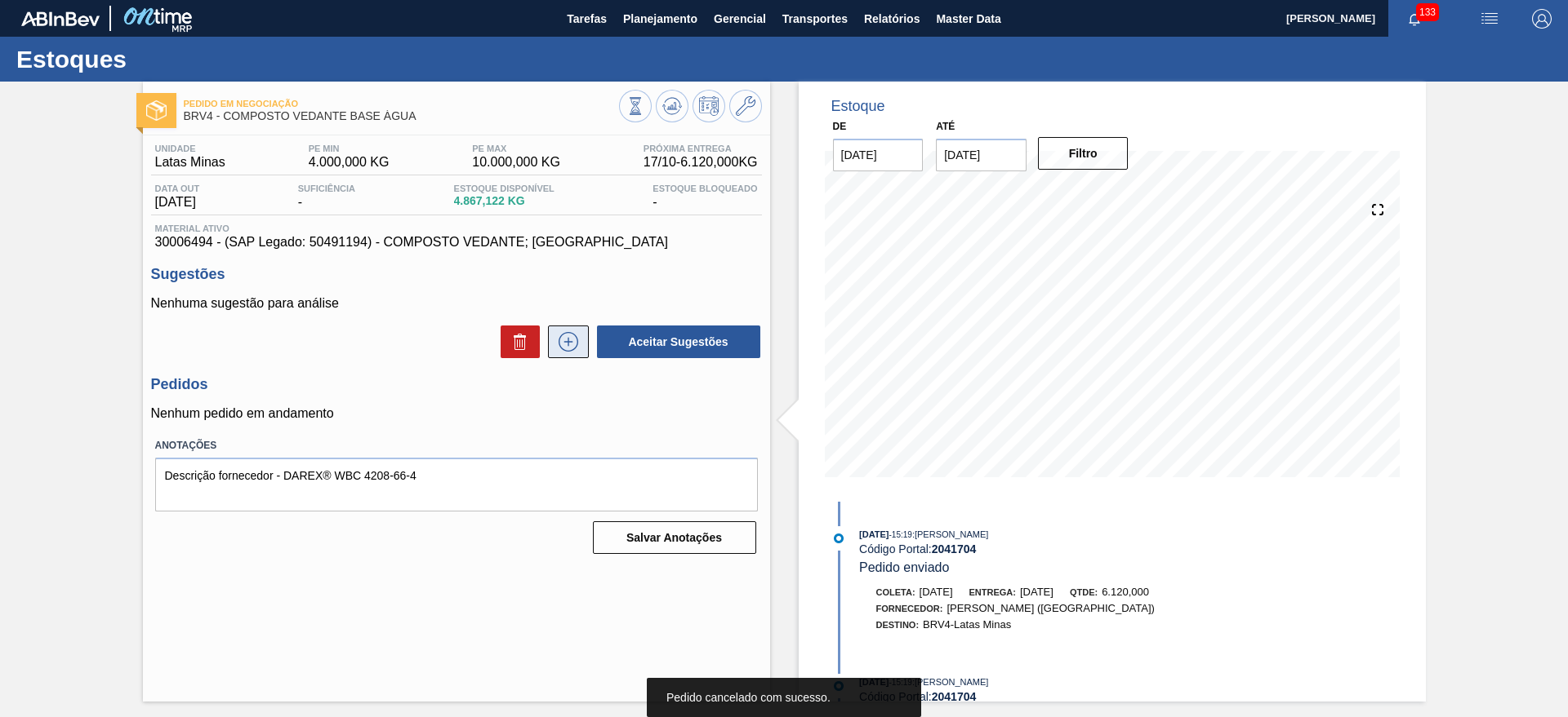
click at [571, 342] on icon at bounding box center [568, 342] width 26 height 20
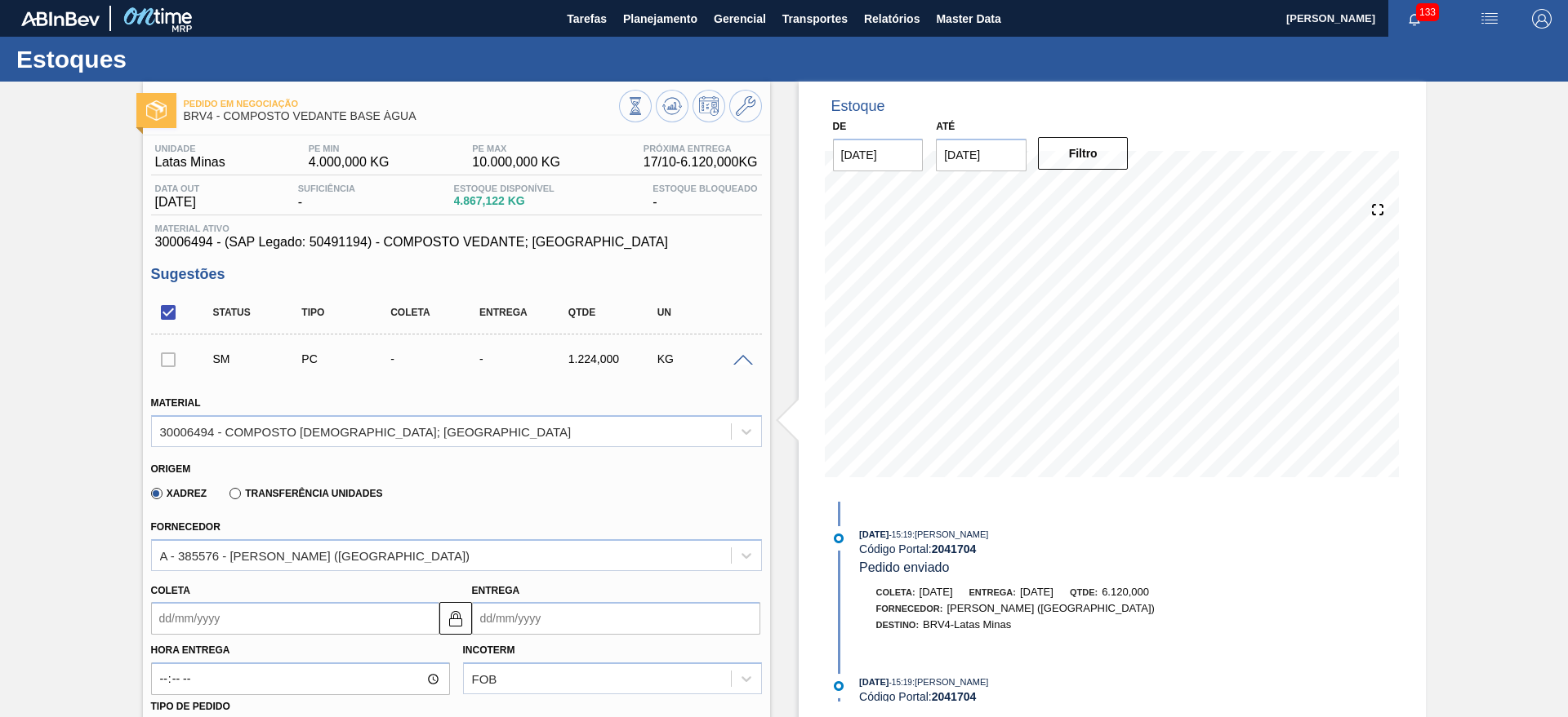
scroll to position [510, 0]
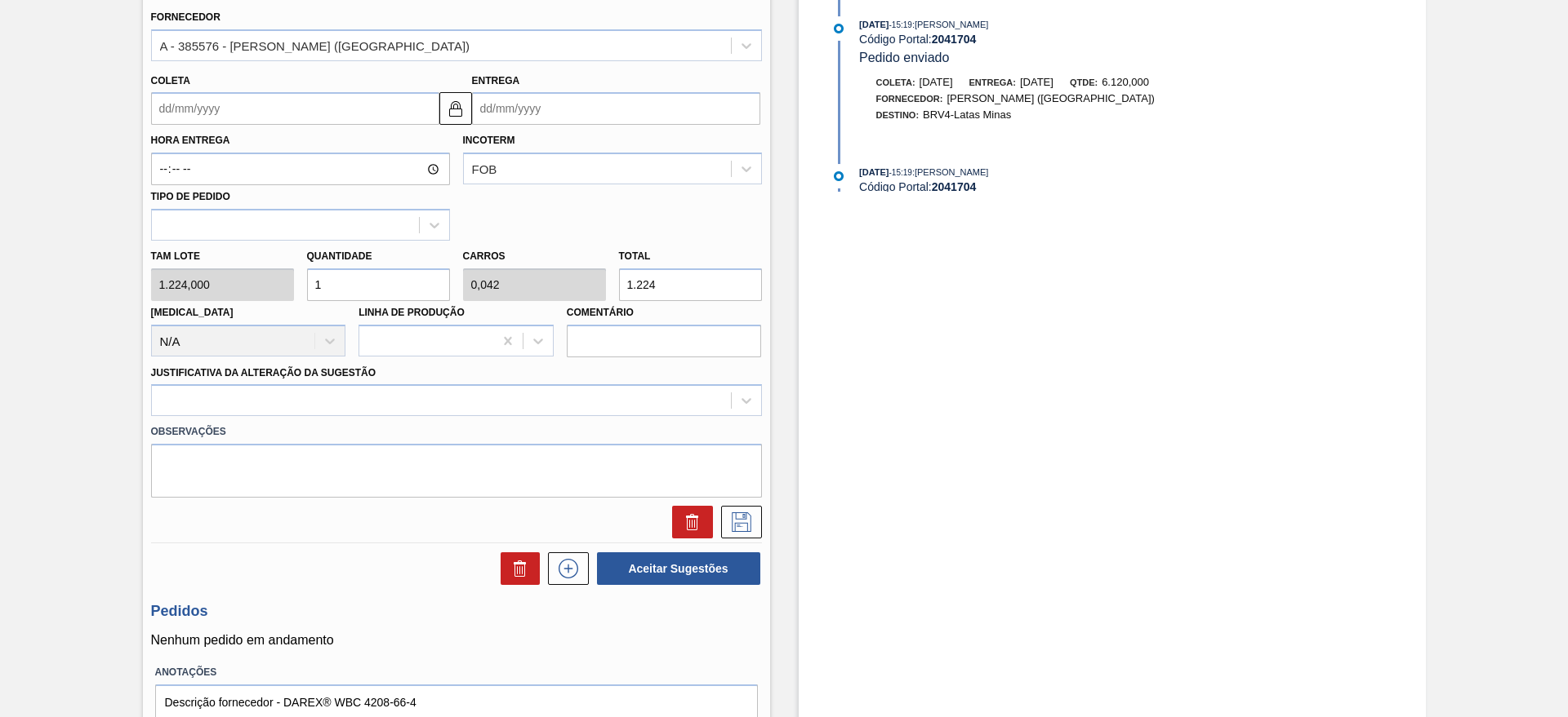
click at [555, 106] on input "Entrega" at bounding box center [616, 108] width 288 height 32
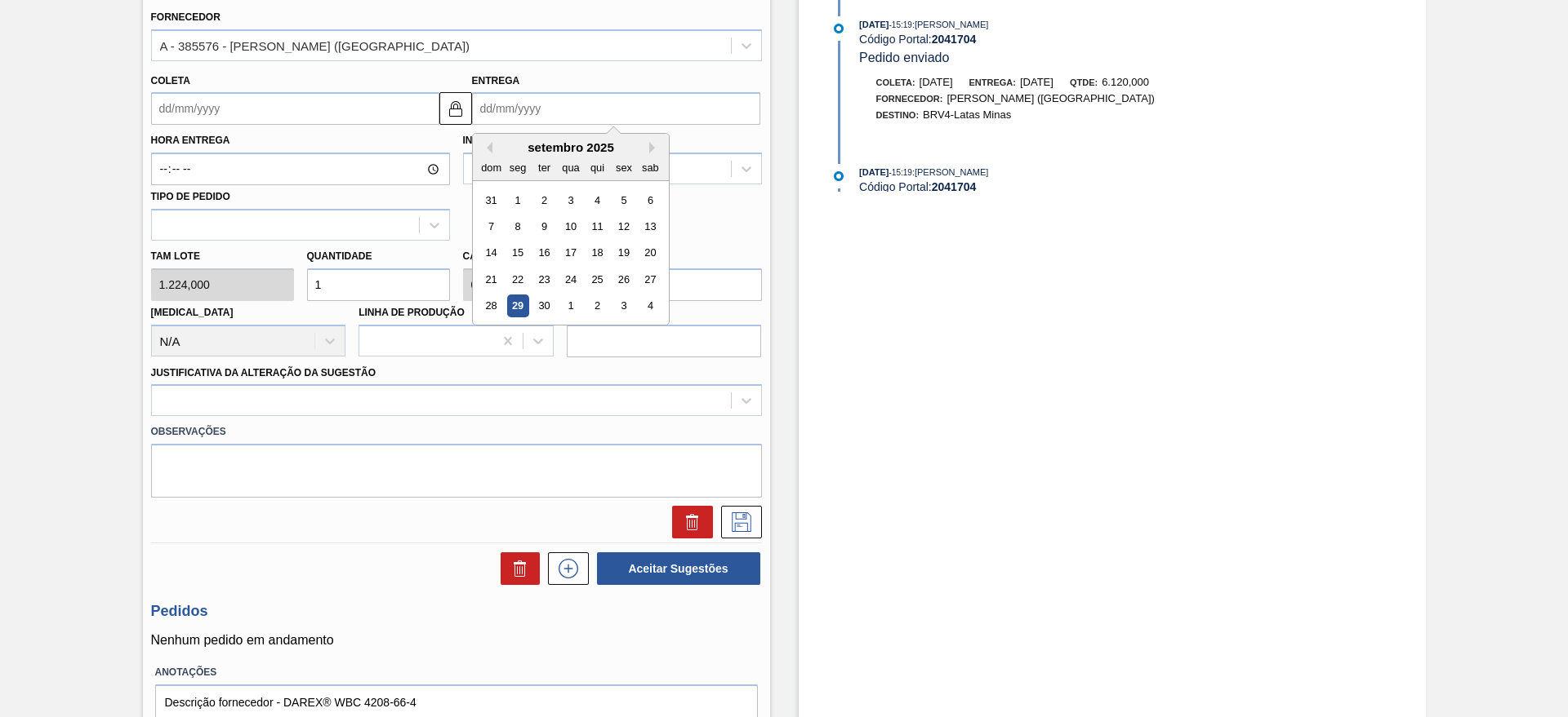
click at [360, 126] on div "Hora Entrega Incoterm FOB Tipo de pedido" at bounding box center [456, 182] width 624 height 115
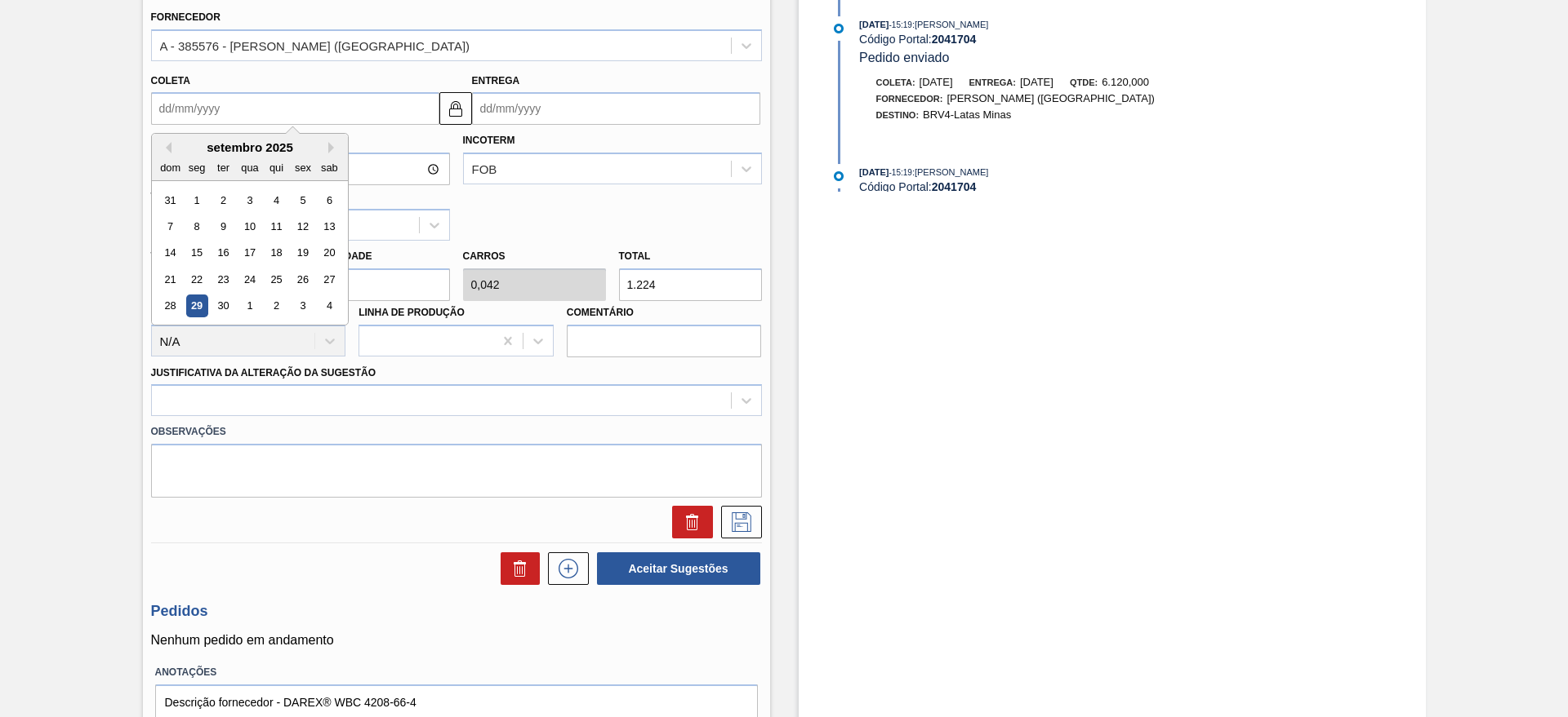
click at [358, 120] on input "Coleta" at bounding box center [295, 108] width 288 height 32
click at [331, 146] on button "Next Month" at bounding box center [334, 148] width 12 height 12
click at [218, 224] on div "7" at bounding box center [222, 226] width 22 height 22
type input "07/10/2025"
type input "10/10/2025"
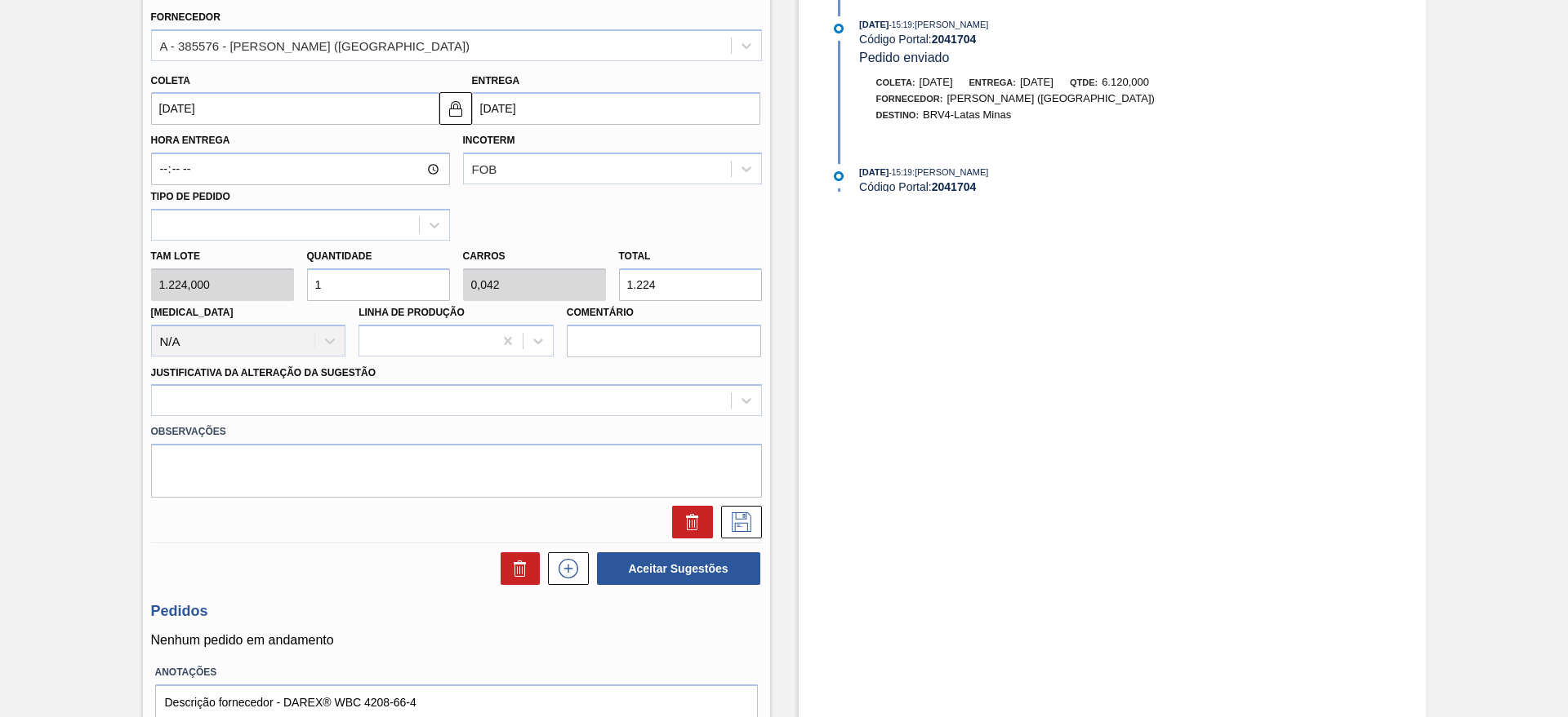
click at [377, 289] on input "1" at bounding box center [378, 284] width 143 height 32
type input "0"
type input "6"
type input "0,255"
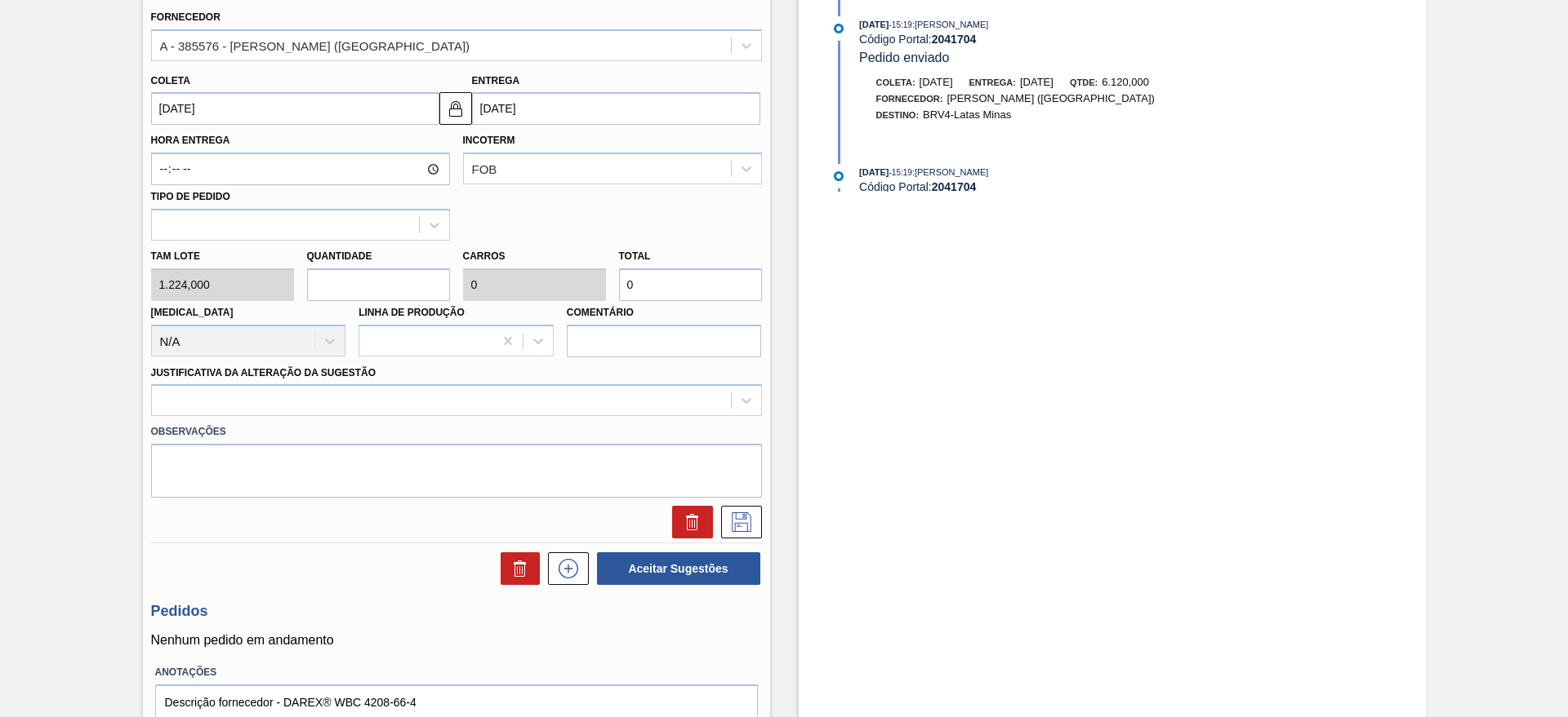
type input "7.344"
type input "6"
click at [327, 415] on div at bounding box center [456, 400] width 611 height 32
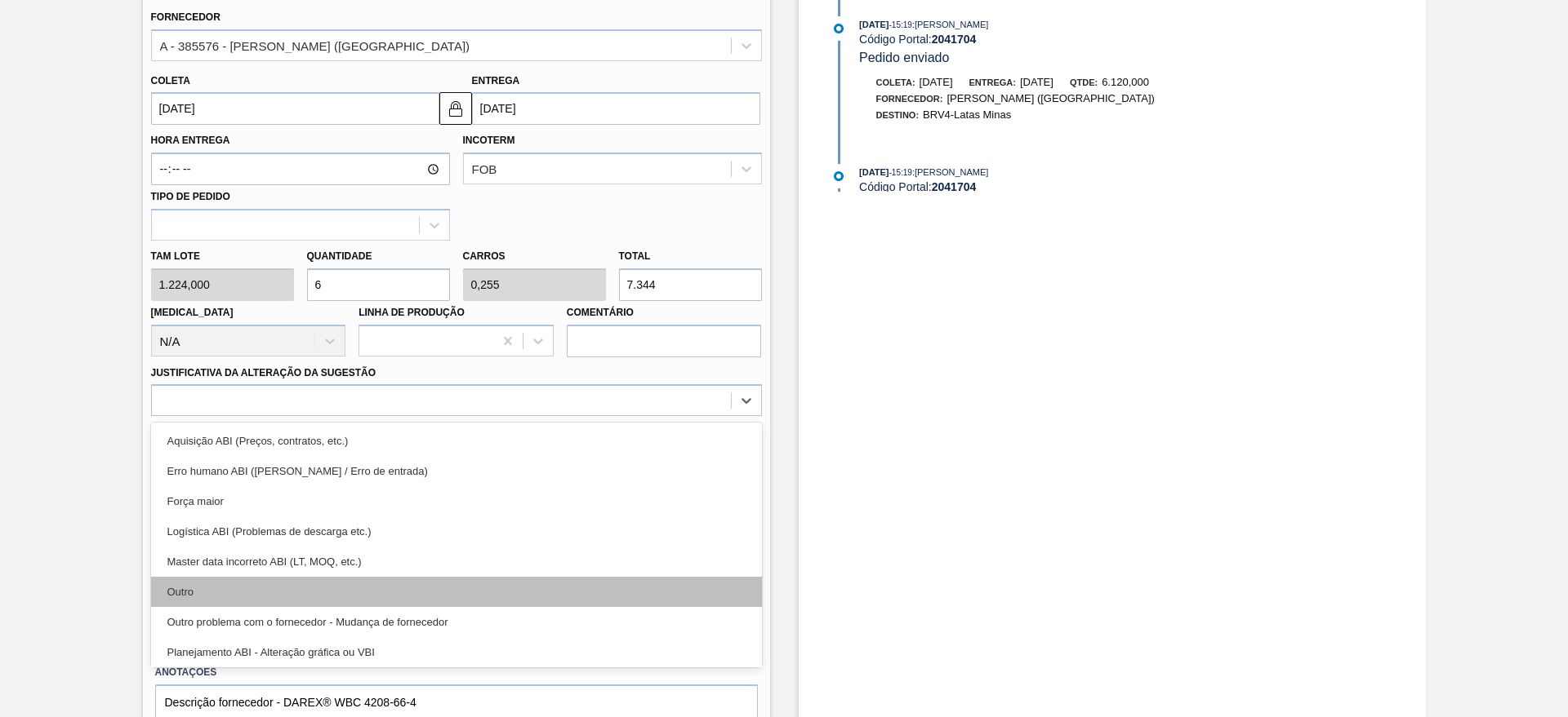
click at [210, 582] on div "Outro" at bounding box center [456, 592] width 611 height 30
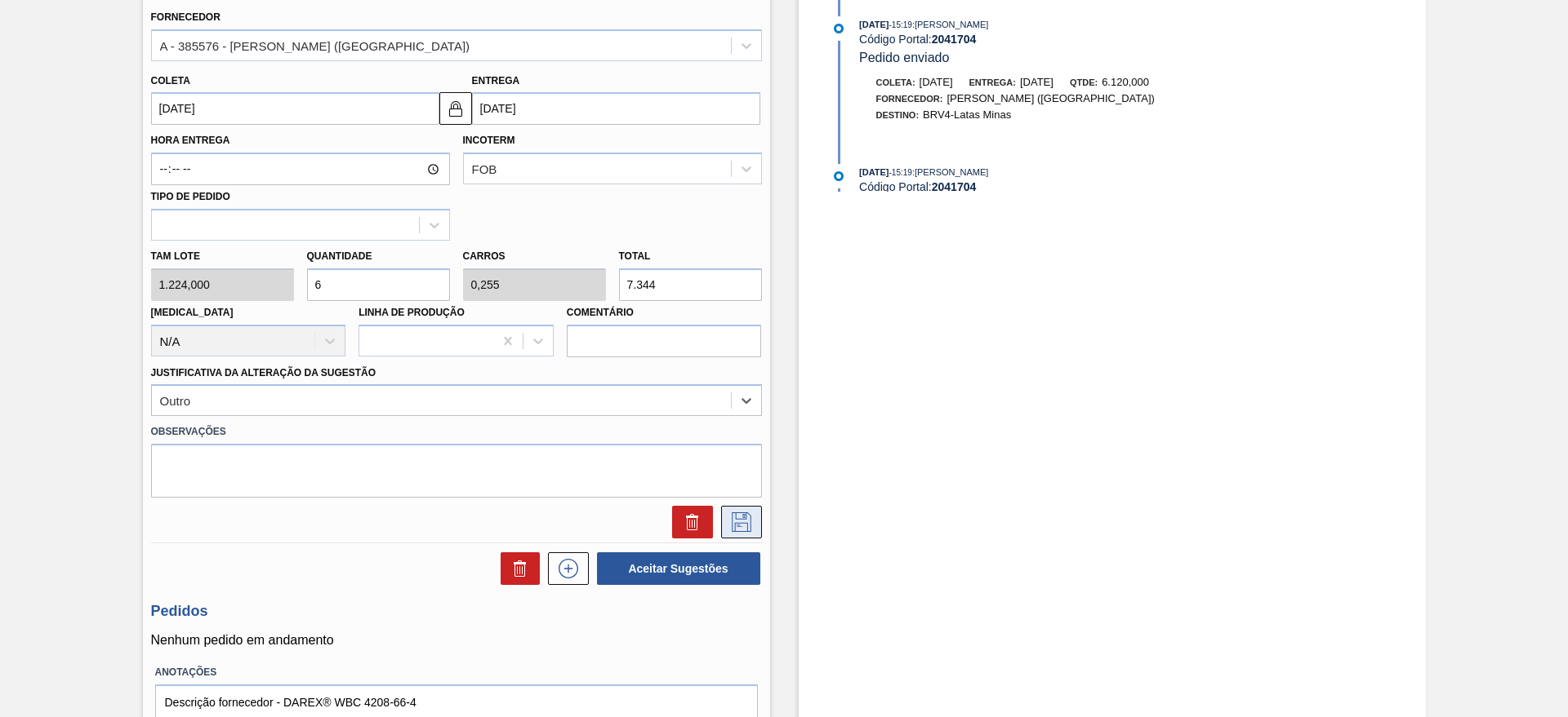
click at [734, 513] on icon at bounding box center [742, 523] width 20 height 20
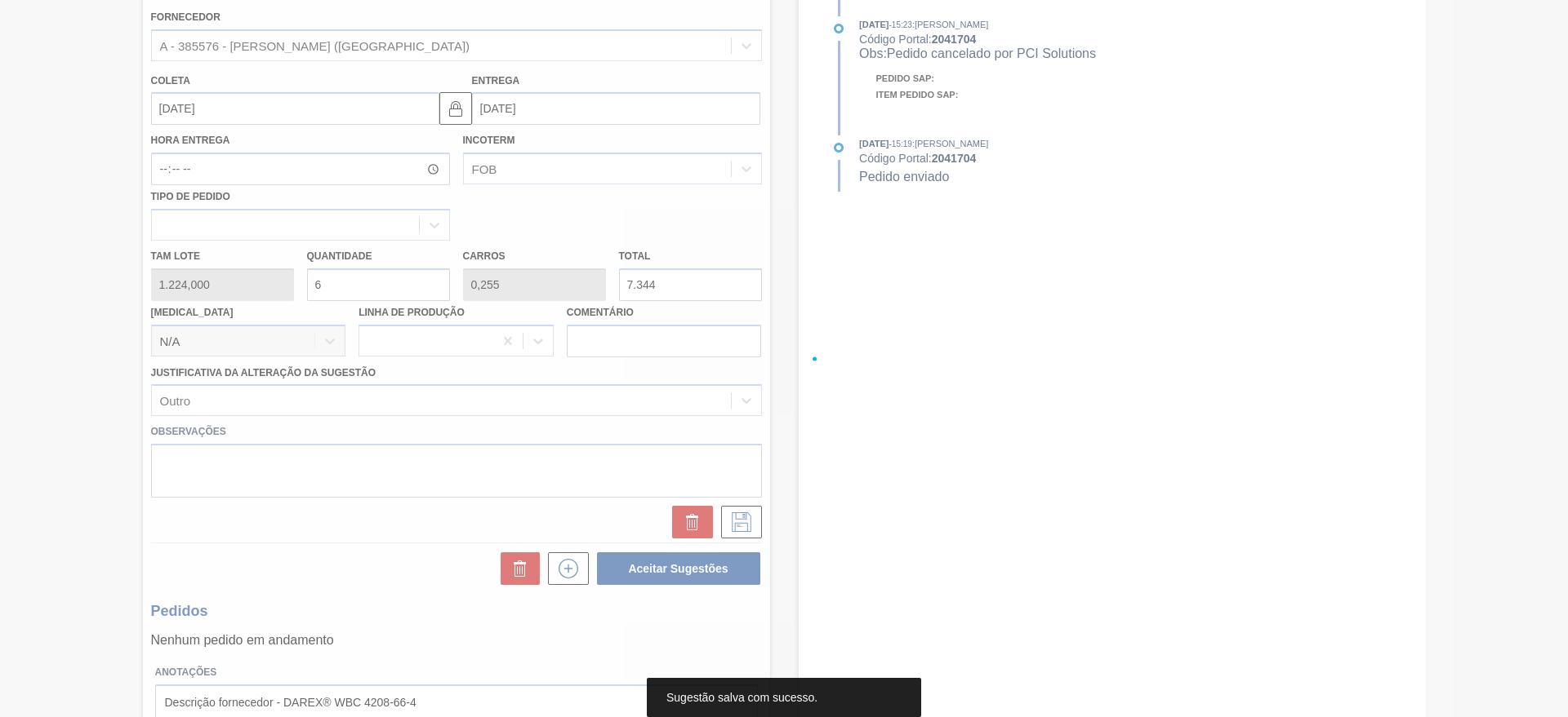
scroll to position [0, 0]
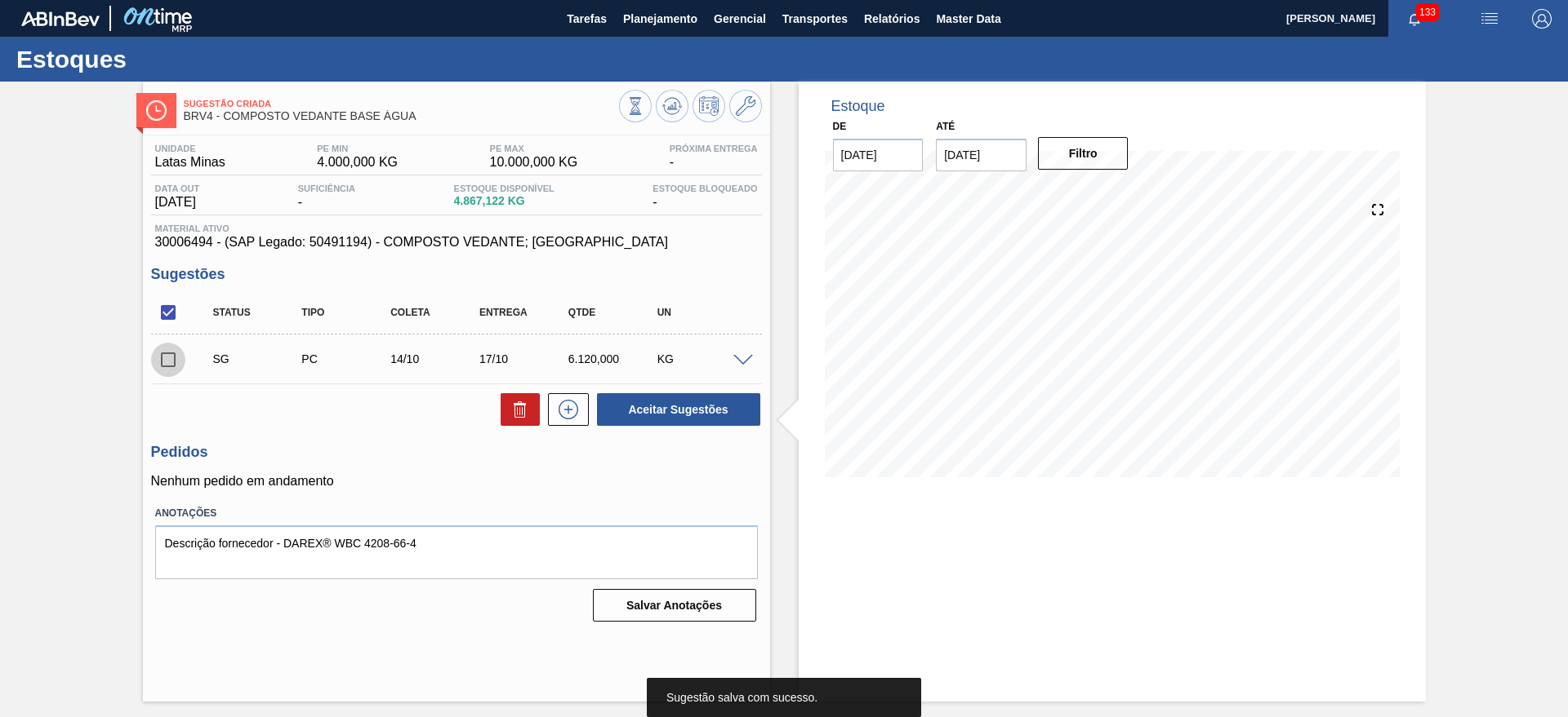
click at [165, 360] on input "checkbox" at bounding box center [168, 359] width 34 height 34
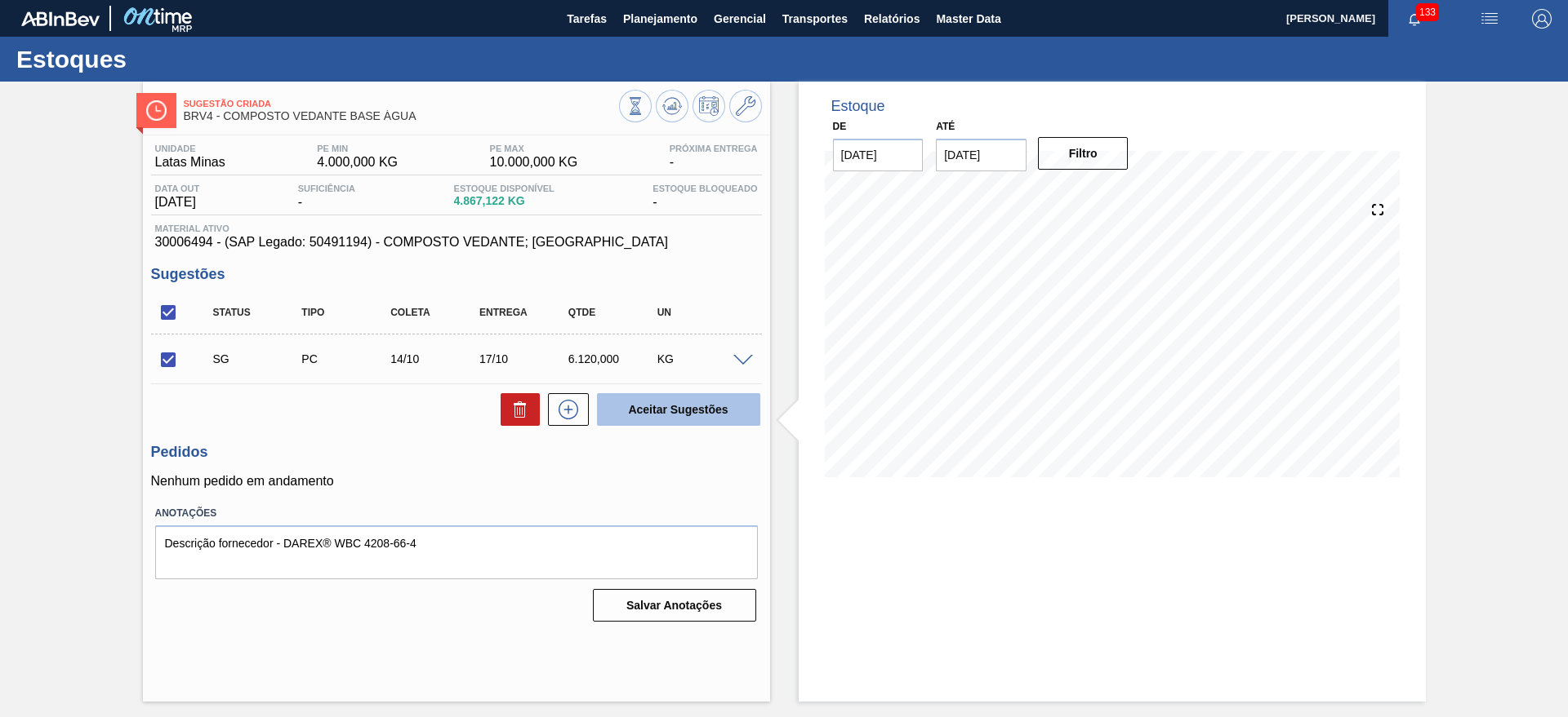
click at [663, 420] on button "Aceitar Sugestões" at bounding box center [678, 409] width 163 height 32
checkbox input "false"
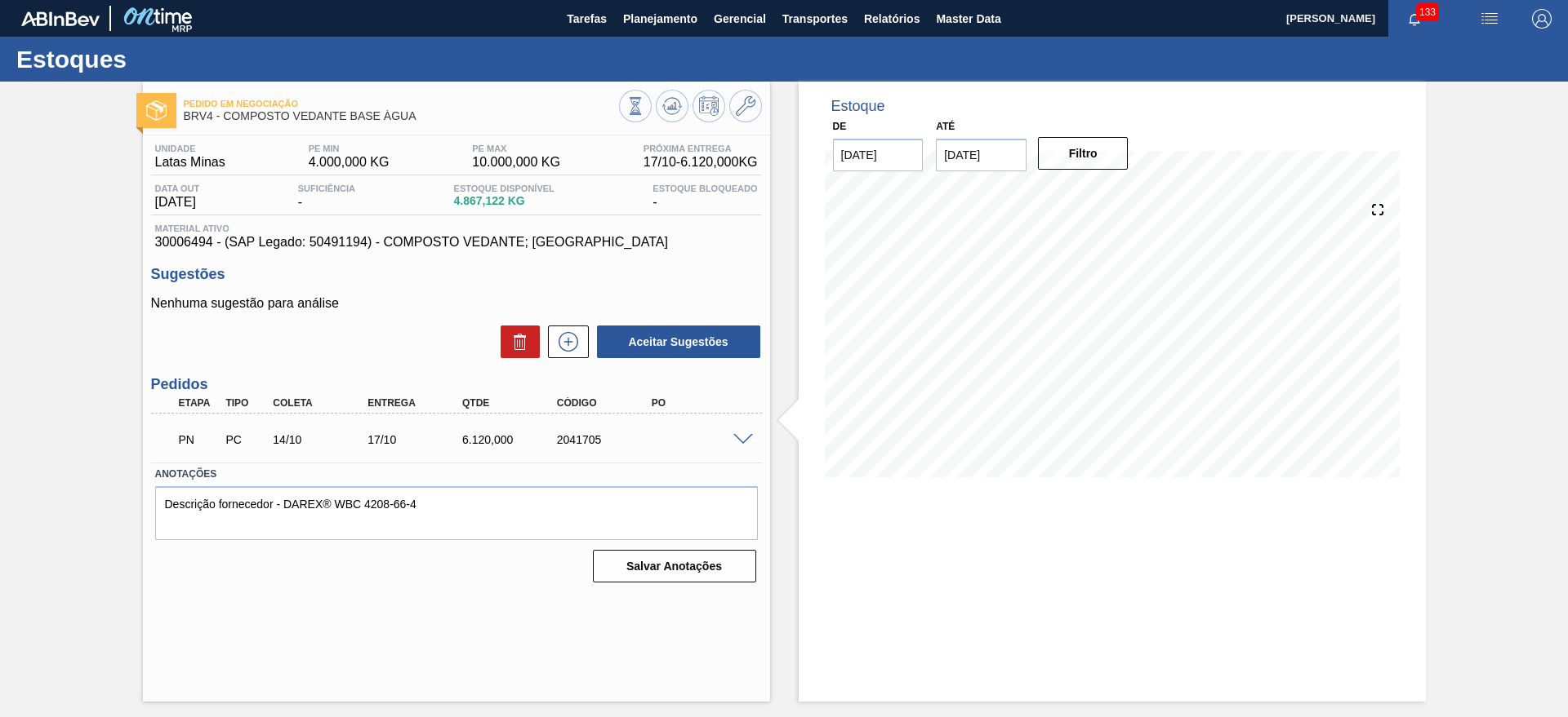
click at [741, 435] on span at bounding box center [743, 440] width 20 height 12
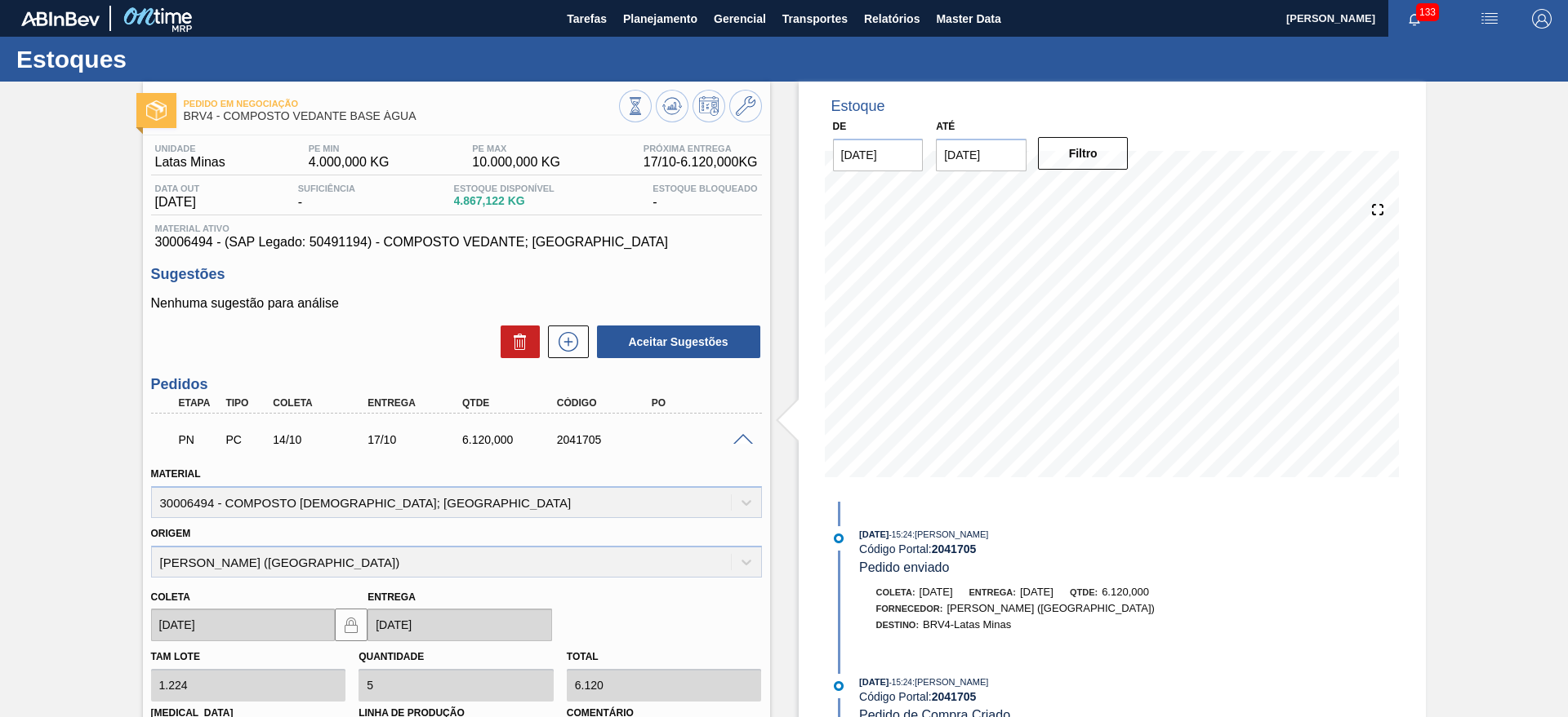
scroll to position [275, 0]
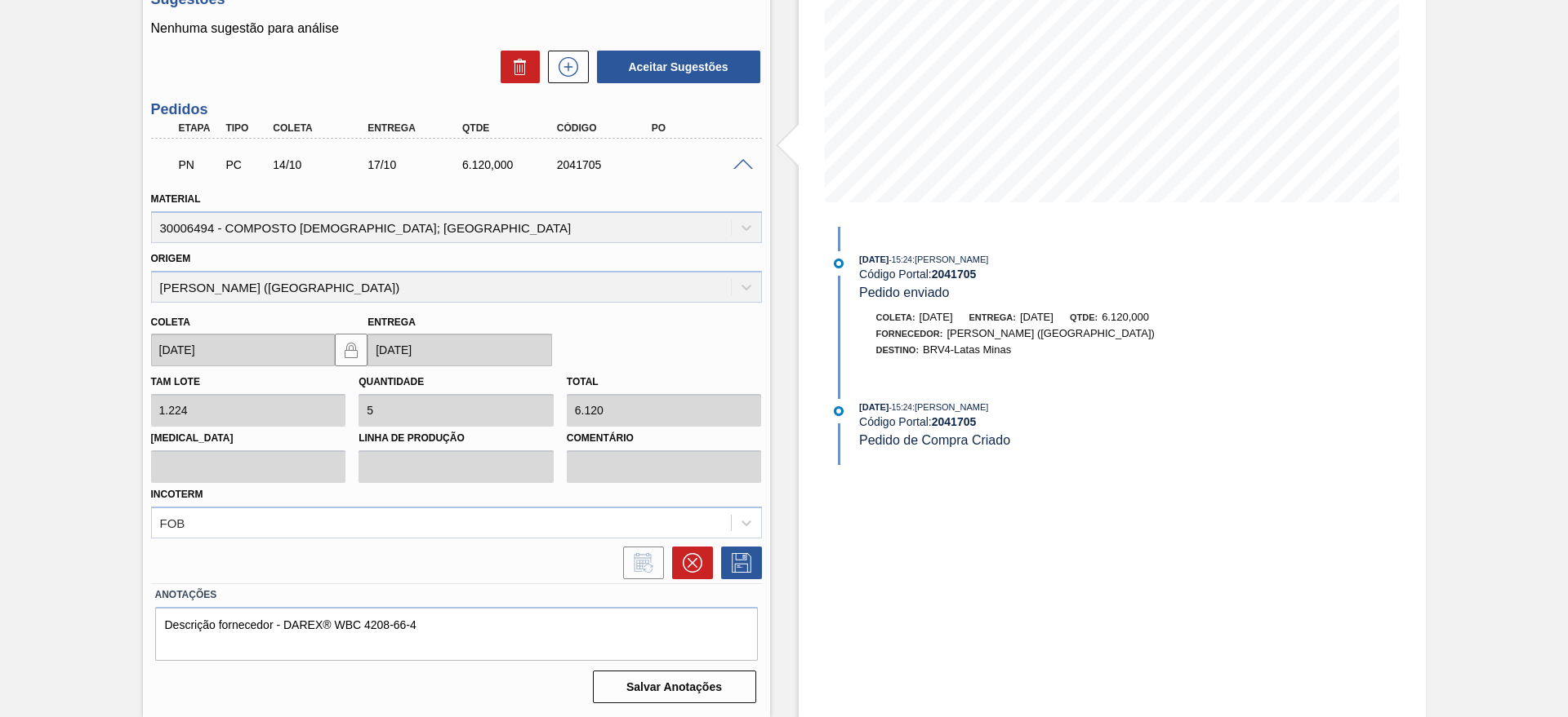
click at [697, 583] on label "Anotações" at bounding box center [456, 595] width 603 height 23
click at [696, 567] on icon at bounding box center [693, 563] width 20 height 20
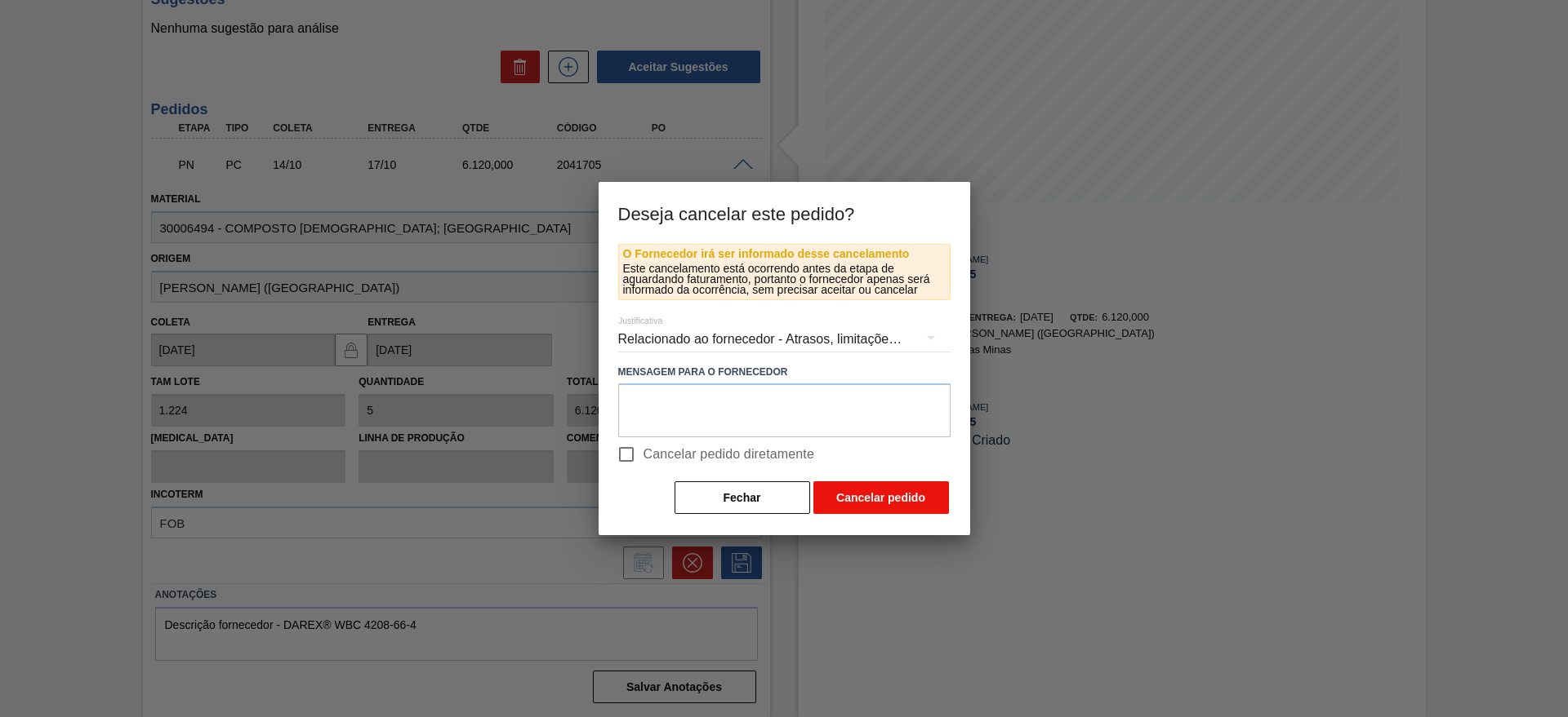
click at [838, 482] on button "Cancelar pedido" at bounding box center [880, 497] width 136 height 32
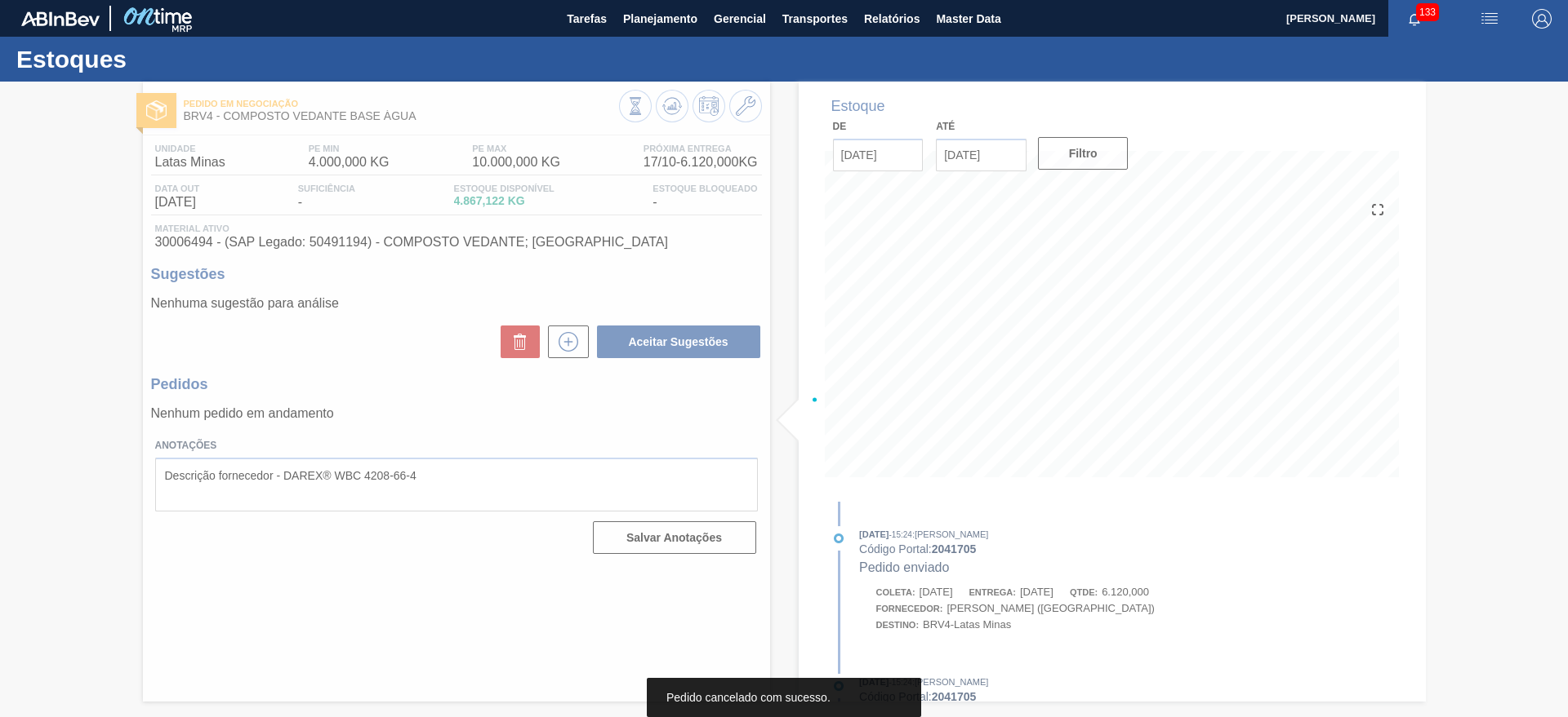
scroll to position [0, 0]
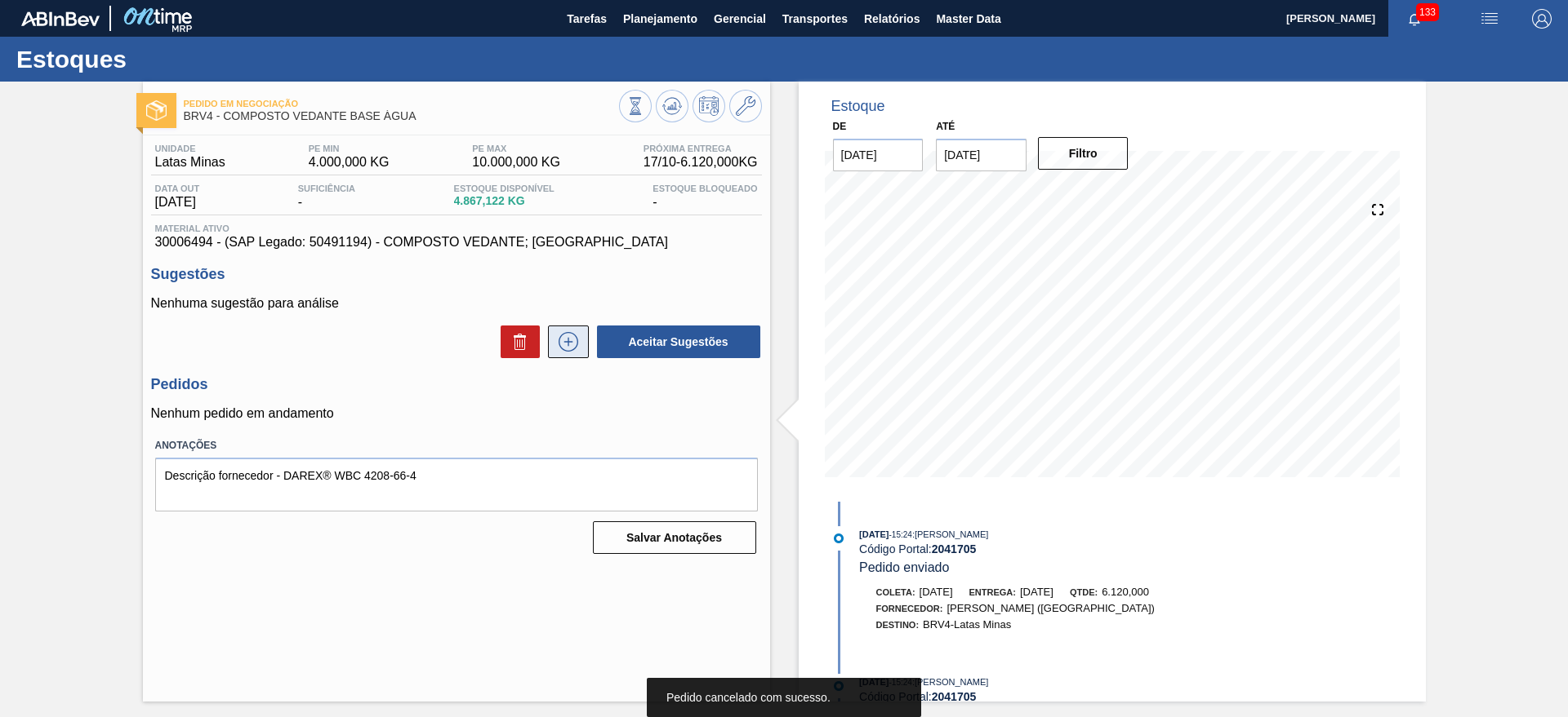
click at [582, 336] on button at bounding box center [568, 341] width 41 height 32
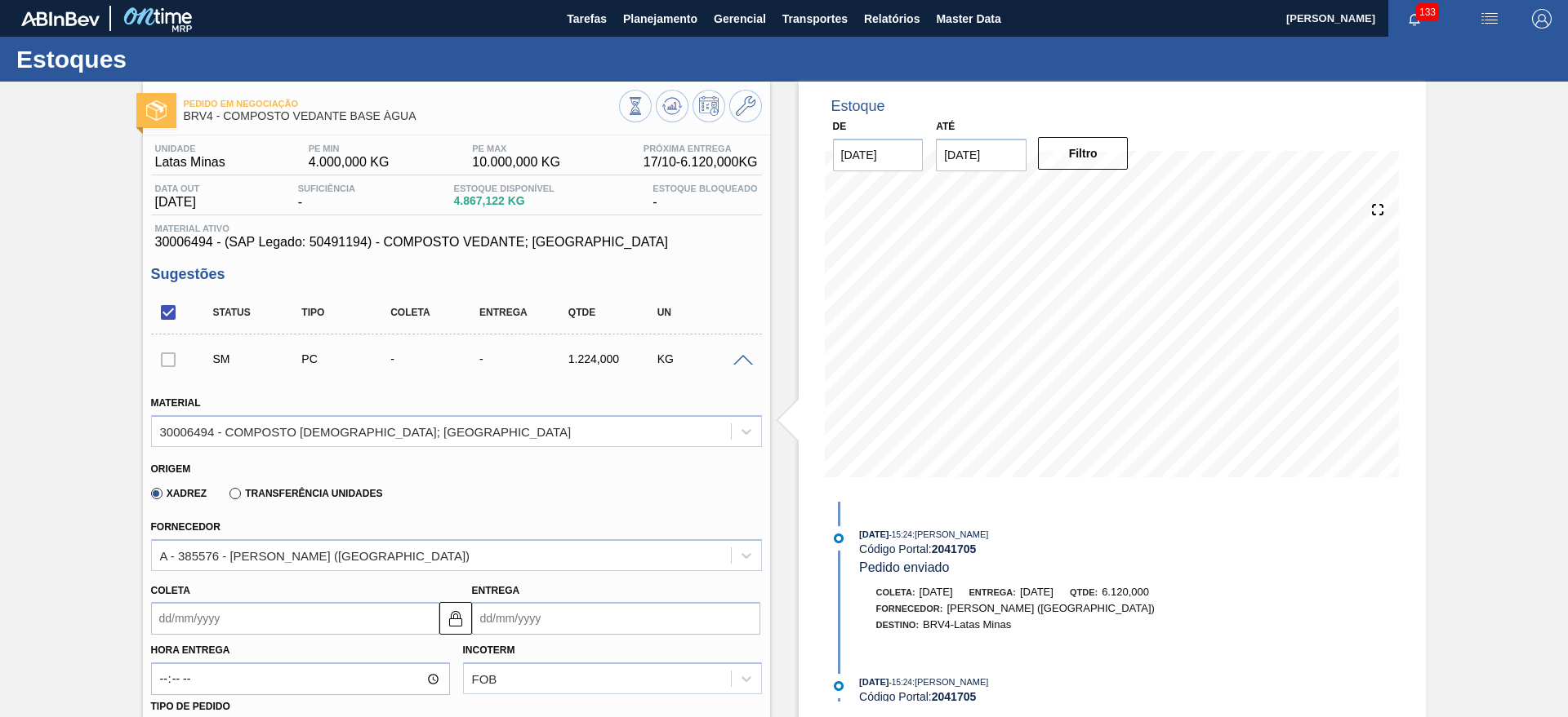
scroll to position [306, 0]
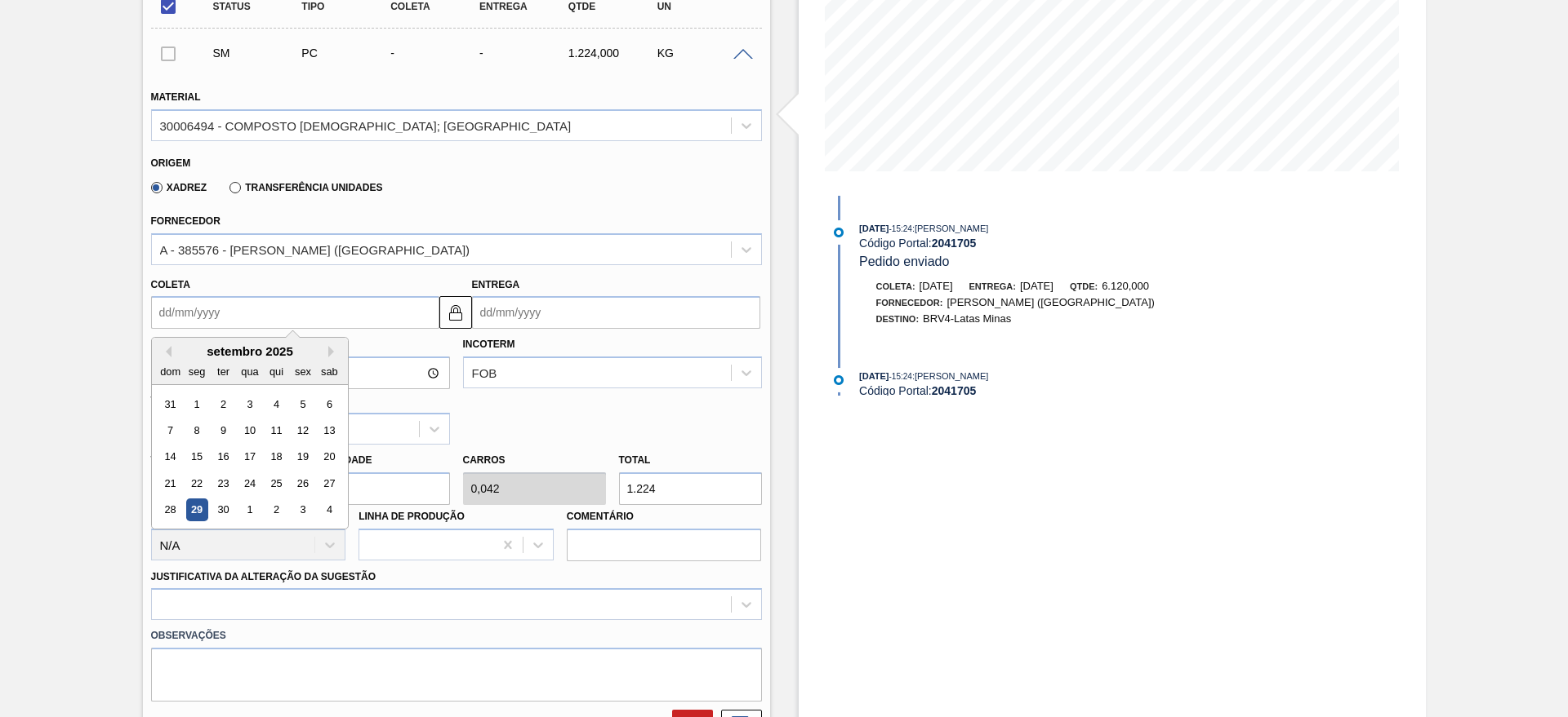
click at [302, 303] on input "Coleta" at bounding box center [295, 312] width 288 height 32
click at [333, 351] on button "Next Month" at bounding box center [334, 351] width 12 height 12
click at [202, 428] on div "6" at bounding box center [196, 430] width 22 height 22
type input "06/10/2025"
type input "09/10/2025"
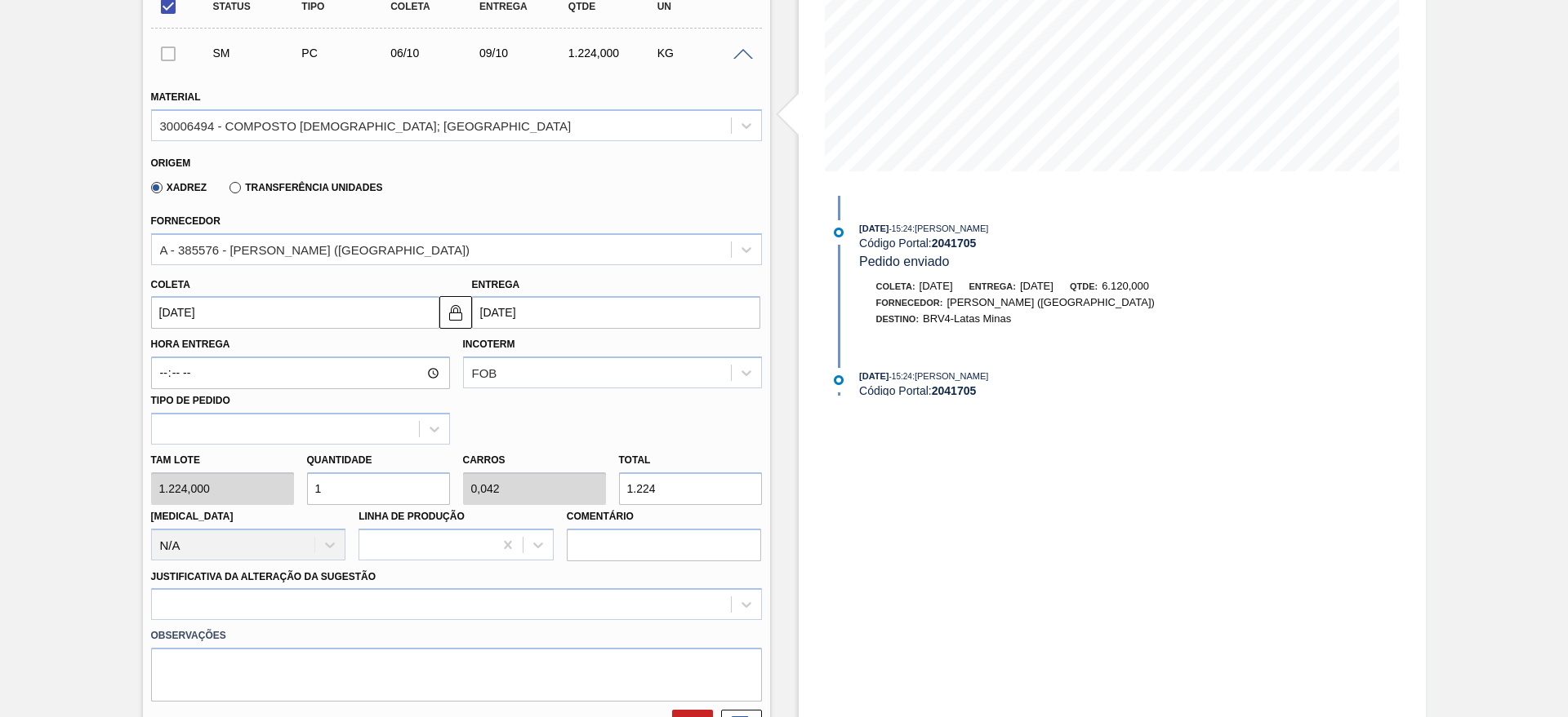
click at [375, 489] on input "1" at bounding box center [378, 489] width 143 height 32
type input "0"
type input "6"
type input "0,255"
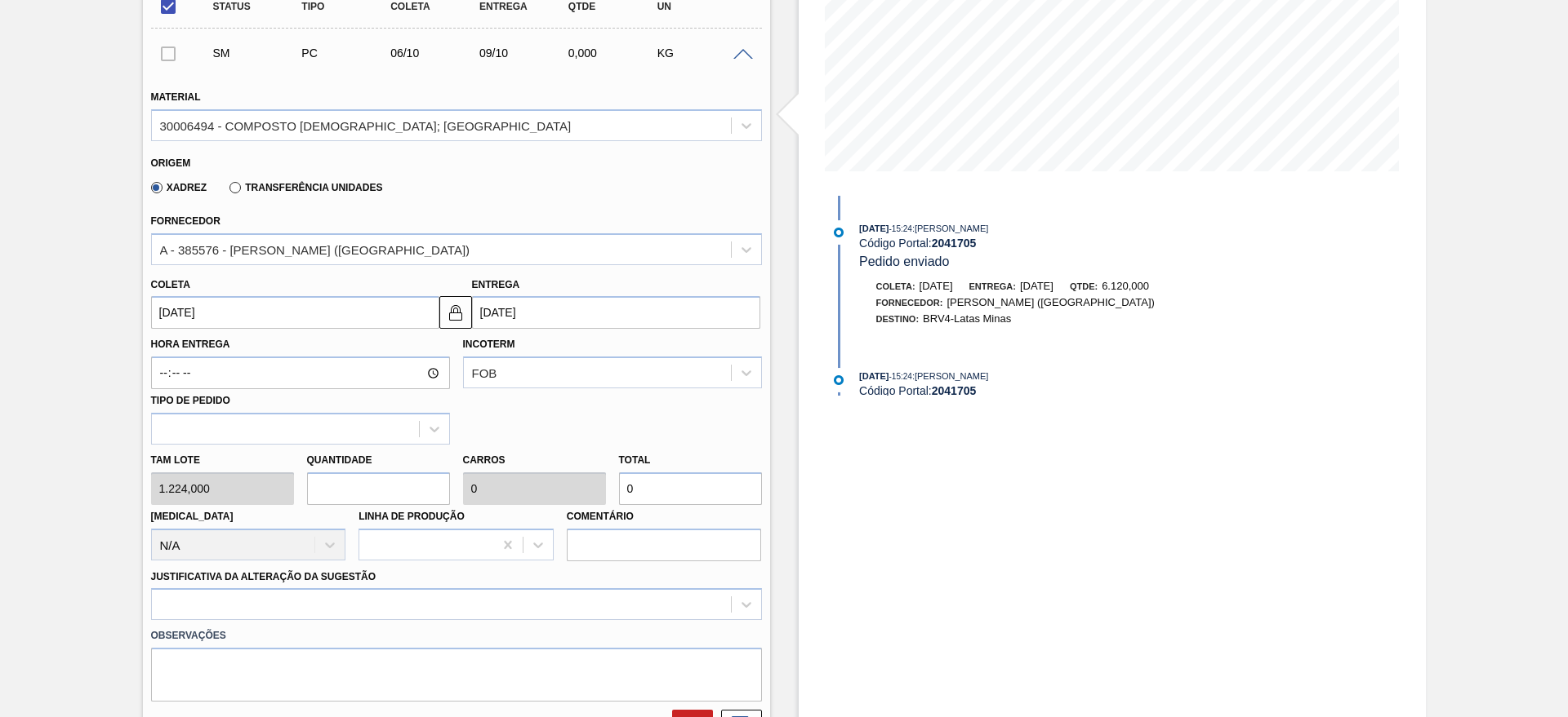
type input "7.344"
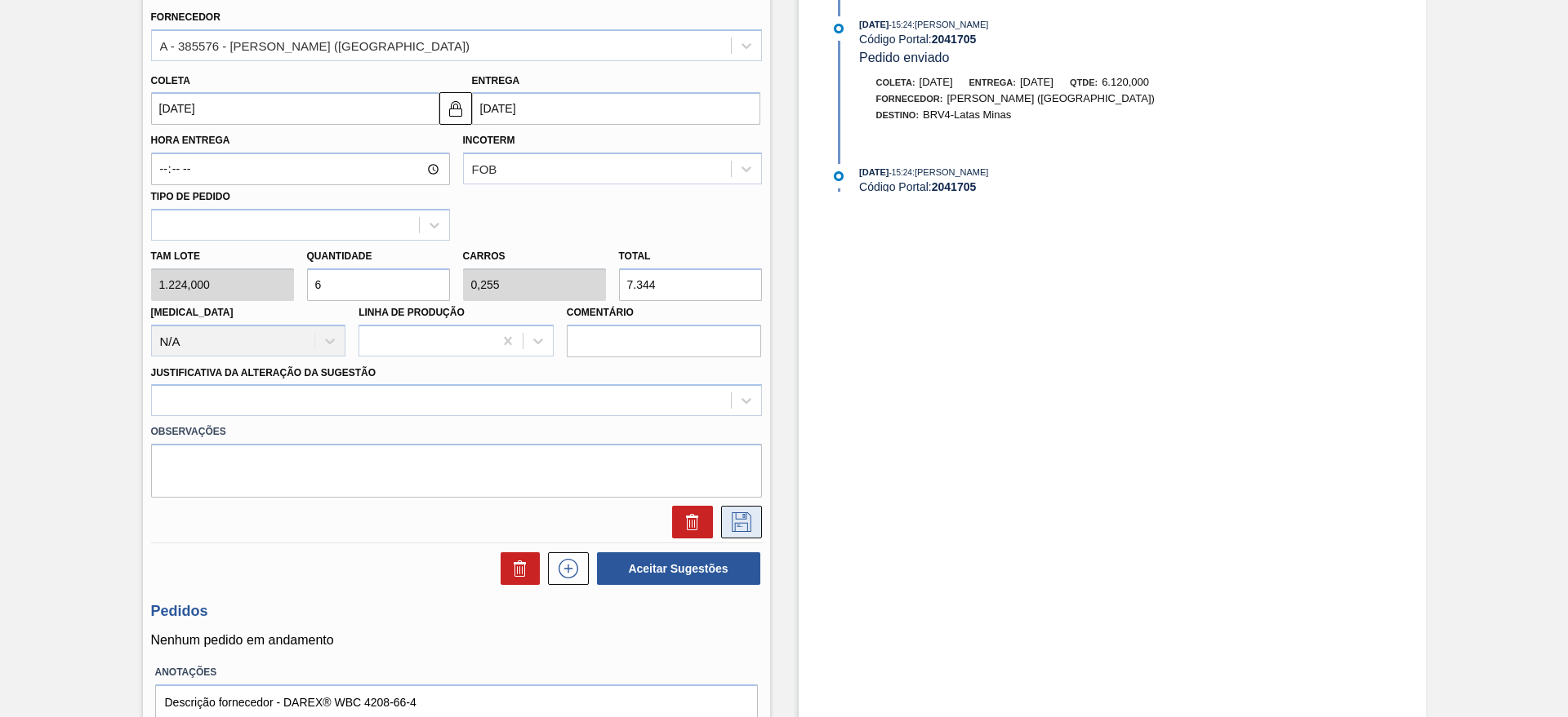
type input "6"
click at [737, 519] on icon at bounding box center [742, 523] width 20 height 20
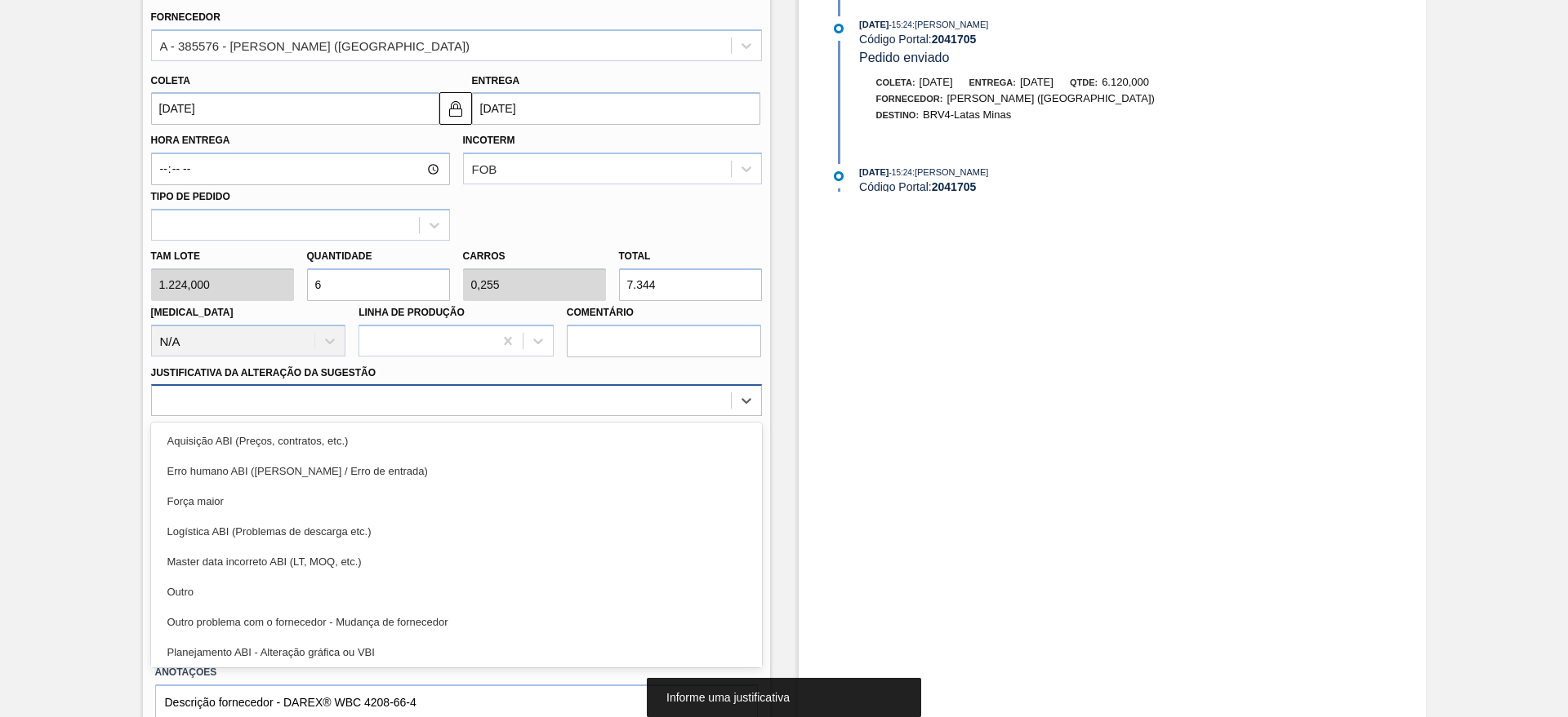
click at [303, 408] on div at bounding box center [441, 400] width 579 height 23
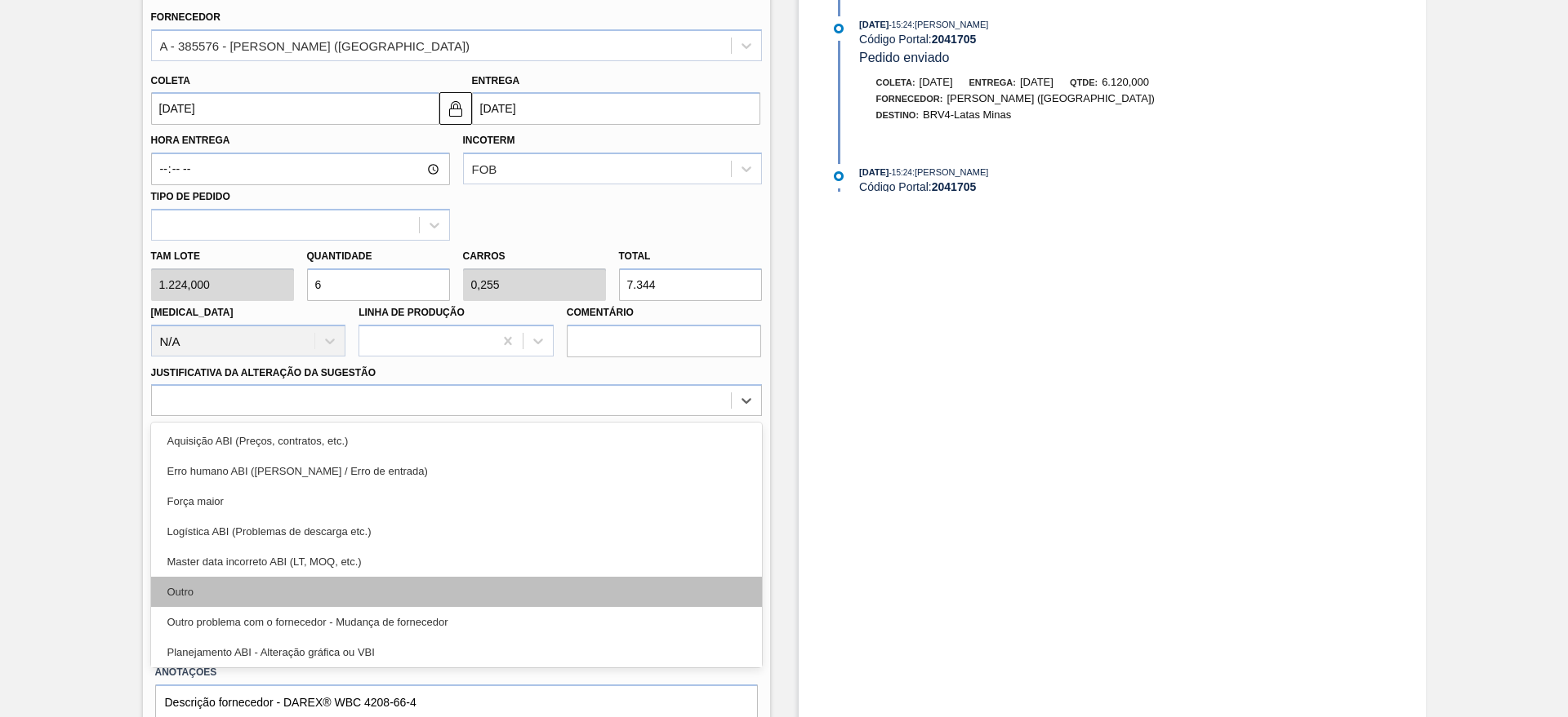
click at [203, 584] on div "Outro" at bounding box center [456, 592] width 611 height 30
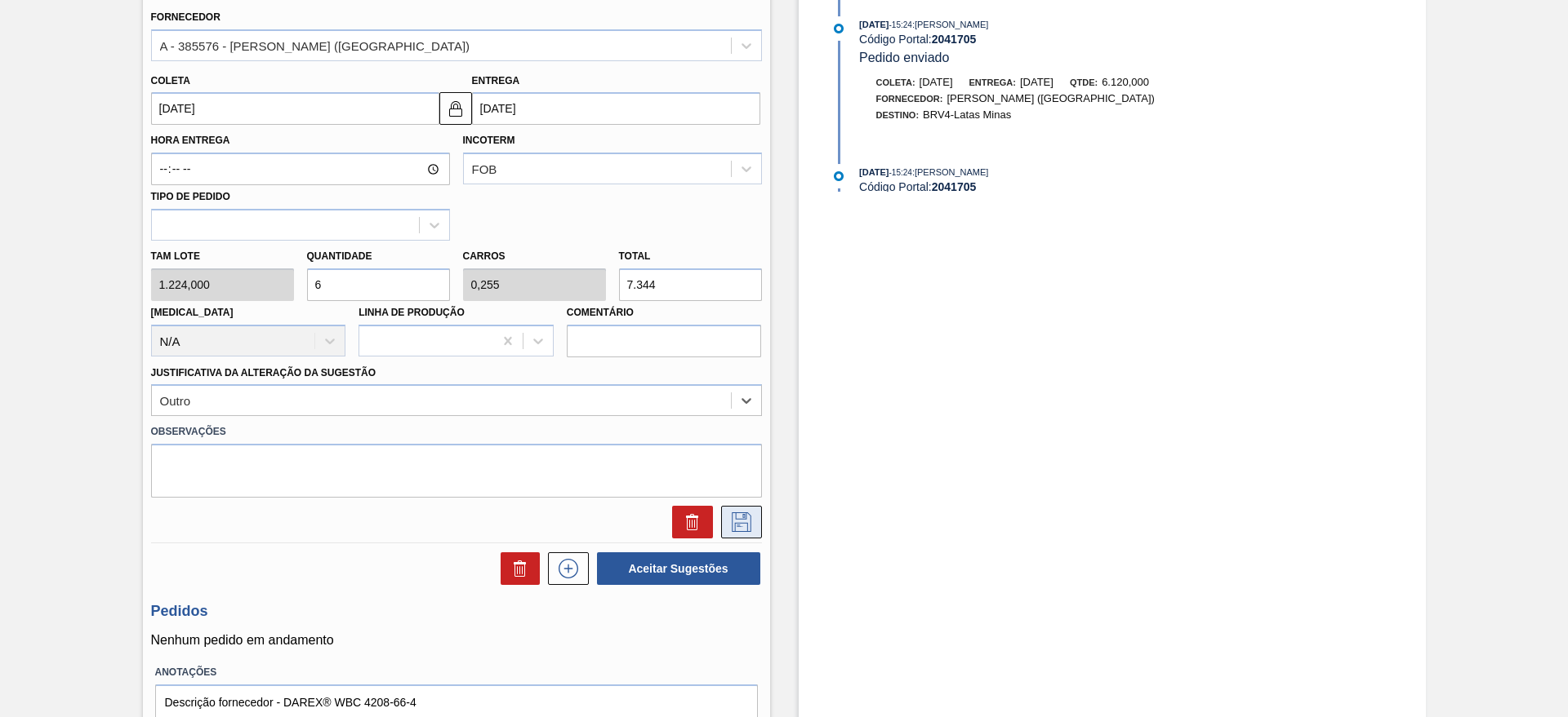
click at [748, 523] on icon at bounding box center [741, 523] width 26 height 20
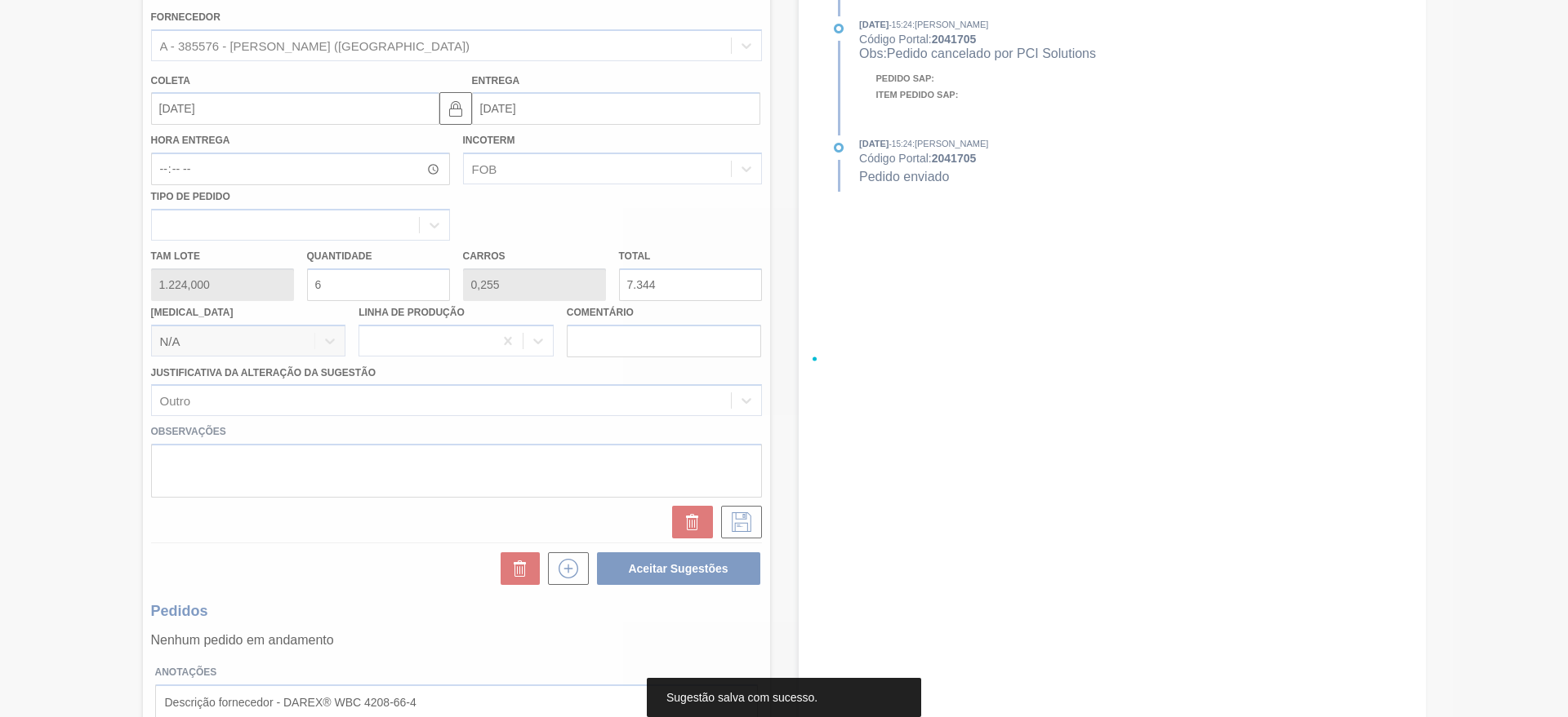
scroll to position [0, 0]
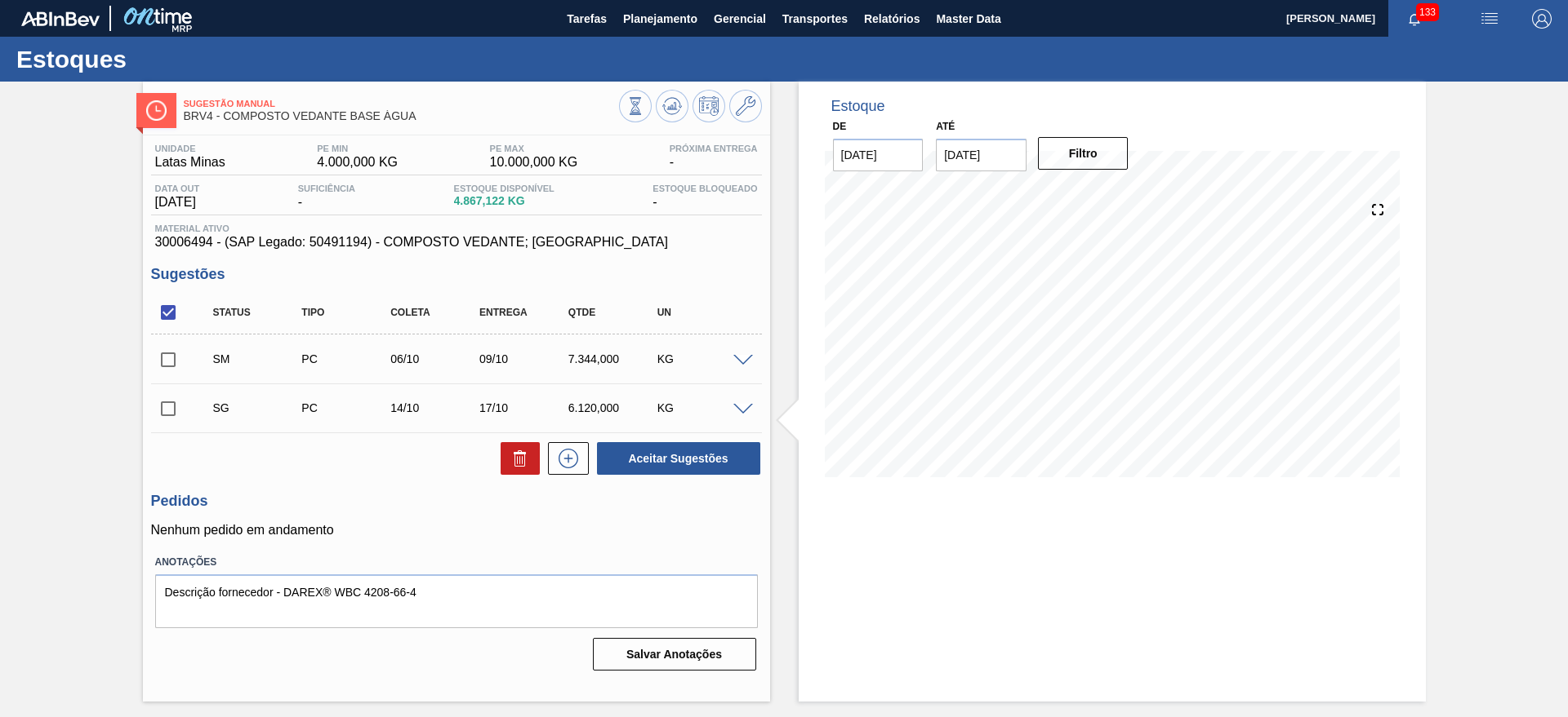
click at [170, 364] on input "checkbox" at bounding box center [168, 359] width 34 height 34
click at [695, 455] on button "Aceitar Sugestões" at bounding box center [678, 458] width 163 height 32
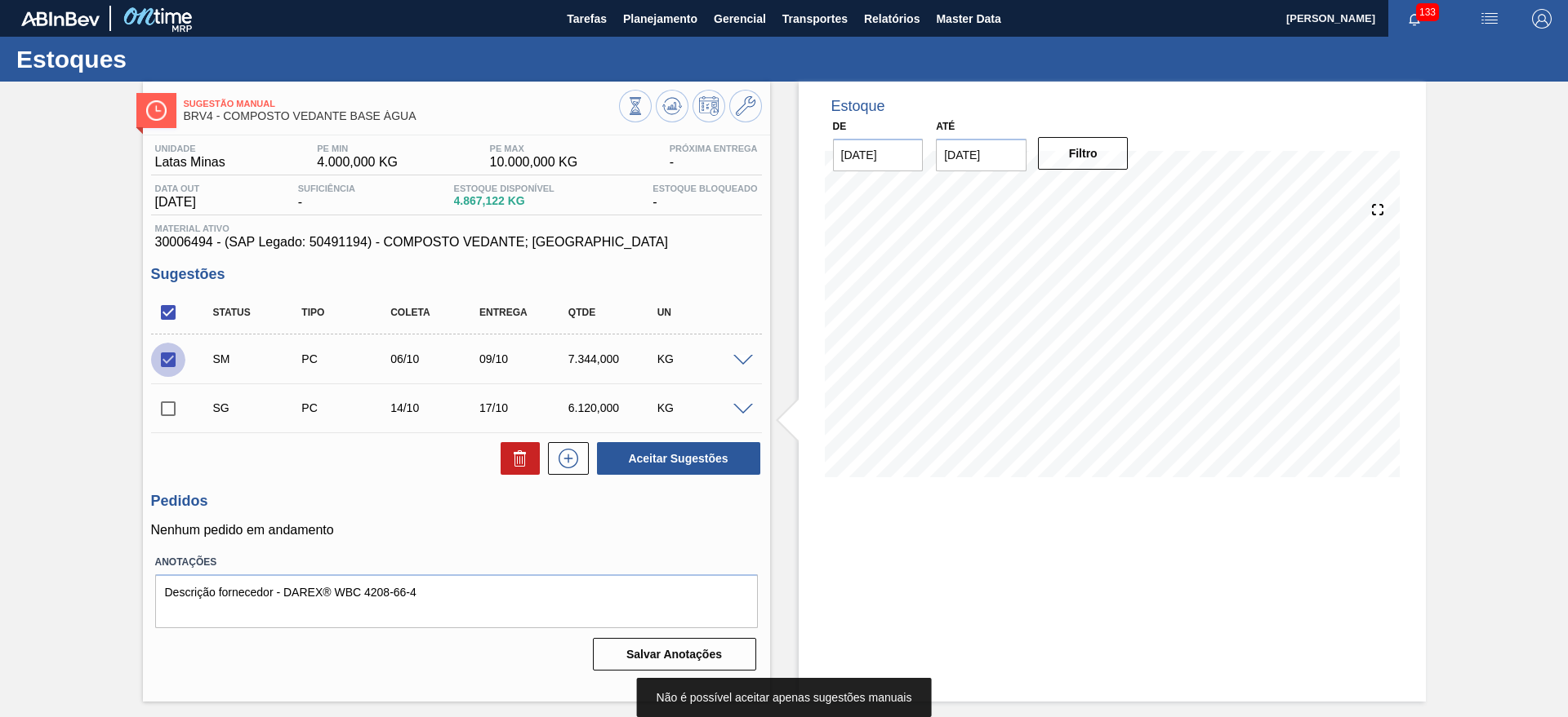
click at [175, 363] on input "checkbox" at bounding box center [168, 359] width 34 height 34
checkbox input "false"
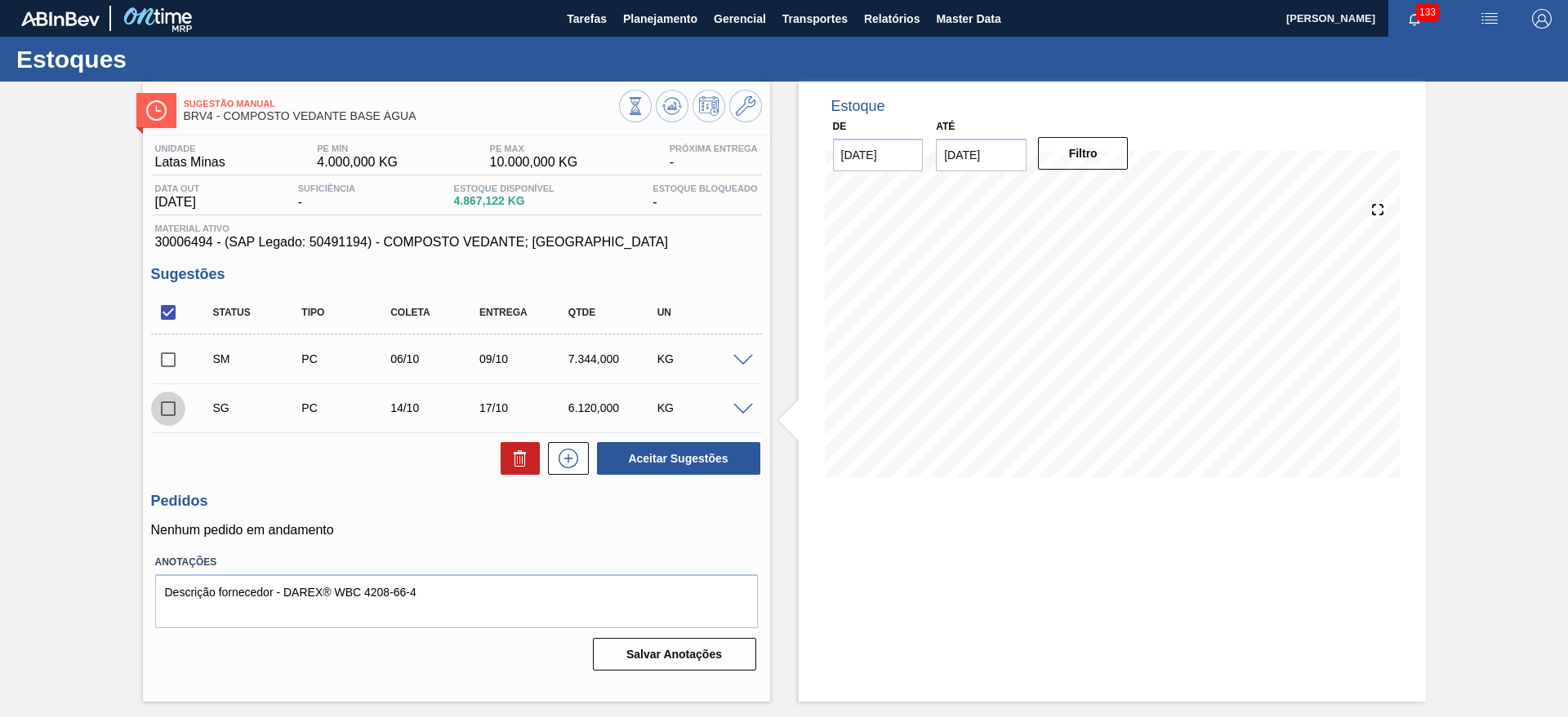
click at [173, 405] on input "checkbox" at bounding box center [168, 408] width 34 height 34
click at [530, 454] on button at bounding box center [520, 458] width 39 height 32
checkbox input "false"
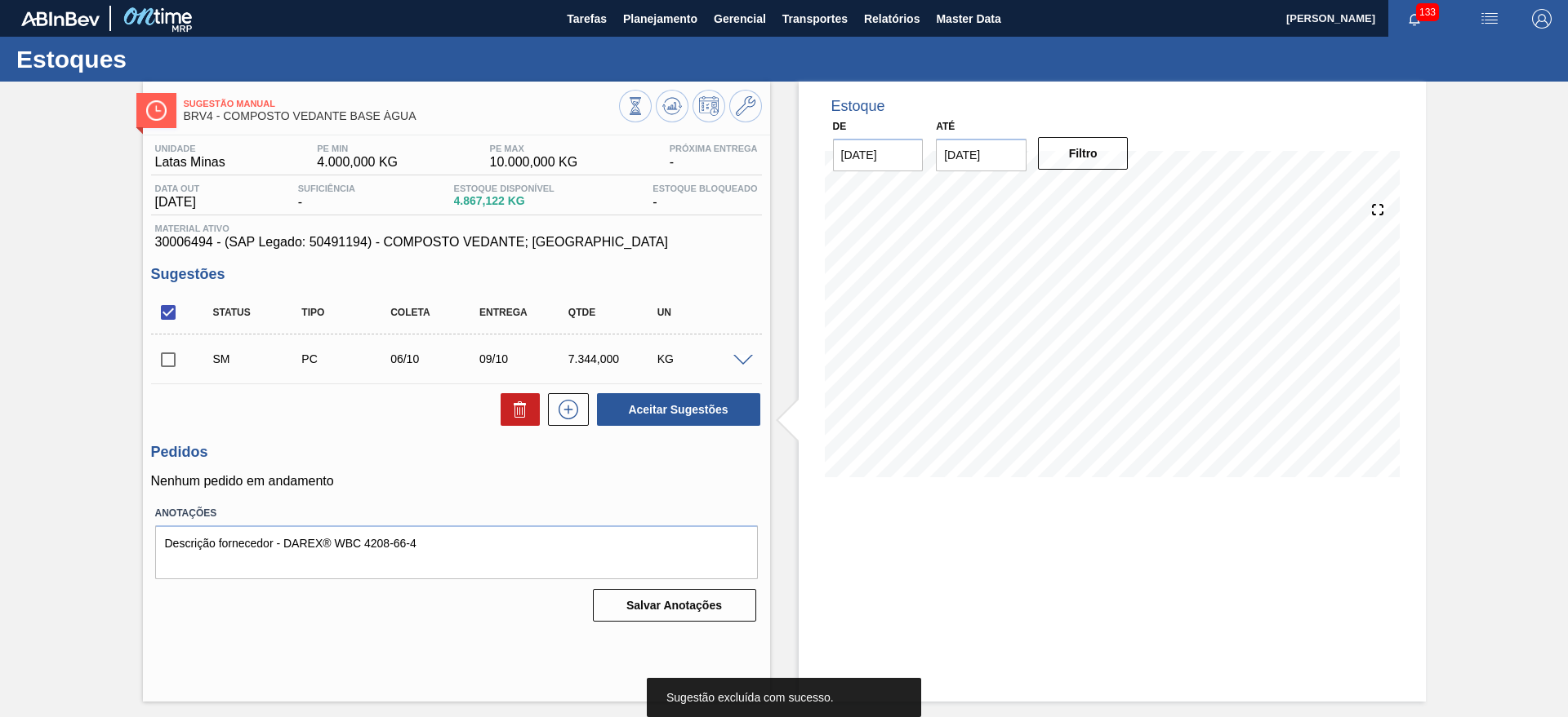
click at [189, 362] on span at bounding box center [197, 358] width 23 height 32
click at [174, 356] on input "checkbox" at bounding box center [168, 359] width 34 height 34
checkbox input "true"
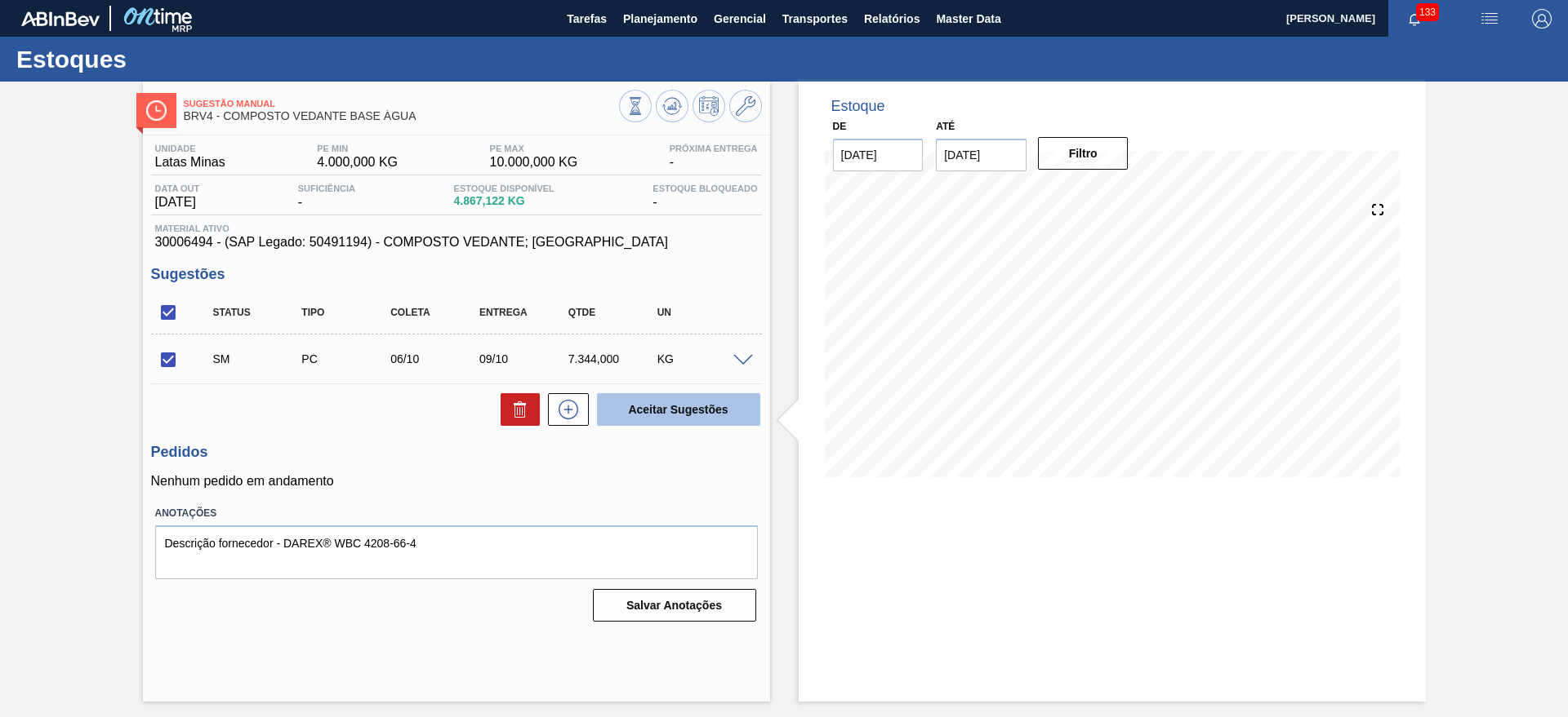
click at [696, 413] on button "Aceitar Sugestões" at bounding box center [678, 409] width 163 height 32
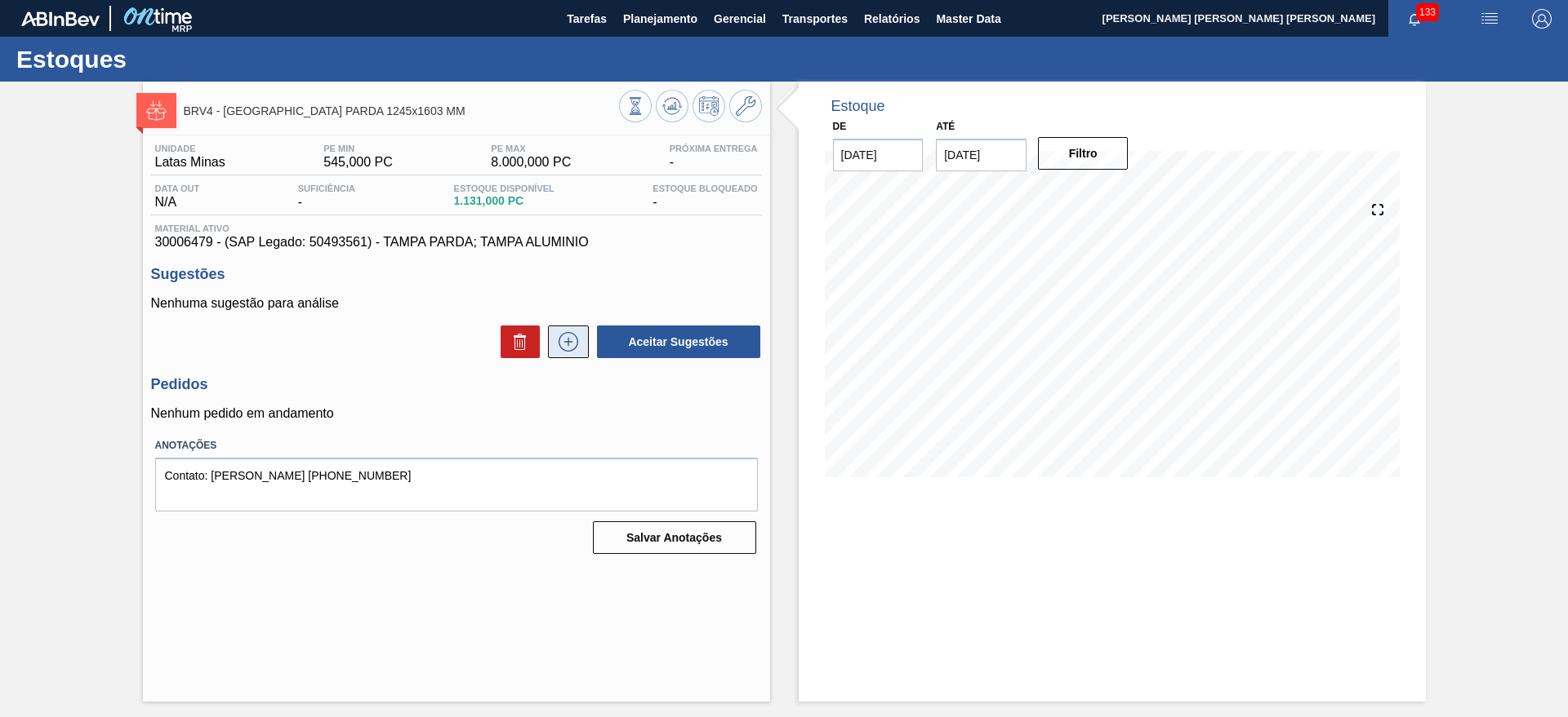
click at [570, 332] on icon at bounding box center [568, 342] width 26 height 20
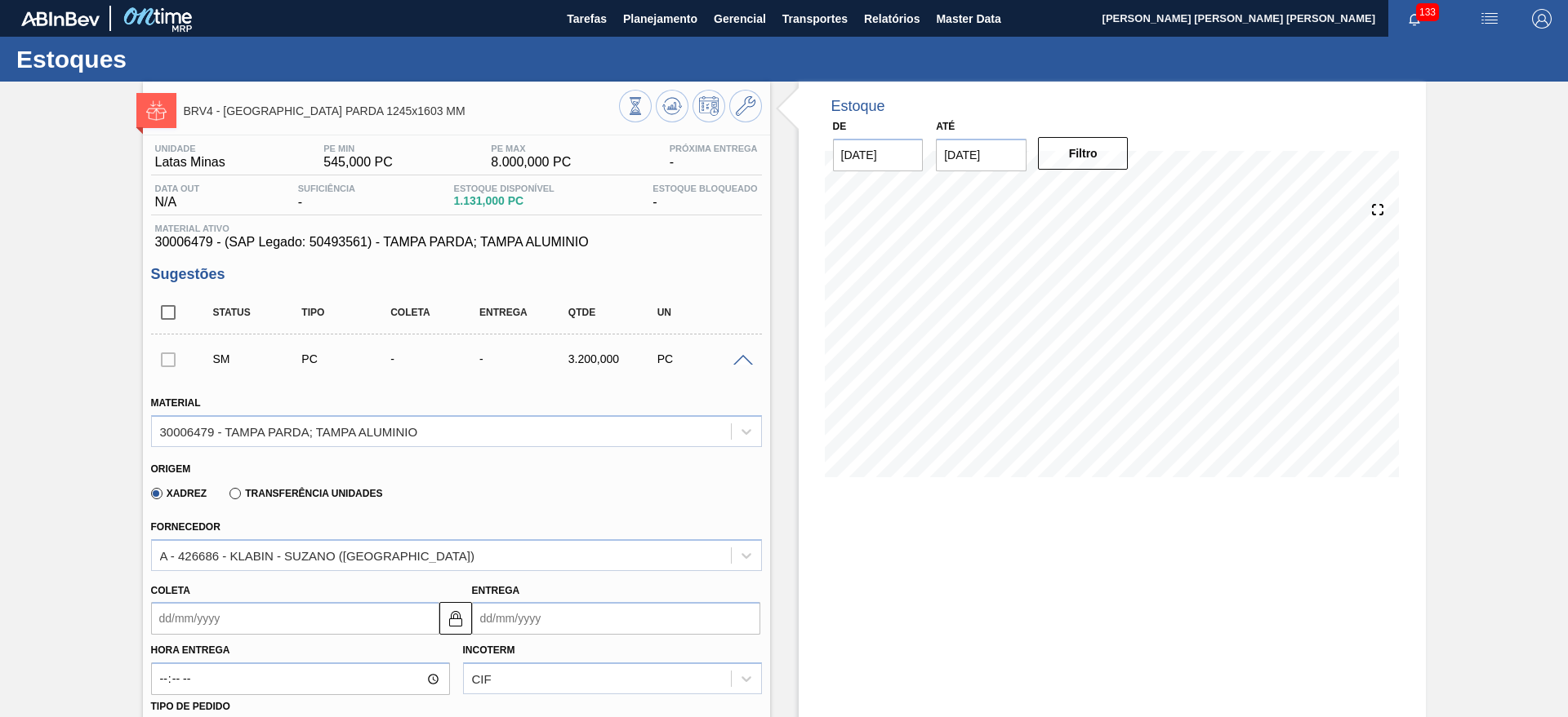
scroll to position [204, 0]
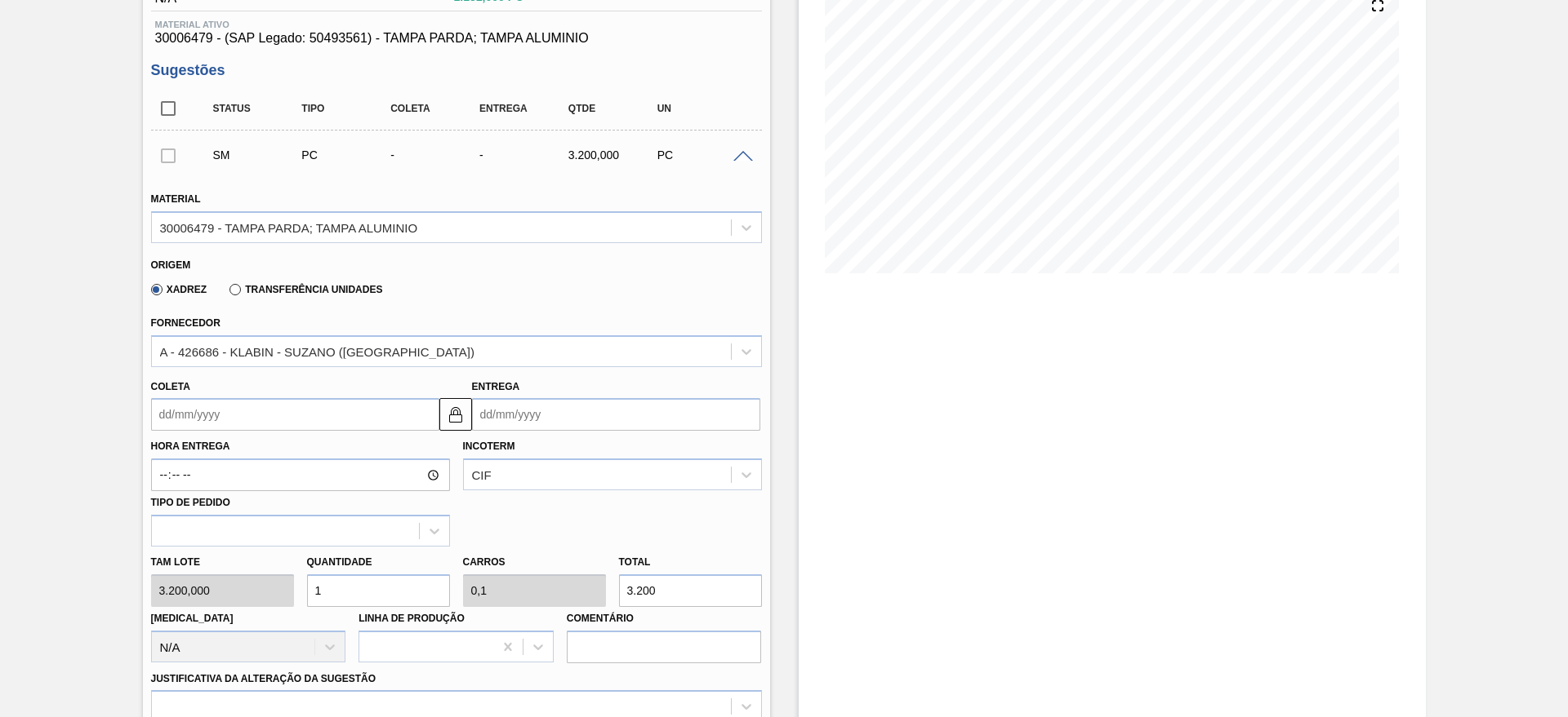
click at [569, 416] on input "Entrega" at bounding box center [616, 414] width 288 height 32
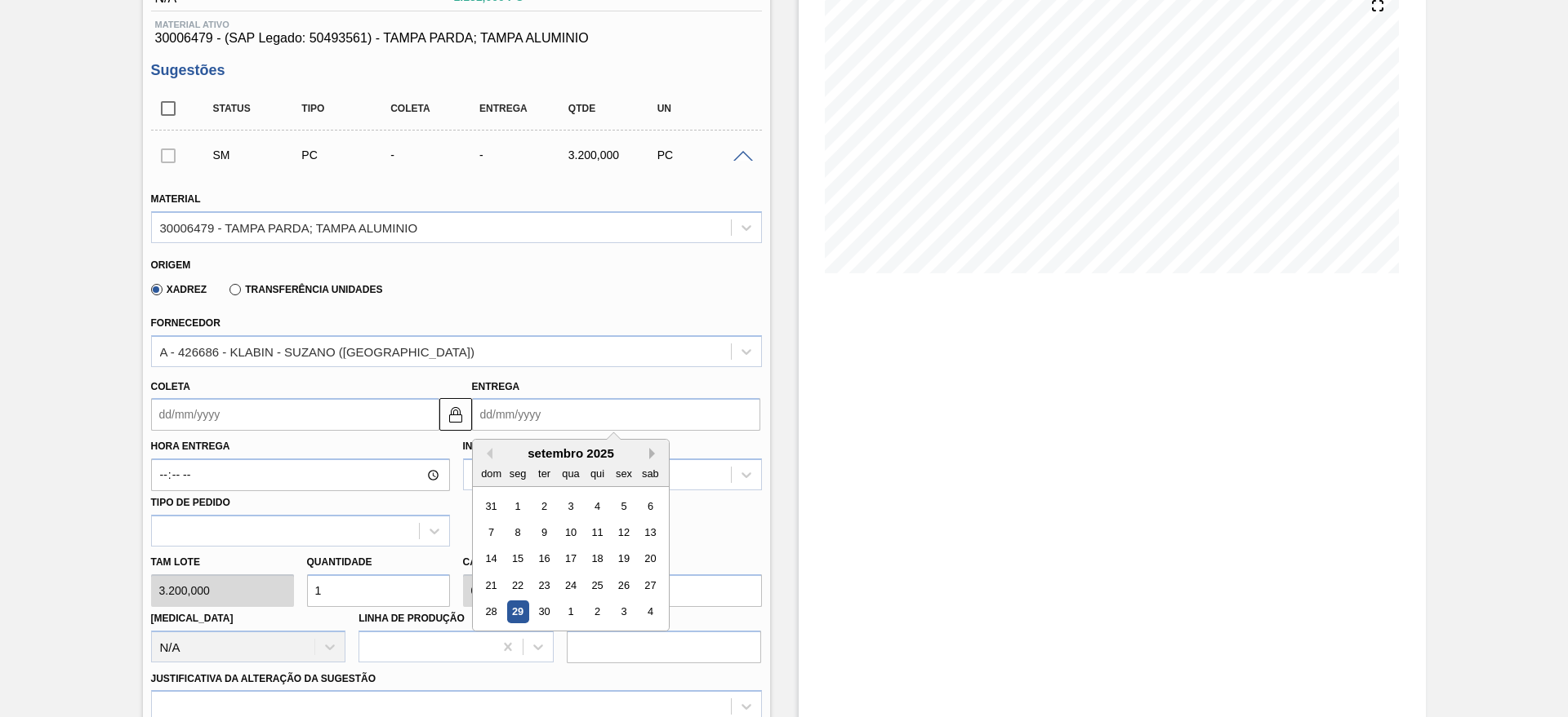
click at [652, 455] on button "Next Month" at bounding box center [655, 454] width 12 height 12
click at [540, 584] on div "21" at bounding box center [543, 585] width 22 height 22
type input "[DATE]"
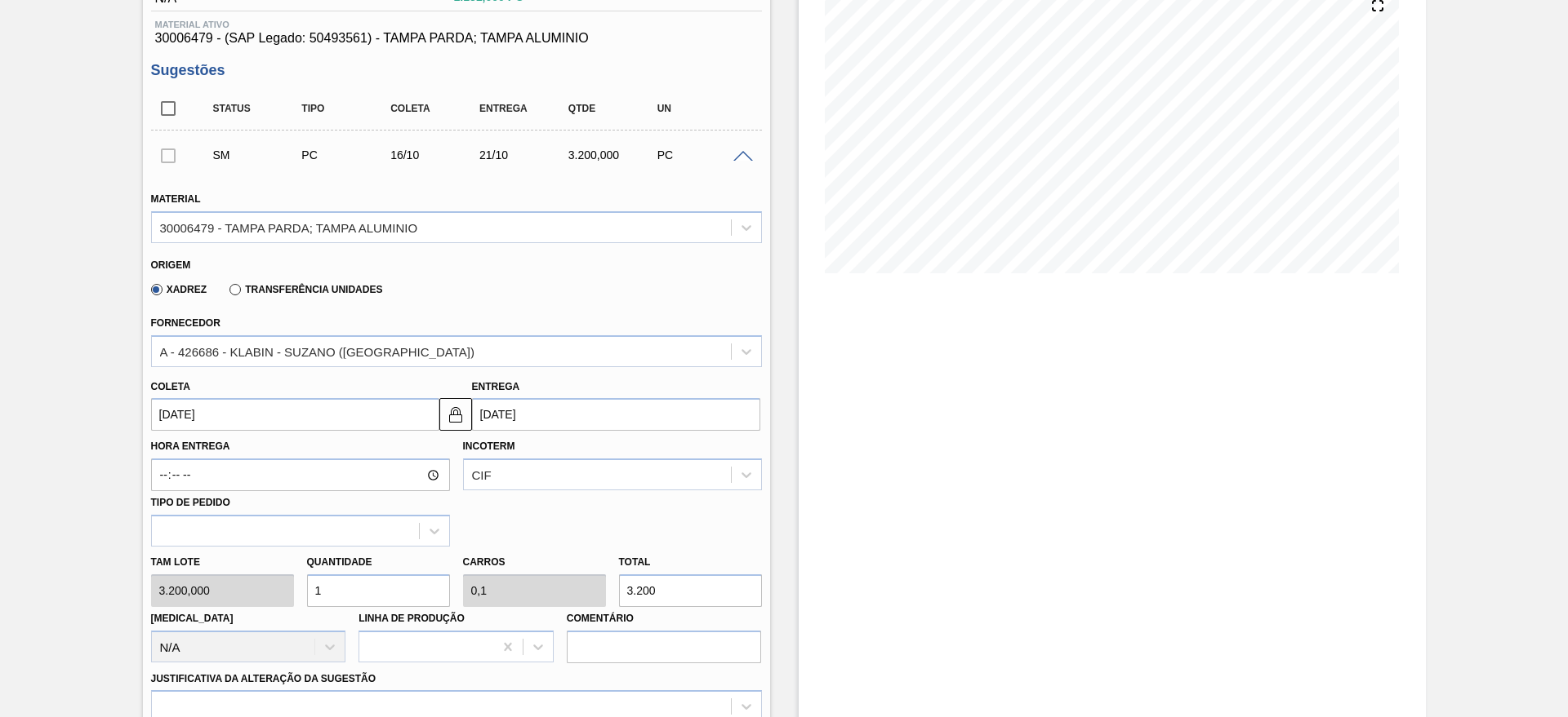
scroll to position [408, 0]
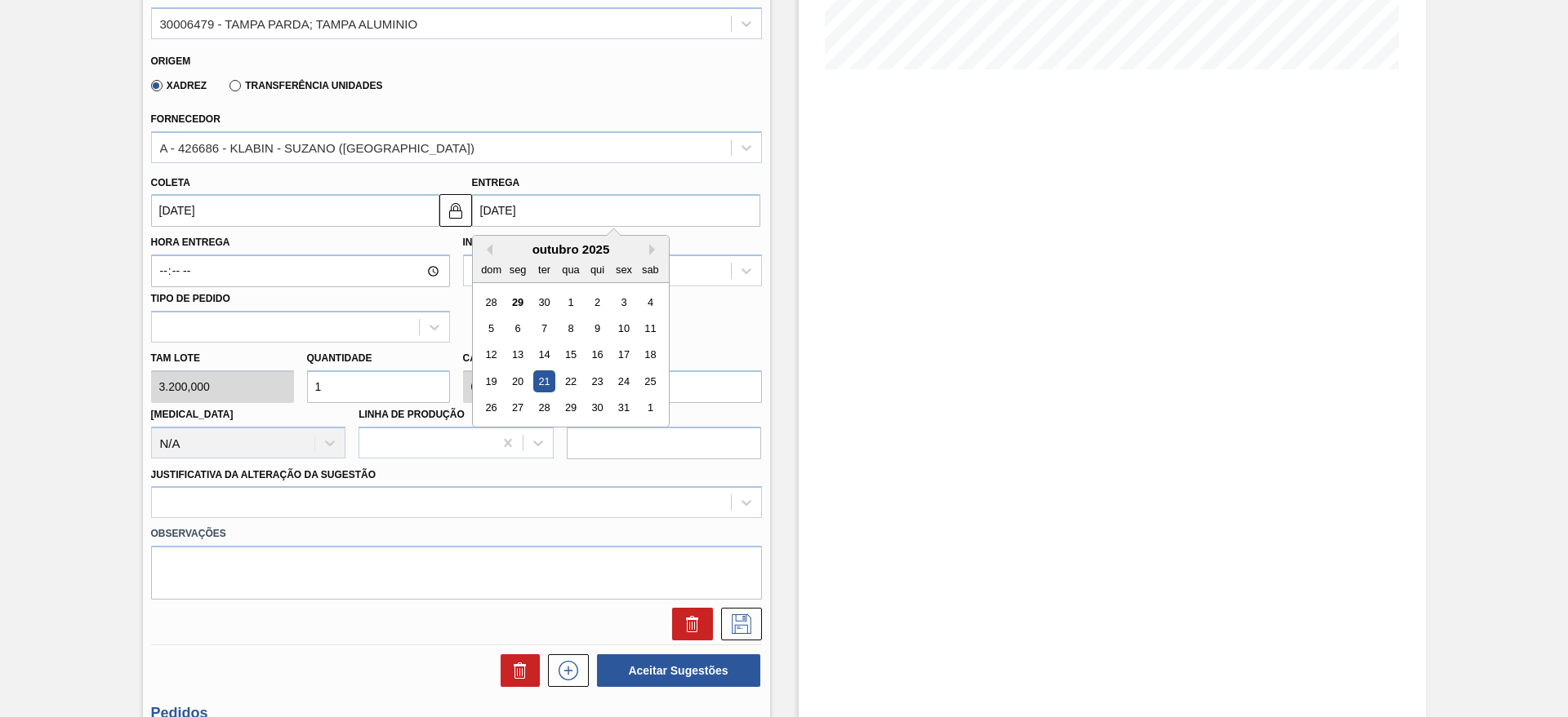
click at [545, 226] on input "[DATE]" at bounding box center [616, 210] width 288 height 32
drag, startPoint x: 613, startPoint y: 373, endPoint x: 619, endPoint y: 390, distance: 18.0
click at [619, 390] on div "24" at bounding box center [624, 381] width 22 height 22
type input "[DATE]"
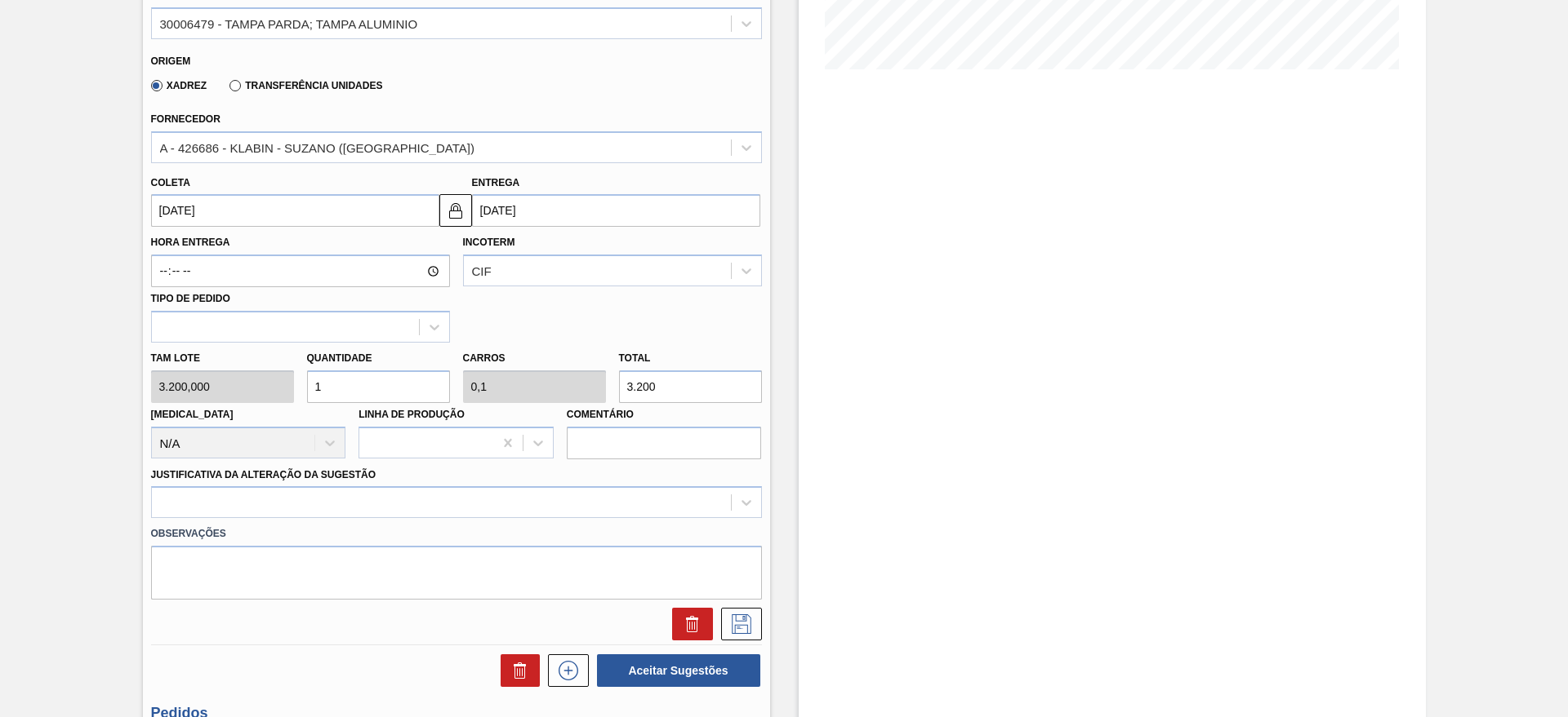
drag, startPoint x: 582, startPoint y: 209, endPoint x: 554, endPoint y: 210, distance: 28.0
click at [581, 209] on input "[DATE]" at bounding box center [616, 210] width 288 height 32
click at [589, 205] on input "[DATE]" at bounding box center [616, 210] width 288 height 32
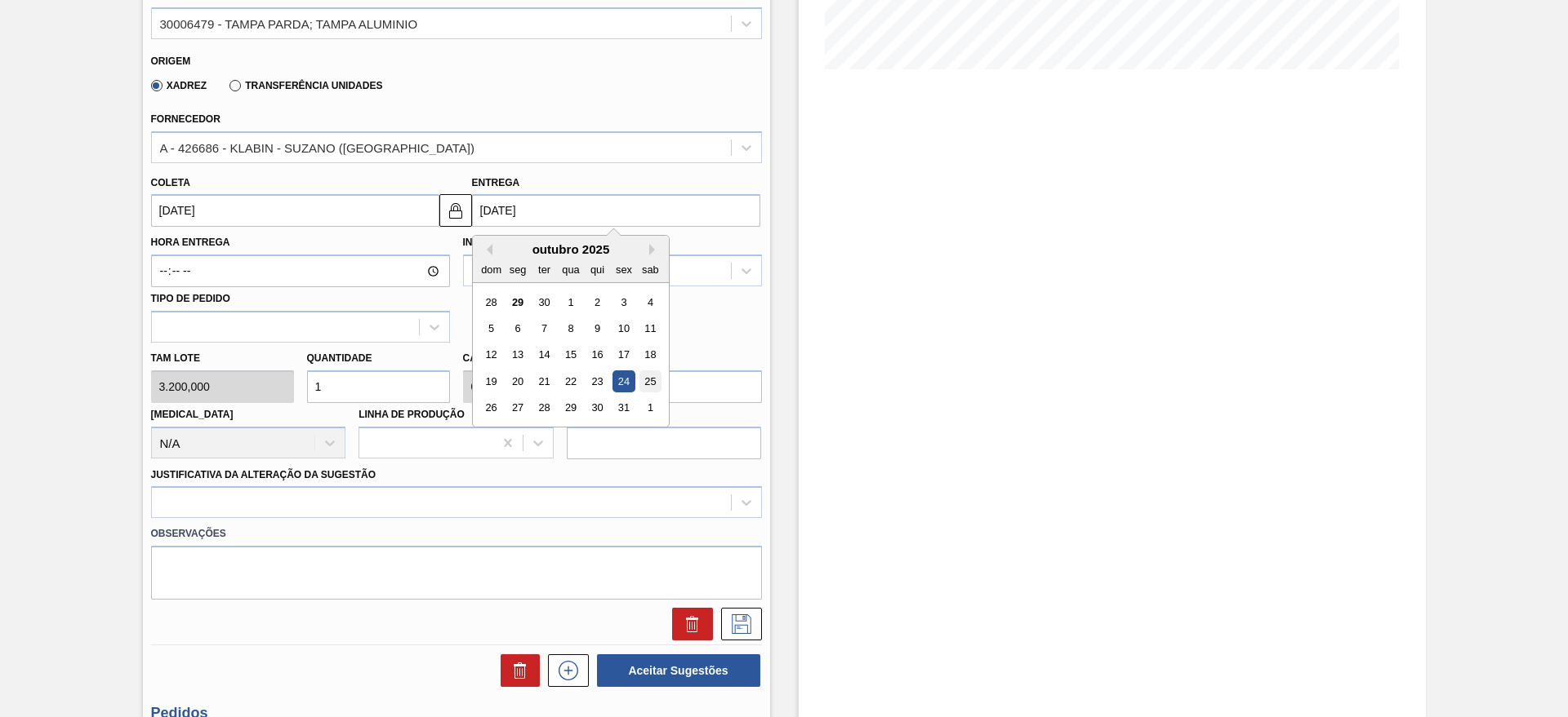
click at [644, 380] on div "25" at bounding box center [649, 381] width 22 height 22
type input "[DATE]"
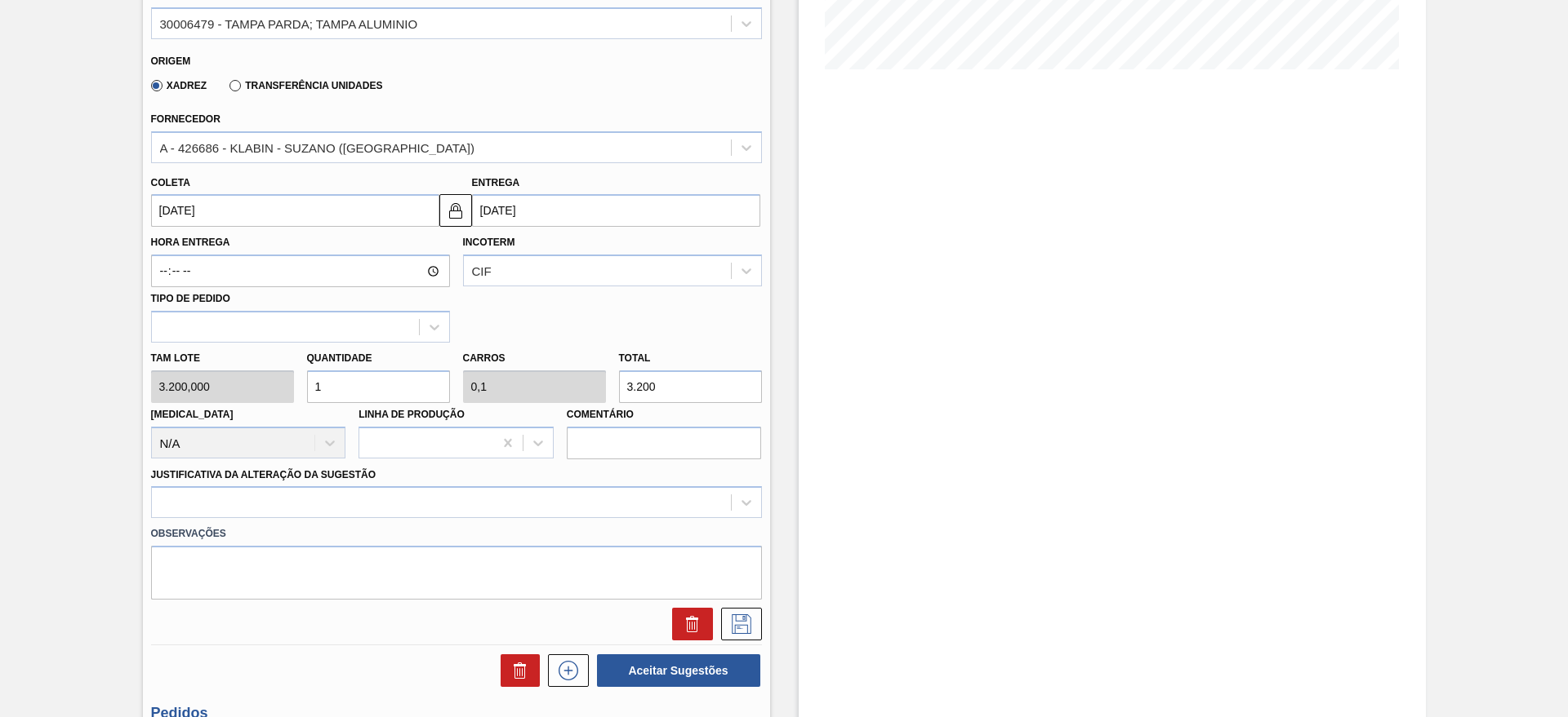
click at [385, 386] on input "1" at bounding box center [378, 386] width 143 height 32
type input "0"
type input "2"
type input "0,2"
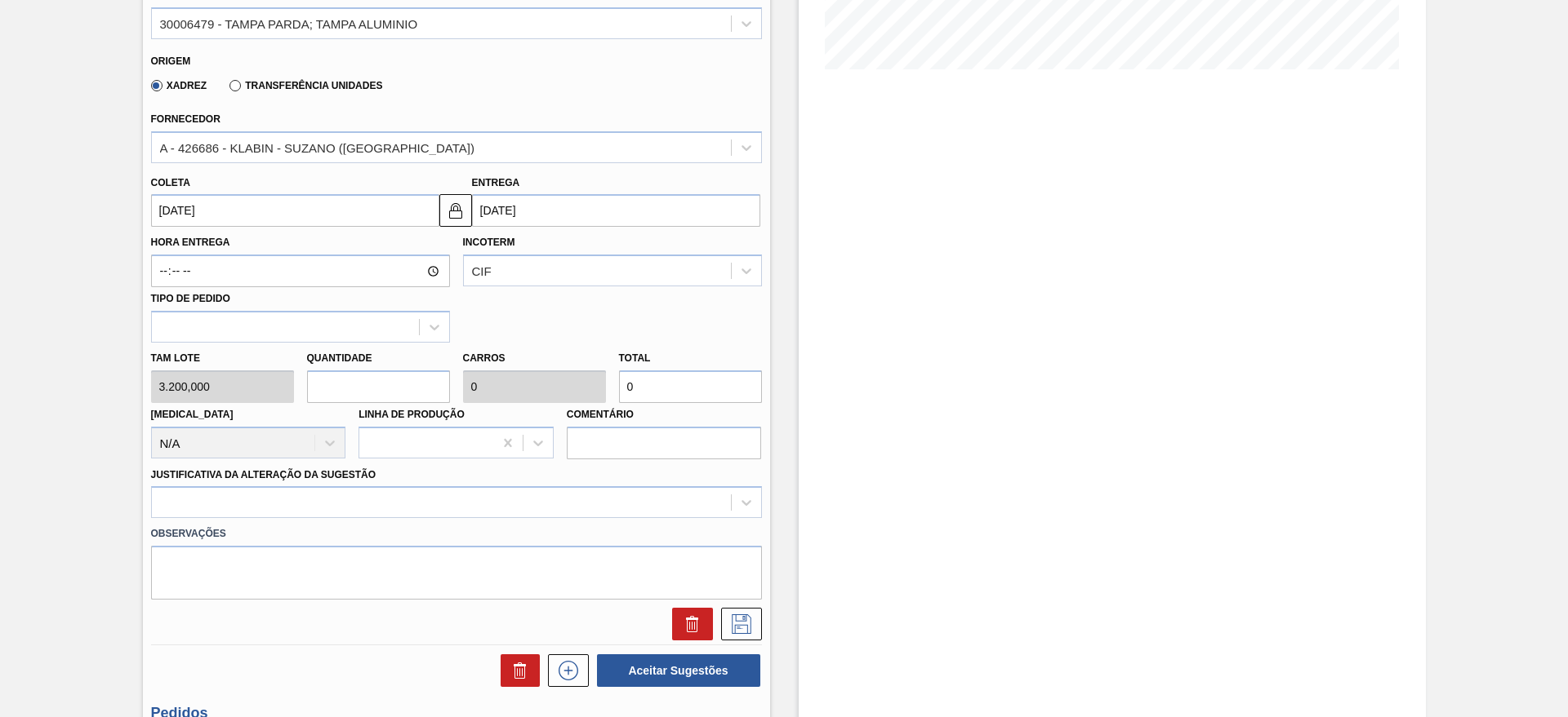
type input "6.400"
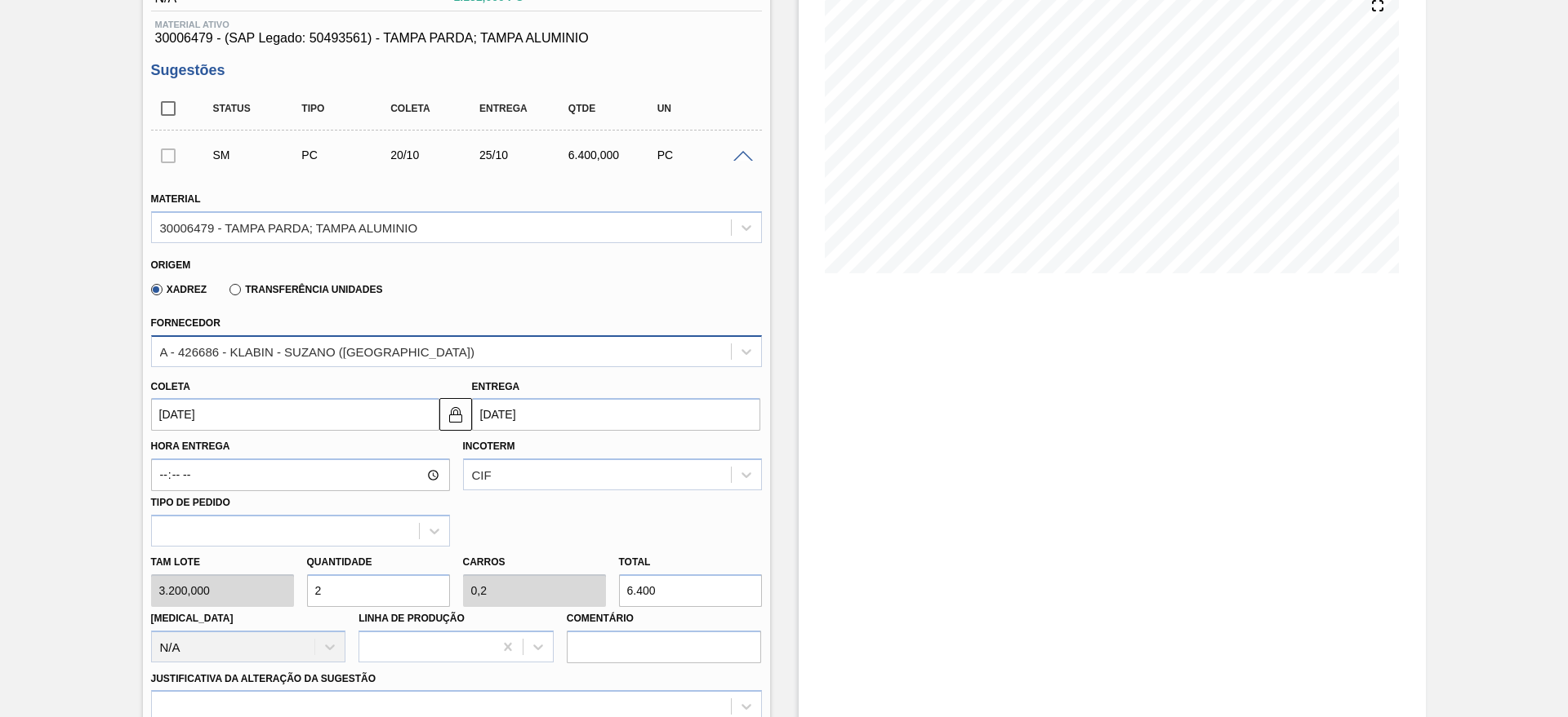
scroll to position [306, 0]
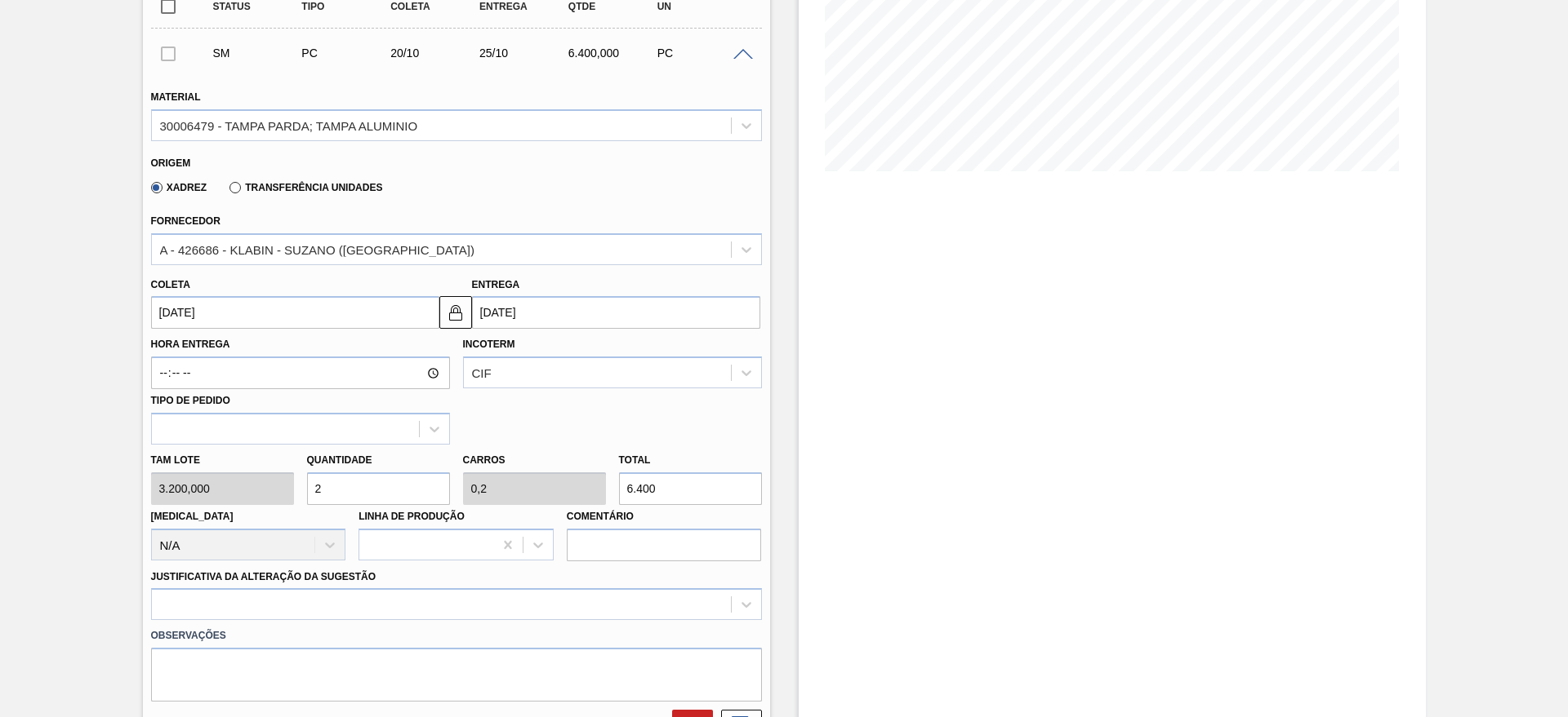
type input "2"
click at [343, 616] on div at bounding box center [456, 604] width 611 height 32
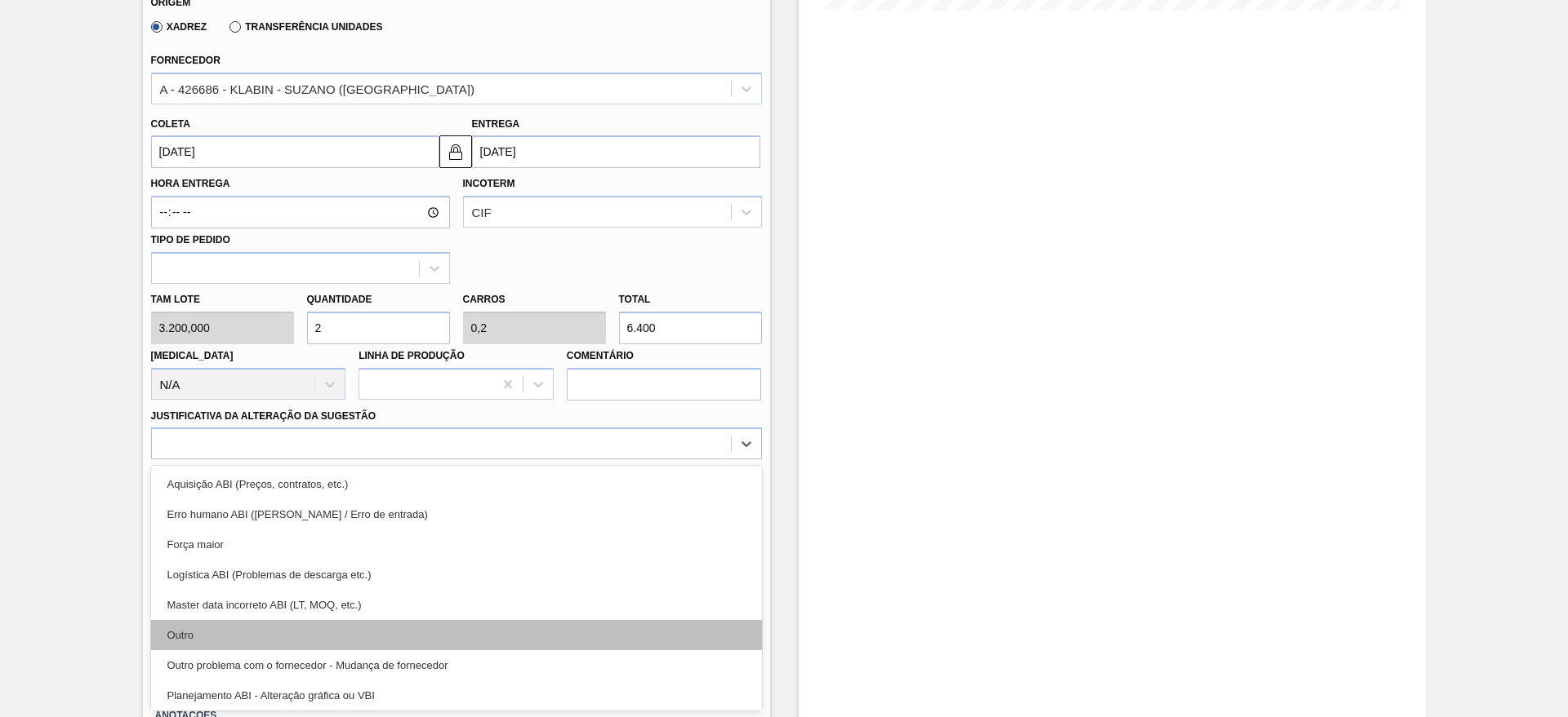
click at [254, 635] on div "Outro" at bounding box center [456, 635] width 611 height 30
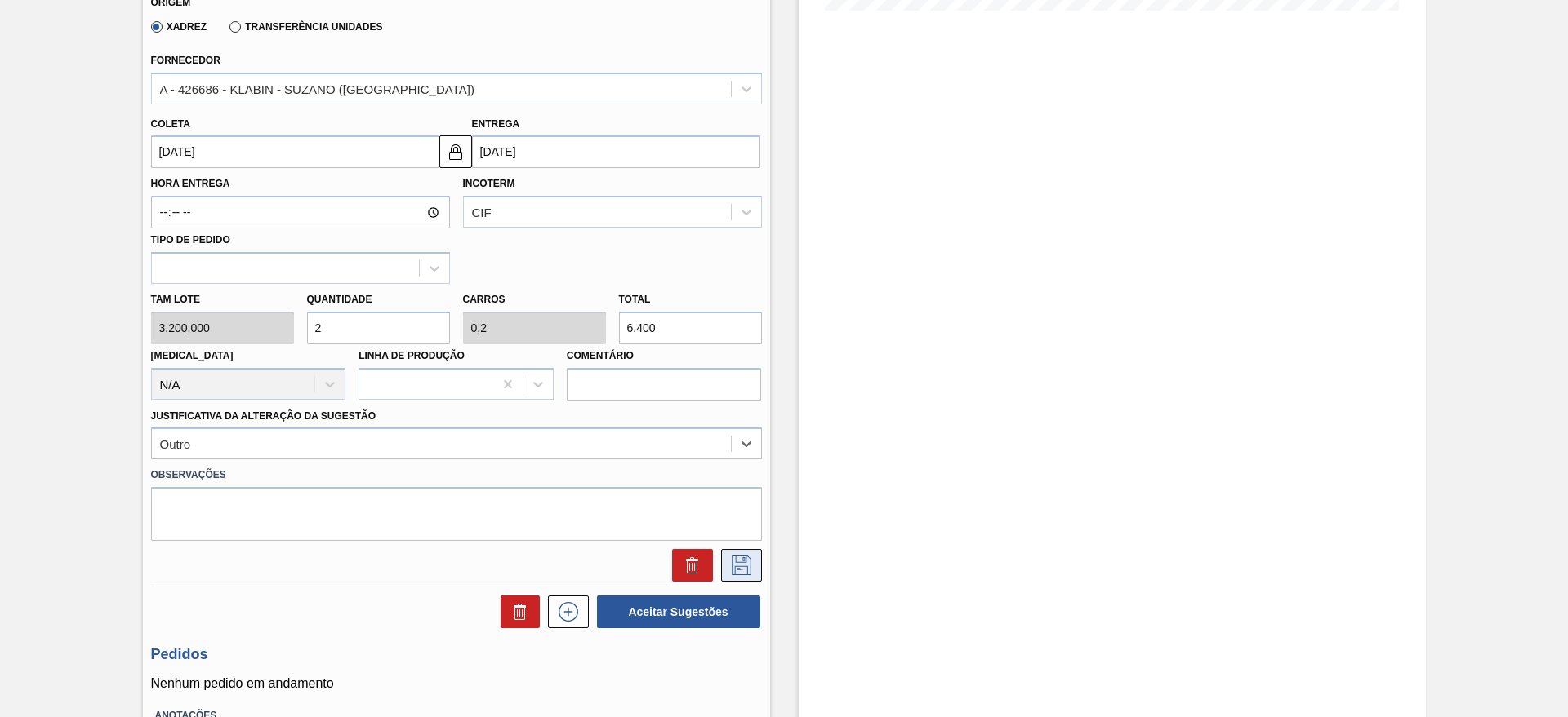
click at [730, 567] on icon at bounding box center [741, 566] width 26 height 20
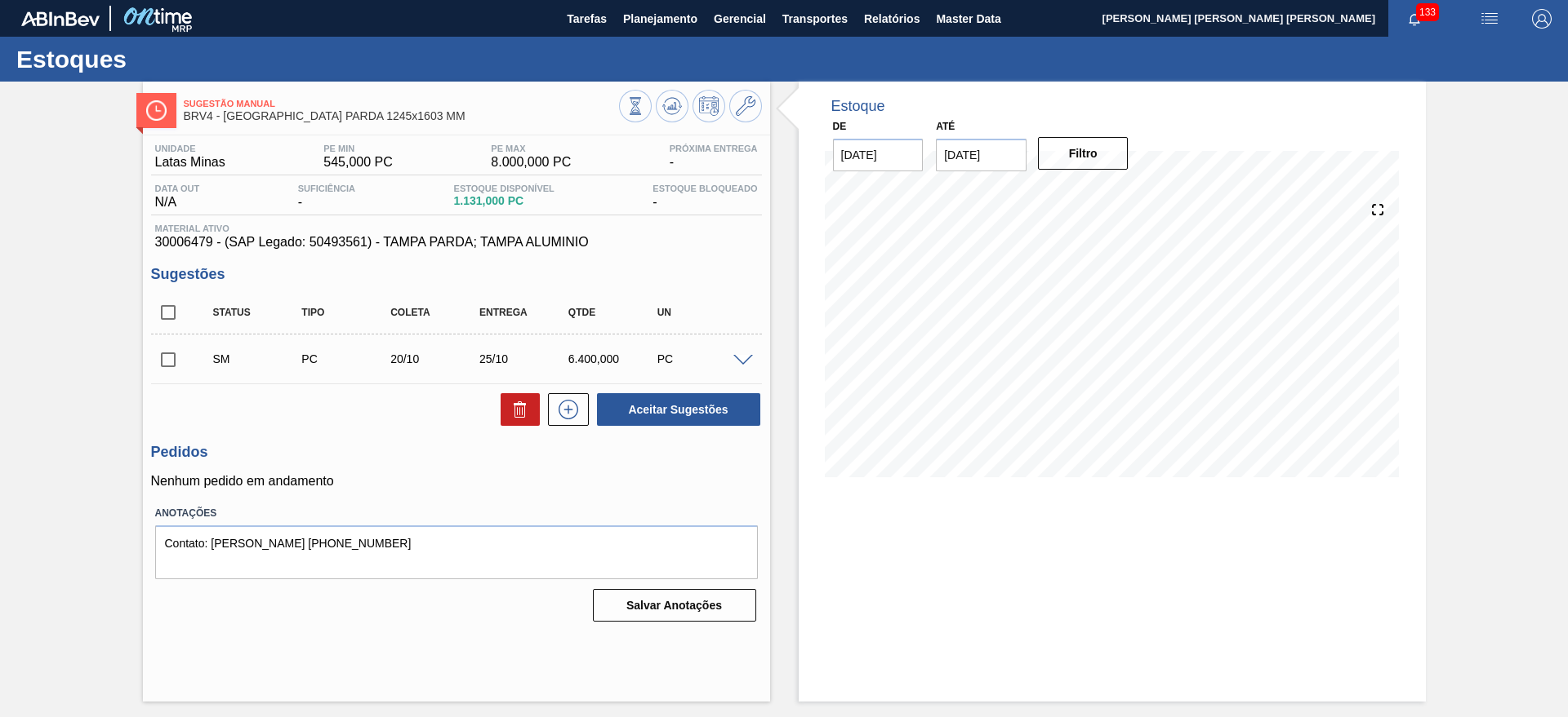
scroll to position [0, 0]
click at [170, 364] on input "checkbox" at bounding box center [168, 359] width 34 height 34
click at [624, 400] on button "Aceitar Sugestões" at bounding box center [678, 409] width 163 height 32
checkbox input "false"
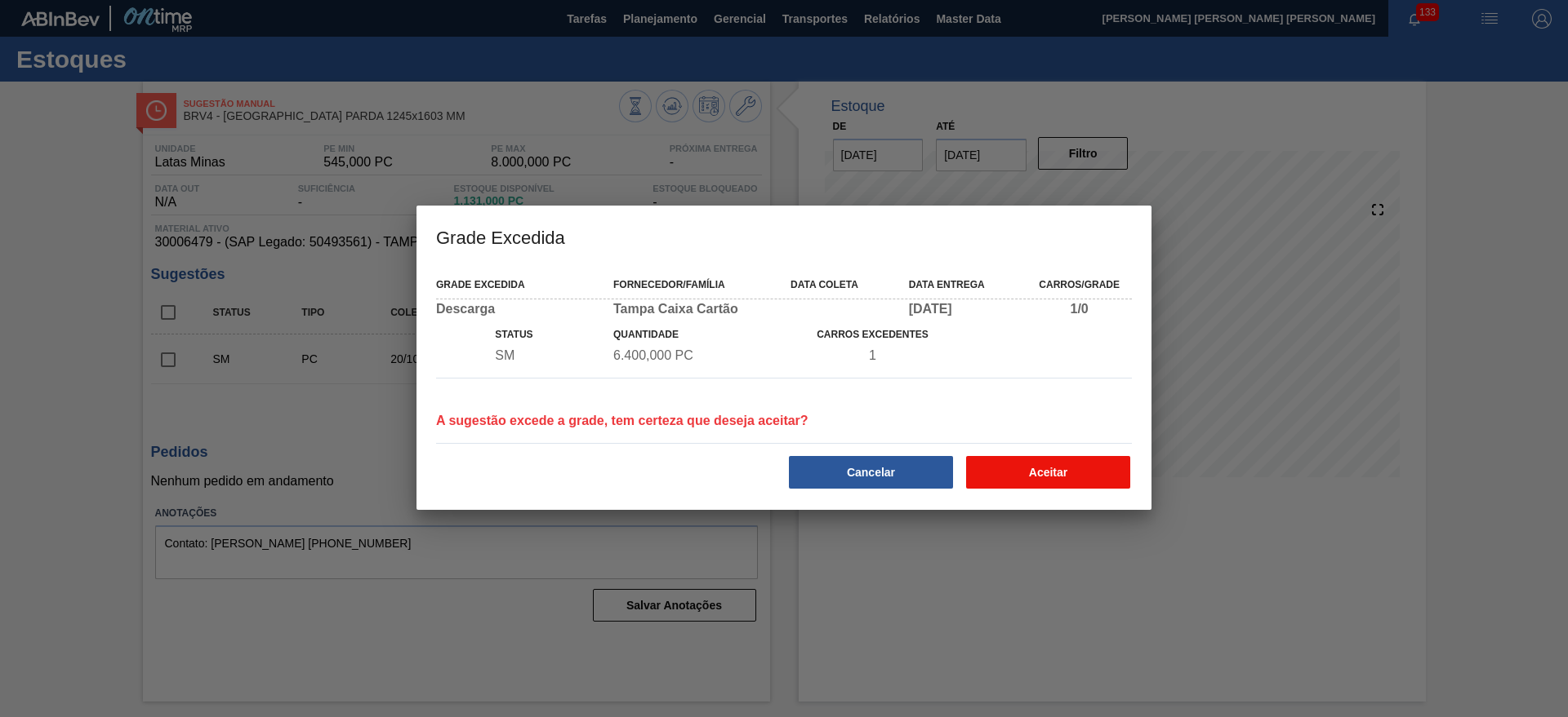
click at [1020, 461] on button "Aceitar" at bounding box center [1048, 472] width 164 height 32
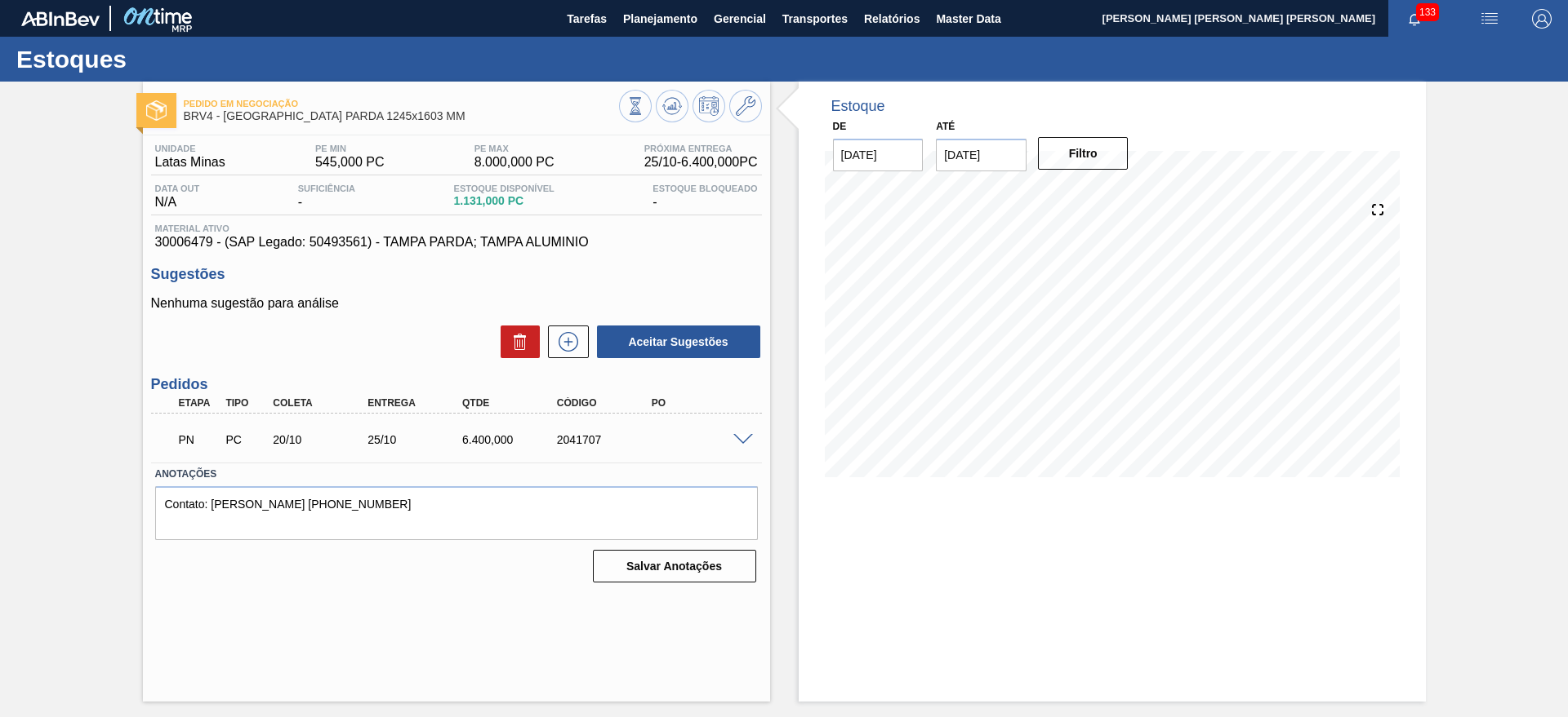
click at [740, 442] on span at bounding box center [743, 440] width 20 height 12
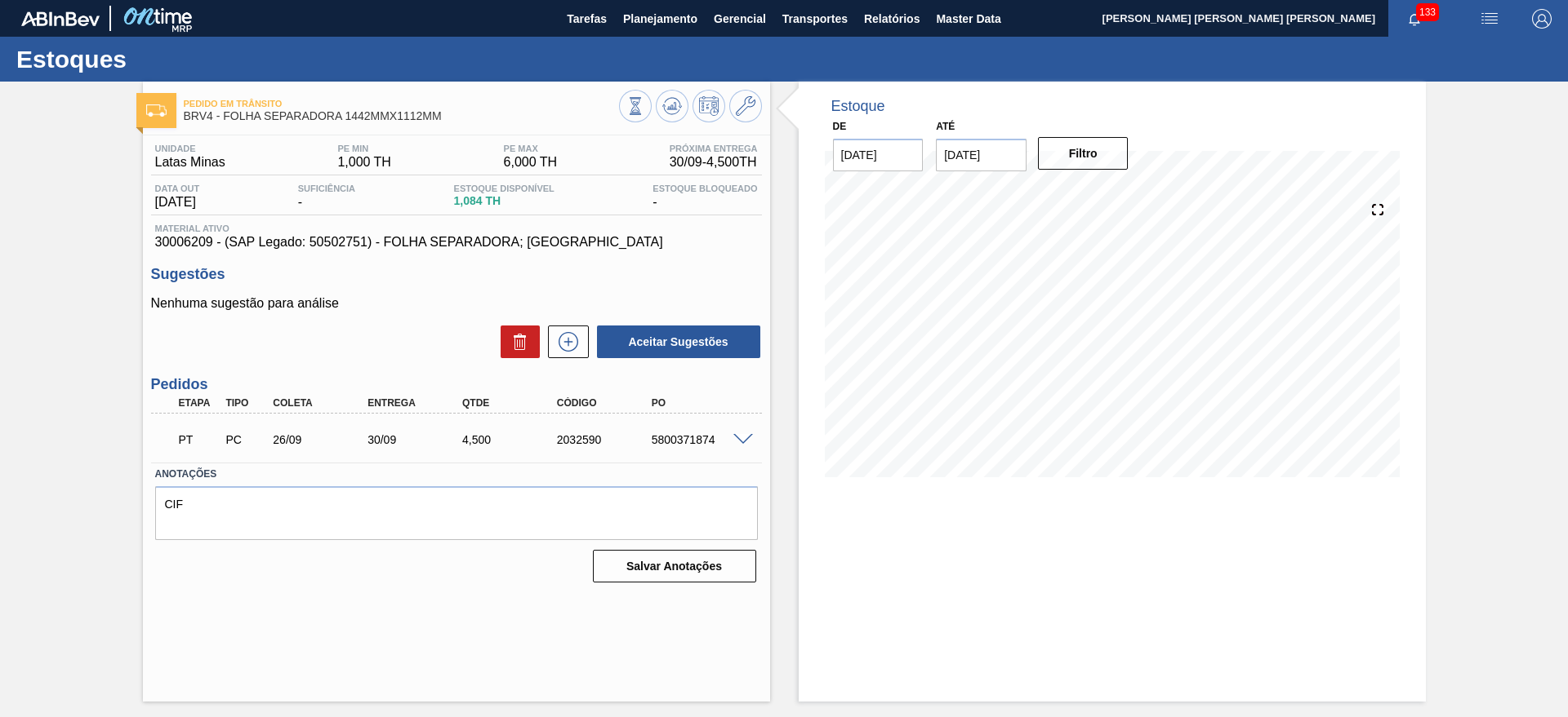
click at [743, 440] on span at bounding box center [743, 440] width 20 height 12
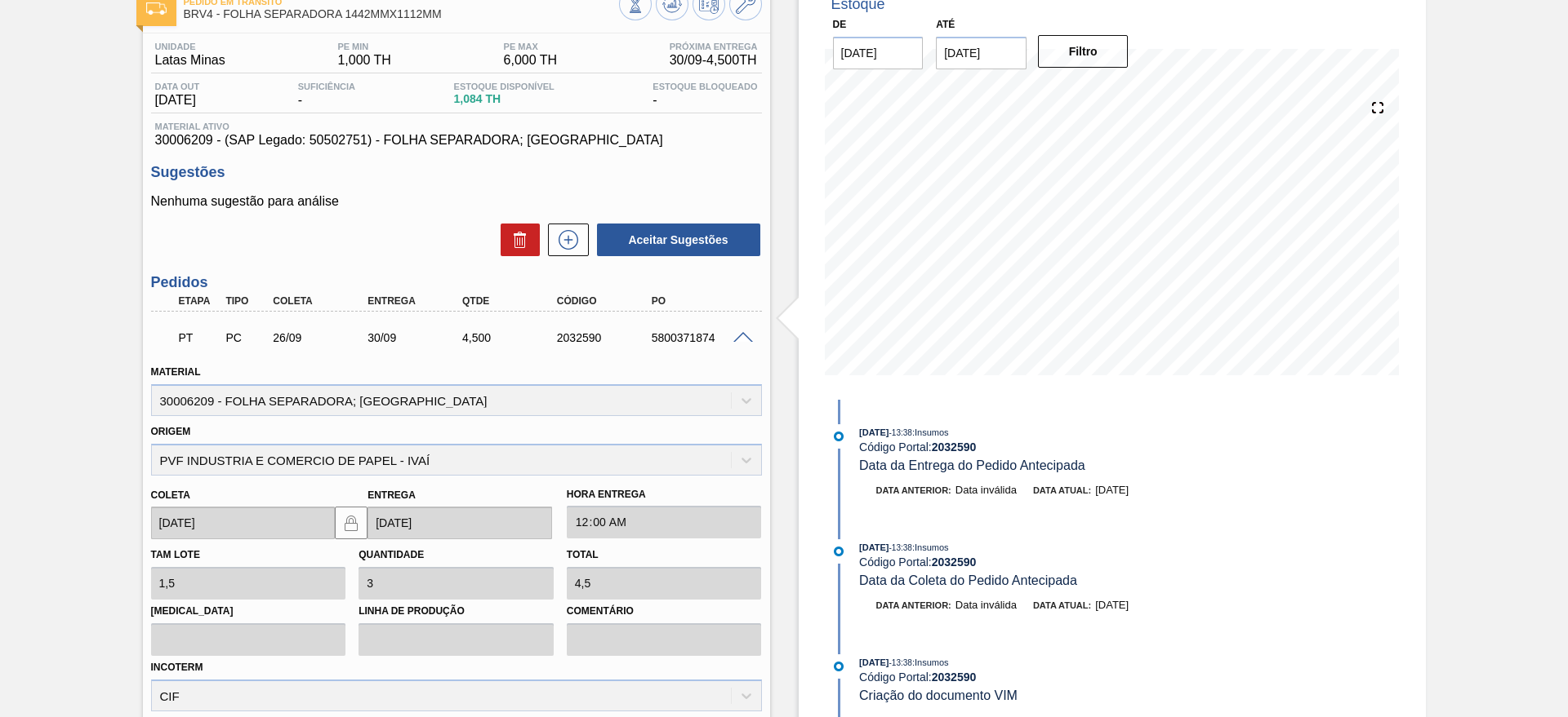
scroll to position [204, 0]
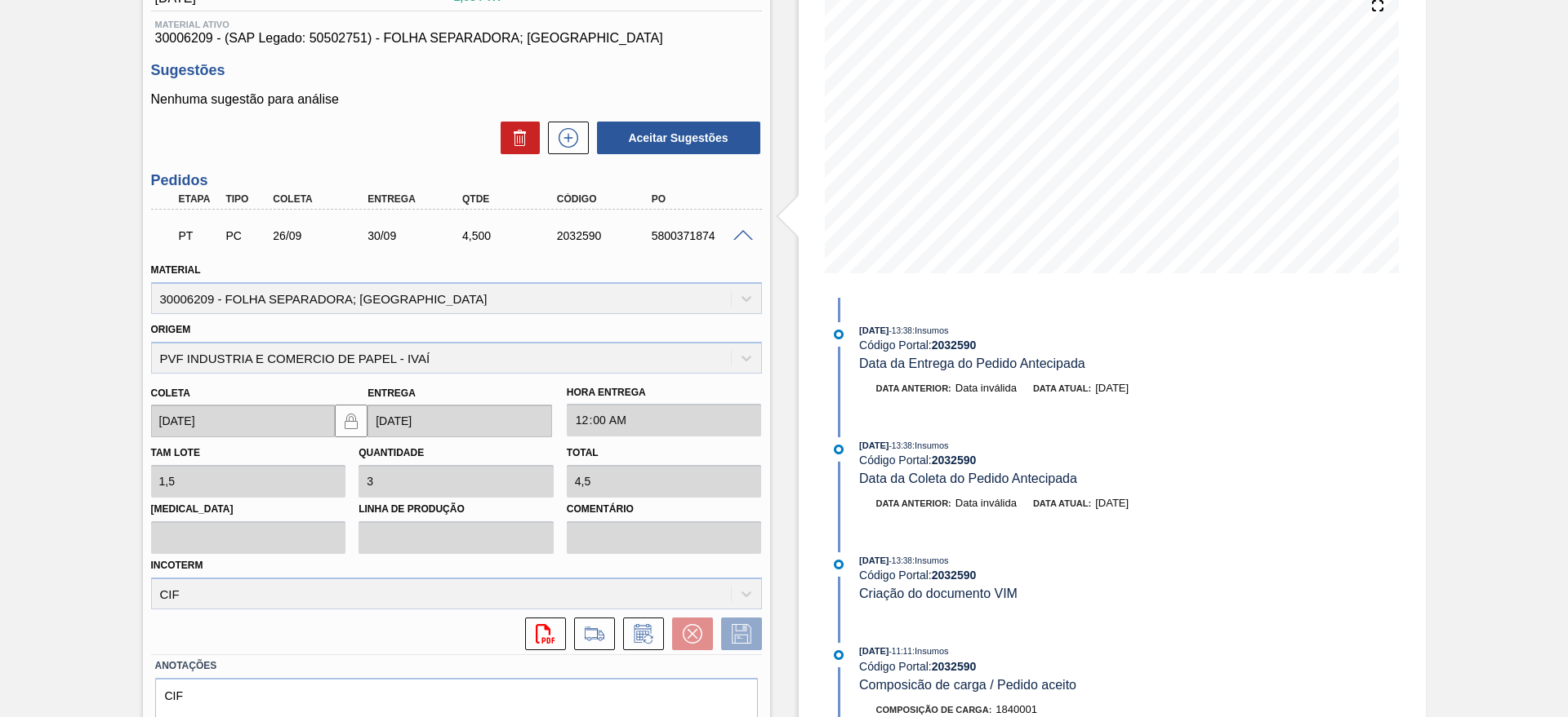
click at [735, 230] on span at bounding box center [743, 236] width 20 height 12
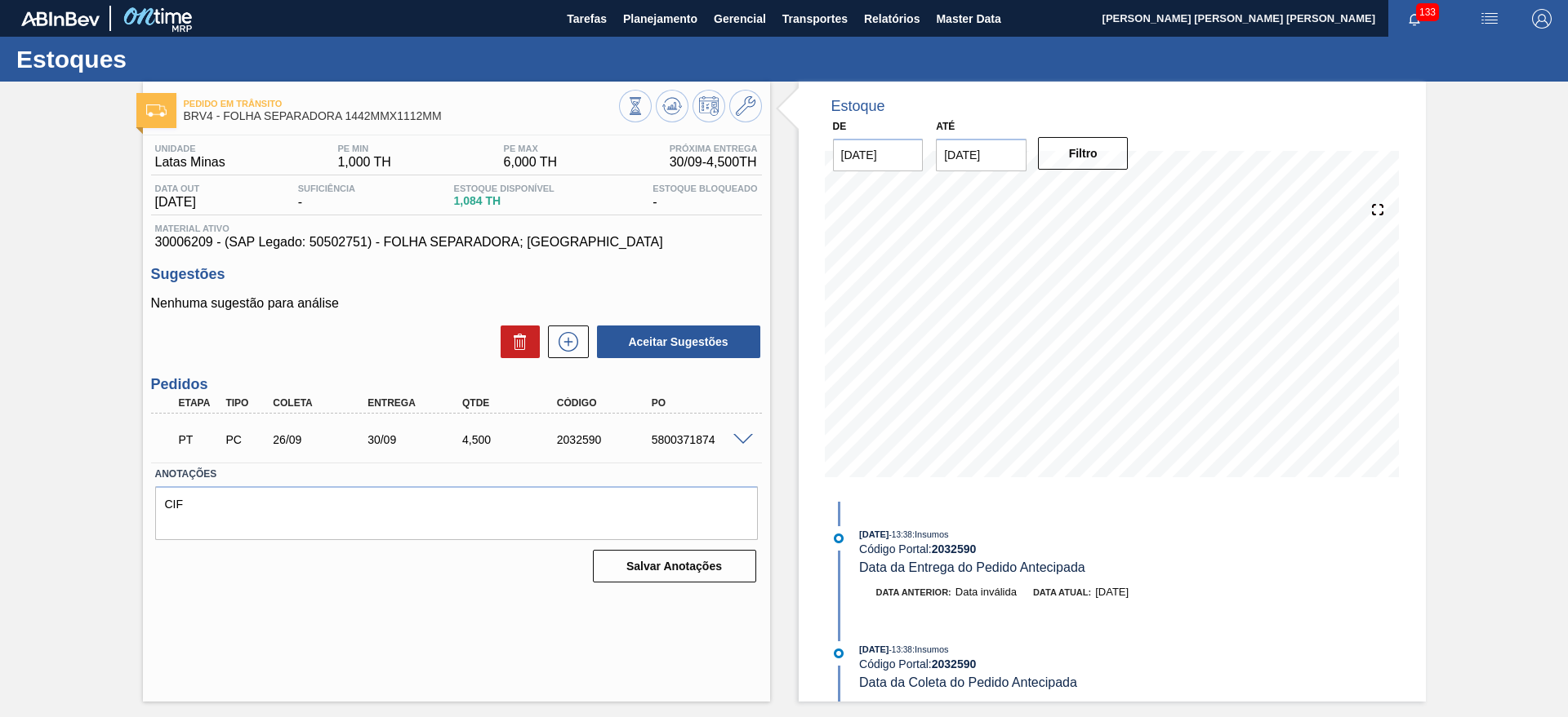
scroll to position [0, 0]
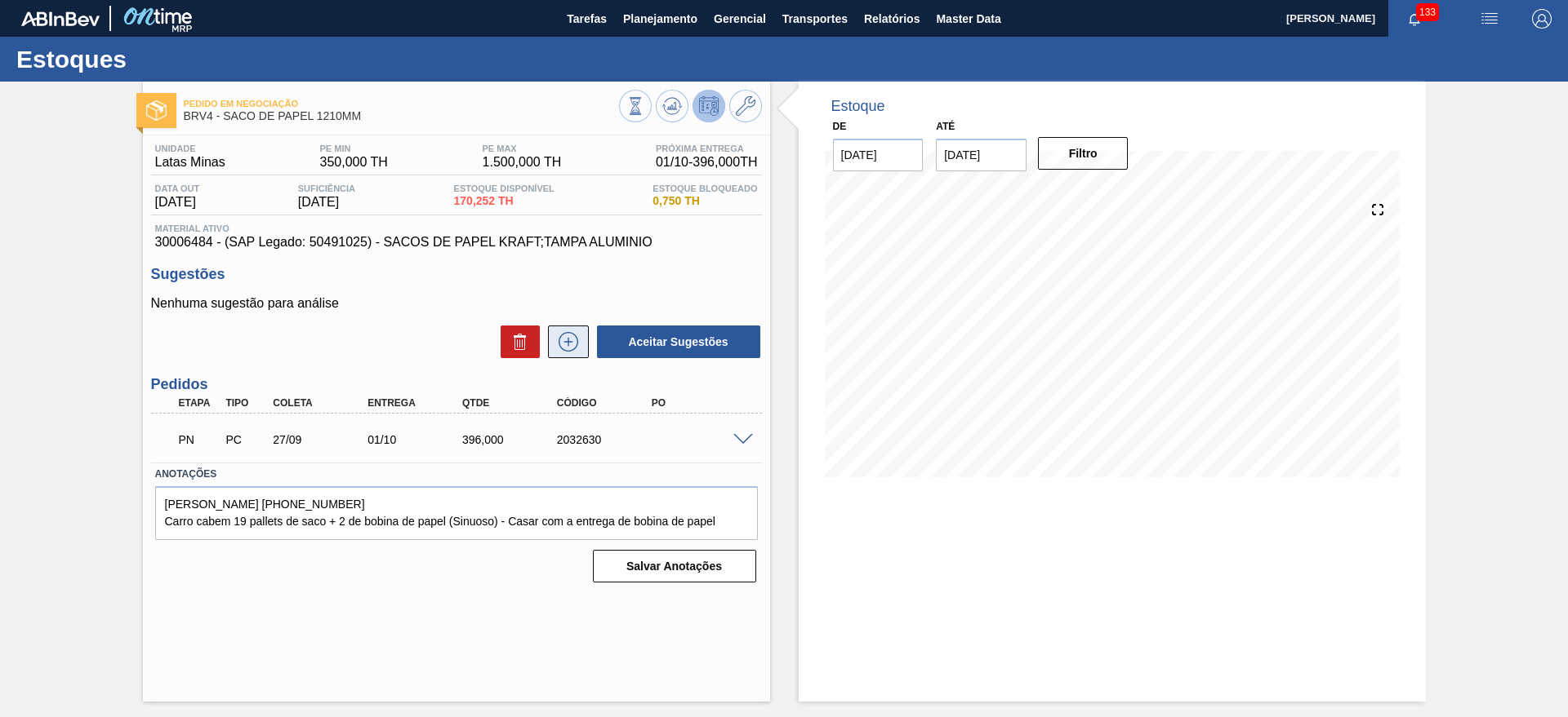
click at [576, 336] on icon at bounding box center [568, 342] width 26 height 20
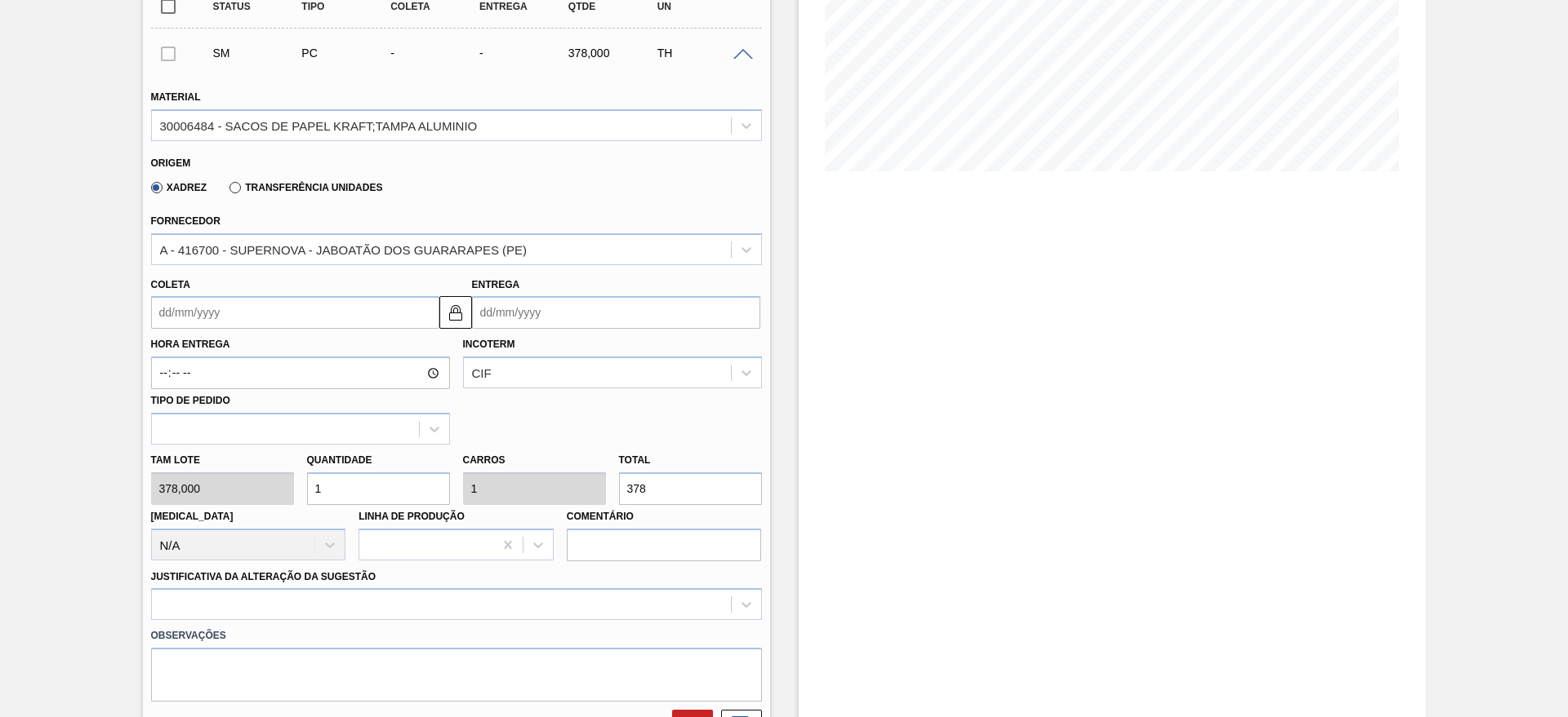
scroll to position [612, 0]
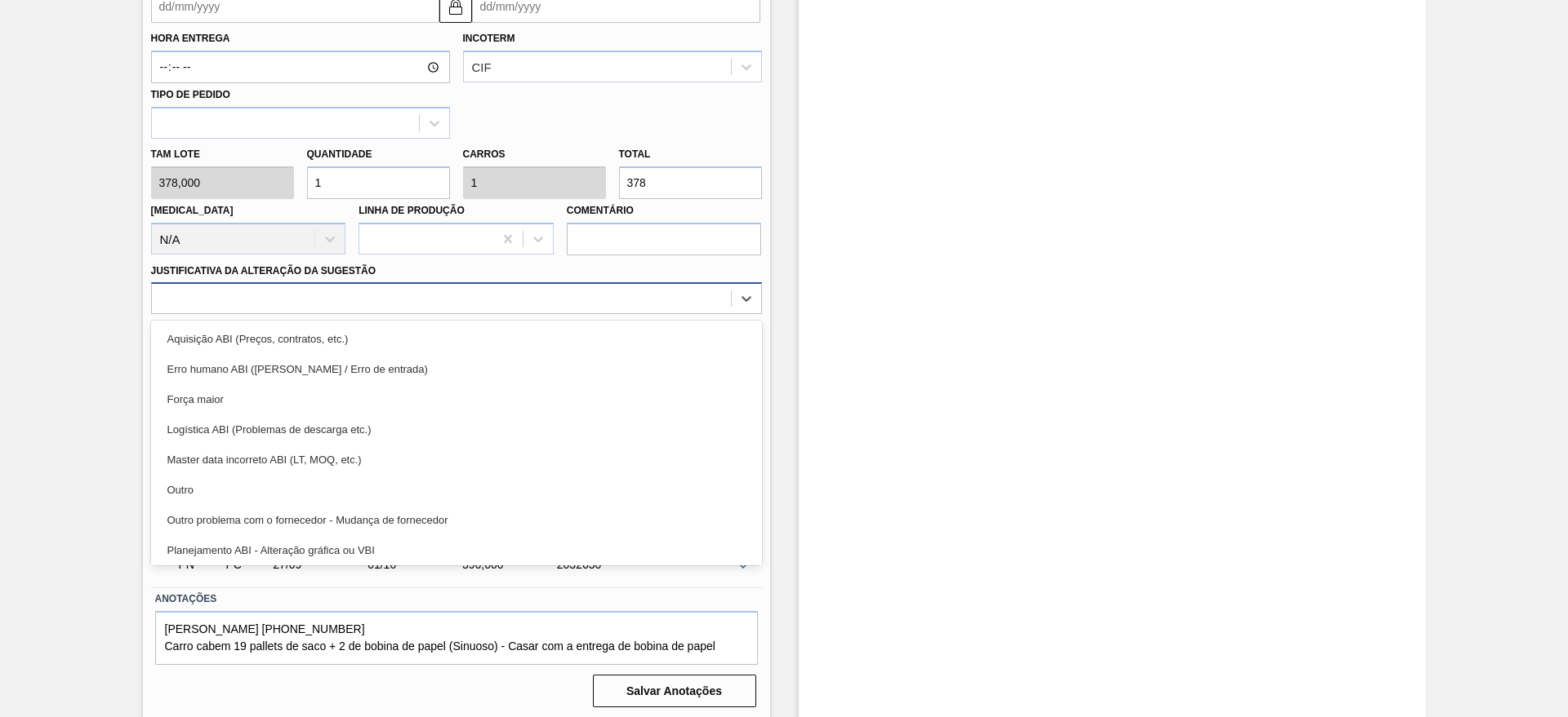
click at [339, 300] on div at bounding box center [441, 299] width 579 height 23
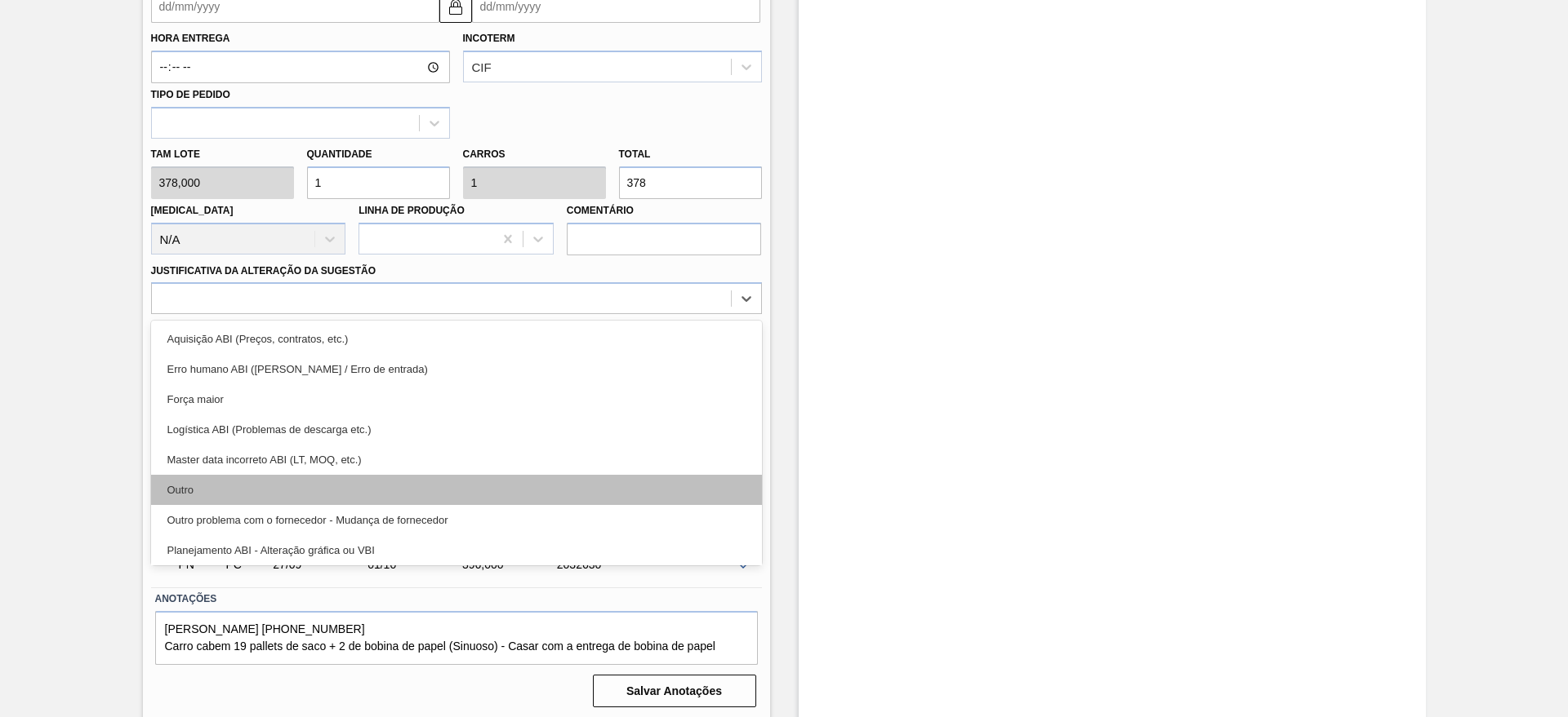
click at [230, 481] on div "Outro" at bounding box center [456, 490] width 611 height 30
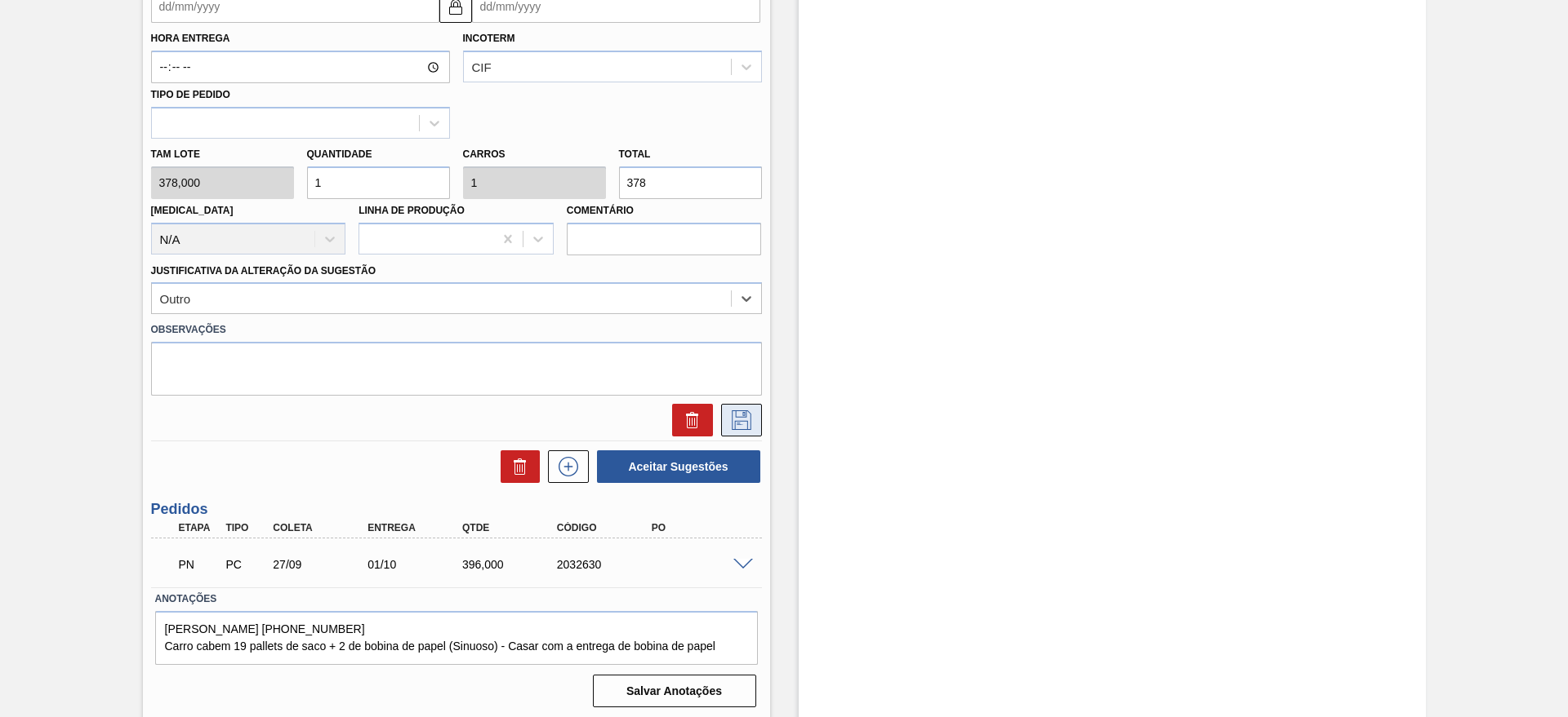
click at [748, 415] on icon at bounding box center [741, 420] width 26 height 20
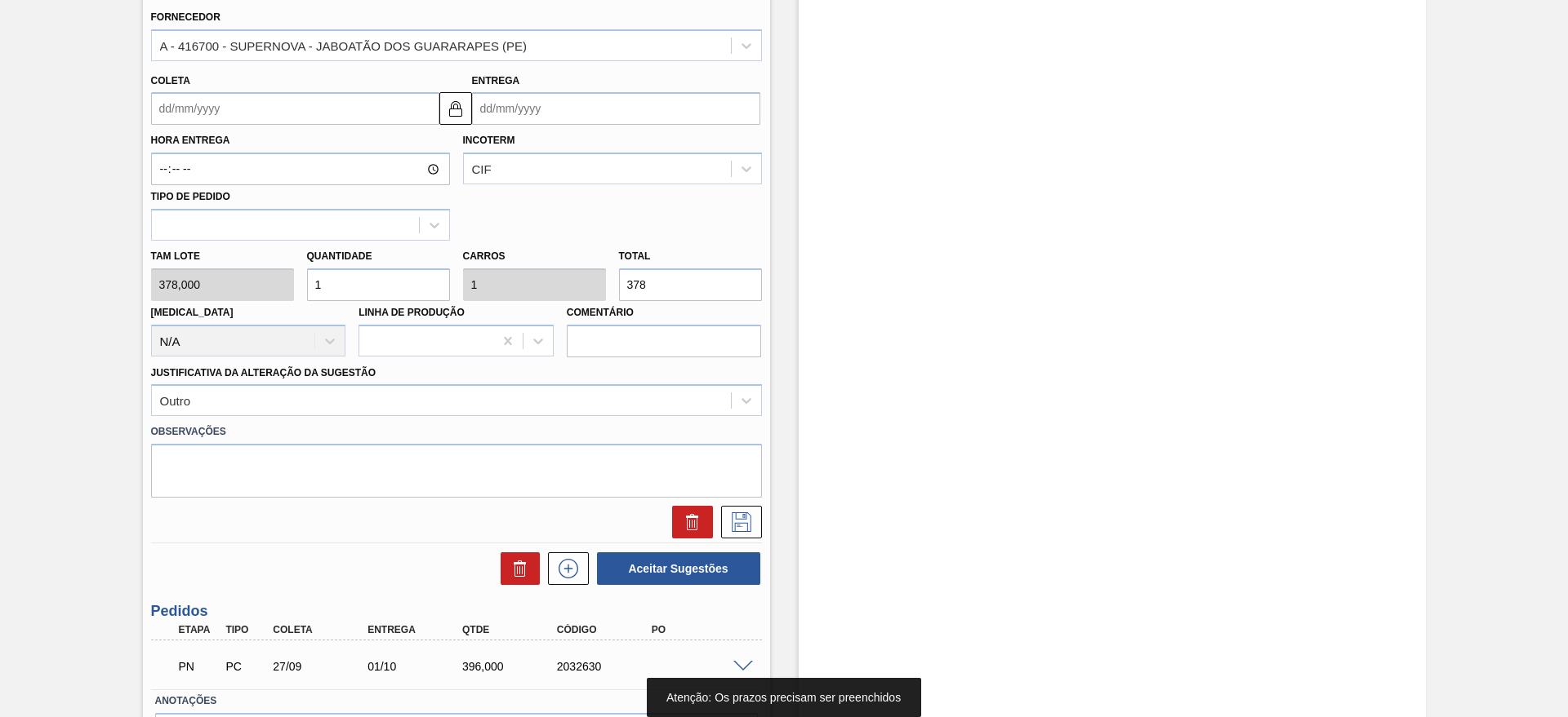
scroll to position [408, 0]
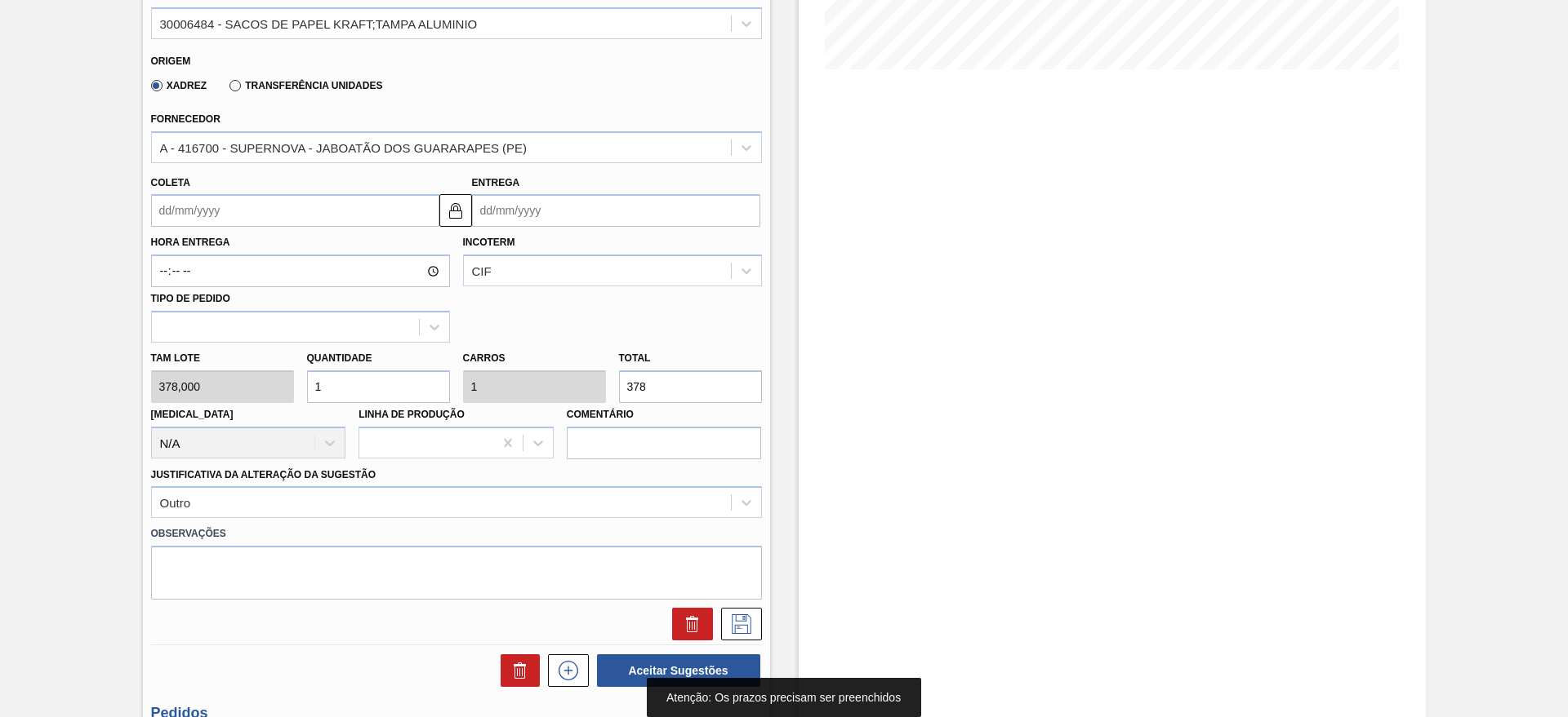
click at [596, 215] on input "Entrega" at bounding box center [616, 210] width 288 height 32
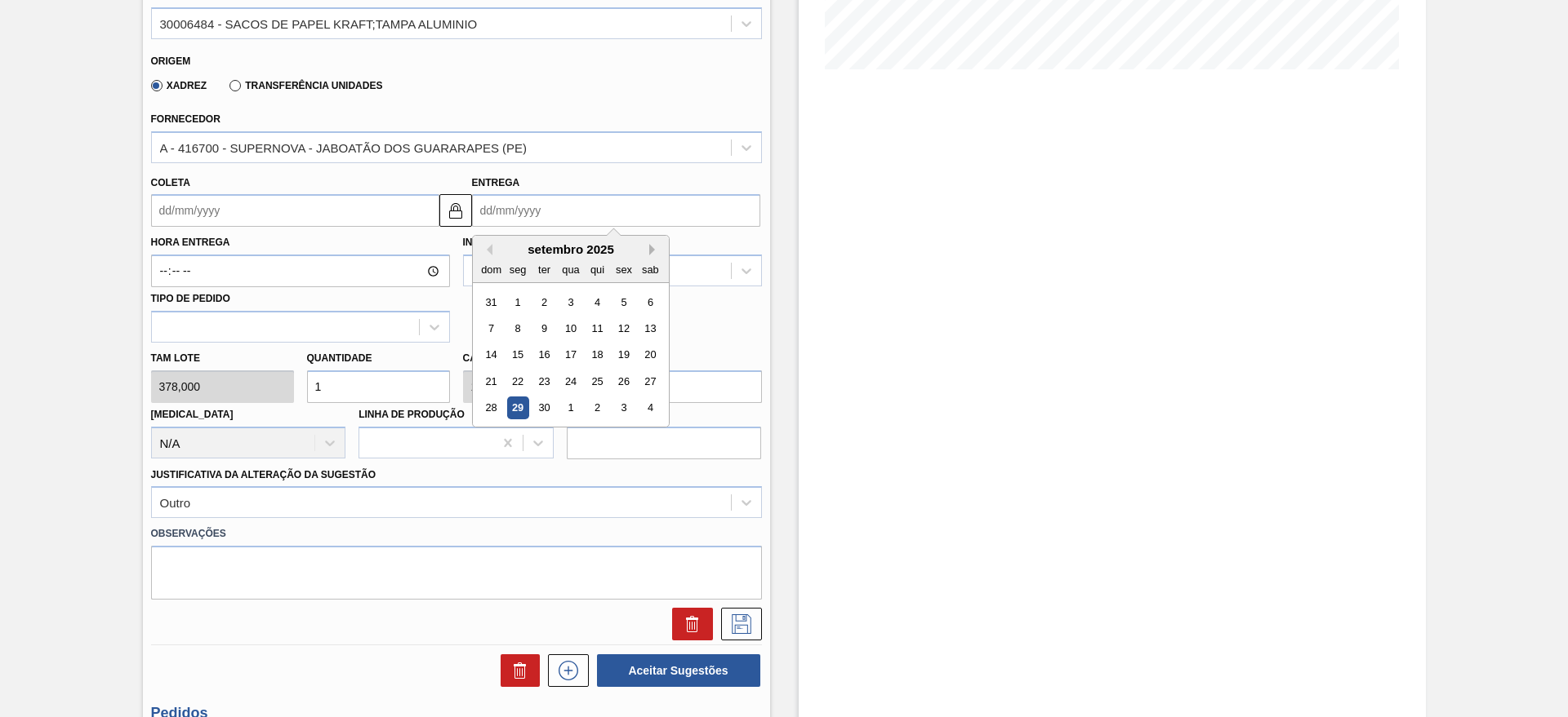
click at [655, 249] on button "Next Month" at bounding box center [655, 250] width 12 height 12
click at [617, 403] on div "31" at bounding box center [624, 408] width 22 height 22
type input "27/10/2025"
type input "31/10/2025"
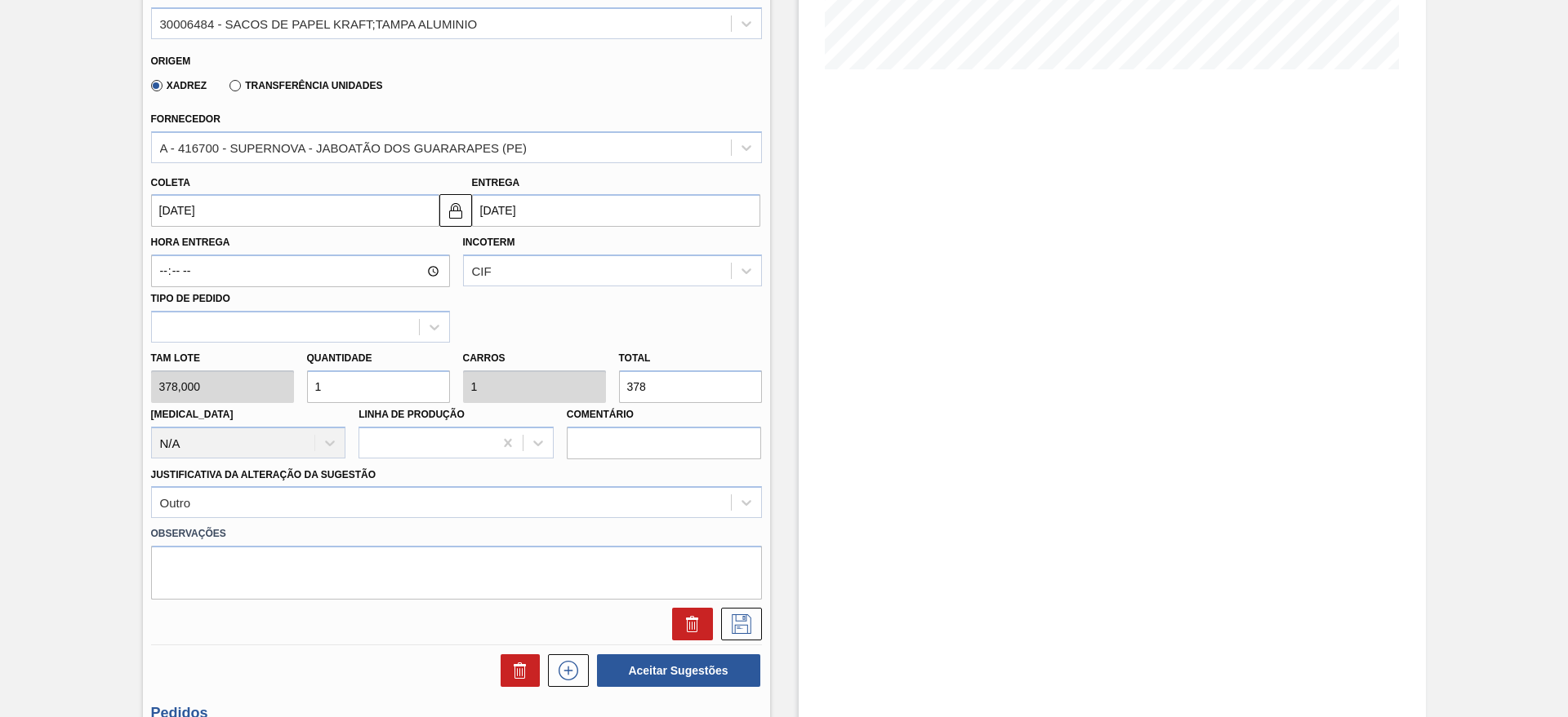
click at [556, 218] on input "31/10/2025" at bounding box center [616, 210] width 288 height 32
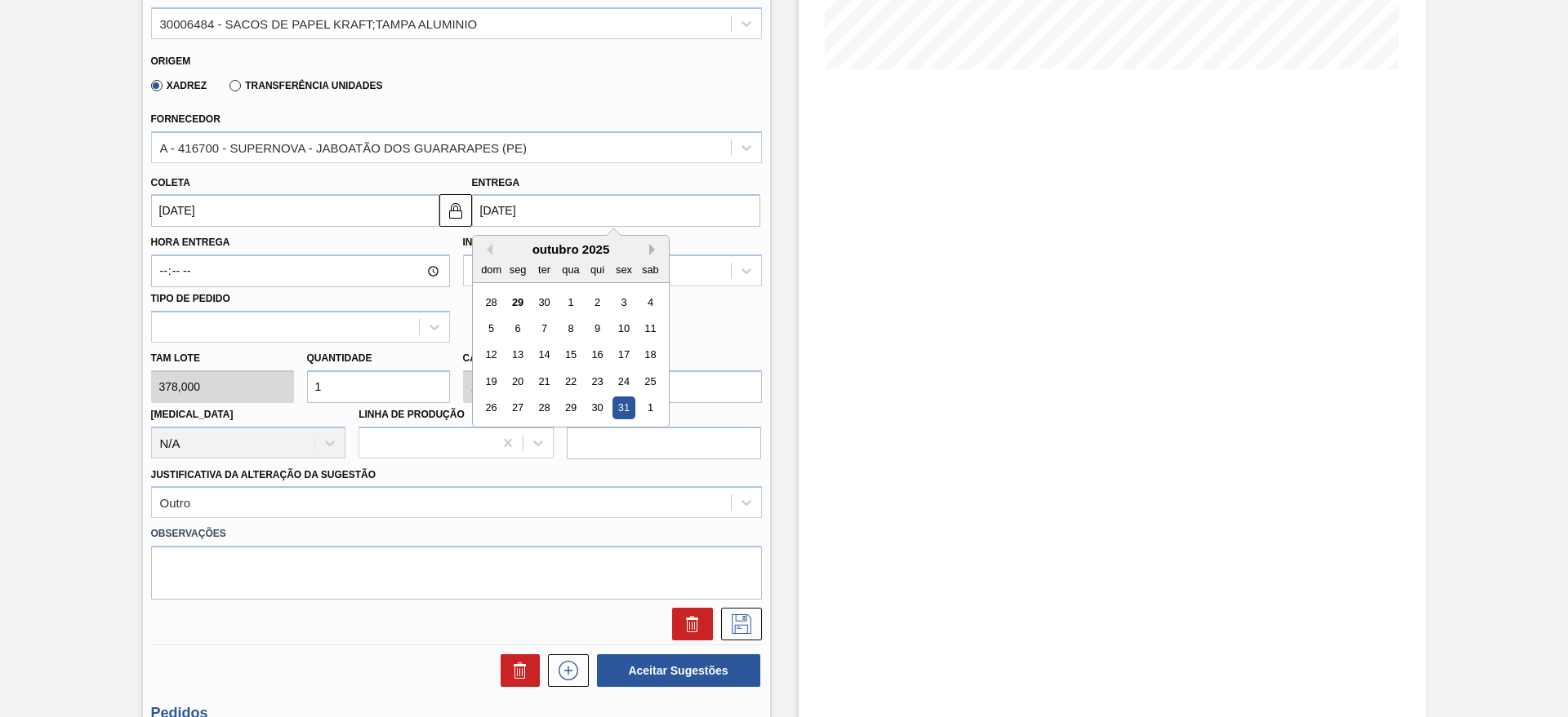
click at [655, 248] on button "Next Month" at bounding box center [655, 250] width 12 height 12
click at [519, 320] on div "3" at bounding box center [517, 328] width 22 height 22
type input "[DATE]"
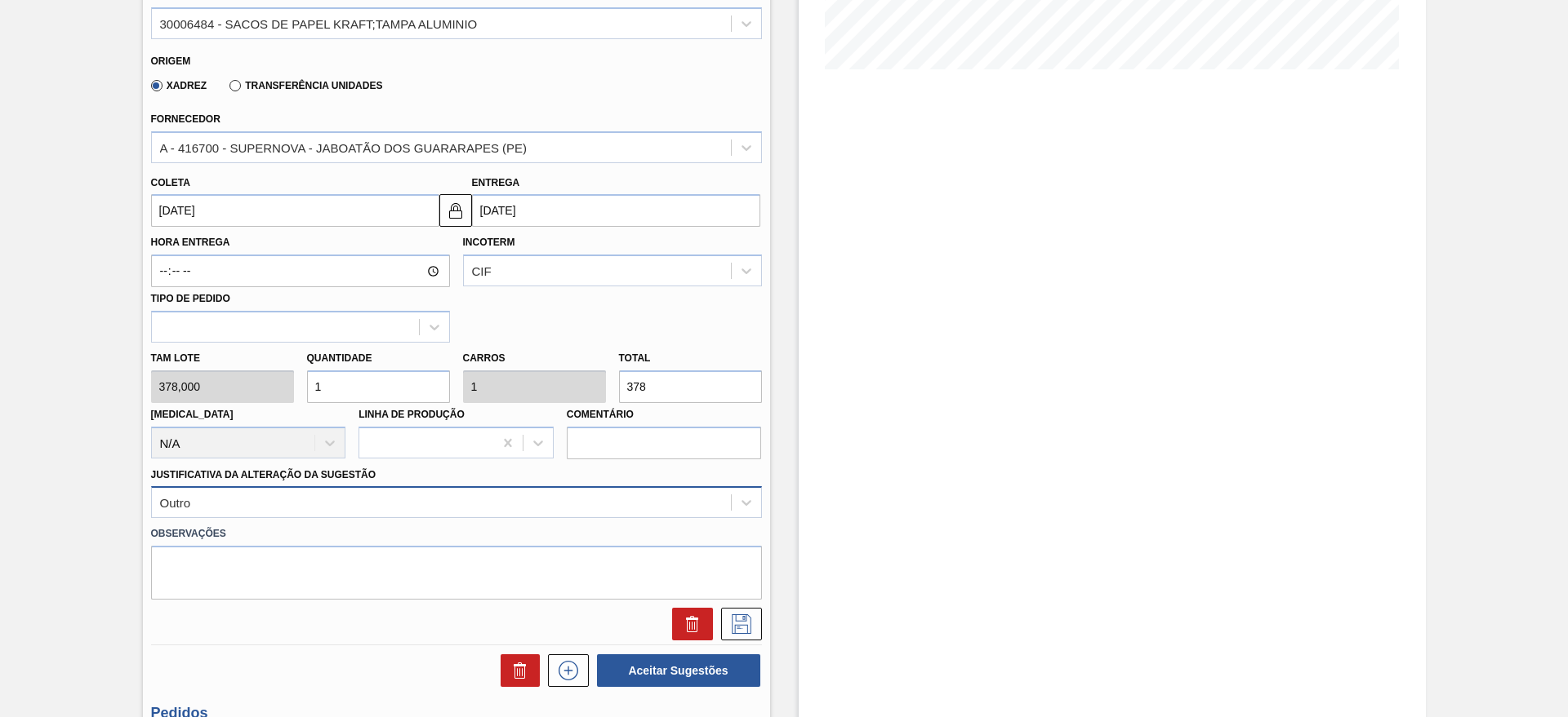
click at [328, 510] on div "Outro" at bounding box center [456, 502] width 611 height 32
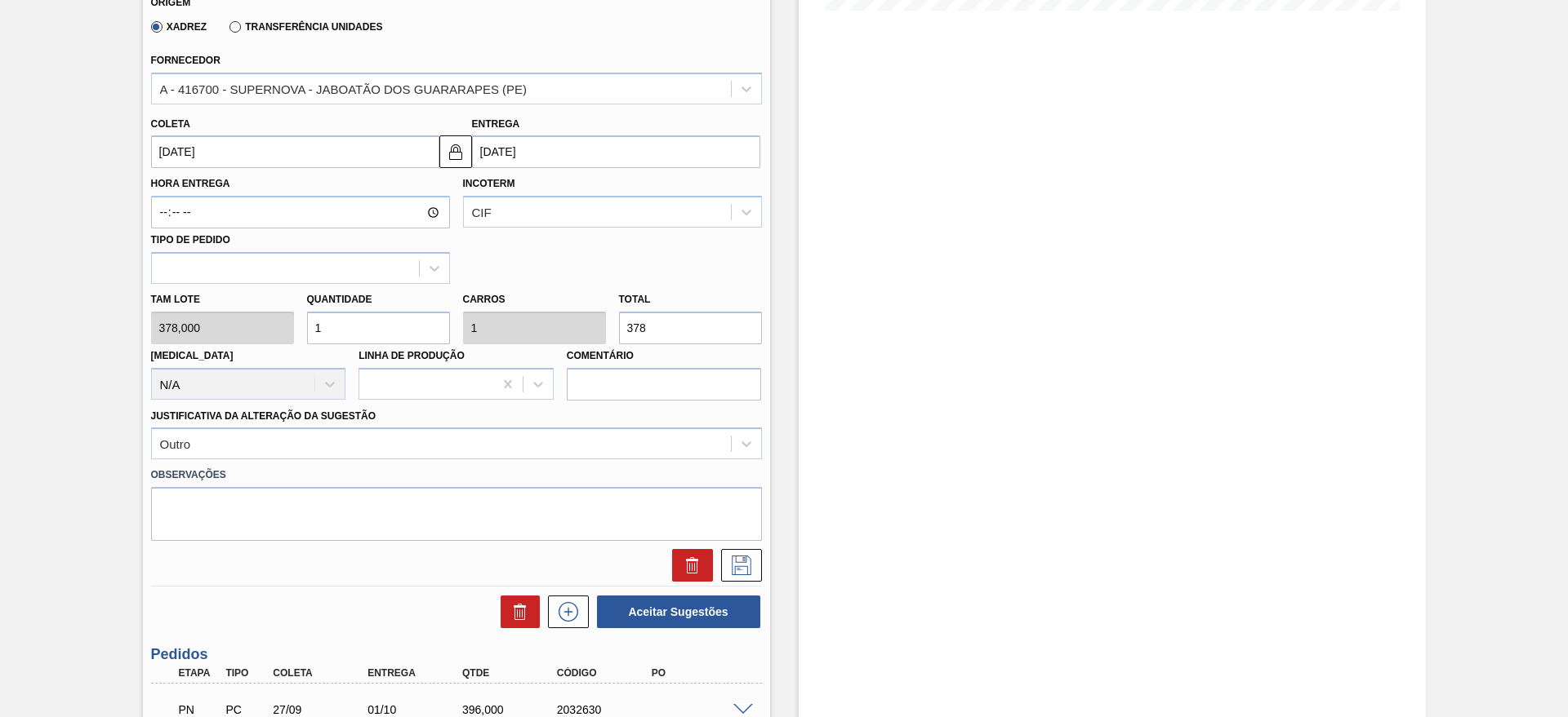
drag, startPoint x: 106, startPoint y: 551, endPoint x: 257, endPoint y: 534, distance: 152.0
click at [105, 551] on div "Pedido em Negociação BRV4 - SACO DE PAPEL 1210MM Unidade Latas Minas PE MIN 350…" at bounding box center [784, 240] width 1568 height 1252
click at [728, 565] on icon at bounding box center [741, 566] width 26 height 20
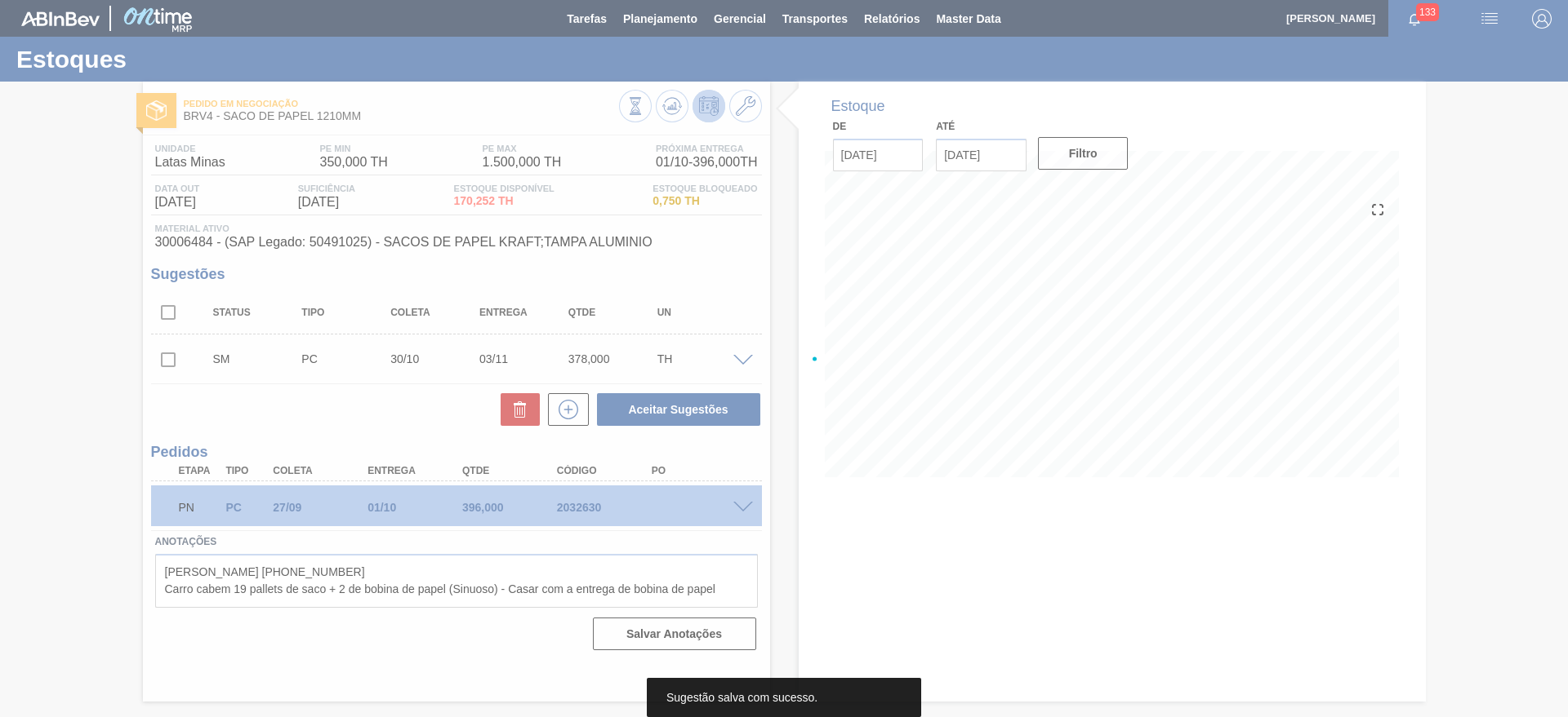
scroll to position [0, 0]
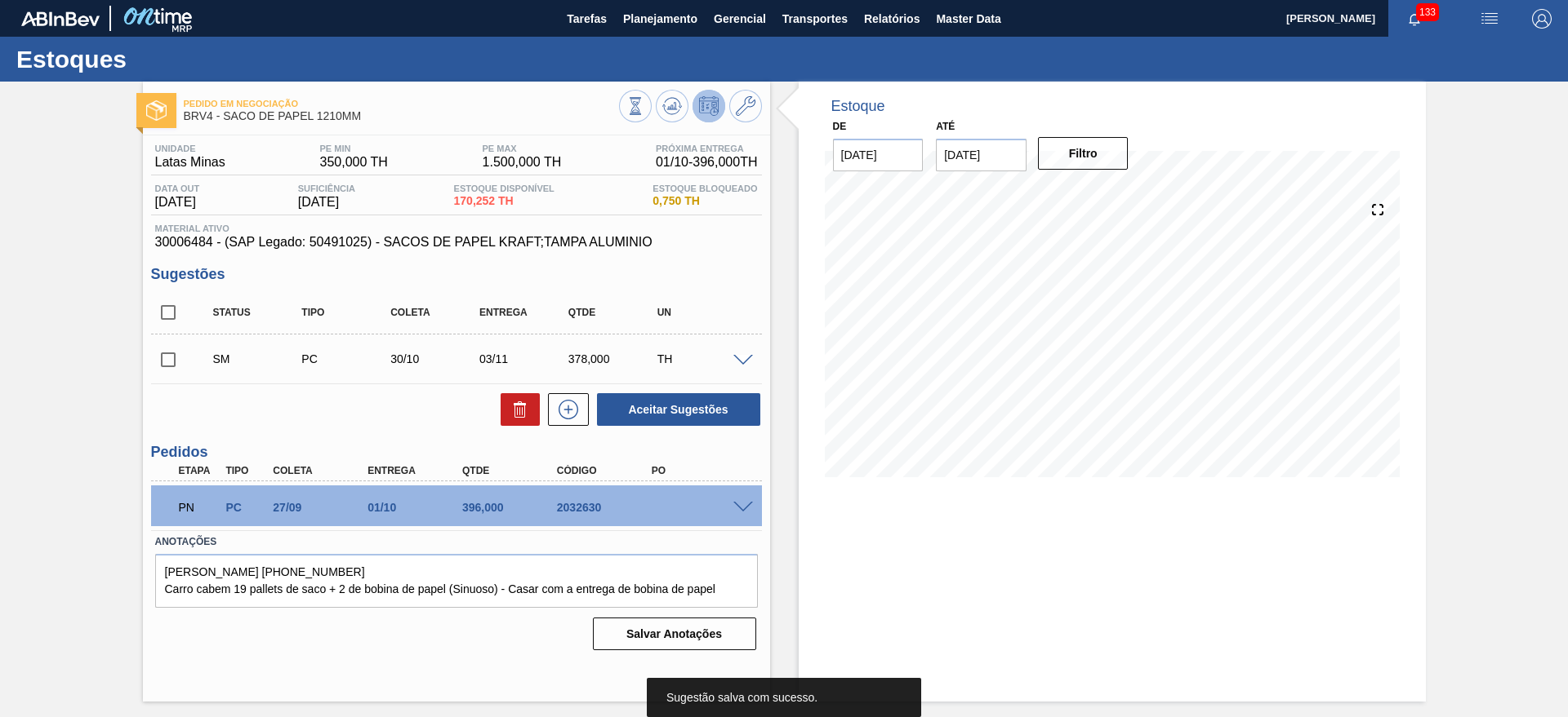
click at [177, 364] on input "checkbox" at bounding box center [168, 359] width 34 height 34
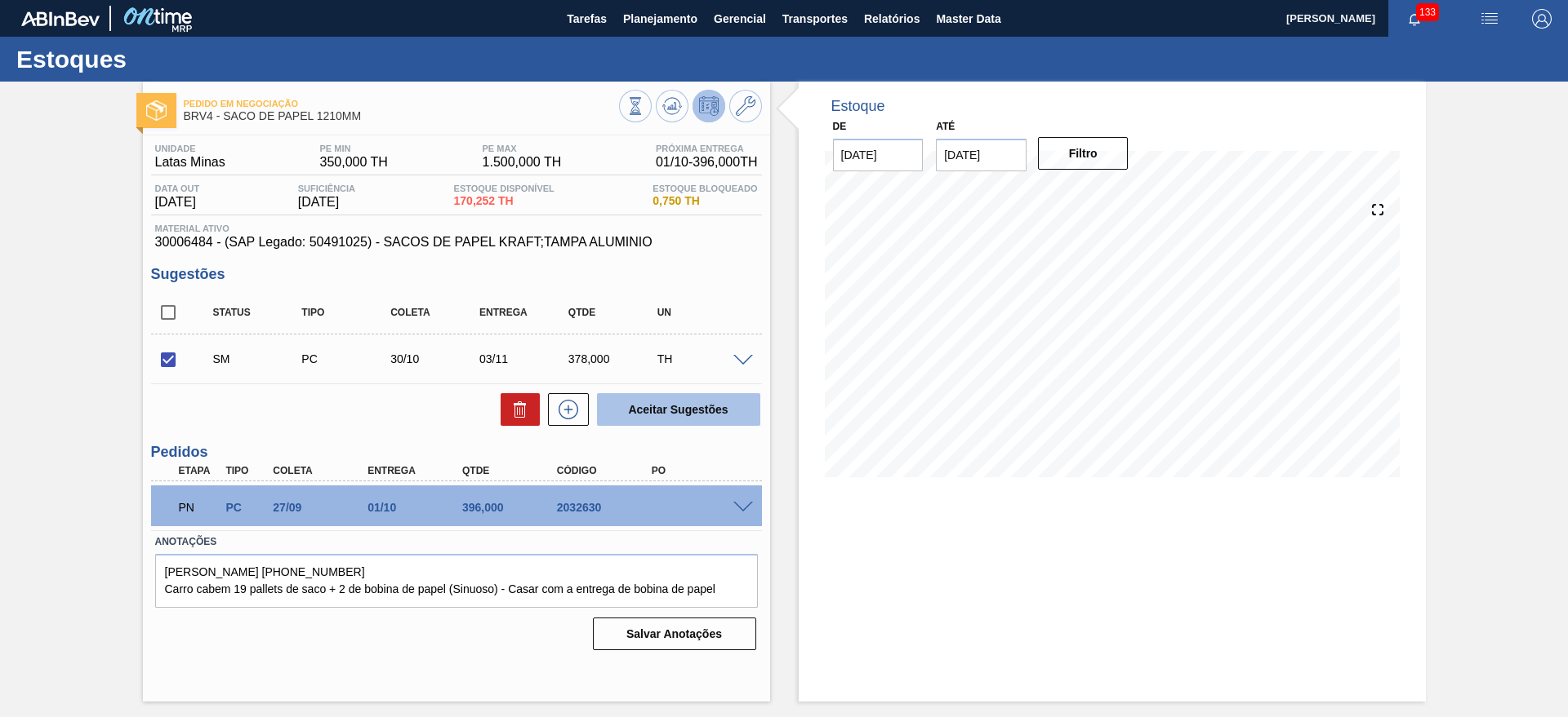
click at [699, 408] on button "Aceitar Sugestões" at bounding box center [678, 409] width 163 height 32
checkbox input "false"
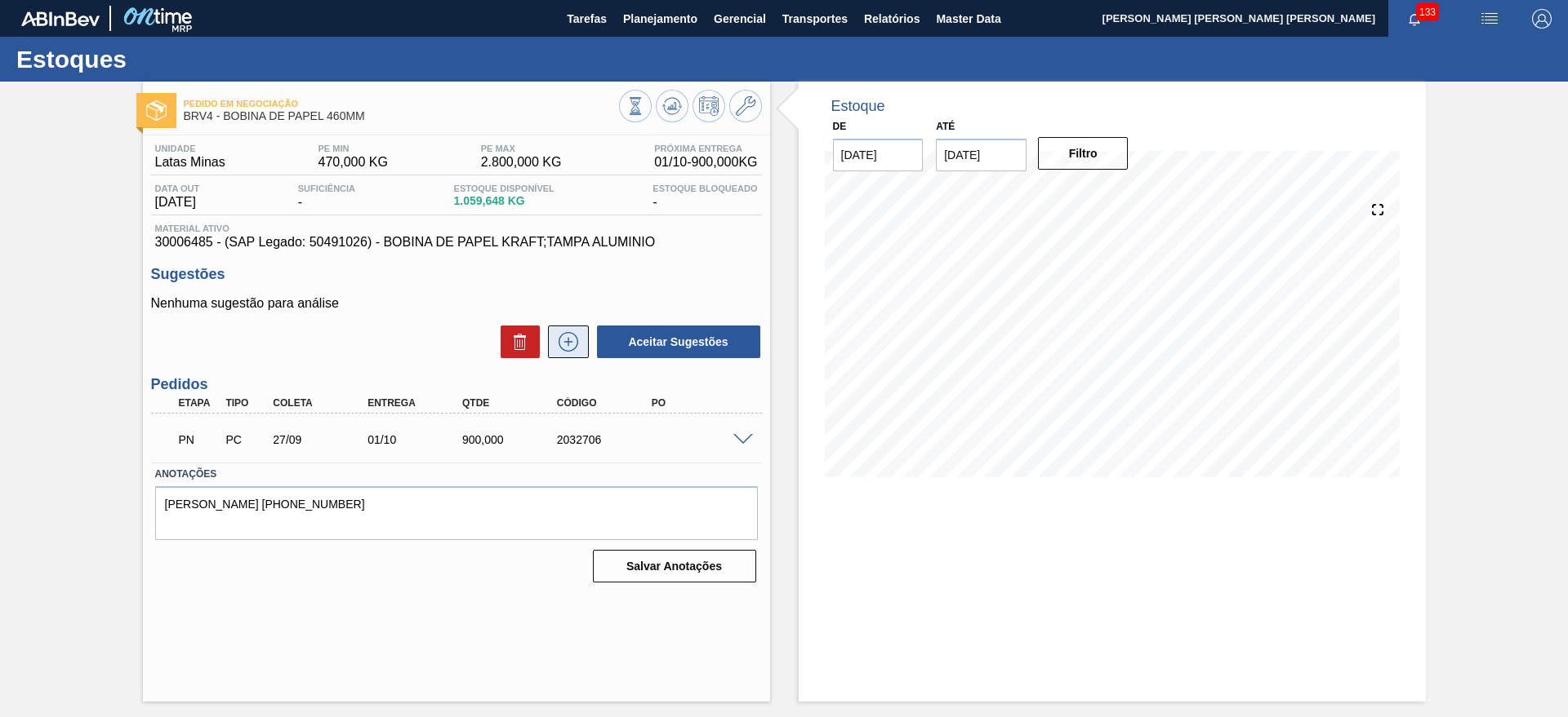
click at [574, 341] on icon at bounding box center [568, 342] width 26 height 20
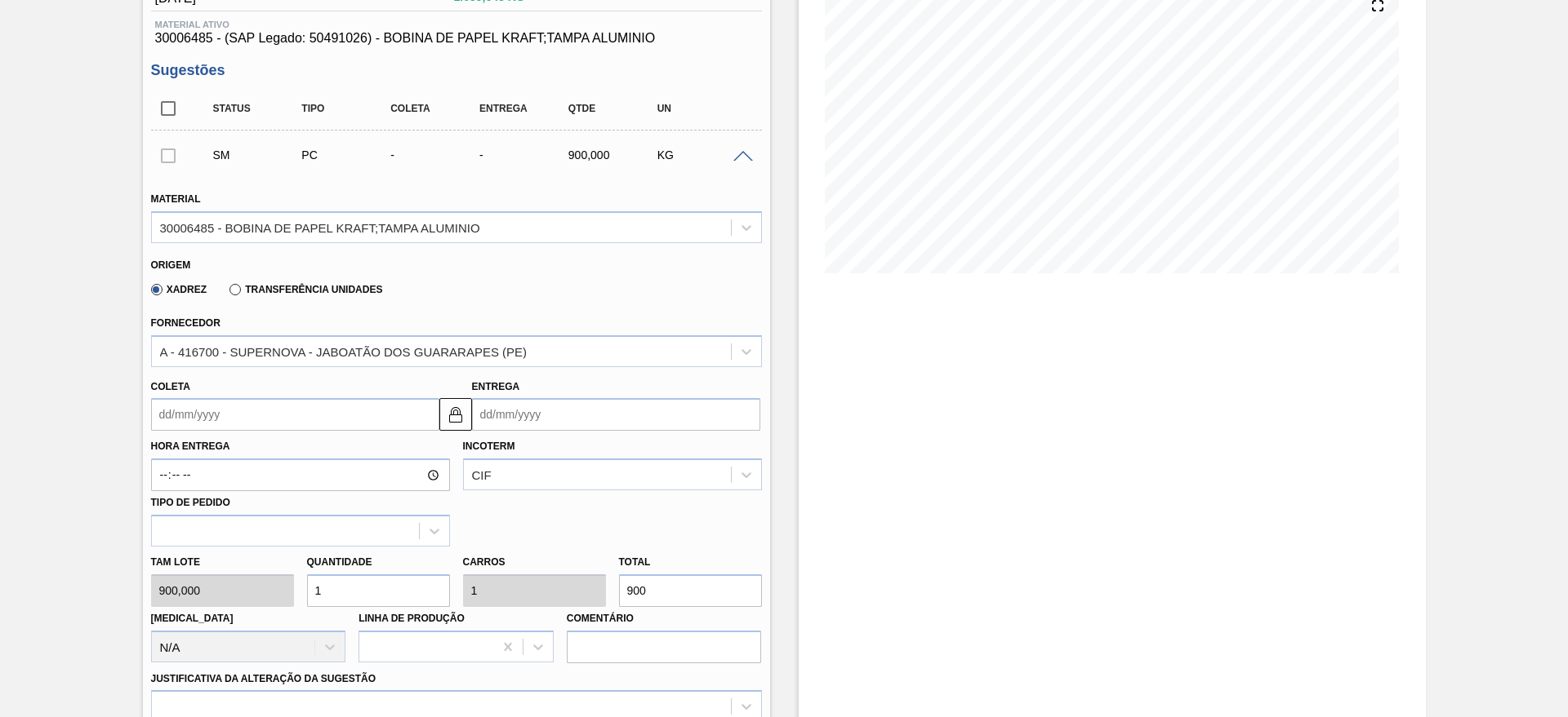
scroll to position [306, 0]
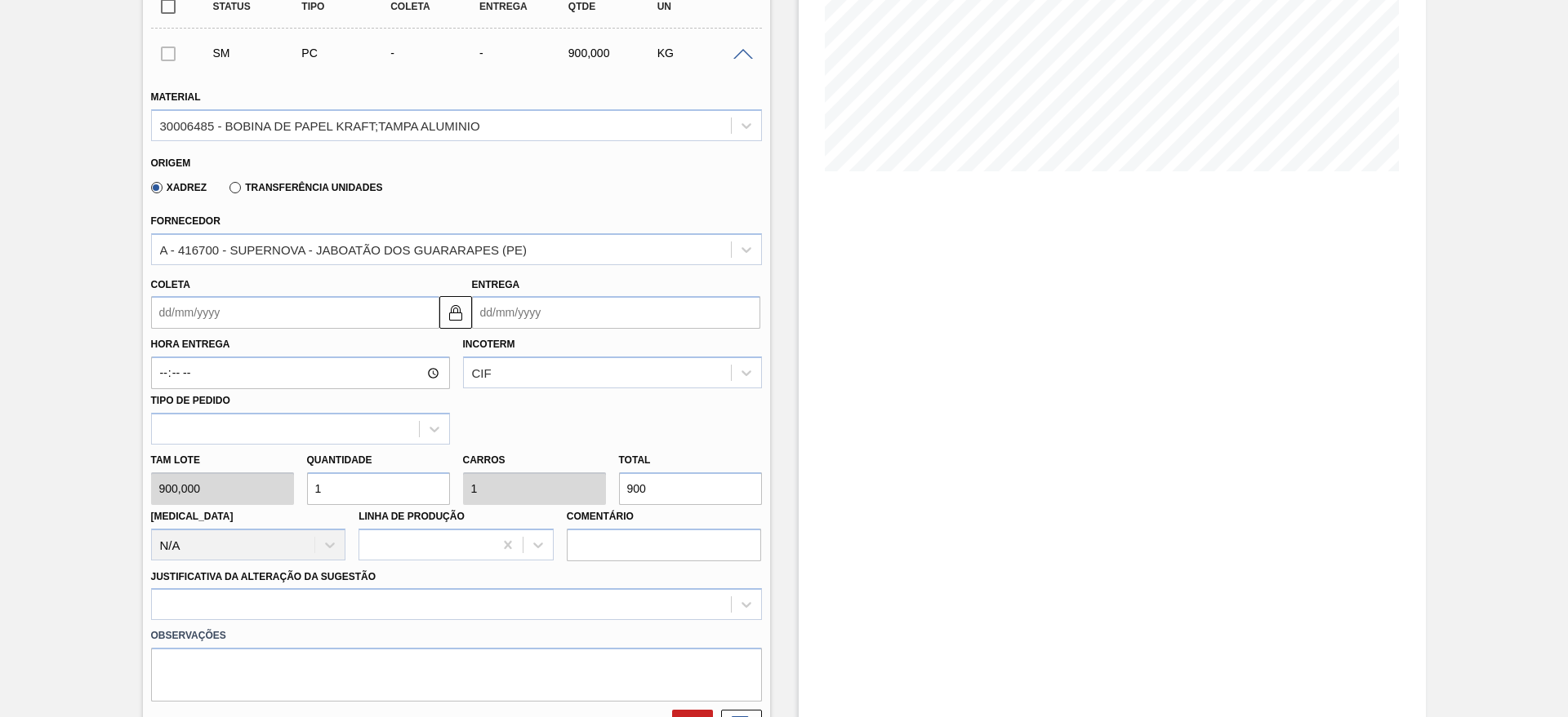
click at [664, 312] on input "Entrega" at bounding box center [616, 312] width 288 height 32
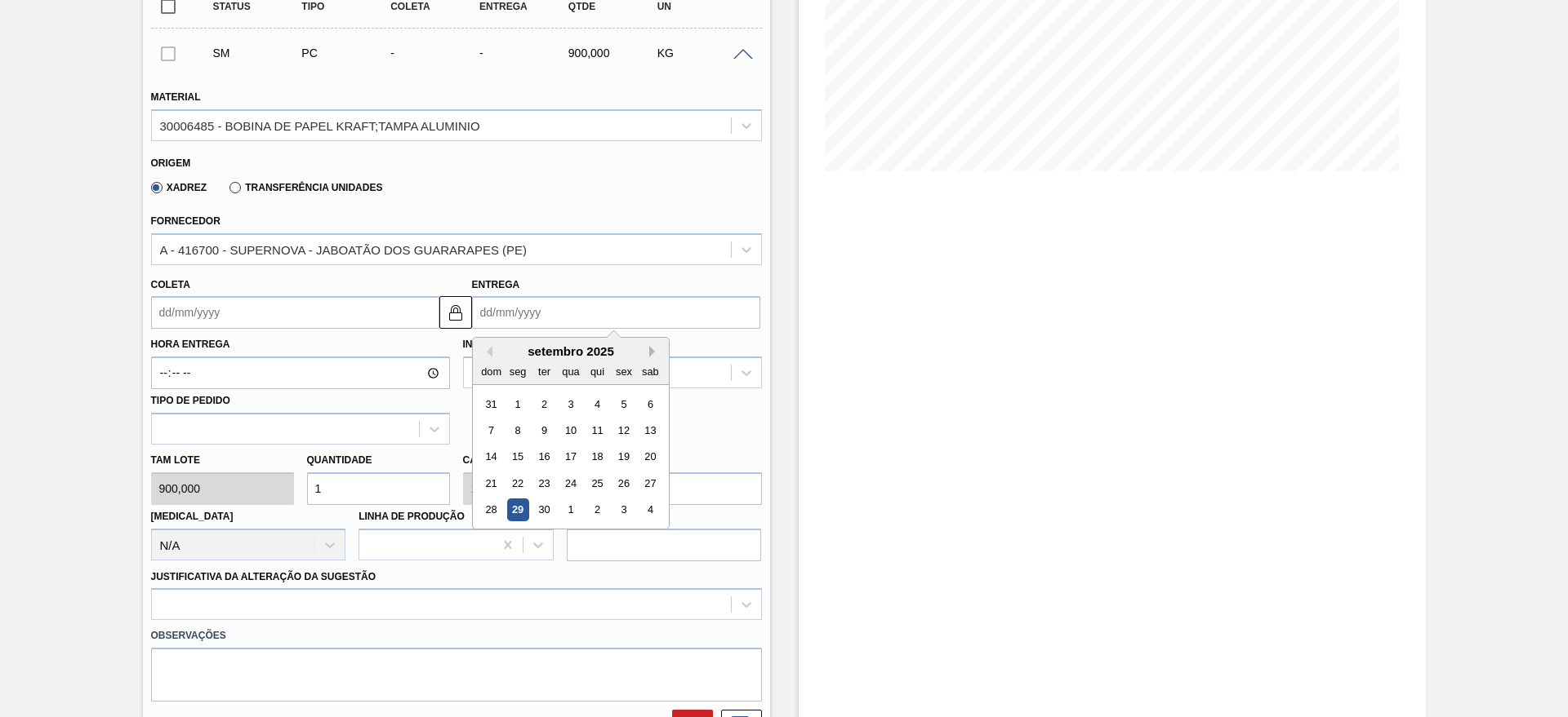
click at [651, 348] on button "Next Month" at bounding box center [655, 351] width 12 height 12
click at [658, 352] on button "Next Month" at bounding box center [655, 351] width 12 height 12
click at [510, 420] on div "3" at bounding box center [517, 430] width 22 height 22
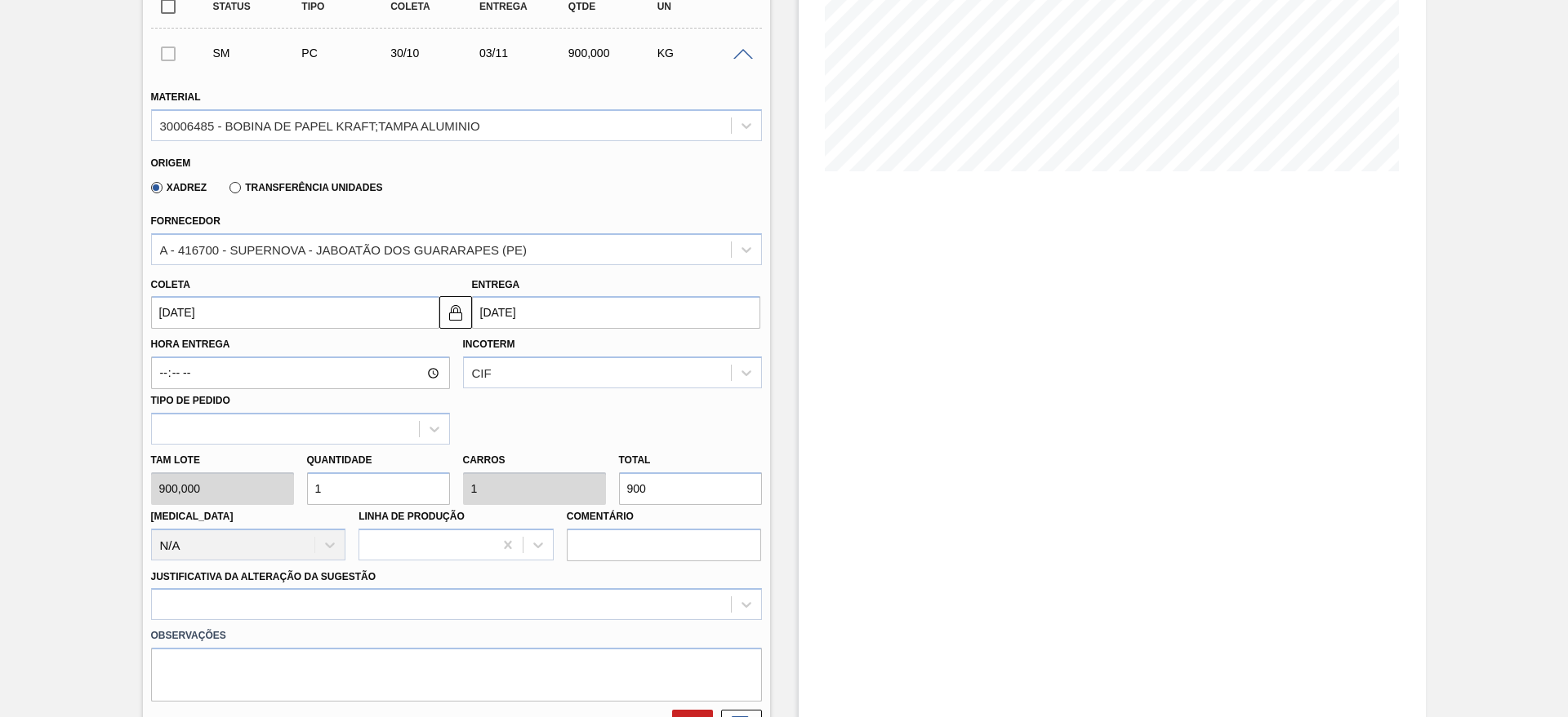
type input "[DATE]"
click at [387, 591] on div at bounding box center [456, 604] width 611 height 32
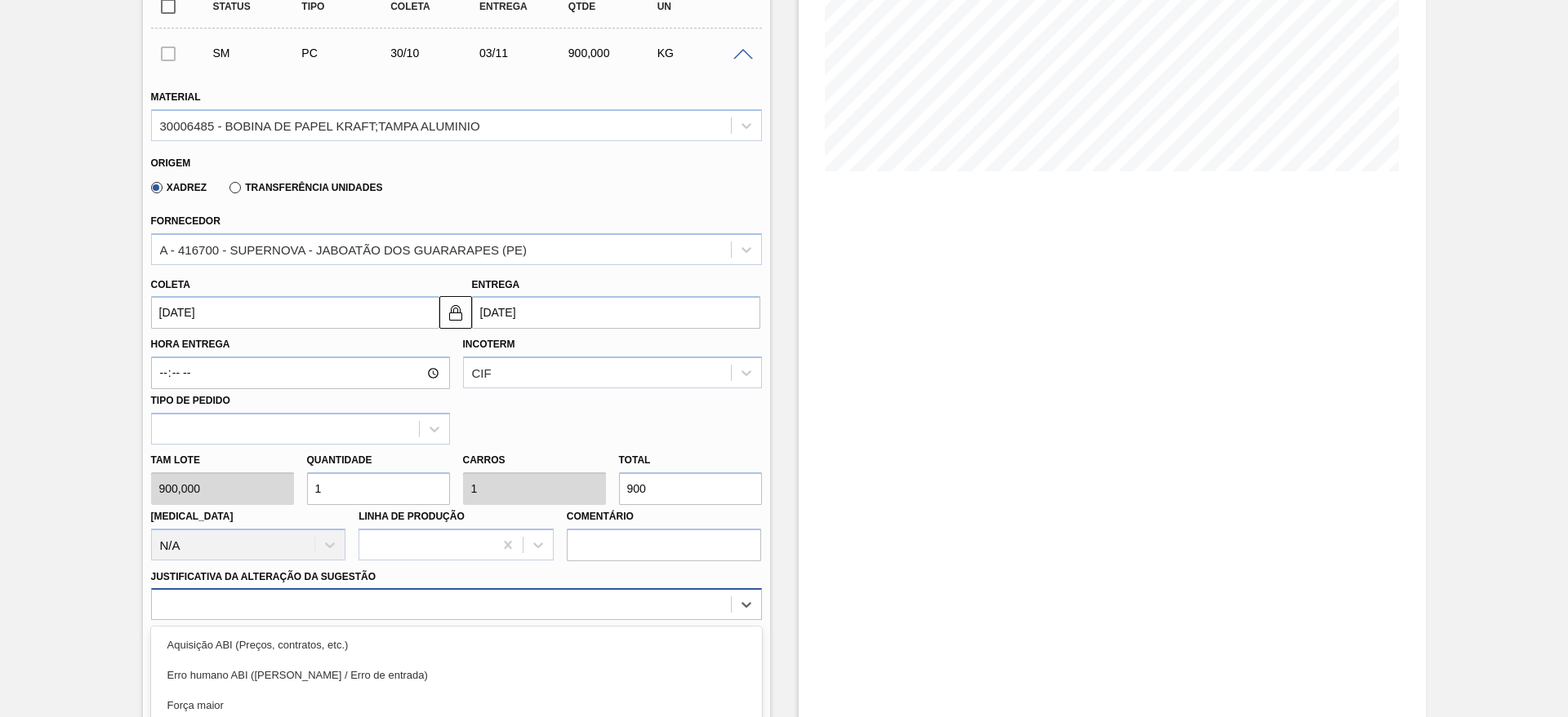
scroll to position [467, 0]
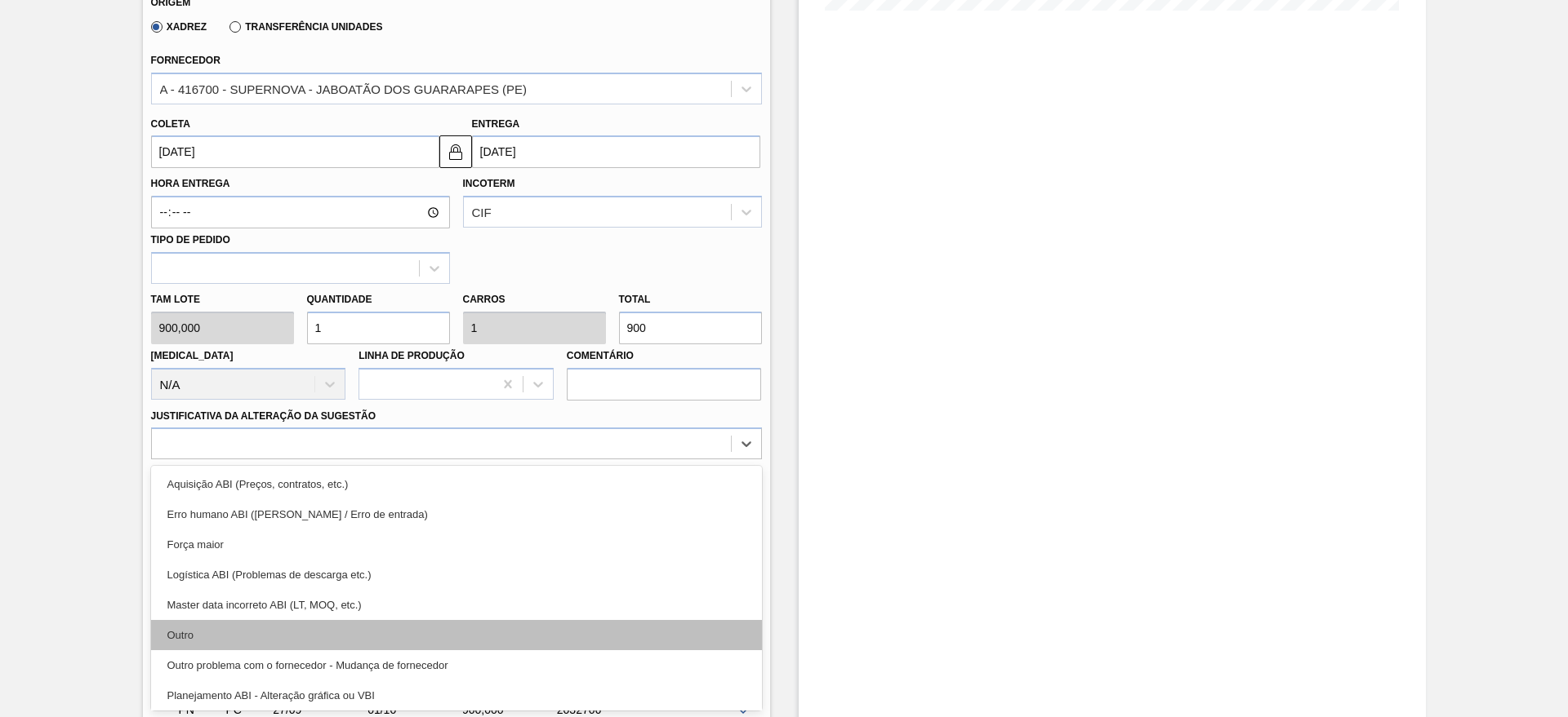
click at [217, 625] on div "Outro" at bounding box center [456, 635] width 611 height 30
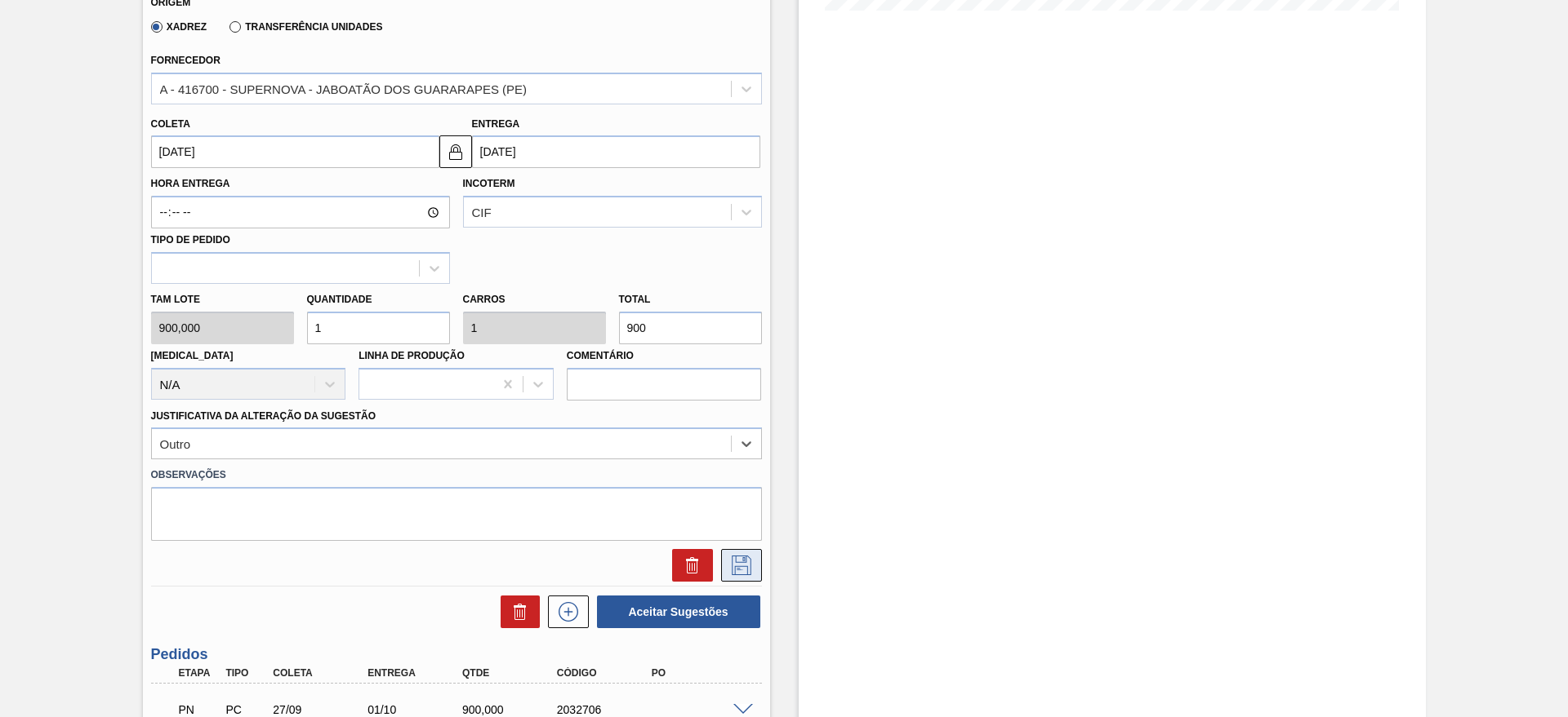
click at [723, 570] on button at bounding box center [741, 565] width 41 height 32
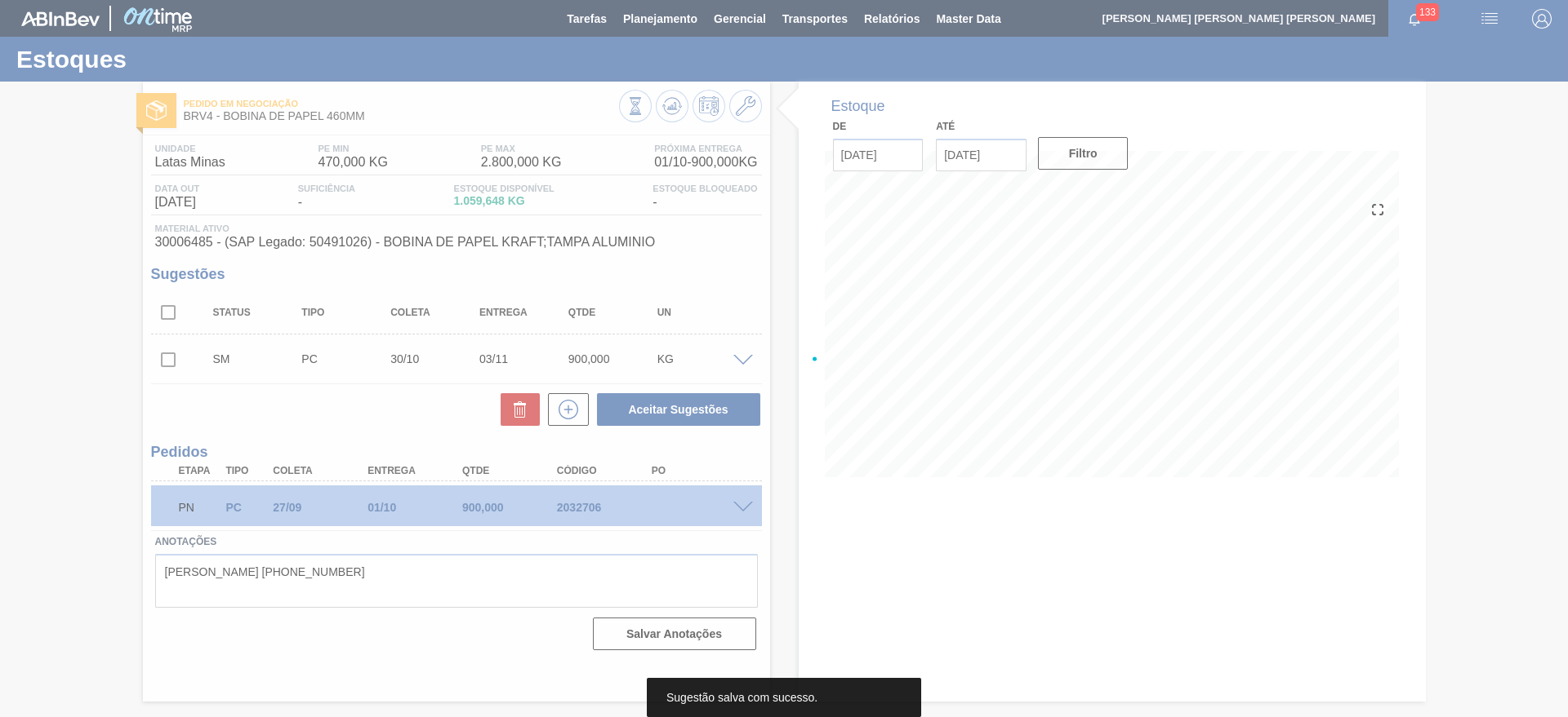
scroll to position [0, 0]
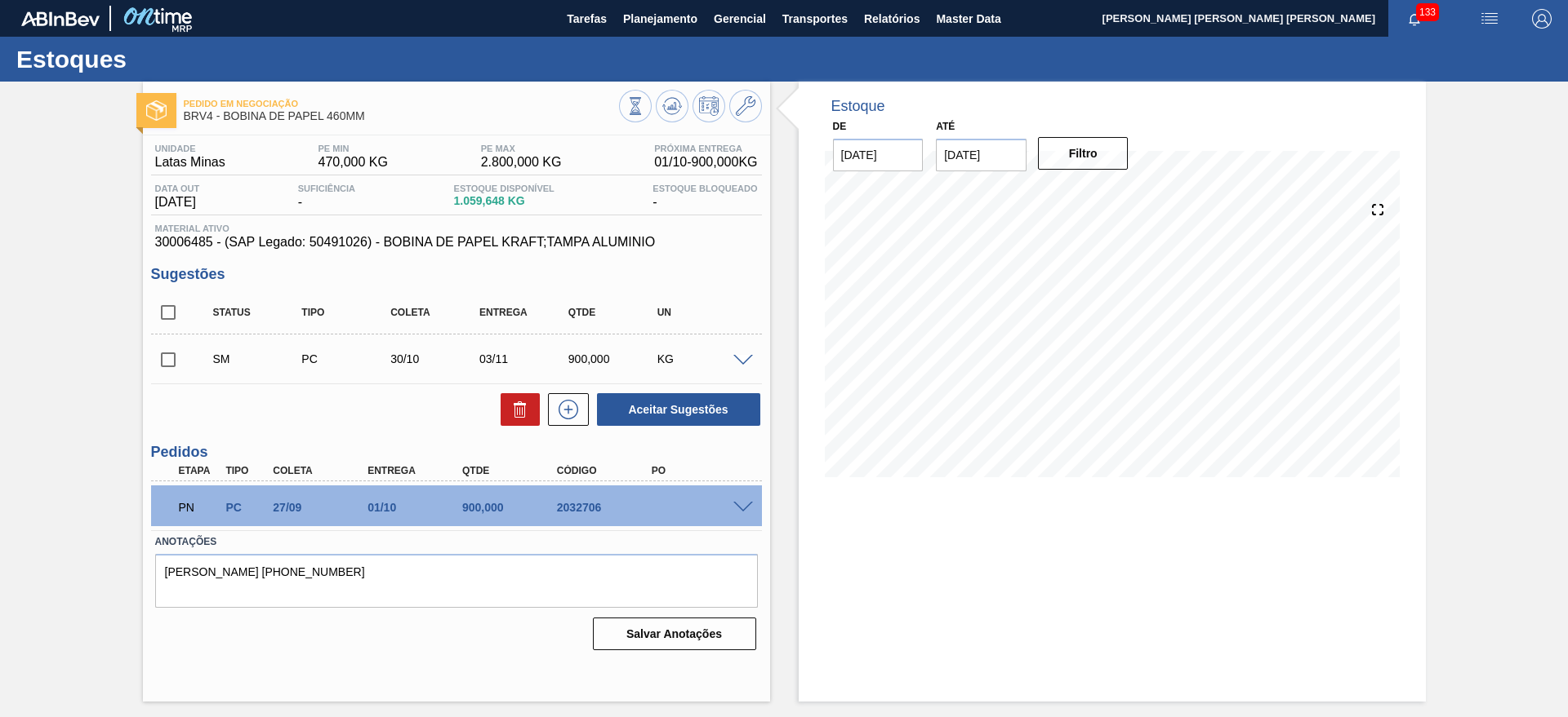
click at [169, 347] on input "checkbox" at bounding box center [168, 359] width 34 height 34
click at [674, 396] on button "Aceitar Sugestões" at bounding box center [678, 409] width 163 height 32
checkbox input "false"
